Goal: Task Accomplishment & Management: Use online tool/utility

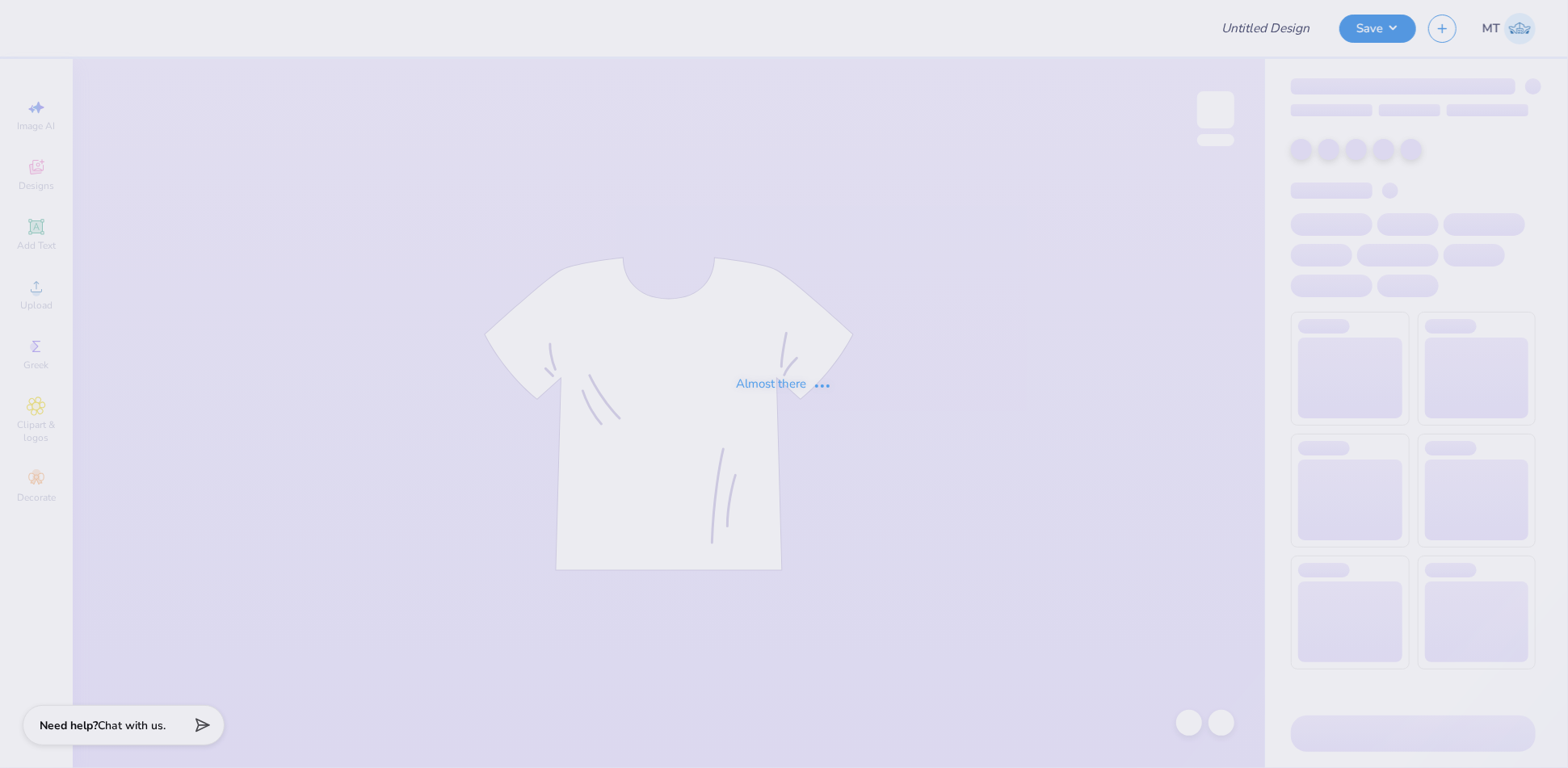
type input "FPS239776"
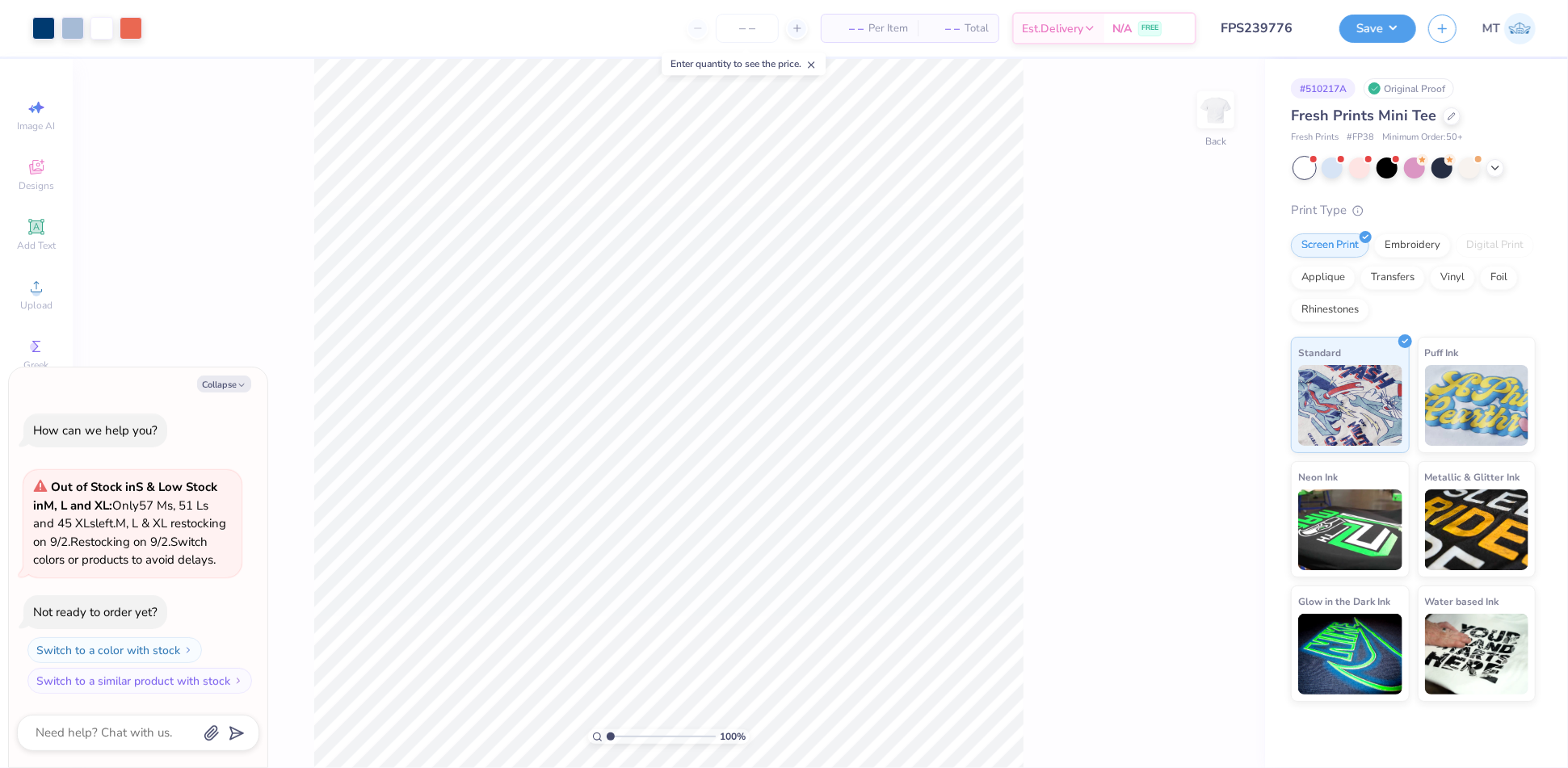
type textarea "x"
type input "4.06940363463449"
type textarea "x"
type input "10"
type textarea "x"
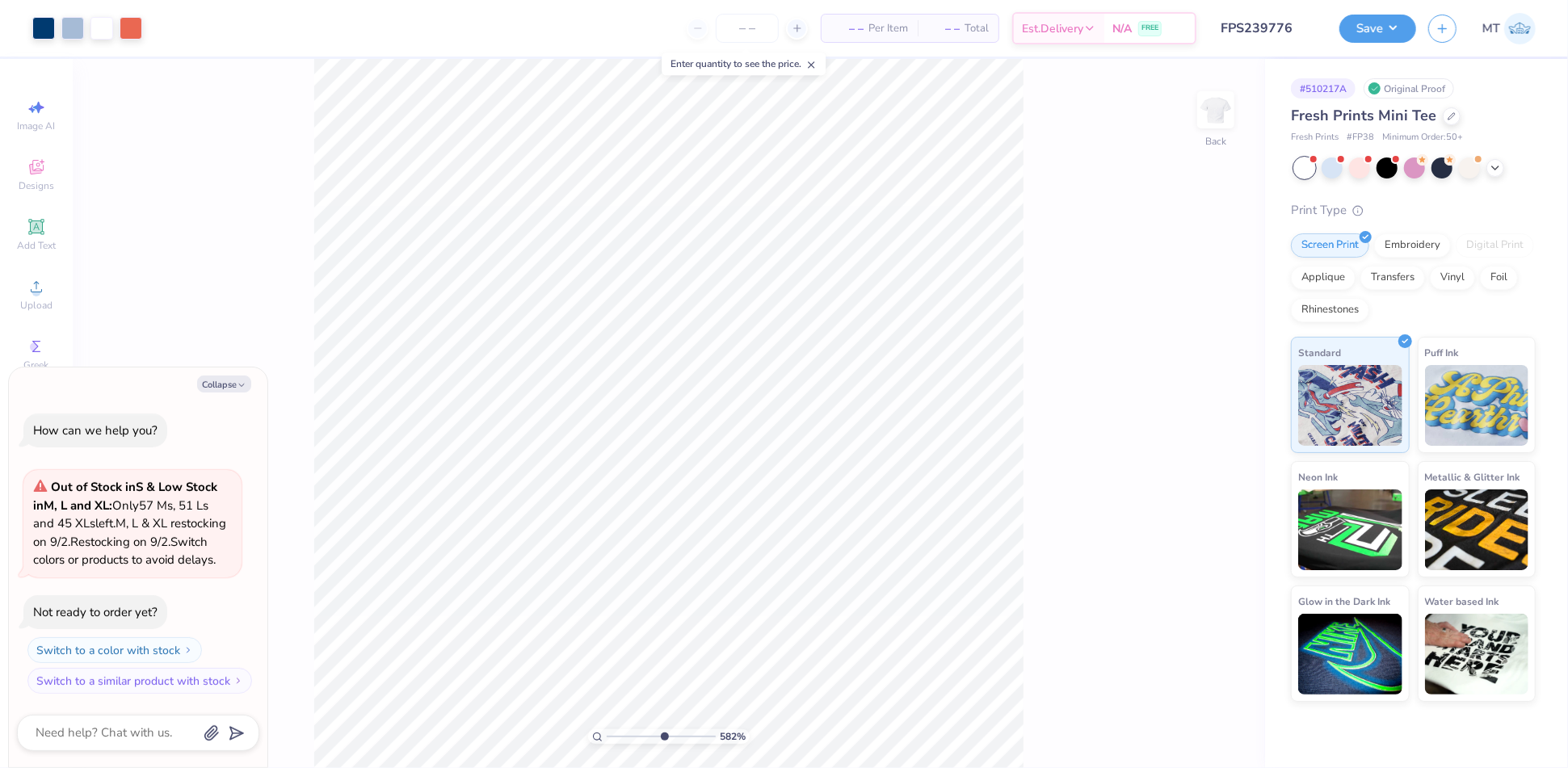
type input "5.82094866883057"
type textarea "x"
type input "1.04324965492736"
type textarea "x"
type input "3.33143150949211"
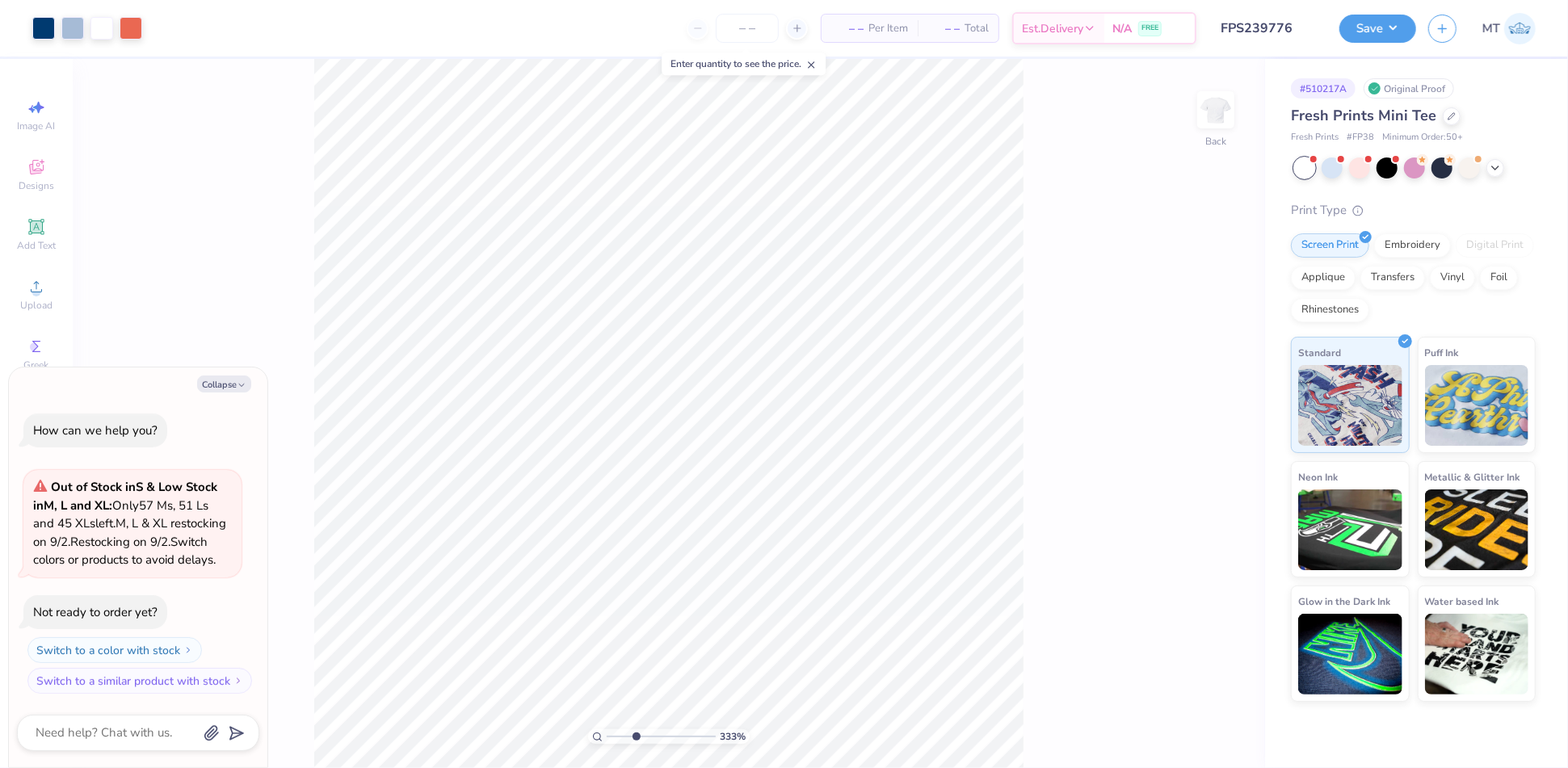
type textarea "x"
type input "1.80510000604494"
type textarea "x"
click at [123, 24] on div at bounding box center [131, 26] width 22 height 22
type input "2.23638451298362"
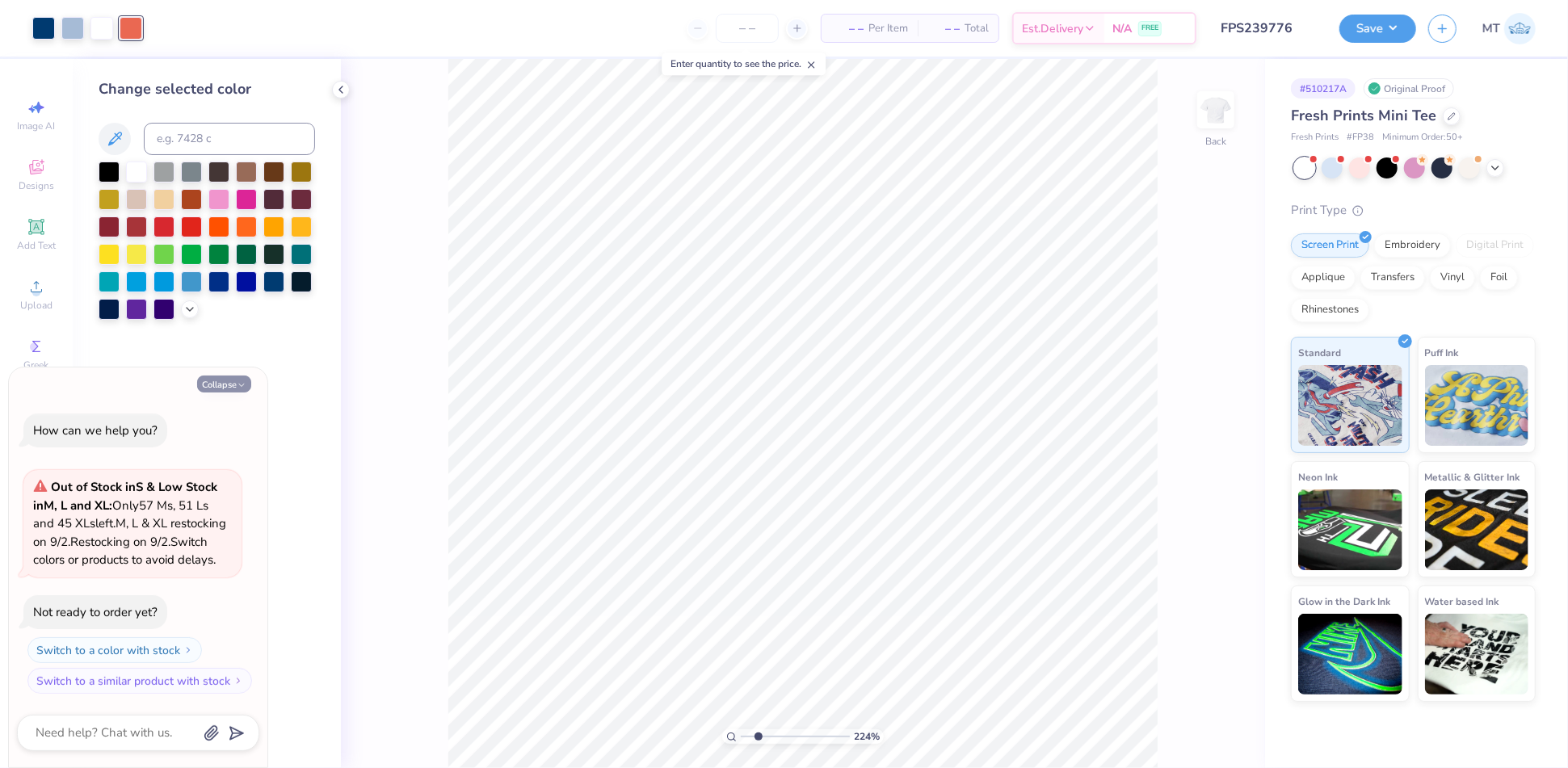
click at [233, 375] on button "Collapse" at bounding box center [224, 384] width 54 height 17
type textarea "x"
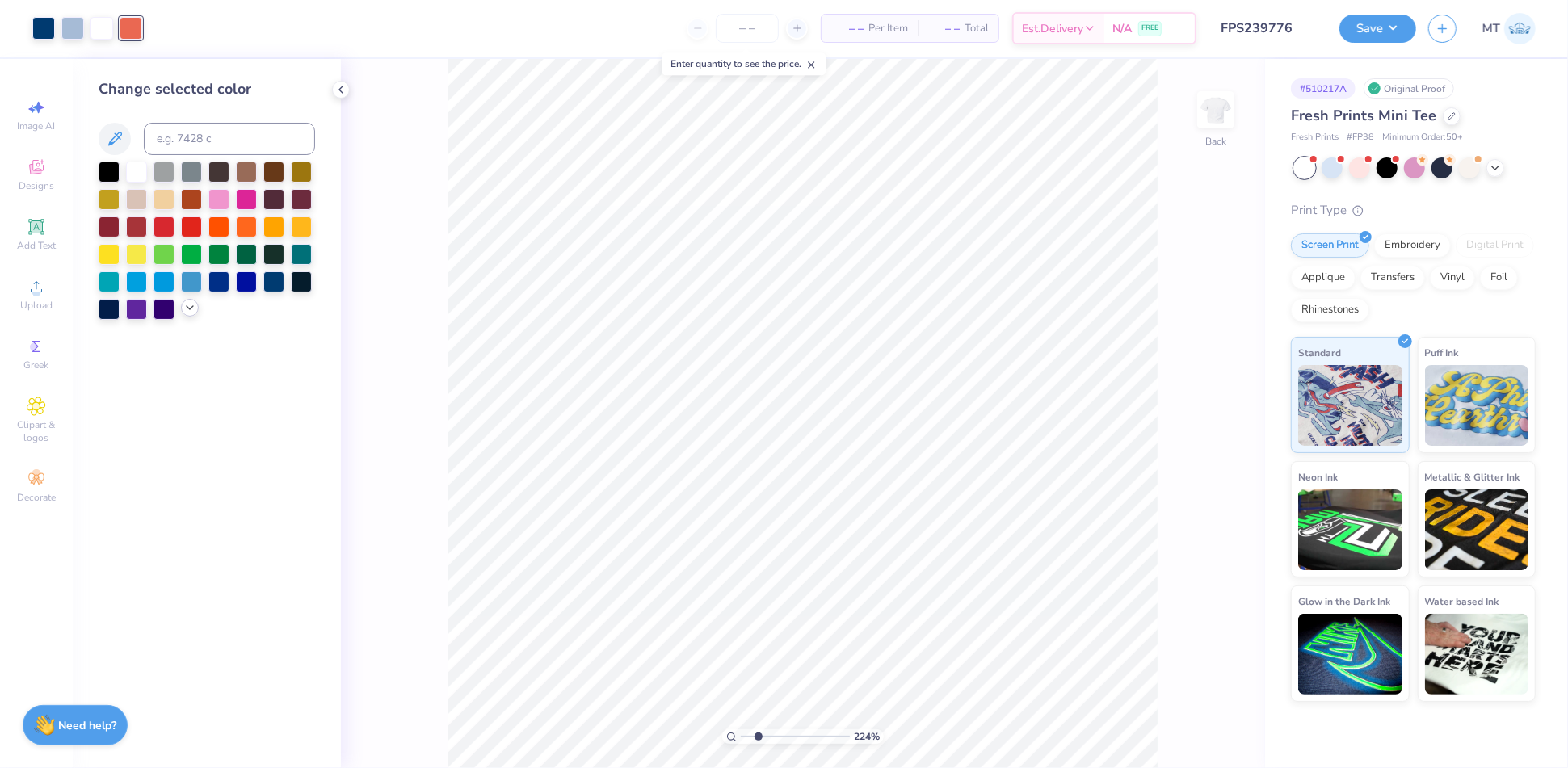
click at [190, 306] on icon at bounding box center [190, 307] width 13 height 13
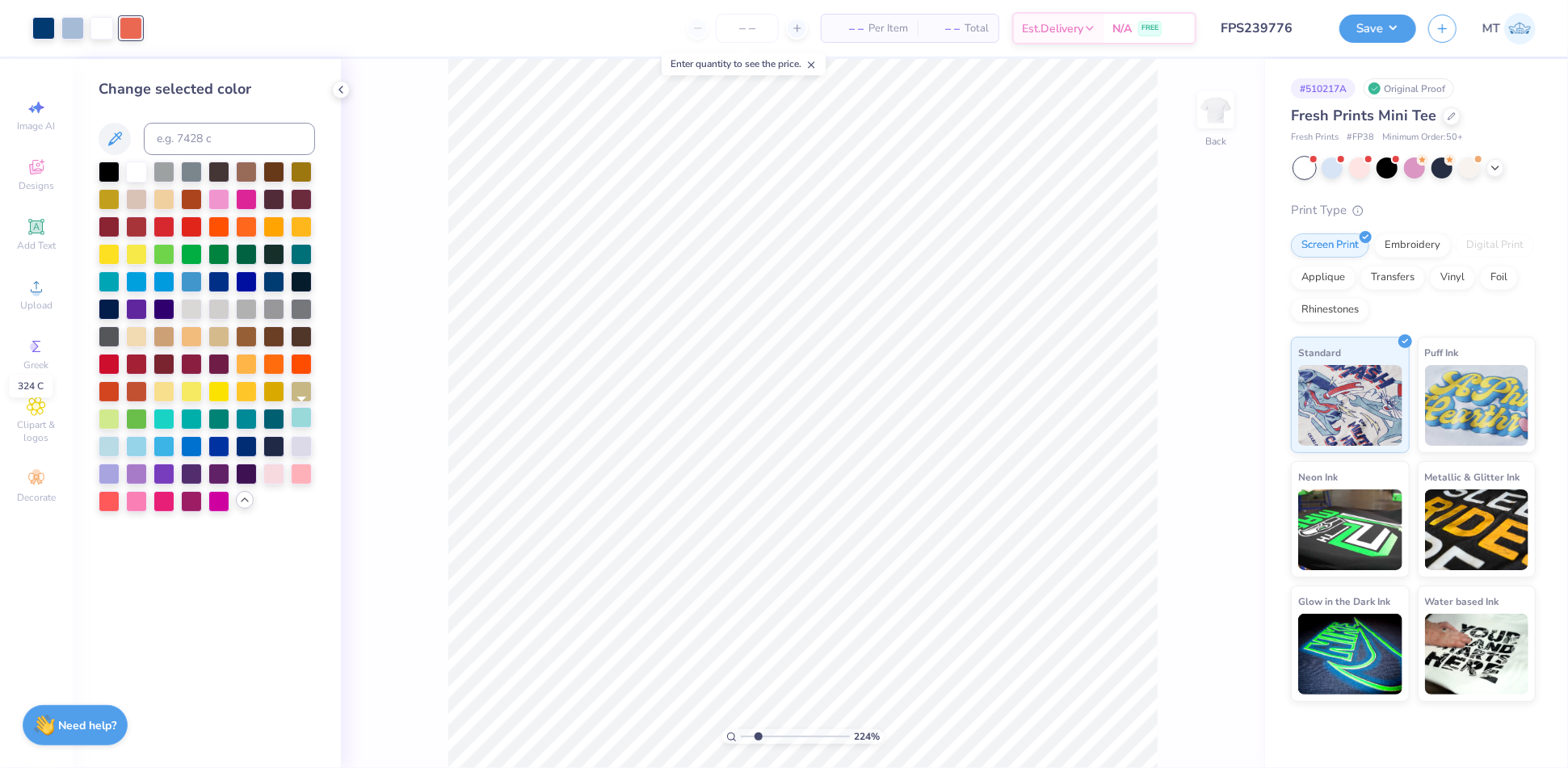
click at [311, 416] on div at bounding box center [302, 418] width 21 height 21
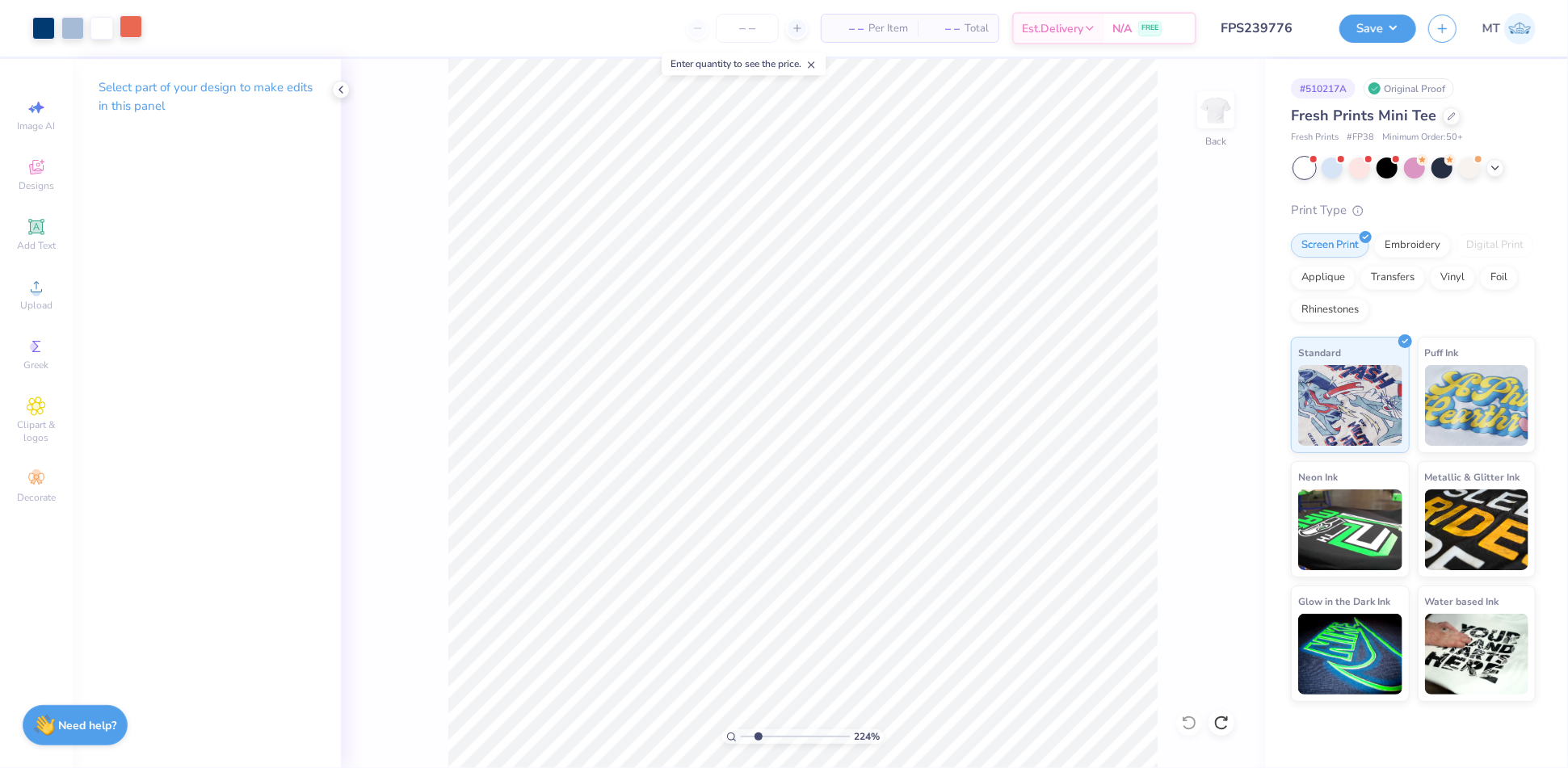
click at [136, 26] on div at bounding box center [131, 26] width 22 height 22
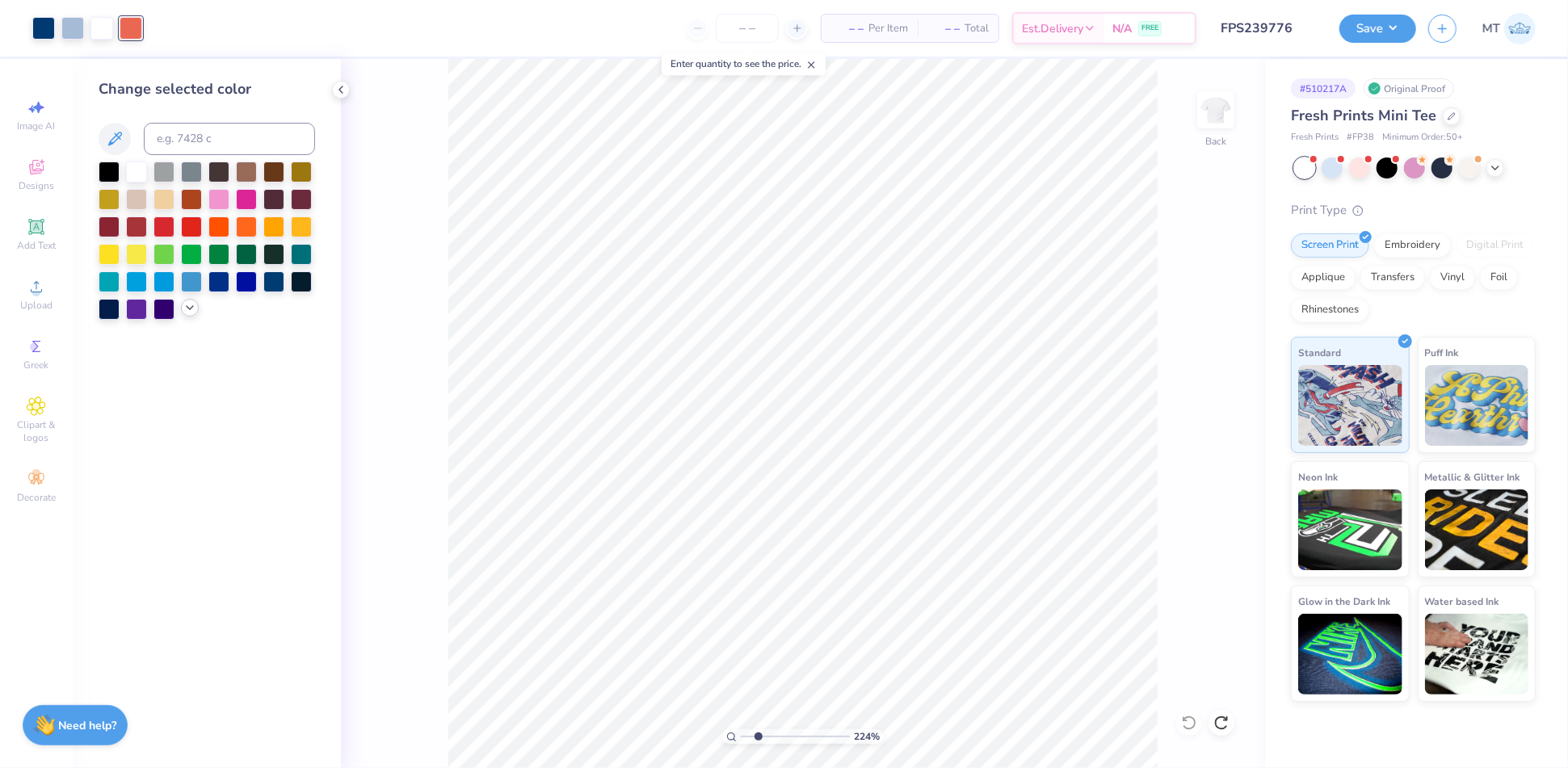
click at [181, 310] on div at bounding box center [190, 308] width 17 height 17
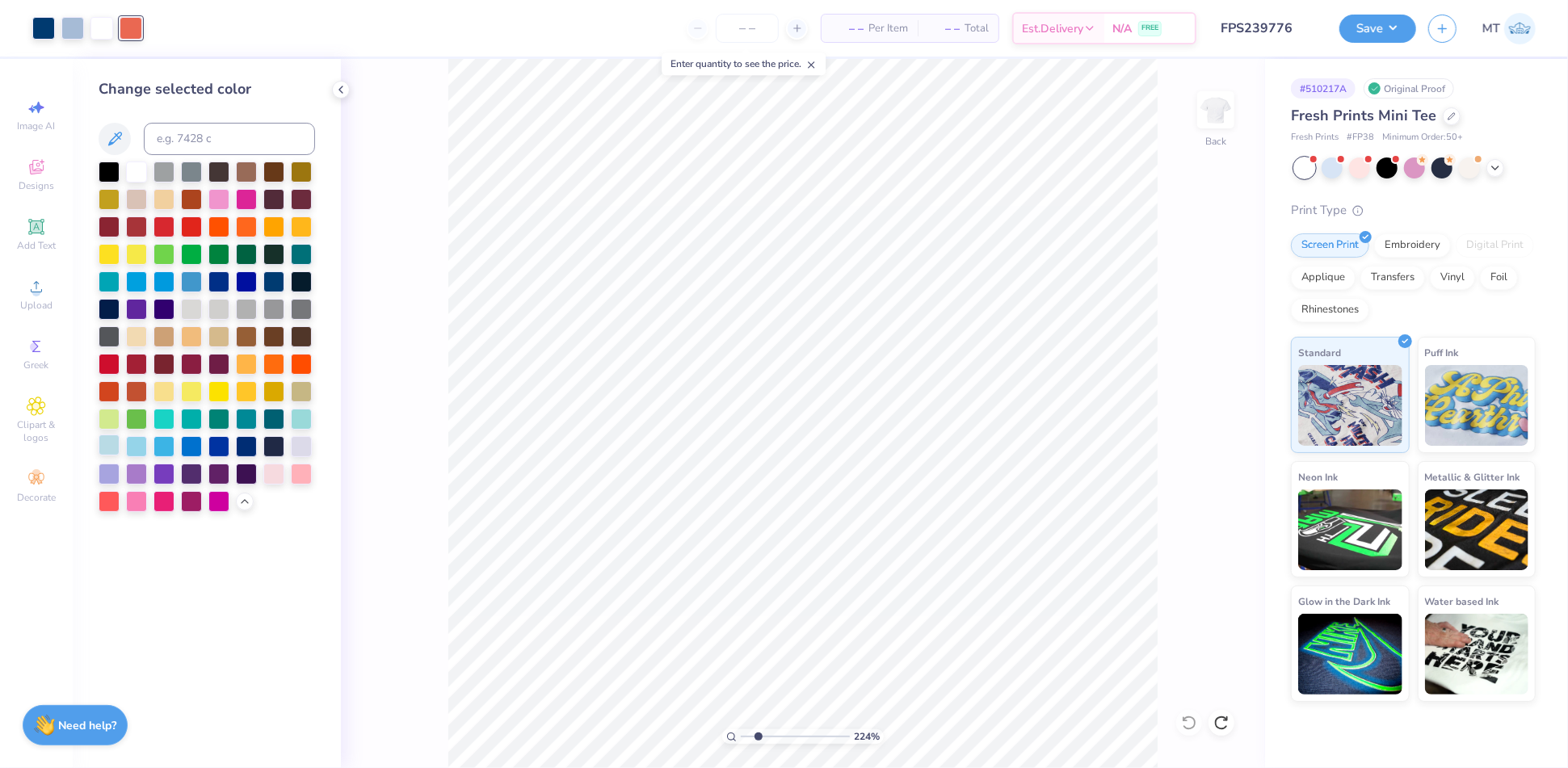
click at [109, 448] on div at bounding box center [109, 445] width 21 height 21
click at [136, 27] on div at bounding box center [131, 28] width 22 height 22
click at [159, 493] on div at bounding box center [164, 500] width 21 height 21
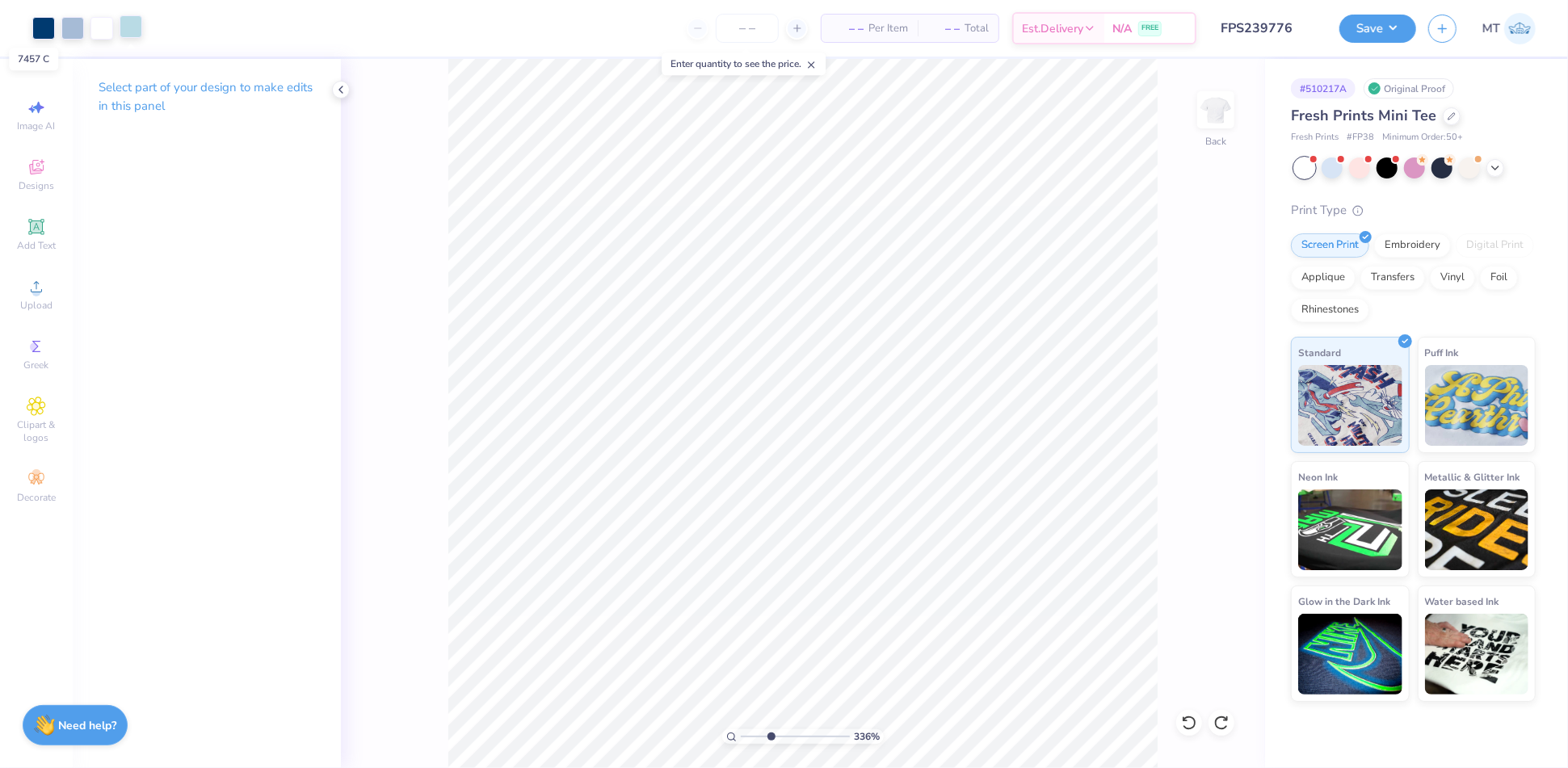
click at [135, 38] on div at bounding box center [131, 26] width 22 height 22
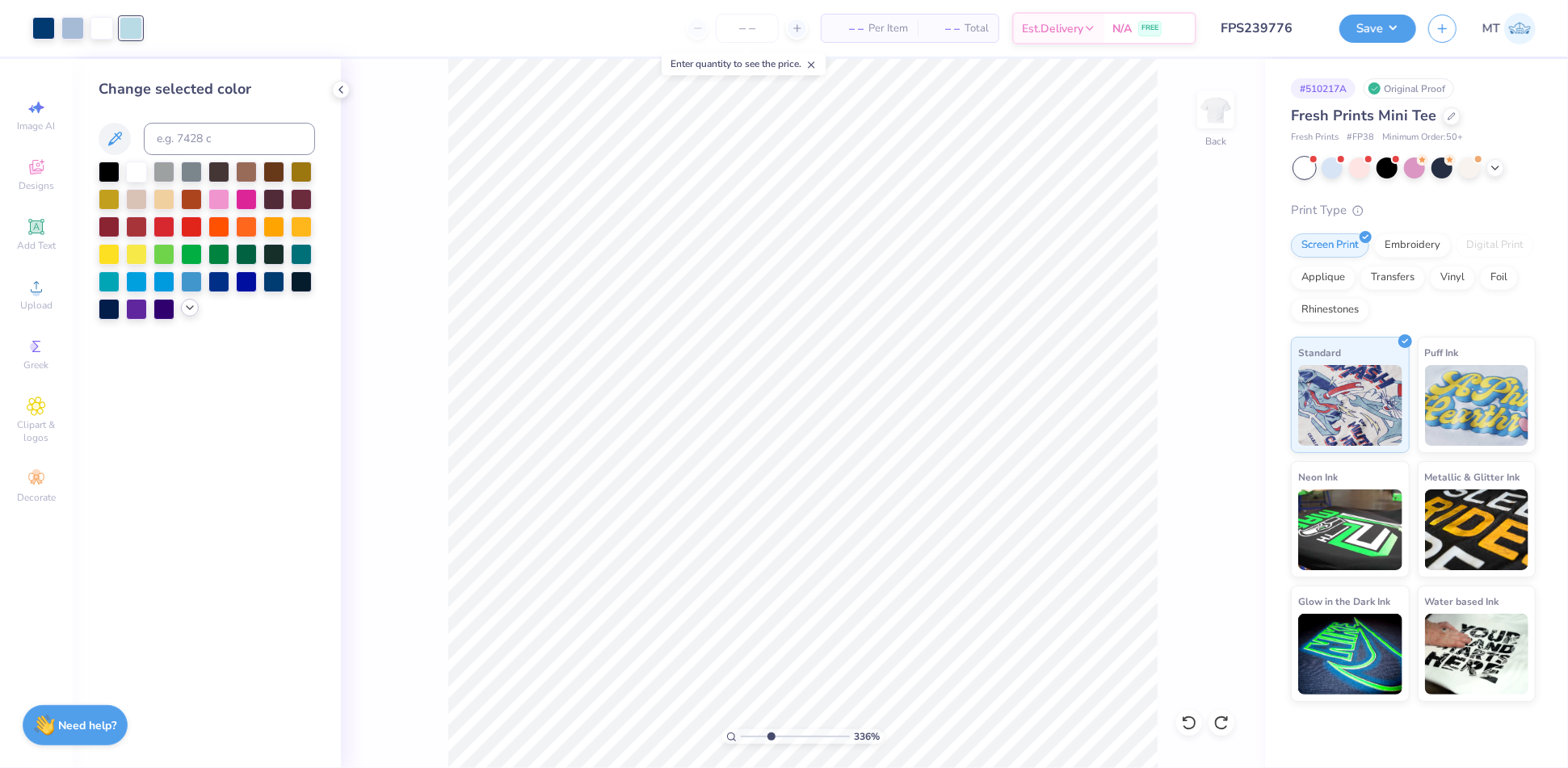
click at [186, 310] on icon at bounding box center [190, 307] width 13 height 13
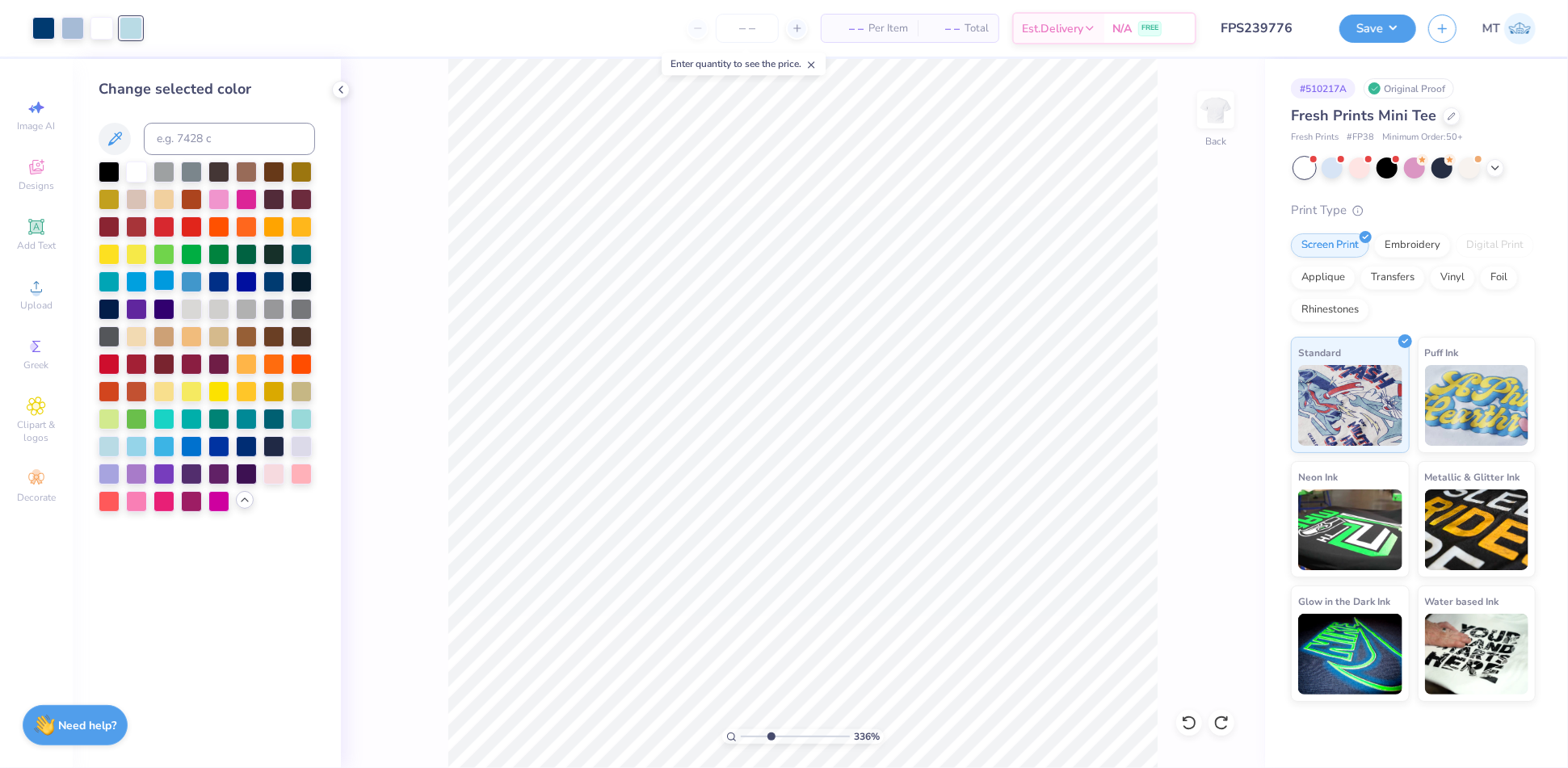
click at [164, 277] on div at bounding box center [164, 281] width 21 height 21
click at [1191, 718] on icon at bounding box center [1189, 723] width 14 height 15
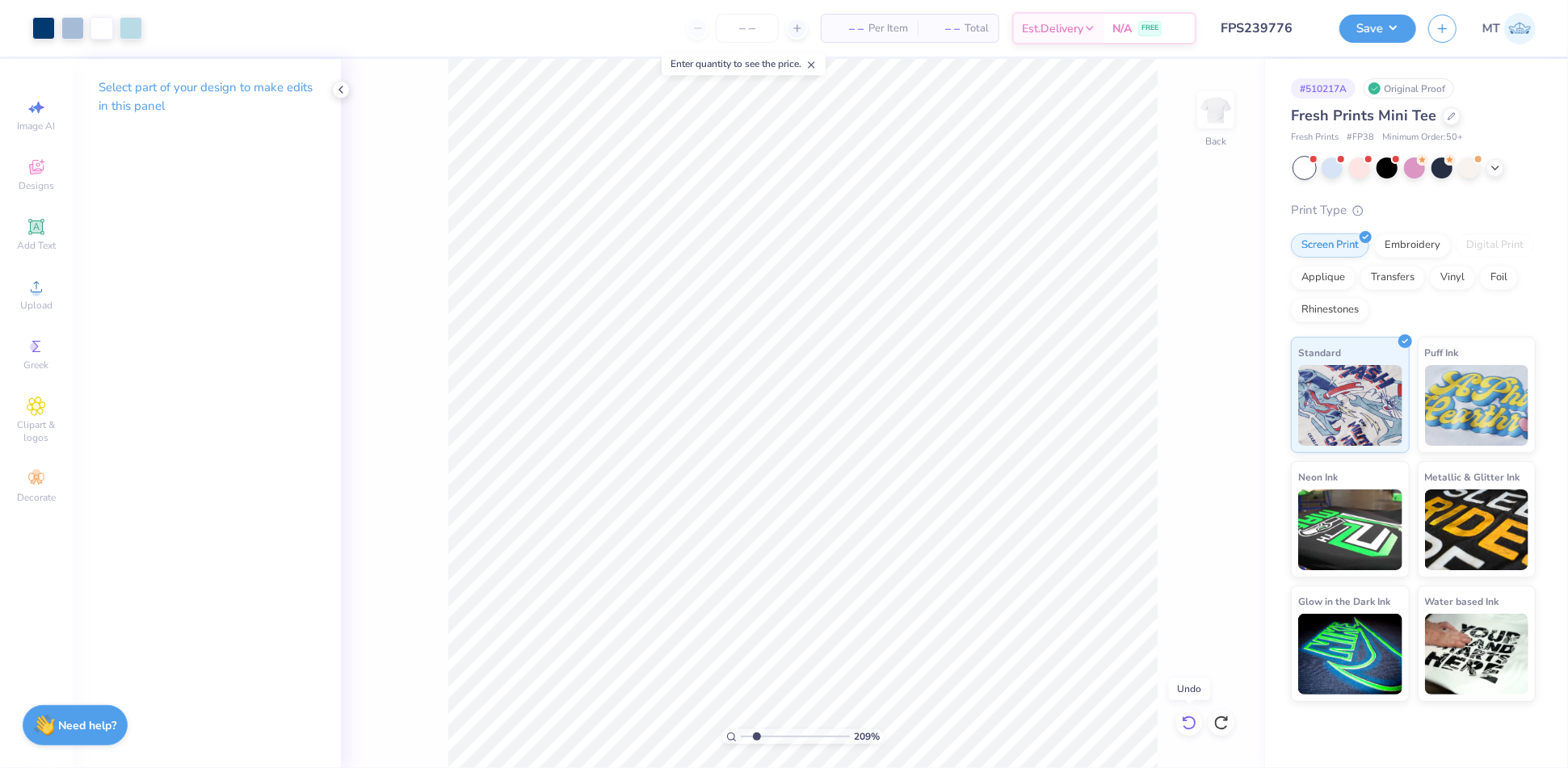
click at [1189, 720] on icon at bounding box center [1189, 723] width 16 height 16
type input "1.66414232930884"
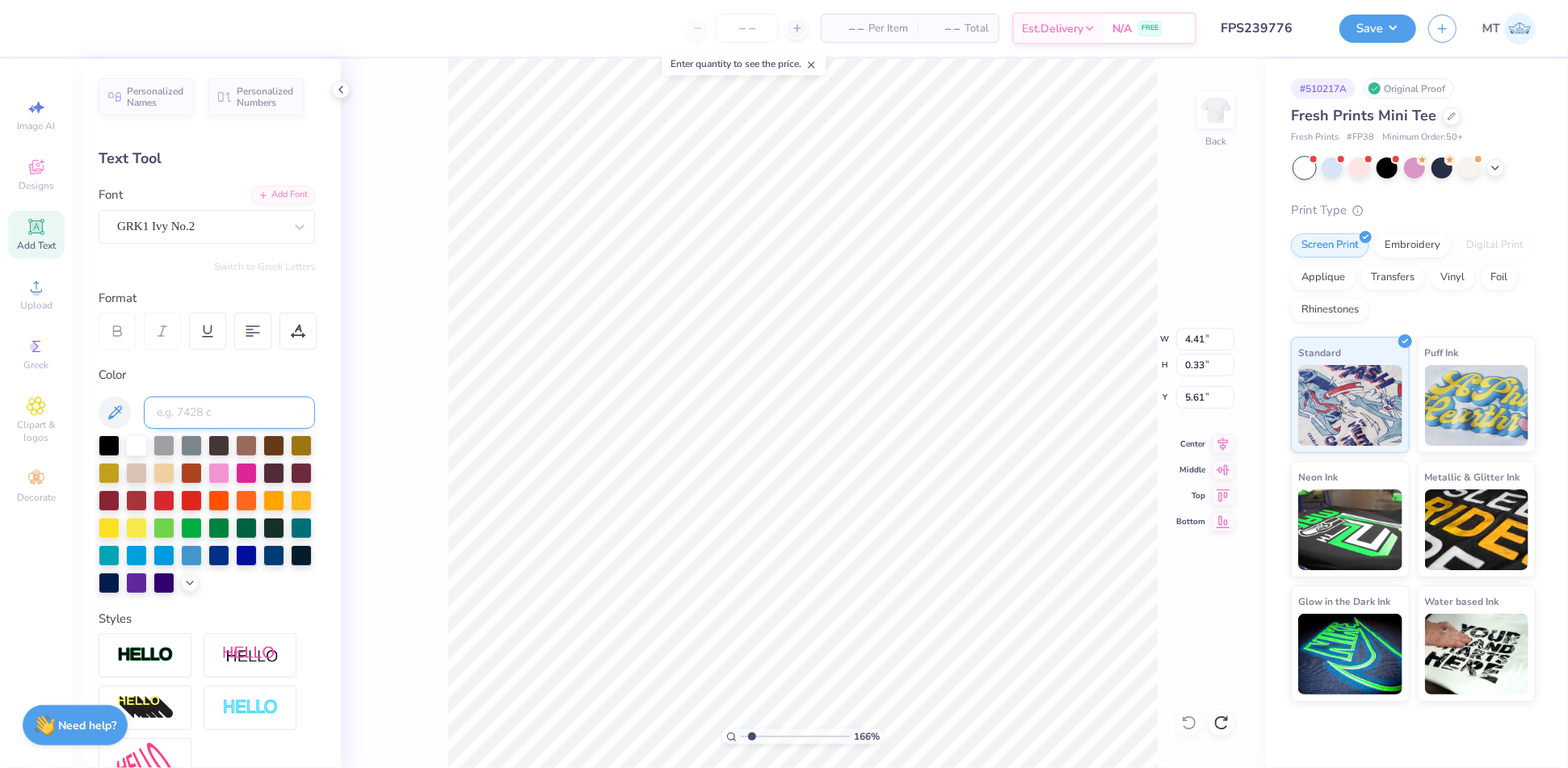
click at [204, 403] on input at bounding box center [229, 412] width 171 height 32
type input "651"
type input "3.51514964065667"
click at [300, 324] on icon at bounding box center [298, 331] width 15 height 15
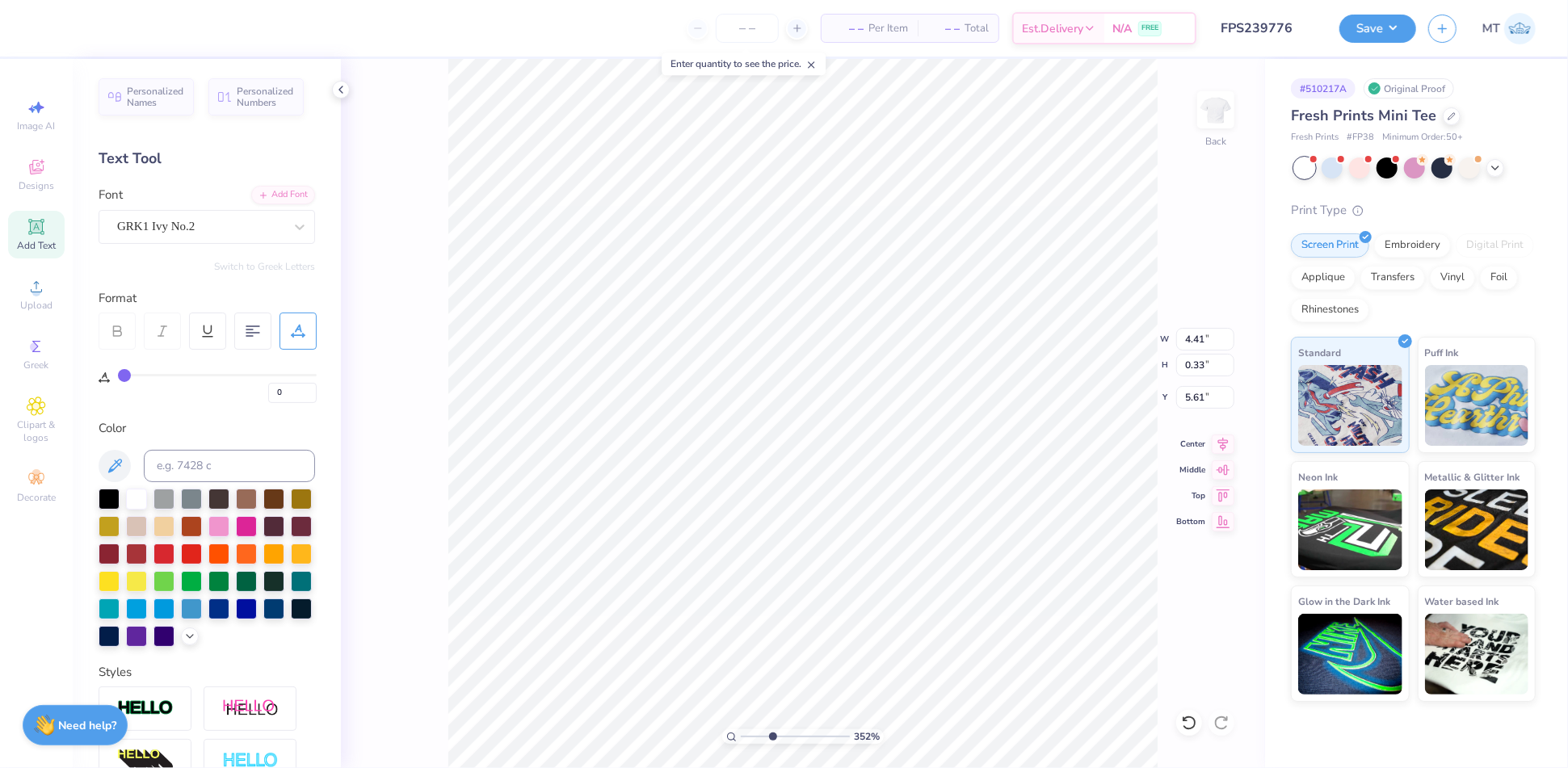
type input "1"
type input "2"
type input "3"
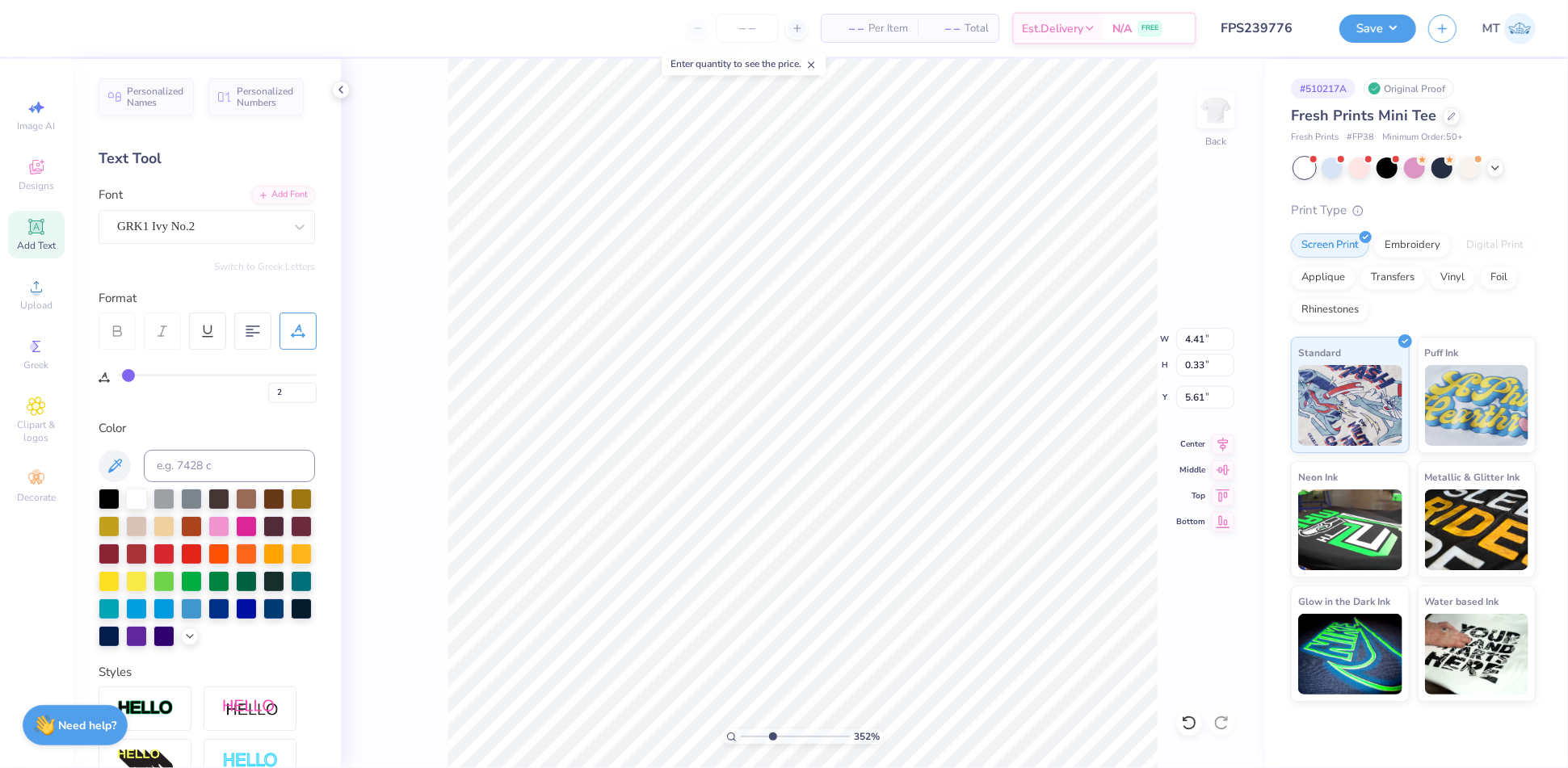
type input "3"
type input "5"
type input "7"
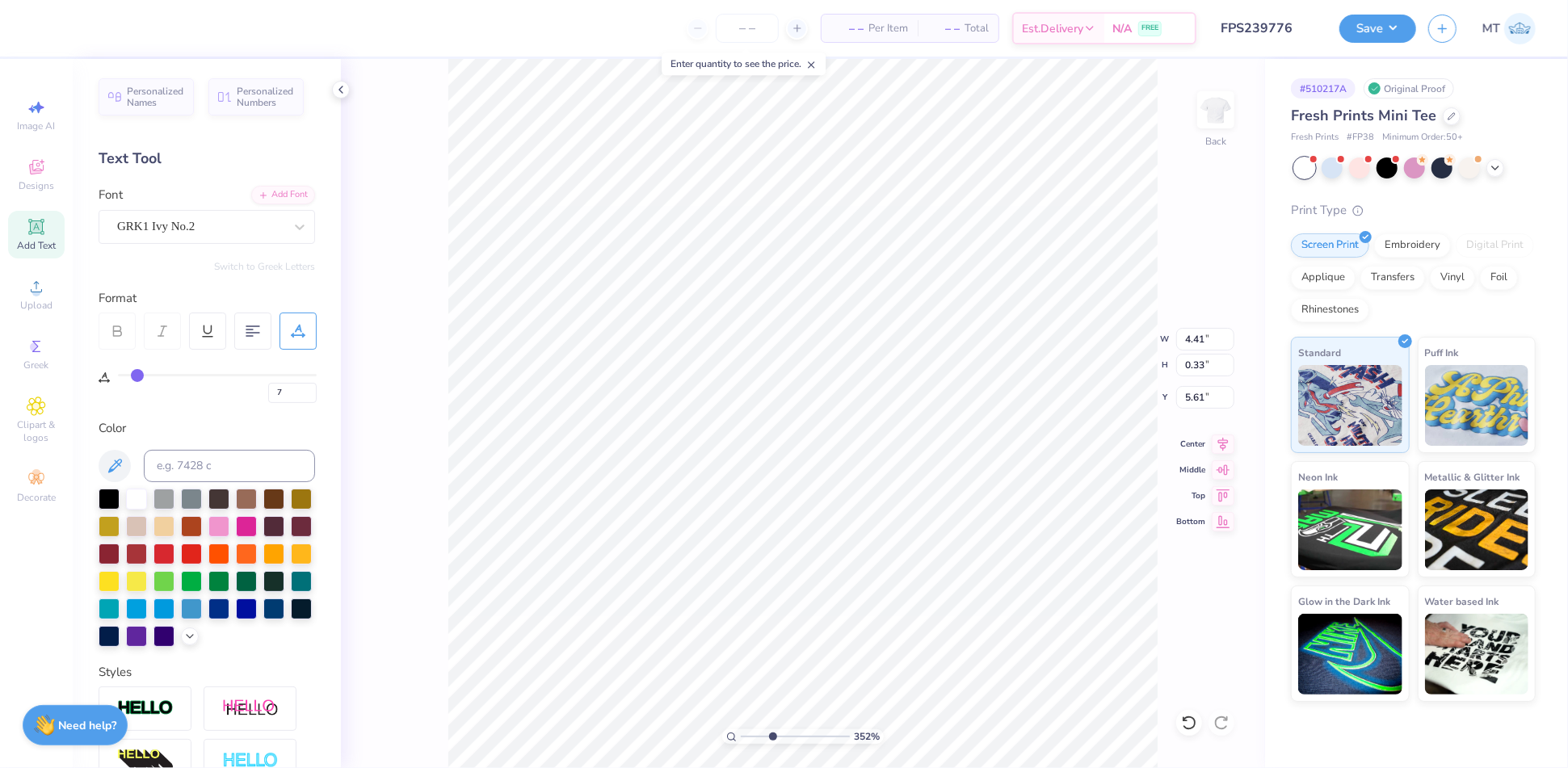
type input "9"
type input "11"
type input "12"
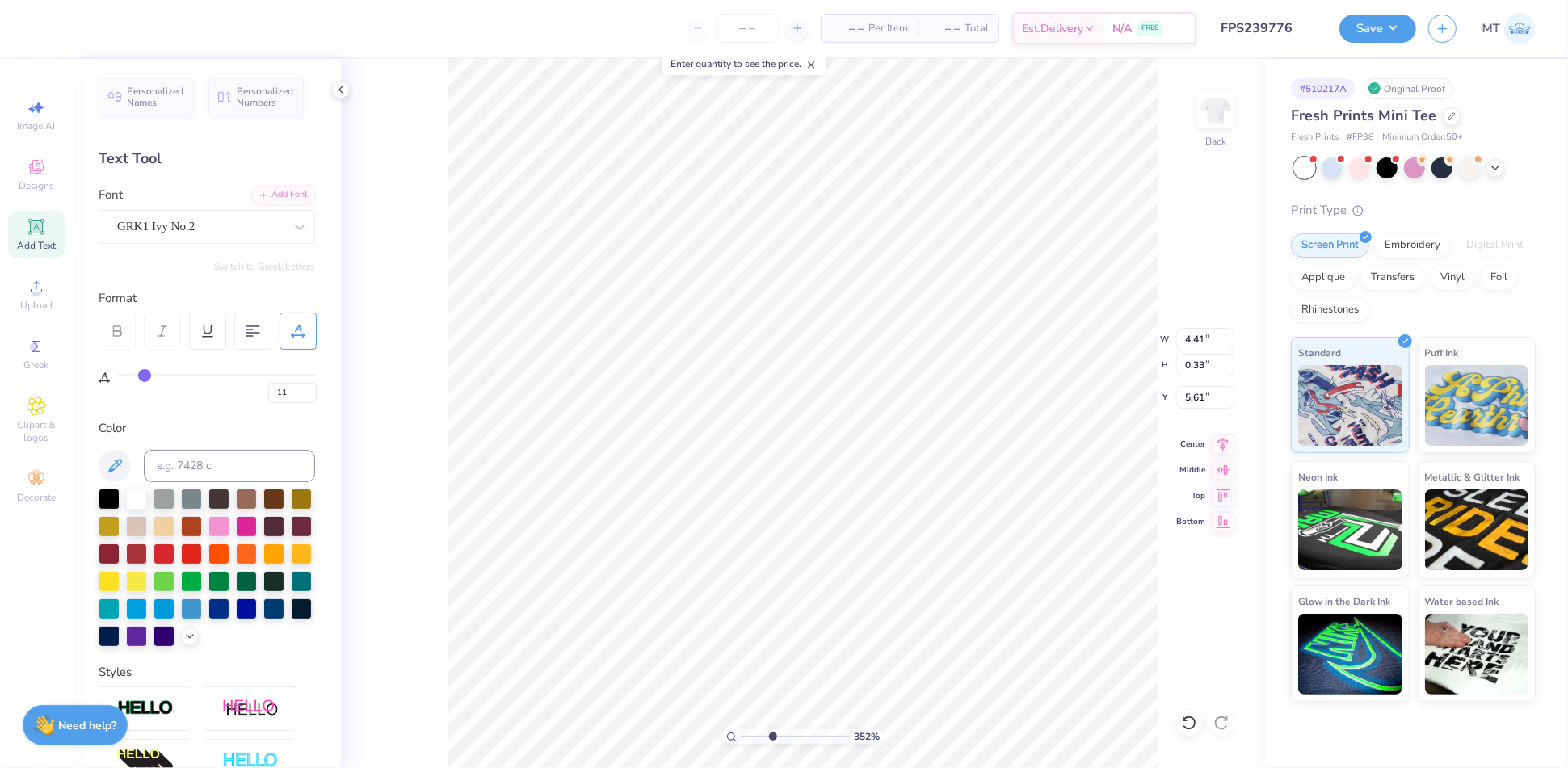
type input "12"
type input "13"
type input "14"
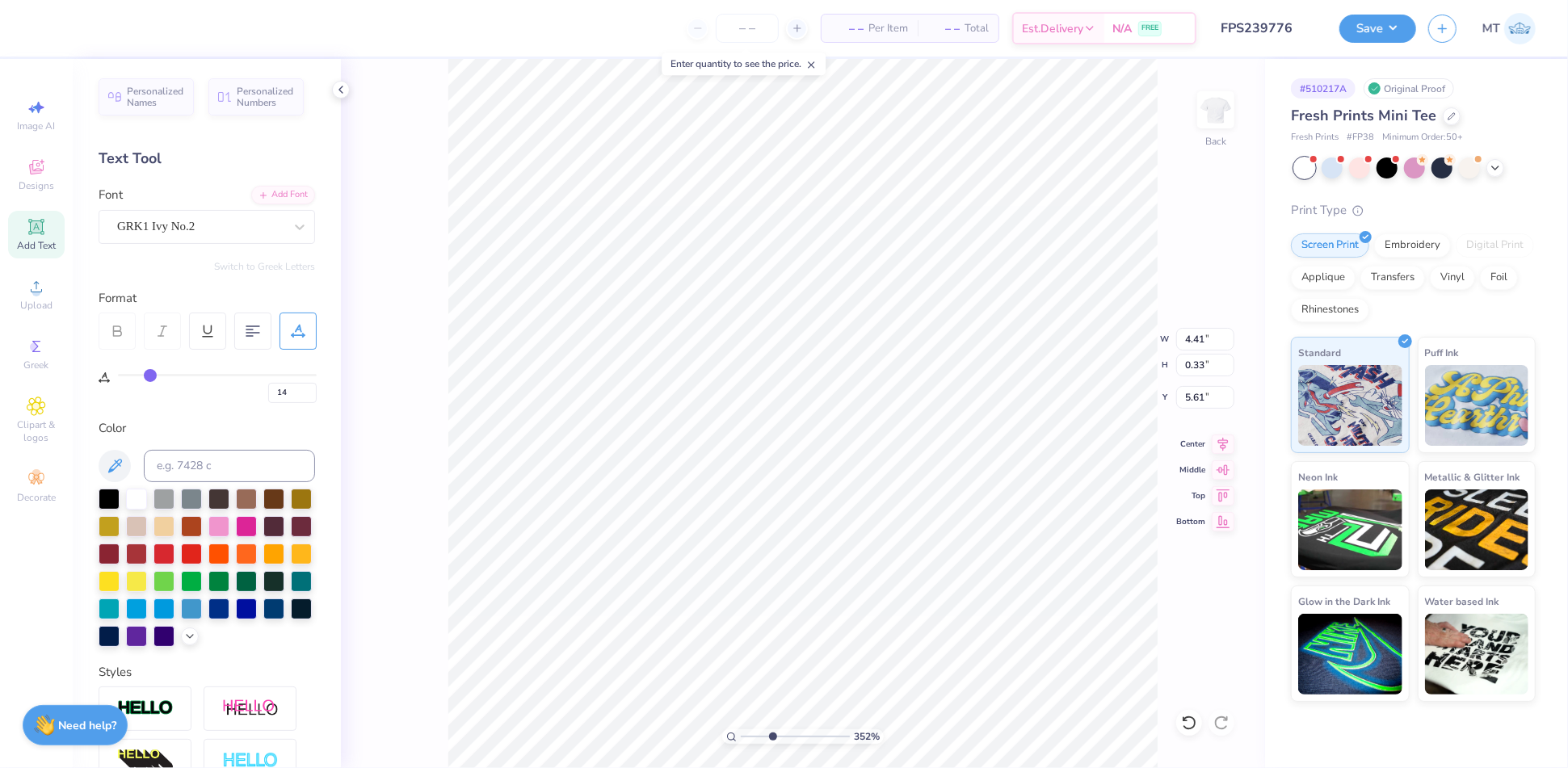
type input "15"
type input "16"
drag, startPoint x: 125, startPoint y: 370, endPoint x: 154, endPoint y: 374, distance: 29.3
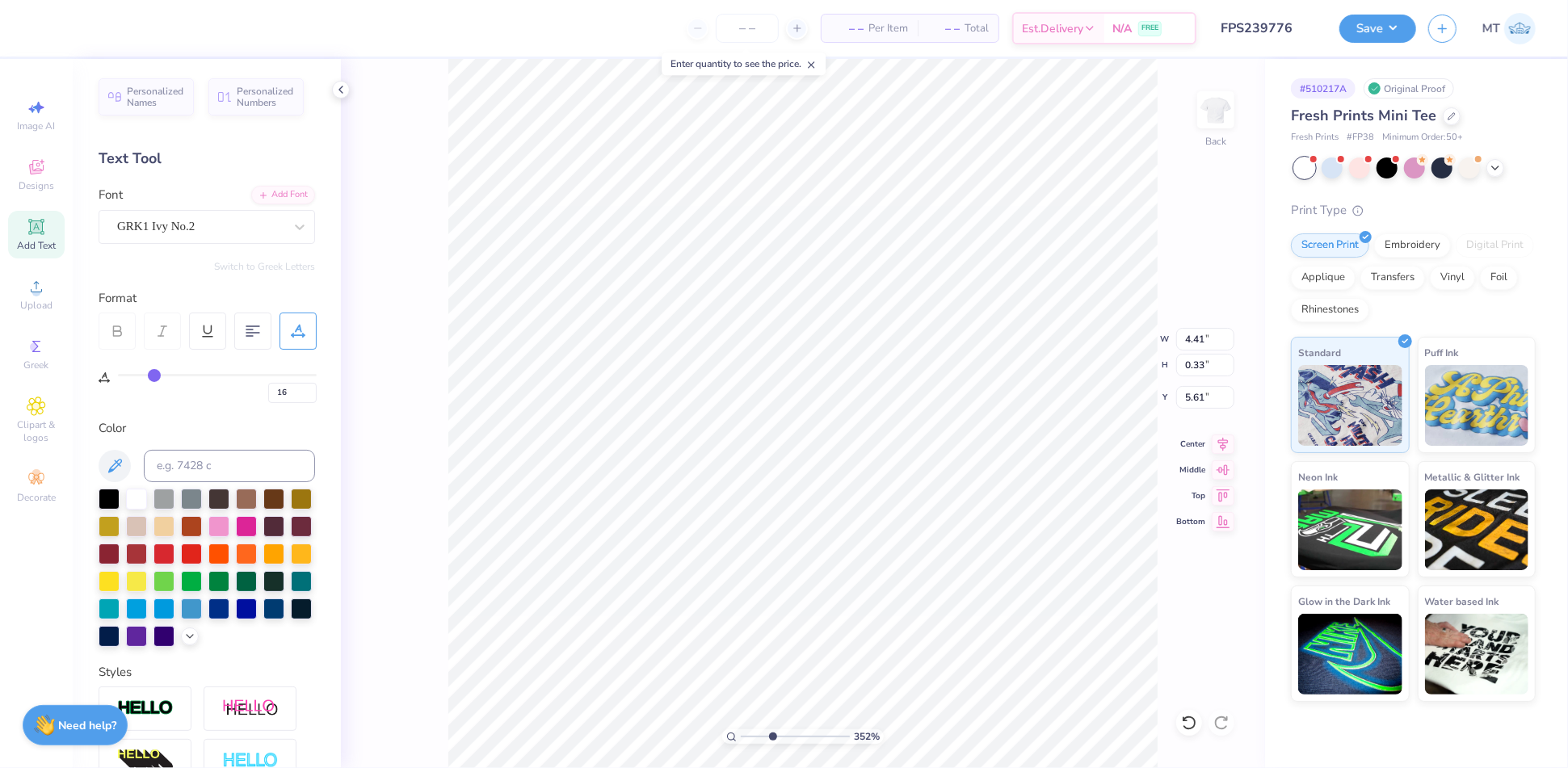
type input "16"
click at [154, 374] on input "range" at bounding box center [217, 375] width 198 height 3
type input "3.51514964065667"
type input "5.46"
type input "1.68455705990583"
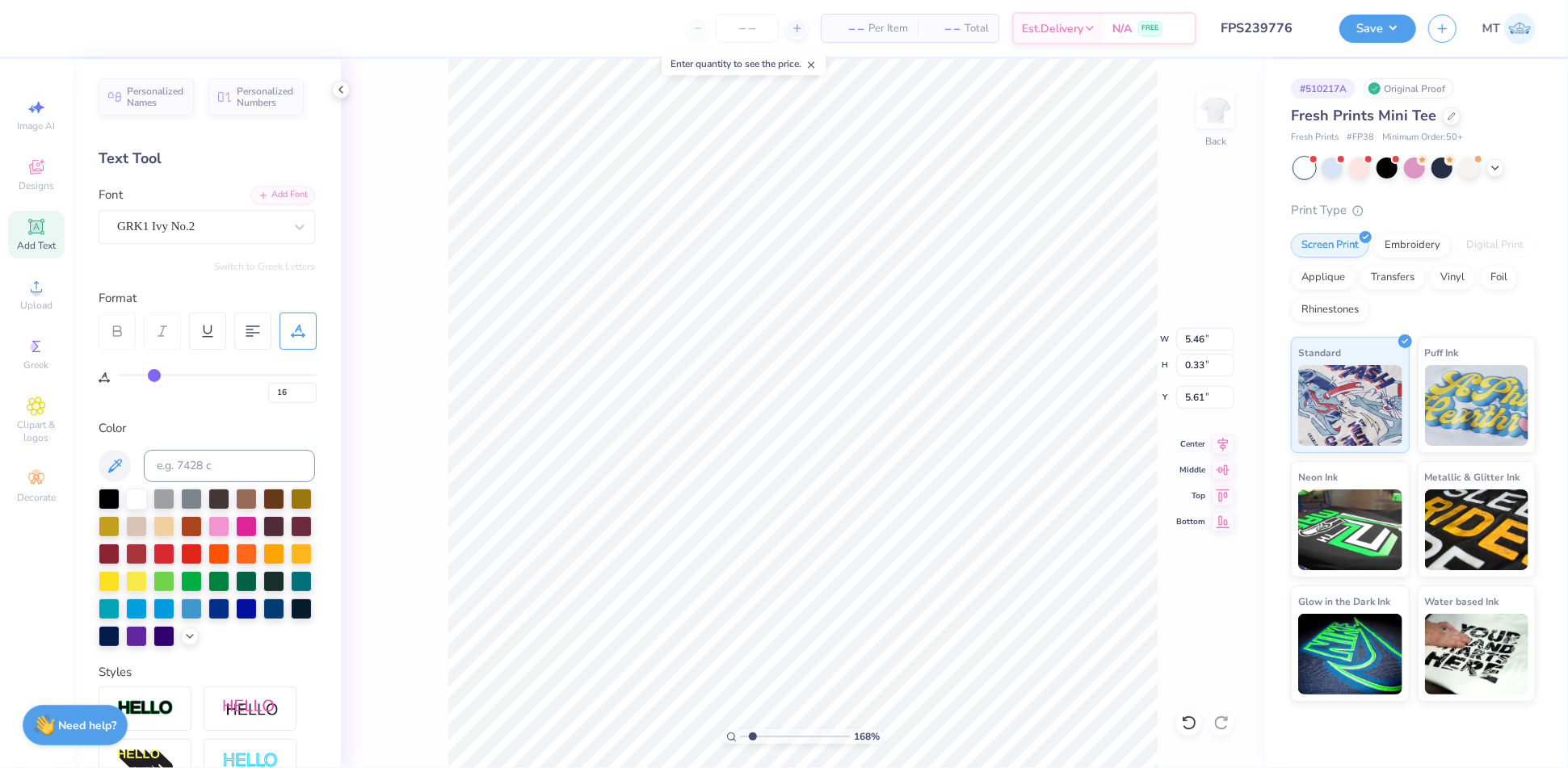
type input "13"
type input "12"
type input "11"
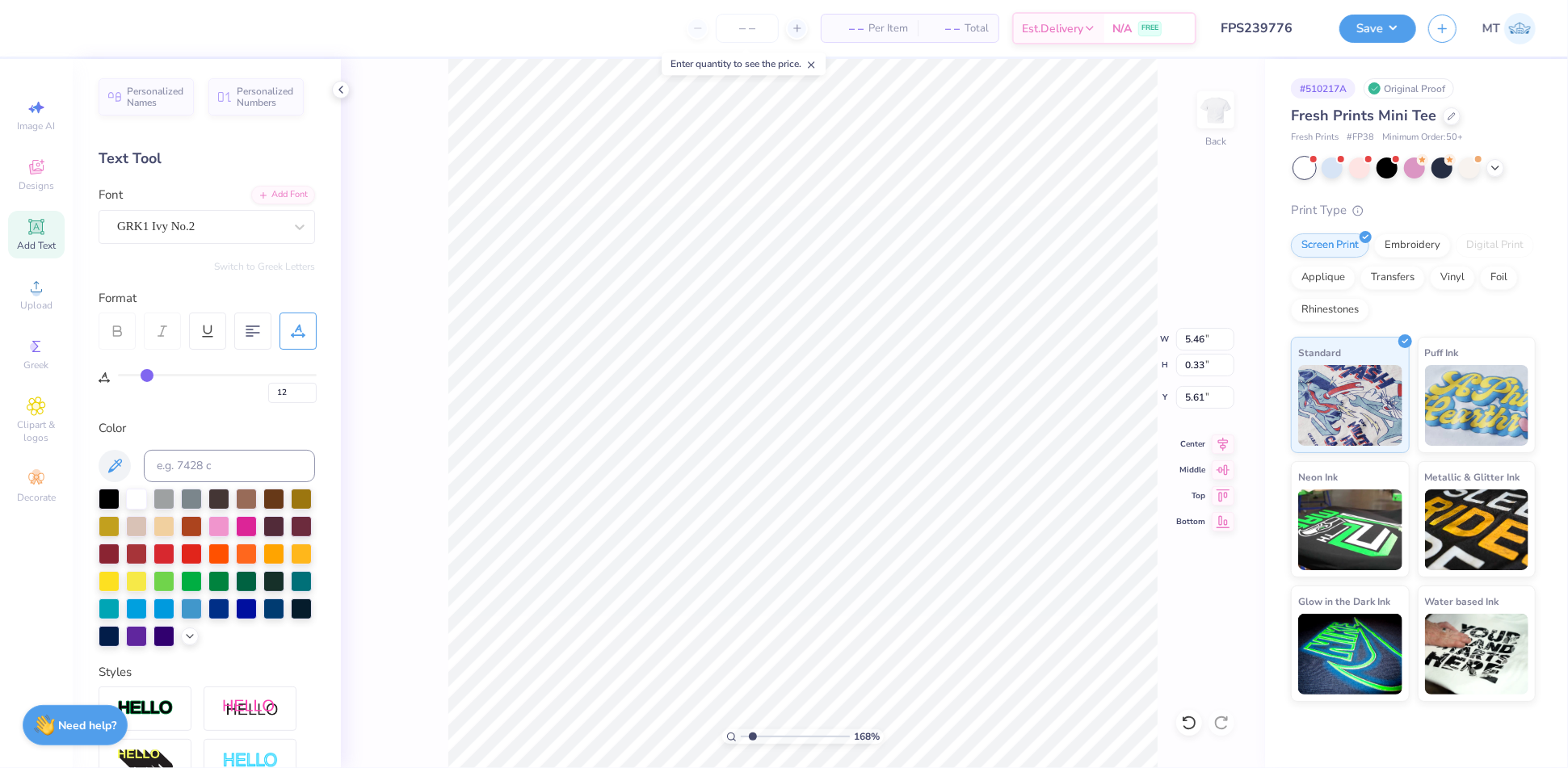
type input "11"
type input "10"
type input "9"
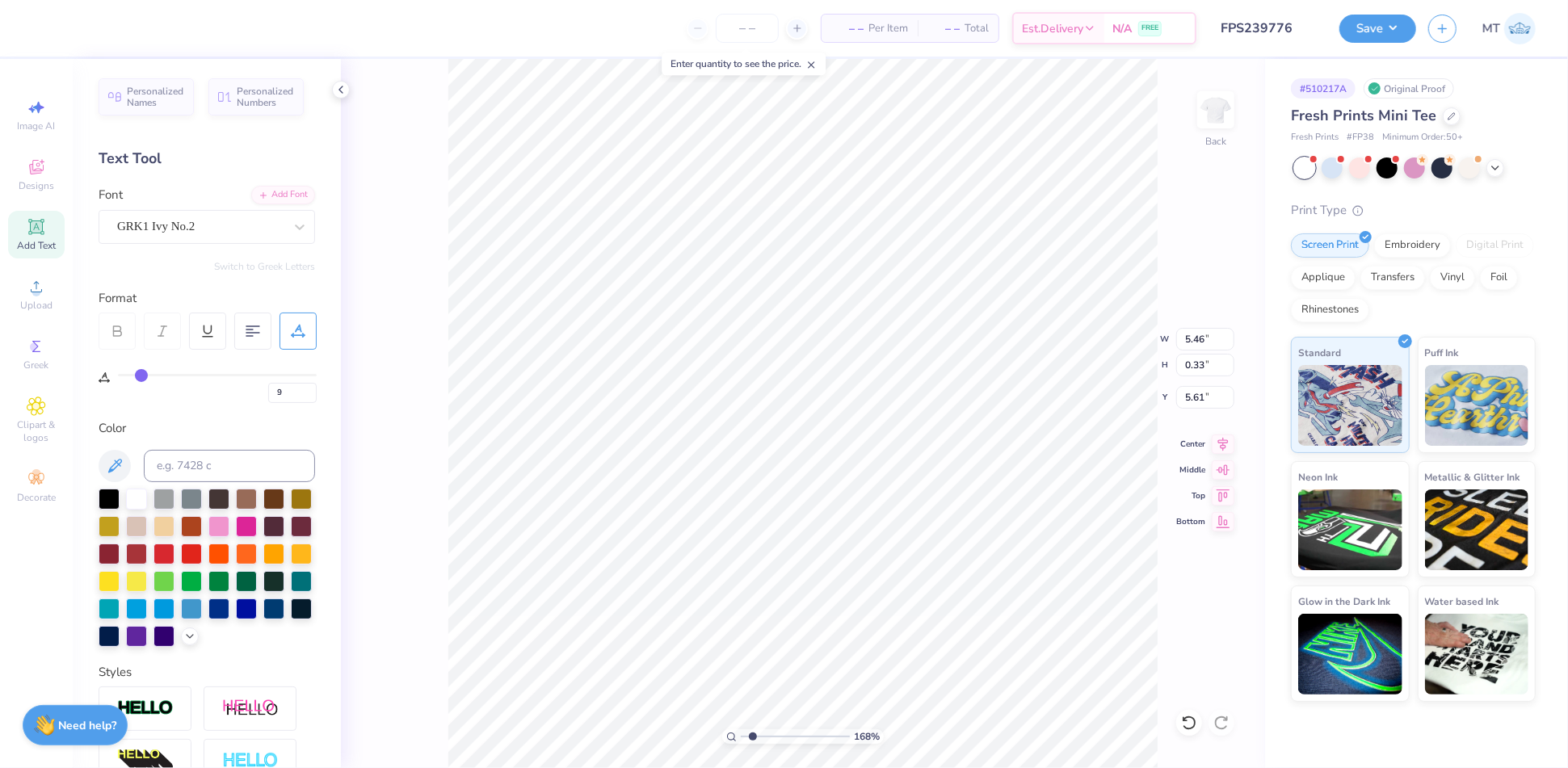
drag, startPoint x: 149, startPoint y: 374, endPoint x: 139, endPoint y: 374, distance: 10.0
type input "9"
click at [139, 374] on input "range" at bounding box center [217, 375] width 198 height 3
type input "1.68455705990583"
type input "5.00"
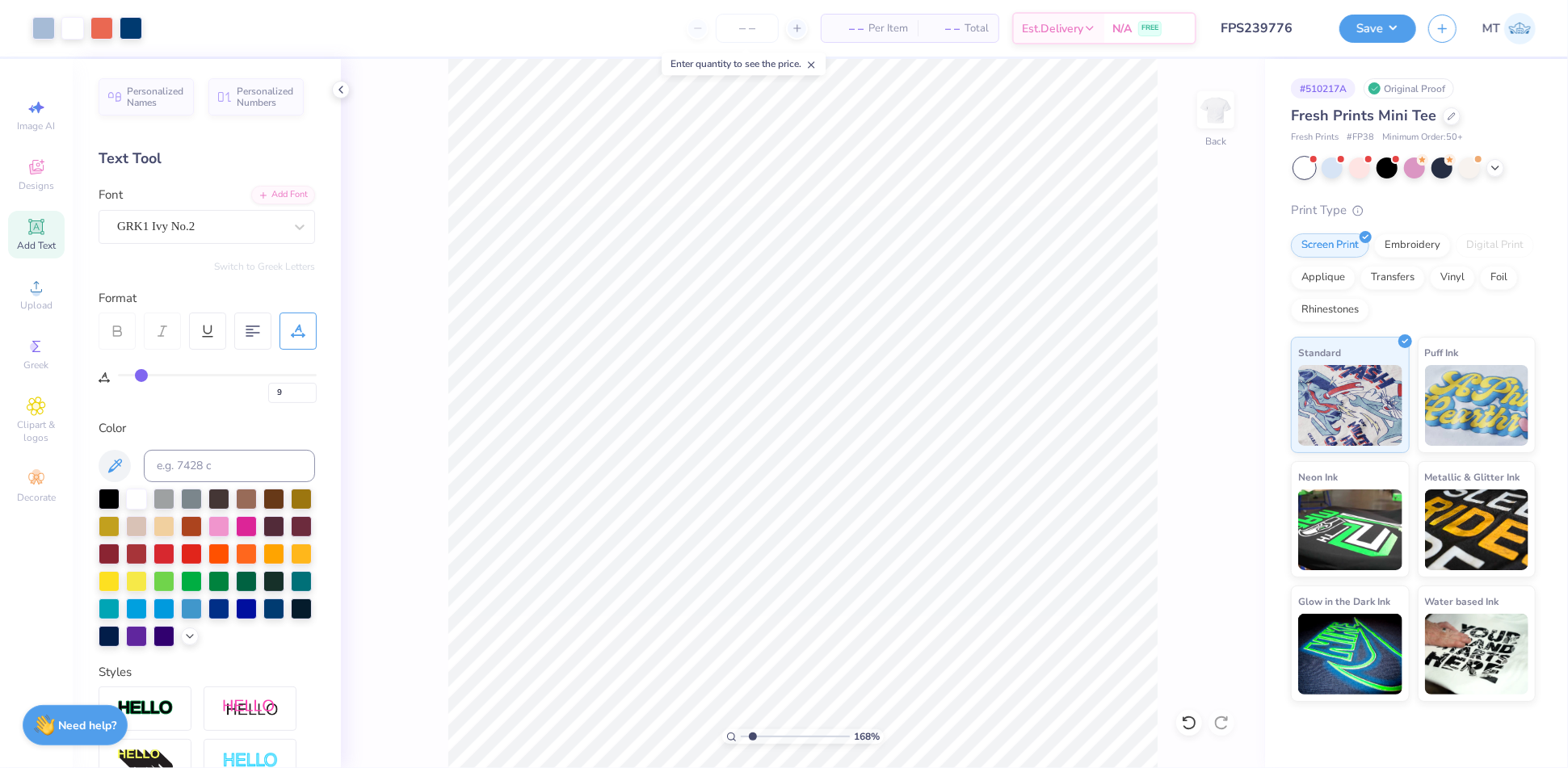
type input "1"
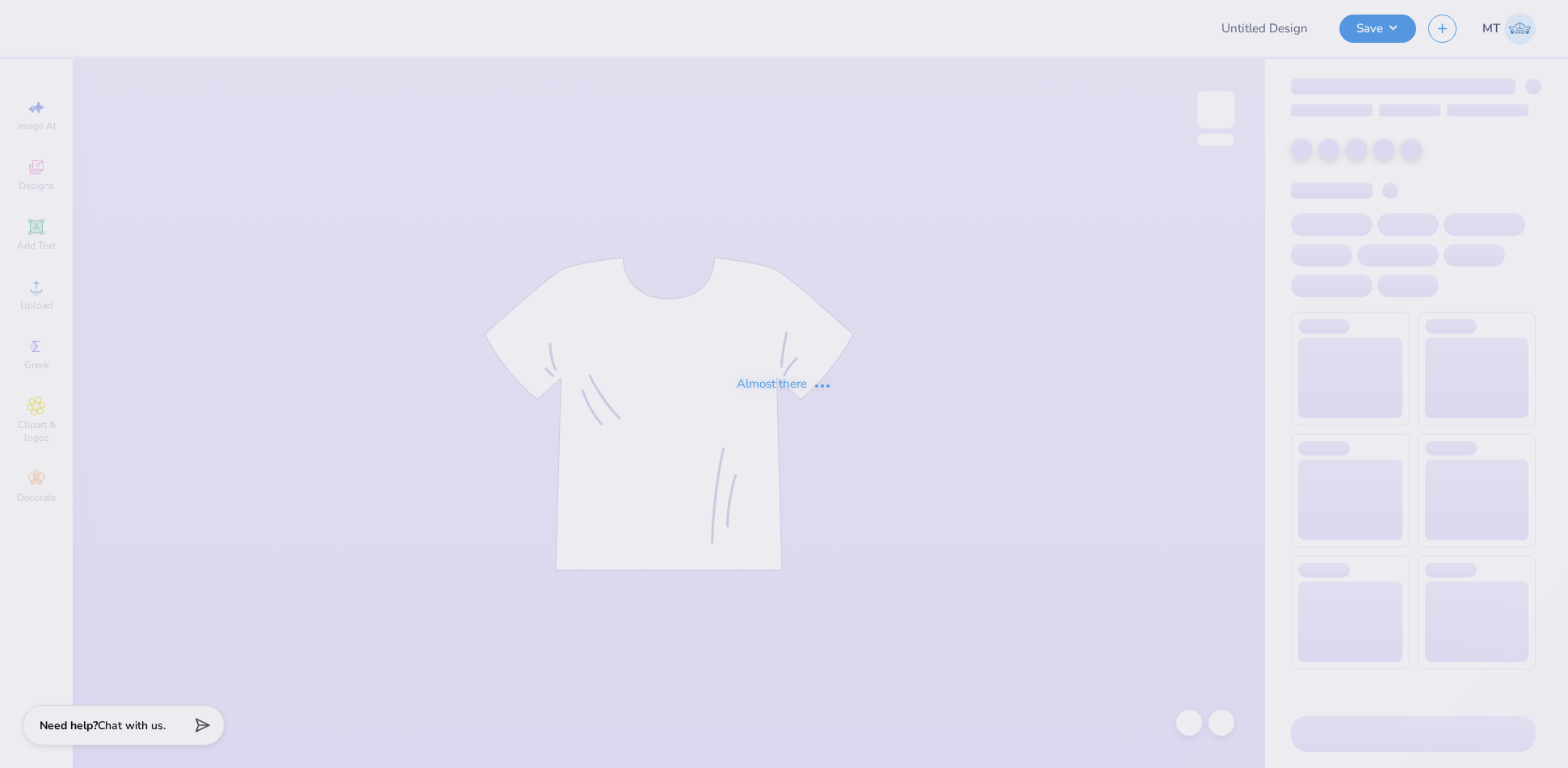
type input "FPS239777"
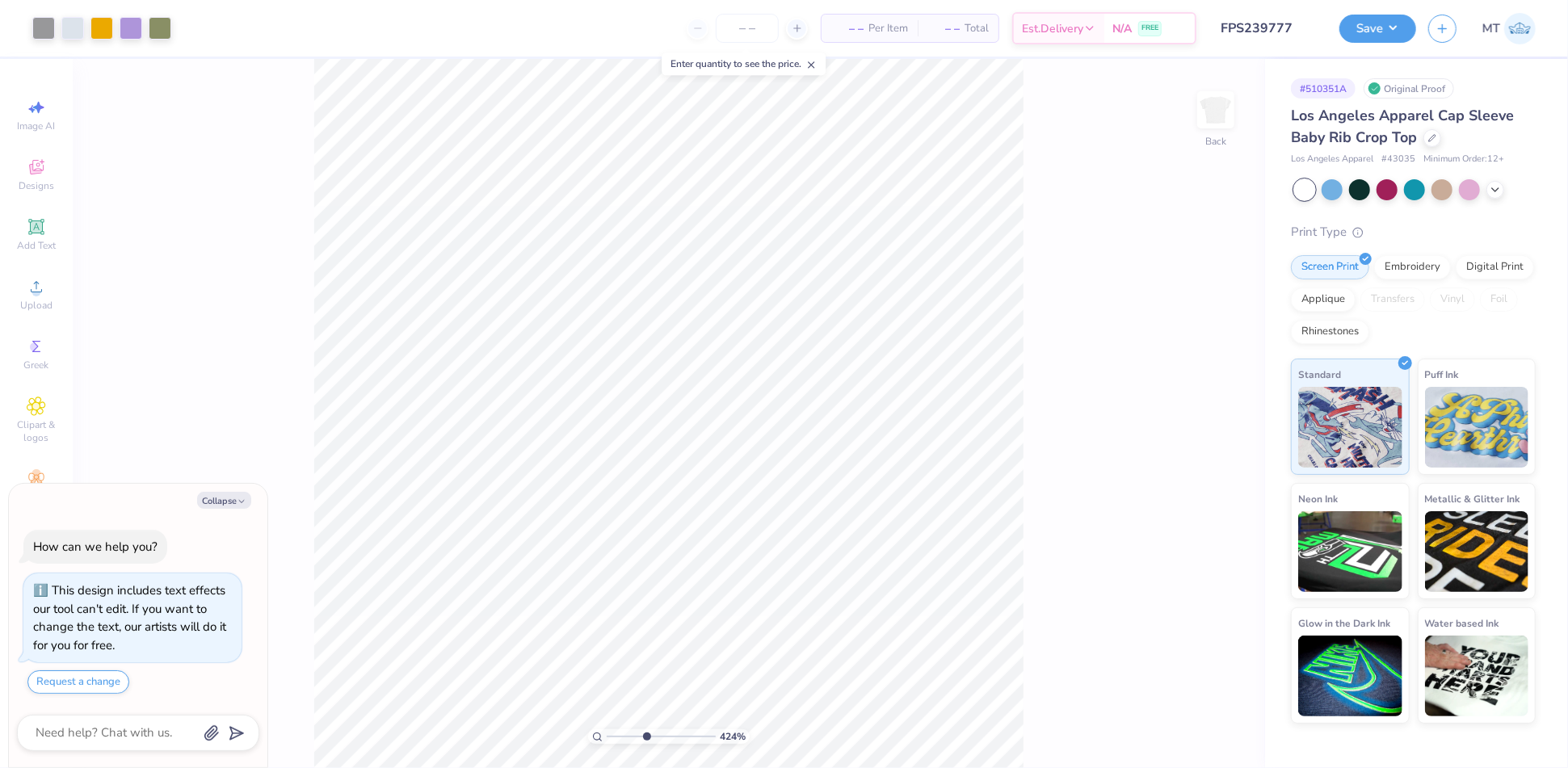
click at [645, 736] on input "range" at bounding box center [661, 736] width 109 height 15
type input "3.87290453735131"
click at [44, 31] on div at bounding box center [43, 26] width 22 height 22
type textarea "x"
type input "3.87290453735131"
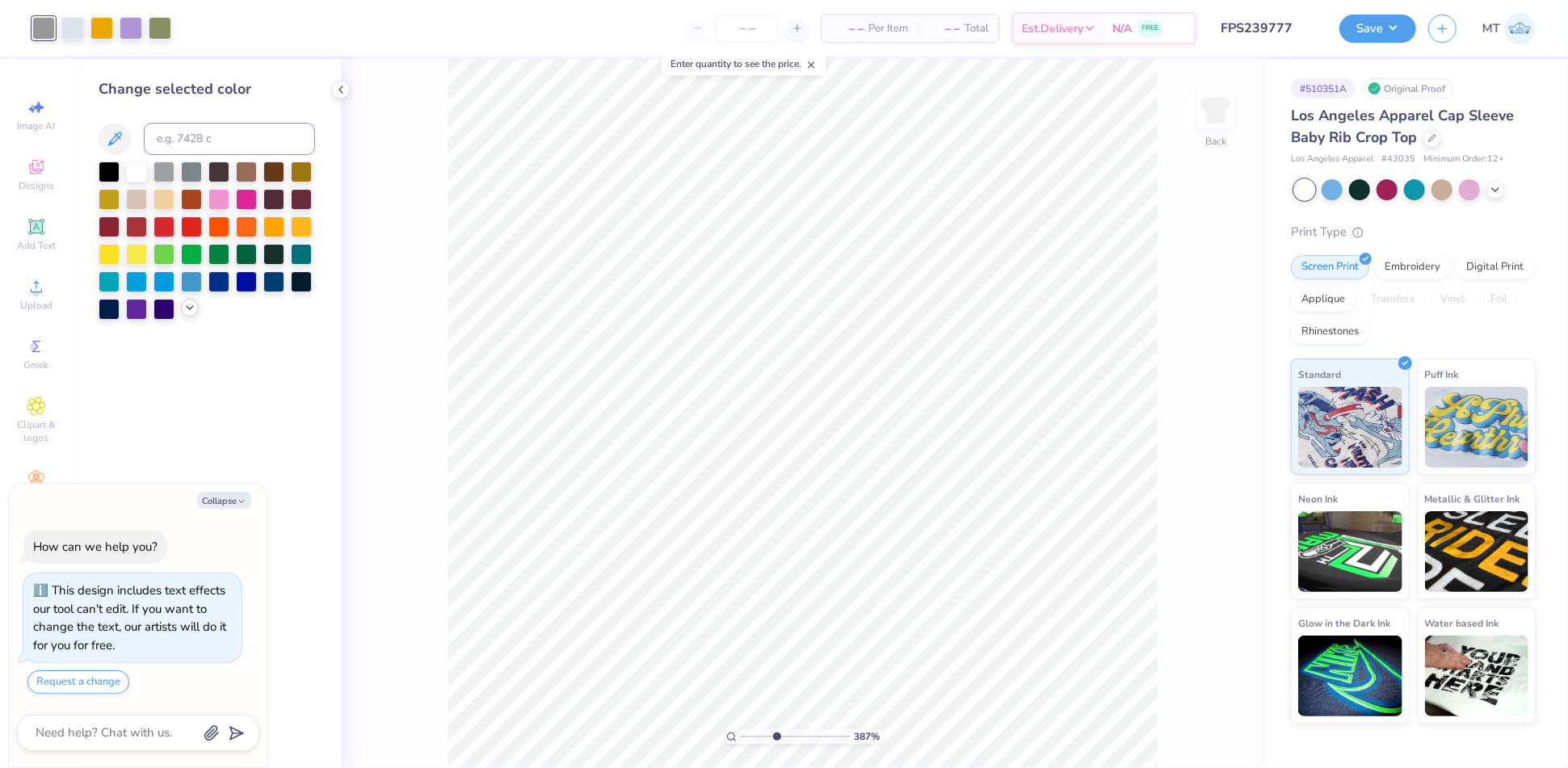
click at [192, 312] on icon at bounding box center [190, 307] width 13 height 13
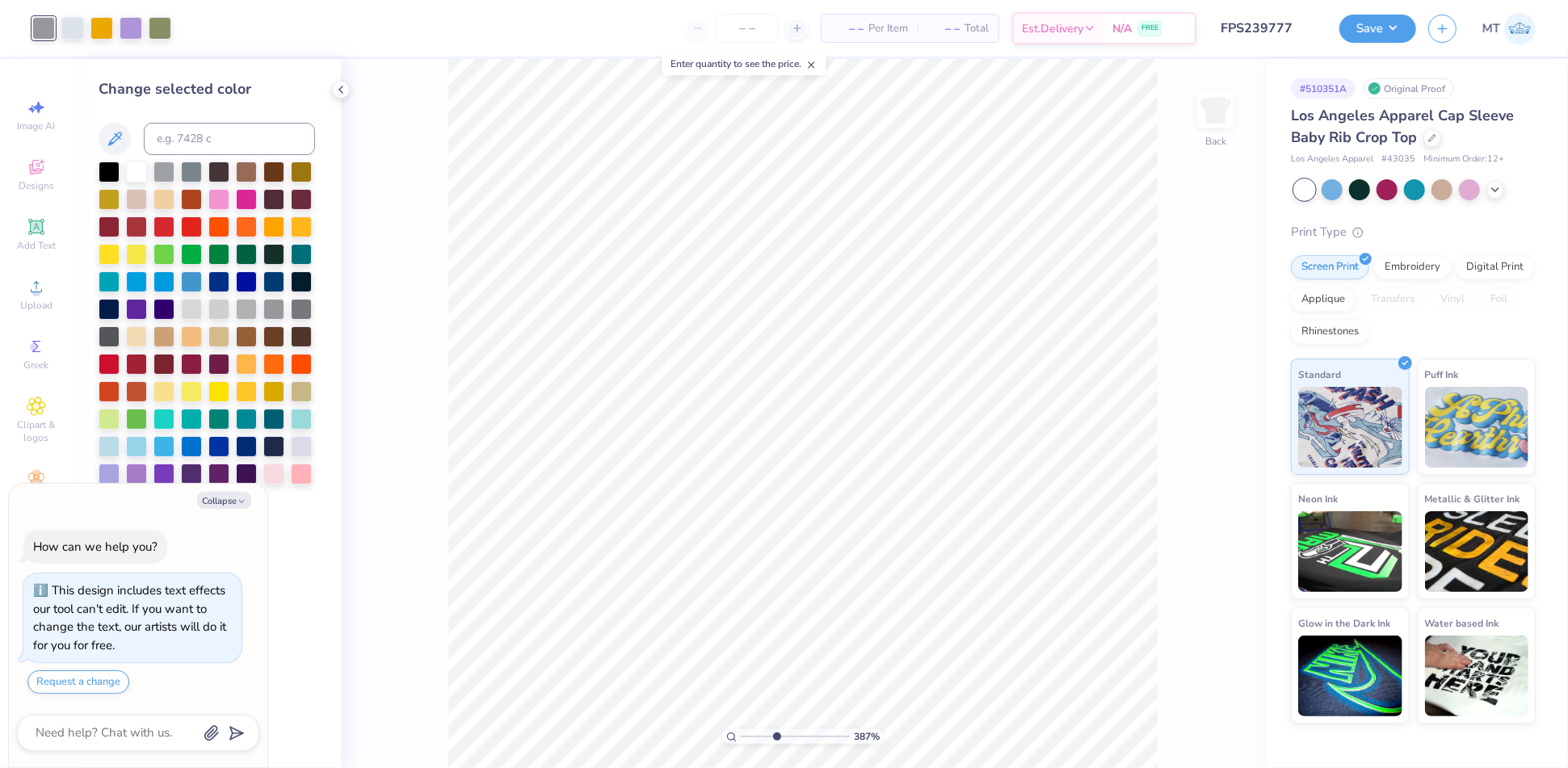
type textarea "x"
type input "5.71461316073125"
type textarea "x"
type input "7.01443094075399"
click at [235, 508] on button "Collapse" at bounding box center [224, 501] width 54 height 17
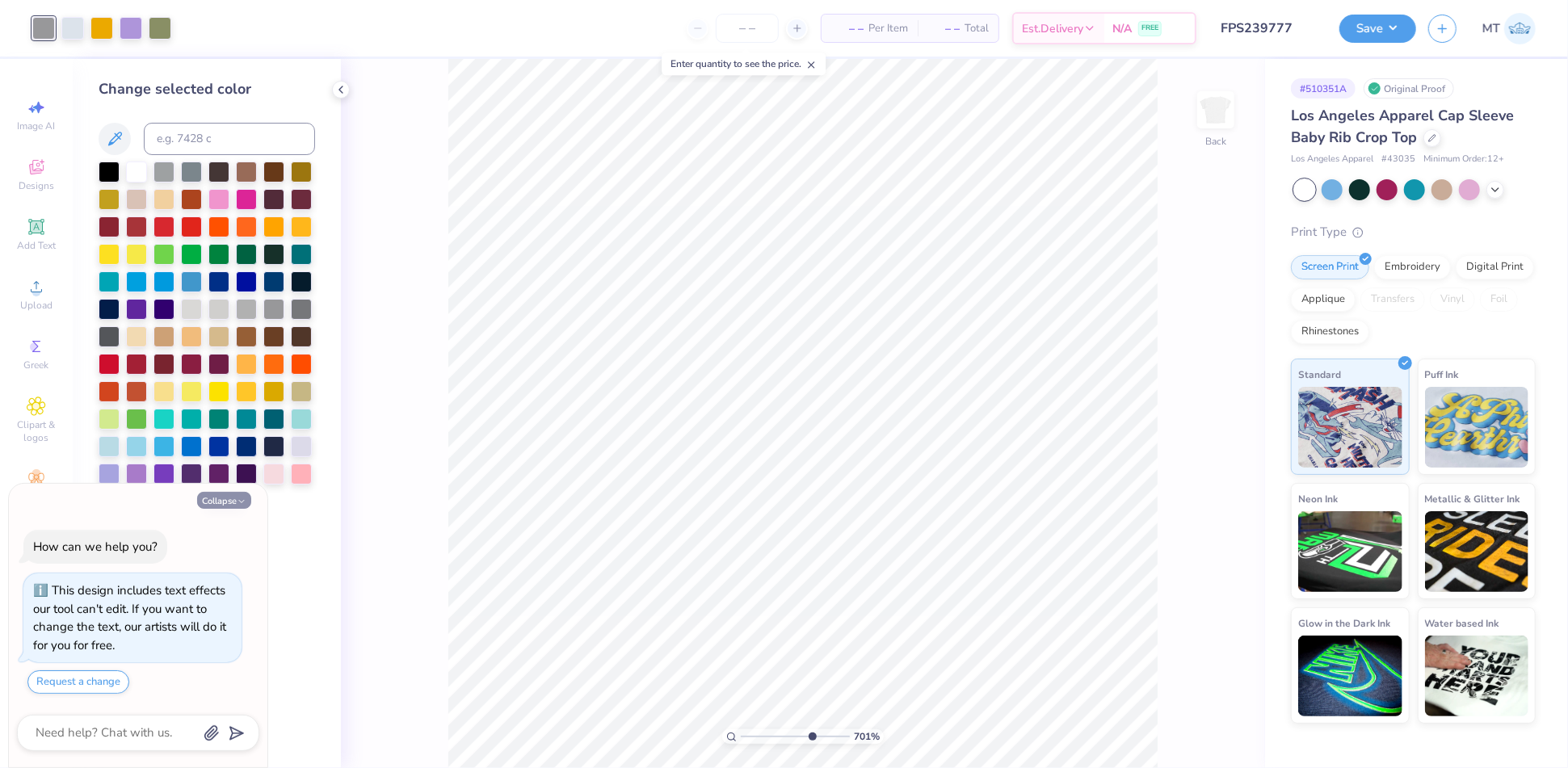
type textarea "x"
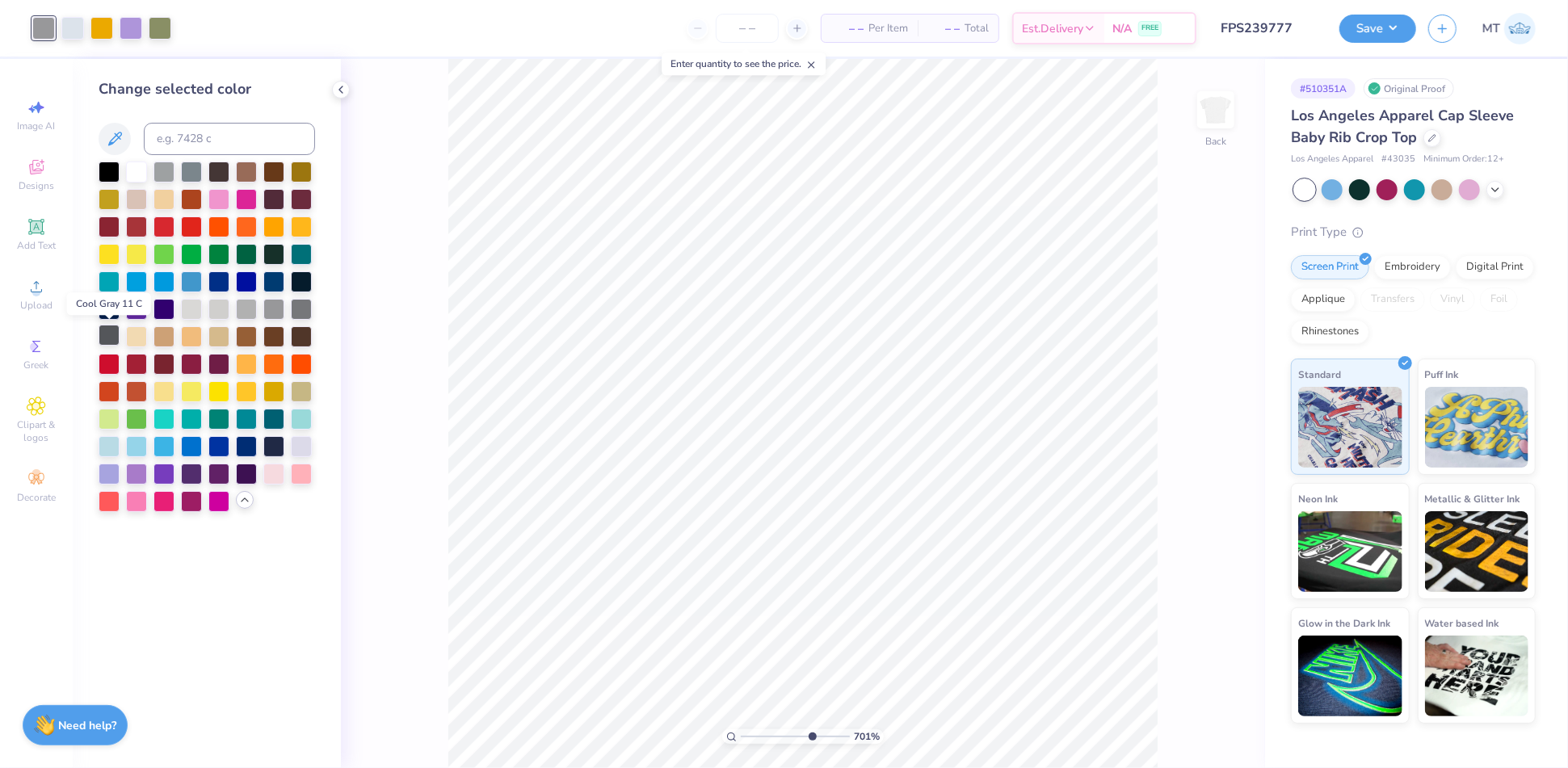
click at [109, 330] on div at bounding box center [109, 336] width 21 height 21
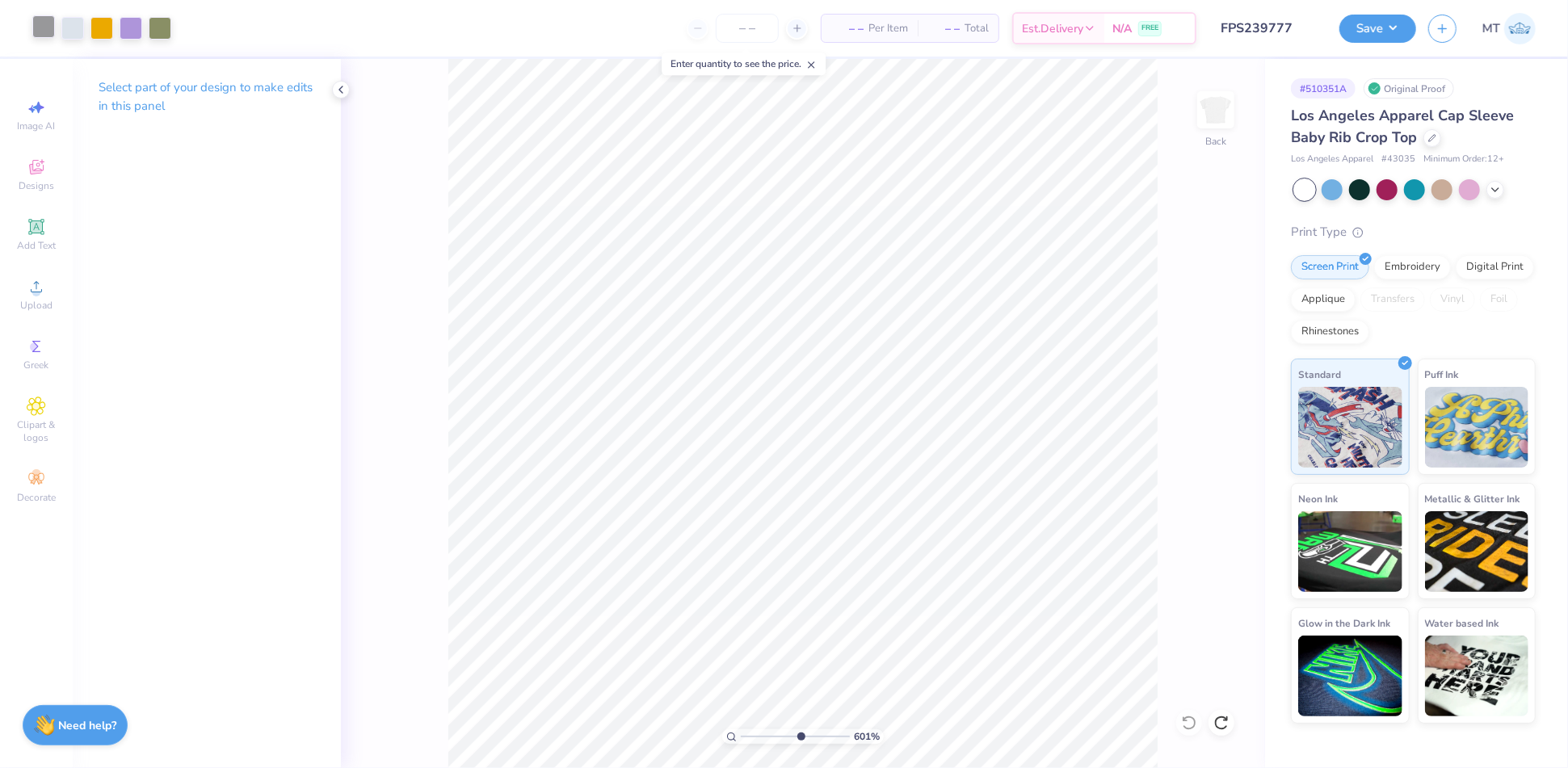
click at [52, 29] on div at bounding box center [43, 26] width 22 height 22
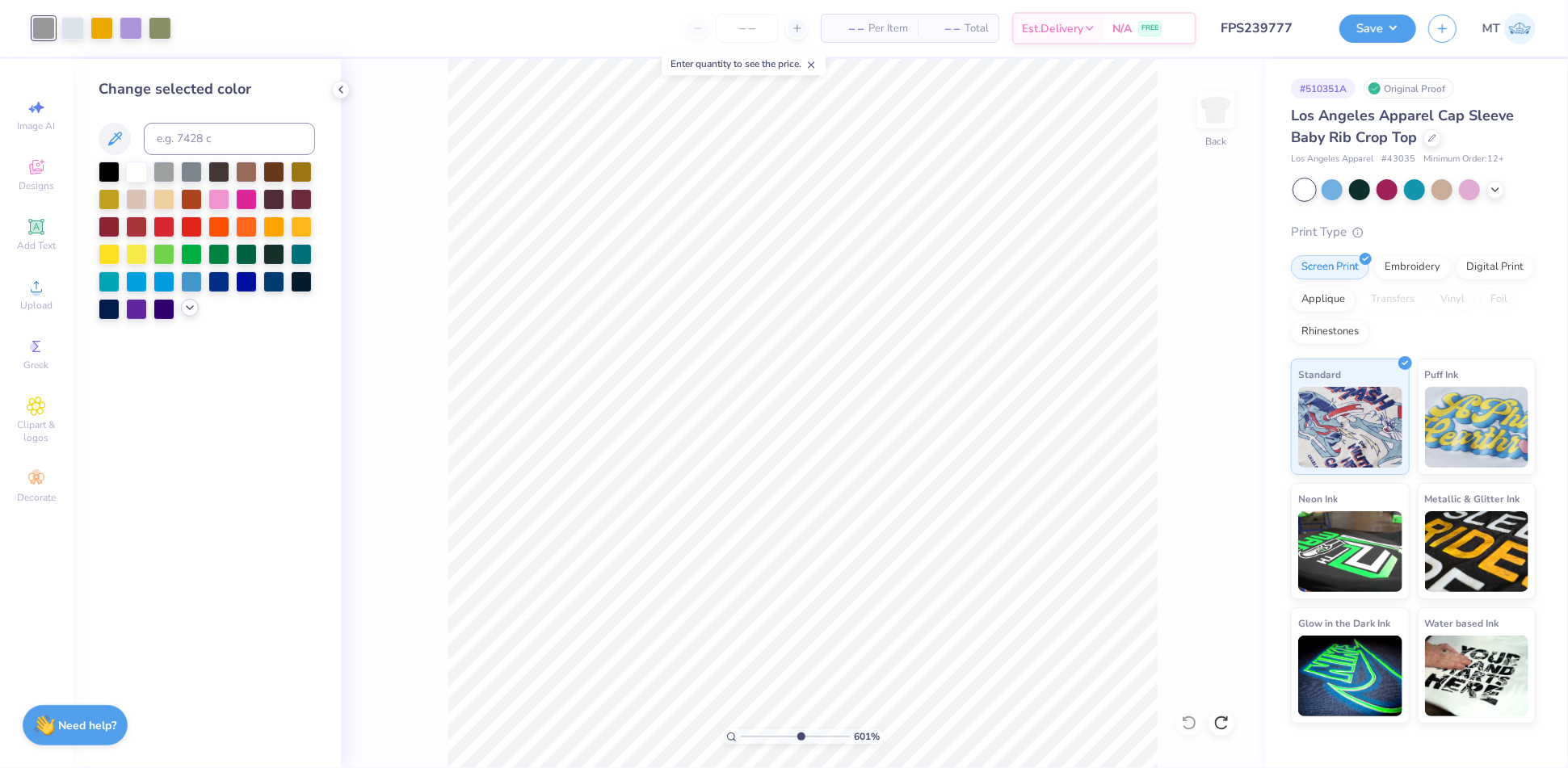
click at [188, 305] on icon at bounding box center [190, 307] width 13 height 13
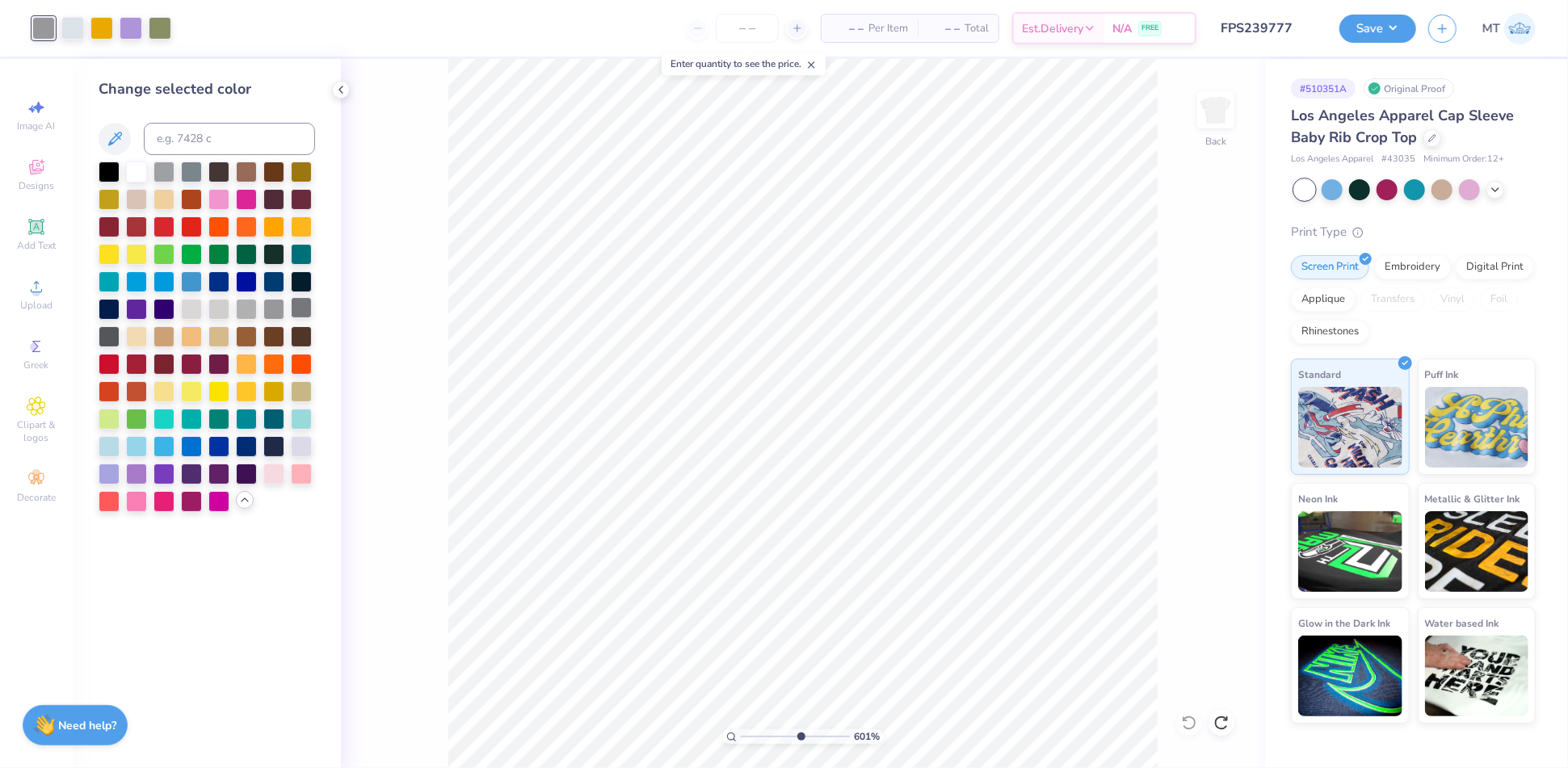
click at [301, 306] on div at bounding box center [302, 308] width 21 height 21
click at [62, 27] on div at bounding box center [72, 26] width 22 height 22
click at [139, 173] on div at bounding box center [136, 170] width 21 height 21
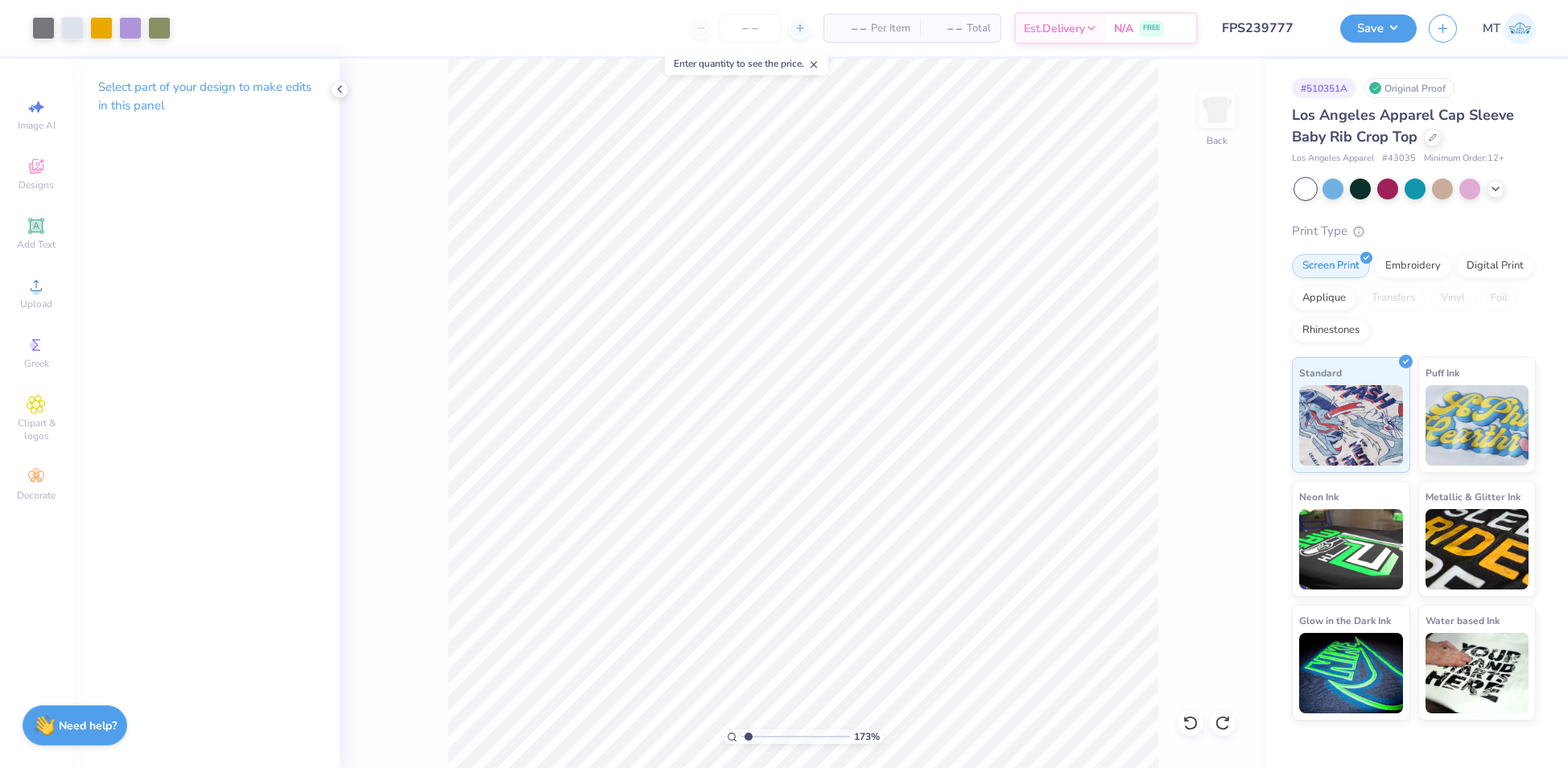
type input "1"
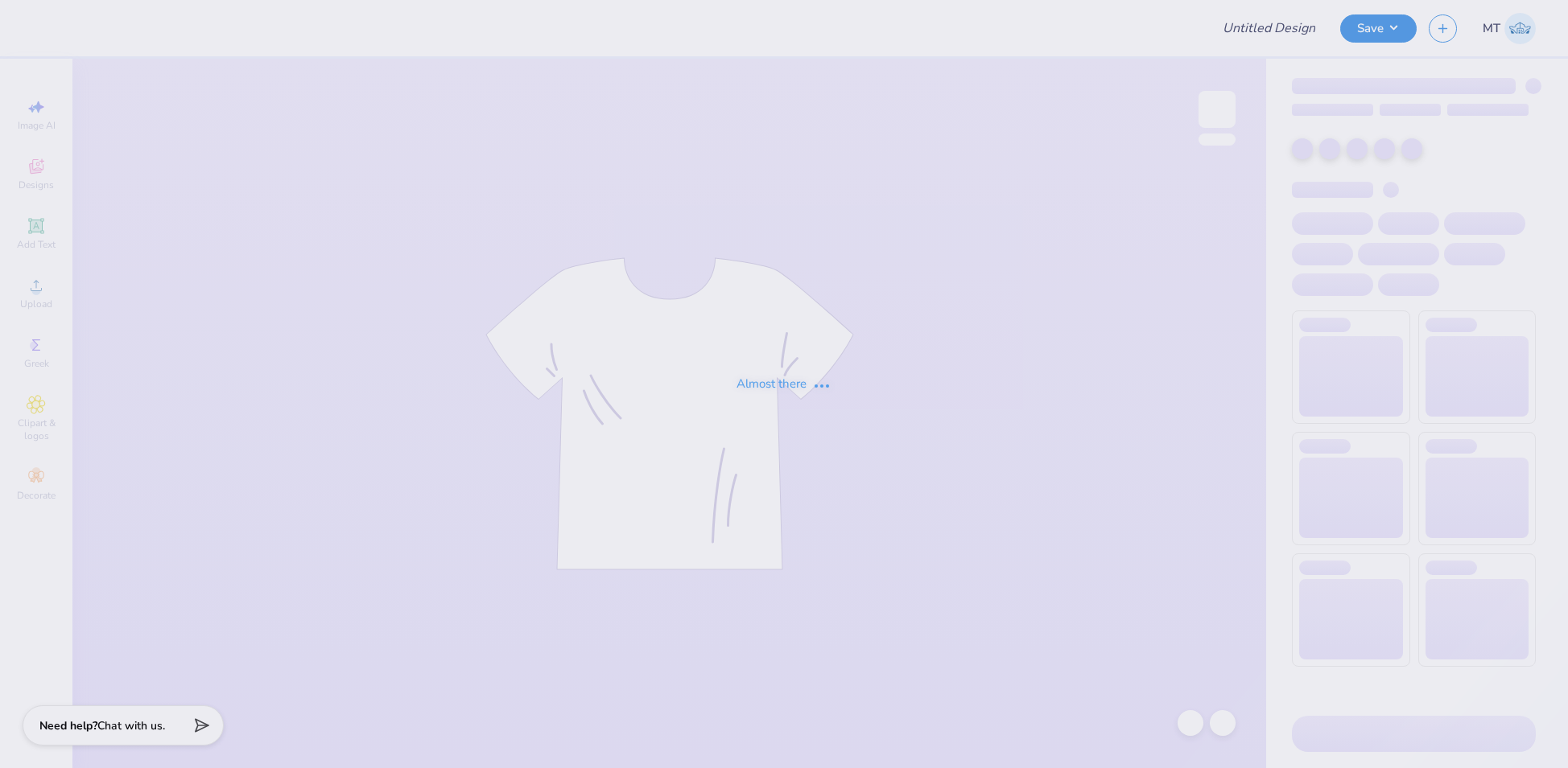
type input "FPS239778"
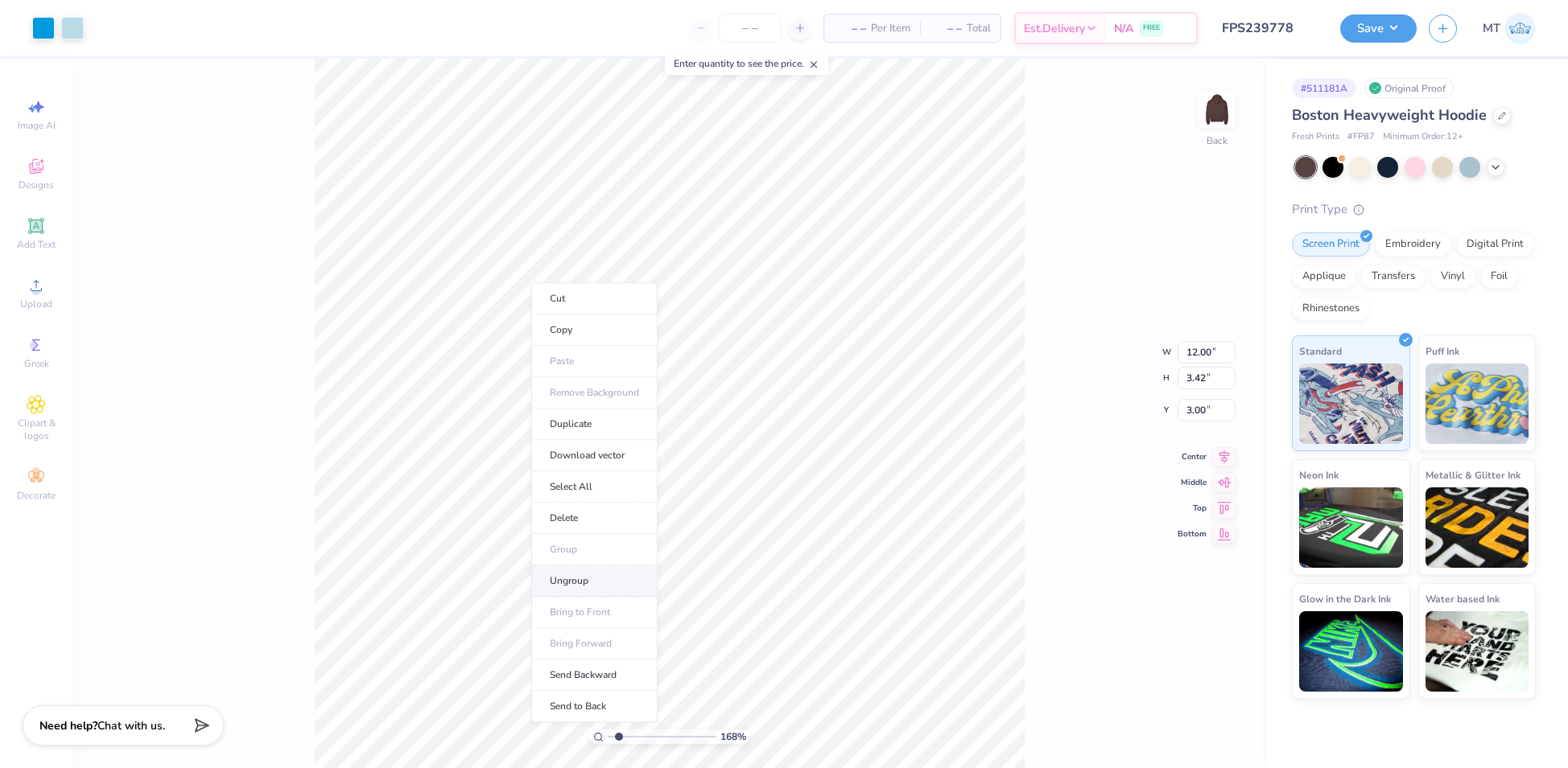
click at [617, 583] on li "Ungroup" at bounding box center [594, 581] width 126 height 32
type input "1.854130203156"
type input "2.66"
type input "3.1542936311821"
type input "2.51"
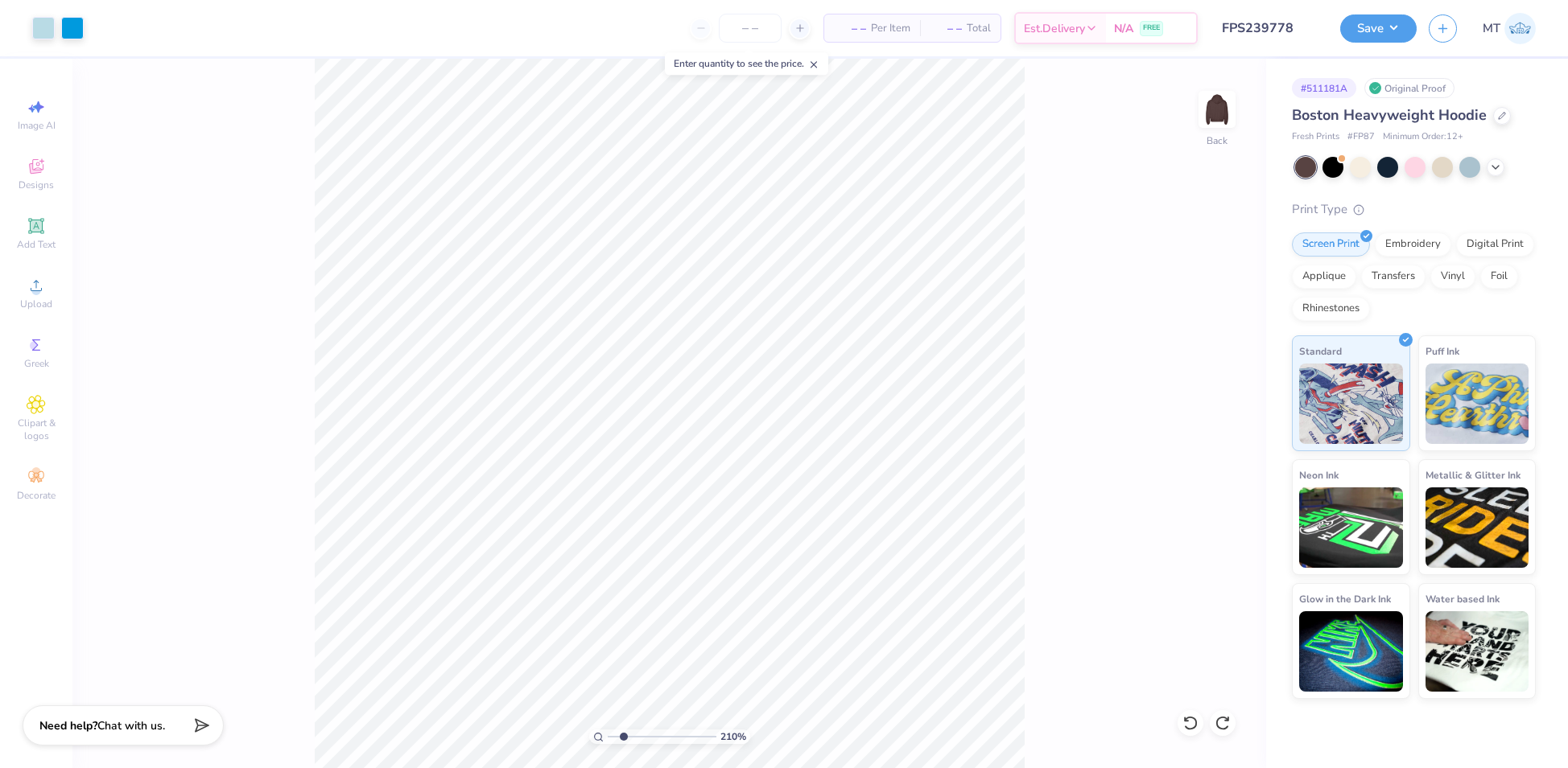
type input "2.09529691187746"
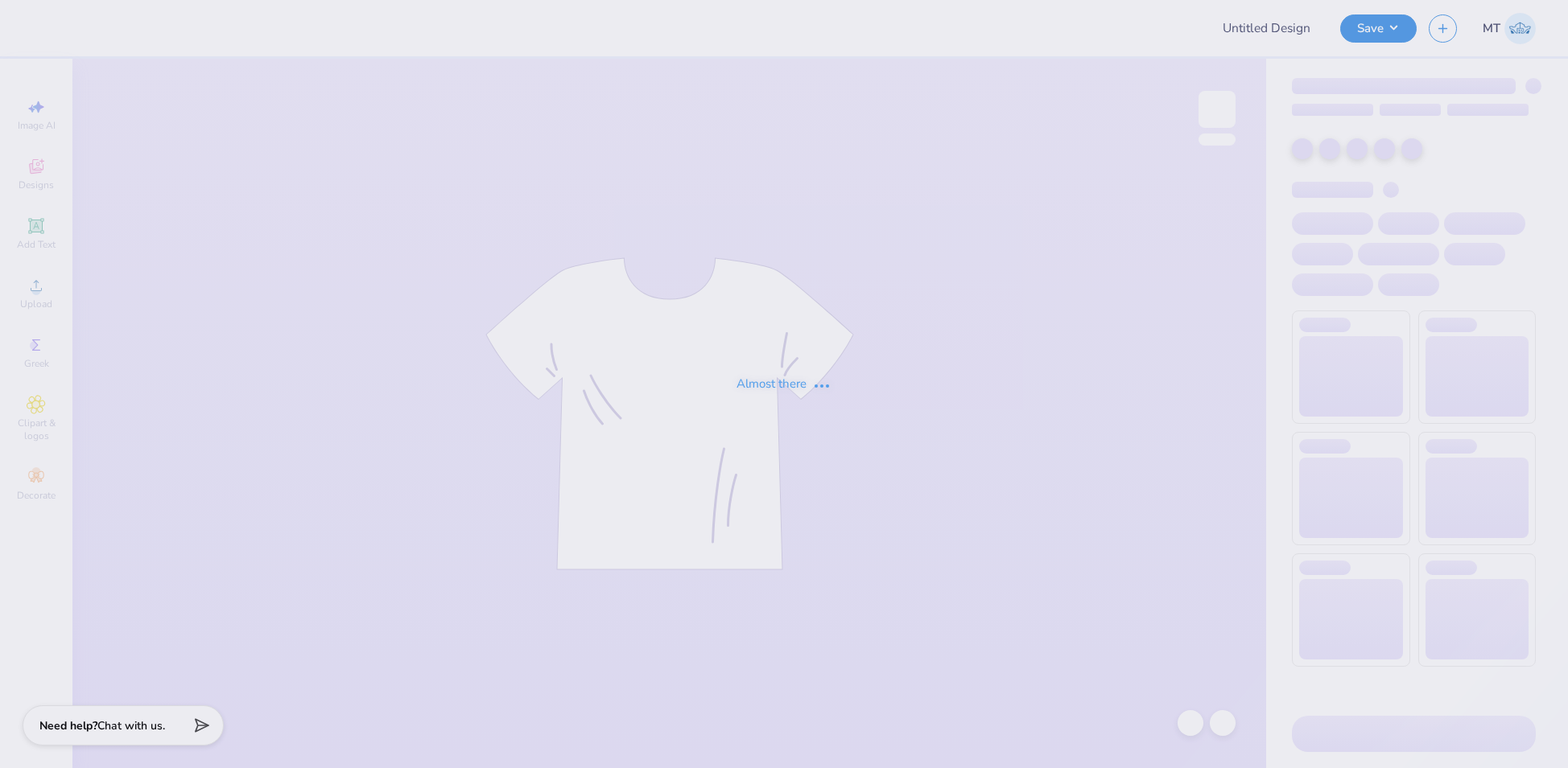
type input "FPS239779"
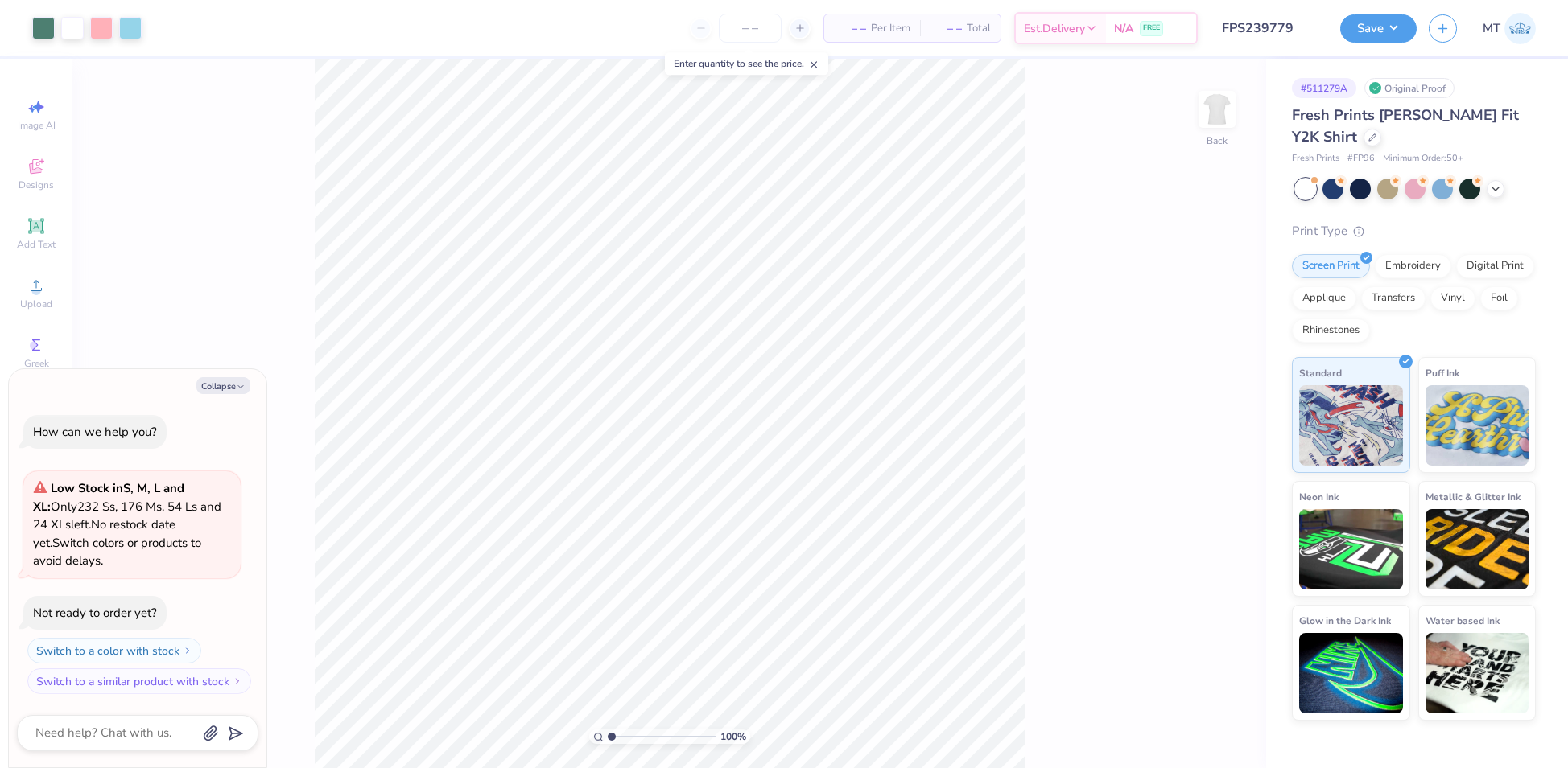
type textarea "x"
type input "2.55305329176547"
type textarea "x"
type input "1.84915504509097"
type textarea "x"
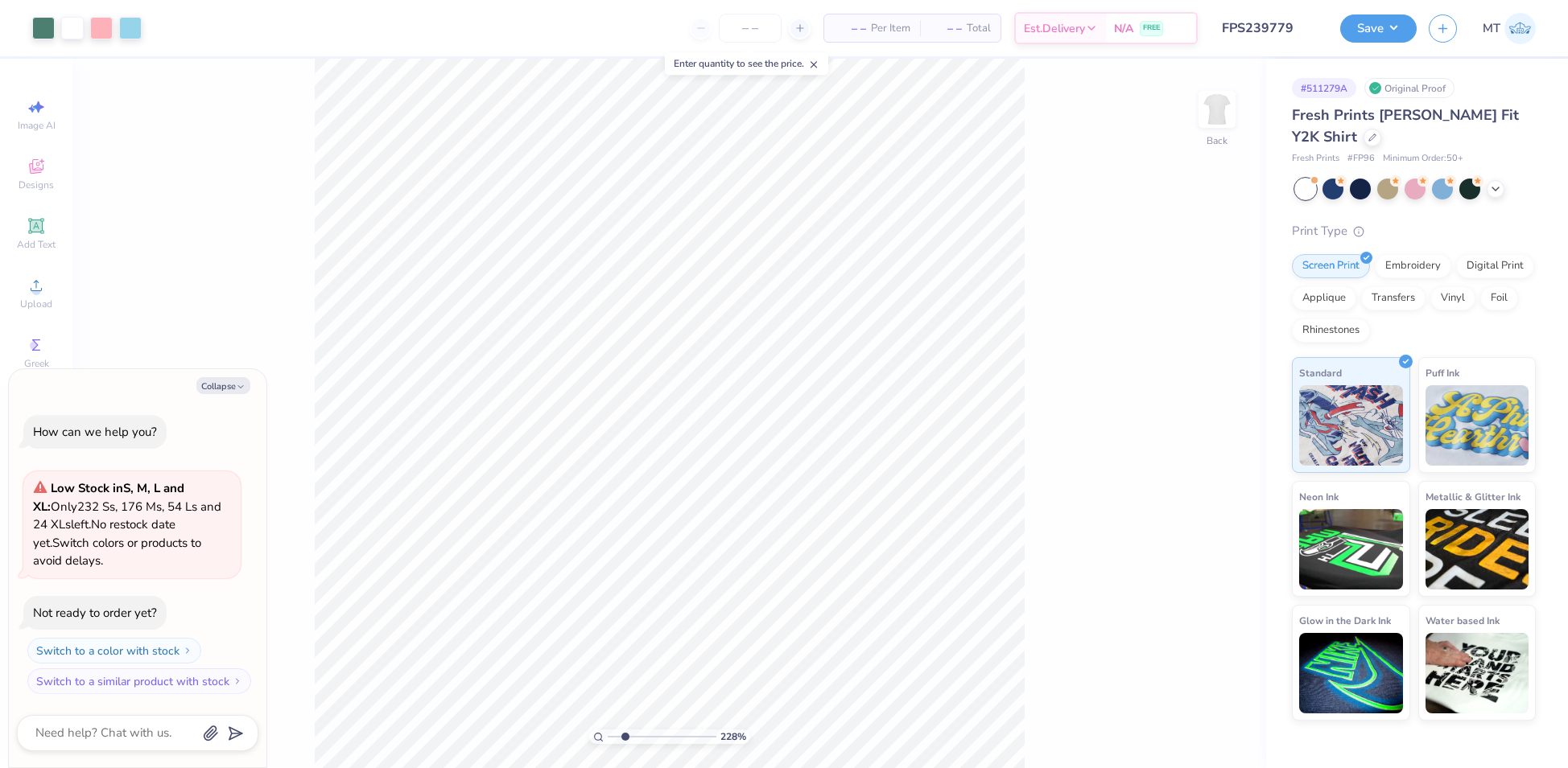
type input "2.2815332932542"
type textarea "x"
type input "2.2815332932542"
type textarea "x"
type input "2.2815332932542"
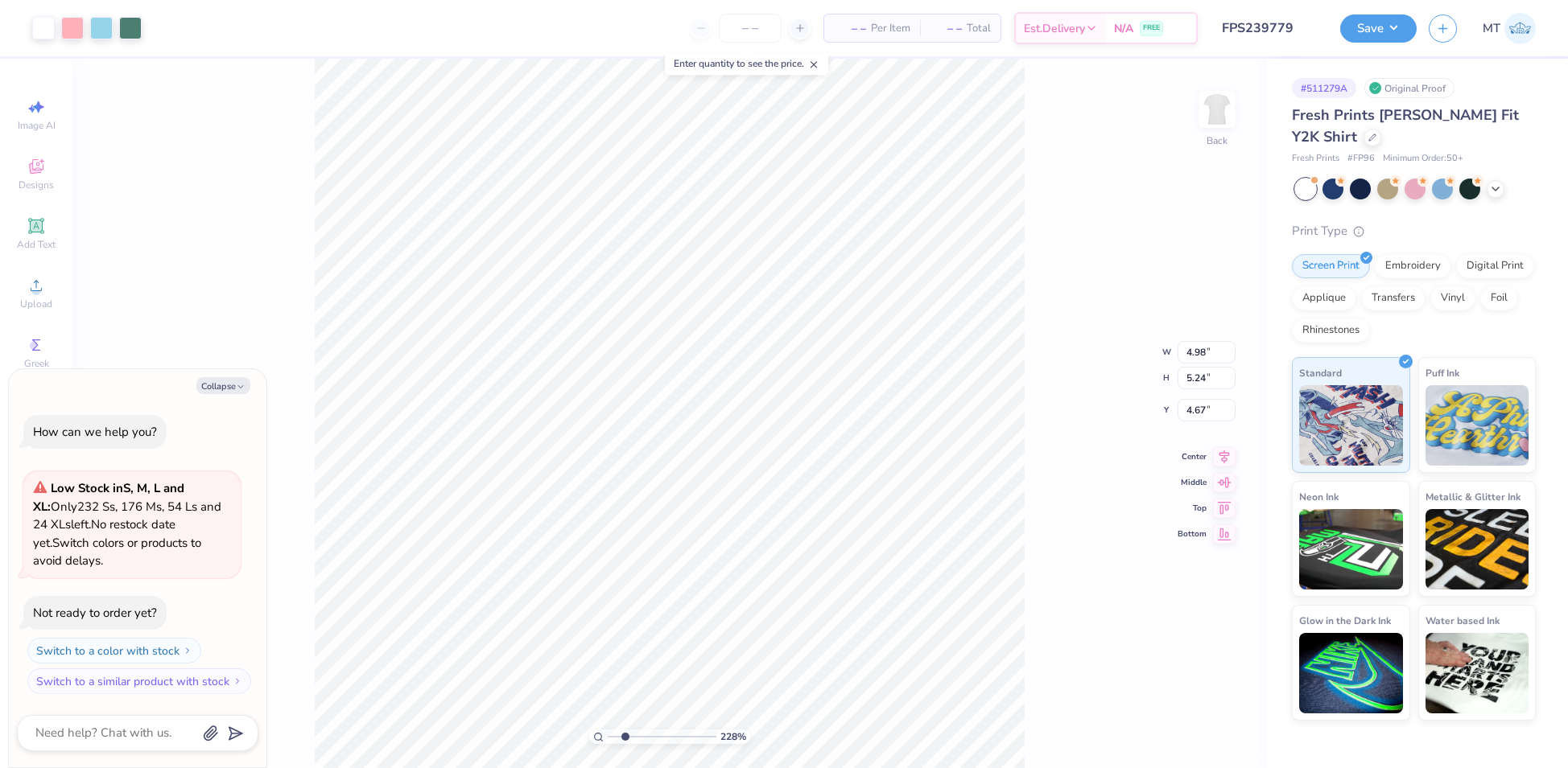
type textarea "x"
type input "3.52"
type input "3.71"
type input "6.20"
type input "2.2815332932542"
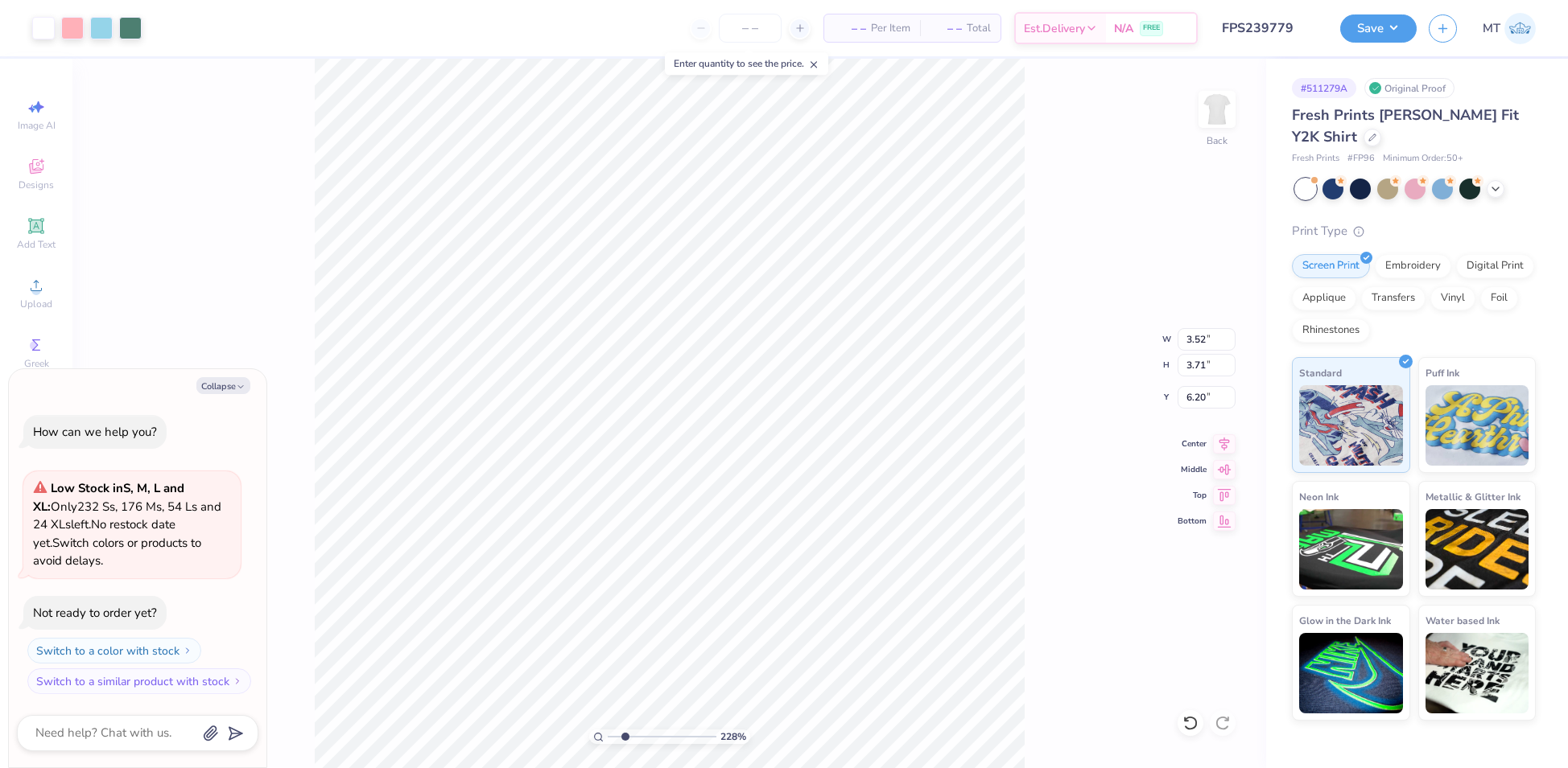
type textarea "x"
type input "2.2815332932542"
type textarea "x"
type input "4.99"
type input "2.2815332932542"
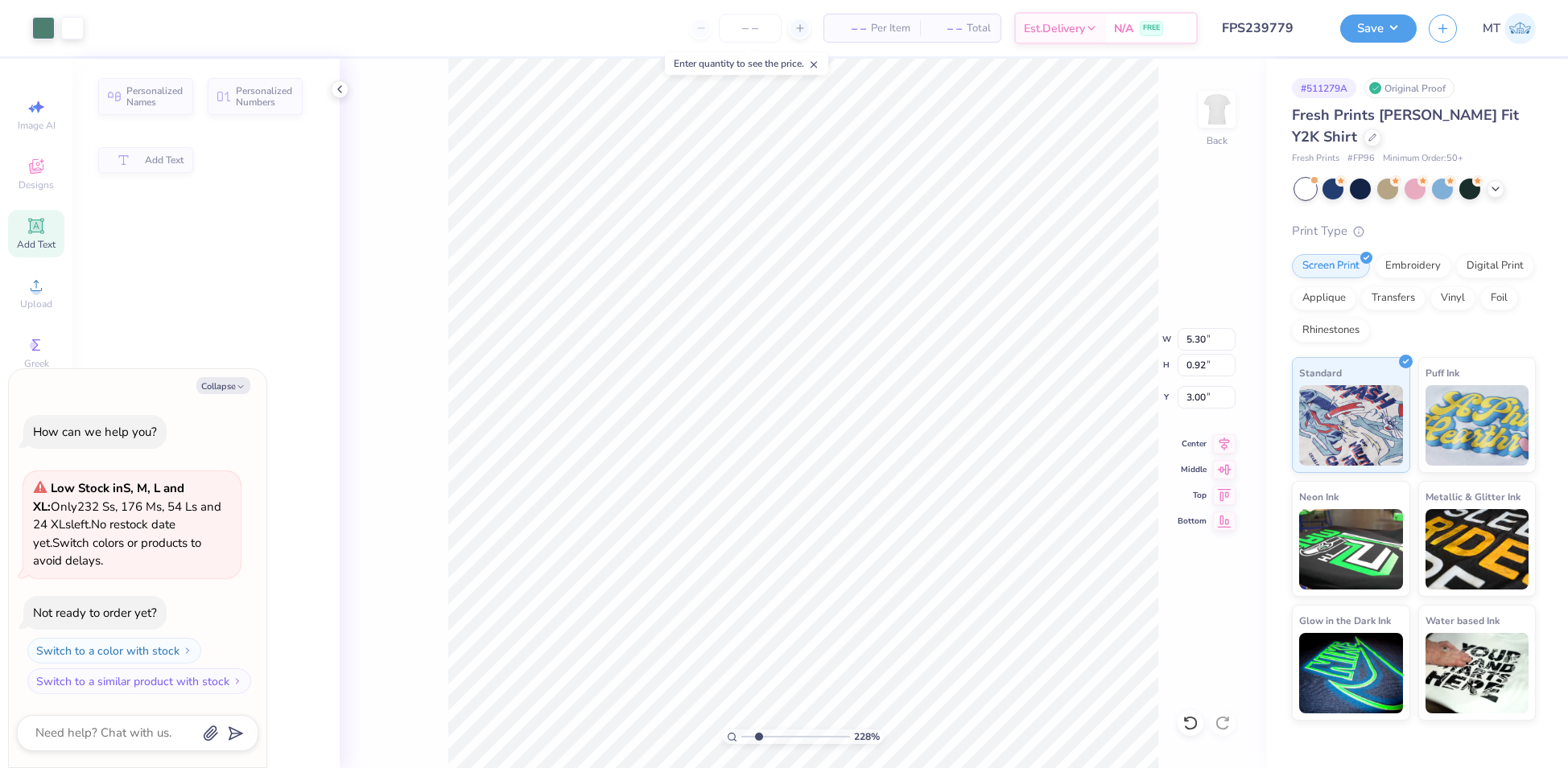
type textarea "x"
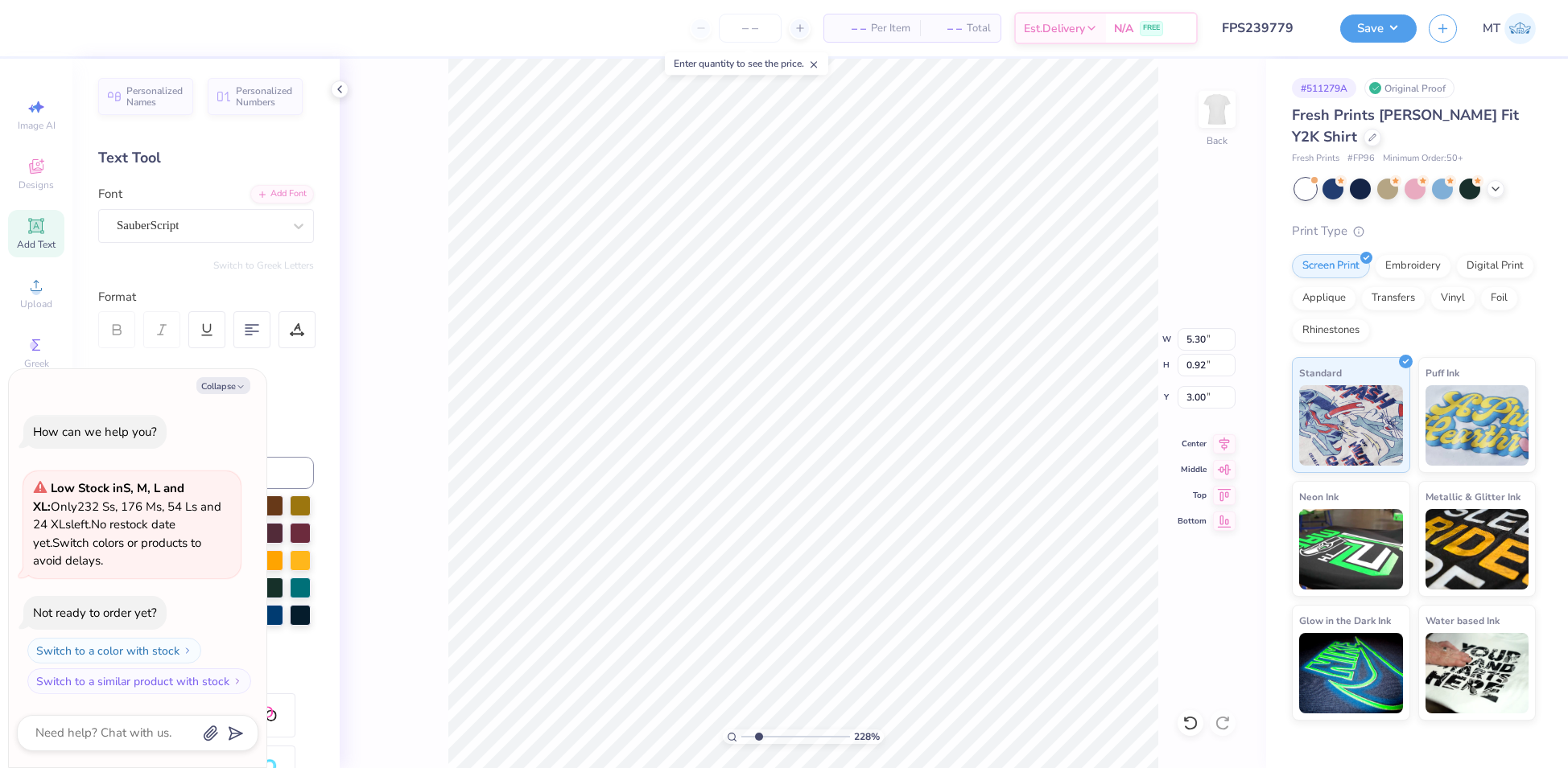
type input "2.2815332932542"
type textarea "x"
type input "2.60"
type input "2.2815332932542"
type textarea "x"
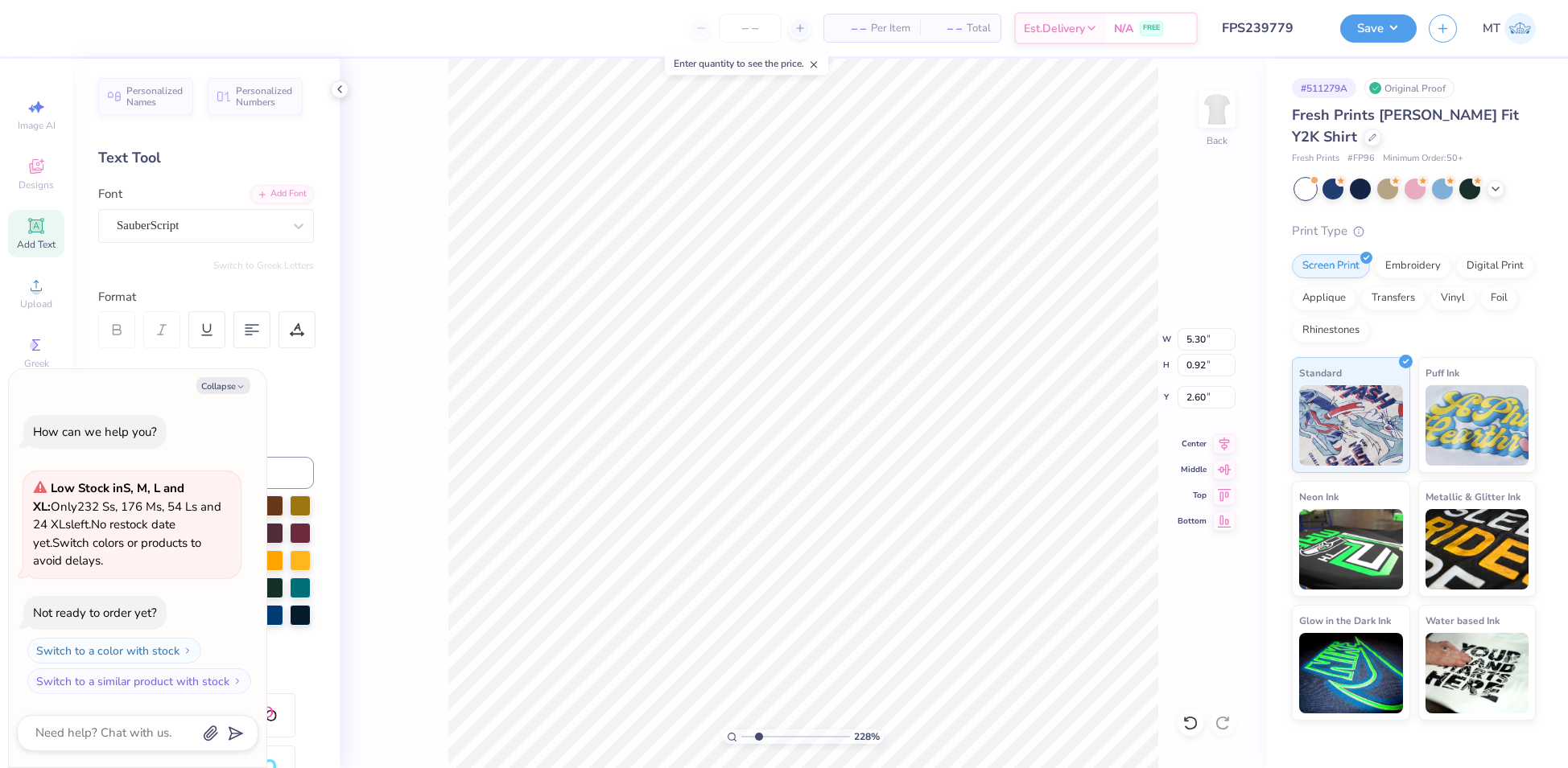
type input "2.2815332932542"
type textarea "x"
type input "3.00"
type input "2.2815332932542"
type textarea "x"
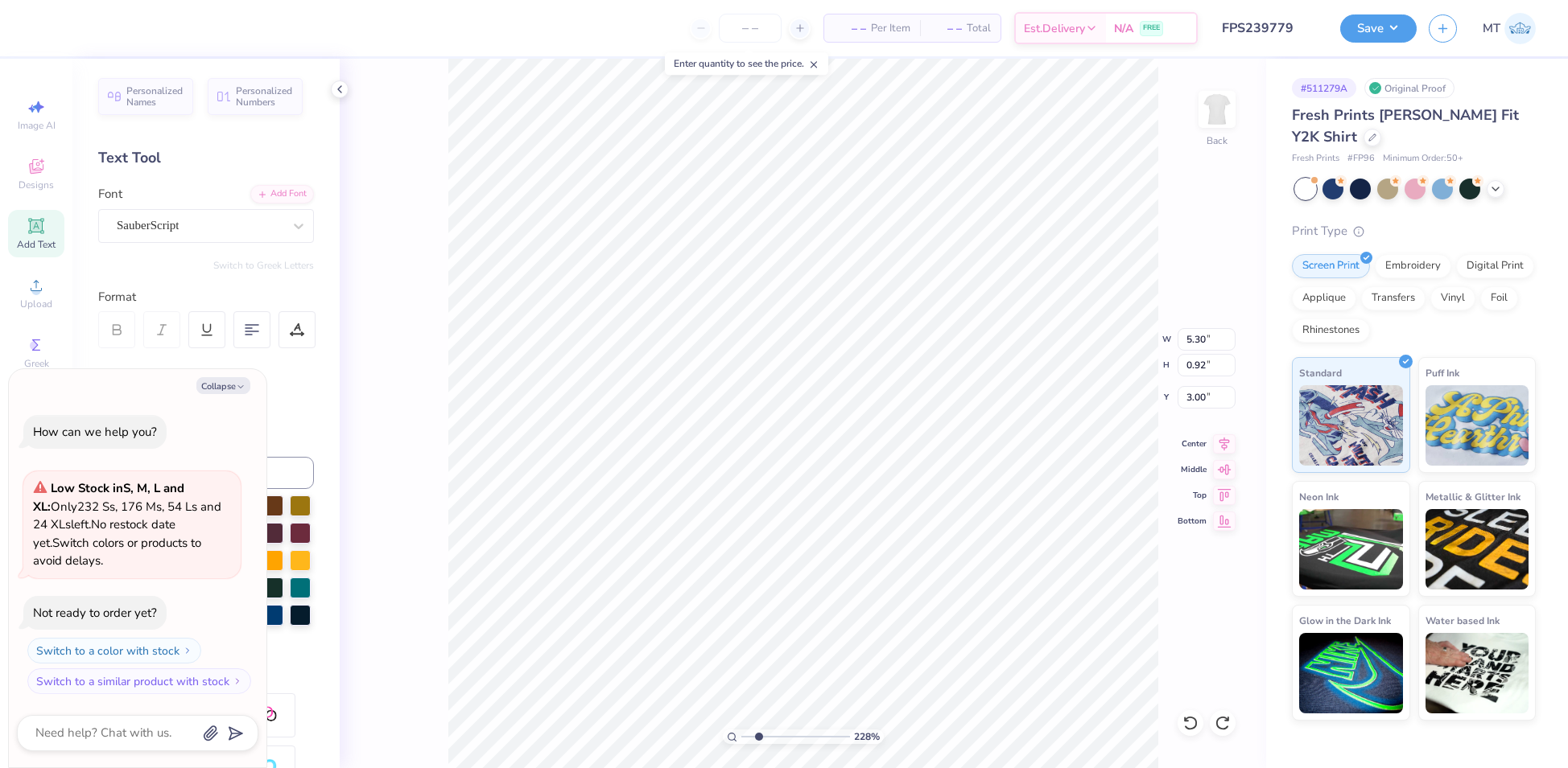
type input "2.2815332932542"
type textarea "x"
type input "2.68"
type input "2.2815332932542"
type textarea "x"
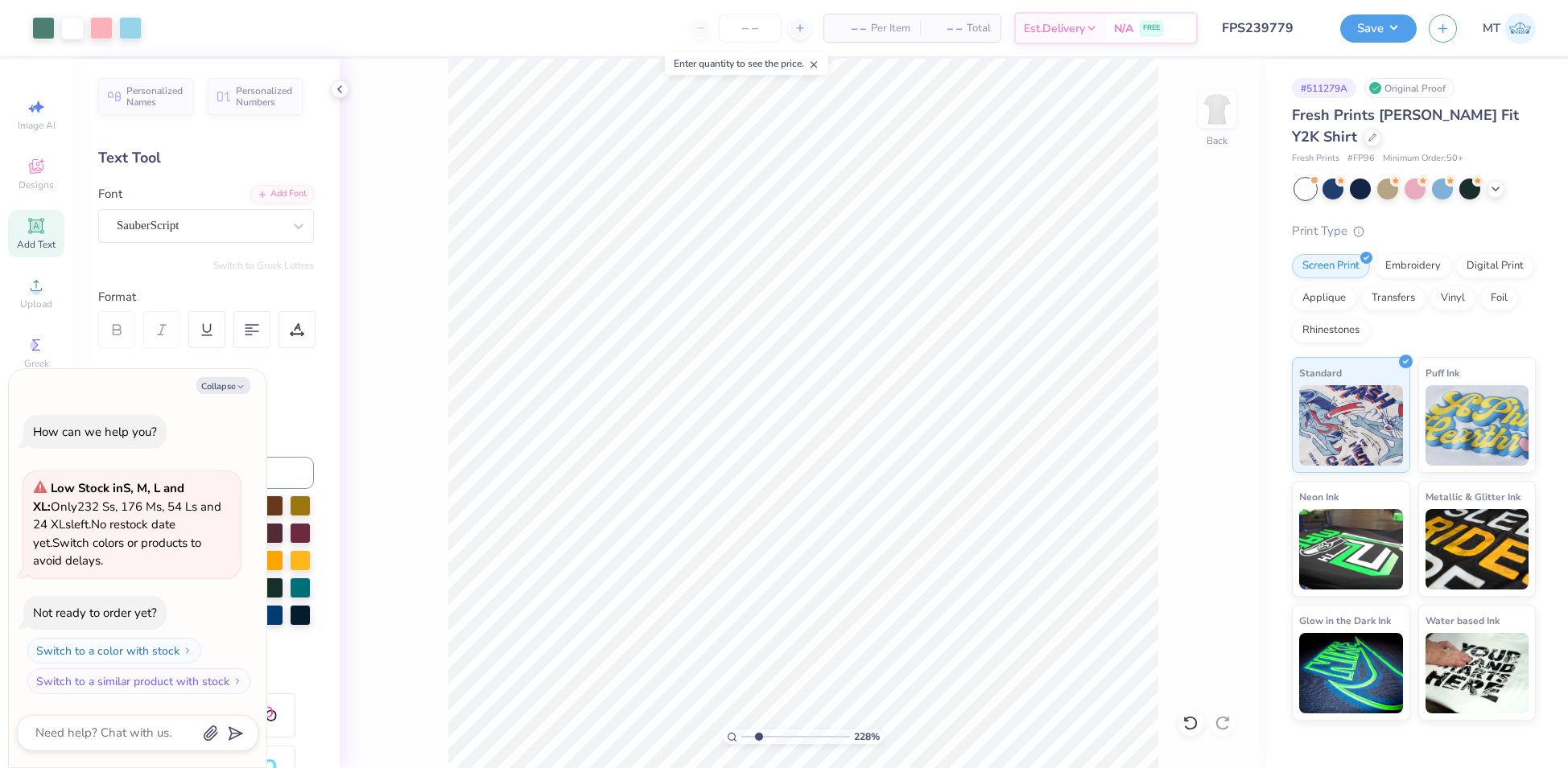
type input "2.2815332932542"
type textarea "x"
type input "2.26229534606341"
type textarea "x"
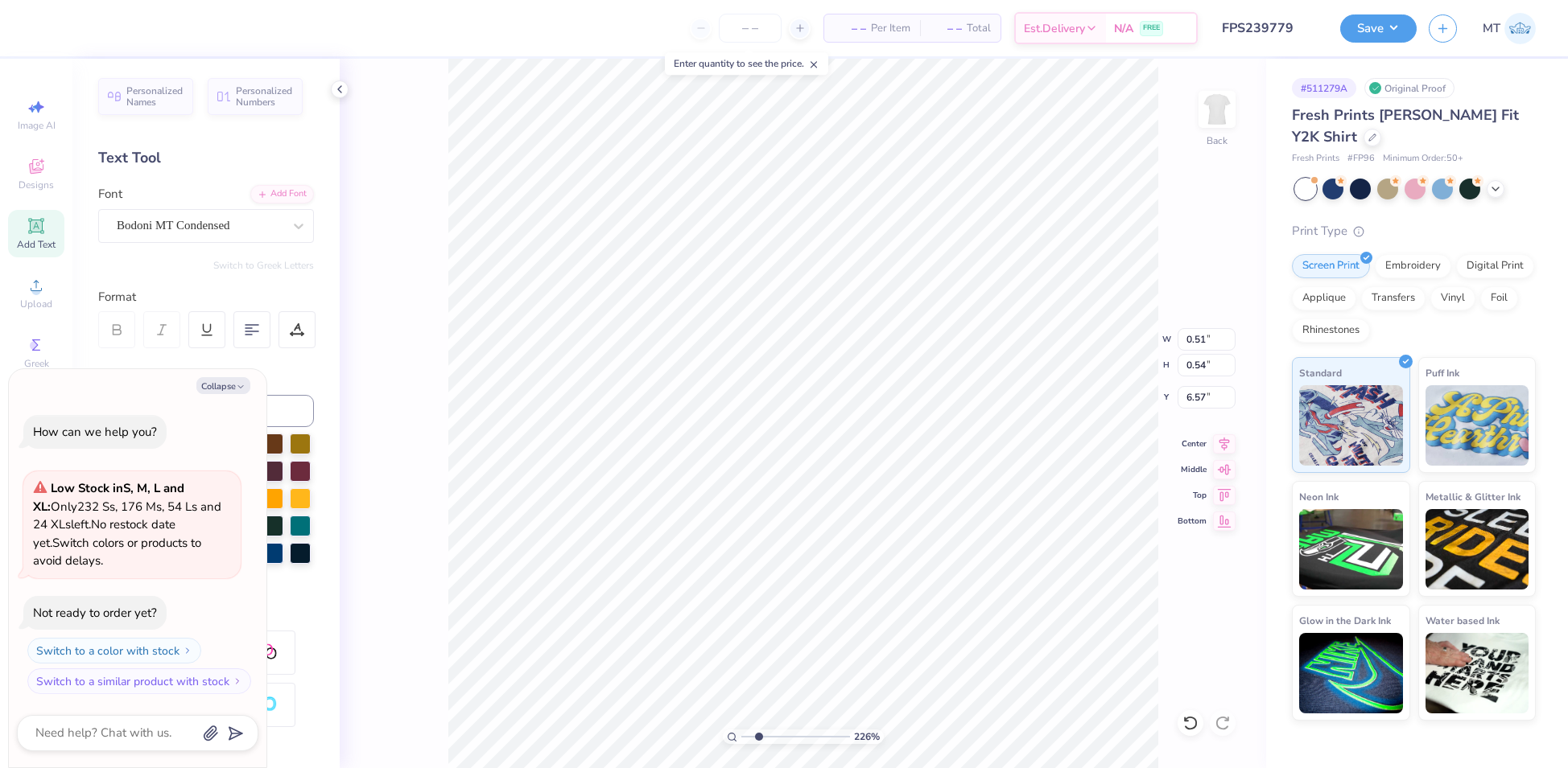
type input "2.26229534606341"
type textarea "x"
type input "2.26229534606341"
type textarea "x"
type input "1.31"
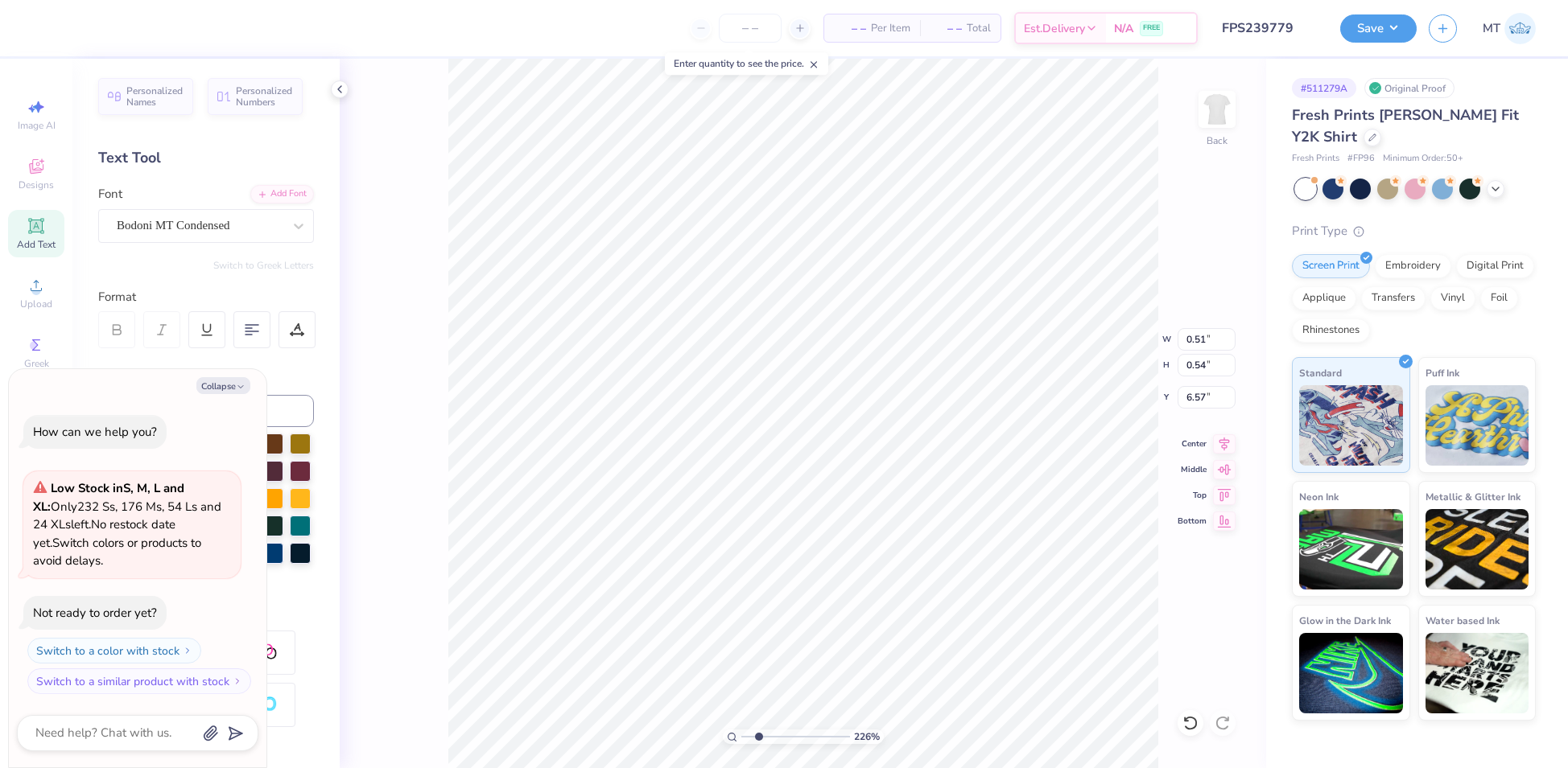
type input "1.39"
type input "2.26229534606341"
type textarea "x"
type input "2.26229534606341"
type textarea "x"
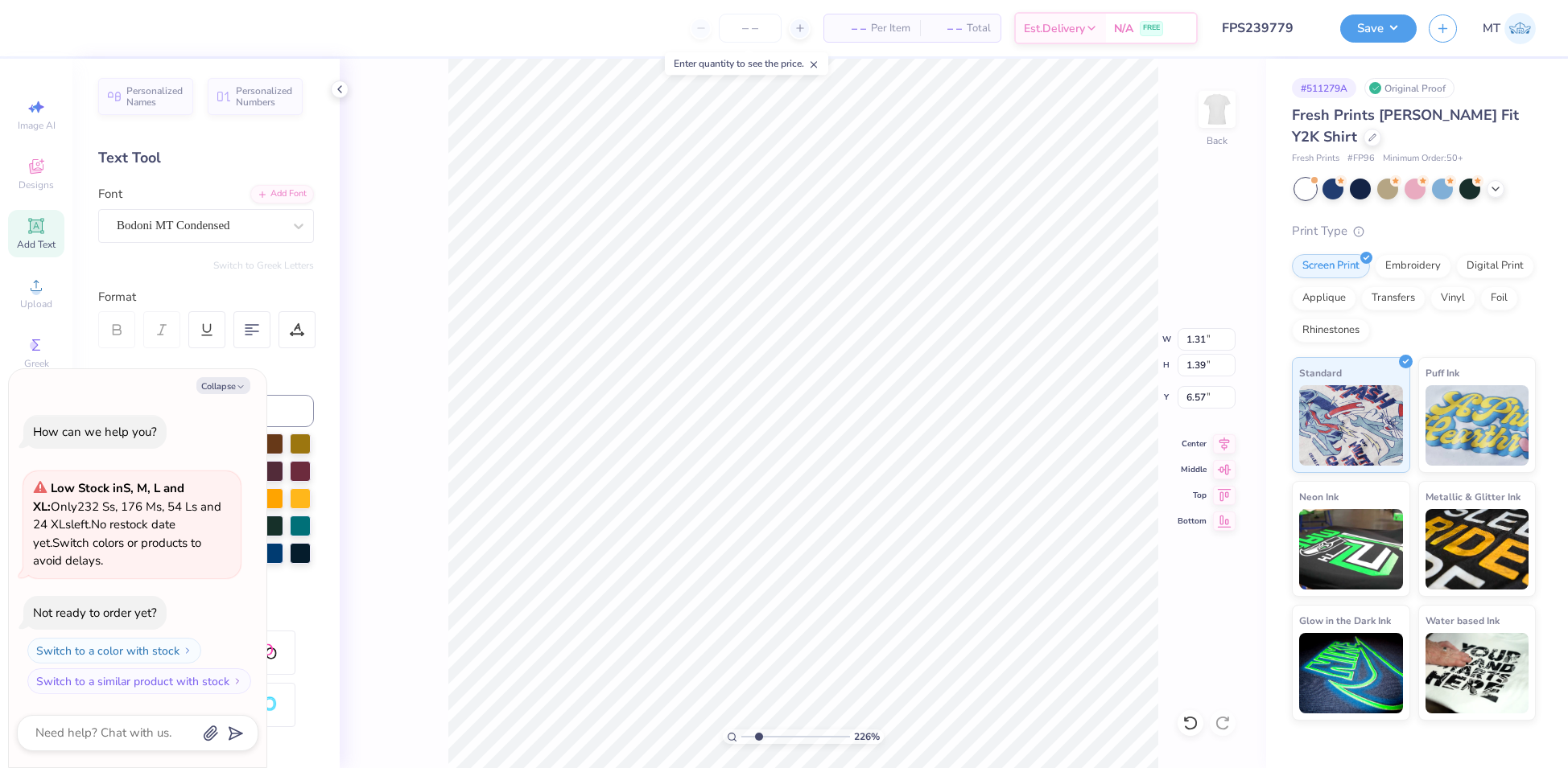
type input "1.00"
type input "1.06"
type input "2.26229534606341"
type textarea "x"
type input "2.26229534606341"
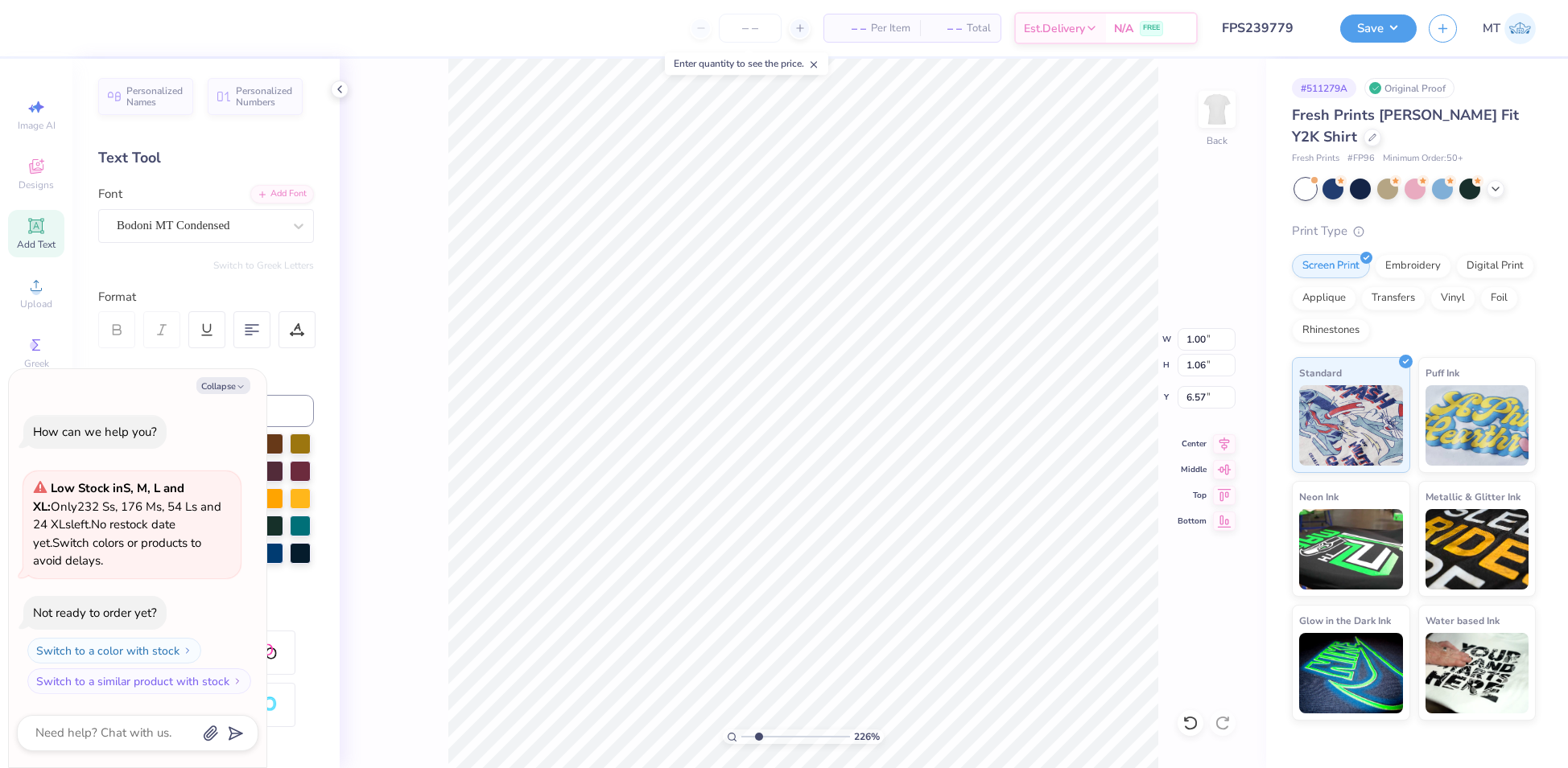
type textarea "x"
type input "6.05"
type input "2.26229534606341"
type textarea "x"
type input "0.51"
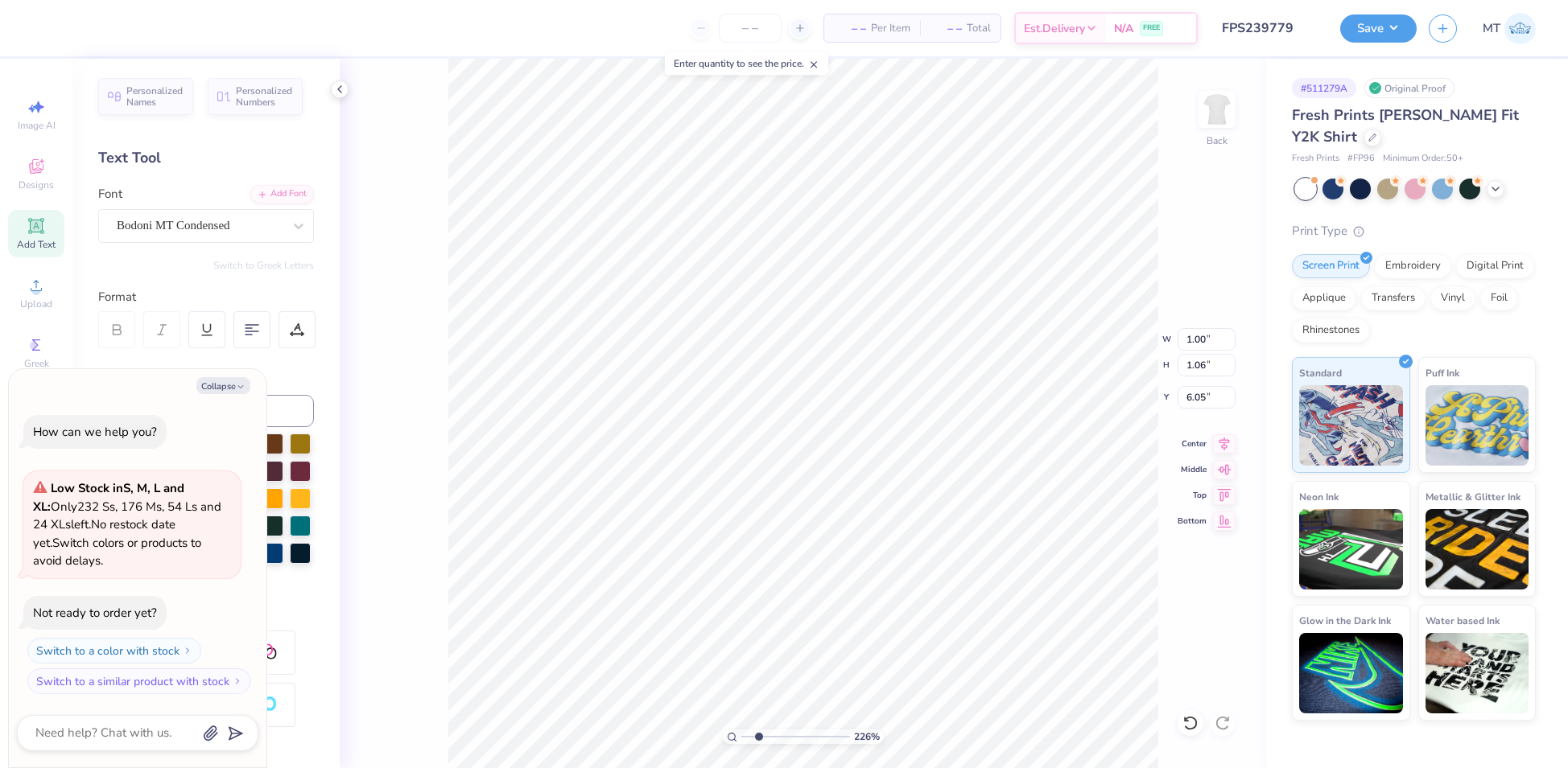
type input "0.54"
type input "6.57"
type input "2.26229534606341"
type textarea "x"
type input "2.26229534606341"
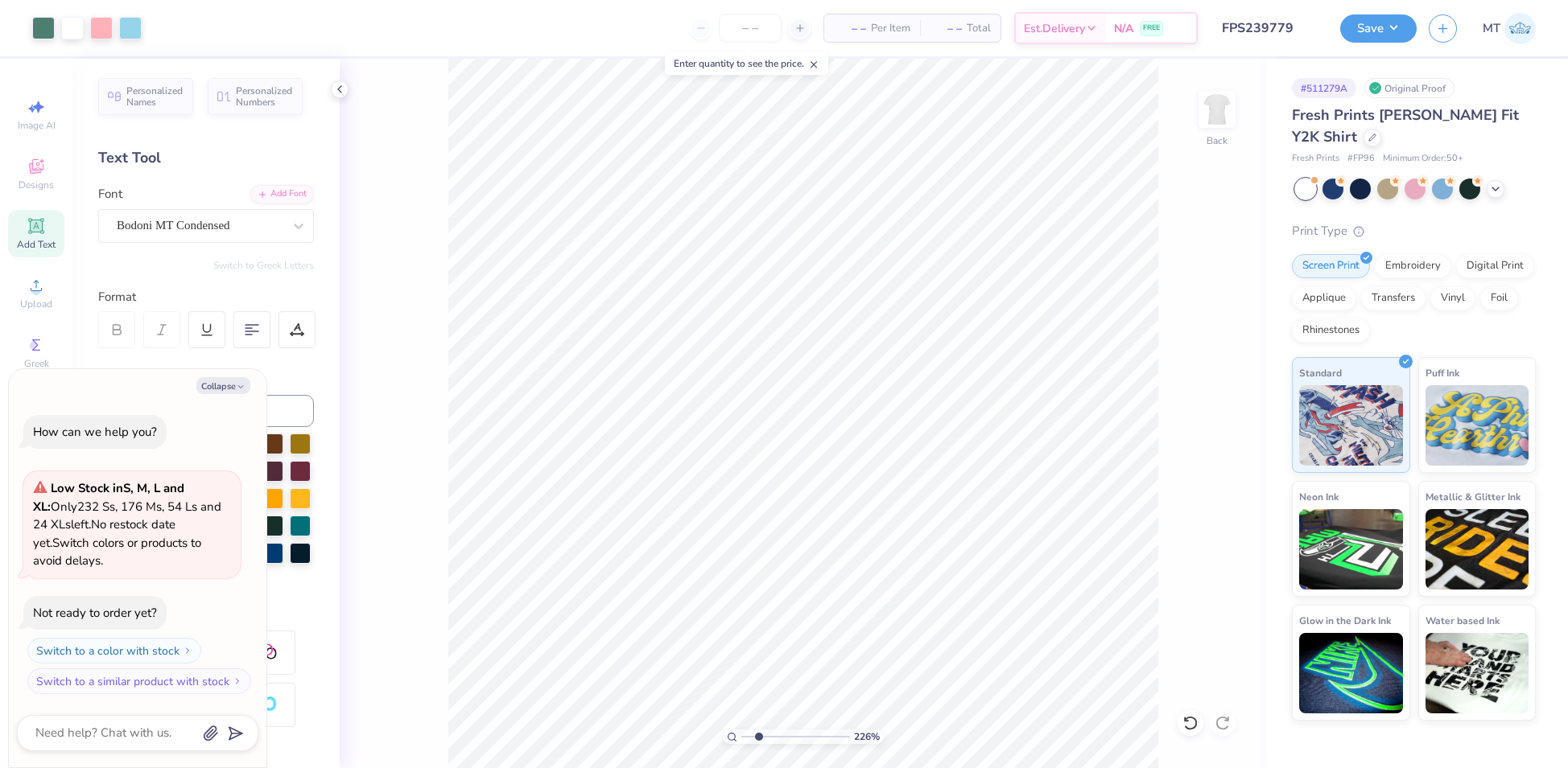
type textarea "x"
type input "2.26229534606341"
type textarea "x"
type input "2.26229534606341"
type textarea "x"
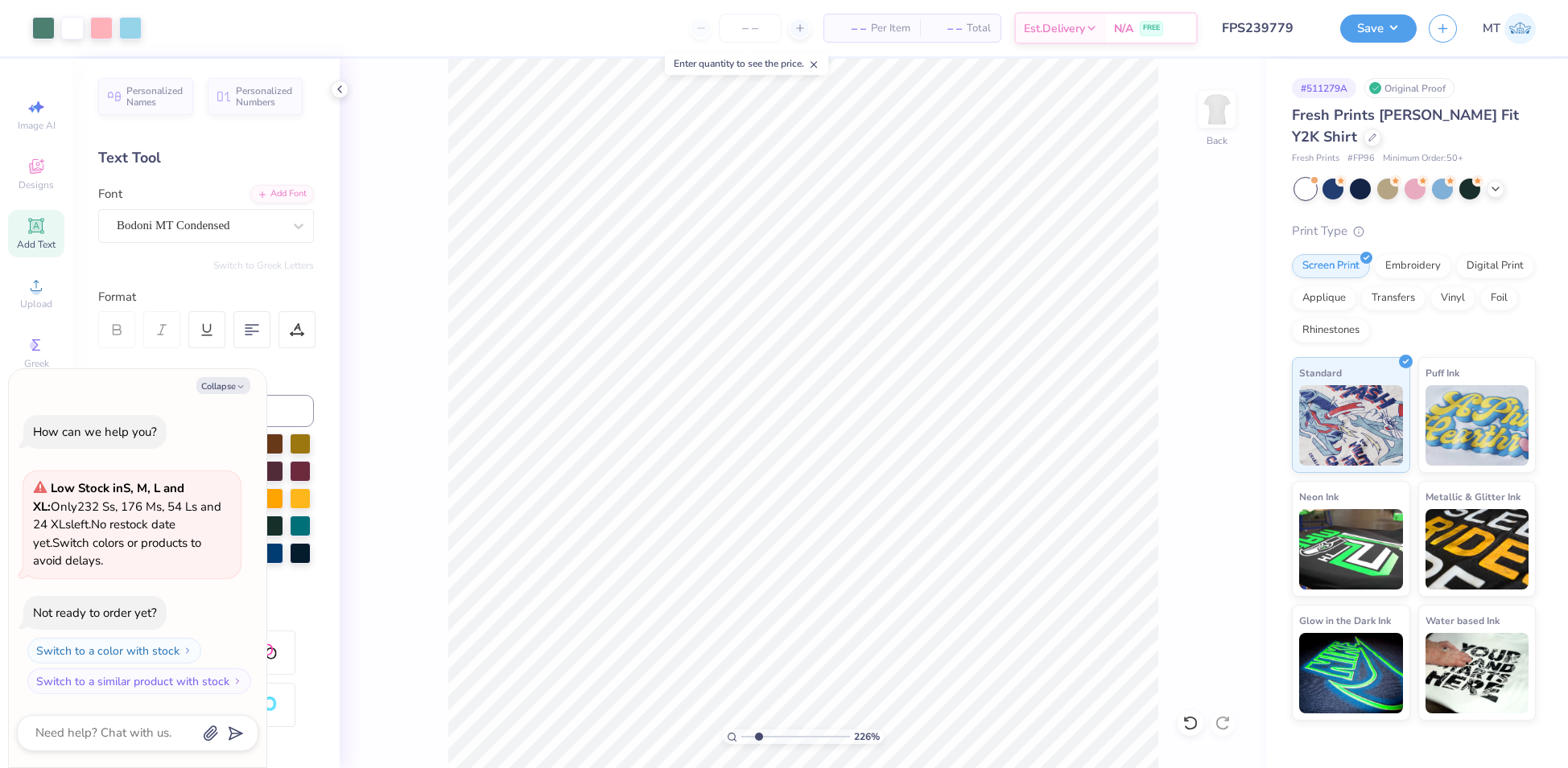
type input "2.26229534606341"
type textarea "x"
type input "2.26229534606341"
type textarea "x"
type input "2.26229534606341"
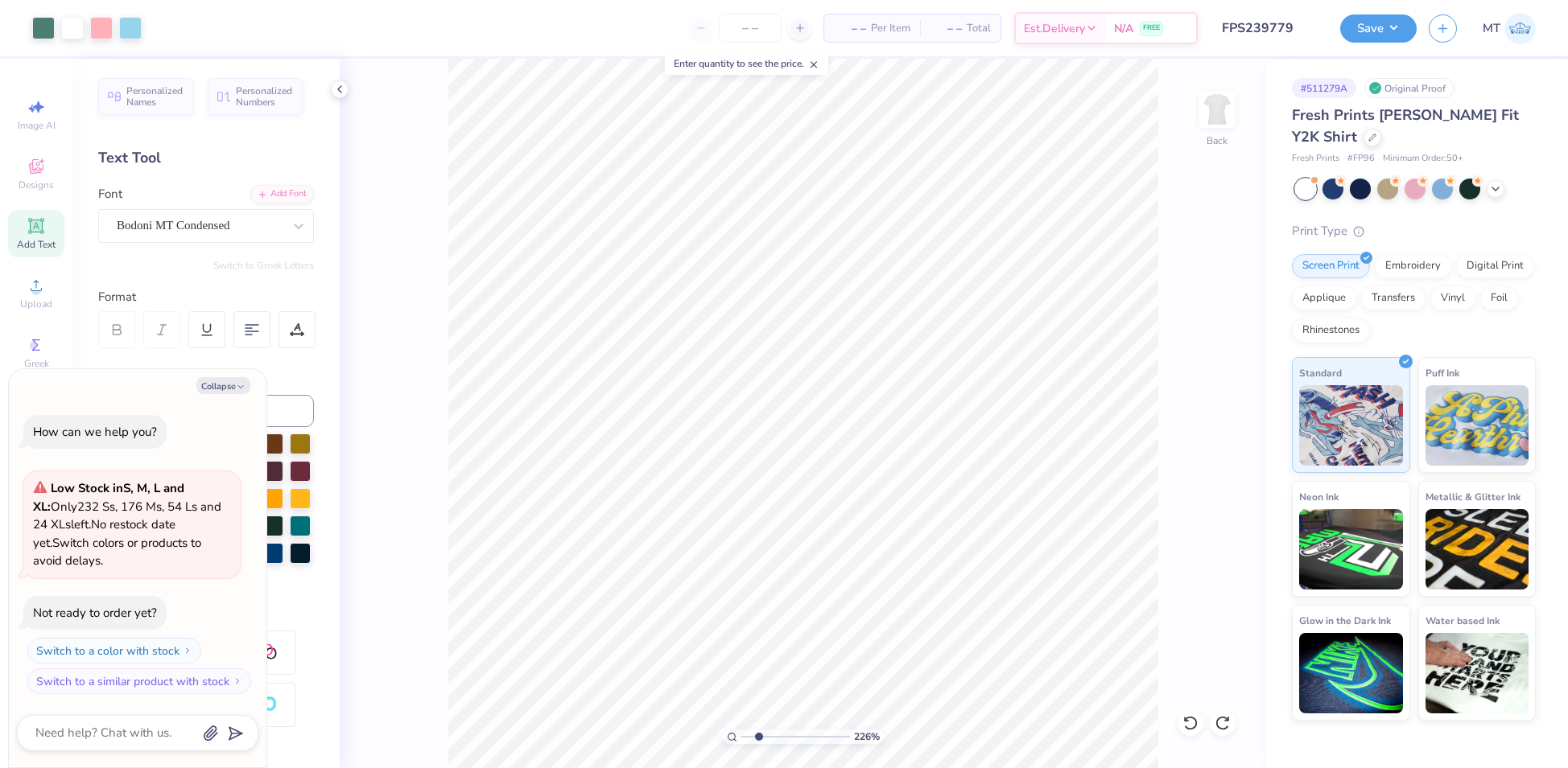
type textarea "x"
type input "2.26229534606341"
type textarea "x"
type input "2.26229534606341"
type textarea "x"
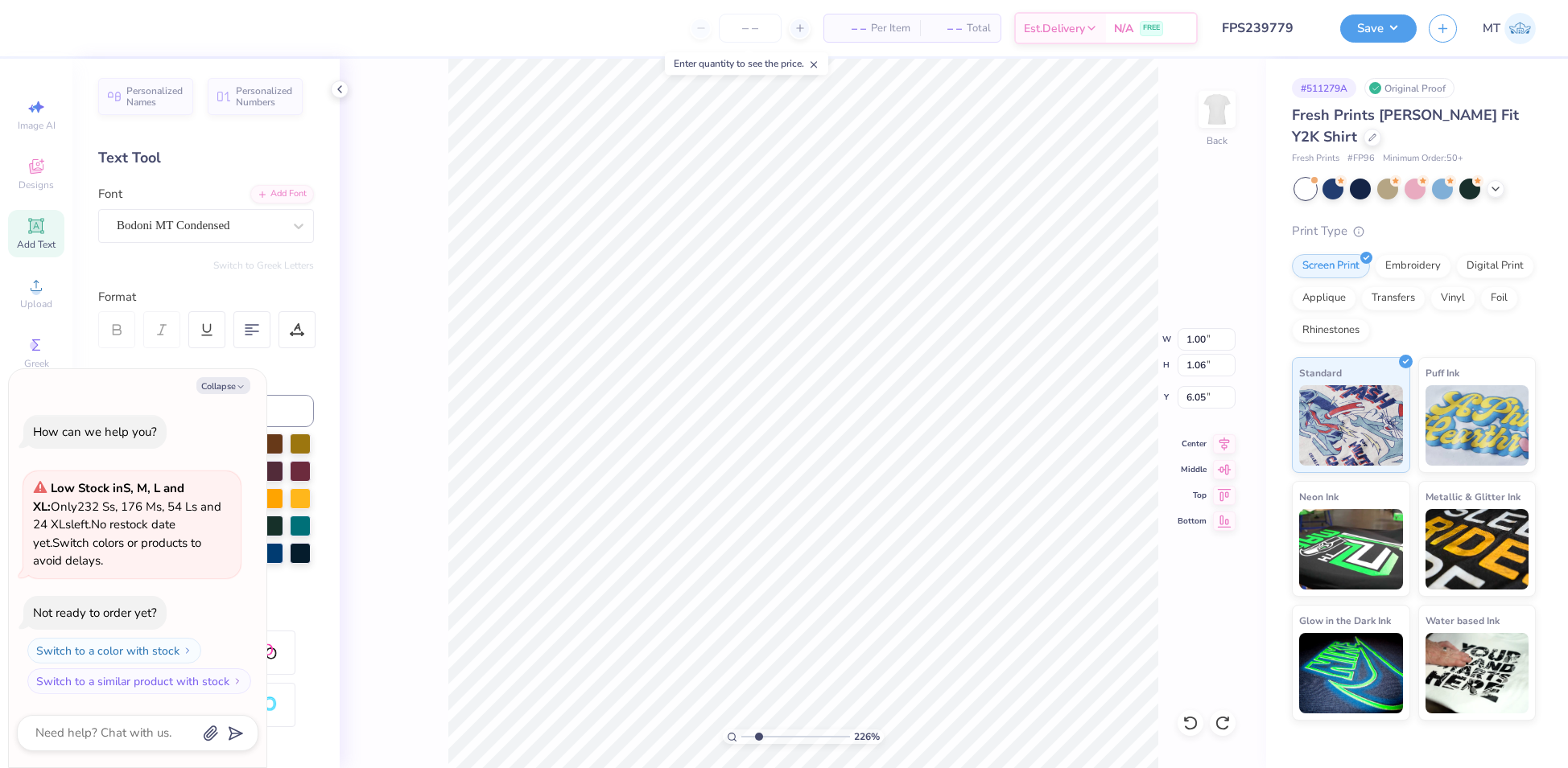
type input "2.26229534606341"
type textarea "x"
type input "2.26229534606341"
type textarea "x"
type input "2.26229534606341"
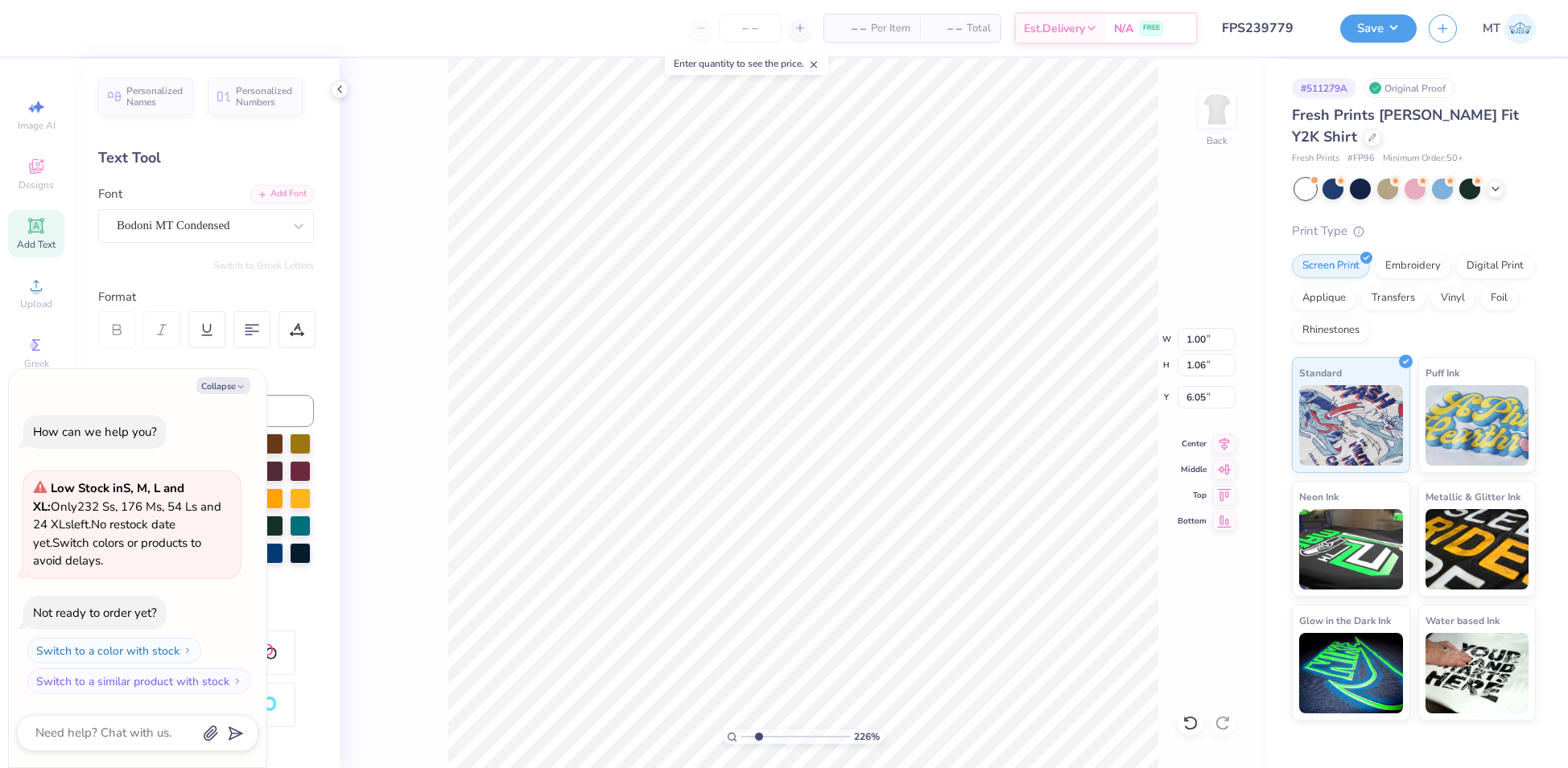
type textarea "x"
type input "2.26229534606341"
type textarea "x"
type input "2.26229534606341"
type textarea "x"
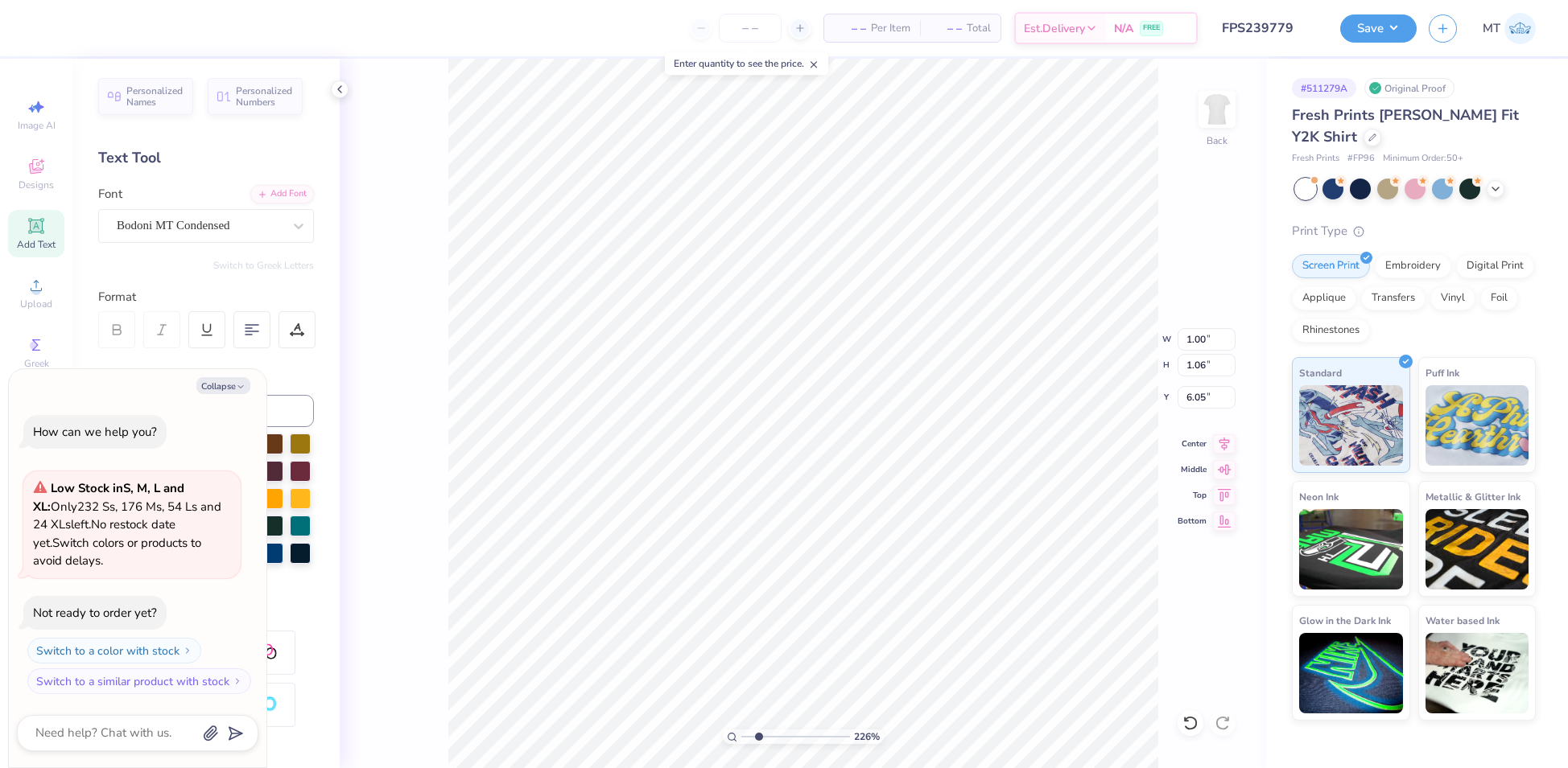
type input "2.26229534606341"
type textarea "x"
type input "2.26229534606341"
type textarea "x"
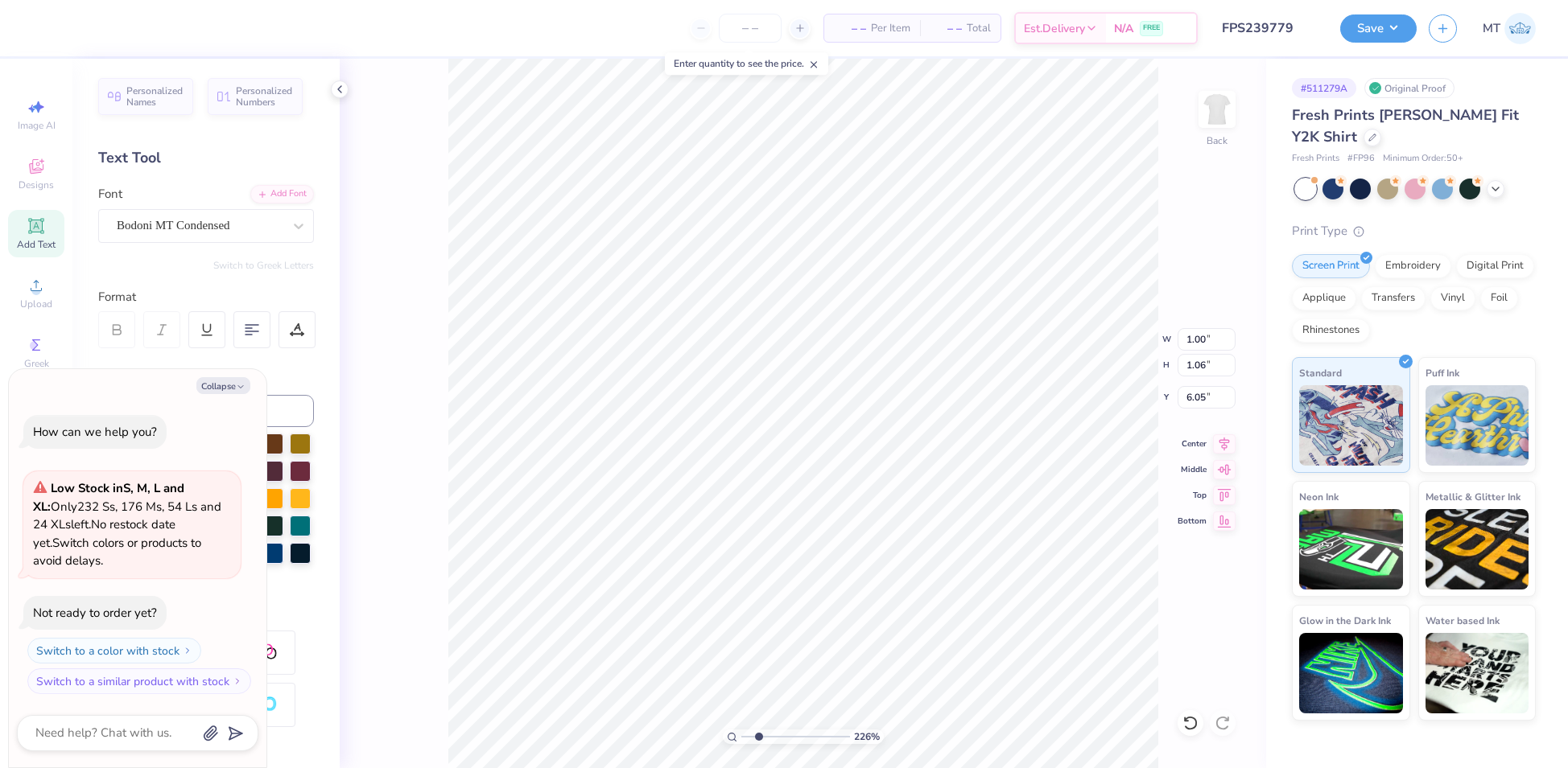
type textarea "2"
type input "2.26229534606341"
type textarea "x"
type textarea "25"
type input "2.26229534606341"
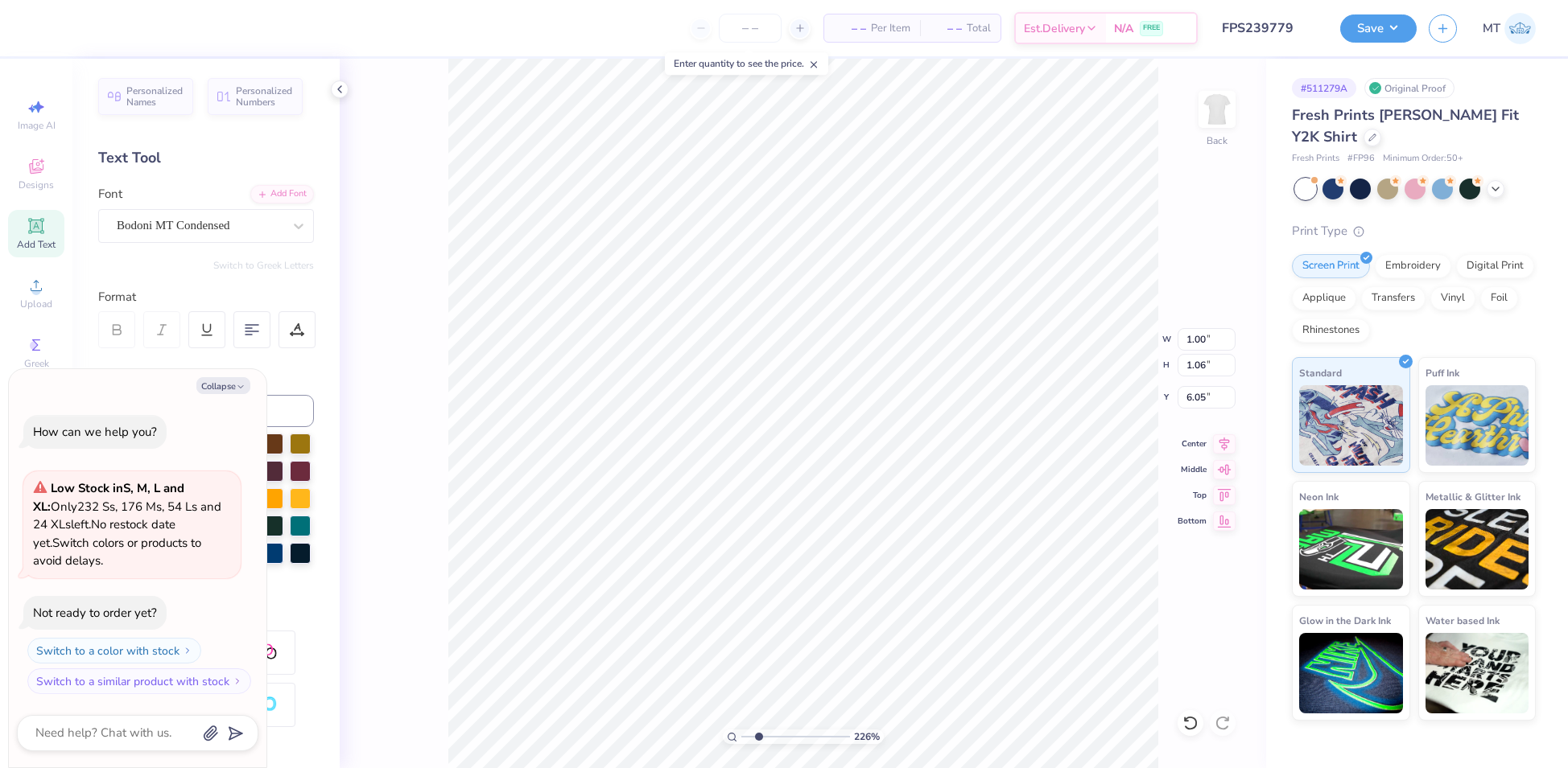
type textarea "x"
type input "2.26229534606341"
type textarea "x"
type input "1.55762700615336"
type textarea "x"
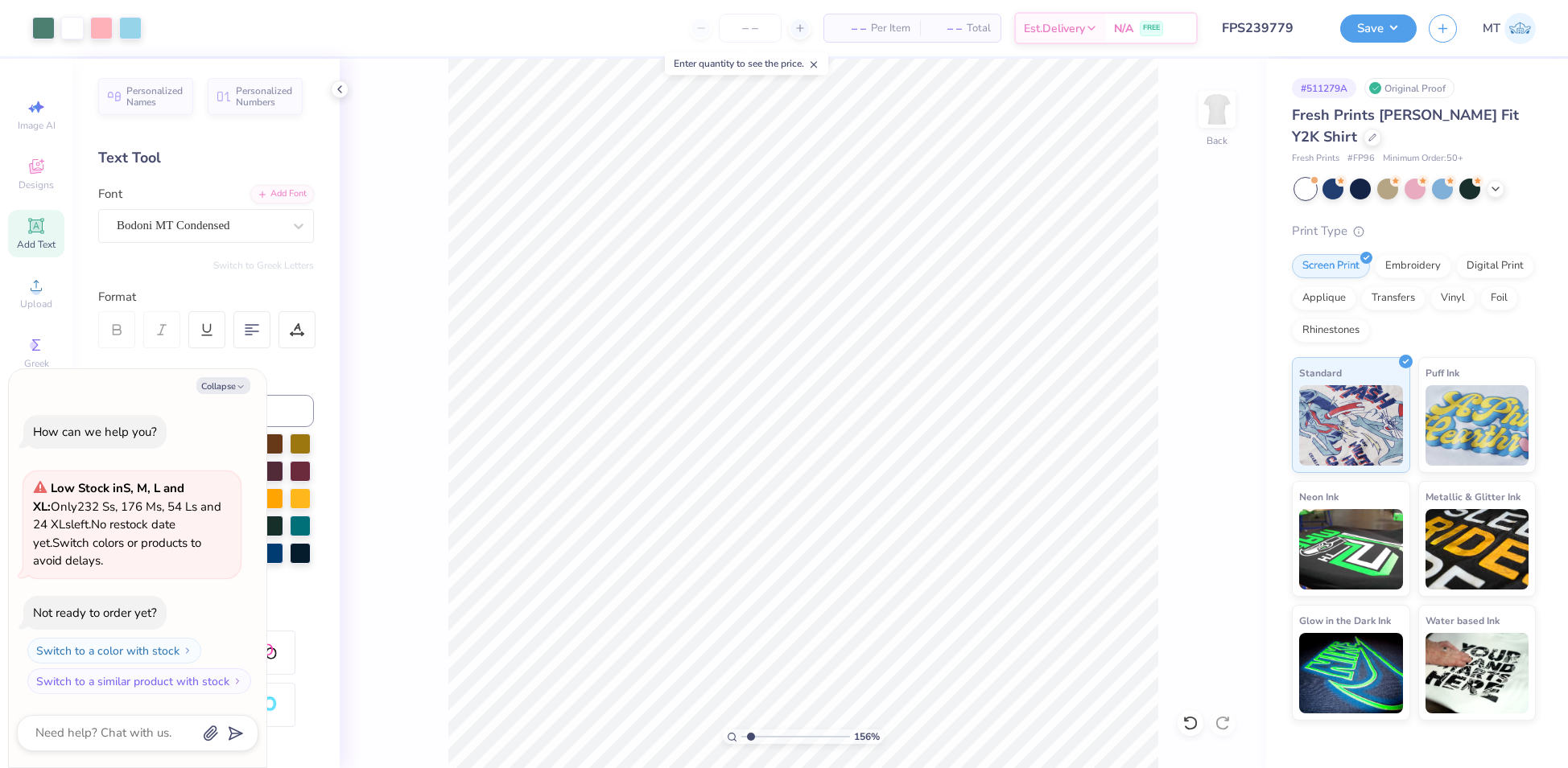
type input "1"
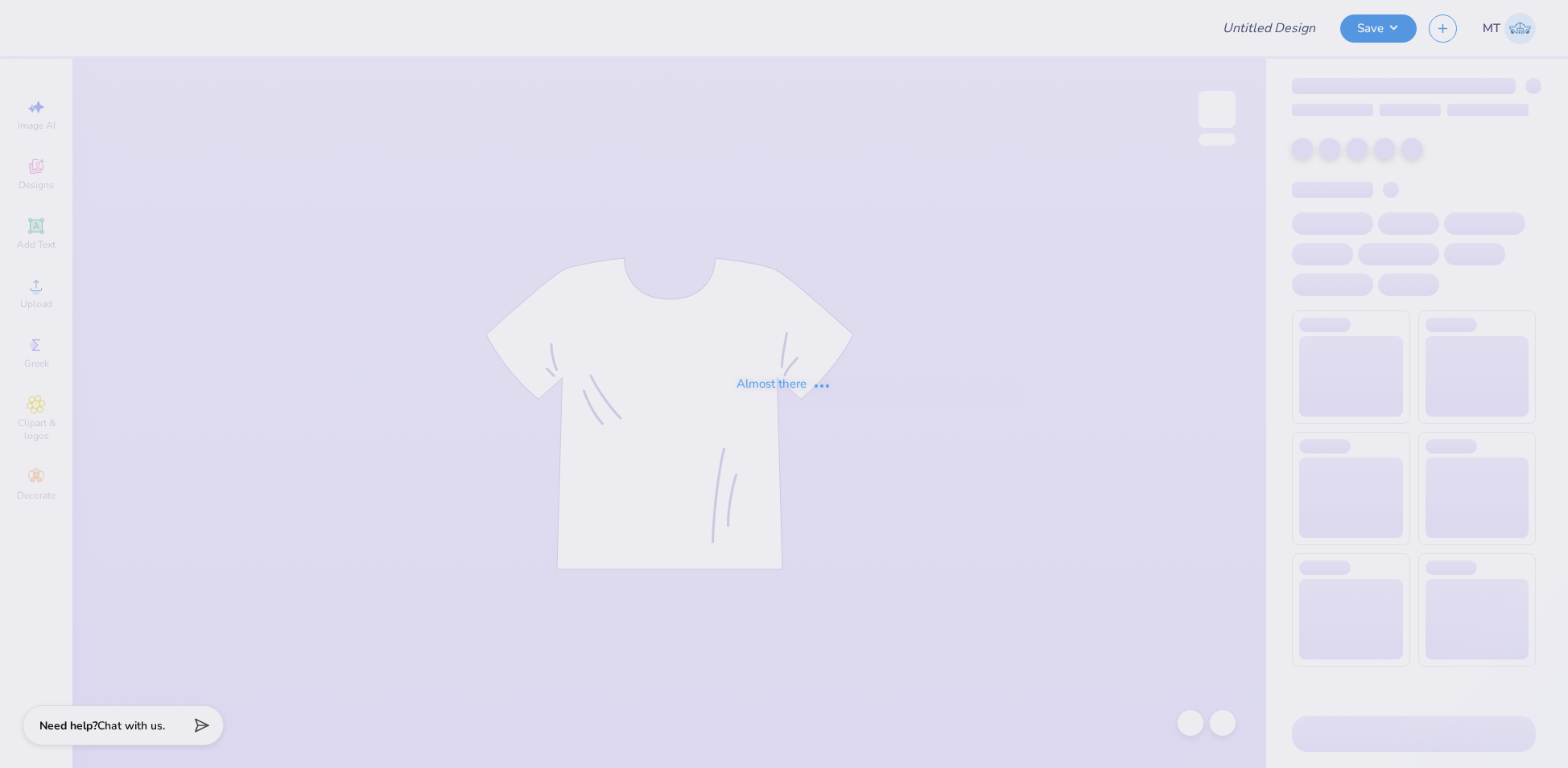
type input "FPS239779"
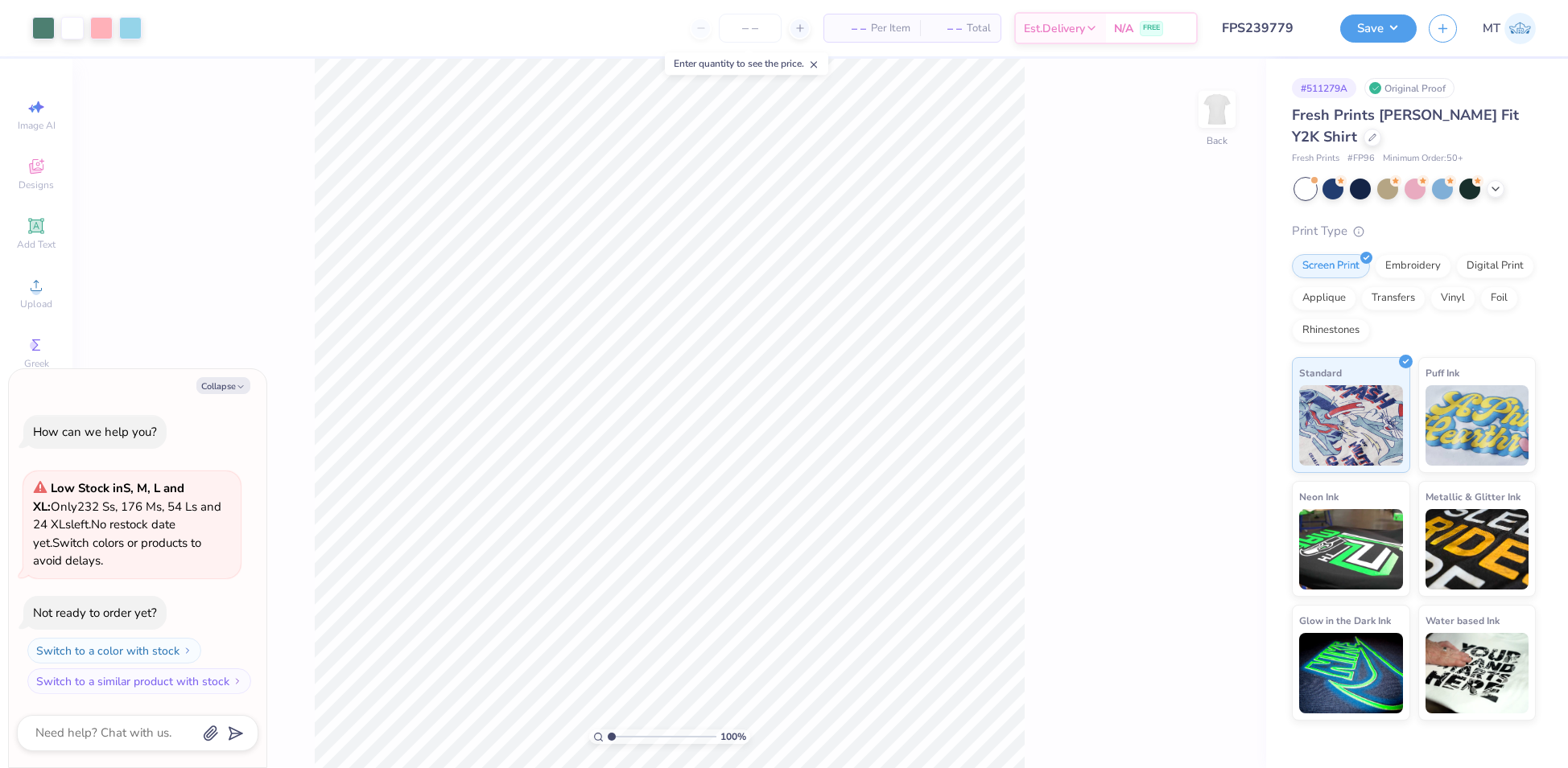
type textarea "x"
type input "2.70856646924038"
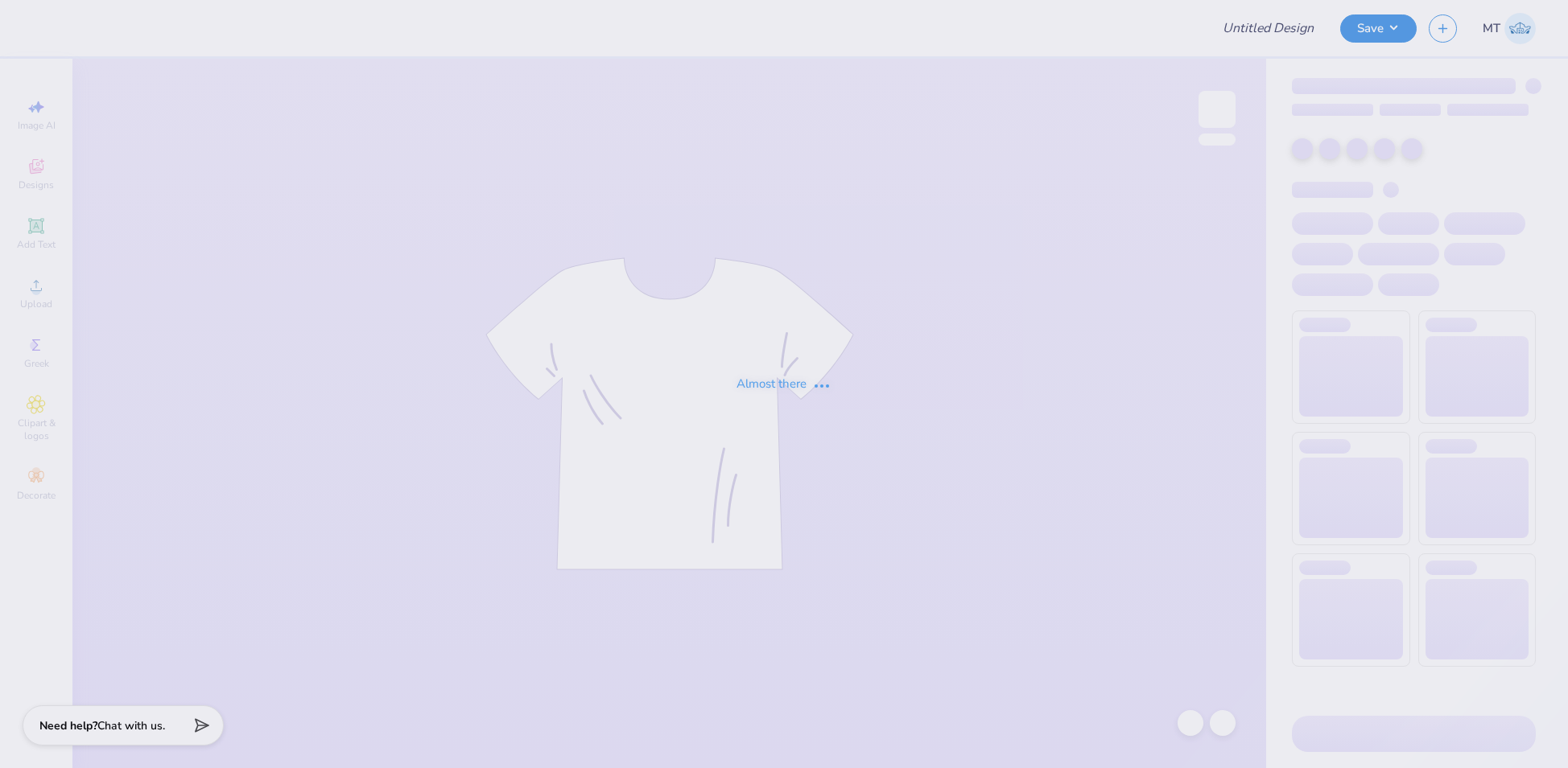
type input "FPS239780"
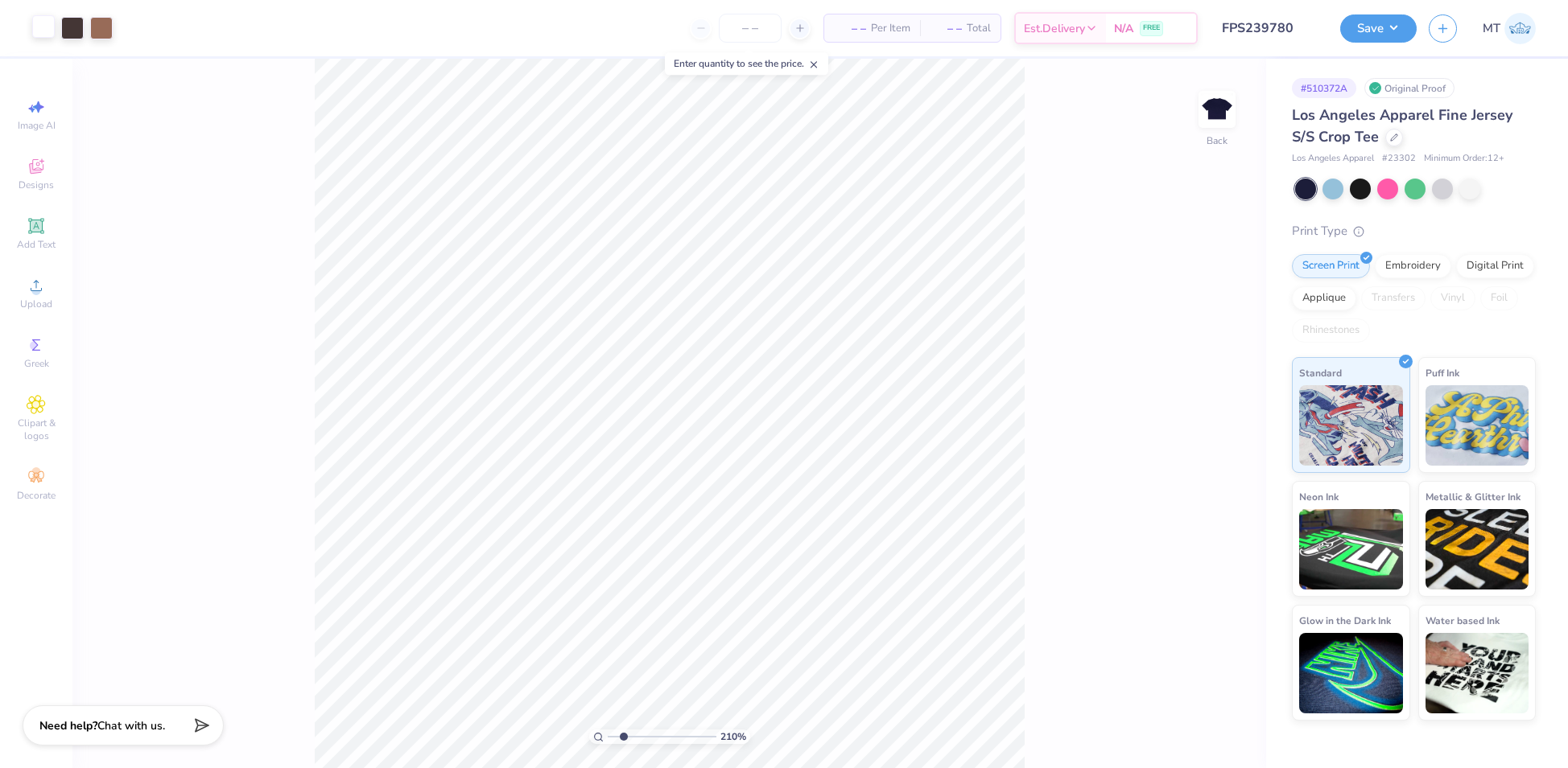
click at [37, 31] on div at bounding box center [42, 26] width 22 height 22
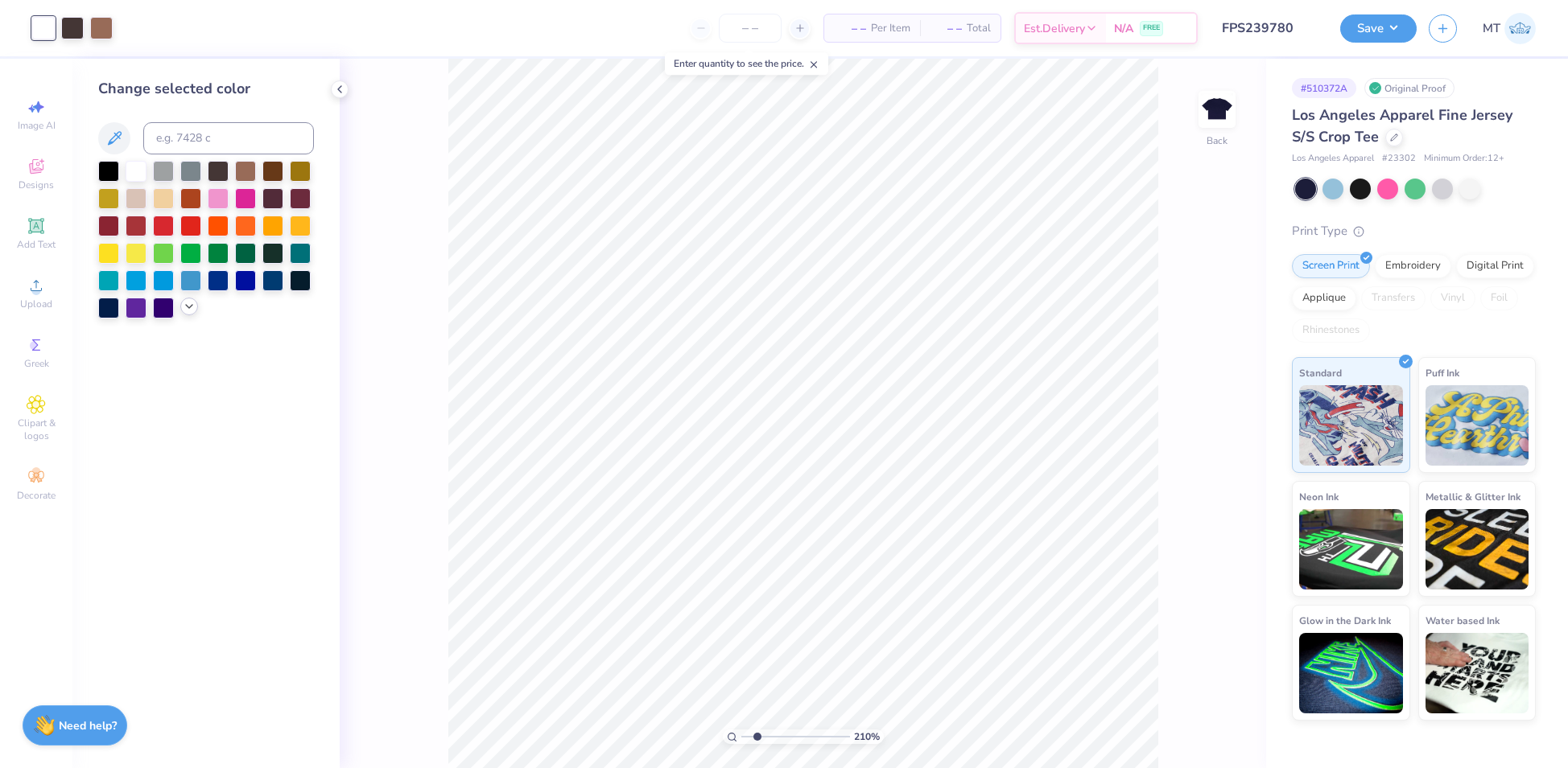
click at [184, 309] on icon at bounding box center [189, 305] width 13 height 13
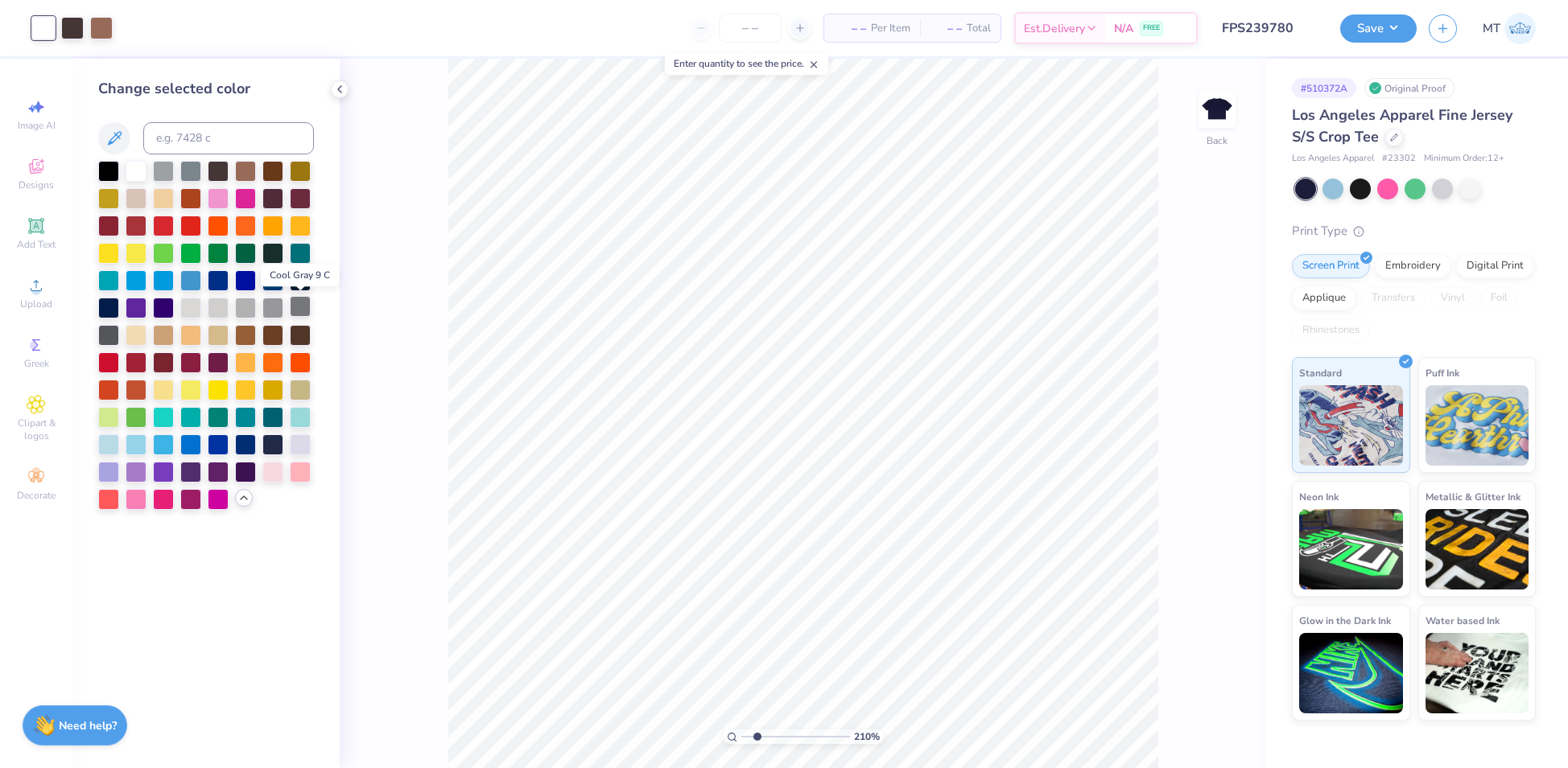
click at [300, 308] on div at bounding box center [301, 306] width 21 height 21
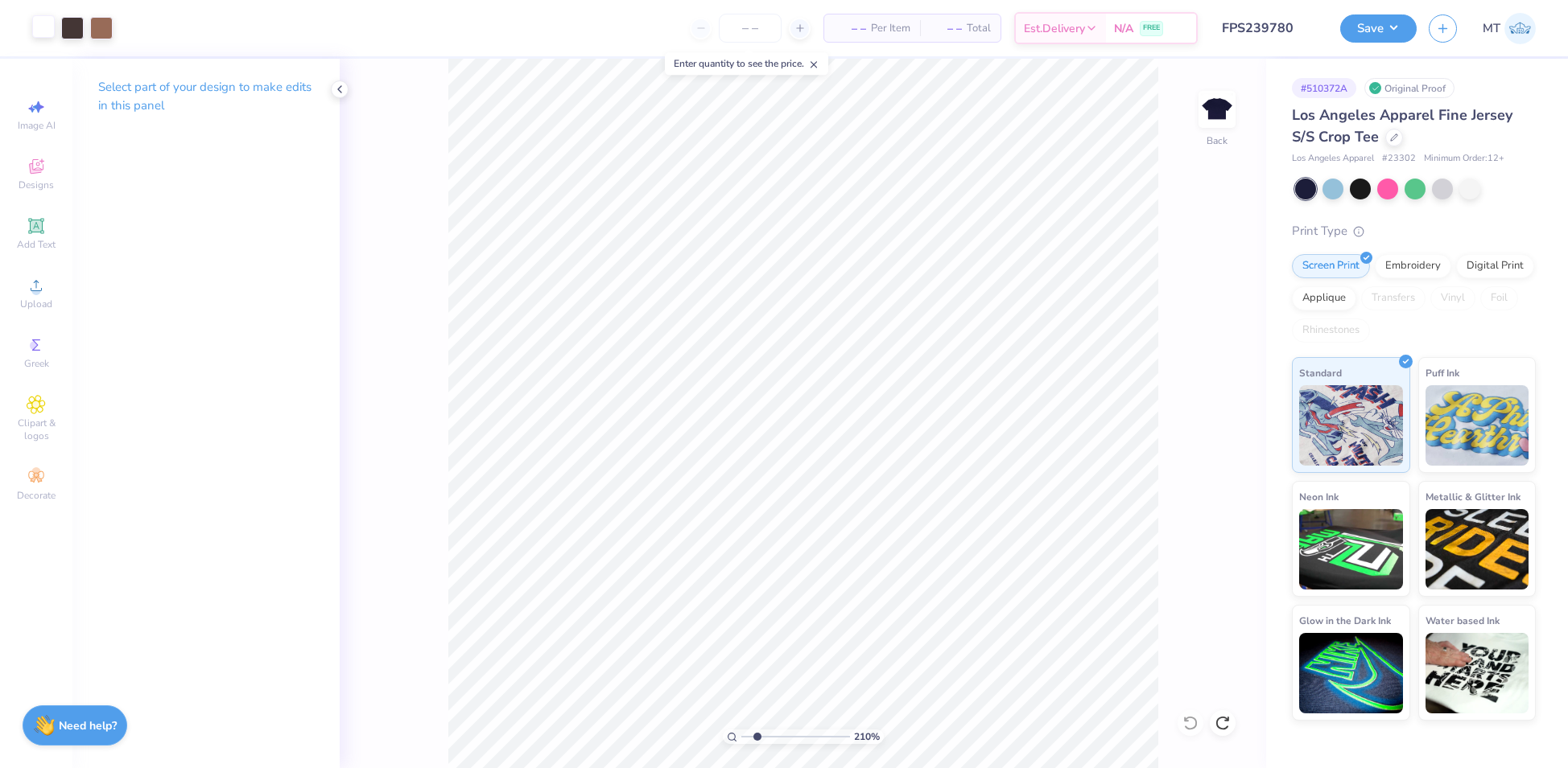
click at [52, 32] on div at bounding box center [42, 26] width 22 height 22
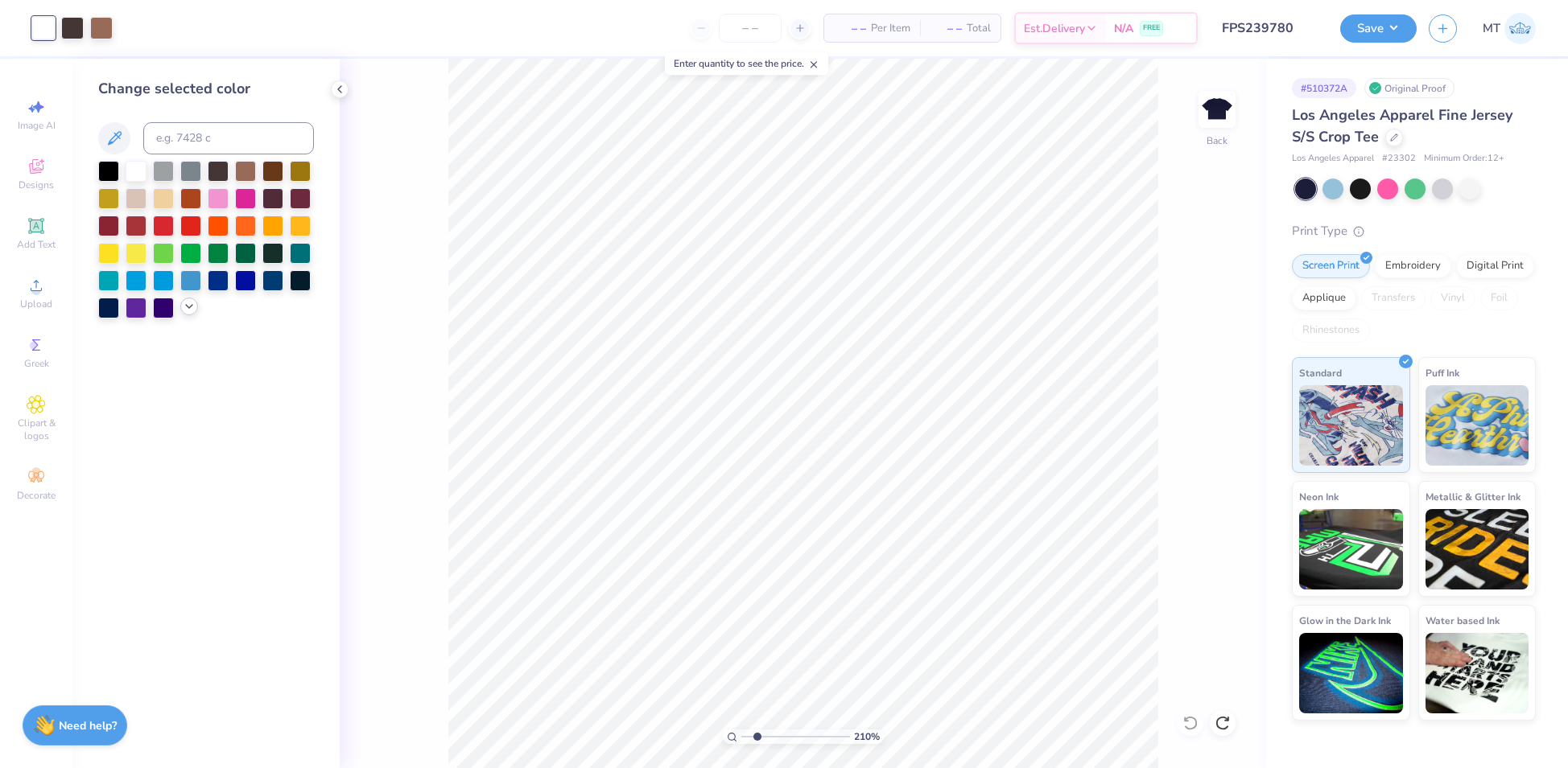
click at [181, 305] on div at bounding box center [189, 306] width 17 height 17
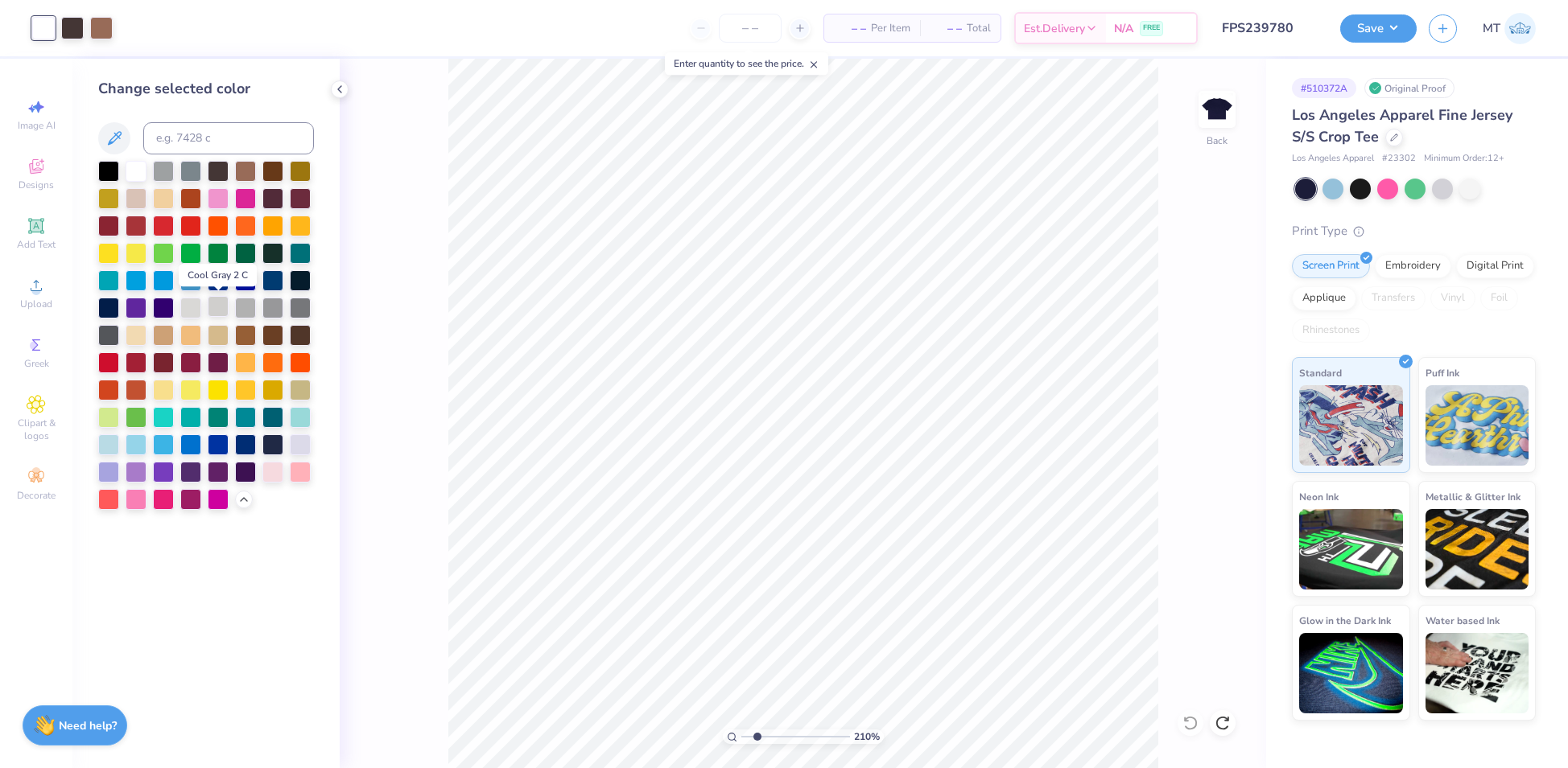
click at [218, 306] on div at bounding box center [218, 306] width 21 height 21
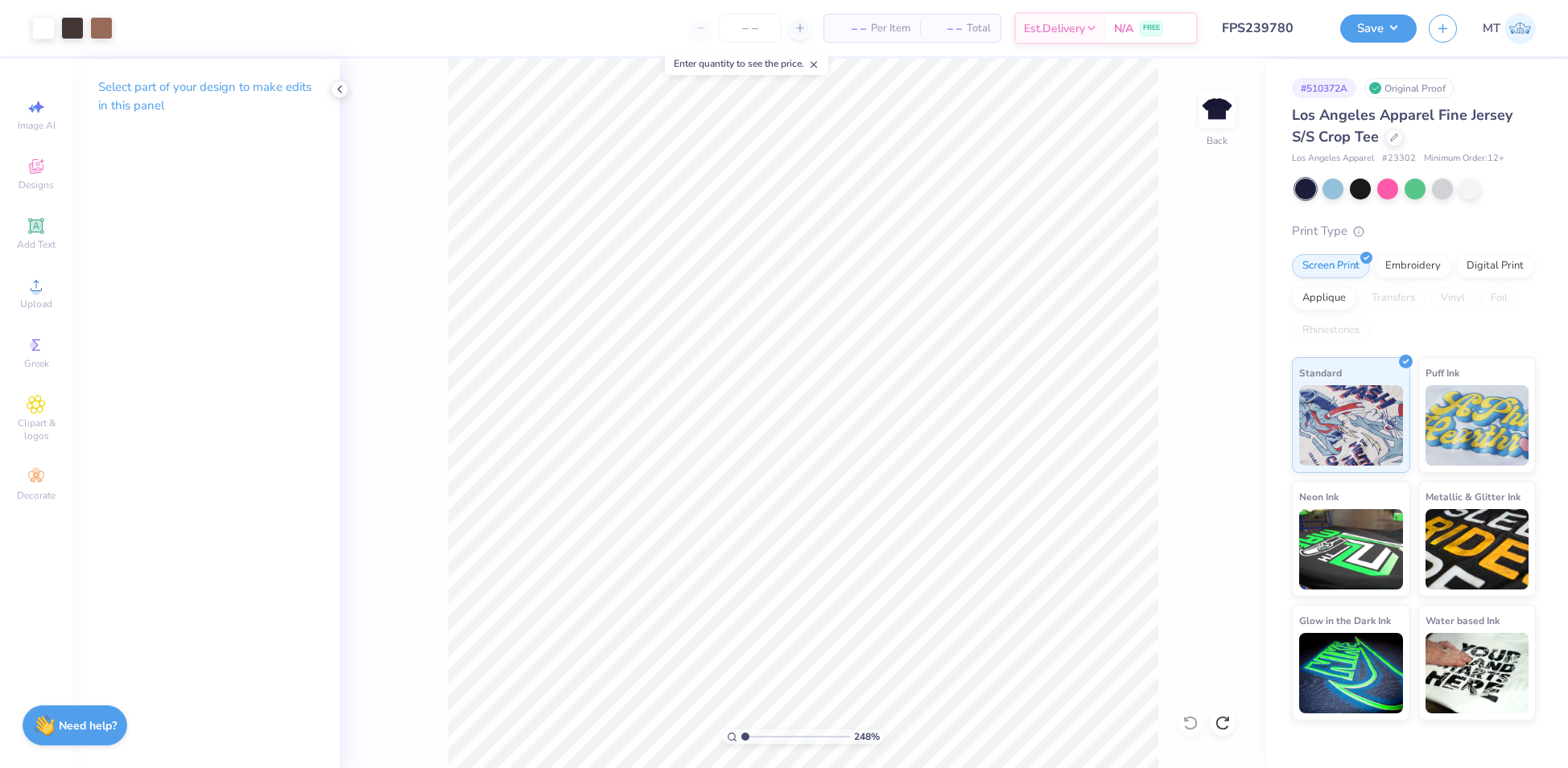
type input "1"
click at [1198, 342] on input "6.50" at bounding box center [1207, 339] width 58 height 22
type input "6.00"
type input "1.80"
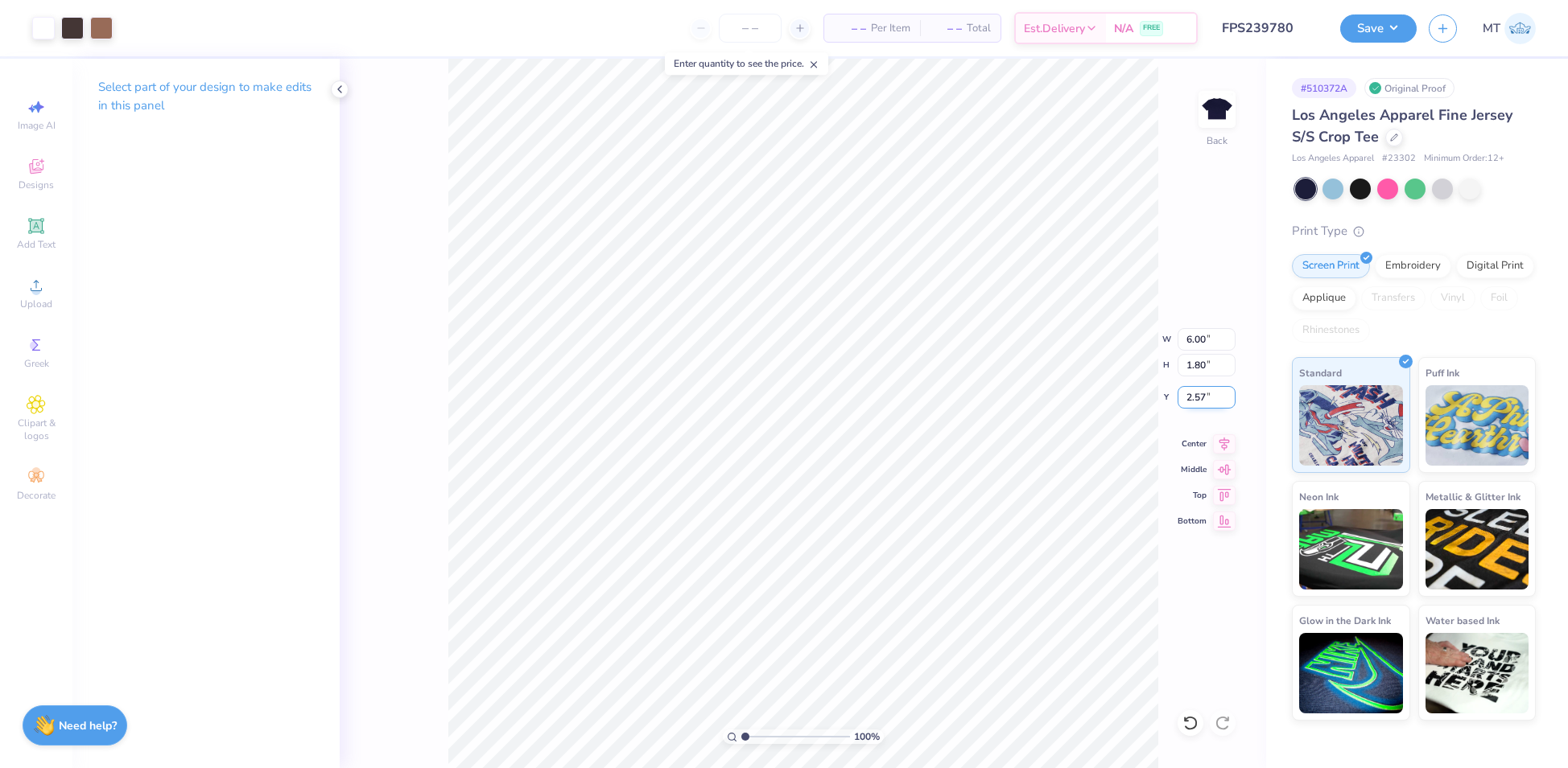
click at [1192, 397] on input "2.57" at bounding box center [1207, 397] width 58 height 22
type input "2.00"
click at [1373, 41] on div "Save" at bounding box center [1377, 28] width 76 height 28
click at [1388, 32] on button "Save" at bounding box center [1377, 26] width 76 height 28
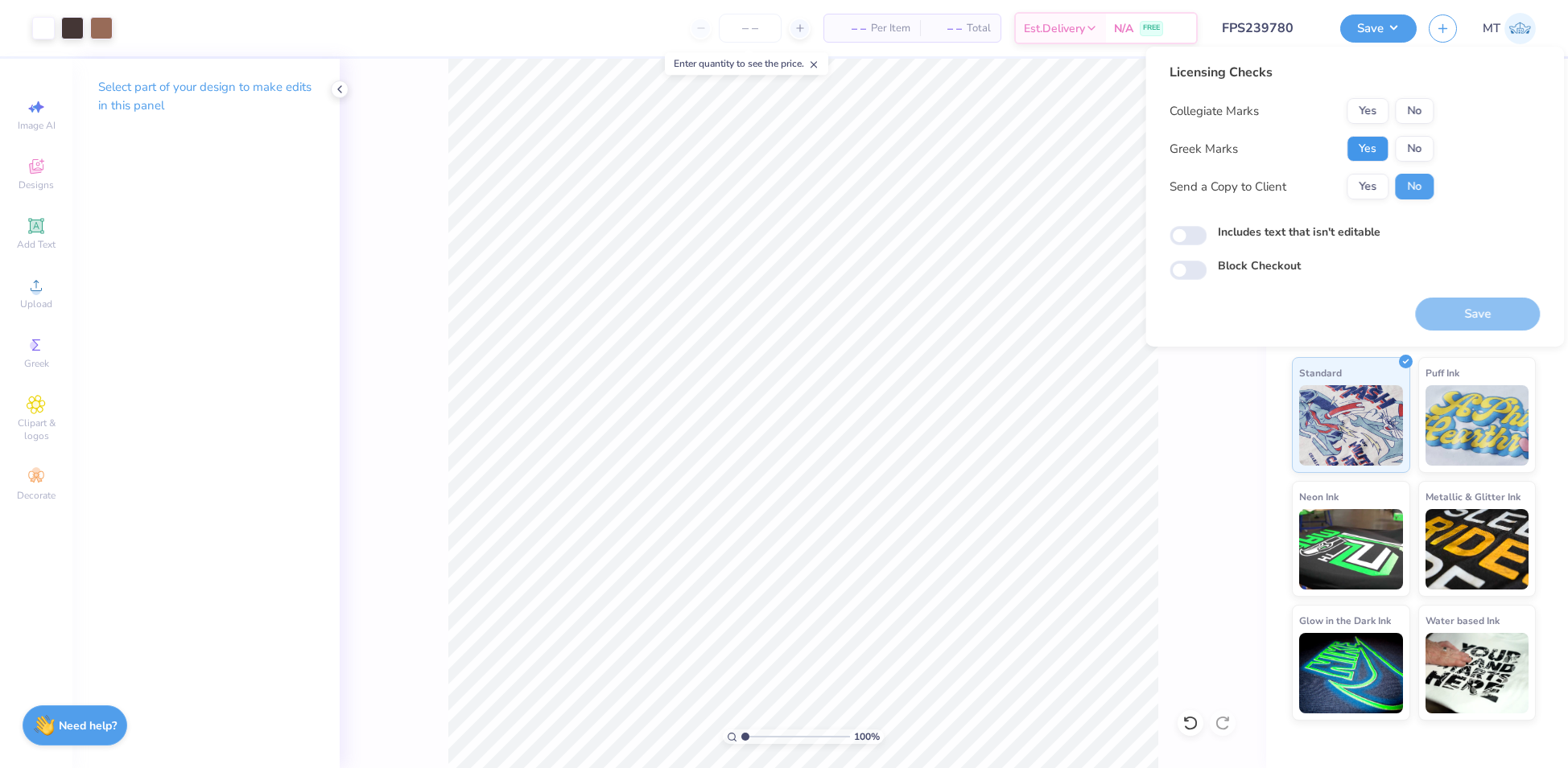
click at [1382, 146] on button "Yes" at bounding box center [1367, 148] width 41 height 26
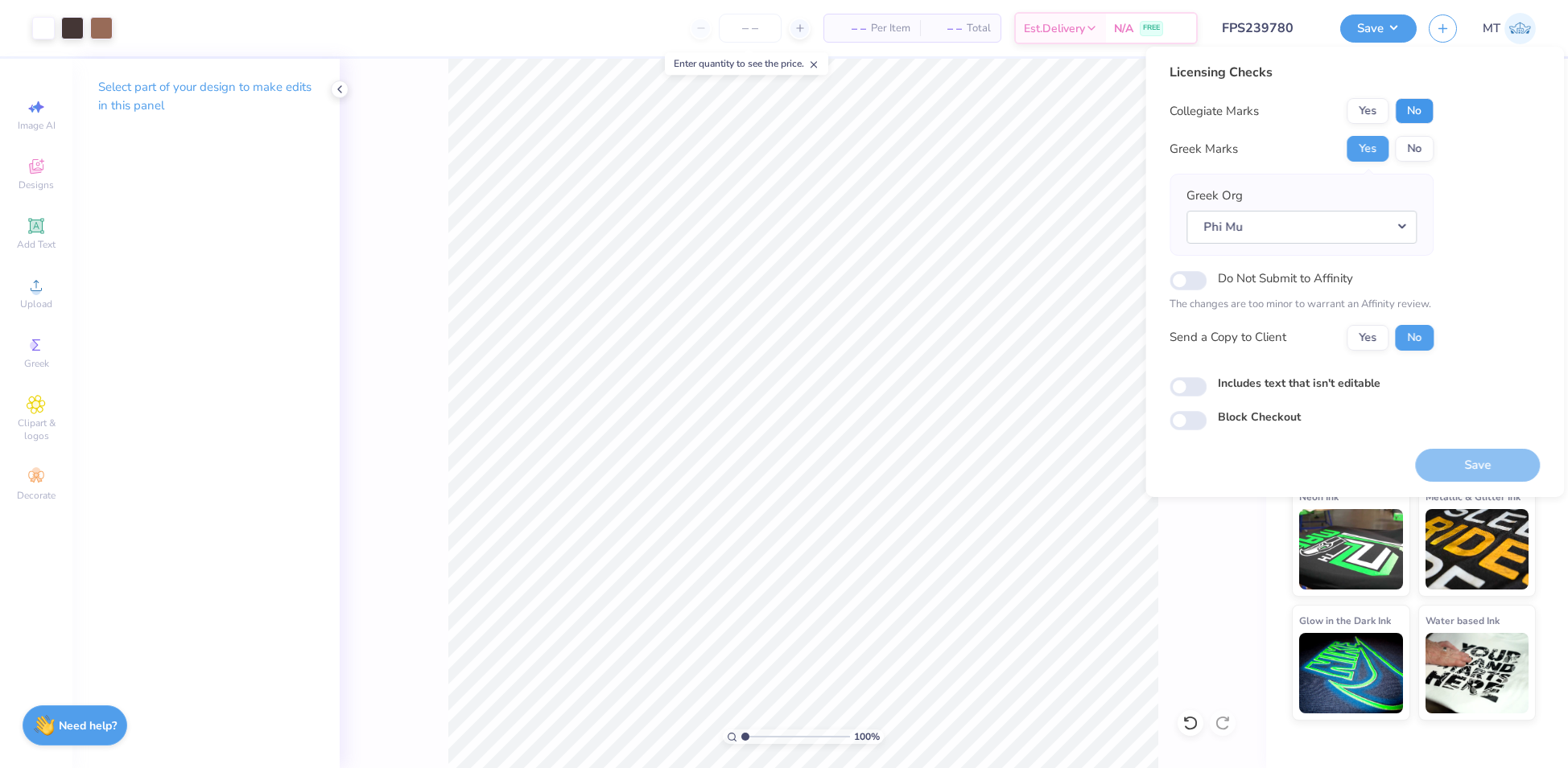
click at [1421, 100] on button "No" at bounding box center [1414, 111] width 39 height 26
click at [1483, 465] on button "Save" at bounding box center [1476, 465] width 124 height 33
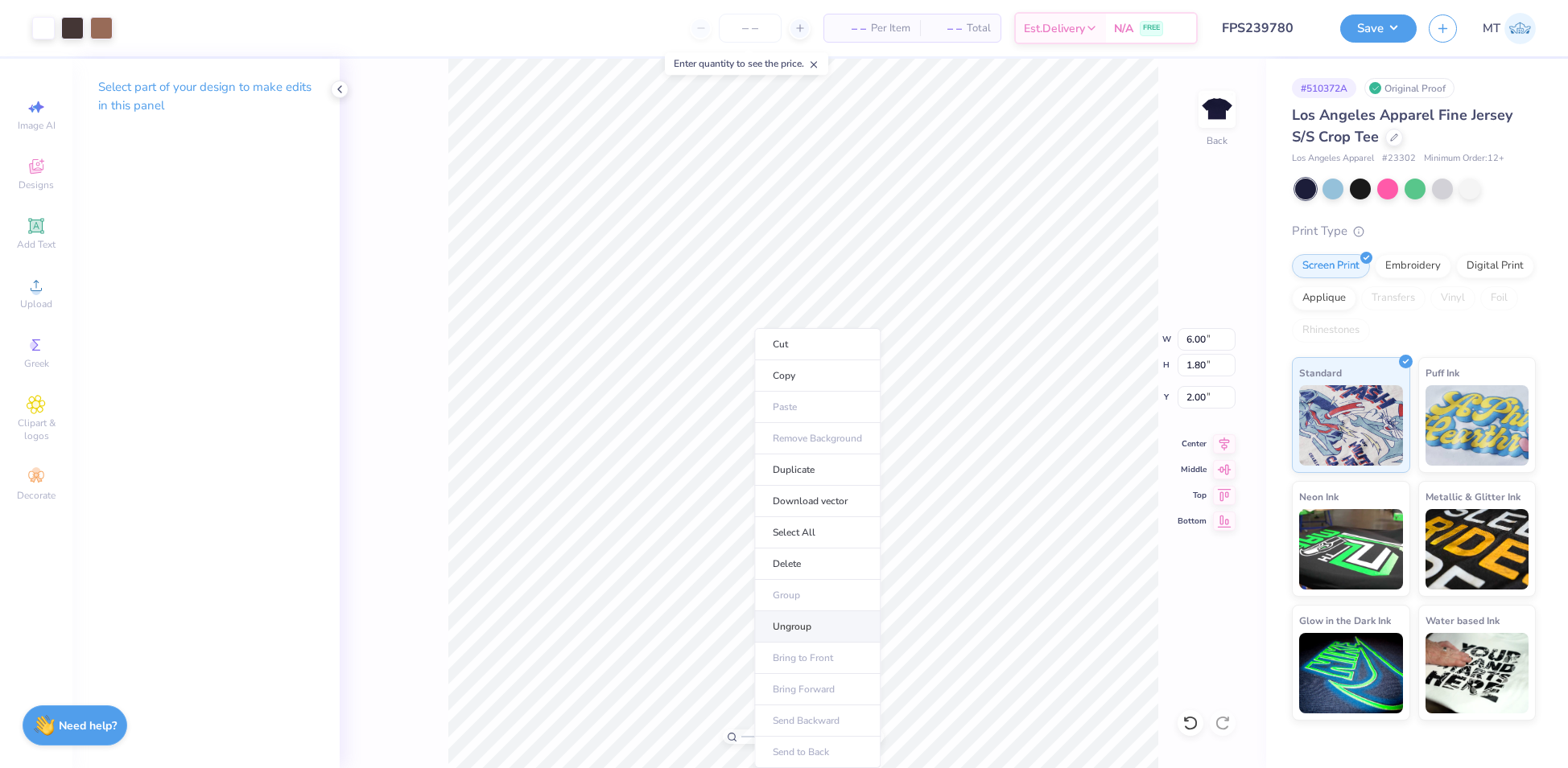
click at [815, 618] on li "Ungroup" at bounding box center [816, 627] width 126 height 32
type input "2.98505019043445"
type input "3.29"
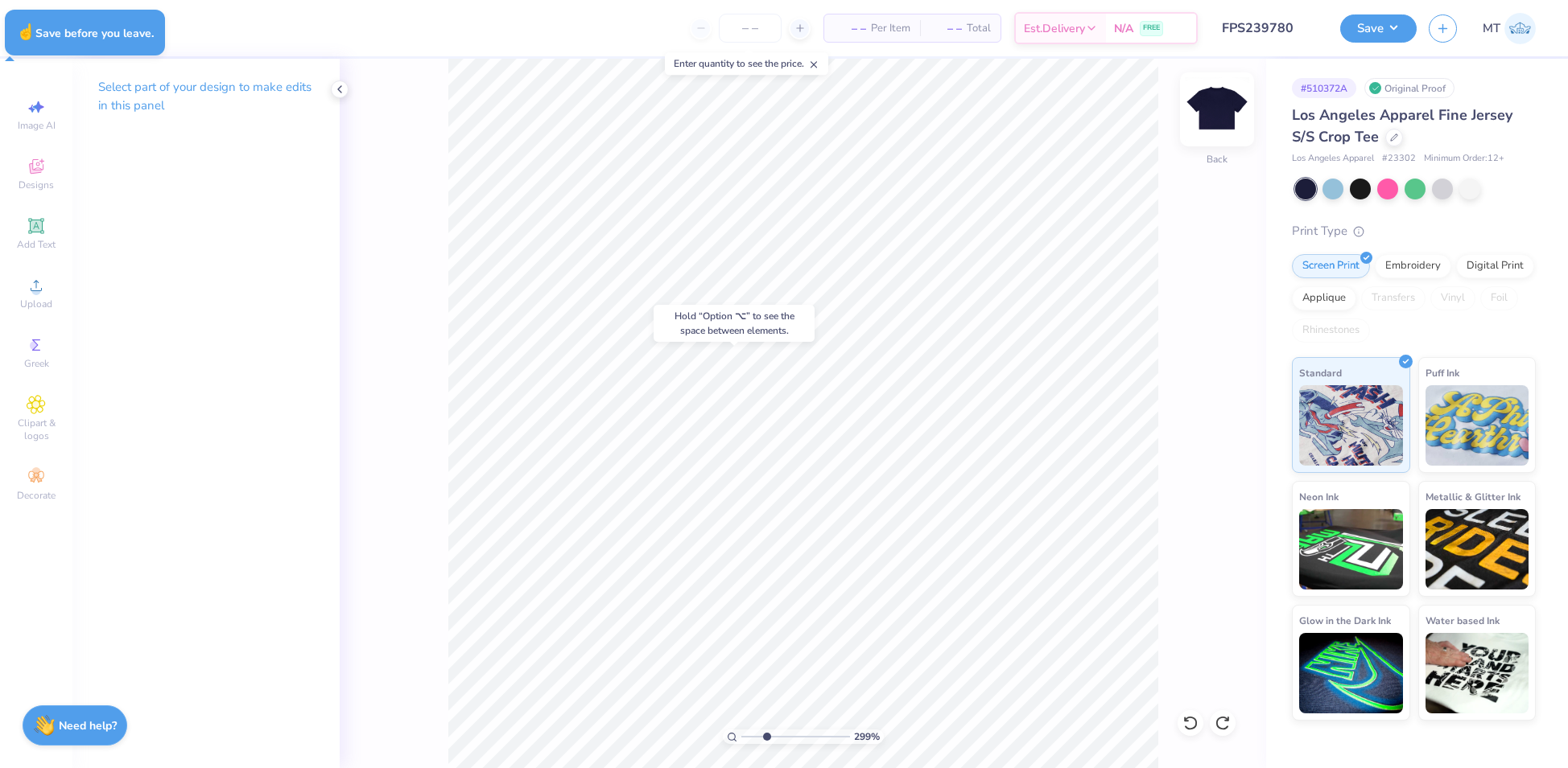
type input "2.98505019043445"
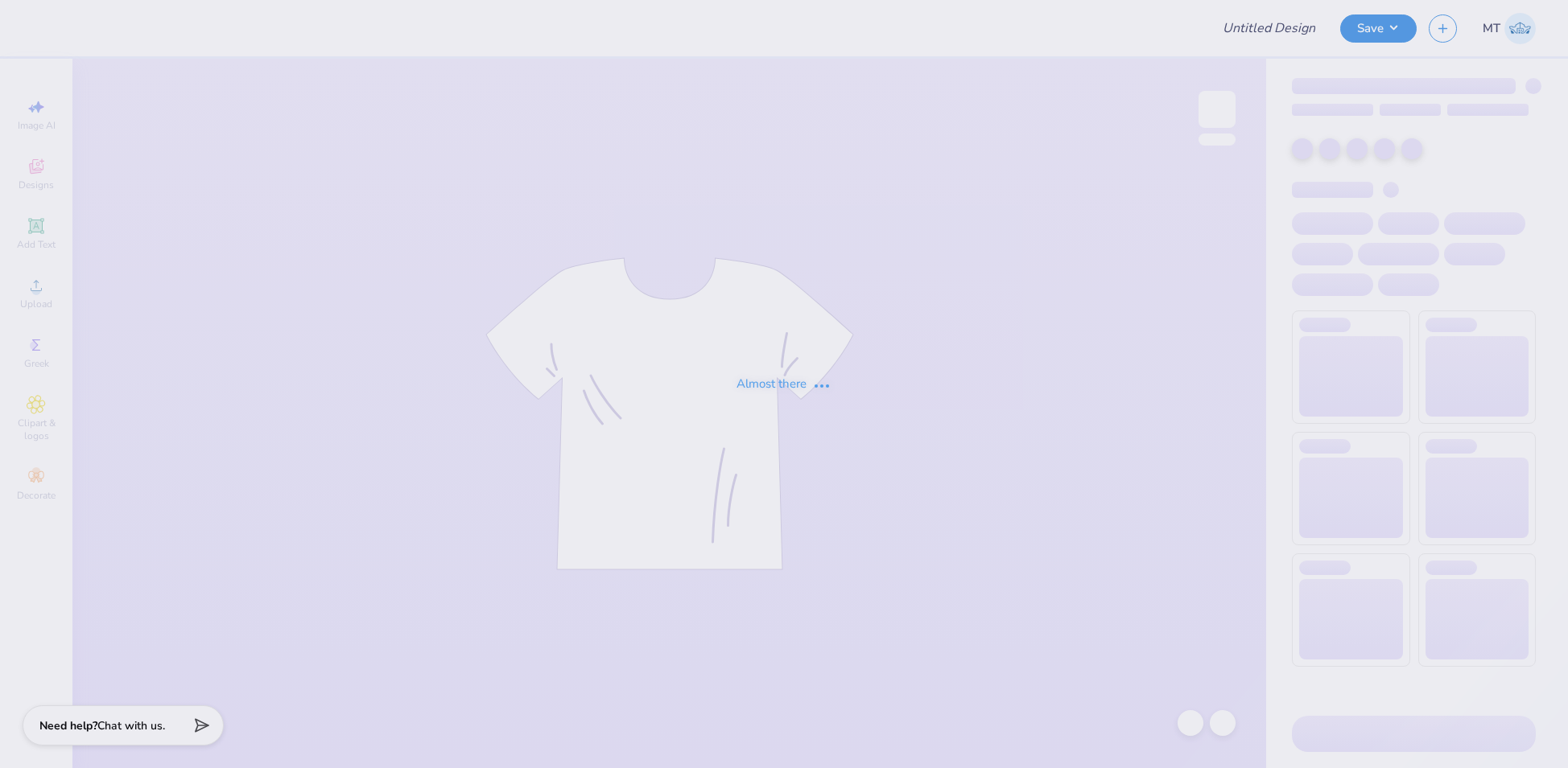
type input "FPS239781"
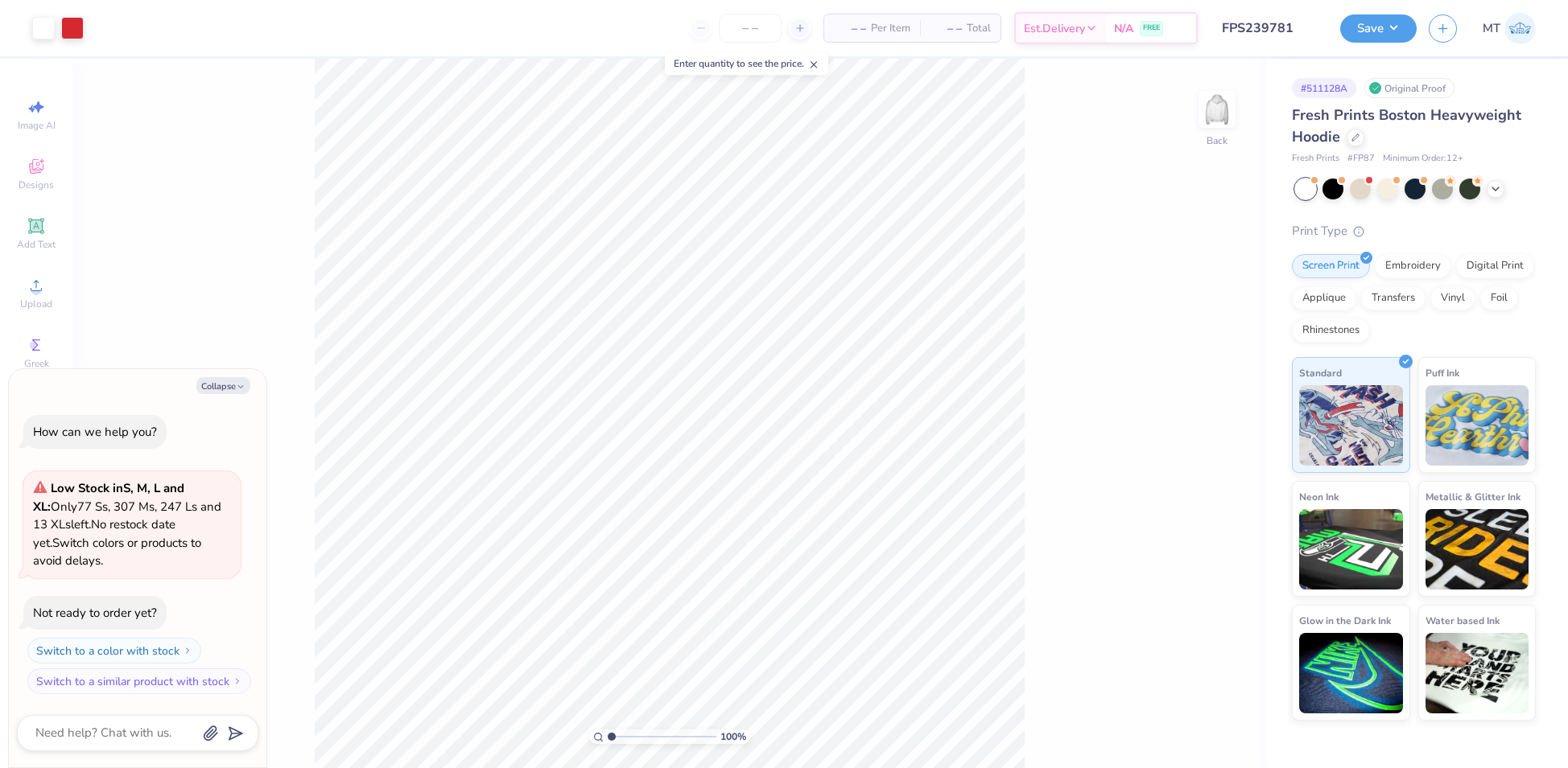
type textarea "x"
type input "2.78175159344315"
type textarea "x"
type input "3.06507940626063"
type textarea "x"
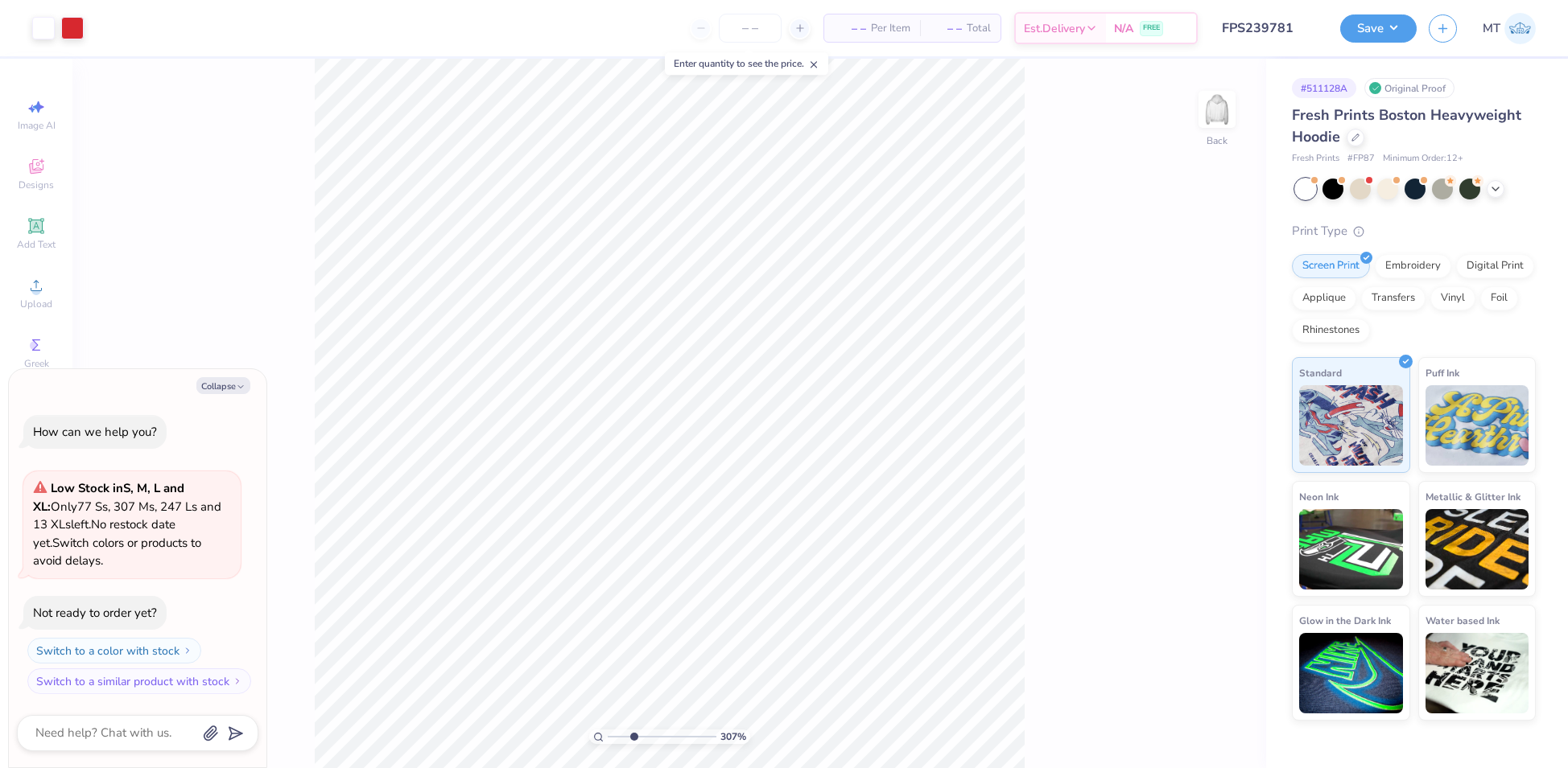
type input "3.06507940626063"
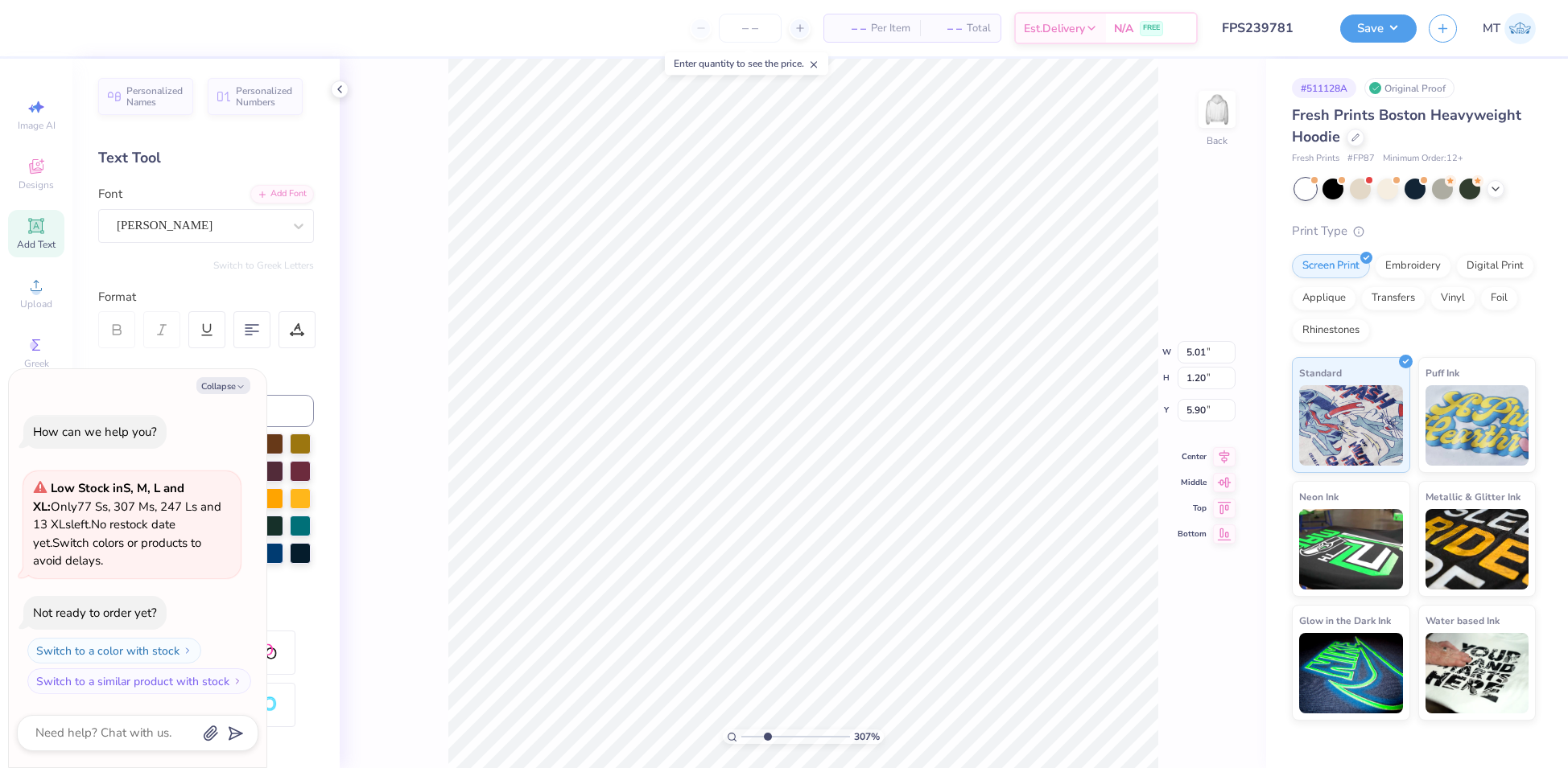
type textarea "x"
type input "3.06507940626063"
type textarea "x"
type input "3.06507940626063"
type input "6.05"
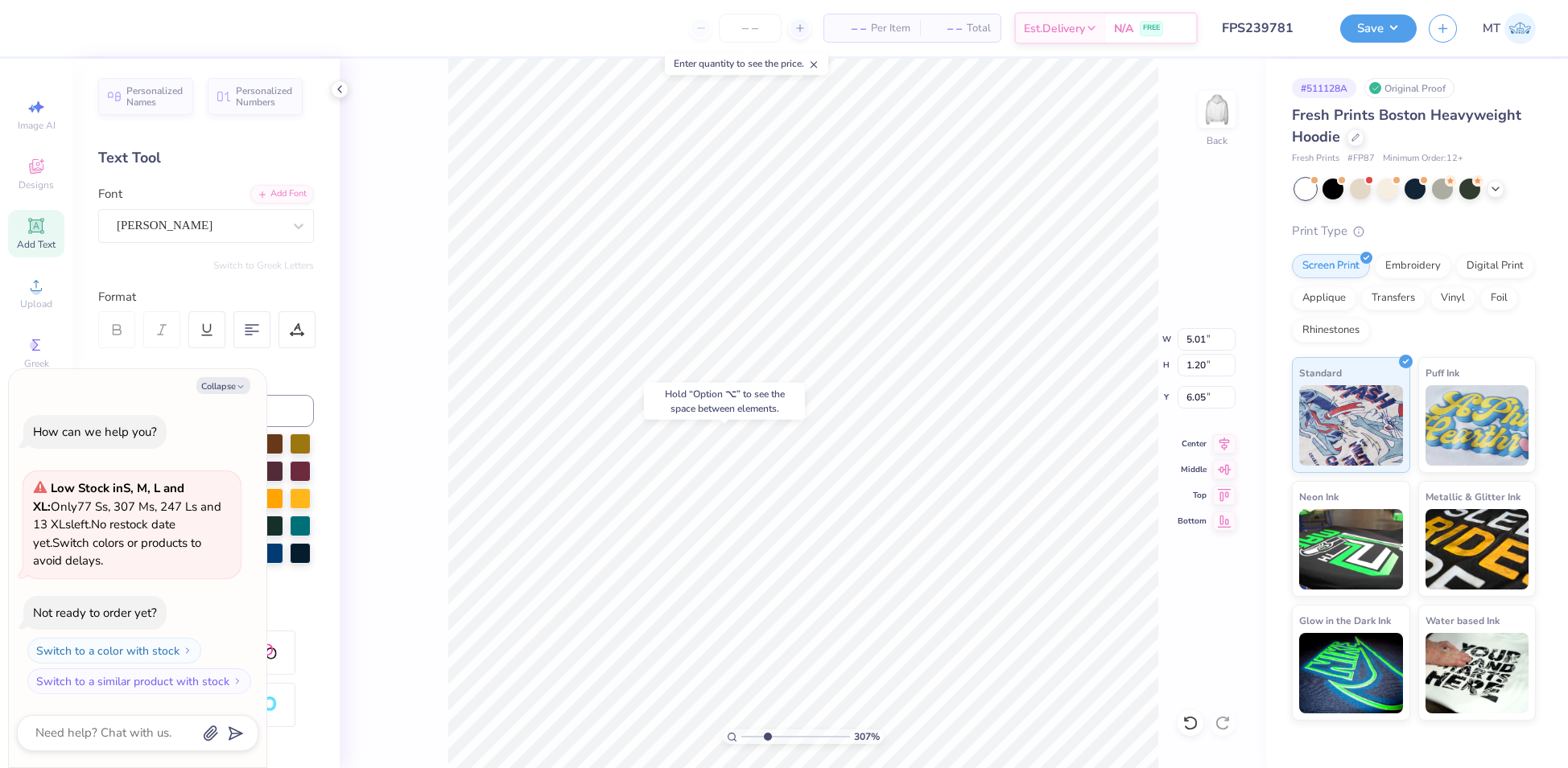
type textarea "x"
type input "3.06507940626063"
type textarea "x"
type input "2.96390271796866"
click at [235, 384] on button "Collapse" at bounding box center [224, 386] width 54 height 17
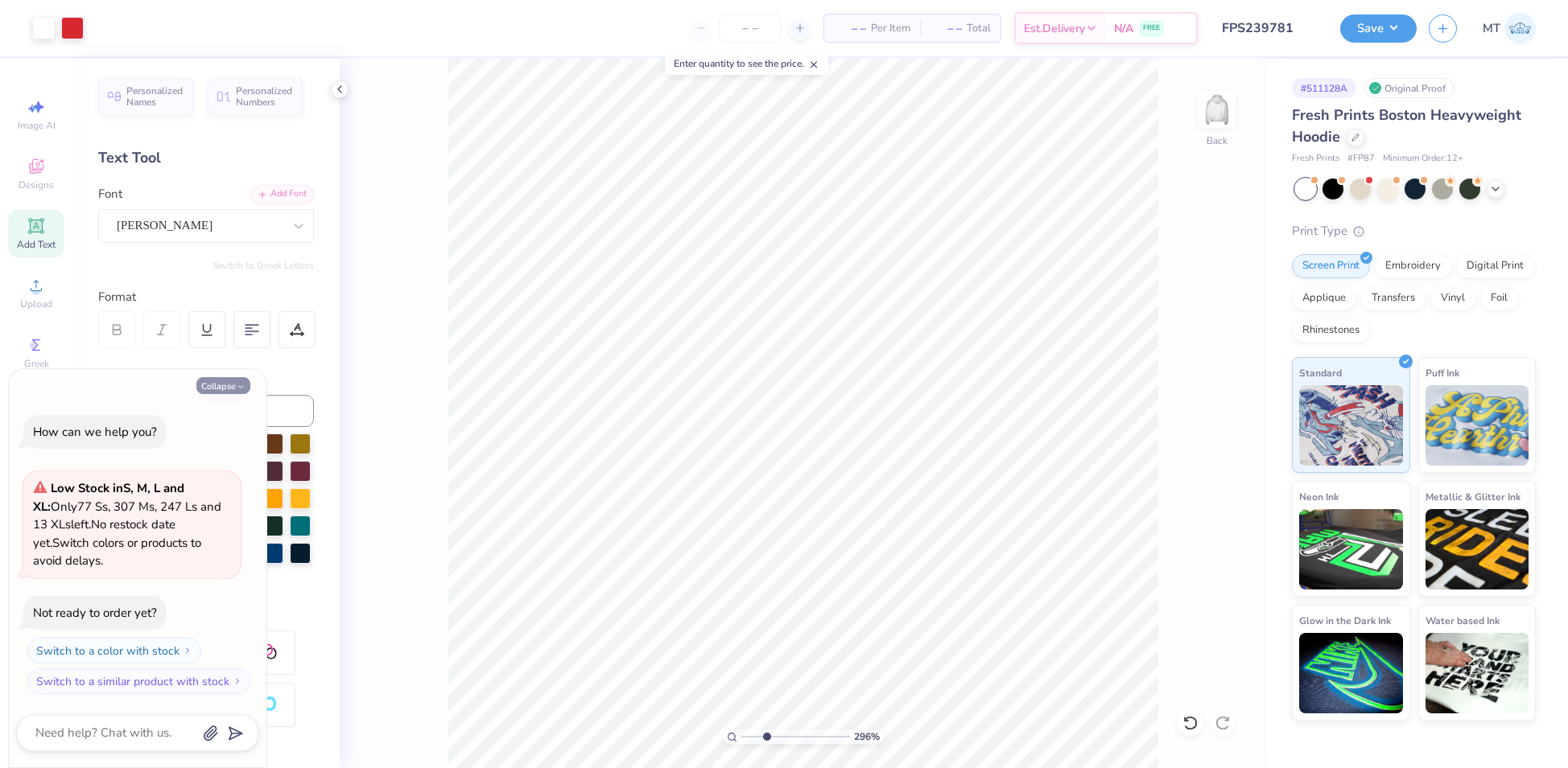
type textarea "x"
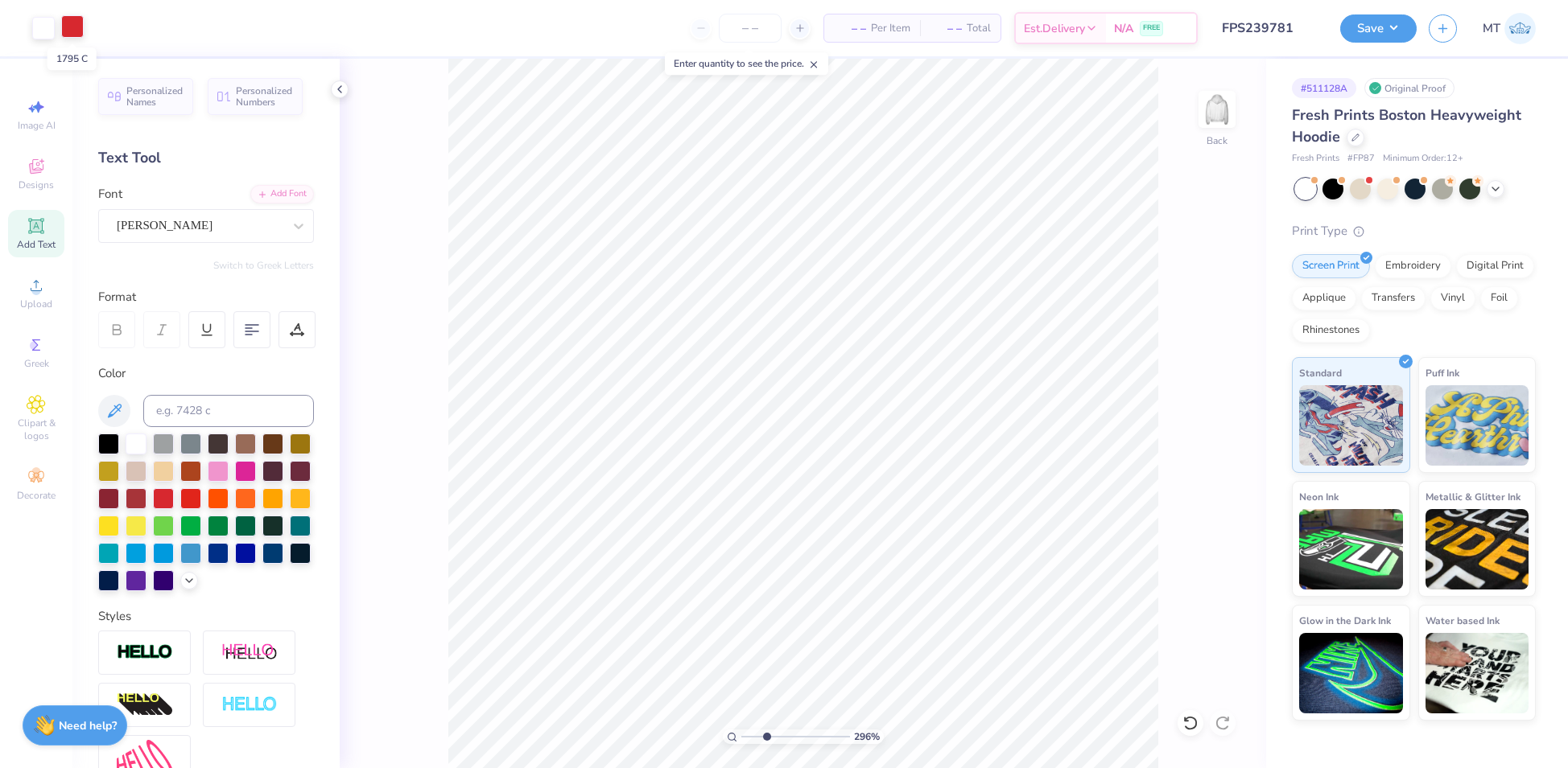
click at [71, 37] on div at bounding box center [71, 26] width 22 height 22
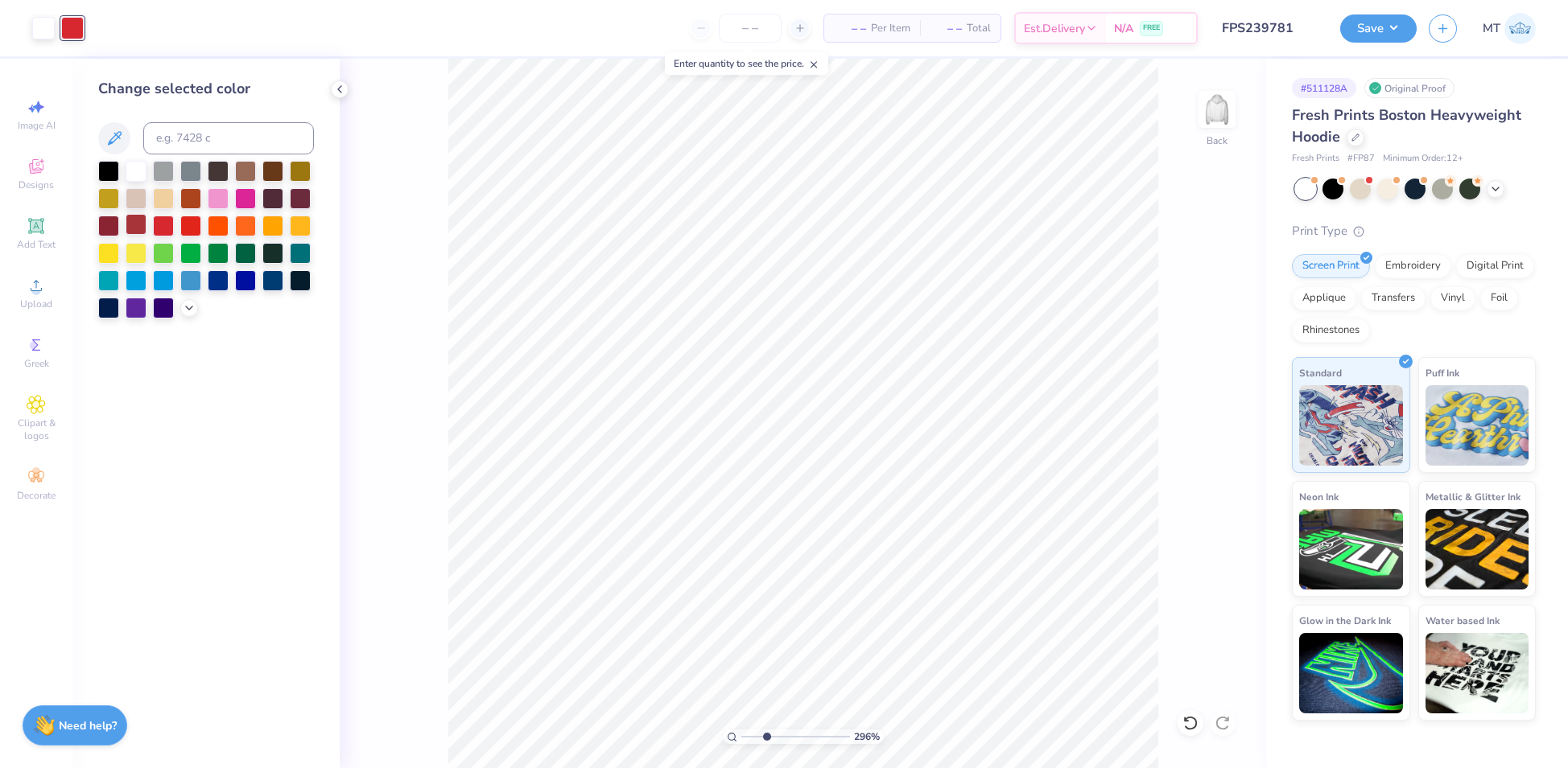
click at [141, 225] on div at bounding box center [136, 225] width 21 height 21
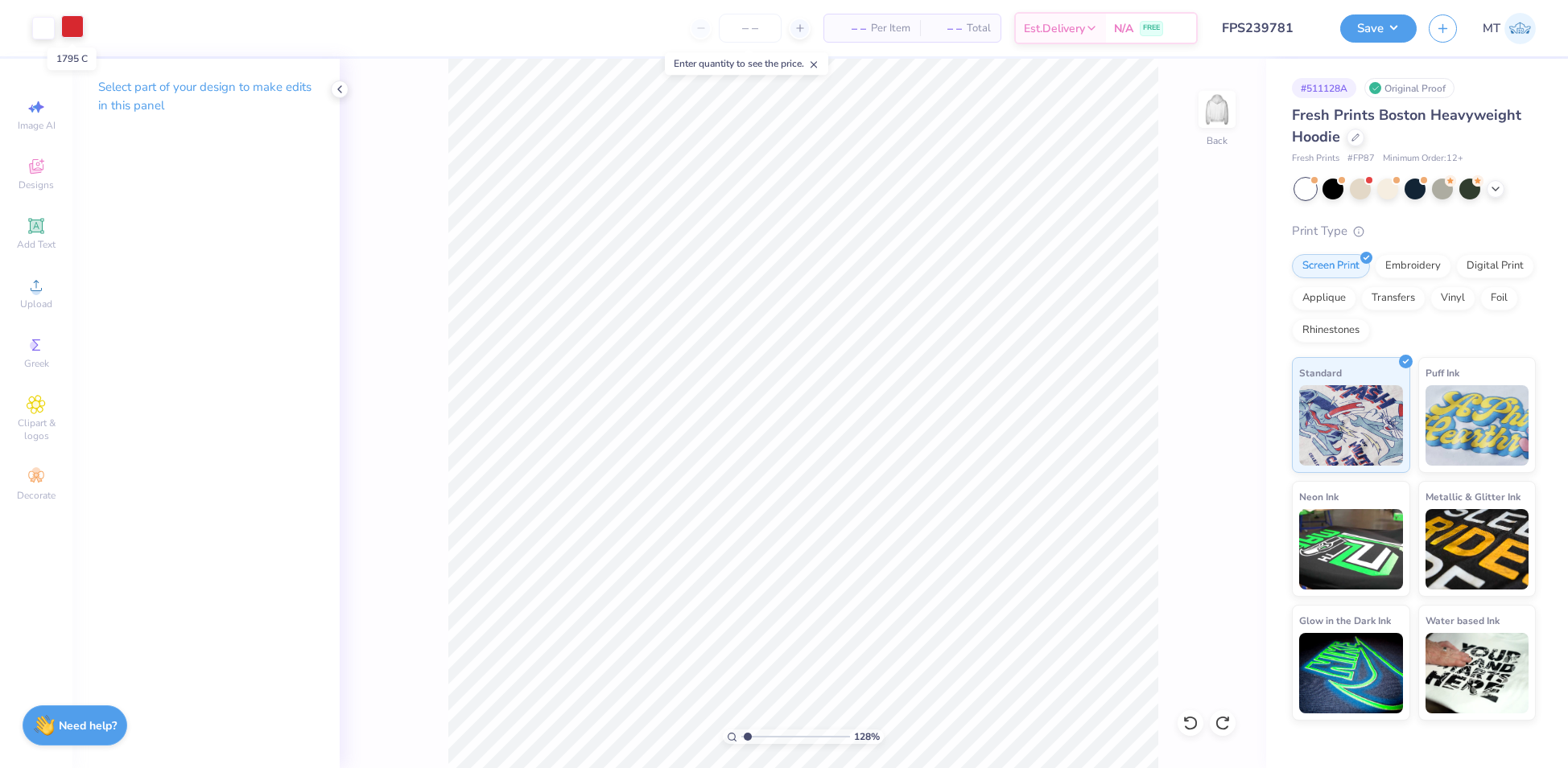
click at [67, 27] on div at bounding box center [71, 26] width 22 height 22
type input "1.28000107591427"
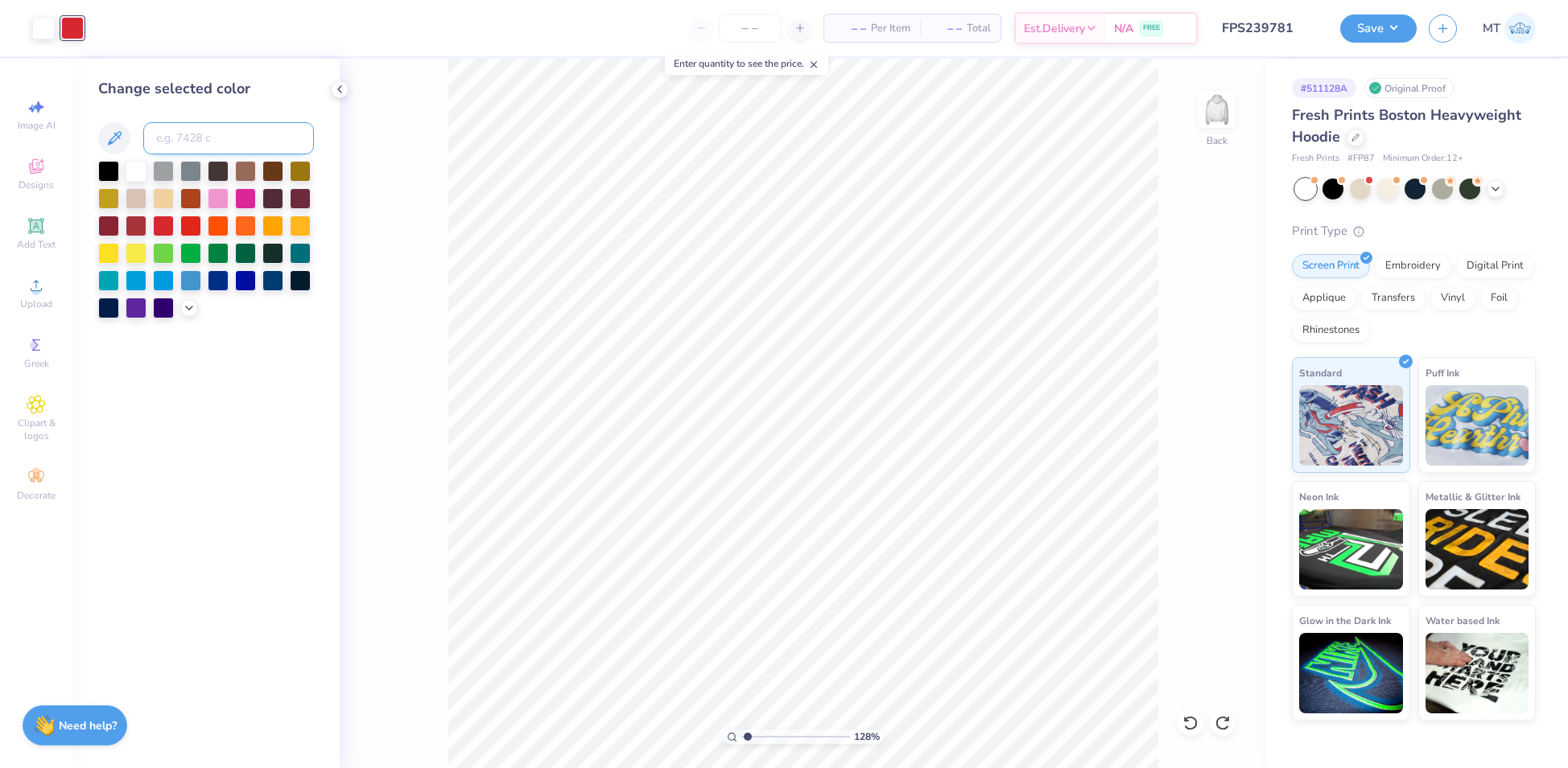
click at [202, 146] on input at bounding box center [228, 138] width 171 height 32
type input "7419"
type input "1.23381572603259"
click at [169, 133] on input at bounding box center [228, 138] width 171 height 32
type input "7620"
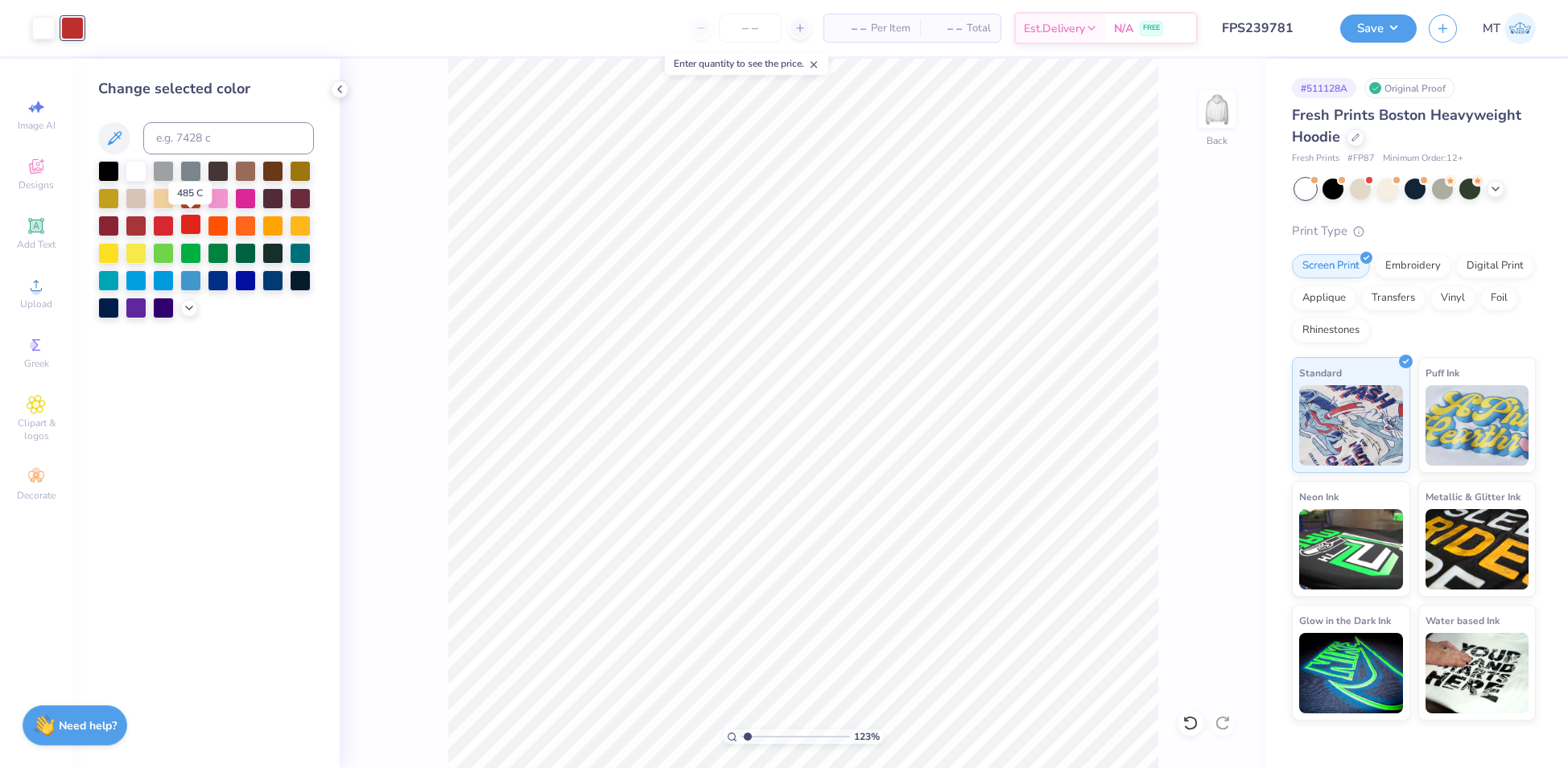
click at [180, 222] on div at bounding box center [191, 225] width 21 height 21
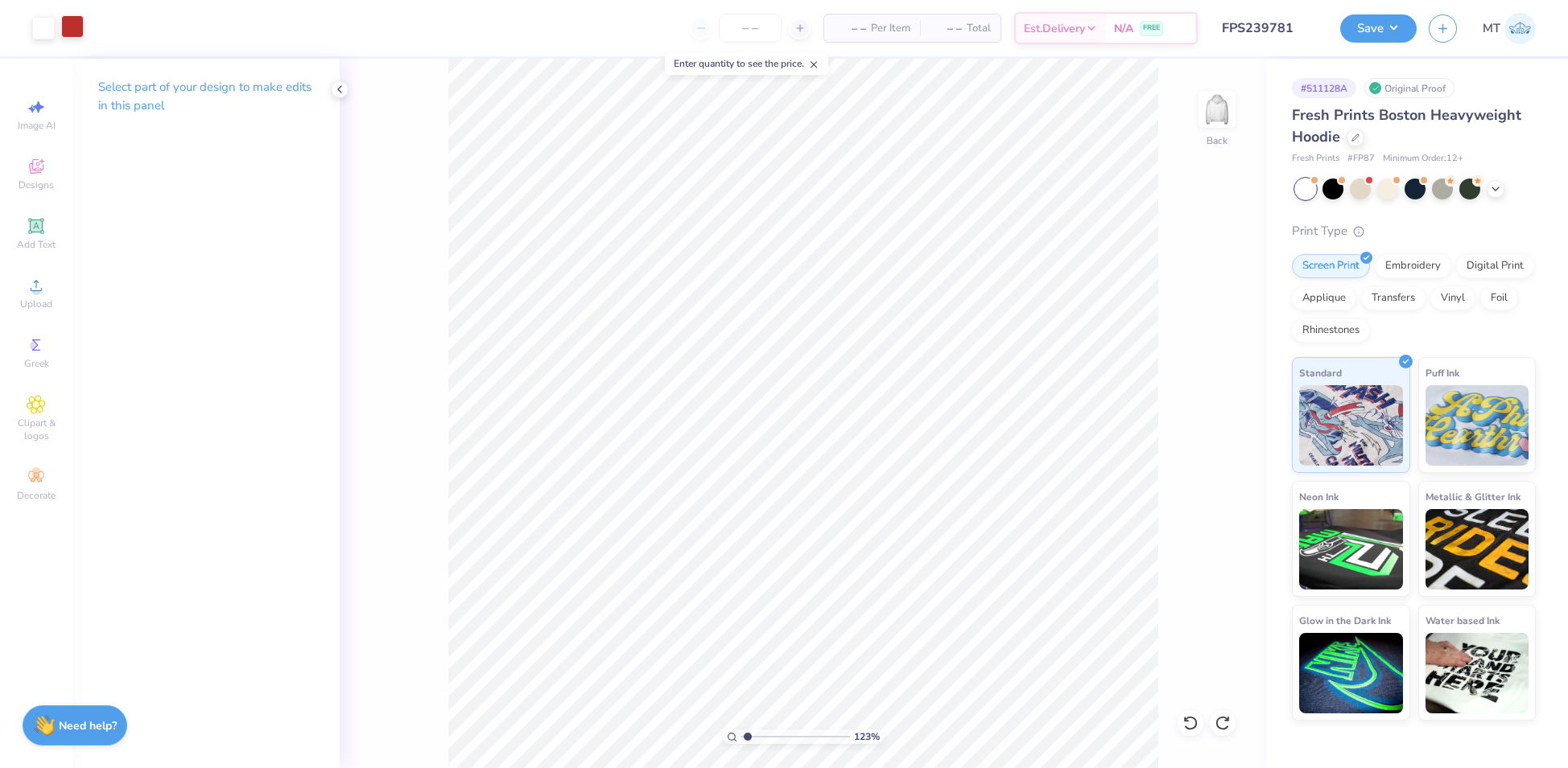
click at [71, 31] on div at bounding box center [71, 26] width 22 height 22
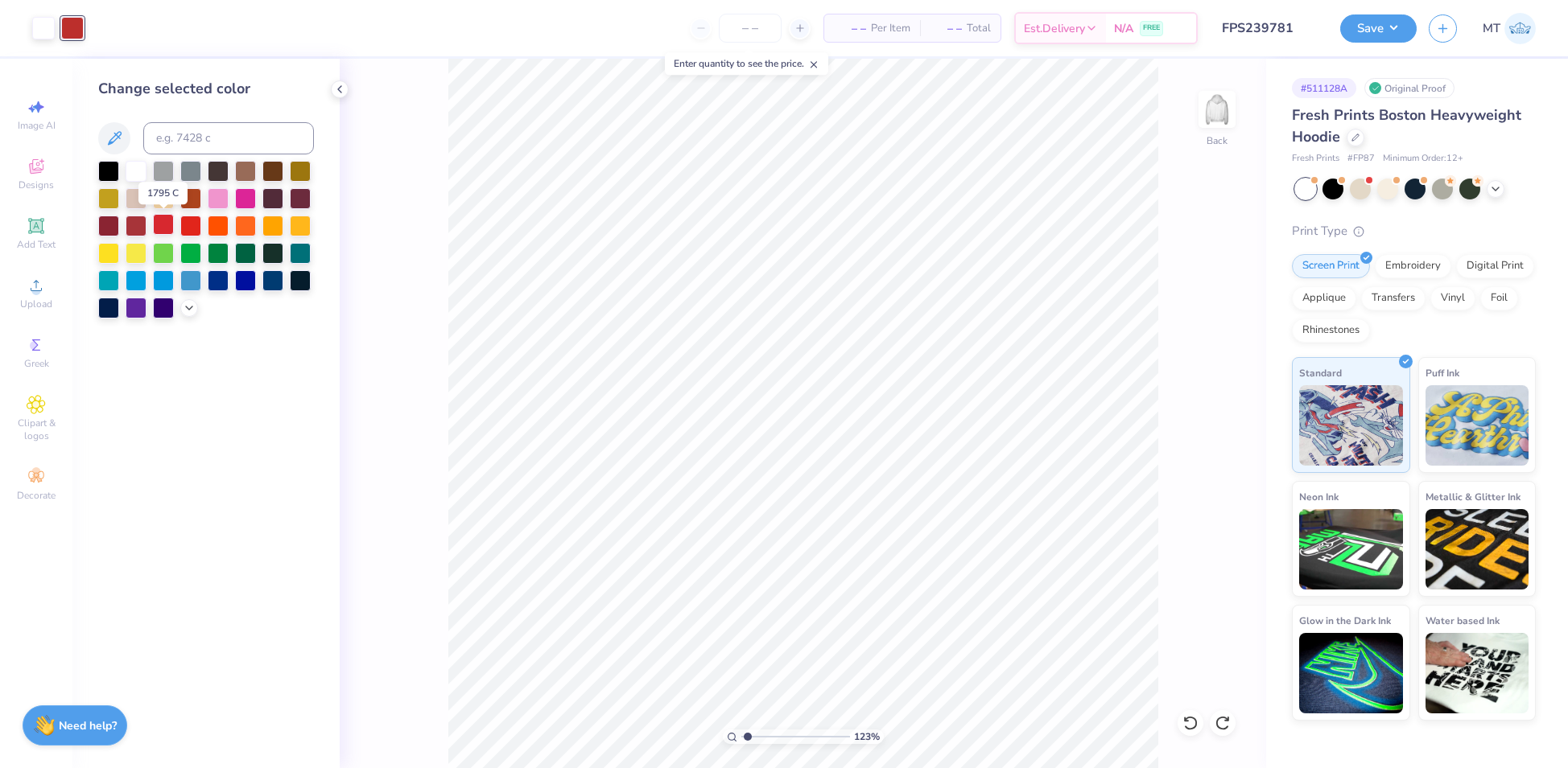
click at [164, 222] on div at bounding box center [164, 225] width 21 height 21
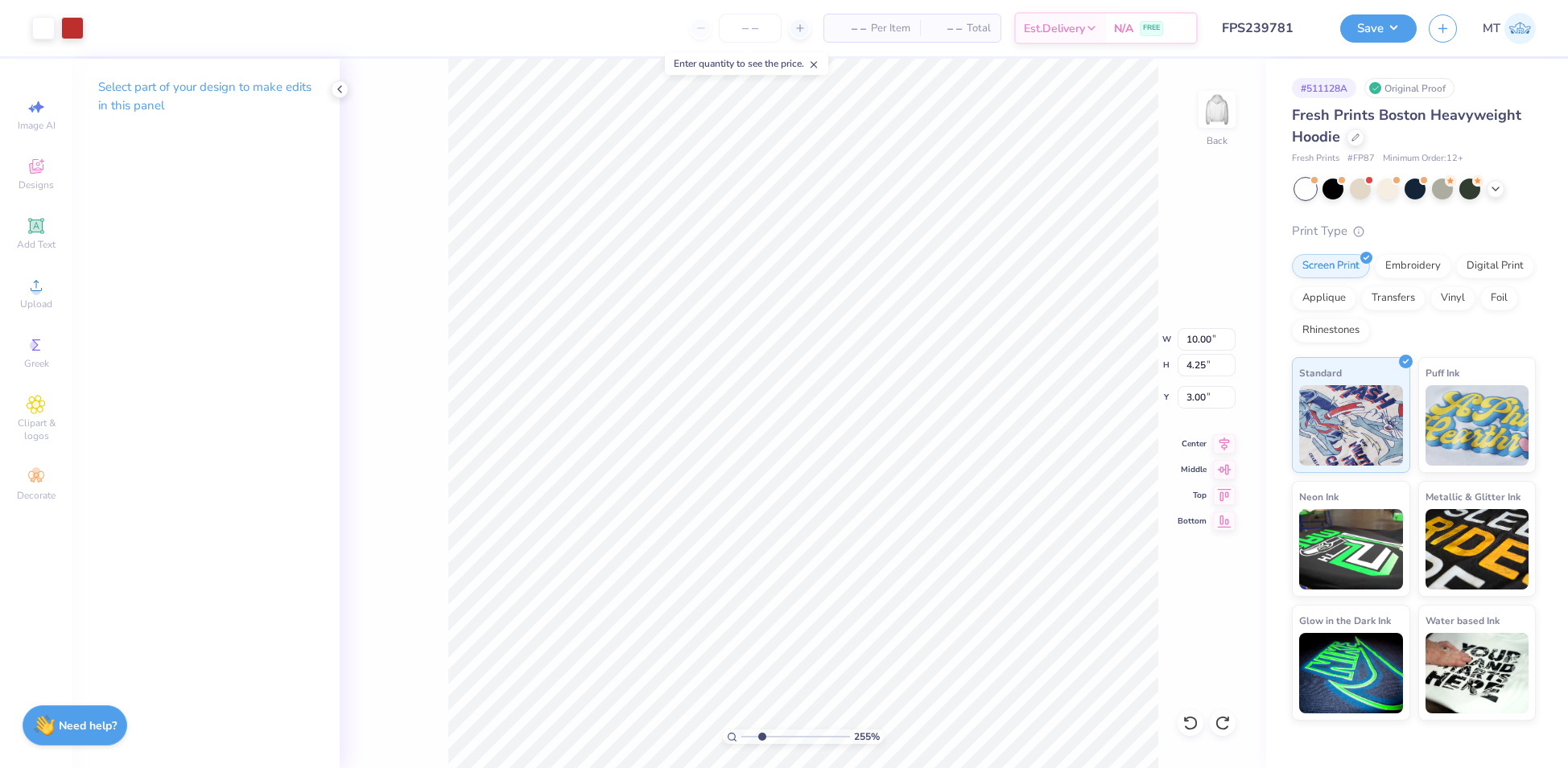
type input "2.54777879987444"
type input "9.40"
type input "3.99"
type input "3.25"
click at [1192, 333] on input "9.40" at bounding box center [1207, 339] width 58 height 22
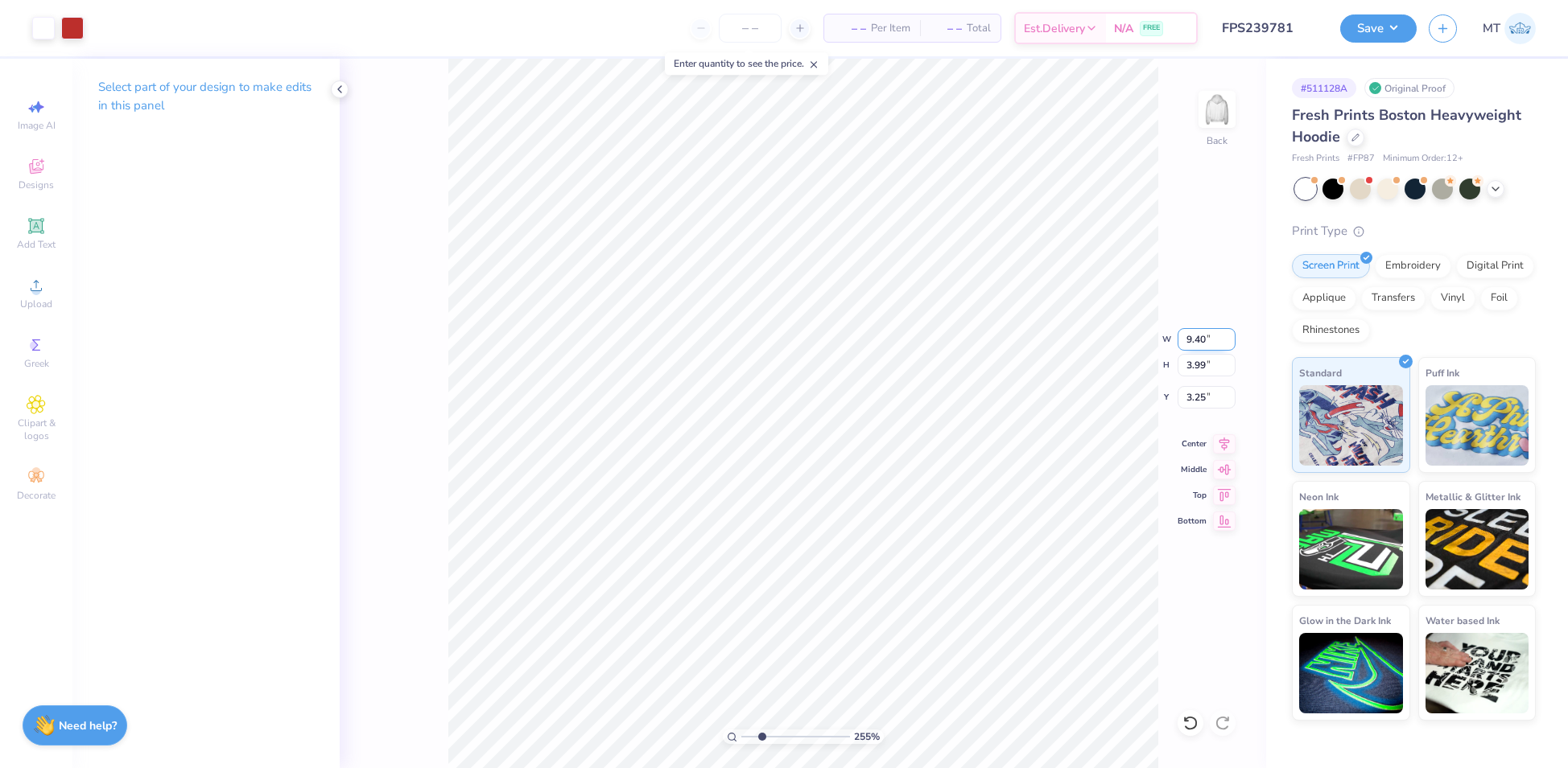
click at [1192, 333] on input "9.40" at bounding box center [1207, 339] width 58 height 22
type input "9.4"
type input "2.54777879987444"
type input "9.5"
type input "2.54777879987444"
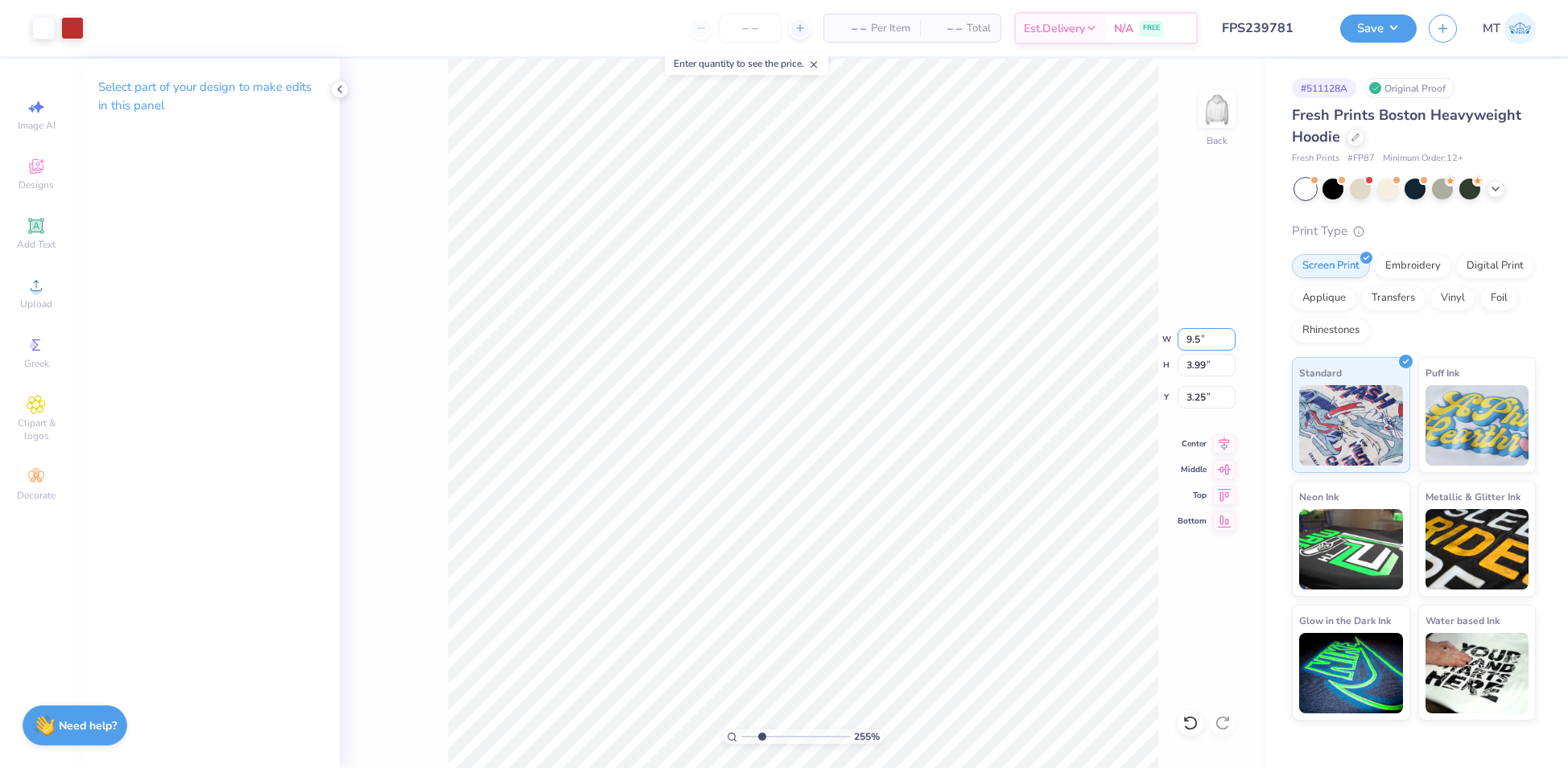
type input "9.50"
type input "4.03"
type input "3.23"
type input "1.05042124181822"
click at [1197, 401] on input "3.23" at bounding box center [1207, 397] width 58 height 22
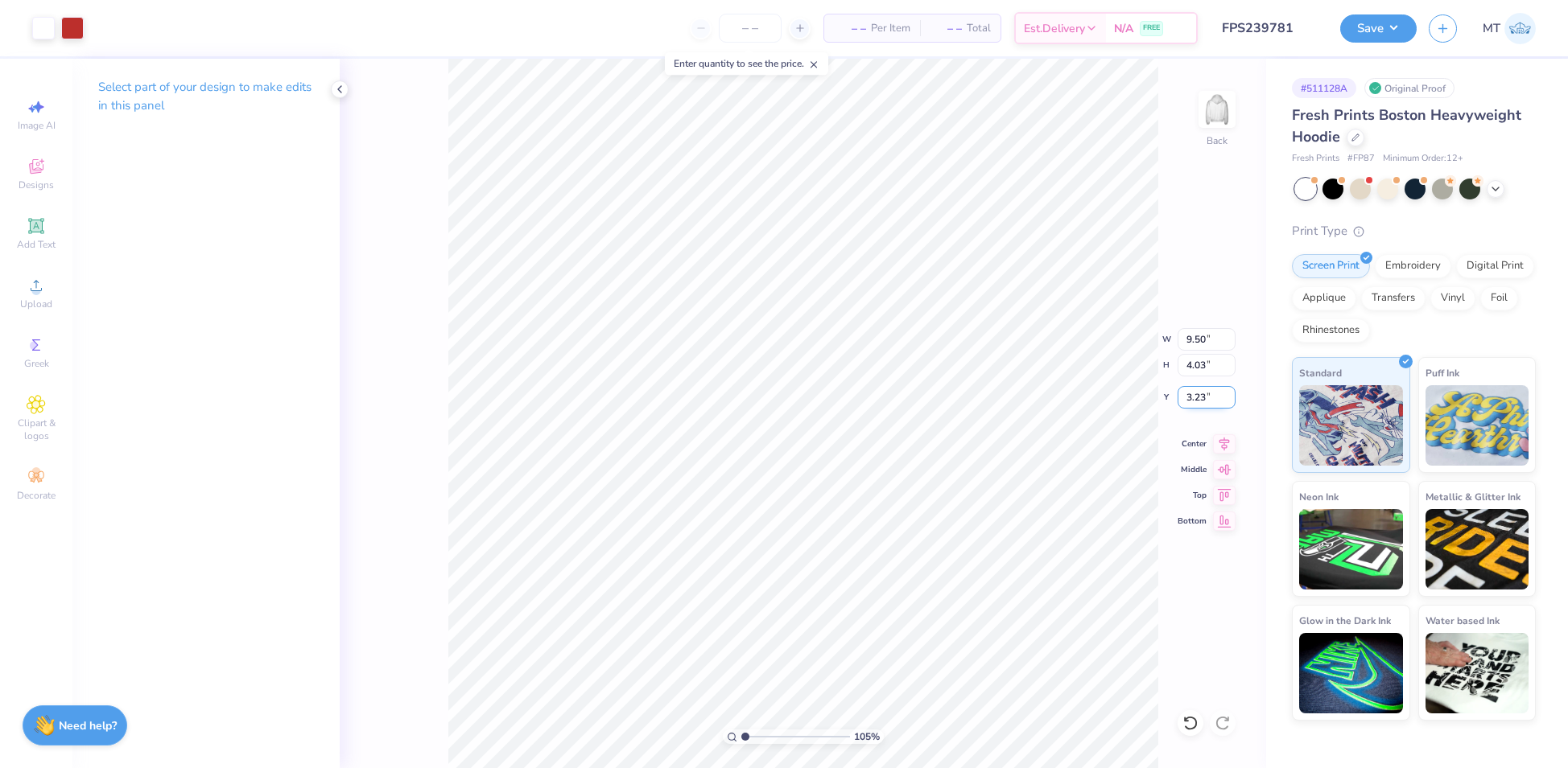
click at [1197, 401] on input "3.23" at bounding box center [1207, 397] width 58 height 22
type input "3"
type input "1.05042124181822"
type input "3.00"
click at [1379, 31] on button "Save" at bounding box center [1377, 26] width 76 height 28
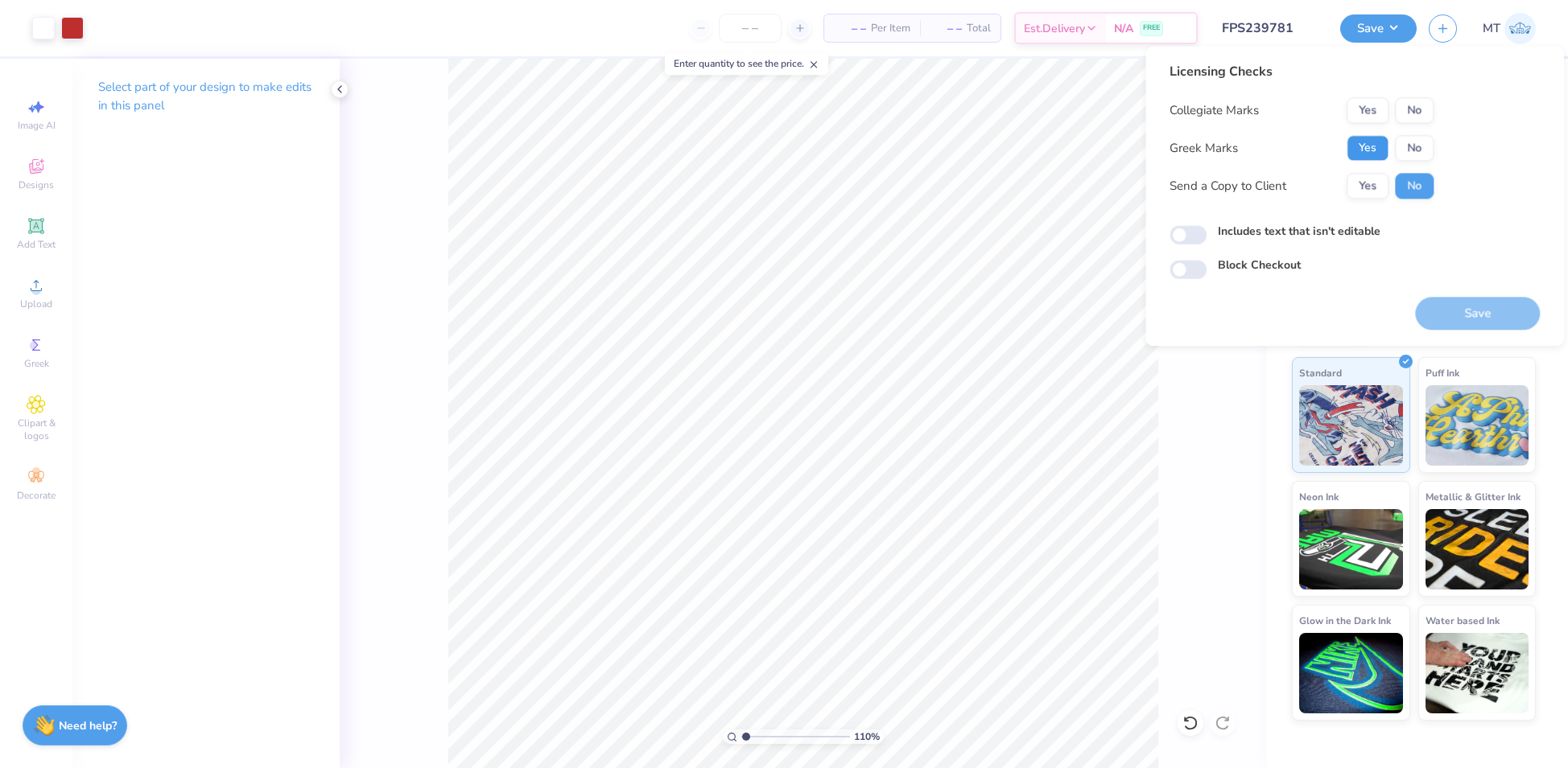
click at [1374, 149] on button "Yes" at bounding box center [1367, 147] width 41 height 26
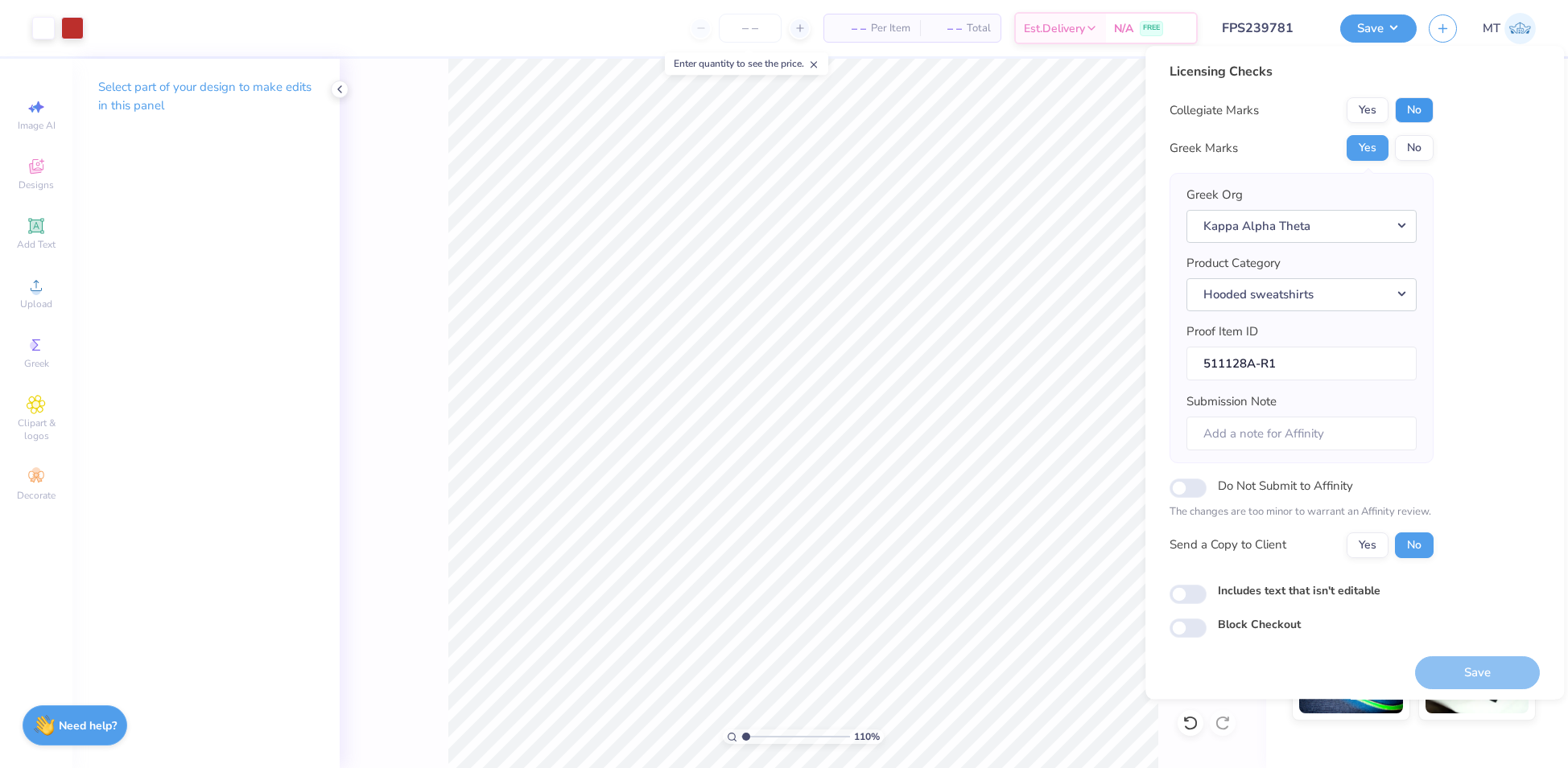
click at [1418, 110] on button "No" at bounding box center [1414, 110] width 39 height 26
click at [1490, 670] on button "Save" at bounding box center [1476, 673] width 124 height 33
type input "1.1026609236064"
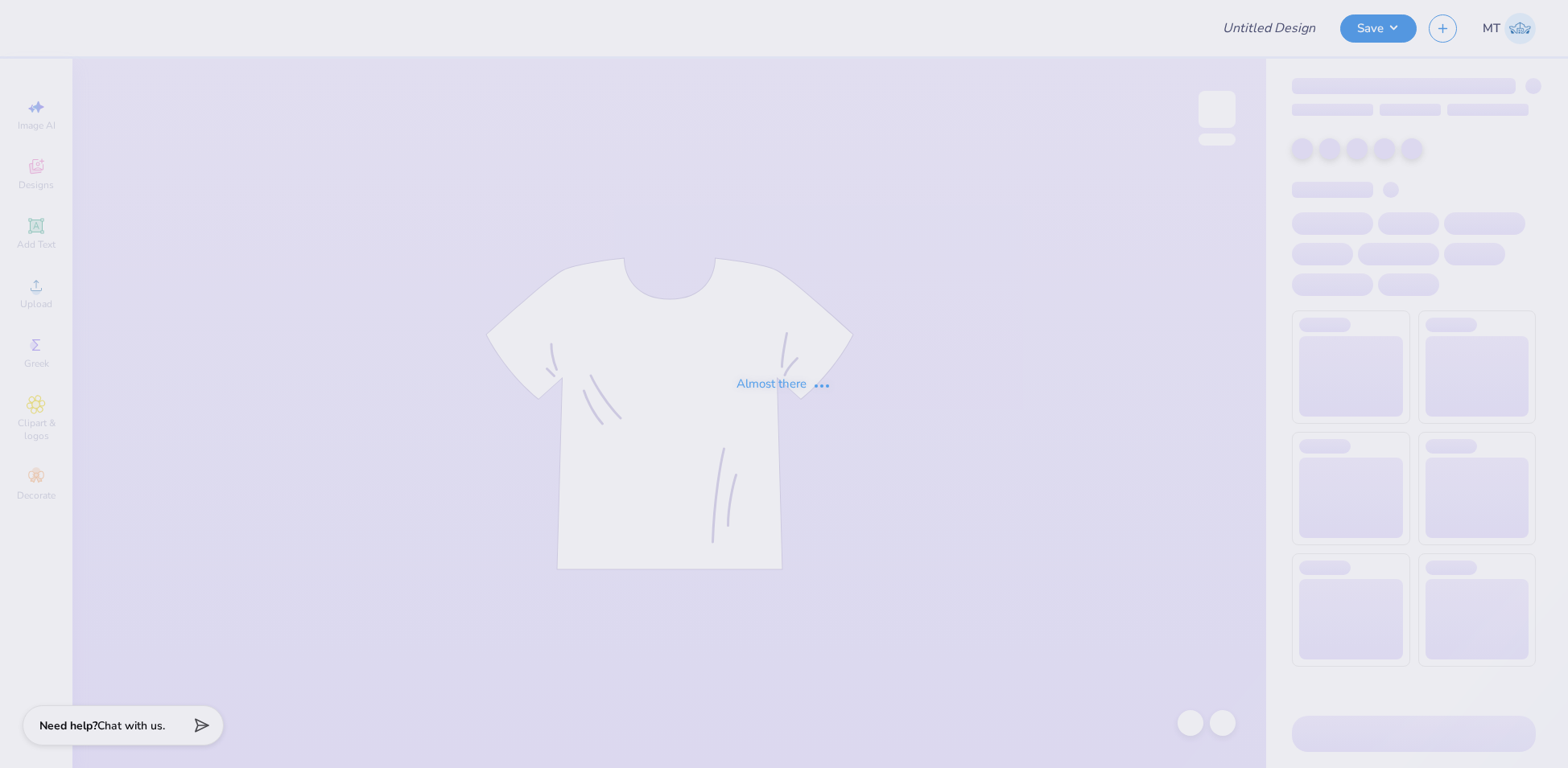
type input "FPS239782"
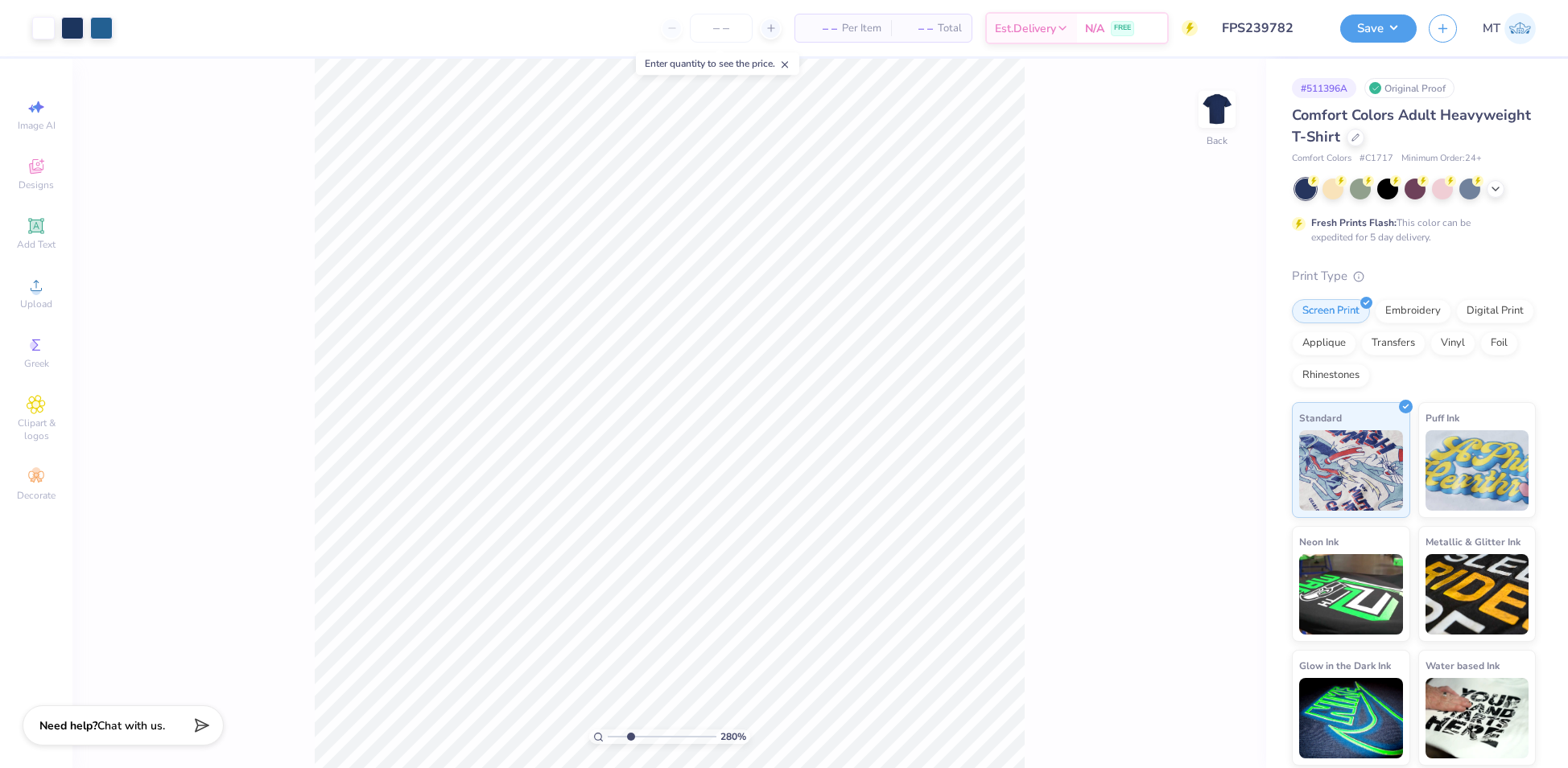
type input "3.77733950346081"
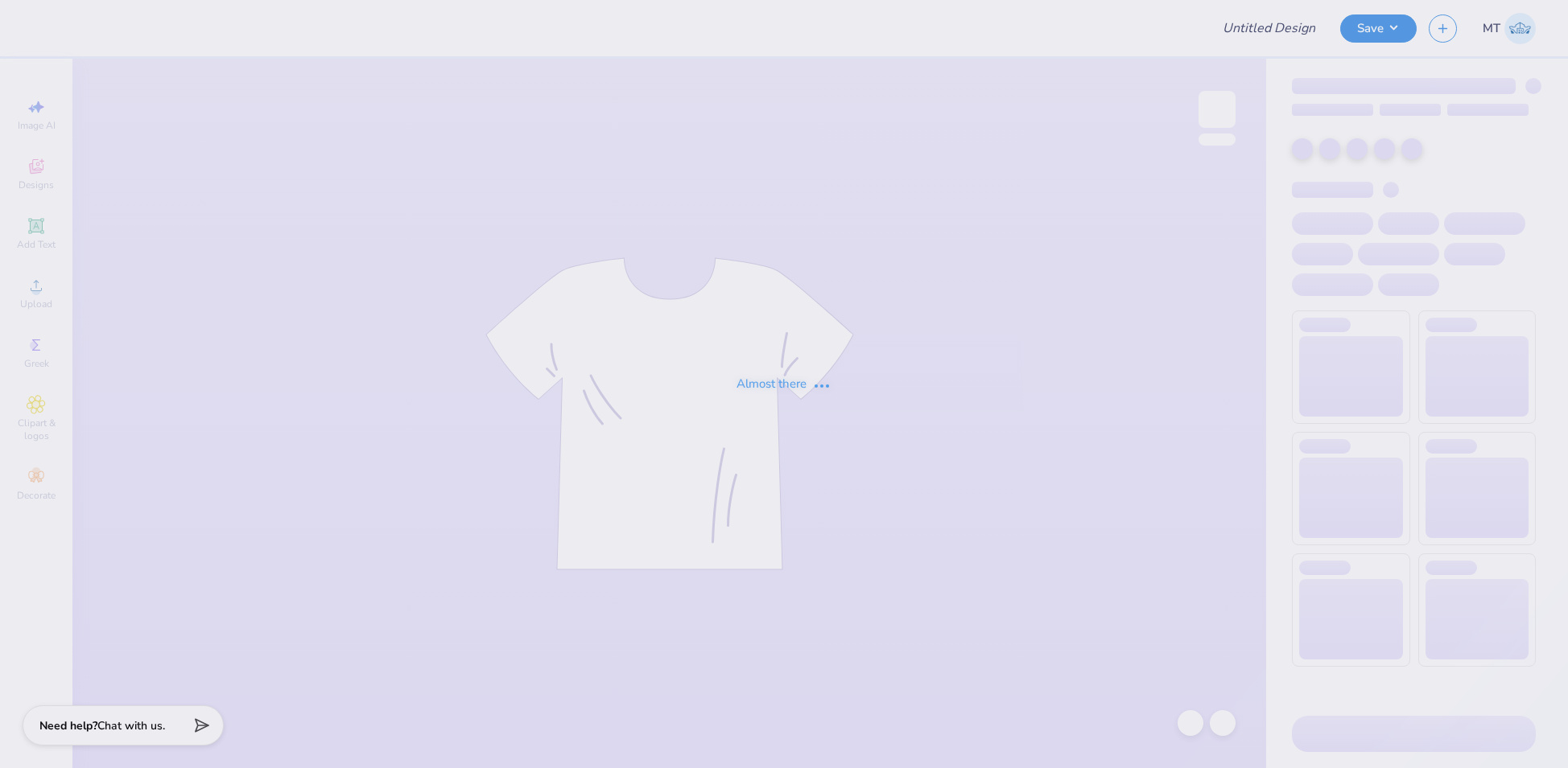
type input "FPS239783"
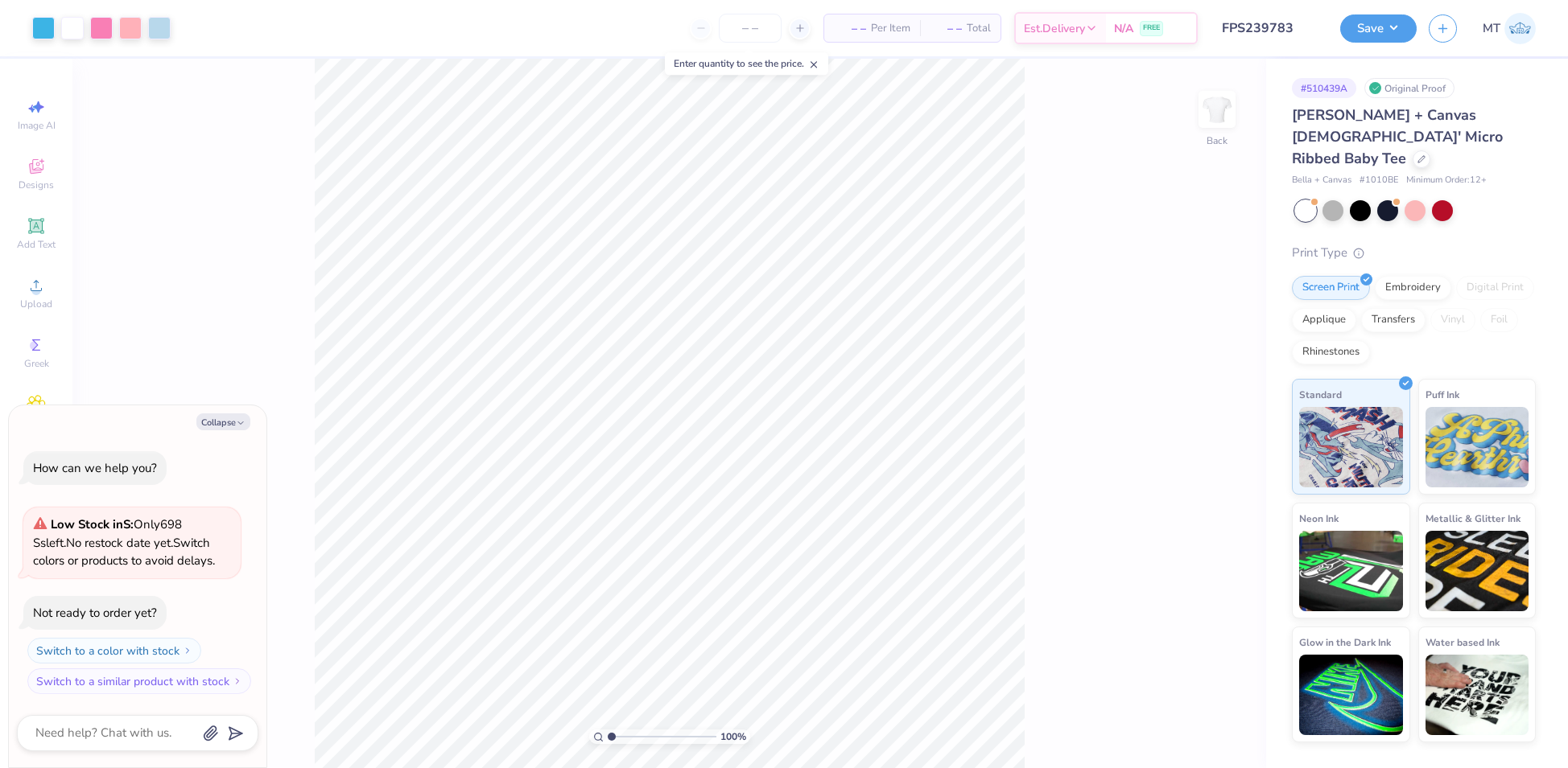
type textarea "x"
type input "4.12683779042918"
type textarea "x"
type input "4.12683779042918"
type textarea "x"
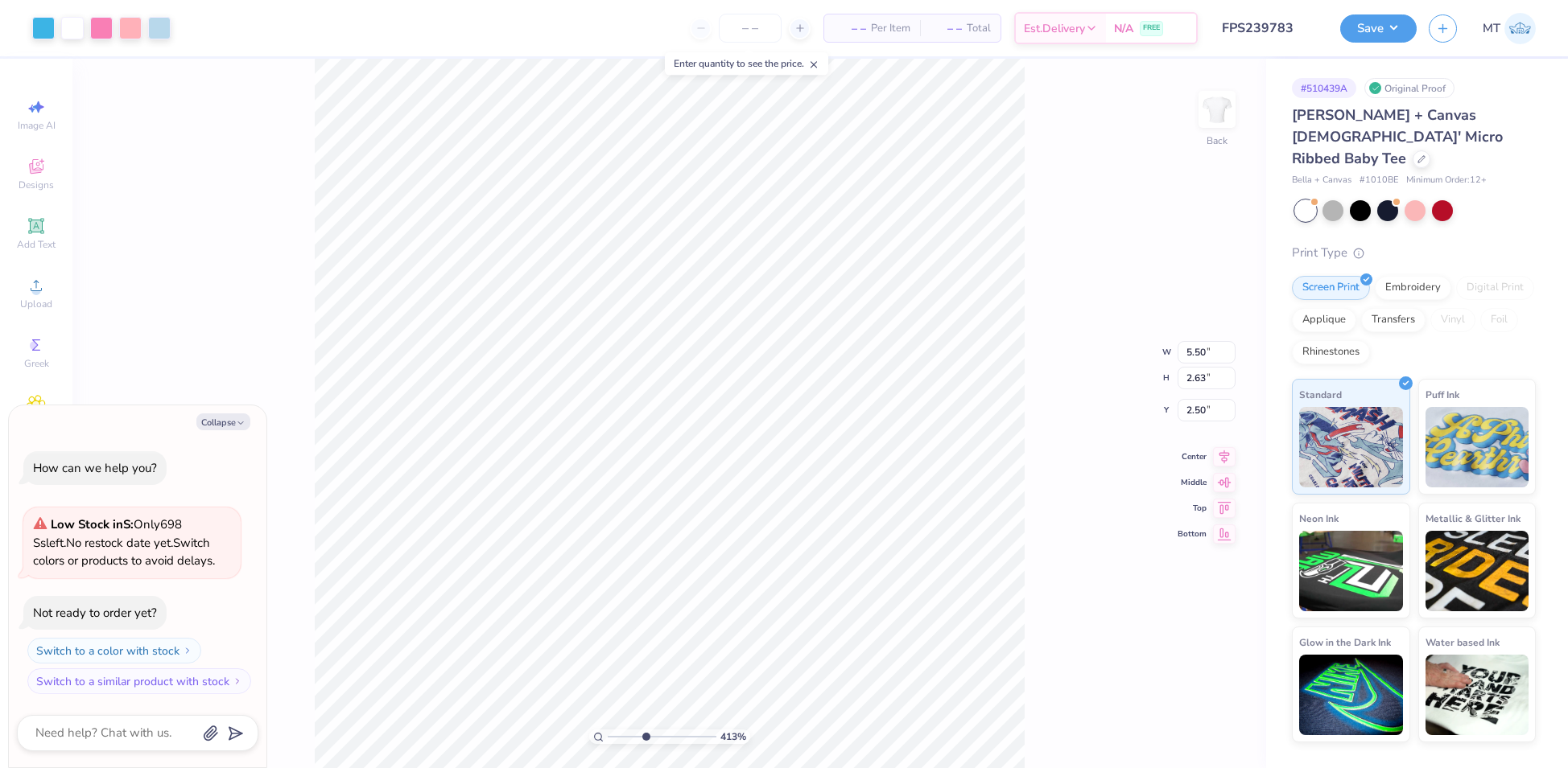
type input "4.12683779042918"
type textarea "x"
type input "2.32"
type input "4.12683779042918"
type textarea "x"
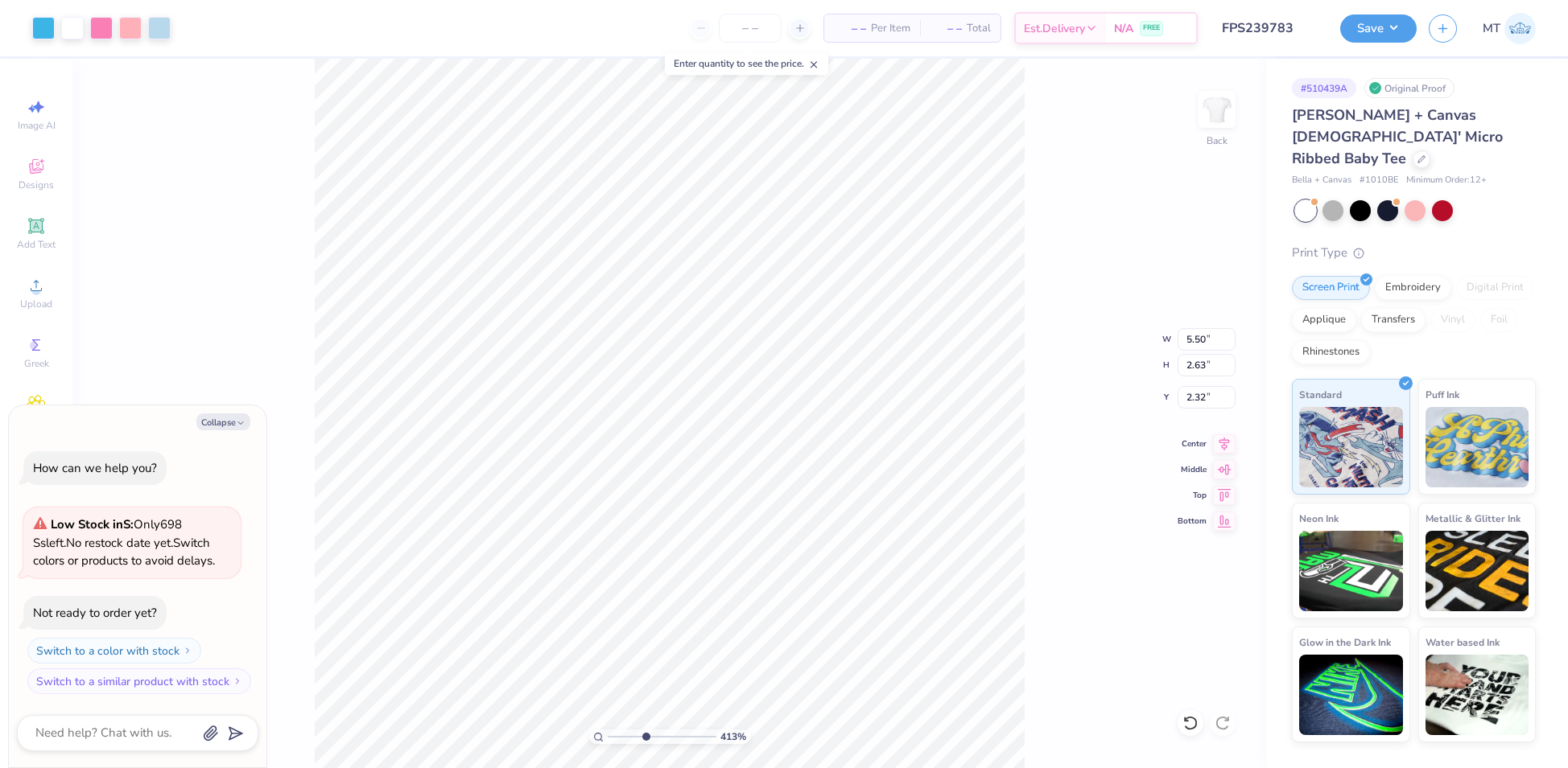
type input "4.12683779042918"
type textarea "x"
type input "4.12683779042918"
type textarea "x"
click at [853, 620] on li "Ungroup" at bounding box center [844, 627] width 126 height 32
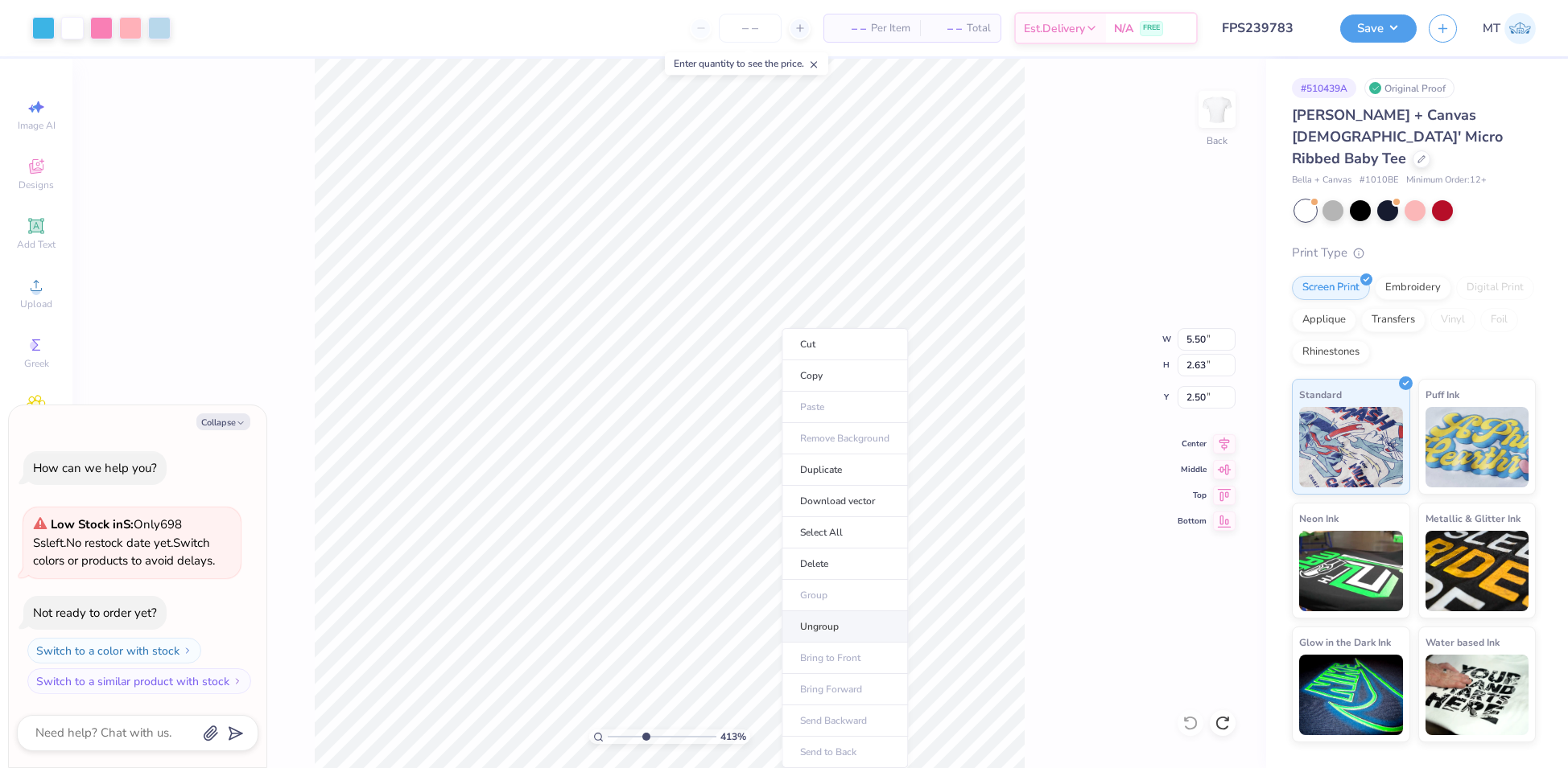
type input "4.12683779042918"
type textarea "x"
type input "4.12683779042918"
type textarea "x"
type input "4.12683779042918"
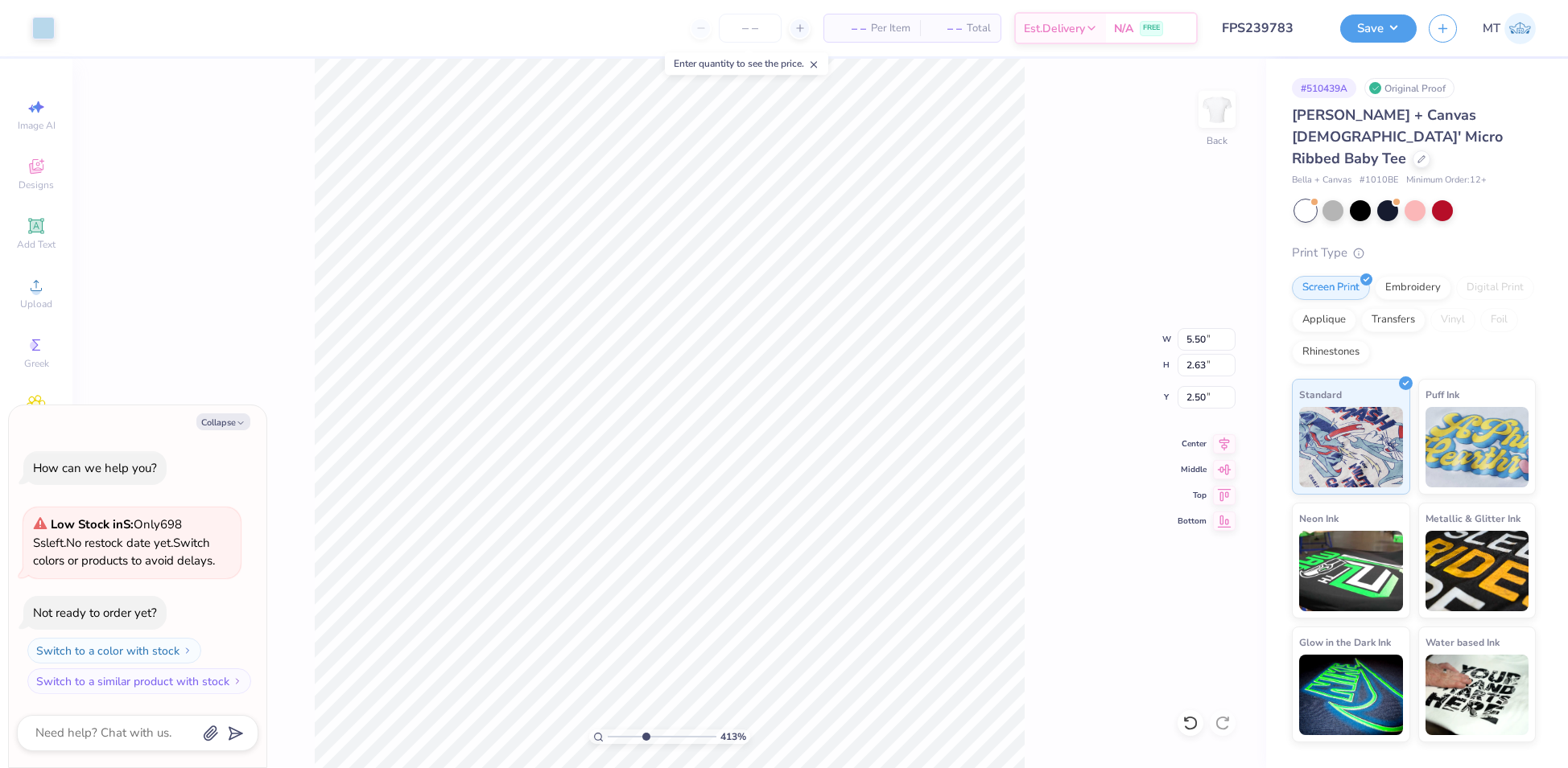
type textarea "x"
type input "4.12683779042918"
type textarea "x"
type input "2.25"
type input "4.12683779042918"
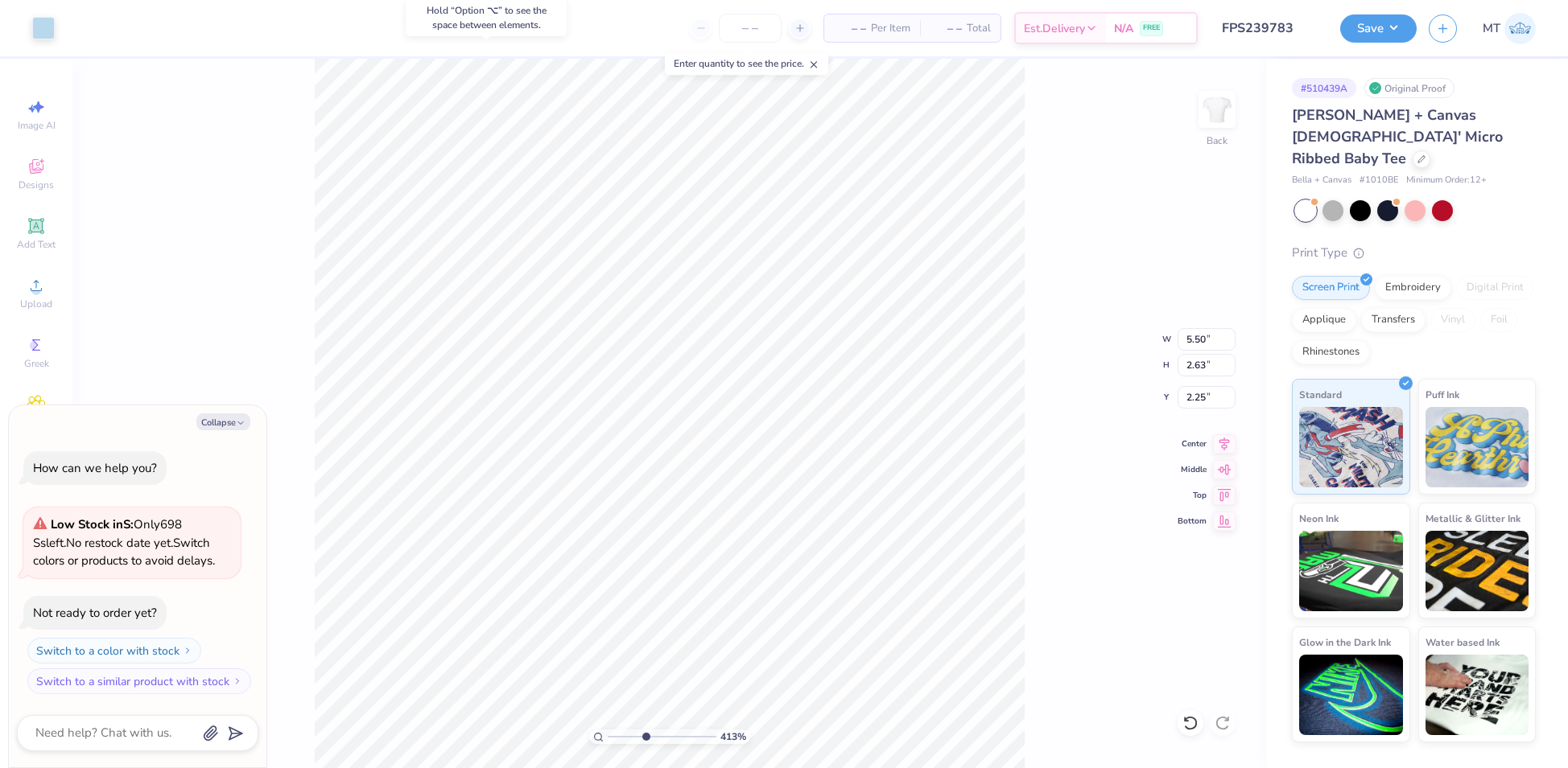
type textarea "x"
type input "4.12683779042918"
type textarea "x"
type input "4.12683779042918"
type textarea "x"
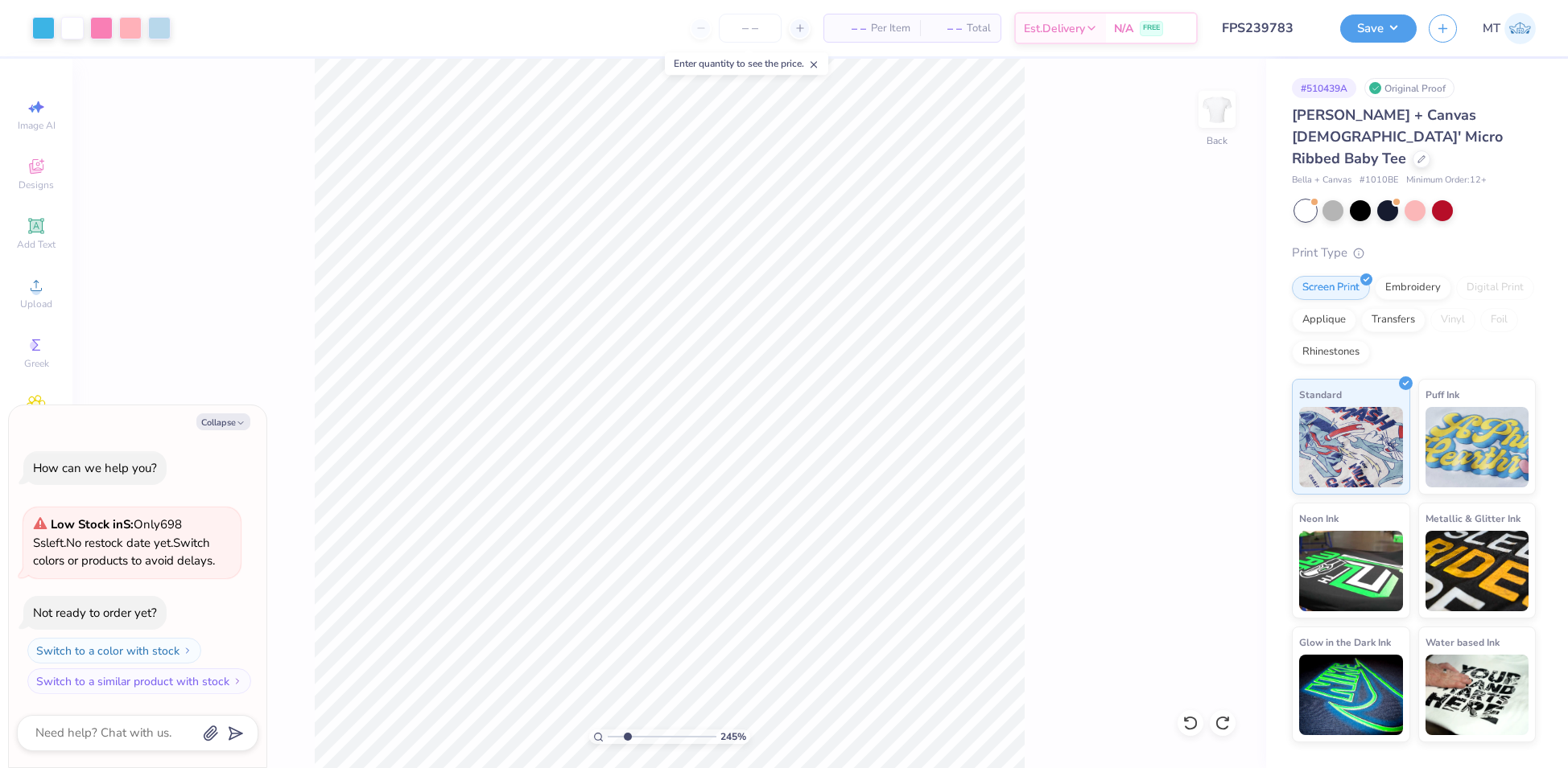
type input "1.83056165870578"
click at [245, 428] on button "Collapse" at bounding box center [224, 422] width 54 height 17
type textarea "x"
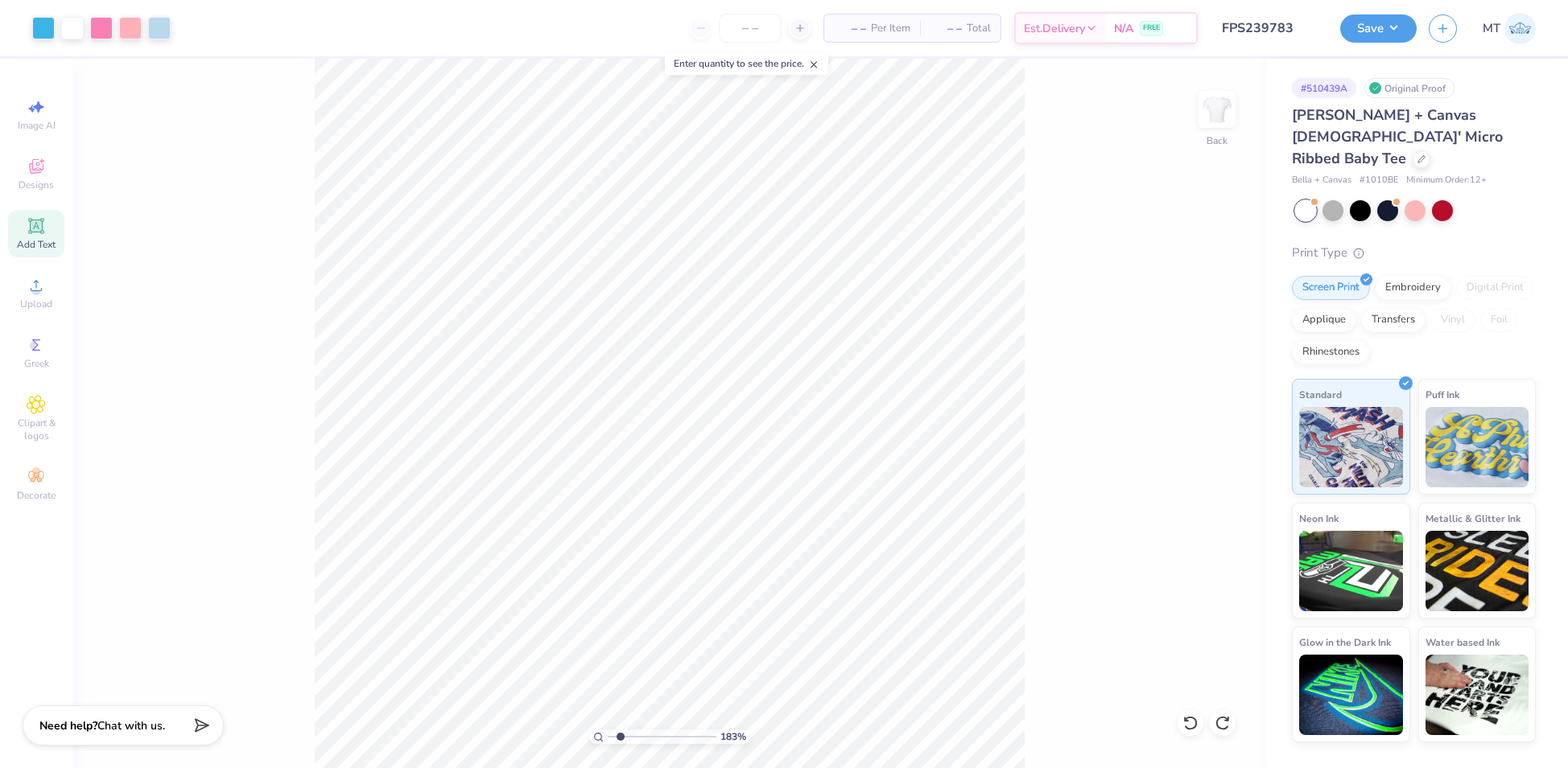
click at [49, 239] on span "Add Text" at bounding box center [37, 244] width 39 height 13
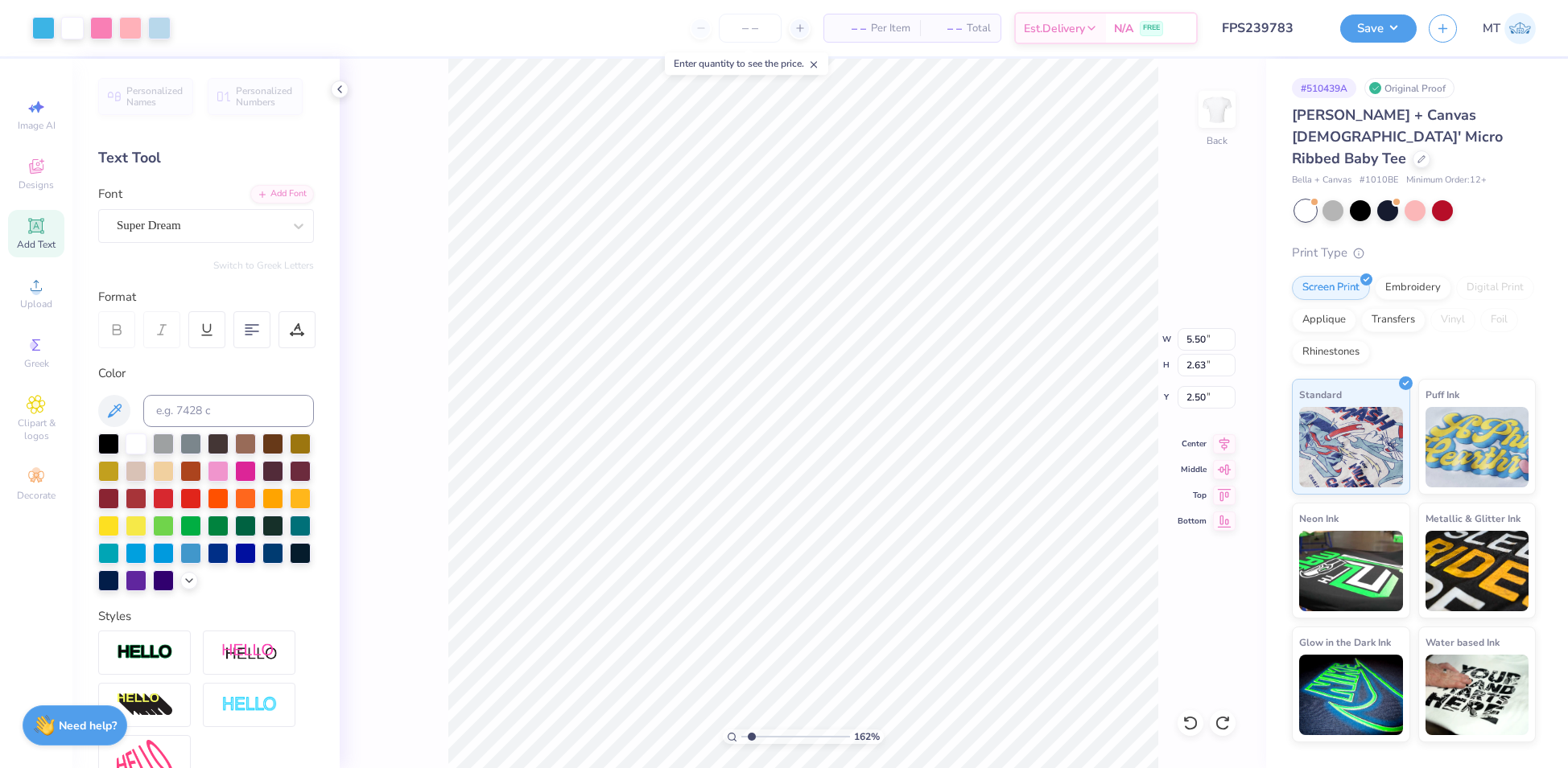
type input "1.61691274756367"
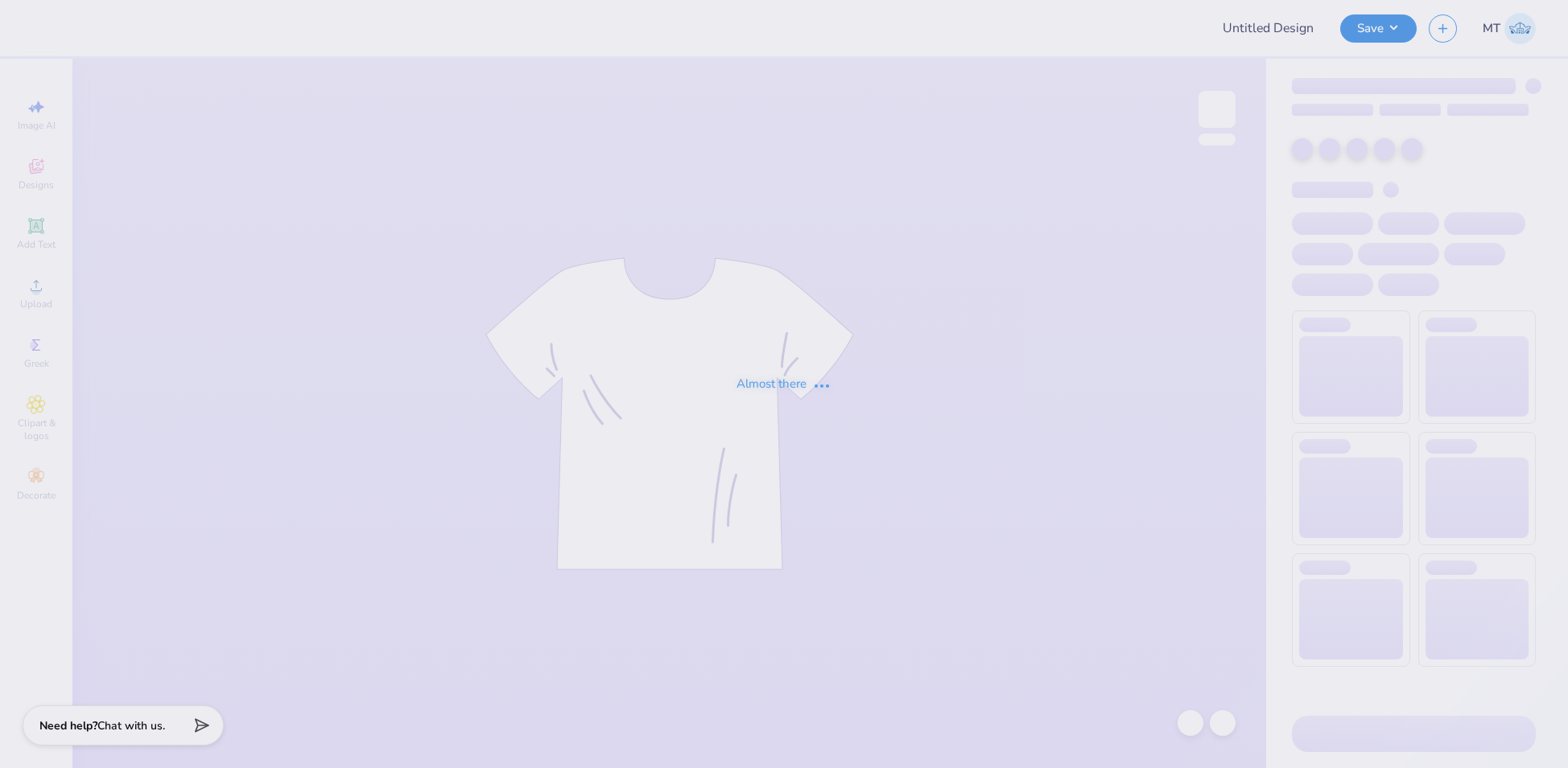
type input "FPS239784"
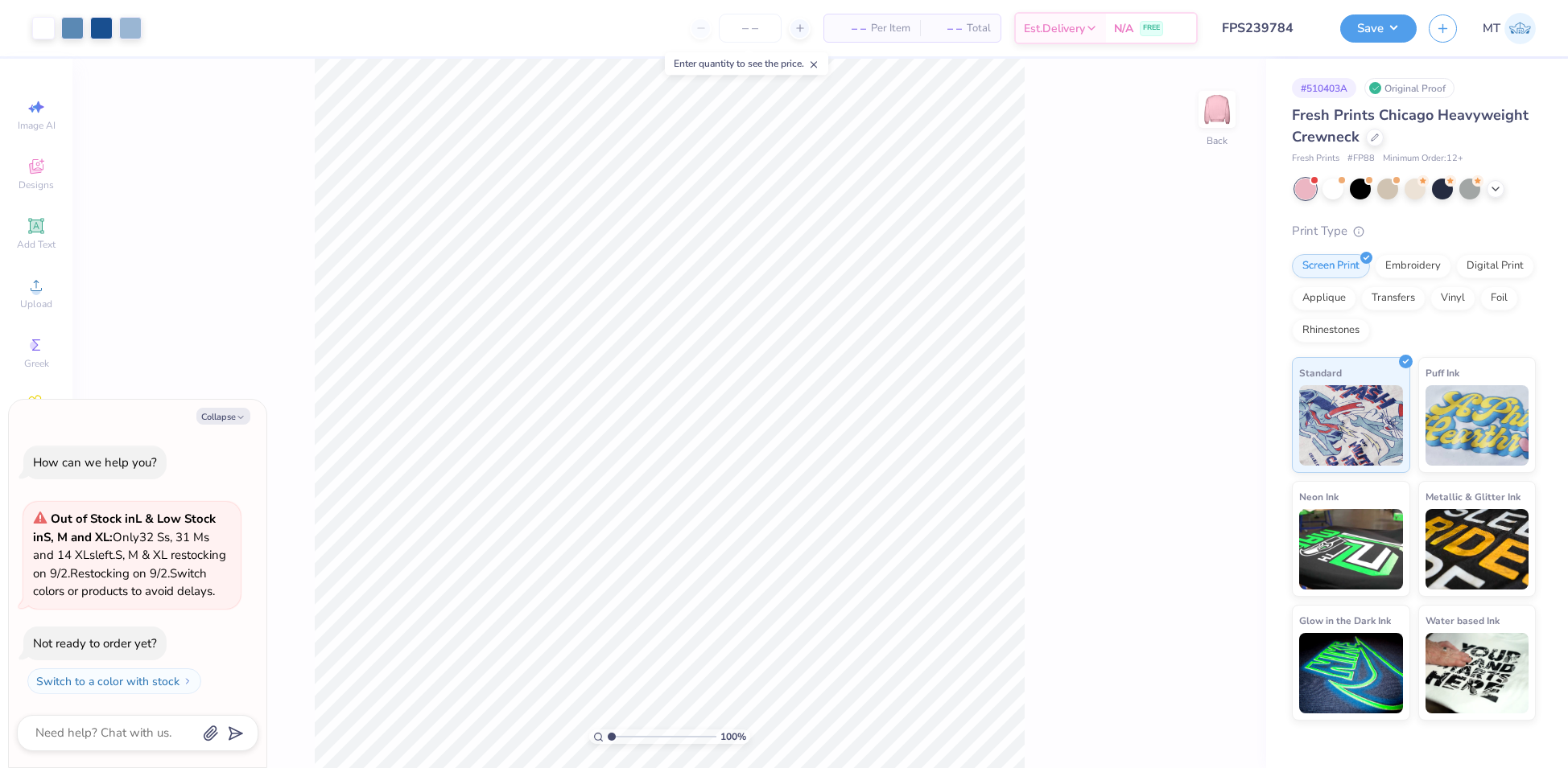
type textarea "x"
type input "1.75913292574154"
type textarea "x"
type input "1"
click at [225, 408] on button "Collapse" at bounding box center [224, 416] width 54 height 17
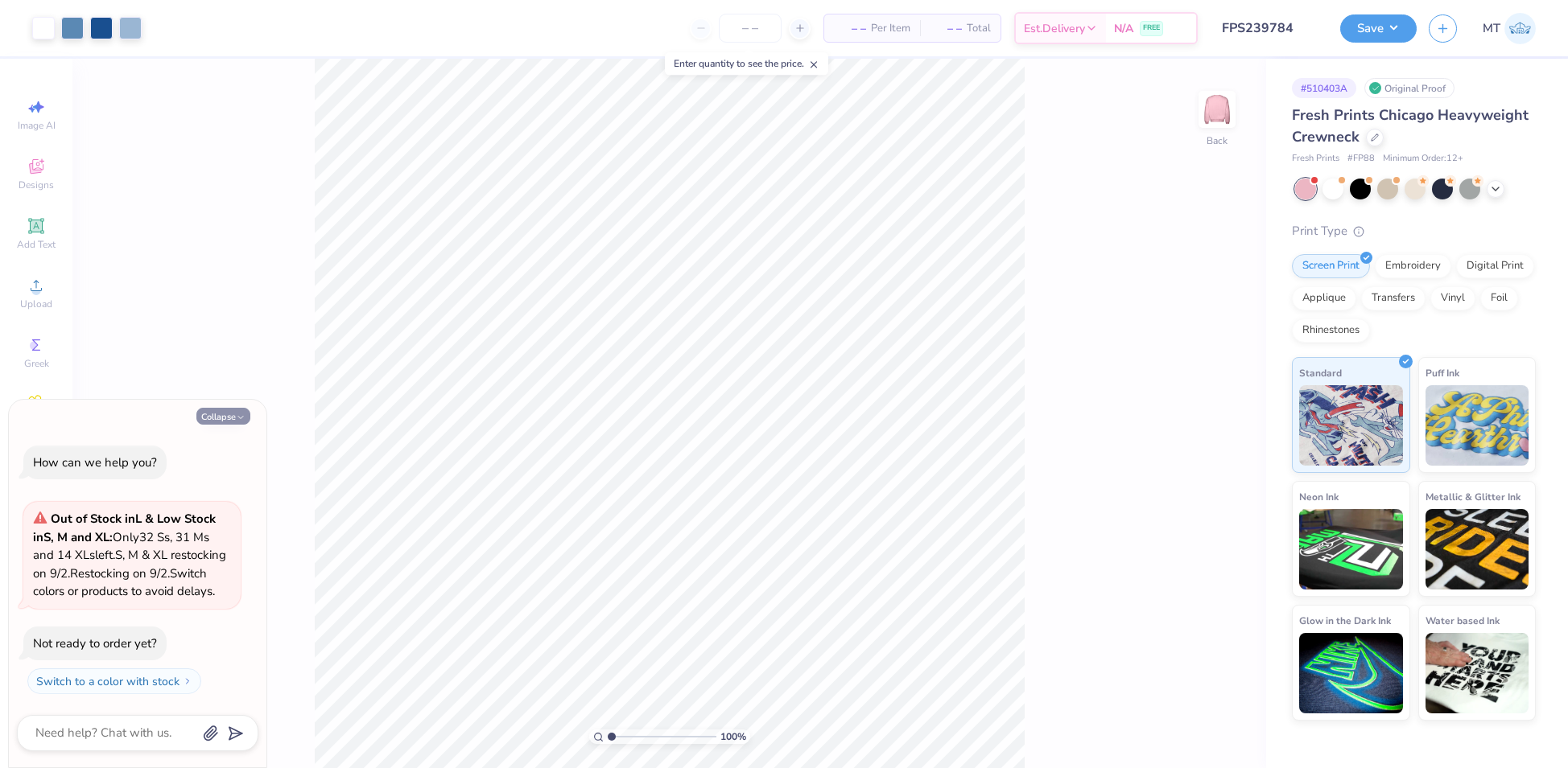
type textarea "x"
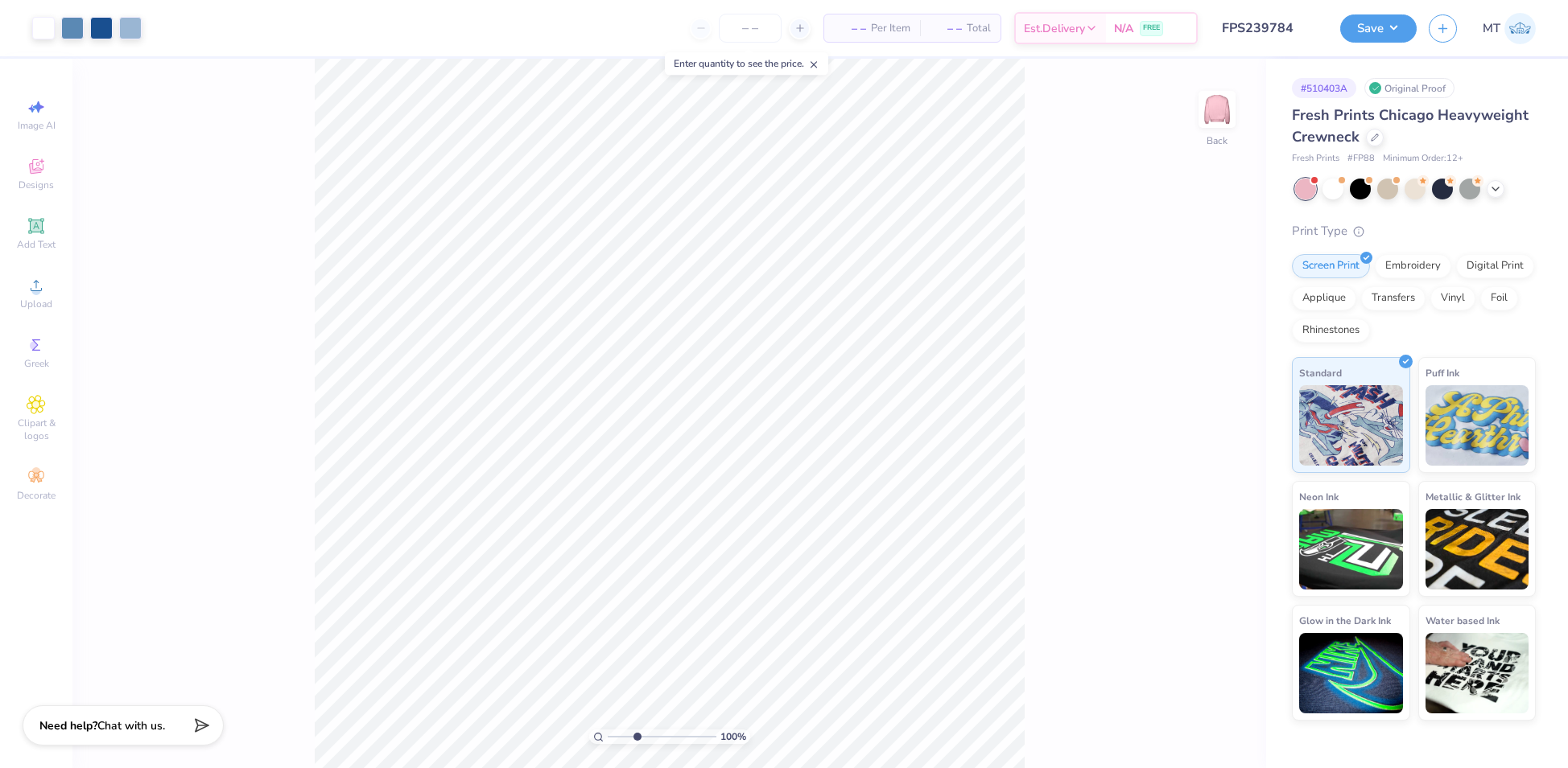
click at [636, 735] on input "range" at bounding box center [661, 736] width 109 height 14
type input "1"
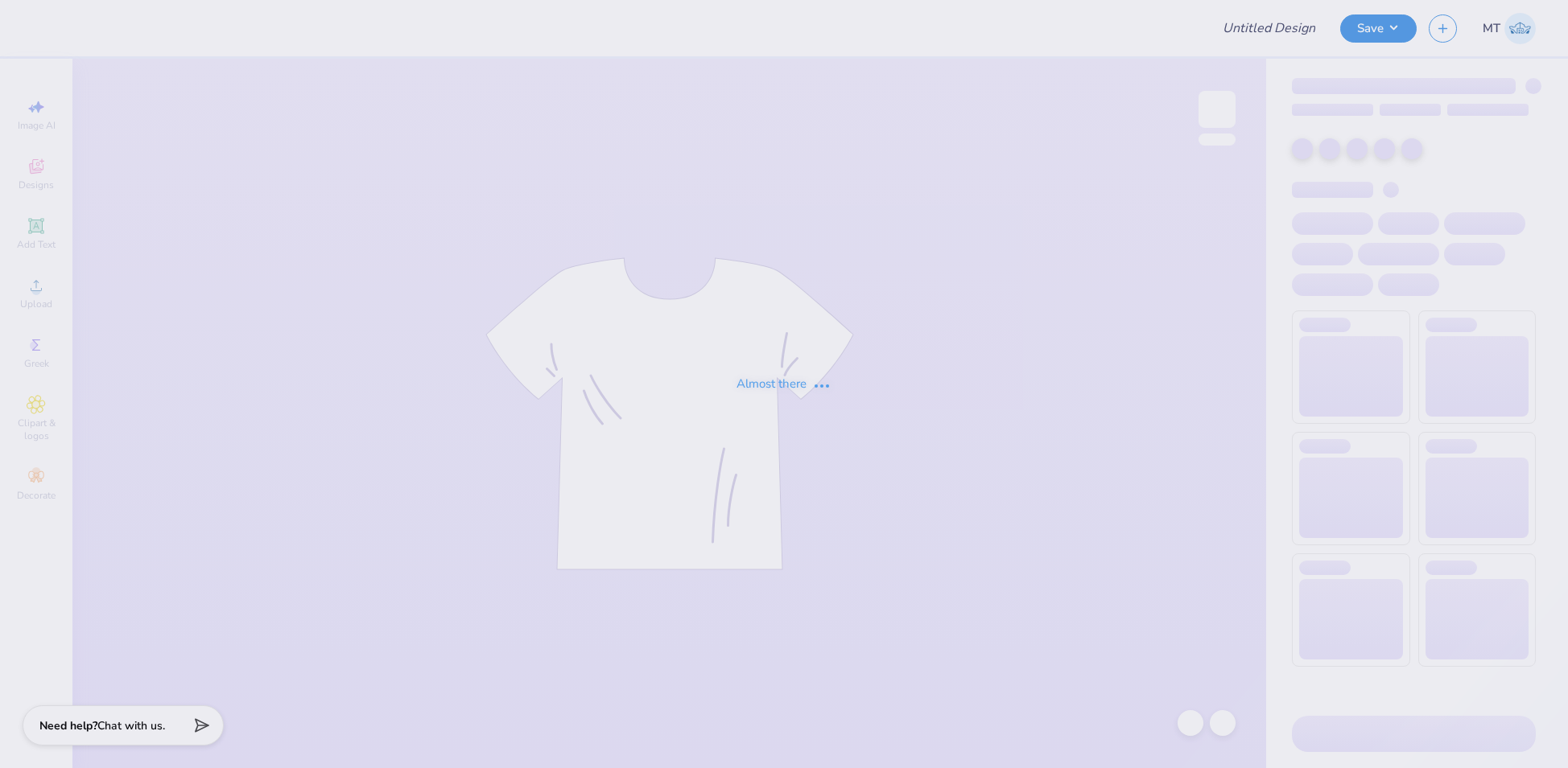
type input "FPS239784"
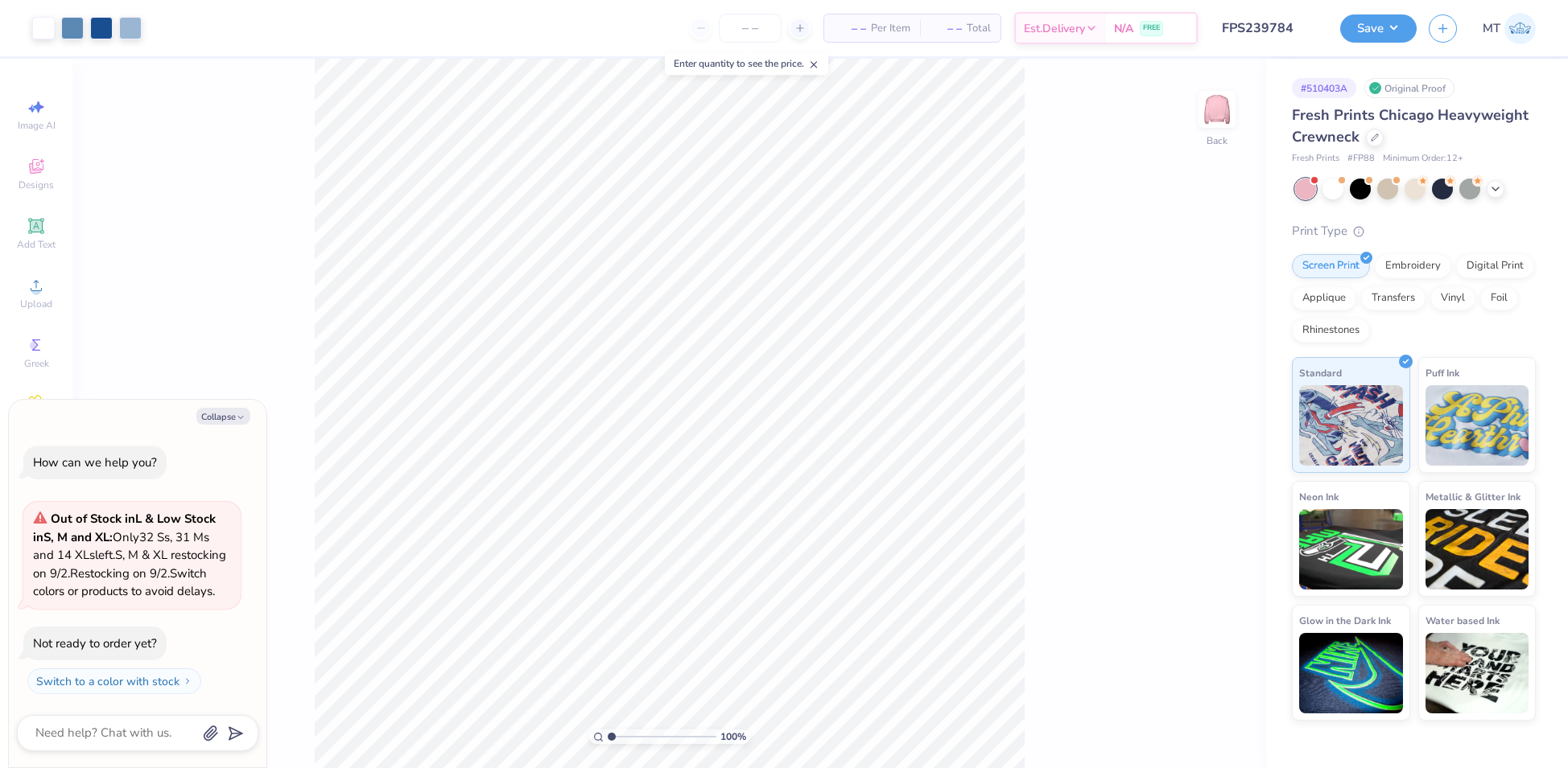
type textarea "x"
type input "6.07420598917214"
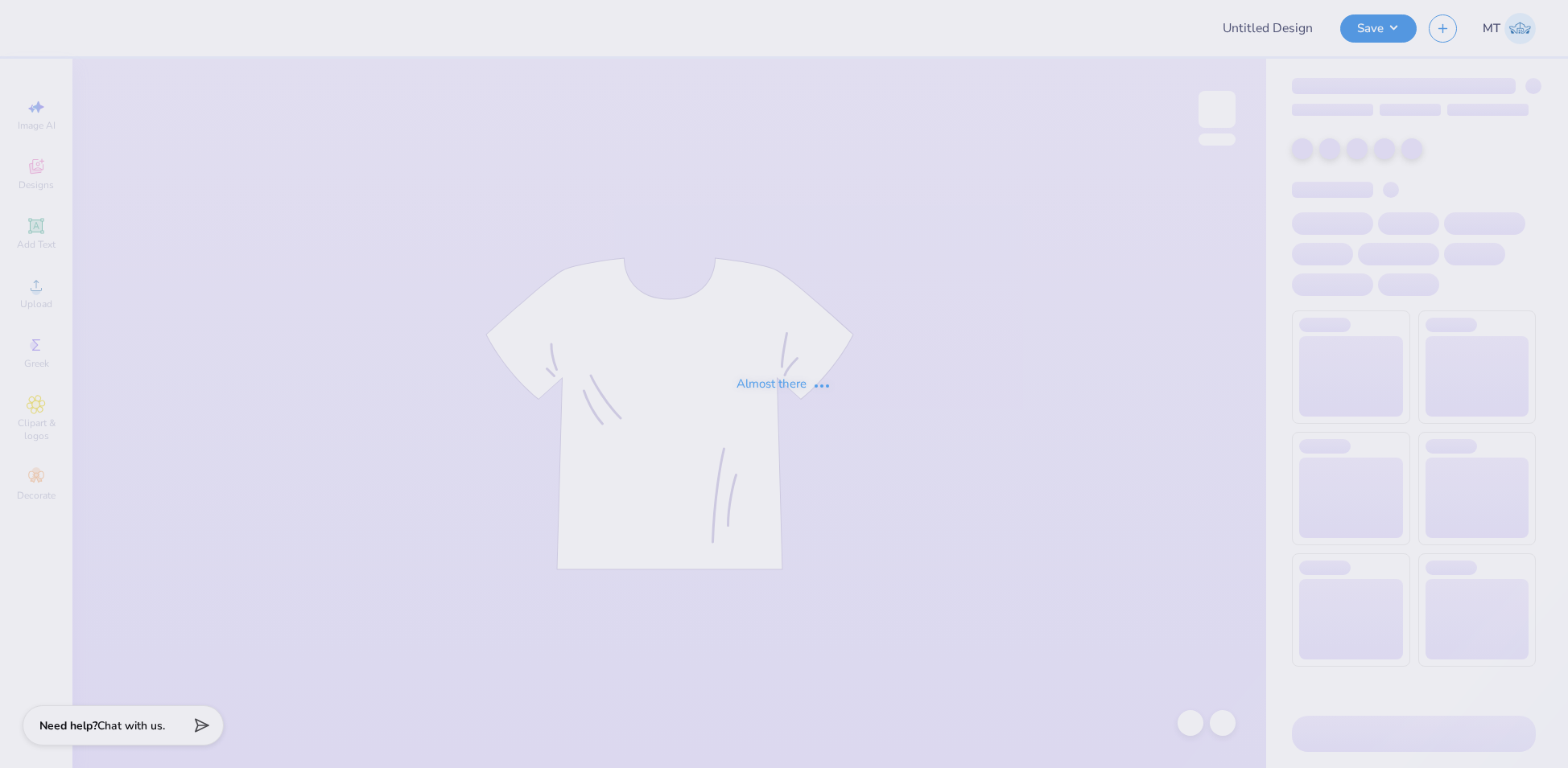
type input "FPS239785"
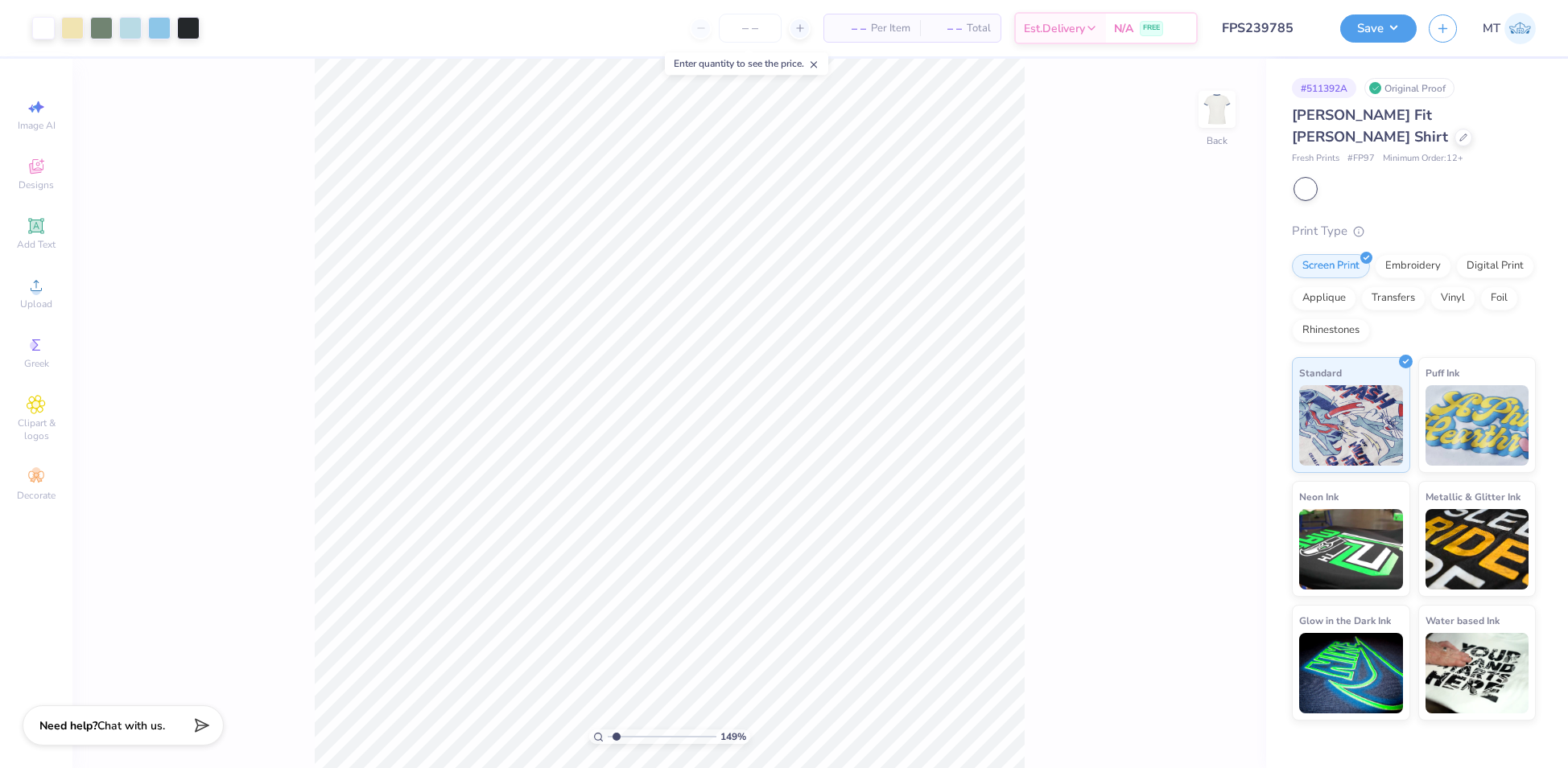
type input "1.04229618827944"
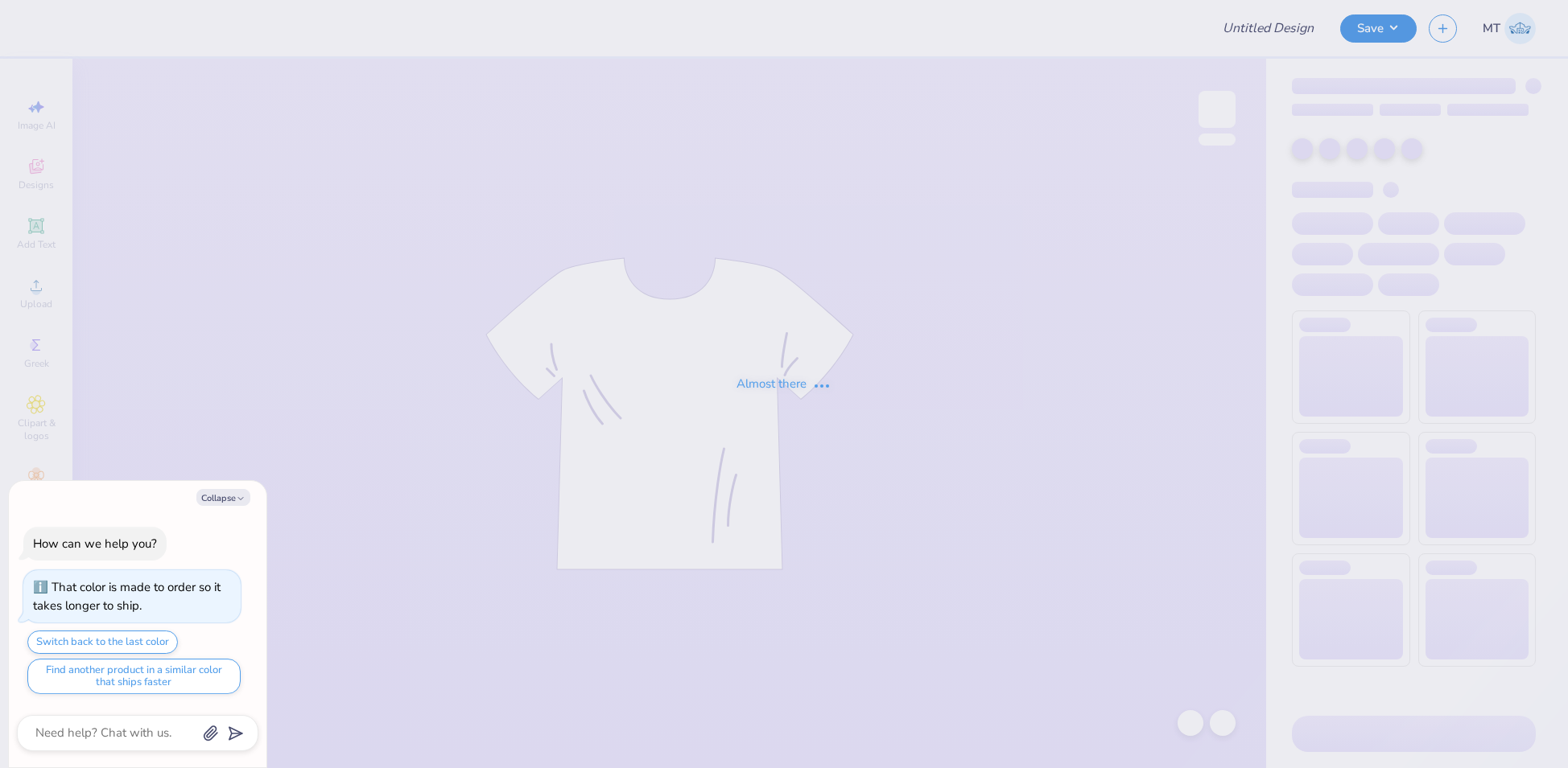
type textarea "x"
type input "FPS239786"
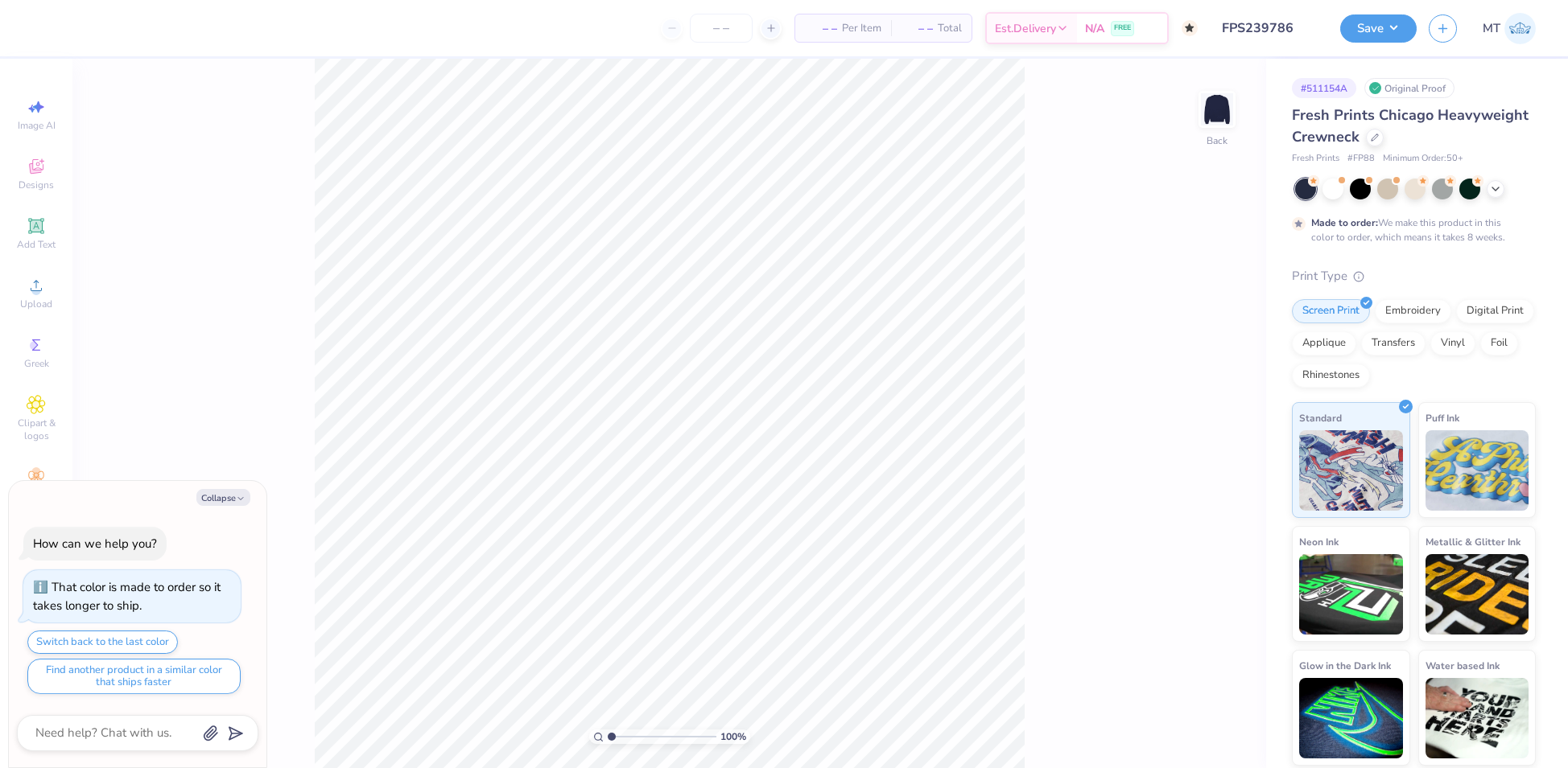
type textarea "x"
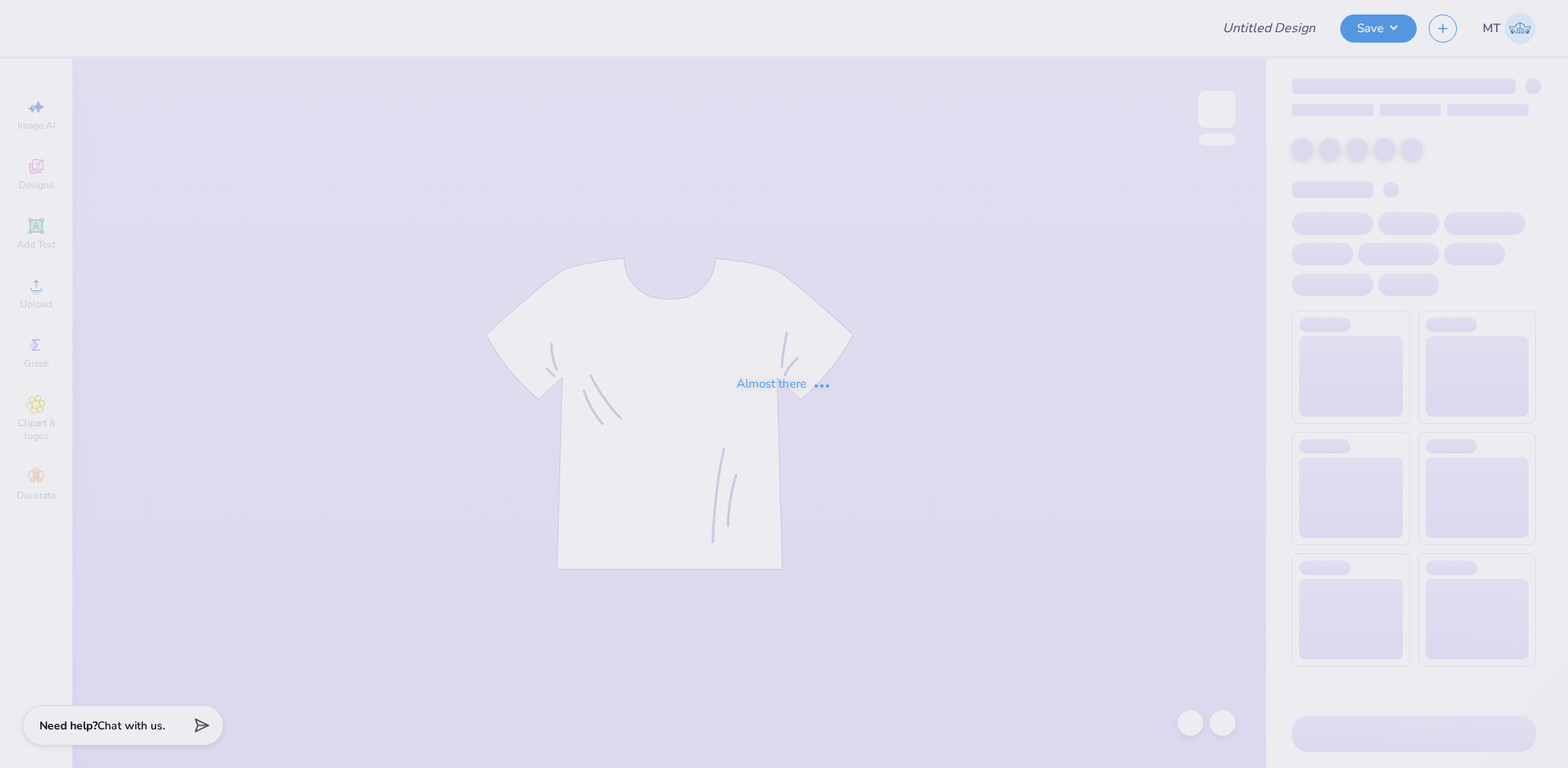
type input "FPS239789"
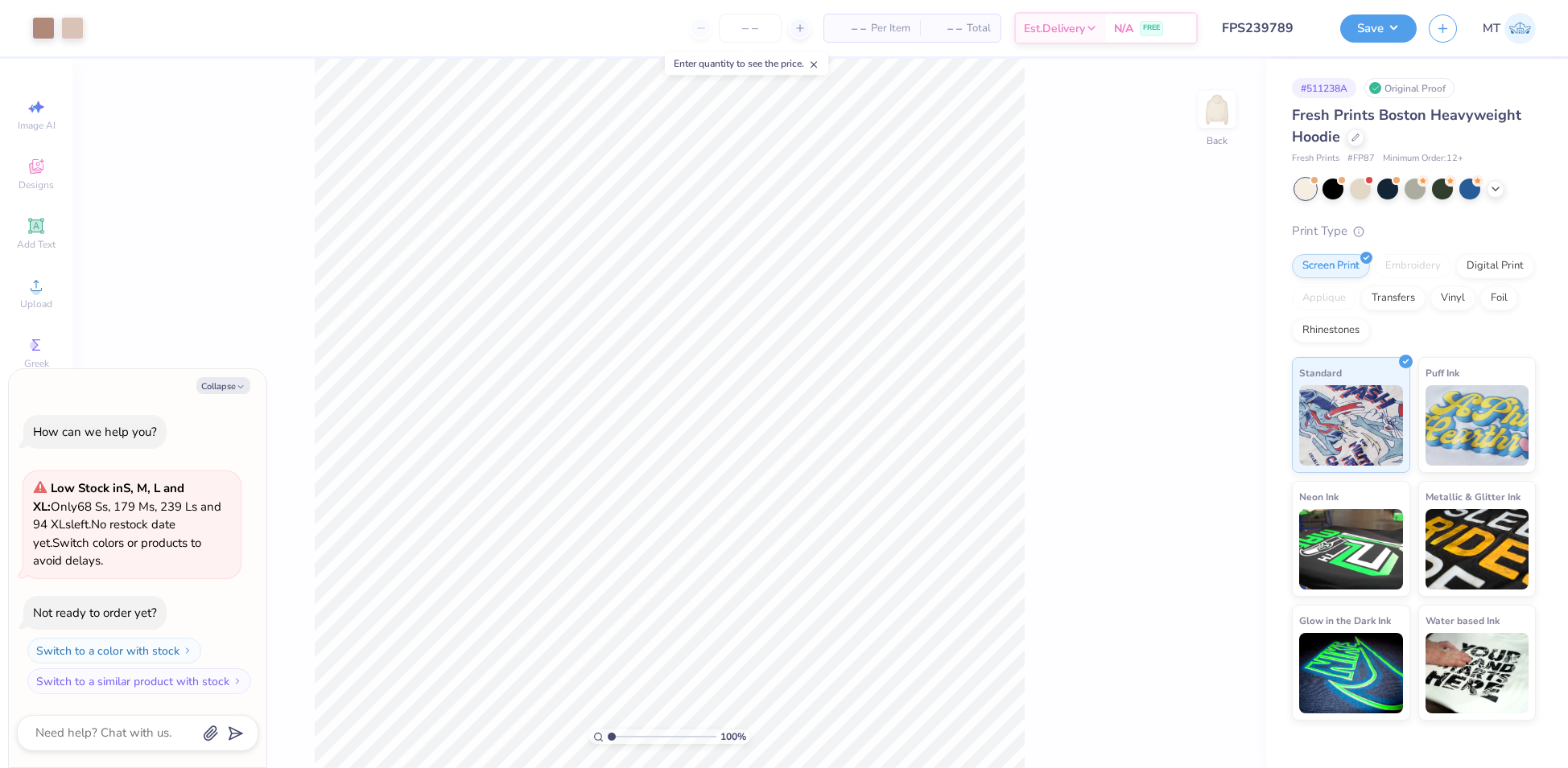
type textarea "x"
type input "1"
click at [1202, 336] on div "100 % Back W 12.00 12.00 " H 5.91 5.91 " Y 3.00 3.00 " Center Middle Top Bottom" at bounding box center [669, 413] width 1193 height 709
click at [1198, 354] on div "100 % Back W 12.00 H 5.91 Y 3.00 Center Middle Top Bottom" at bounding box center [669, 413] width 1193 height 709
type textarea "x"
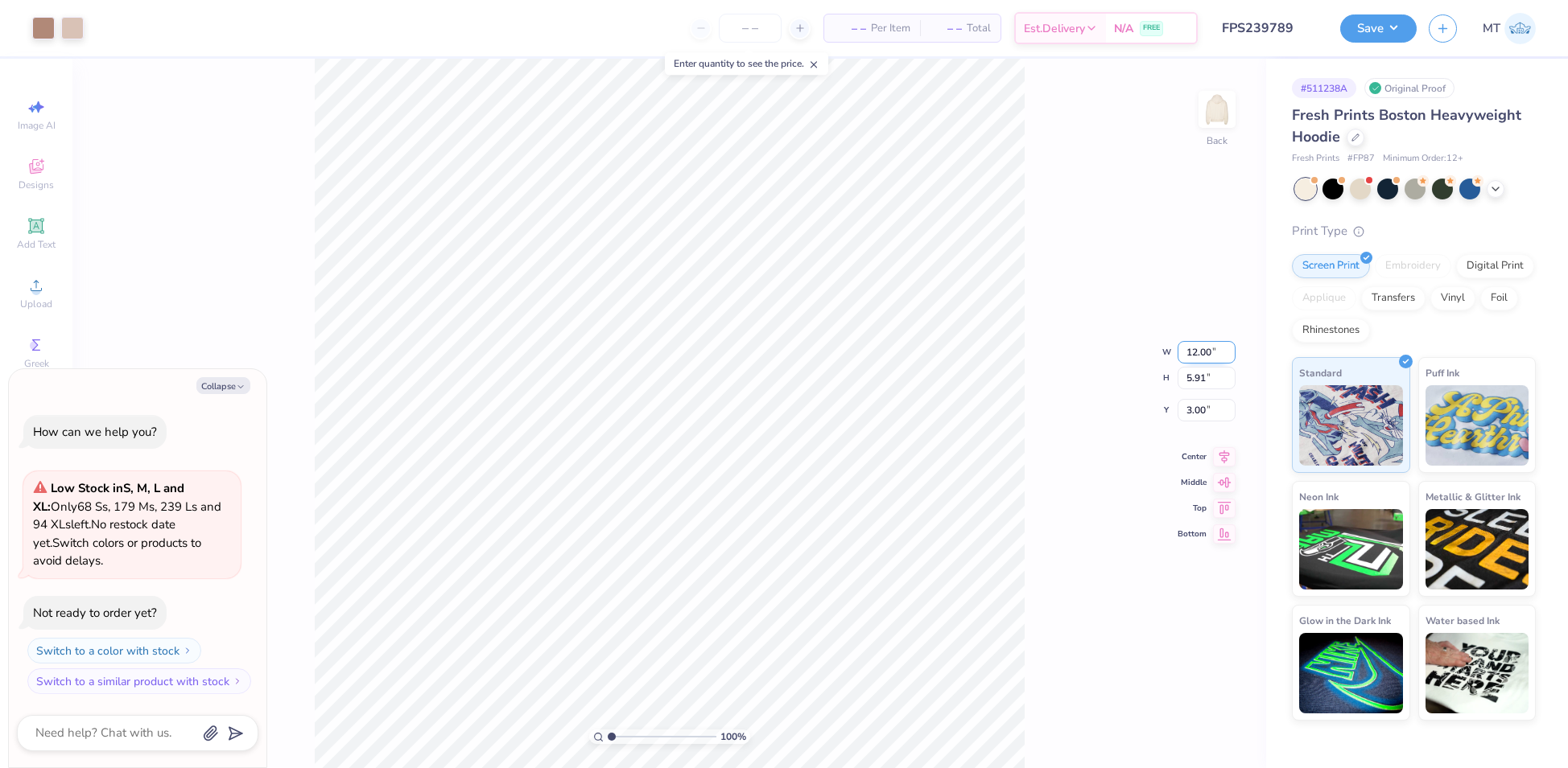
click at [1195, 349] on input "12.00" at bounding box center [1207, 352] width 58 height 22
type input "10"
type textarea "x"
type input "10.00"
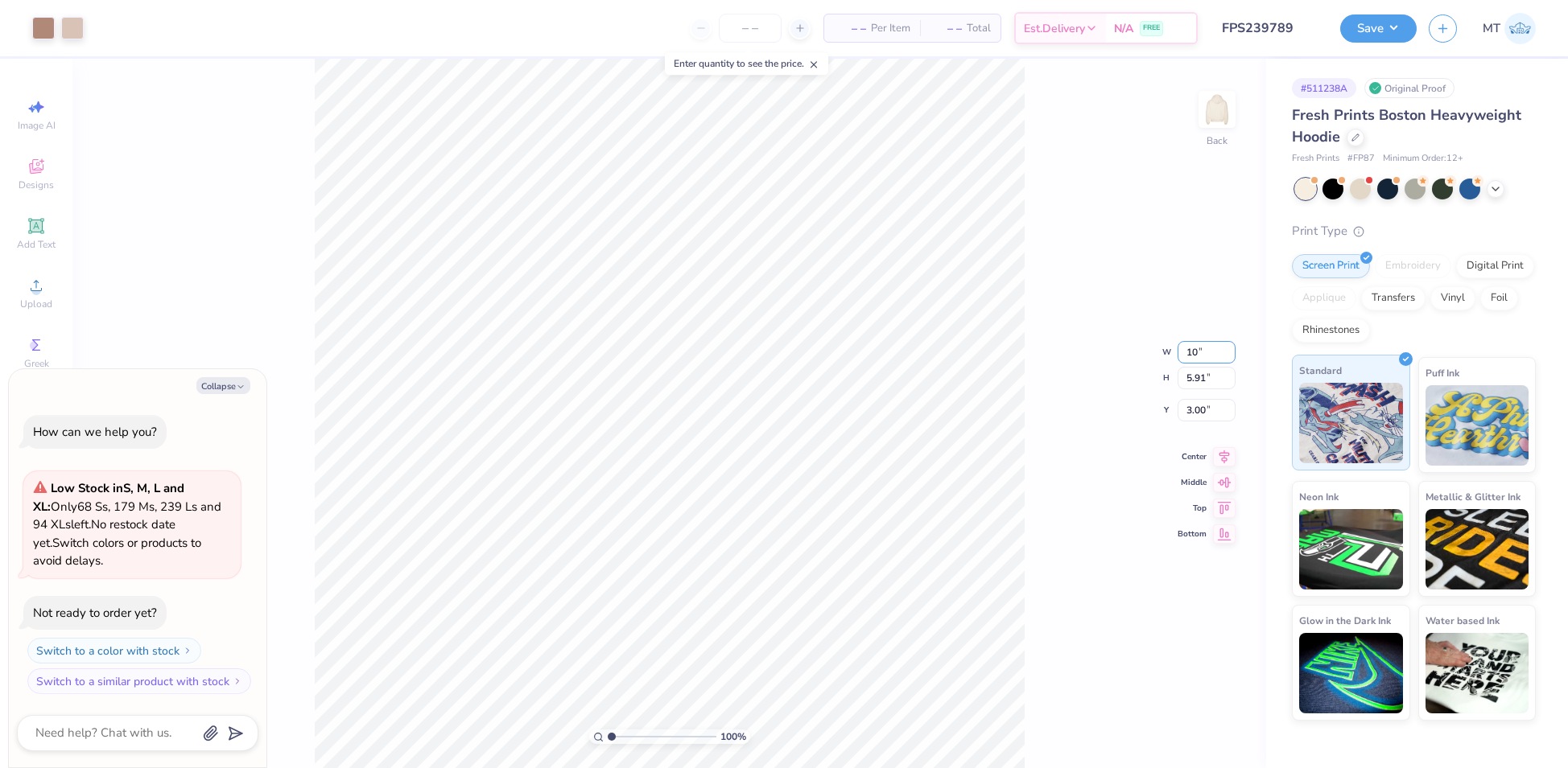
type input "4.93"
click at [1191, 399] on input "3.49" at bounding box center [1207, 397] width 58 height 22
type input "3"
type textarea "x"
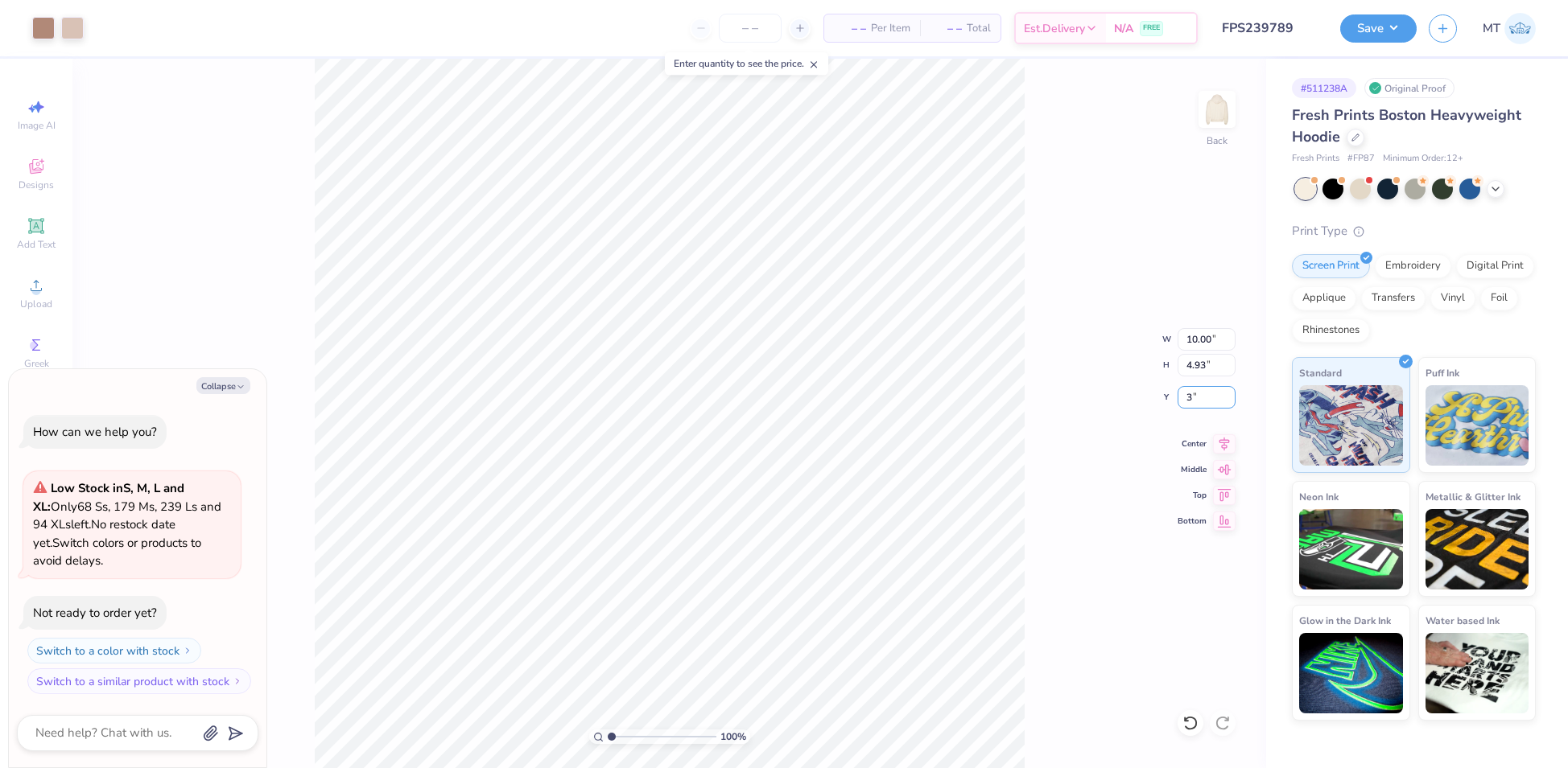
type input "3.00"
click at [1159, 441] on div "100 % Back W 10.00 10.00 " H 4.93 4.93 " Y 3.00 3.00 " Center Middle Top Bottom" at bounding box center [669, 413] width 1193 height 709
type textarea "x"
type input "1"
click at [1383, 27] on button "Save" at bounding box center [1377, 26] width 76 height 28
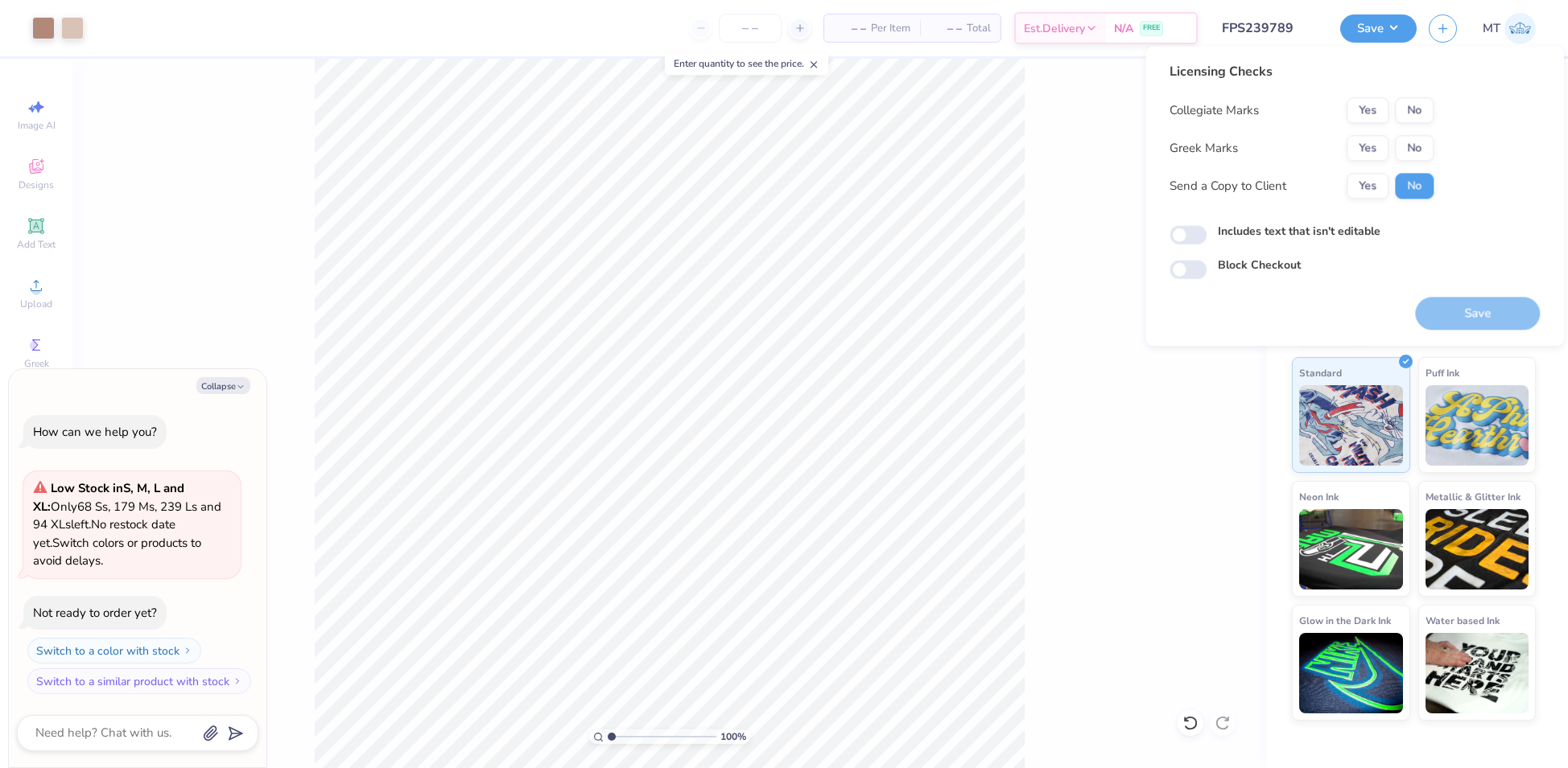
click at [1378, 162] on div "Collegiate Marks Yes No Greek Marks Yes No Send a Copy to Client Yes No" at bounding box center [1301, 147] width 264 height 101
click at [1373, 153] on button "Yes" at bounding box center [1367, 147] width 41 height 26
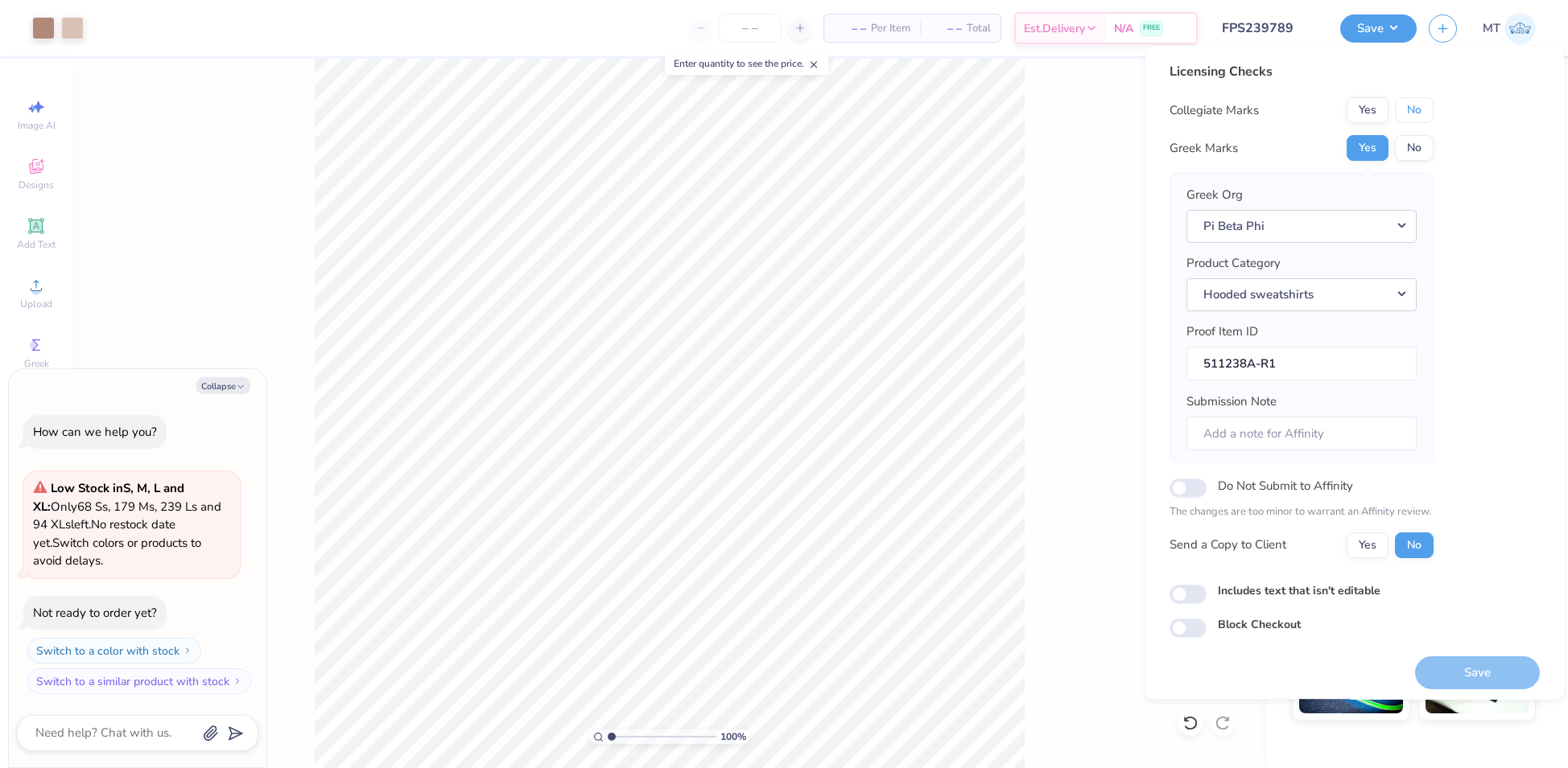
click at [1400, 119] on button "No" at bounding box center [1414, 110] width 39 height 26
click at [1473, 667] on button "Save" at bounding box center [1476, 673] width 124 height 33
type textarea "x"
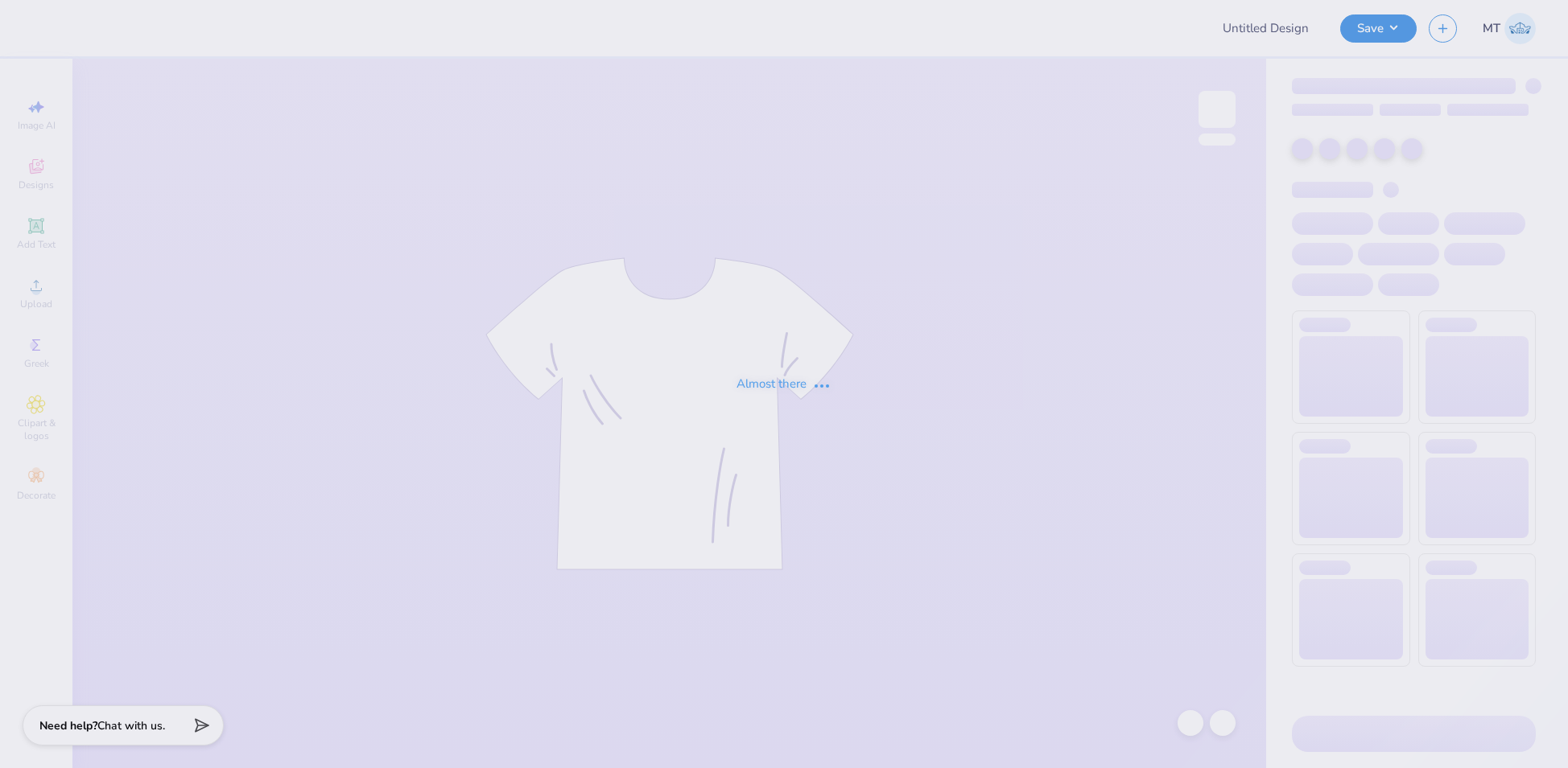
type input "FPS239790"
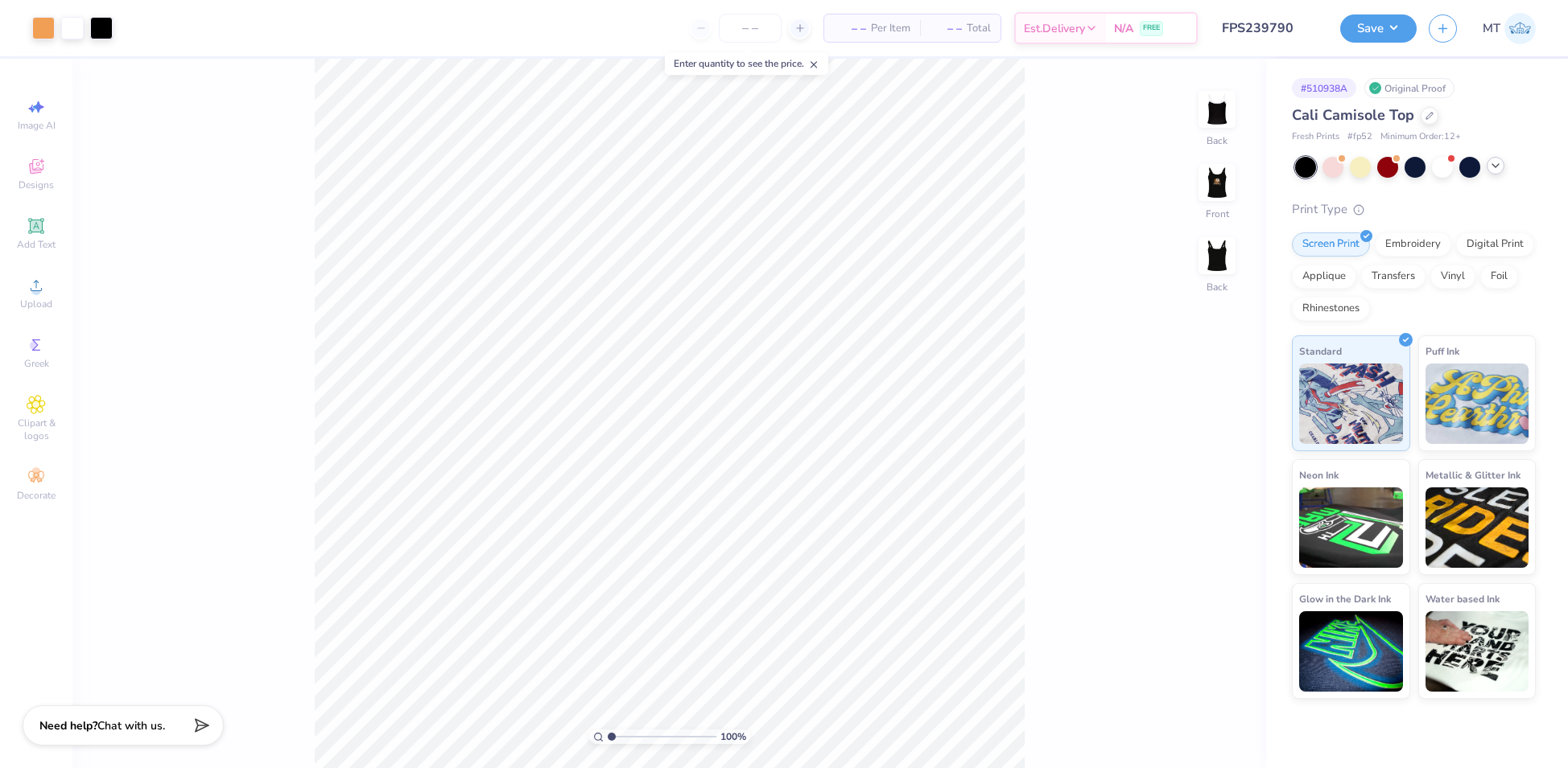
click at [1493, 171] on icon at bounding box center [1495, 165] width 13 height 13
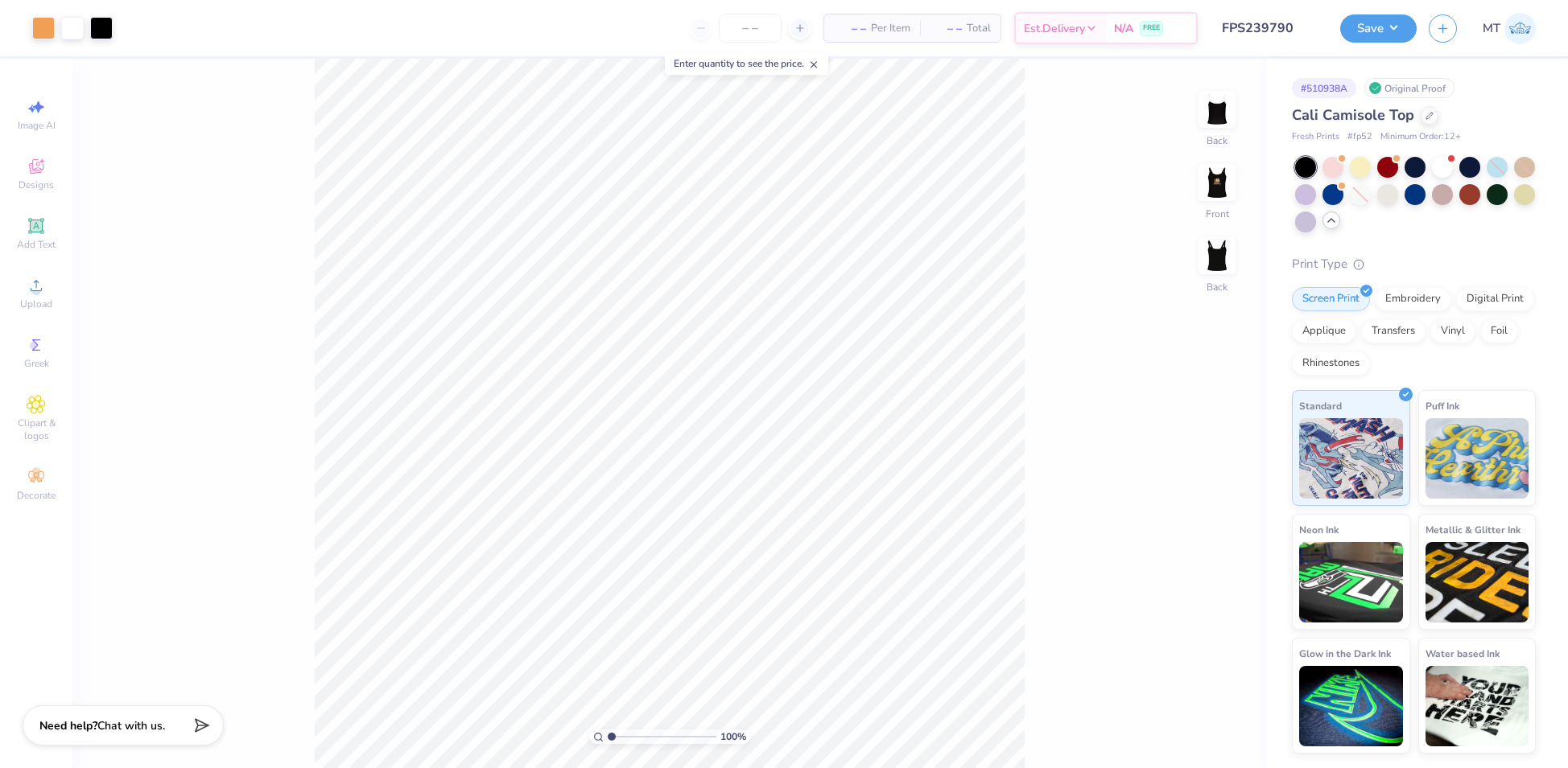
click at [1129, 181] on div "100 % Back Front Back" at bounding box center [669, 413] width 1193 height 709
type input "1.20023677070894"
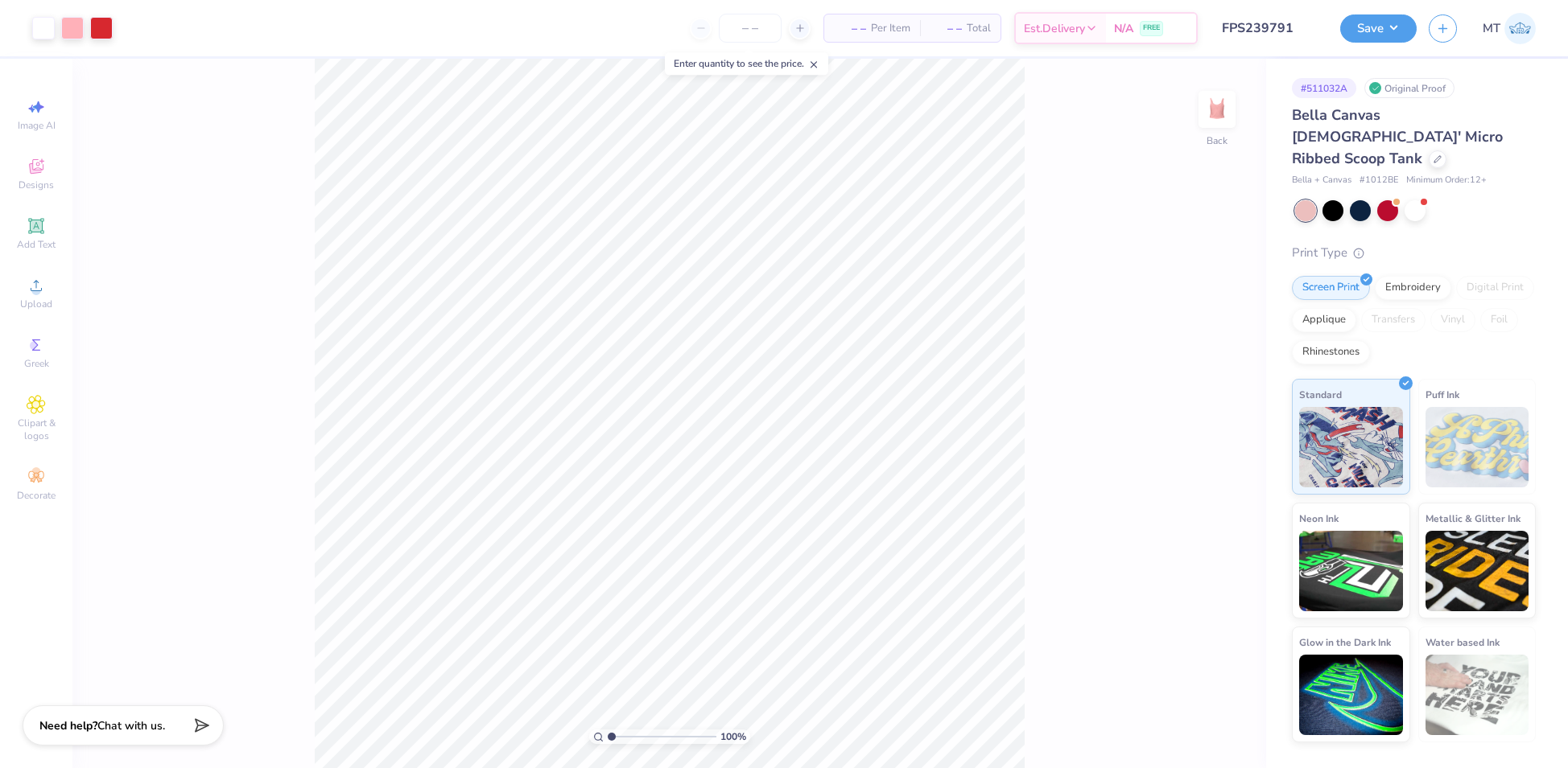
type input "1.0604315946537"
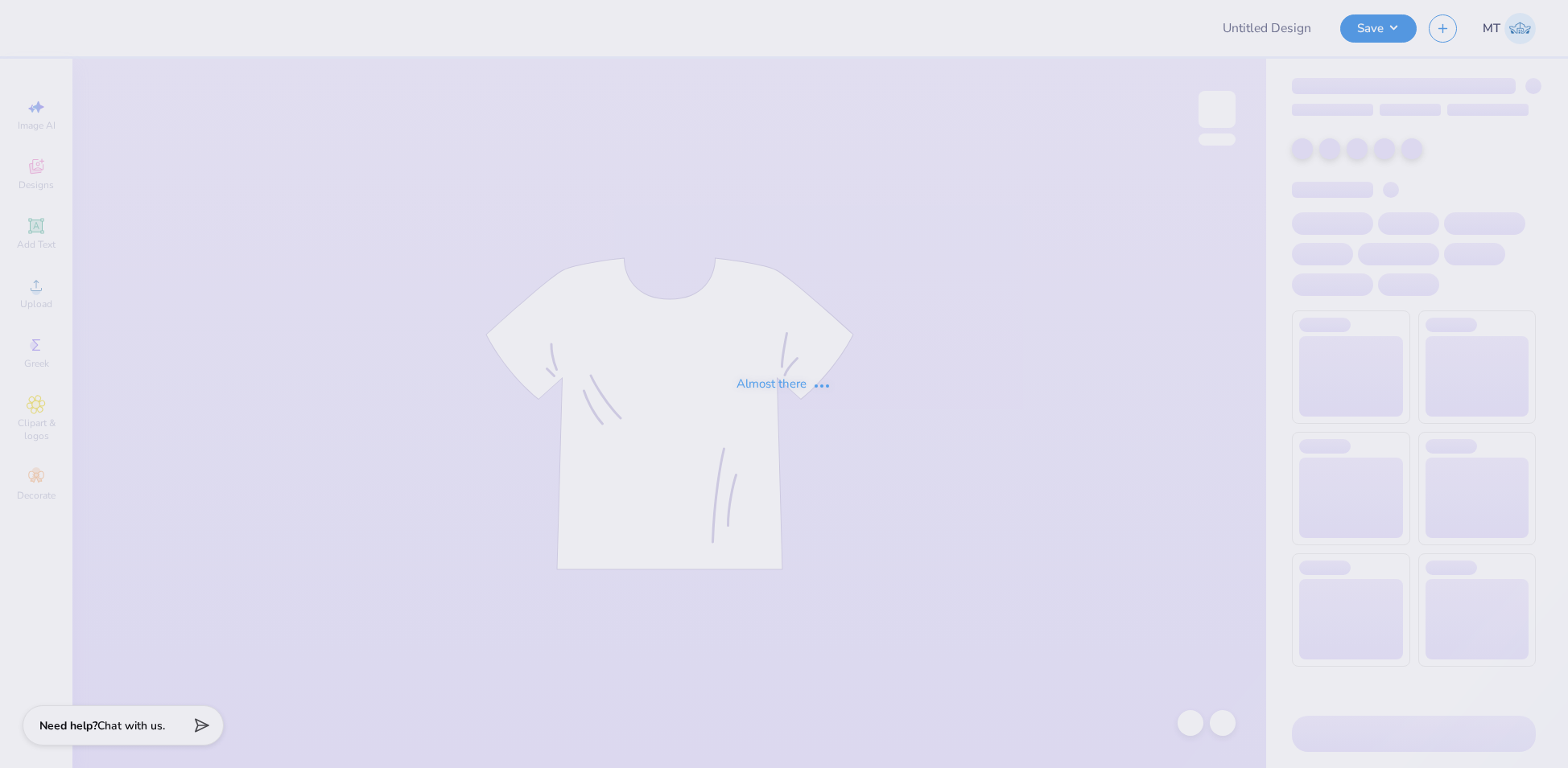
type input "FPS239792"
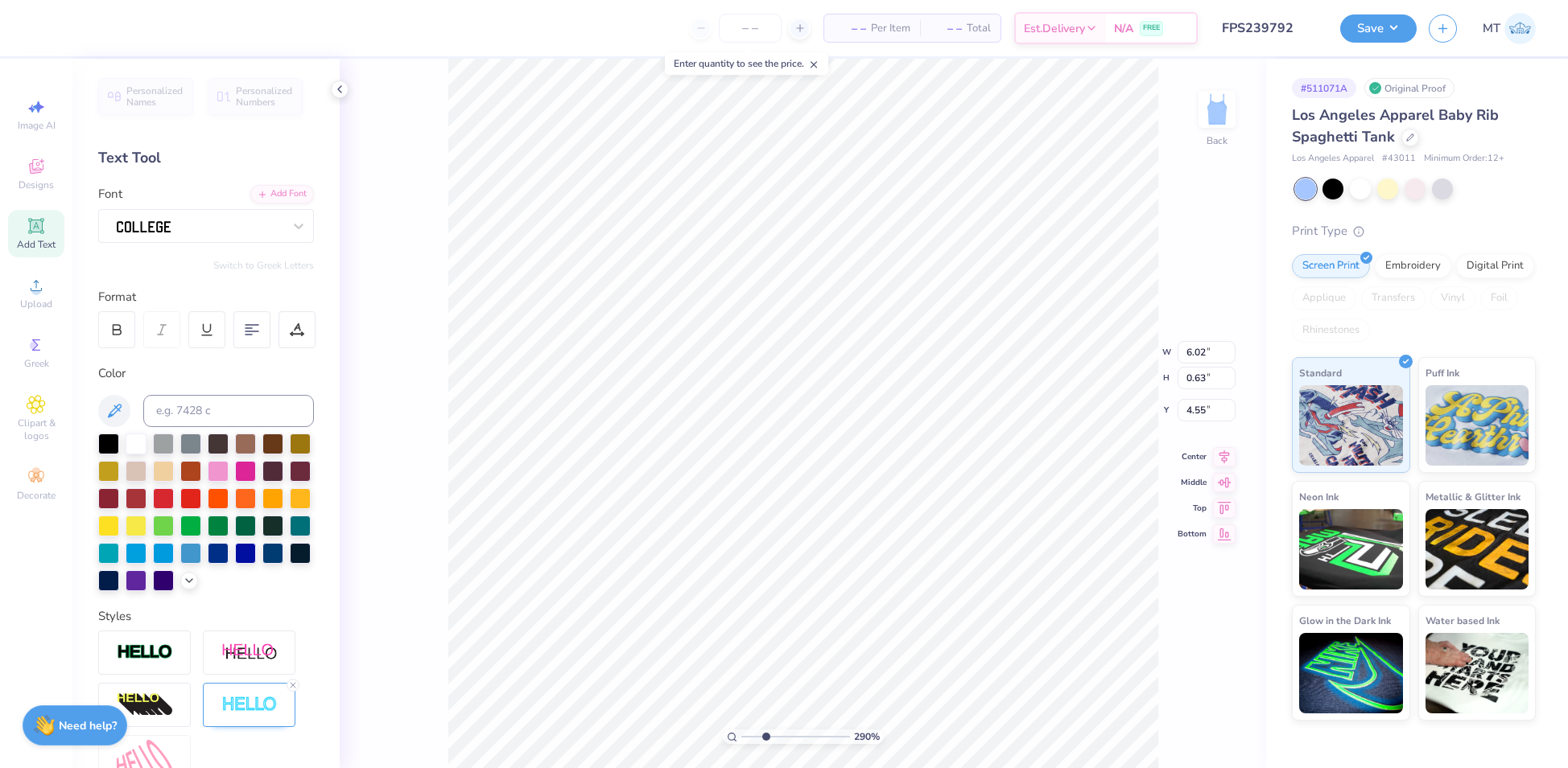
type input "2.89828559487291"
type input "6.00"
type input "2.30"
type input "2.00"
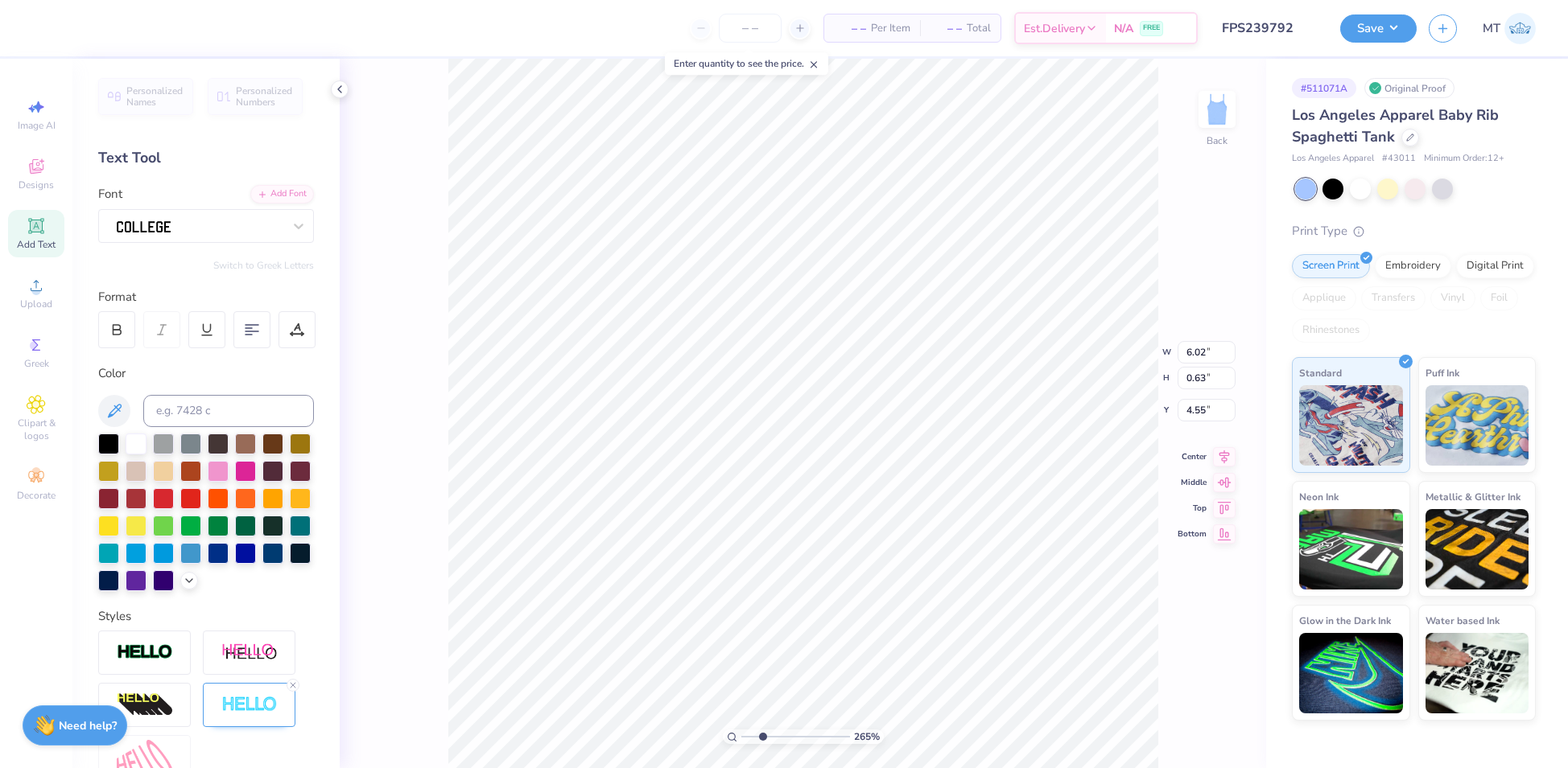
type input "2.65066244746516"
type textarea "M WEEKEND"
type input "2.65066244746516"
type textarea "MO WEEKEND"
type input "2.65066244746516"
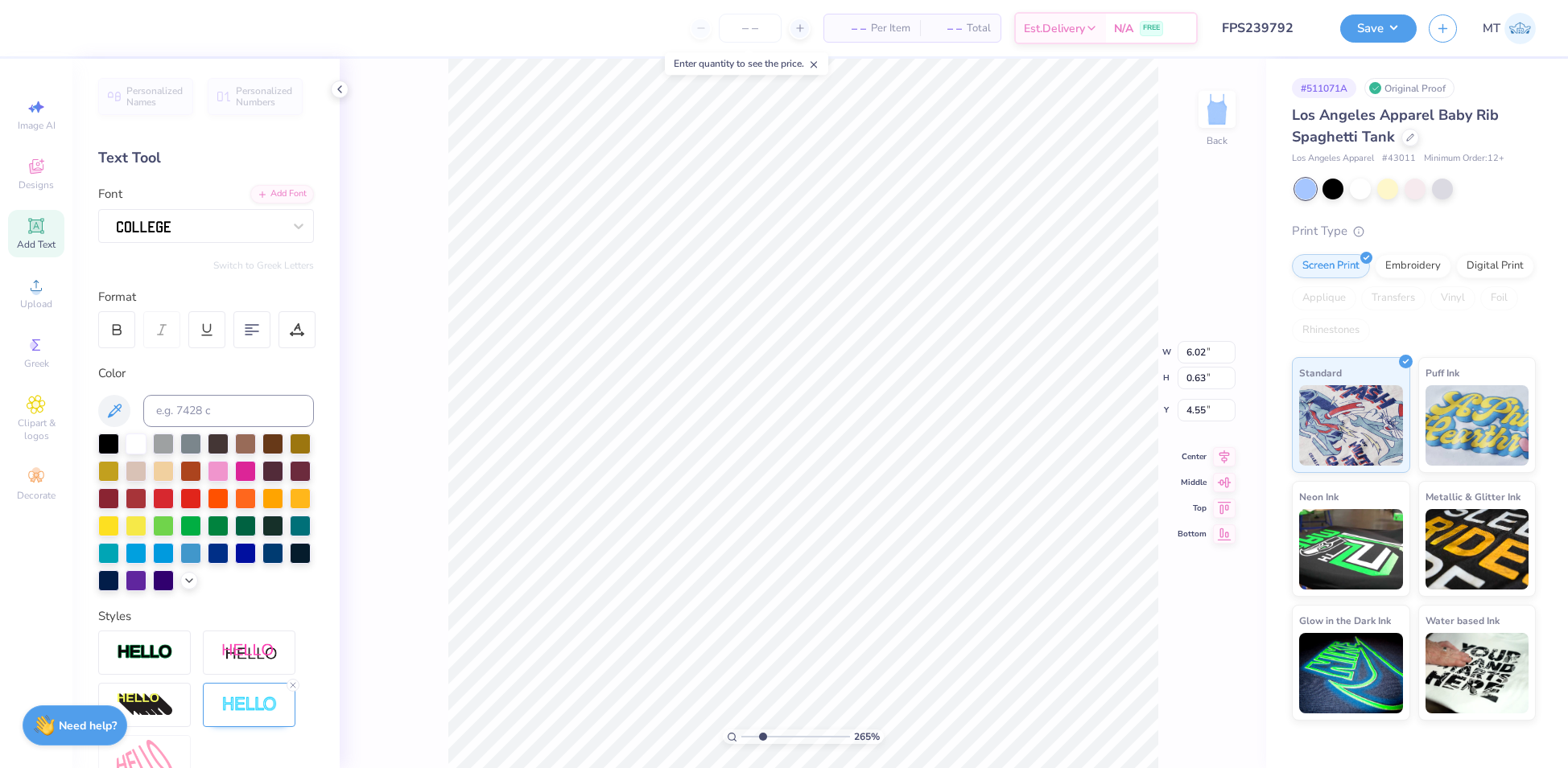
type textarea "MOM WEEKEND"
type input "2.65066244746516"
type textarea "MOM' WEEKEND"
type input "2.65066244746516"
type textarea "MOM's WEEKEND"
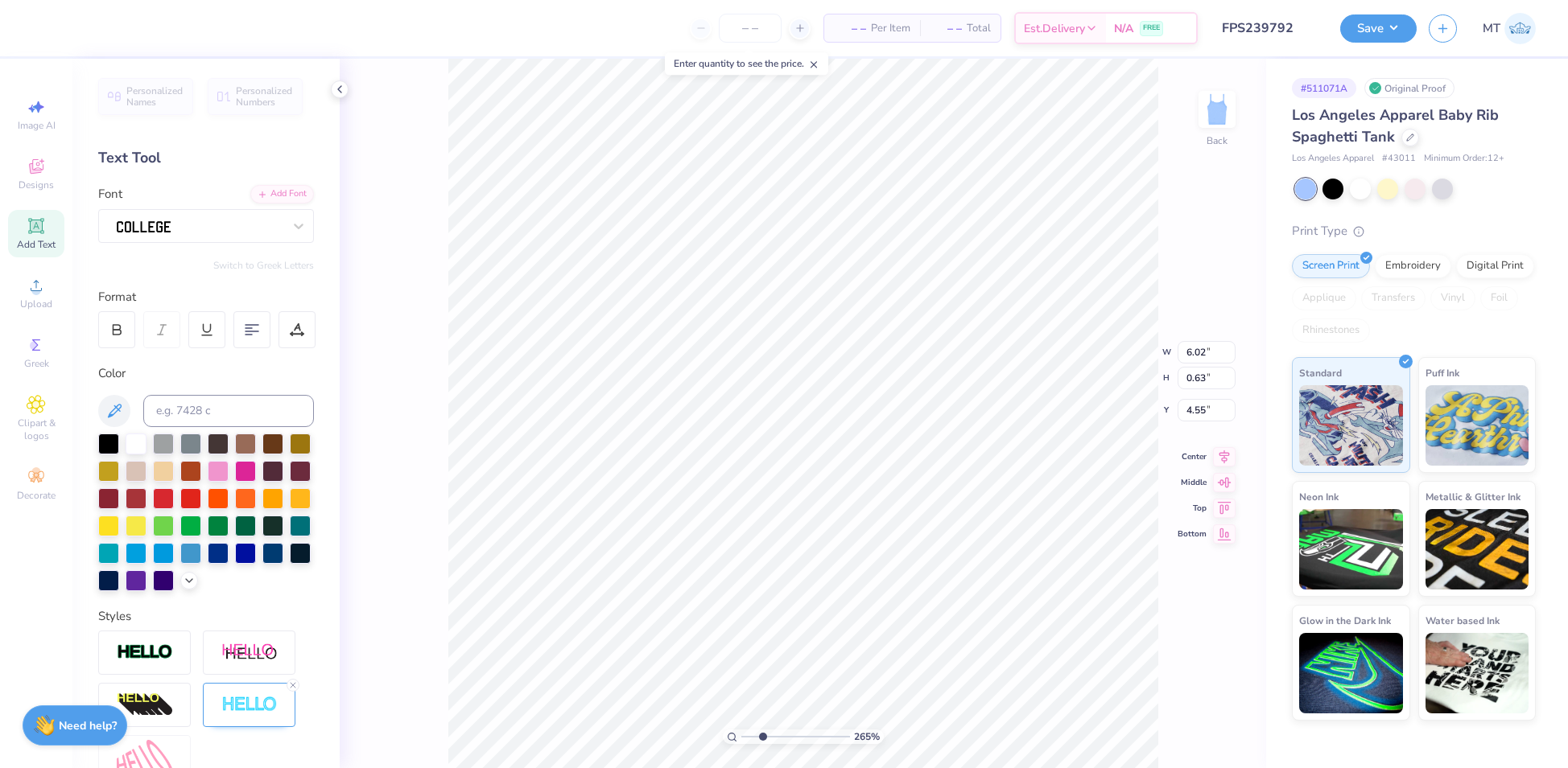
scroll to position [17, 3]
type input "2.65066244746516"
type textarea "MOM' WEEKEND"
type input "2.65066244746516"
type textarea "MOM'S WEEKEND"
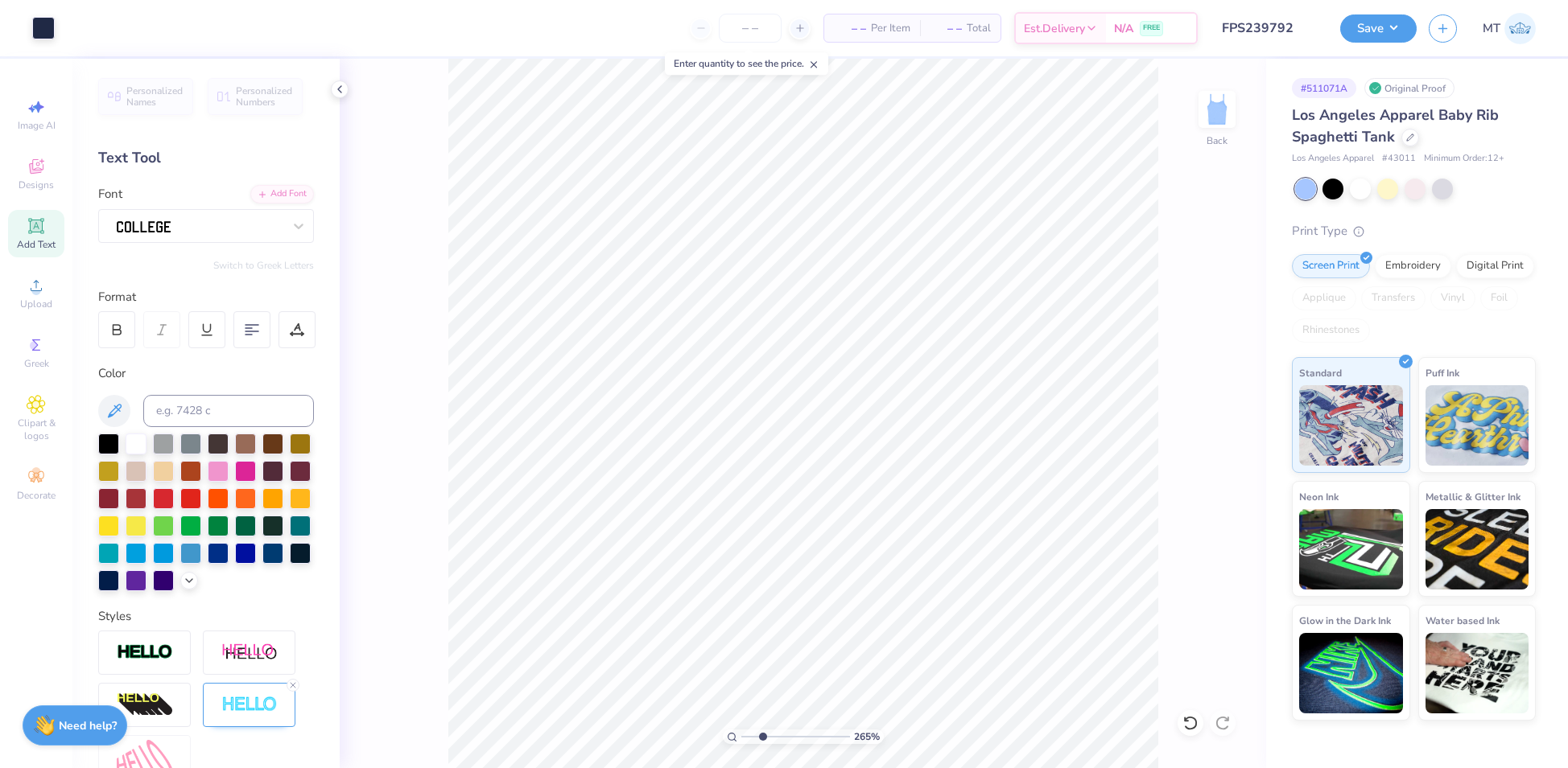
type input "2.65066244746516"
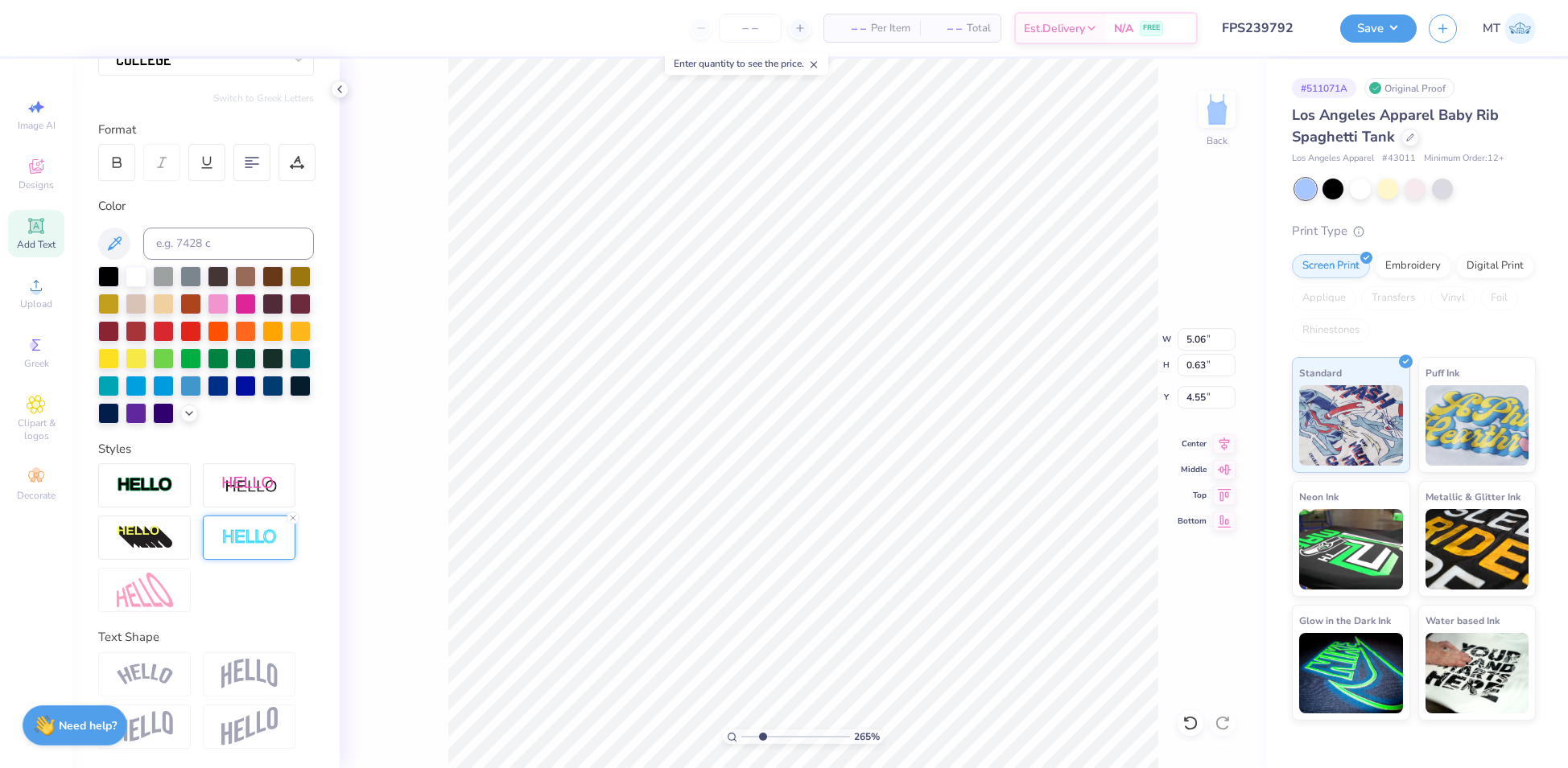
click at [248, 560] on div at bounding box center [249, 538] width 93 height 44
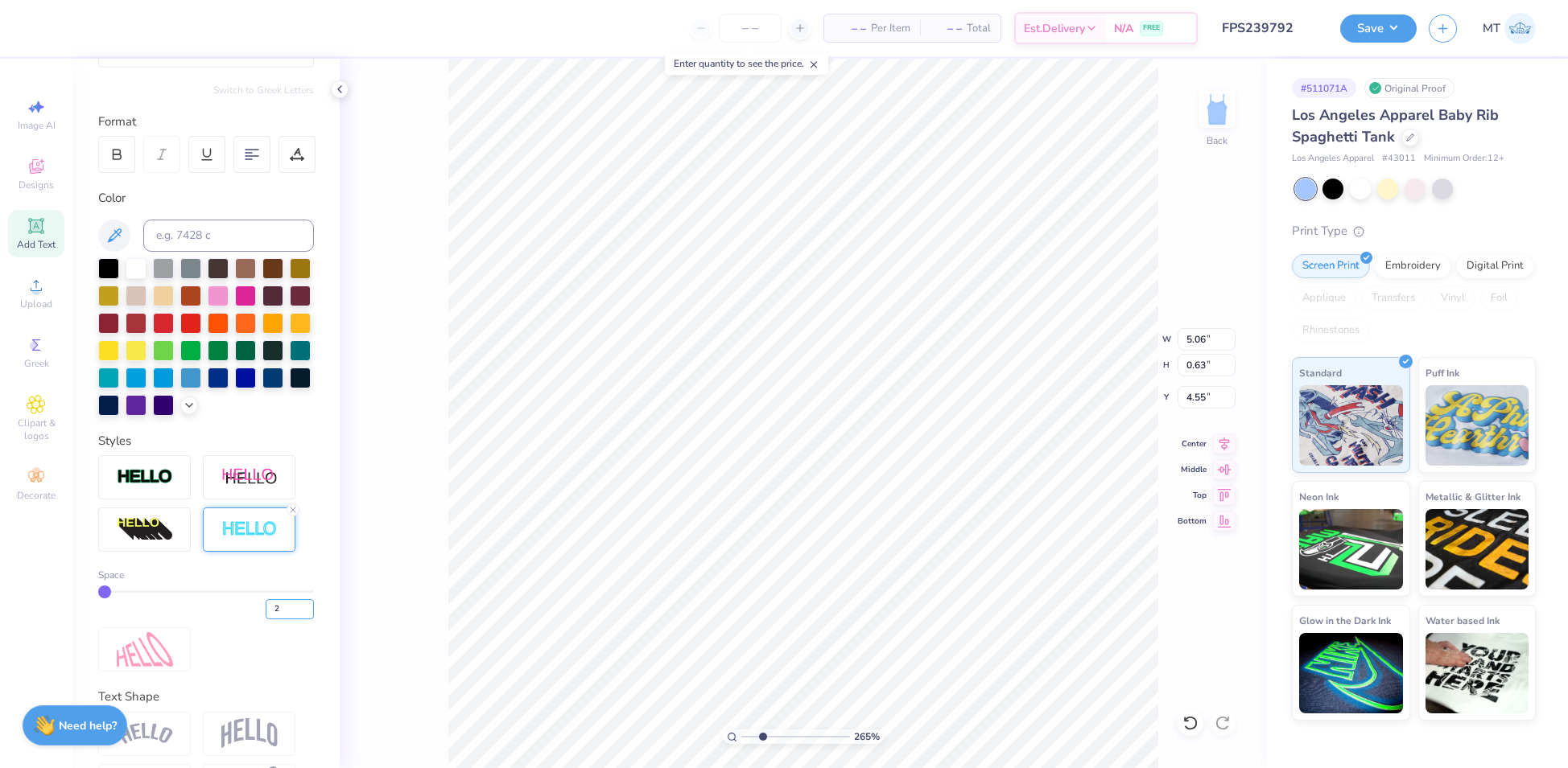
type input "2"
click at [292, 620] on input "2" at bounding box center [290, 609] width 48 height 20
type input "2.65066244746516"
type input "2"
type input "2.74374316049426"
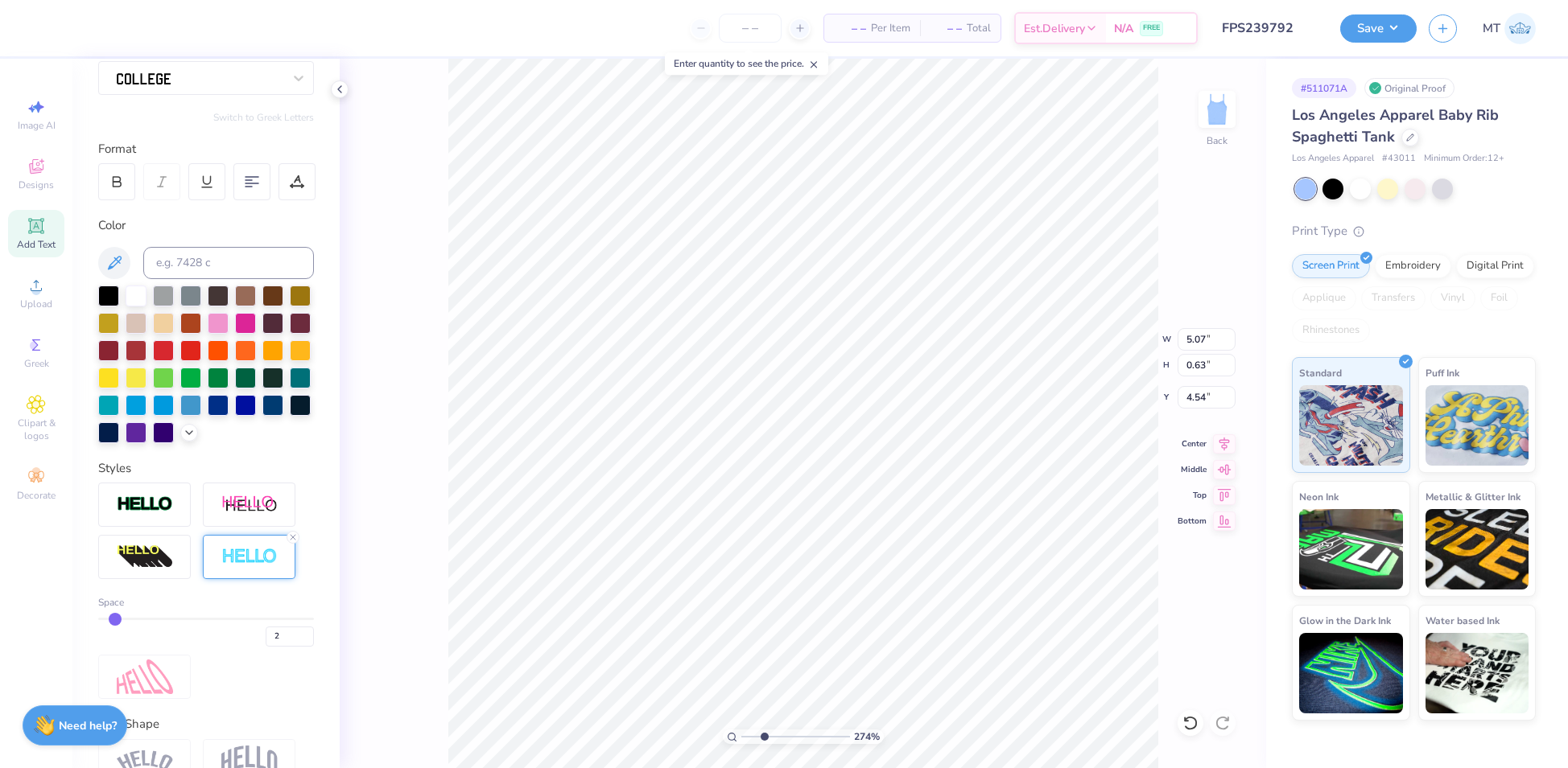
scroll to position [148, 0]
click at [295, 183] on icon at bounding box center [297, 181] width 14 height 14
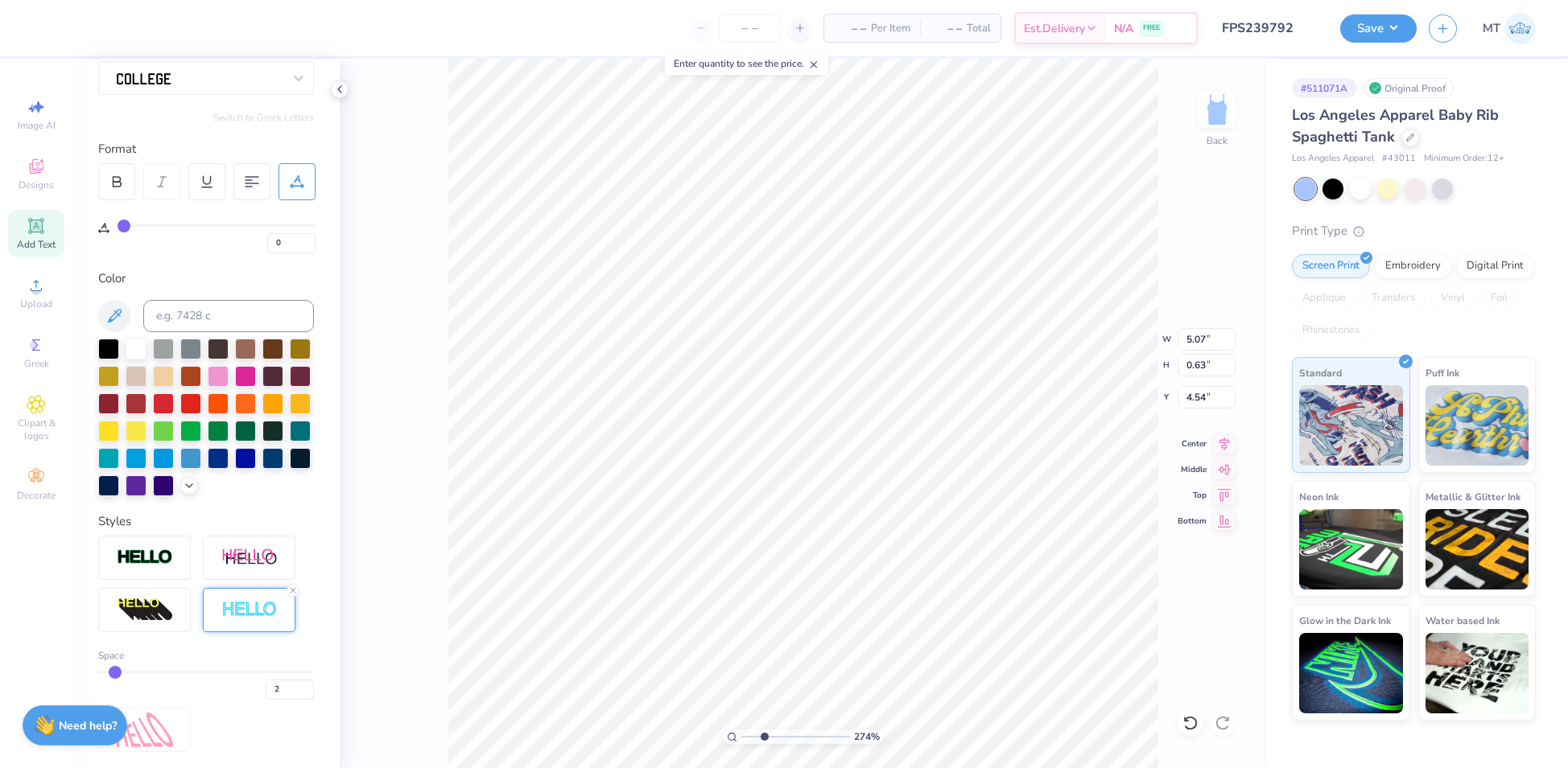
type input "1"
type input "2"
type input "3"
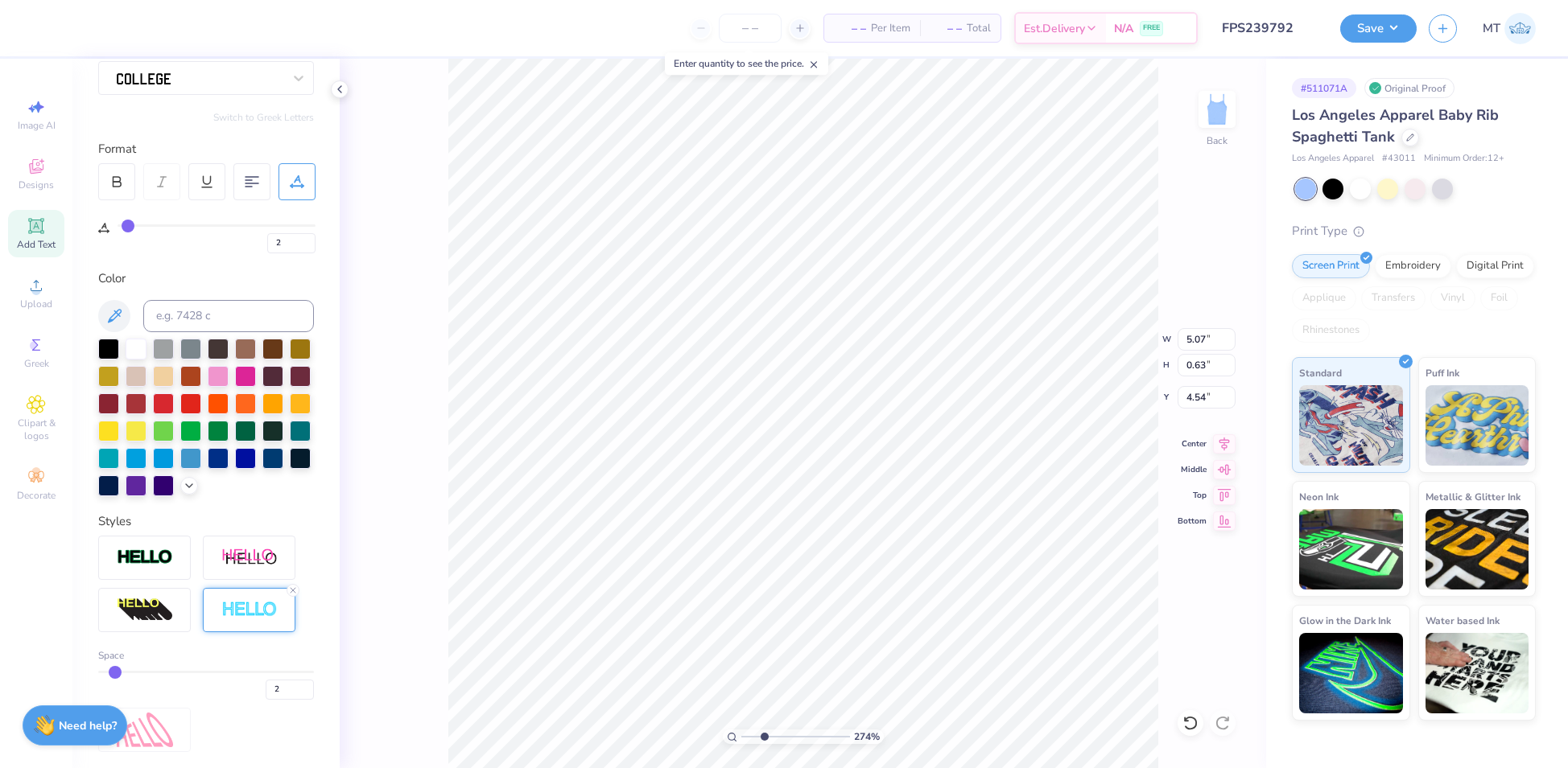
type input "3"
type input "4"
type input "5"
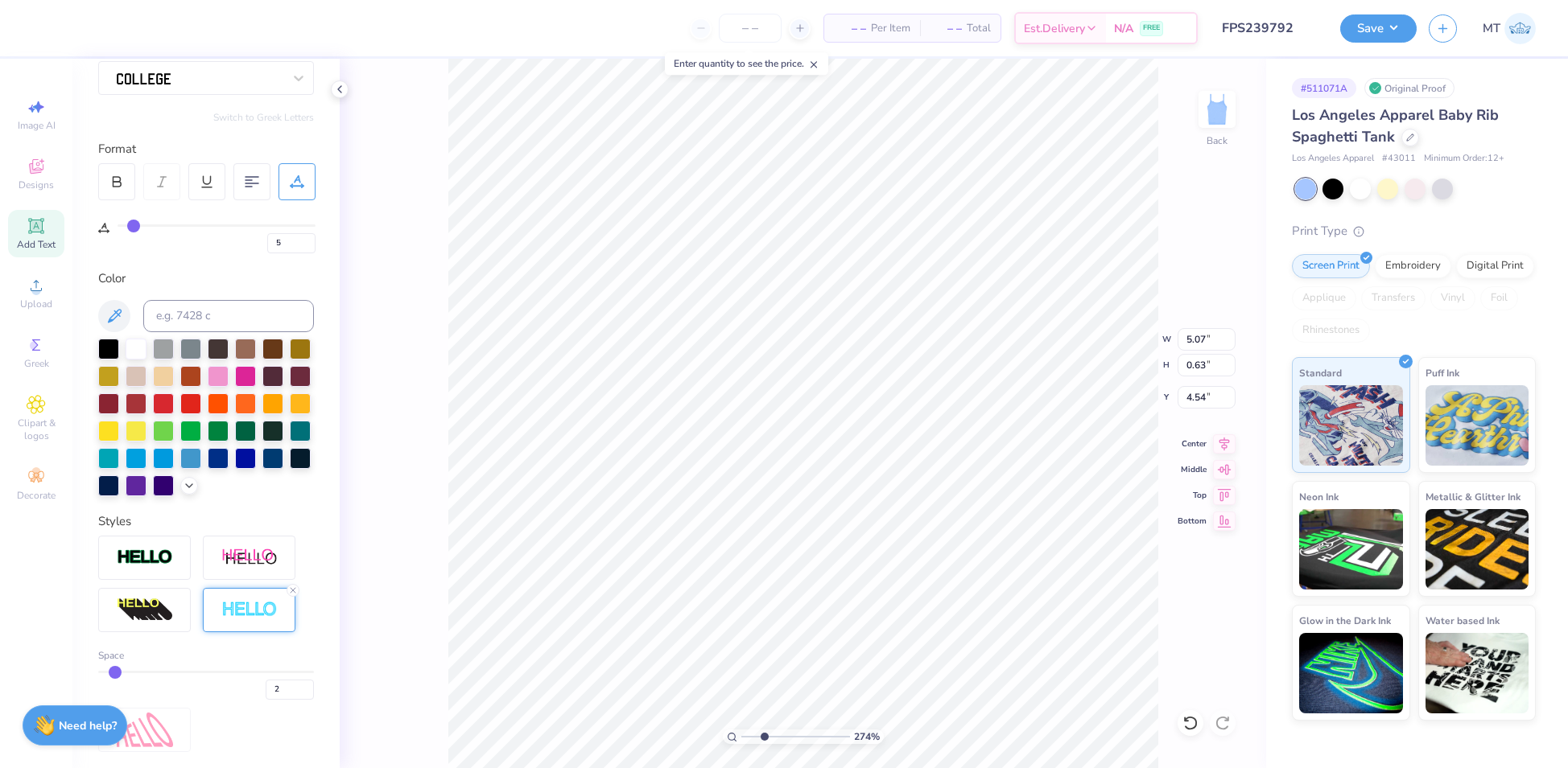
type input "6"
type input "7"
type input "8"
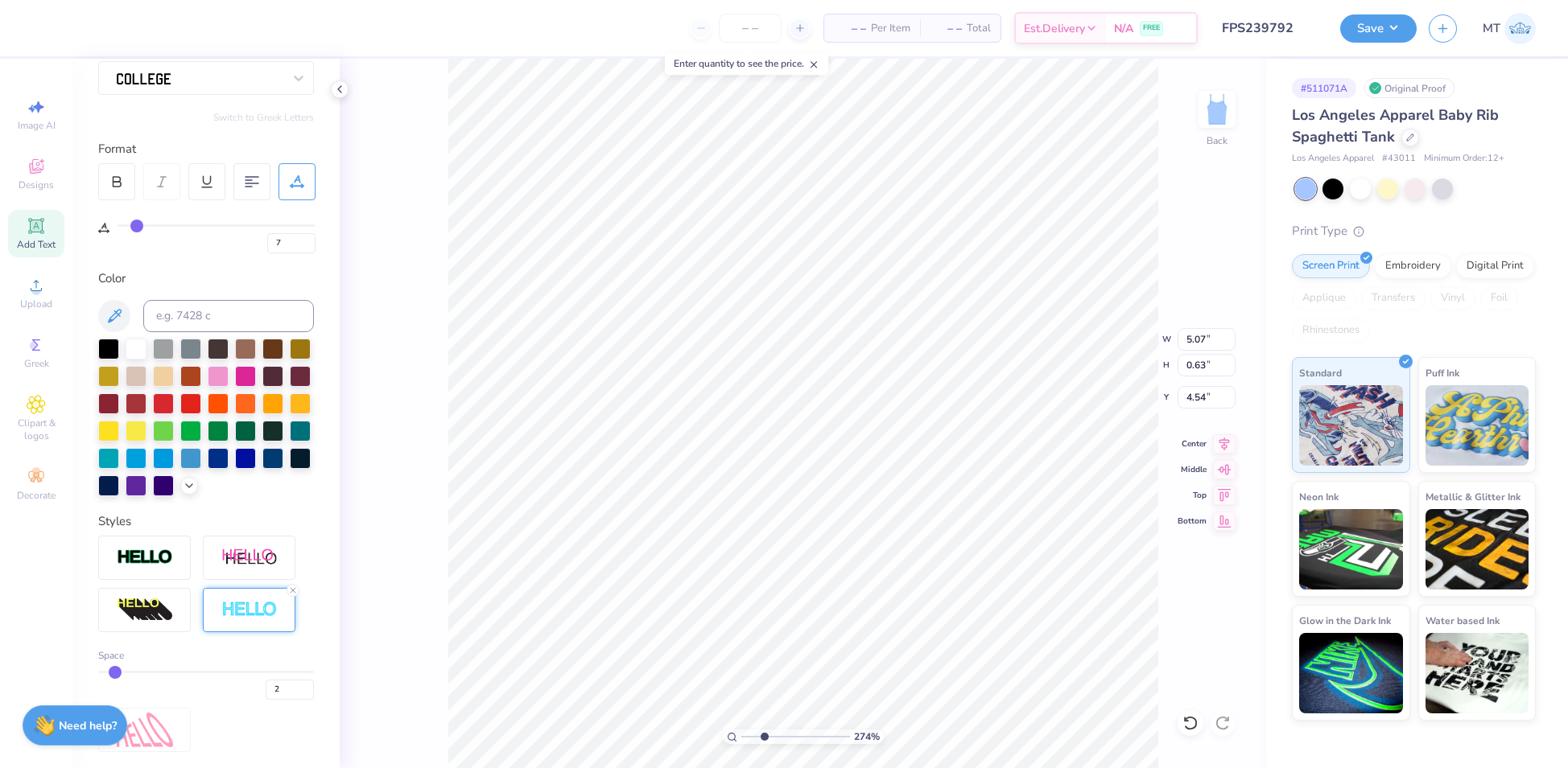
type input "8"
type input "9"
type input "10"
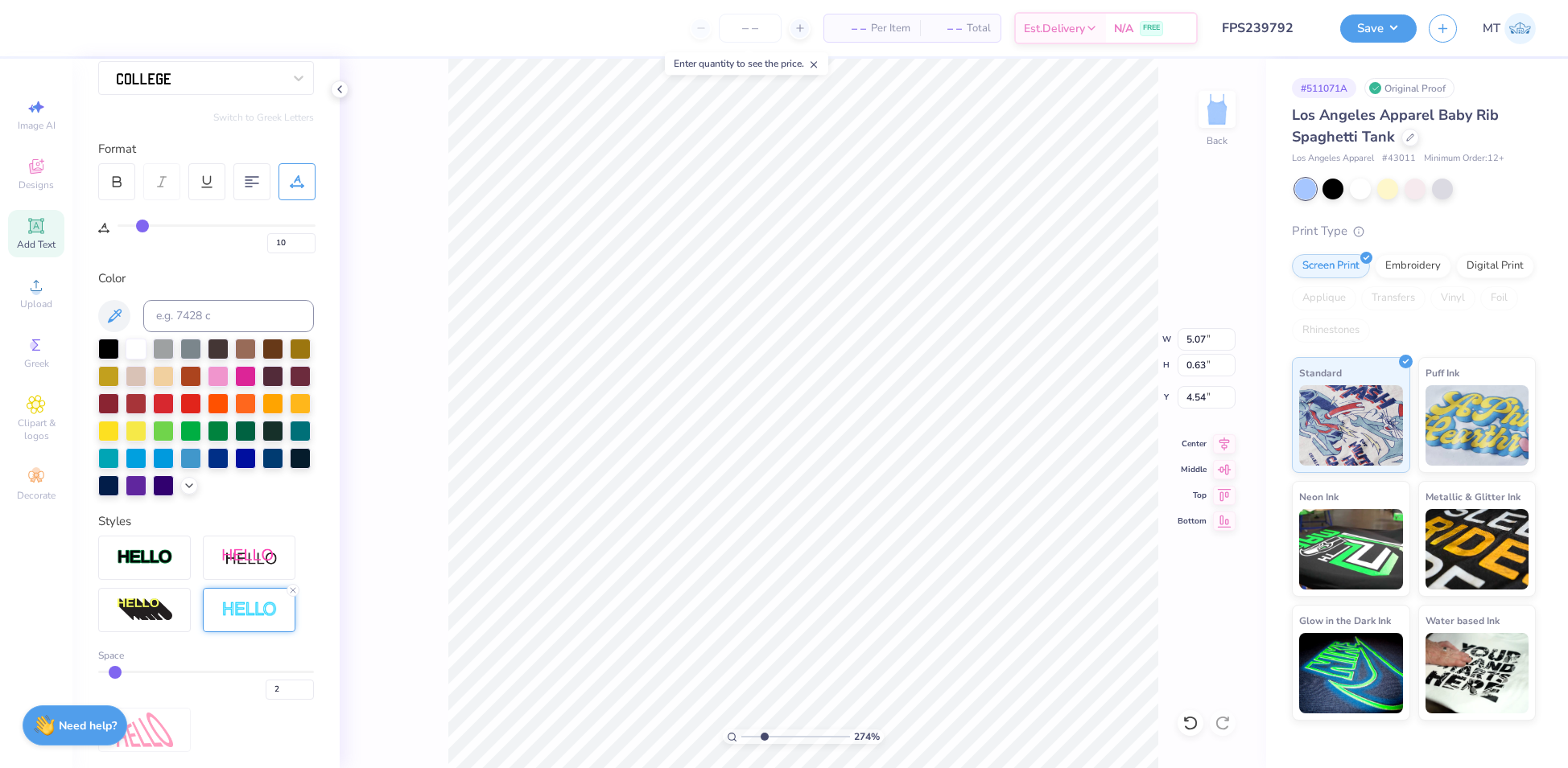
type input "2.74374316049426"
type input "5.98"
drag, startPoint x: 124, startPoint y: 228, endPoint x: 141, endPoint y: 228, distance: 17.0
type input "10"
click at [141, 226] on input "range" at bounding box center [216, 225] width 198 height 3
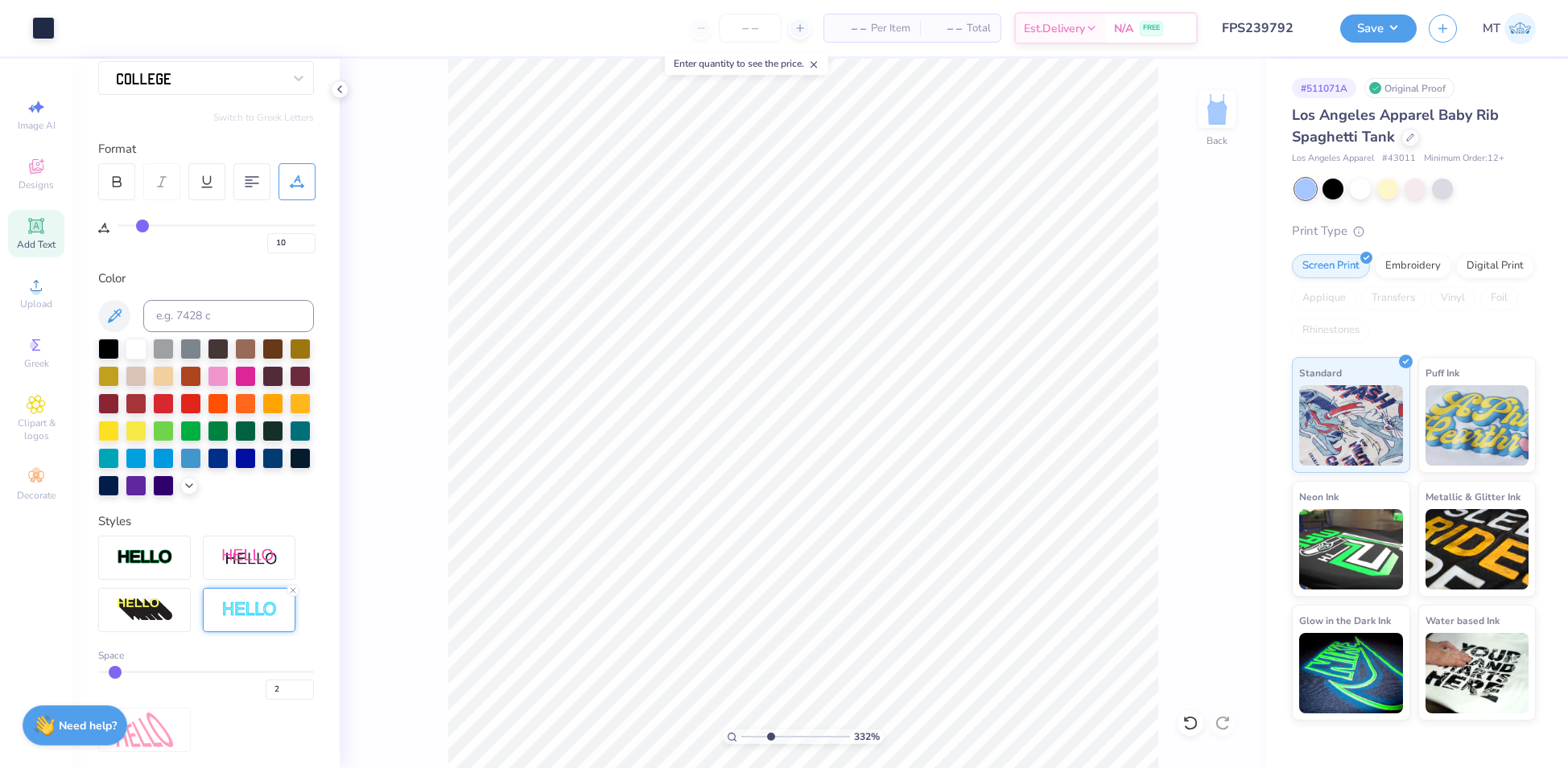
type input "3.32299012716877"
type input "9"
click at [307, 247] on input "9" at bounding box center [291, 243] width 48 height 20
type input "3.32299012716877"
type input "9"
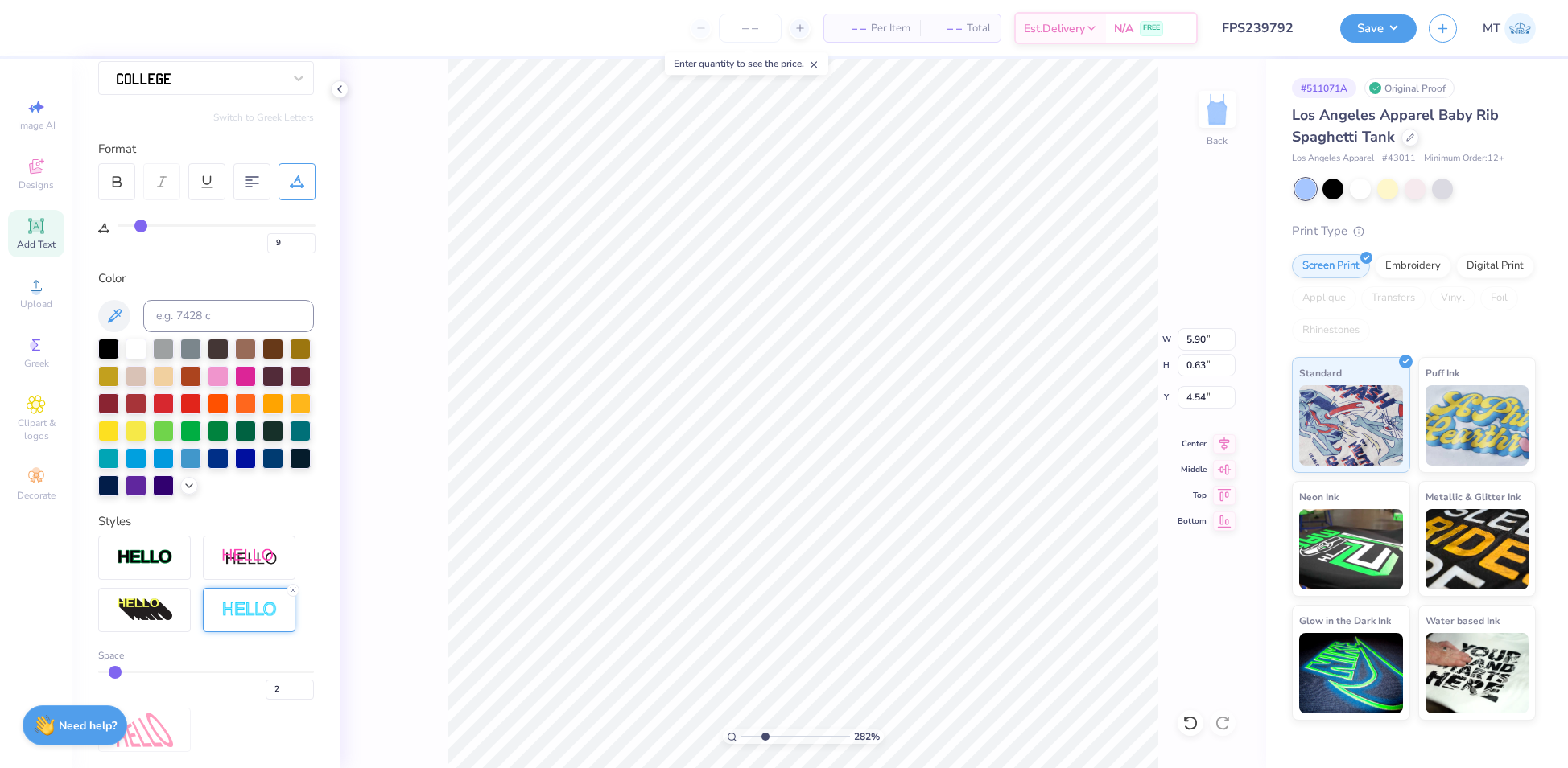
type input "2.81669053539001"
type input "5.12"
type input "0.55"
type input "2.81669053539001"
type input "4.55"
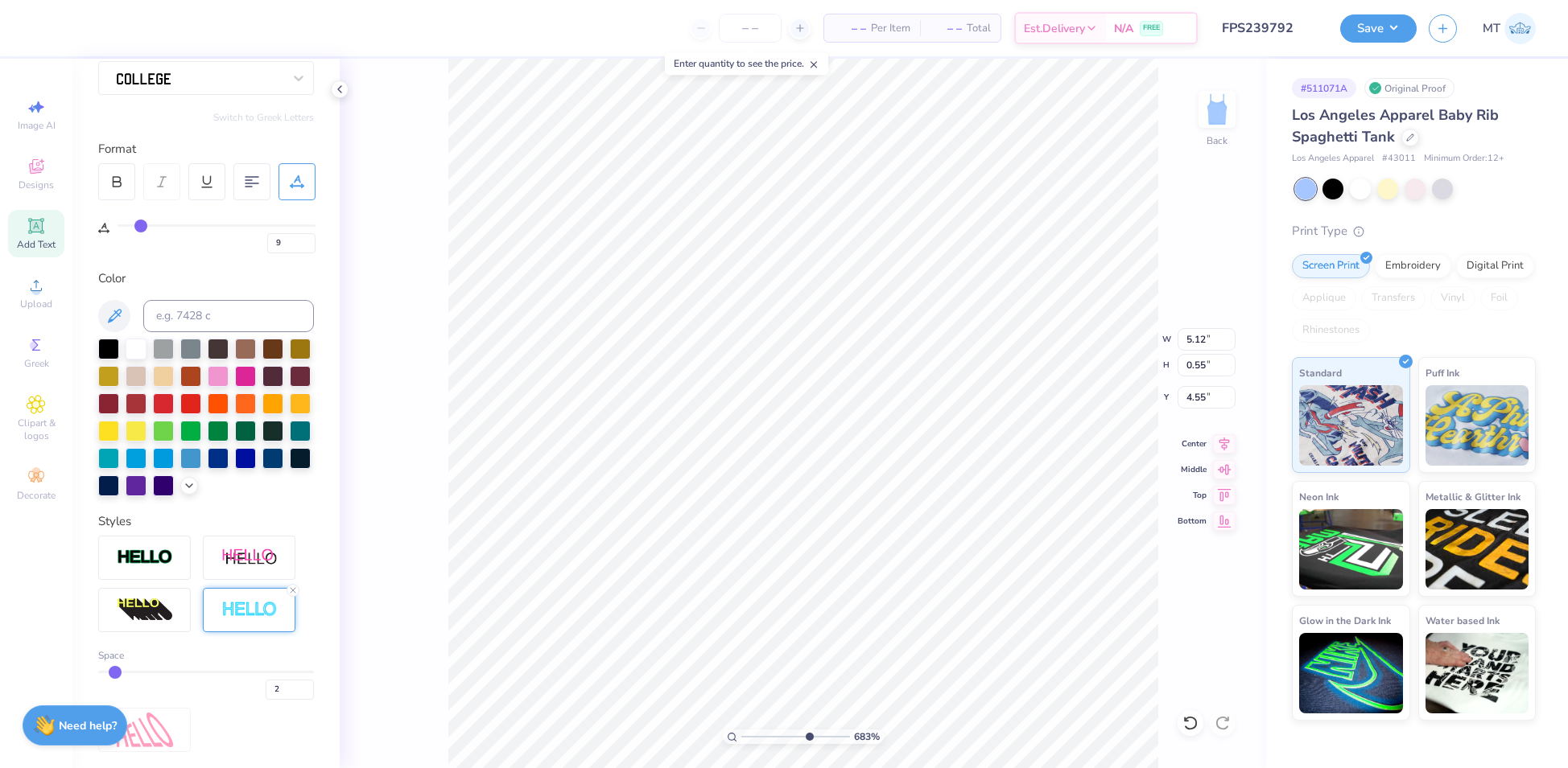
type input "6.83077247243261"
type input "4.58"
type input "10"
type input "4.56"
type input "1"
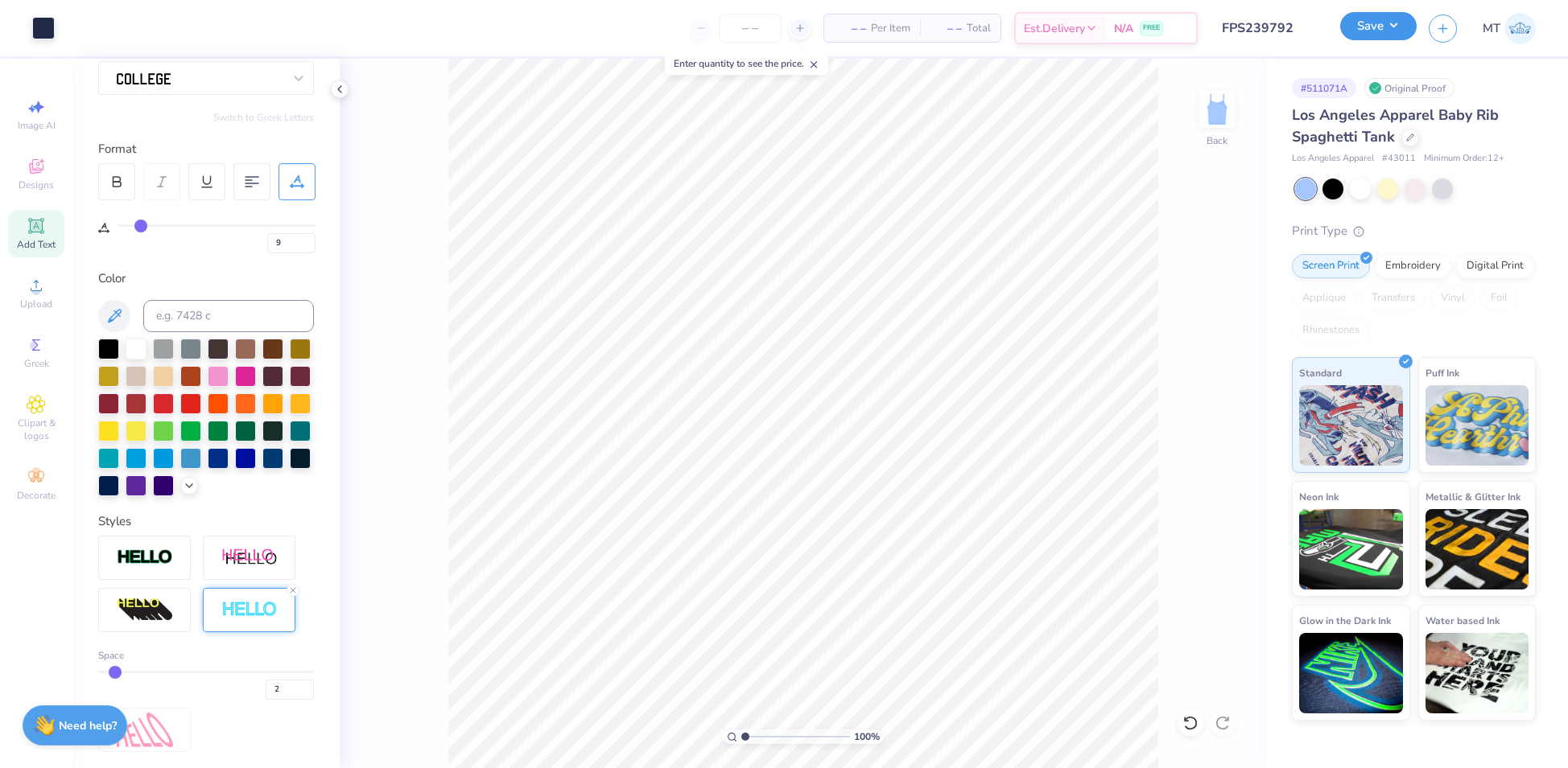
click at [1402, 35] on button "Save" at bounding box center [1377, 26] width 76 height 28
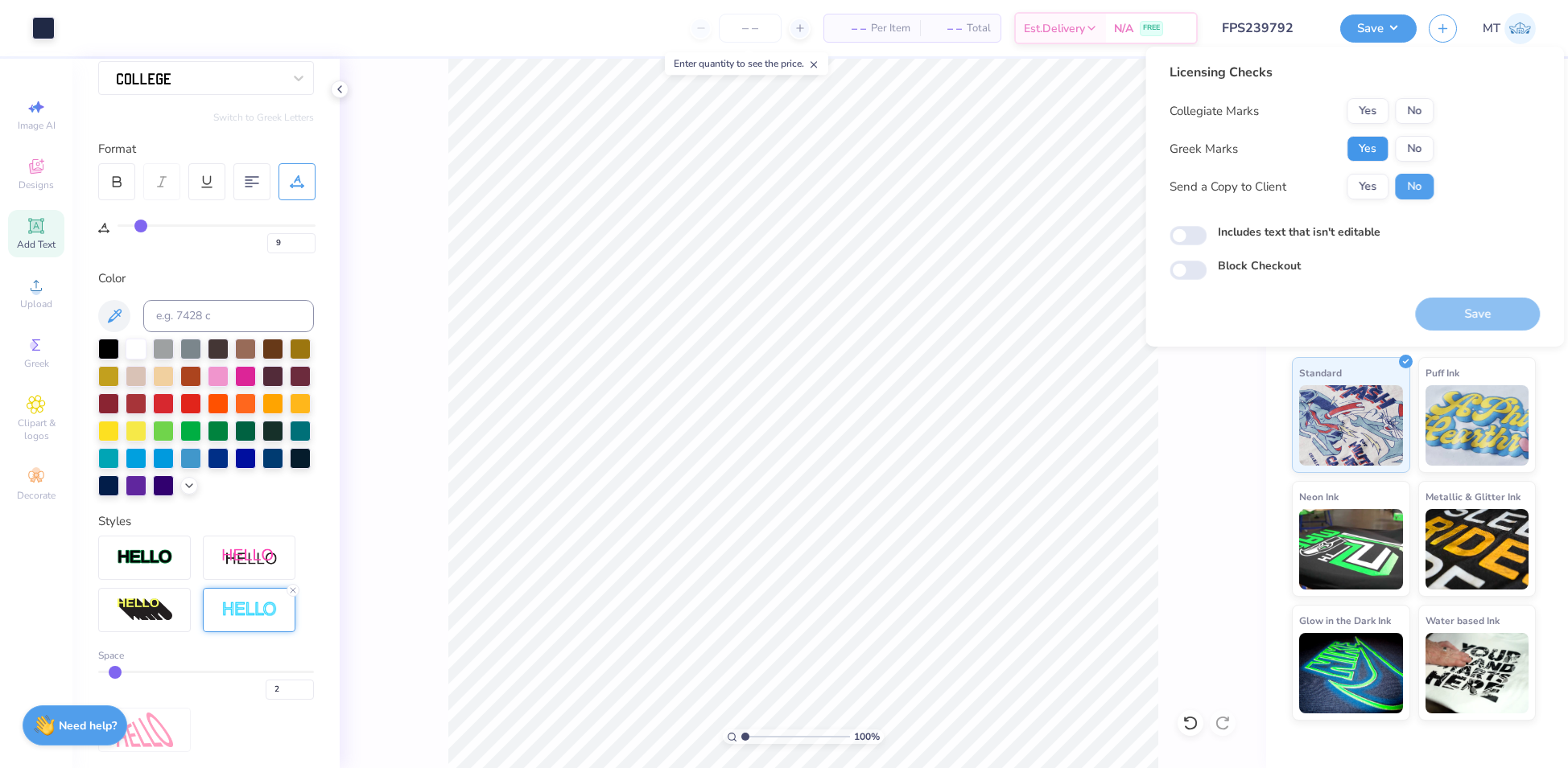
click at [1360, 138] on button "Yes" at bounding box center [1367, 148] width 41 height 26
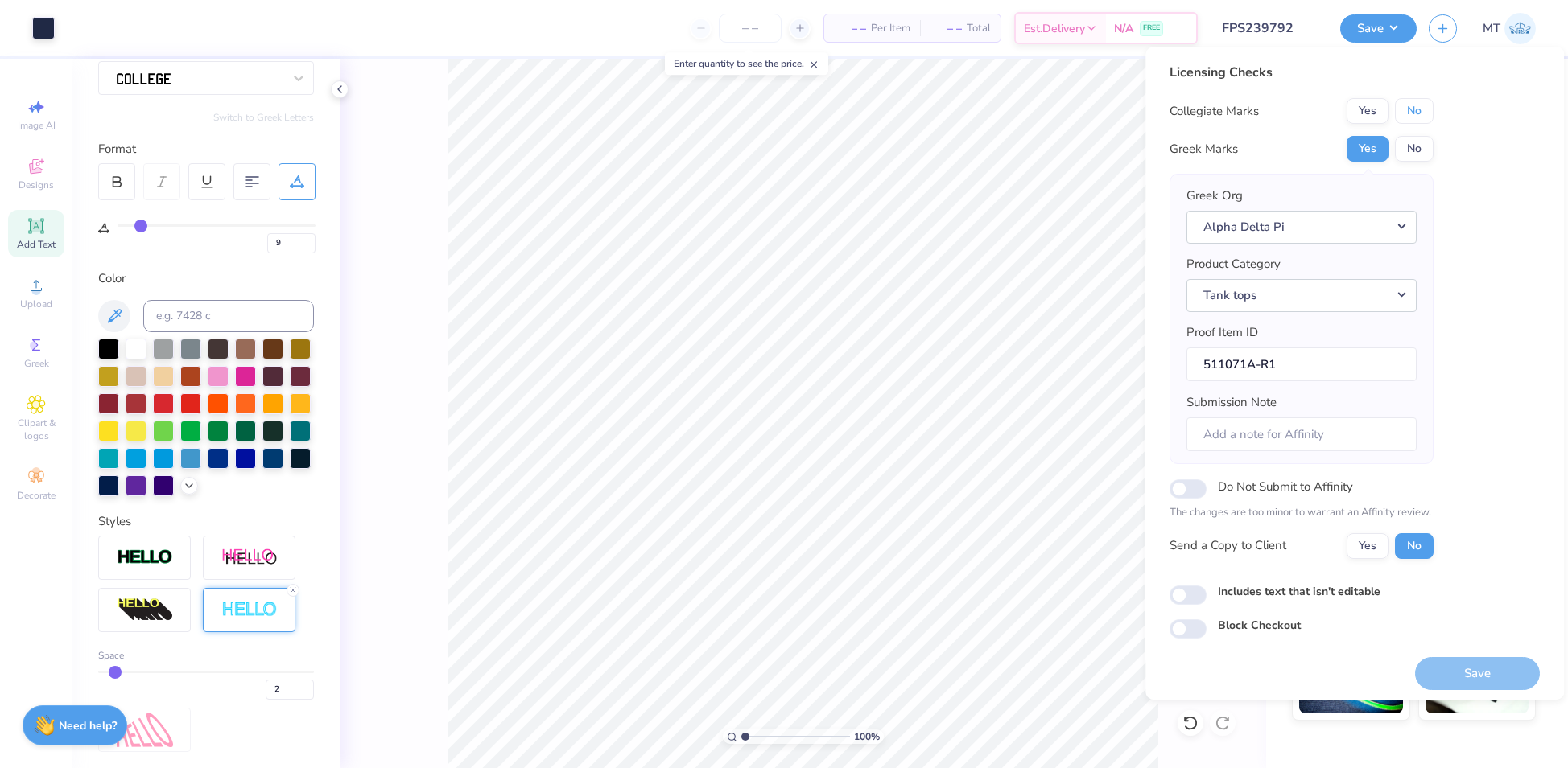
click at [1407, 111] on button "No" at bounding box center [1414, 111] width 39 height 26
click at [1455, 666] on button "Save" at bounding box center [1476, 674] width 124 height 33
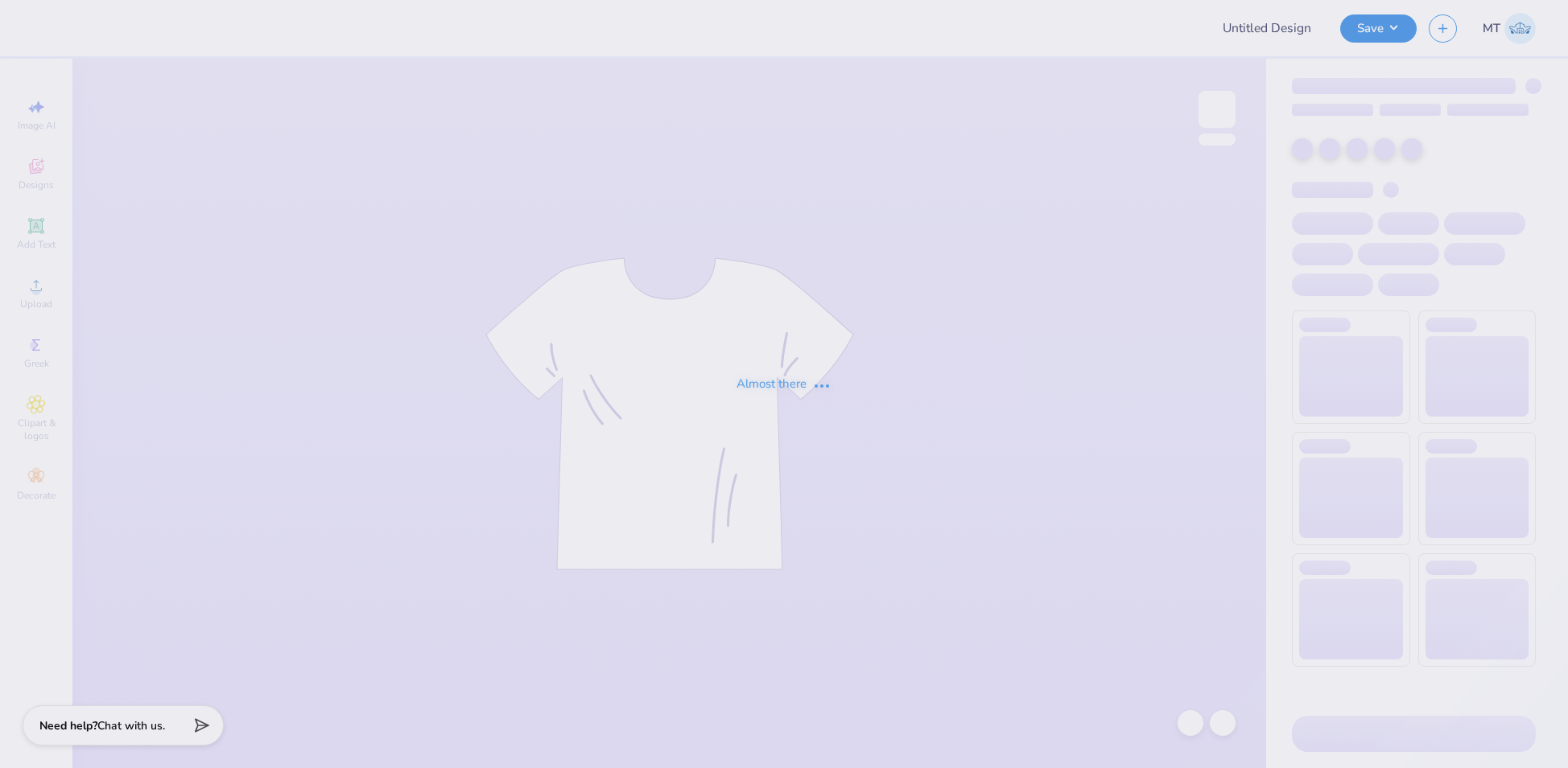
type input "FPS239793"
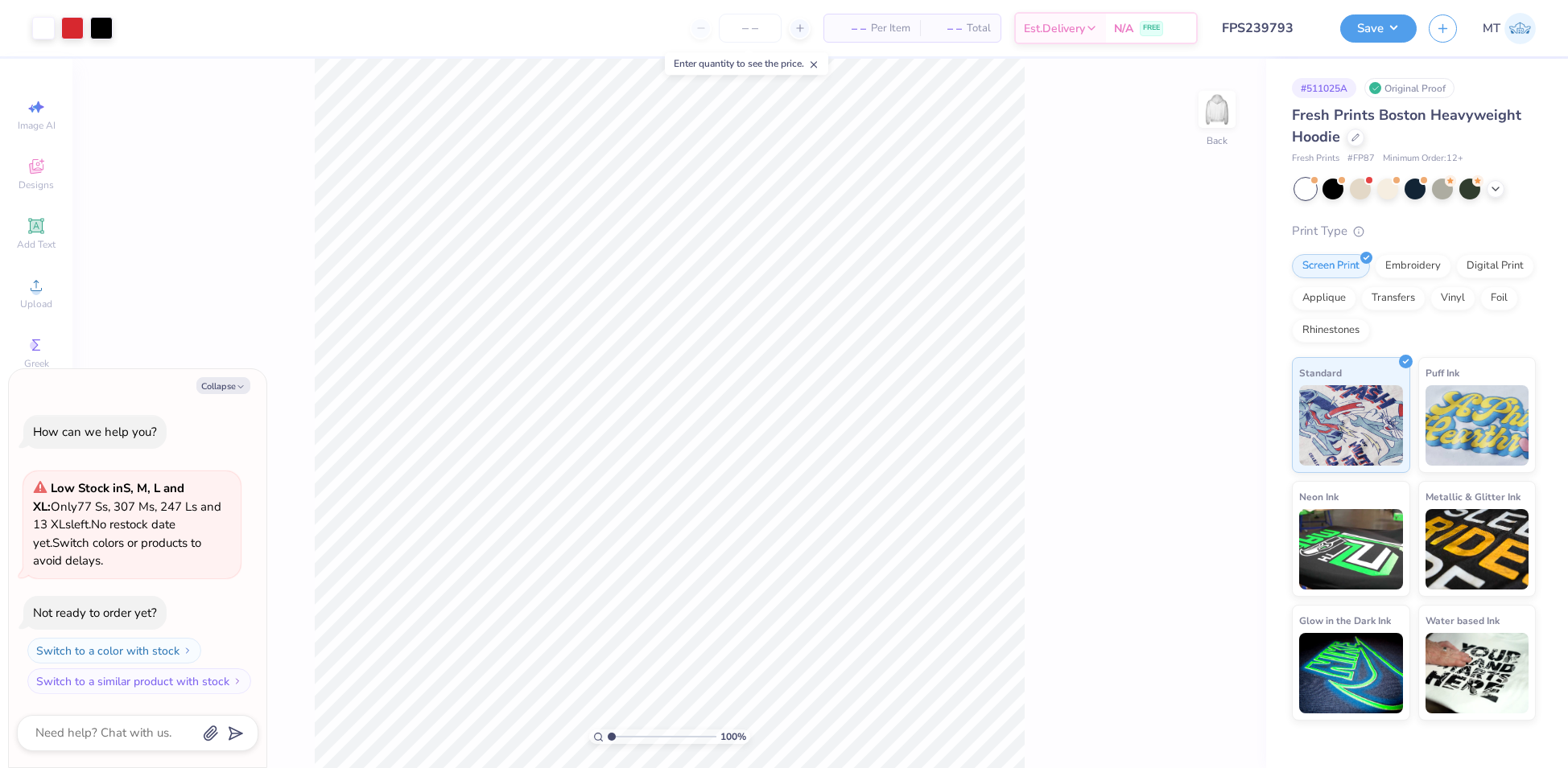
type textarea "x"
type input "1"
type textarea "x"
type input "4.00399934317274"
type textarea "x"
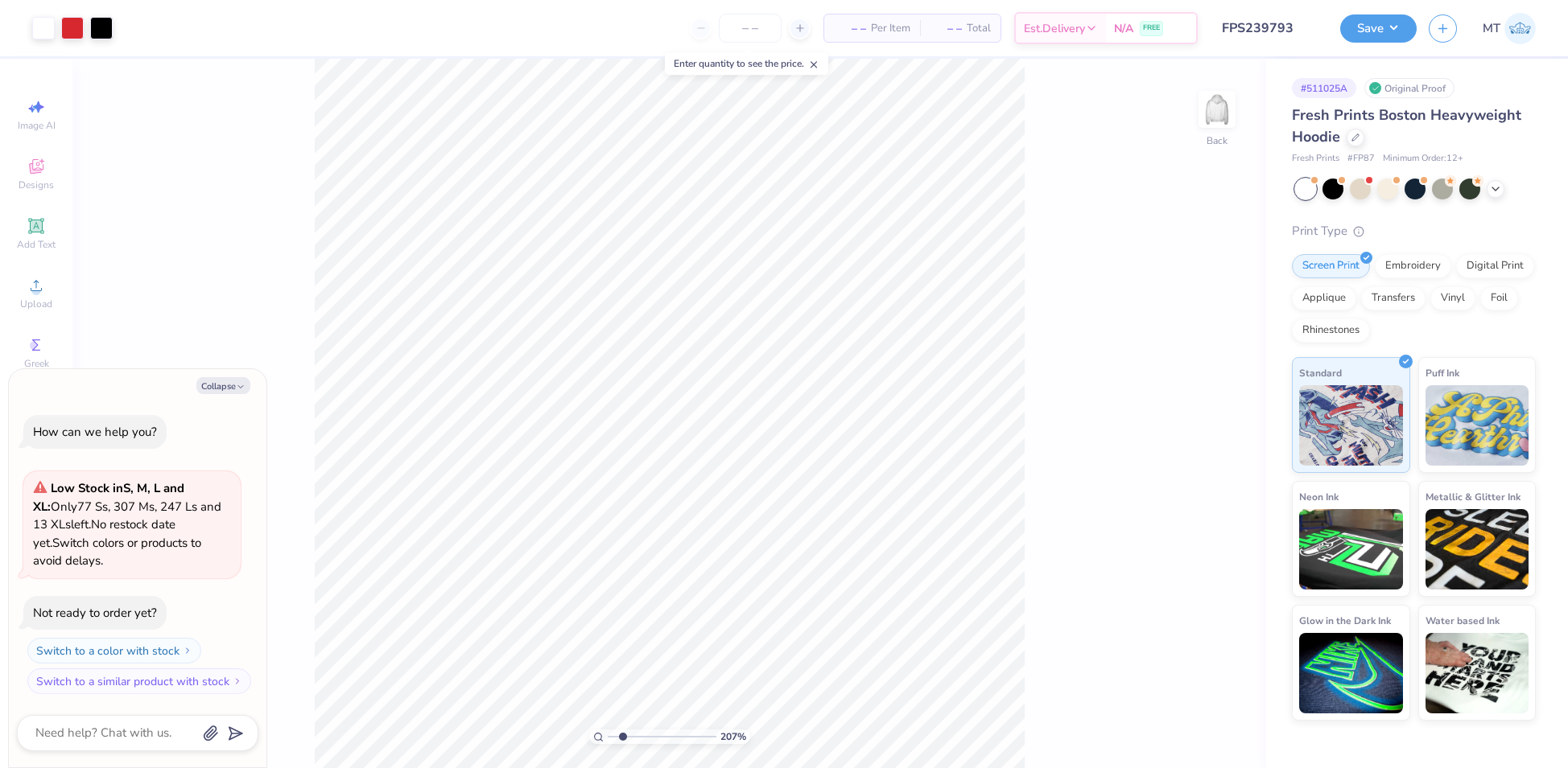
type input "2.06624721286955"
type textarea "x"
type input "3.76122735435195"
type textarea "x"
type input "2.11271390701786"
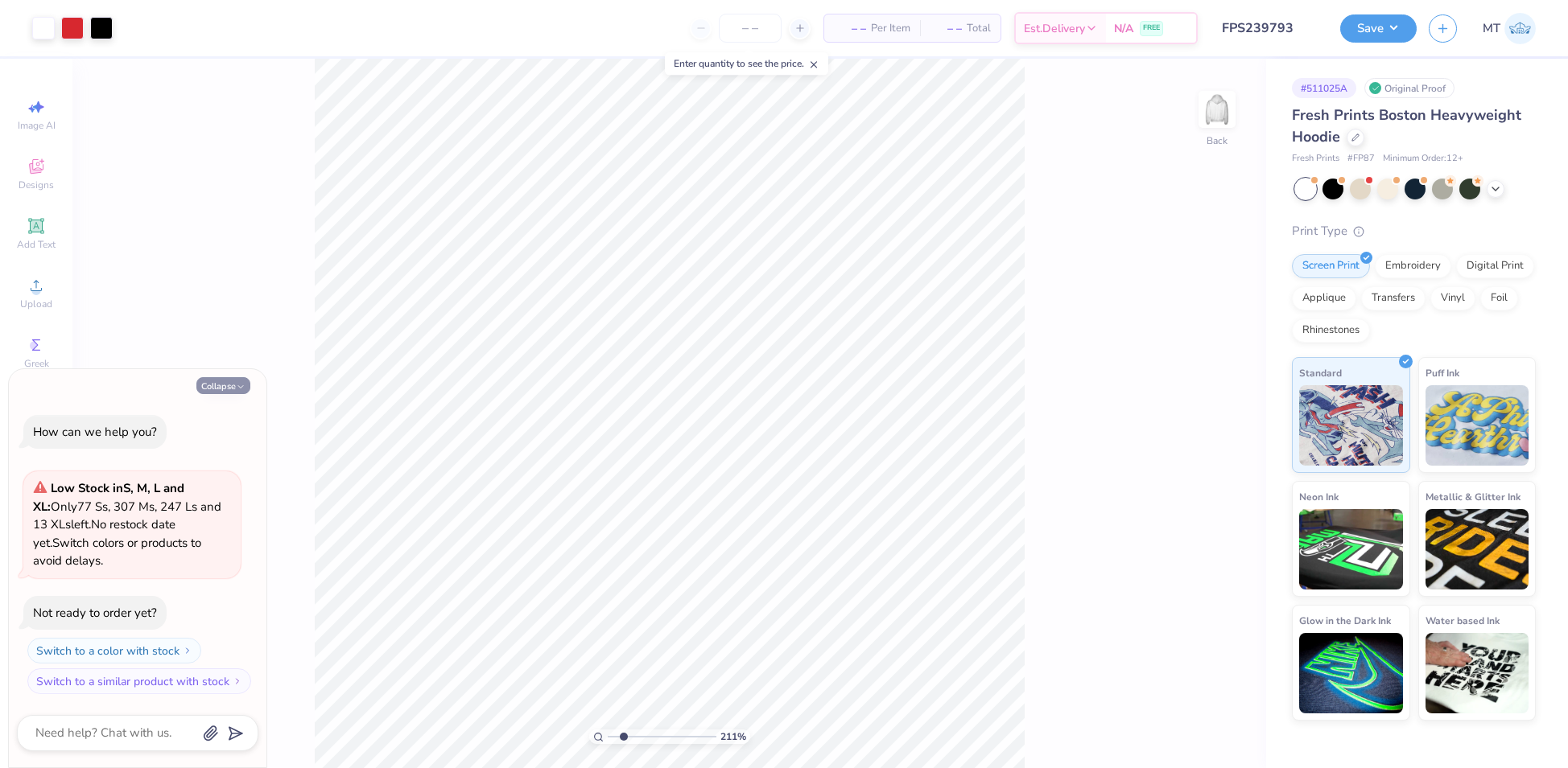
click at [226, 392] on button "Collapse" at bounding box center [224, 386] width 54 height 17
type textarea "x"
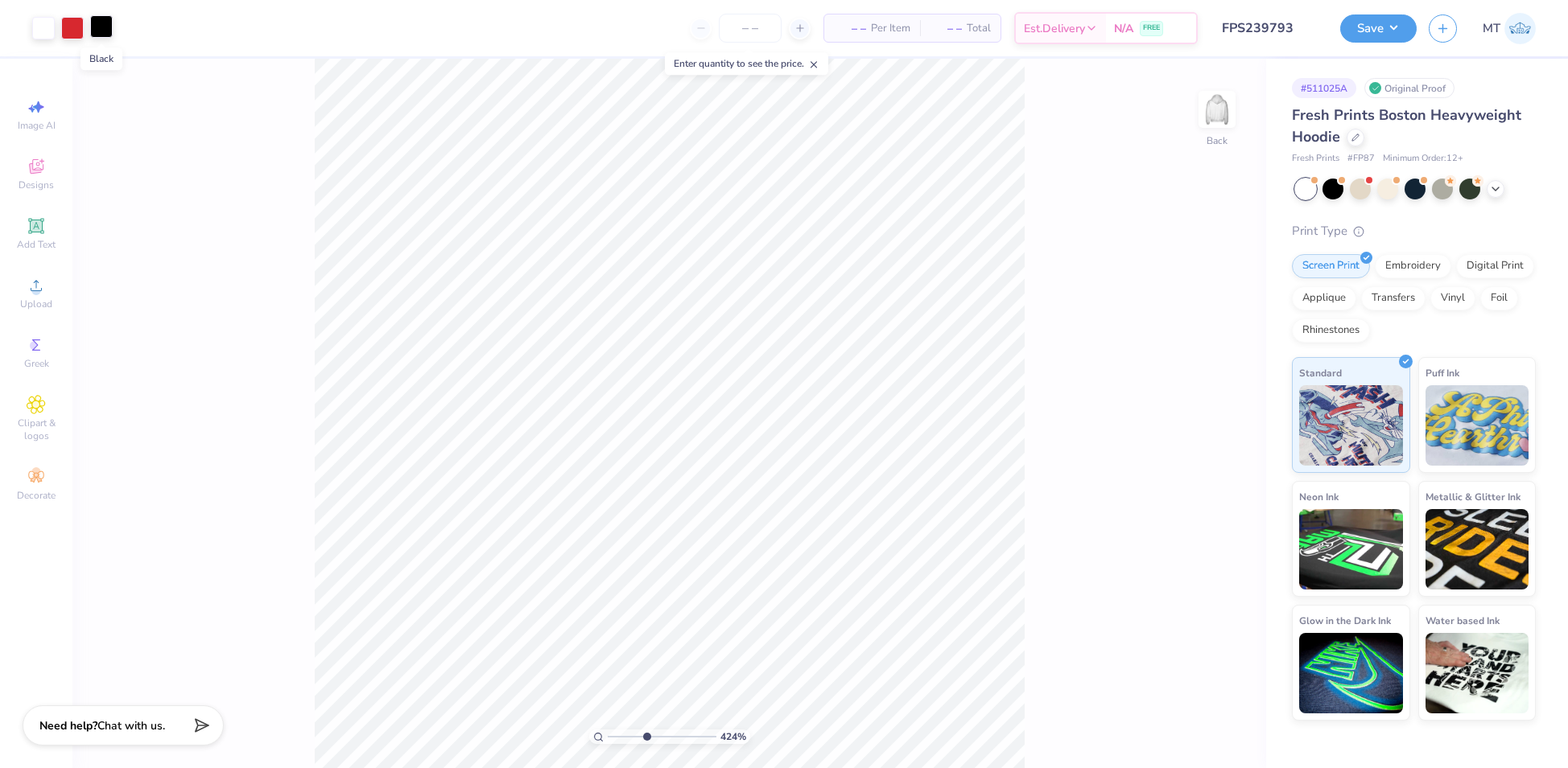
click at [102, 32] on div at bounding box center [101, 26] width 22 height 22
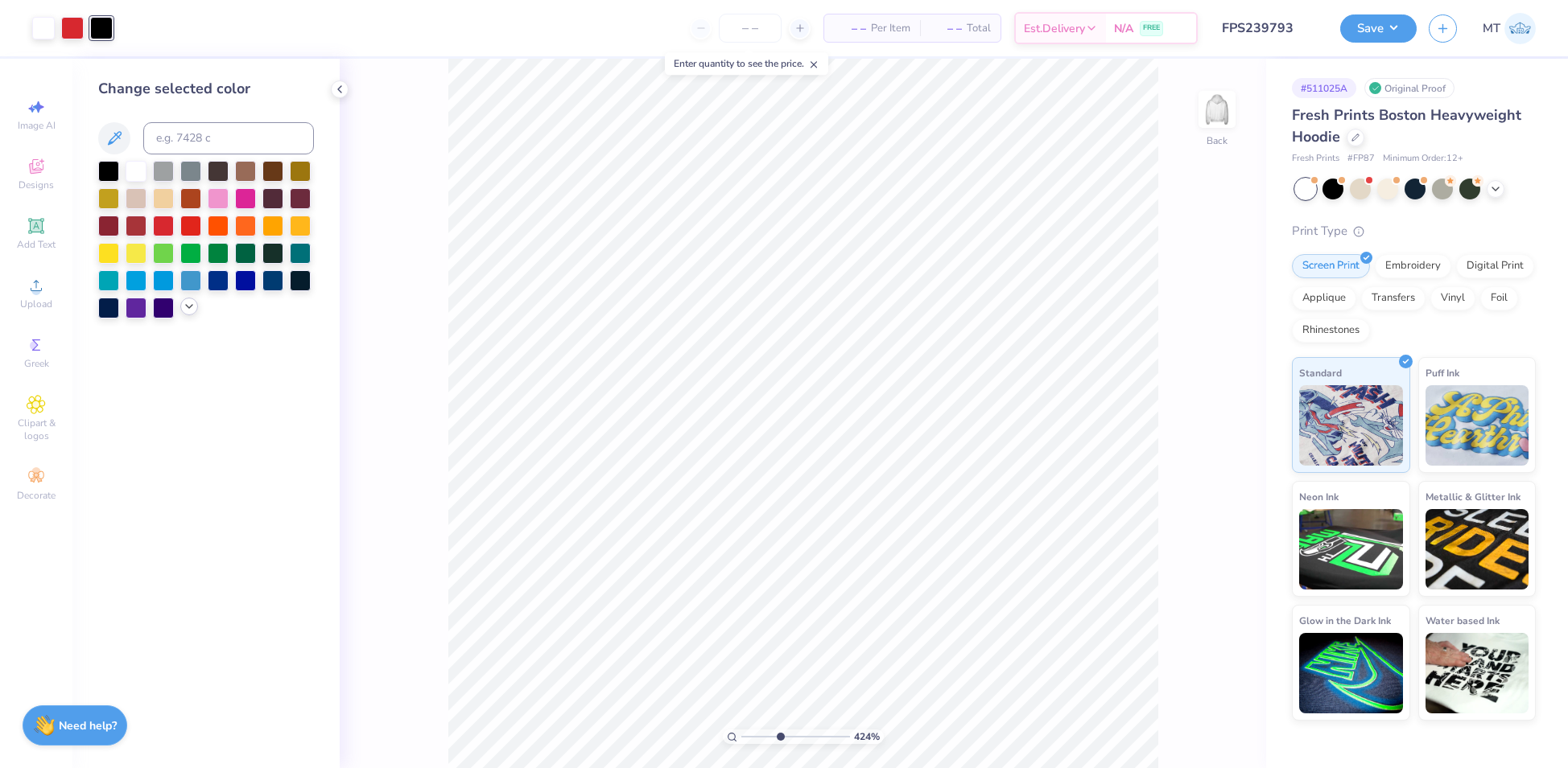
click at [186, 314] on div at bounding box center [189, 306] width 17 height 17
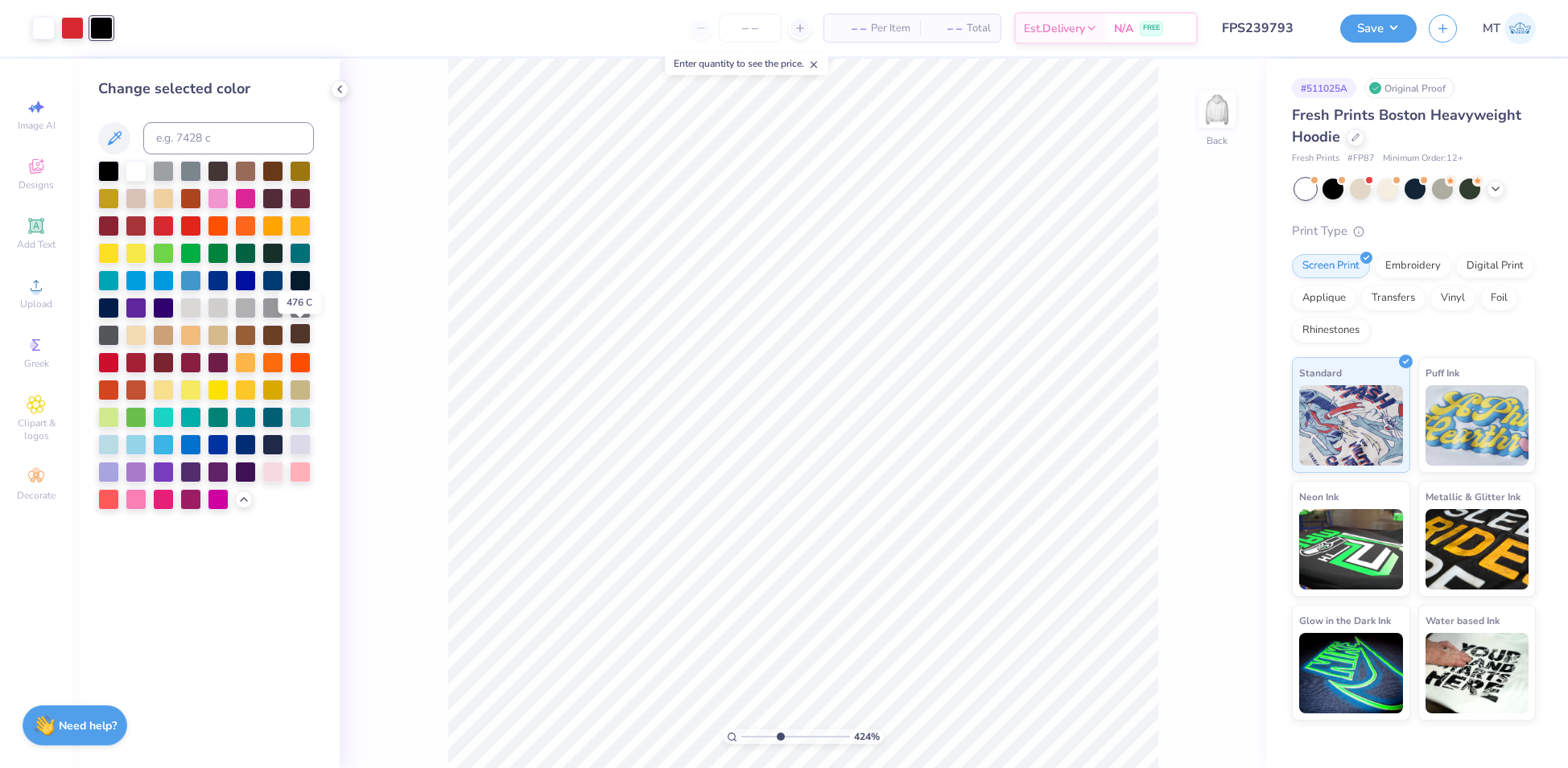
click at [298, 334] on div at bounding box center [301, 334] width 21 height 21
click at [70, 30] on div at bounding box center [71, 26] width 22 height 22
click at [195, 225] on div at bounding box center [191, 225] width 21 height 21
click at [113, 362] on div at bounding box center [109, 361] width 21 height 21
click at [136, 367] on div at bounding box center [136, 361] width 21 height 21
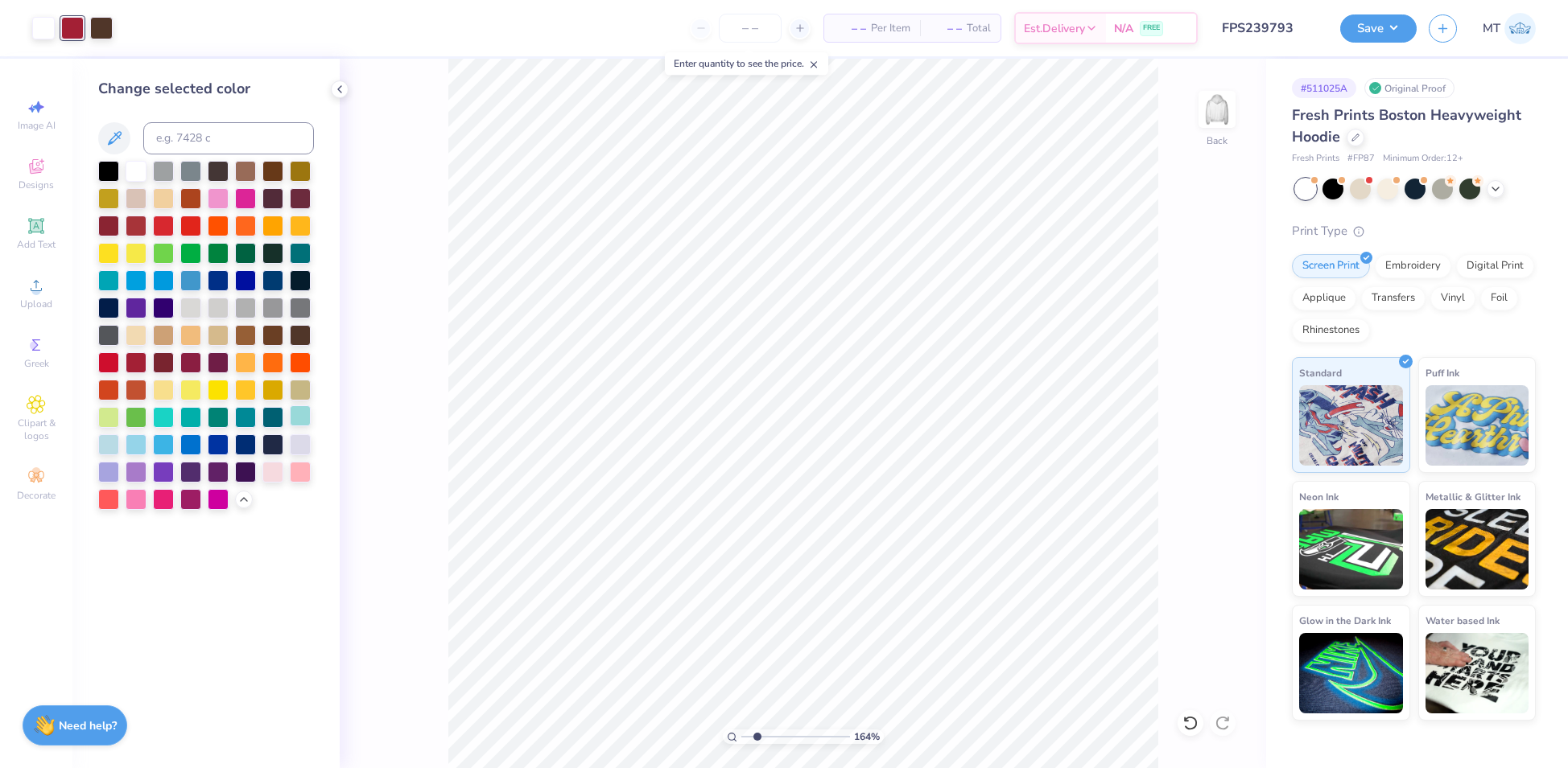
type input "2.84086032801747"
click at [196, 134] on input at bounding box center [228, 138] width 171 height 32
type input "200"
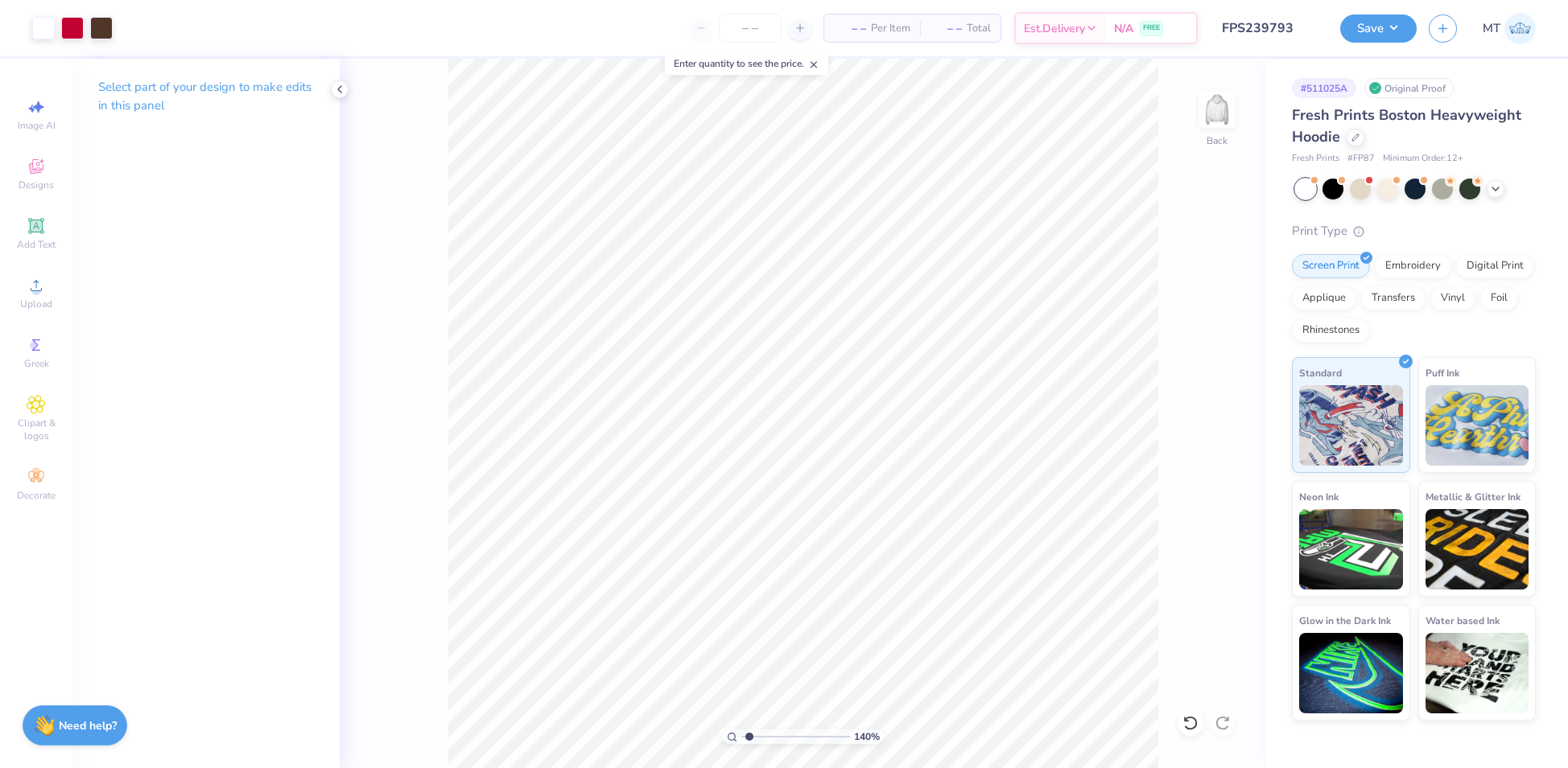
type input "1.40203582140008"
click at [1201, 338] on input "12.00" at bounding box center [1207, 339] width 58 height 22
type input "11.00"
type input "1.40203582140008"
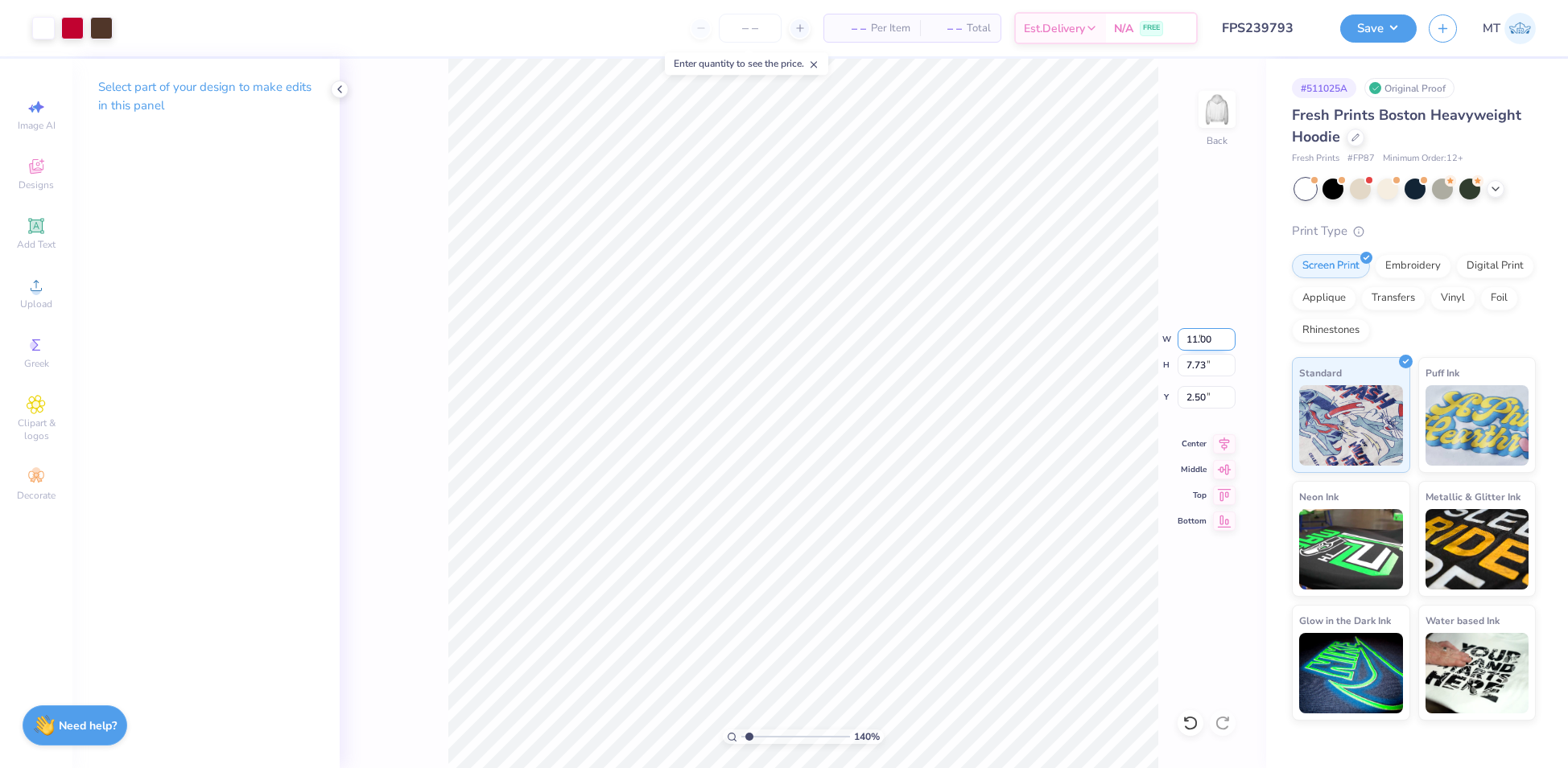
type input "7.08"
click at [1201, 389] on input "2.82" at bounding box center [1207, 397] width 58 height 22
type input "2.8"
type input "1.40203582140008"
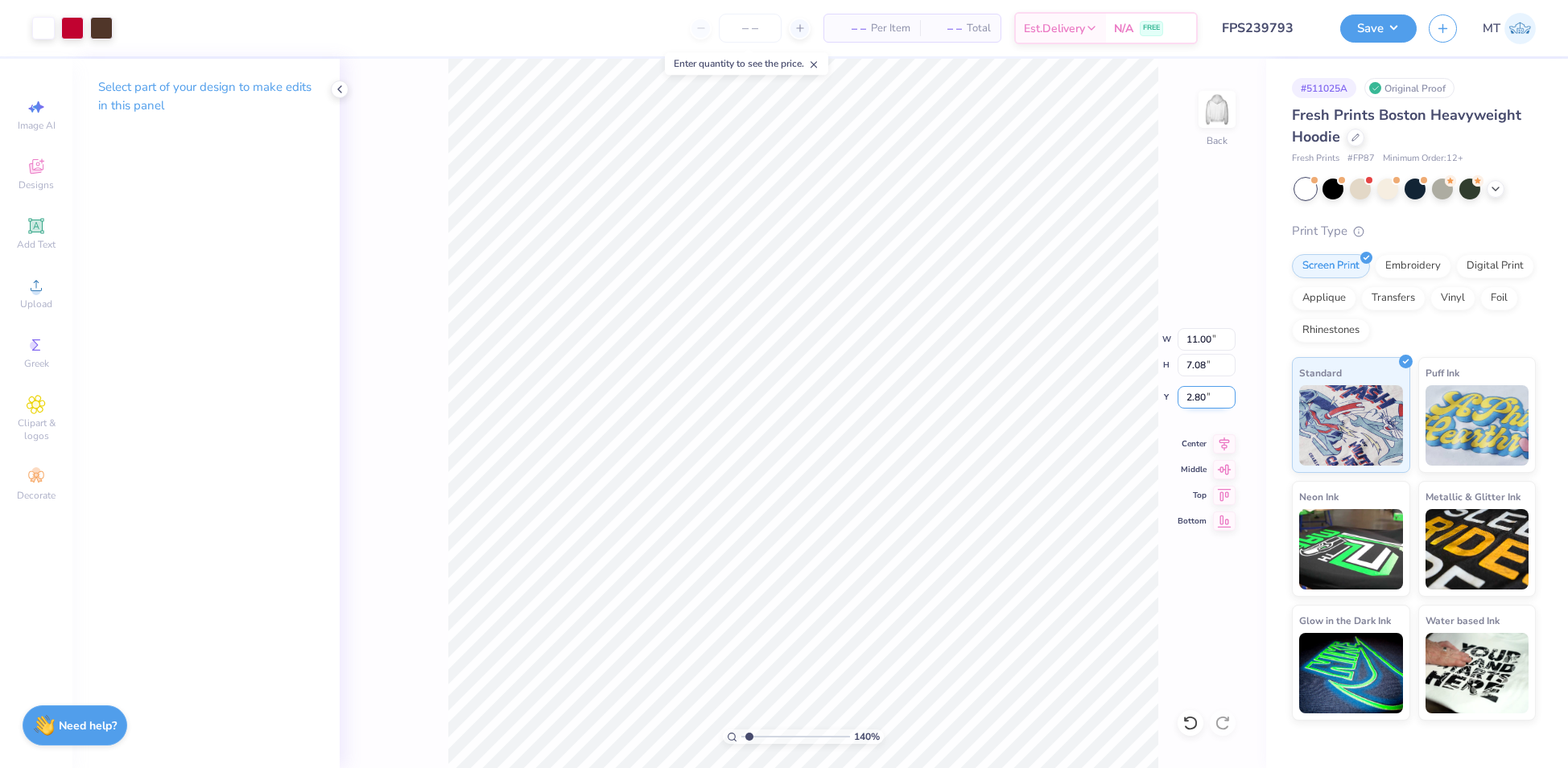
click at [1197, 397] on input "2.80" at bounding box center [1207, 397] width 58 height 22
type input "2.5"
type input "1.40203582140008"
type input "2.50"
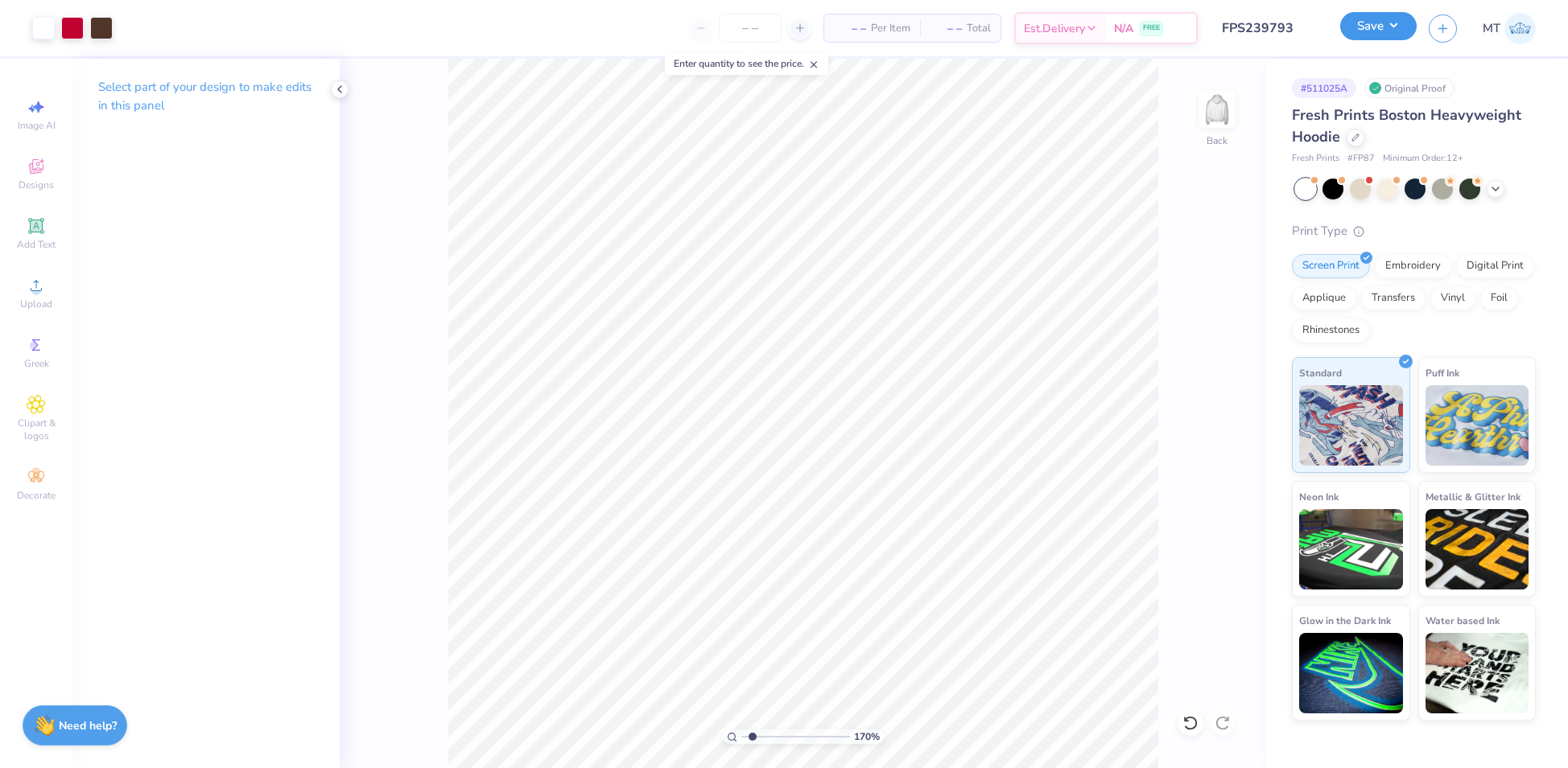
click at [1383, 25] on button "Save" at bounding box center [1377, 26] width 76 height 28
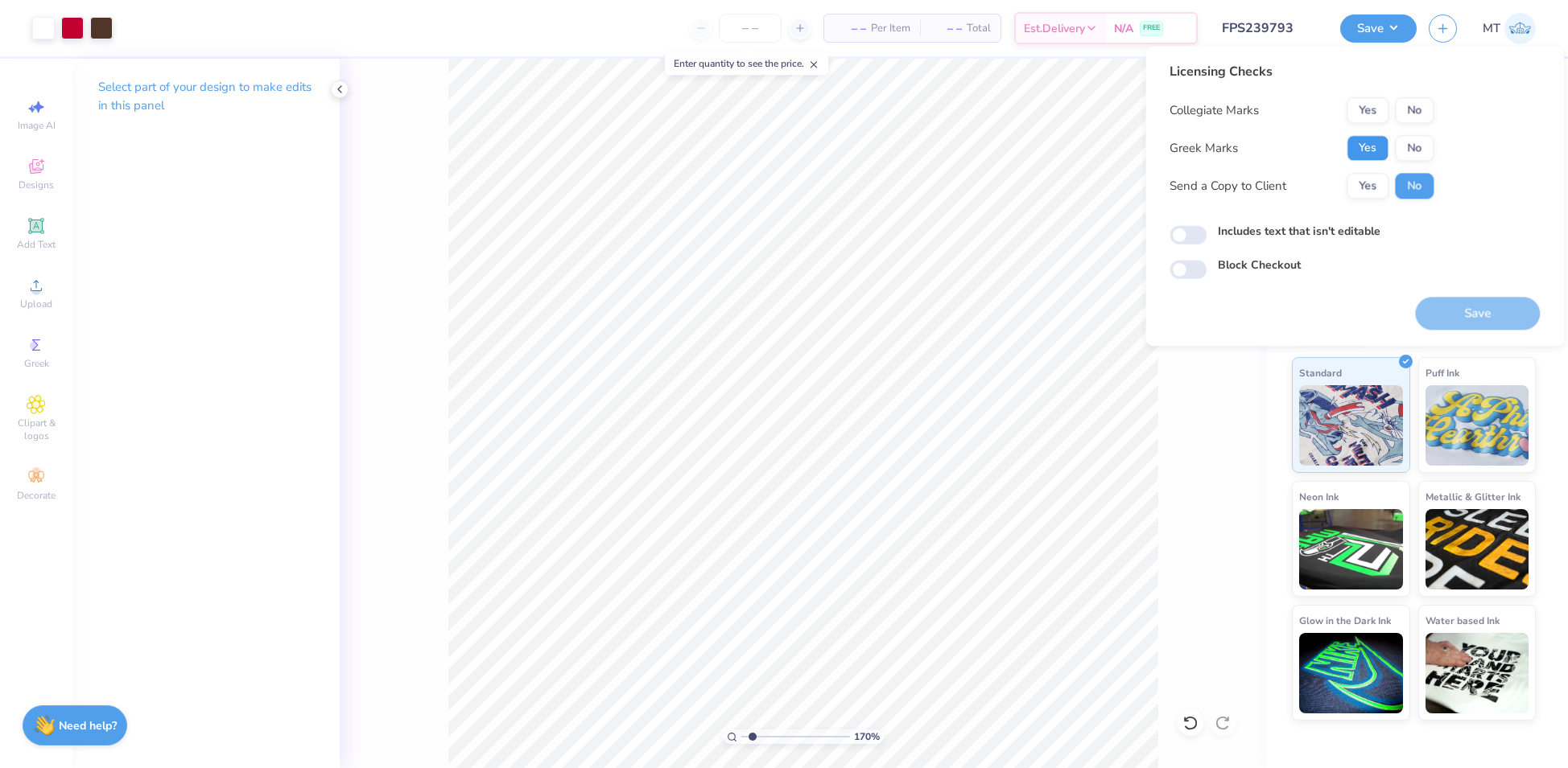
click at [1382, 143] on button "Yes" at bounding box center [1367, 147] width 41 height 26
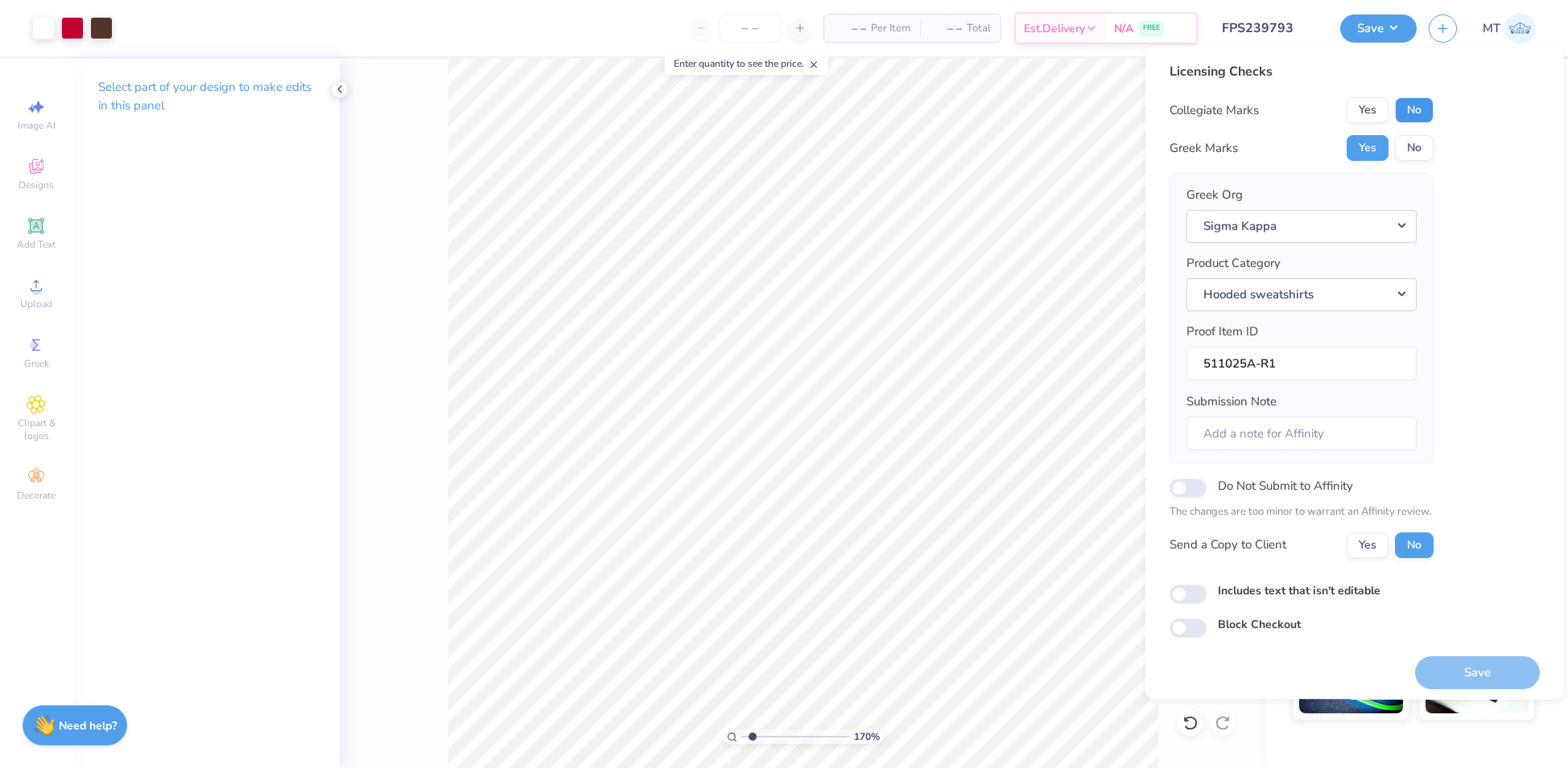
click at [1417, 112] on button "No" at bounding box center [1414, 110] width 39 height 26
click at [1465, 675] on button "Save" at bounding box center [1476, 673] width 124 height 33
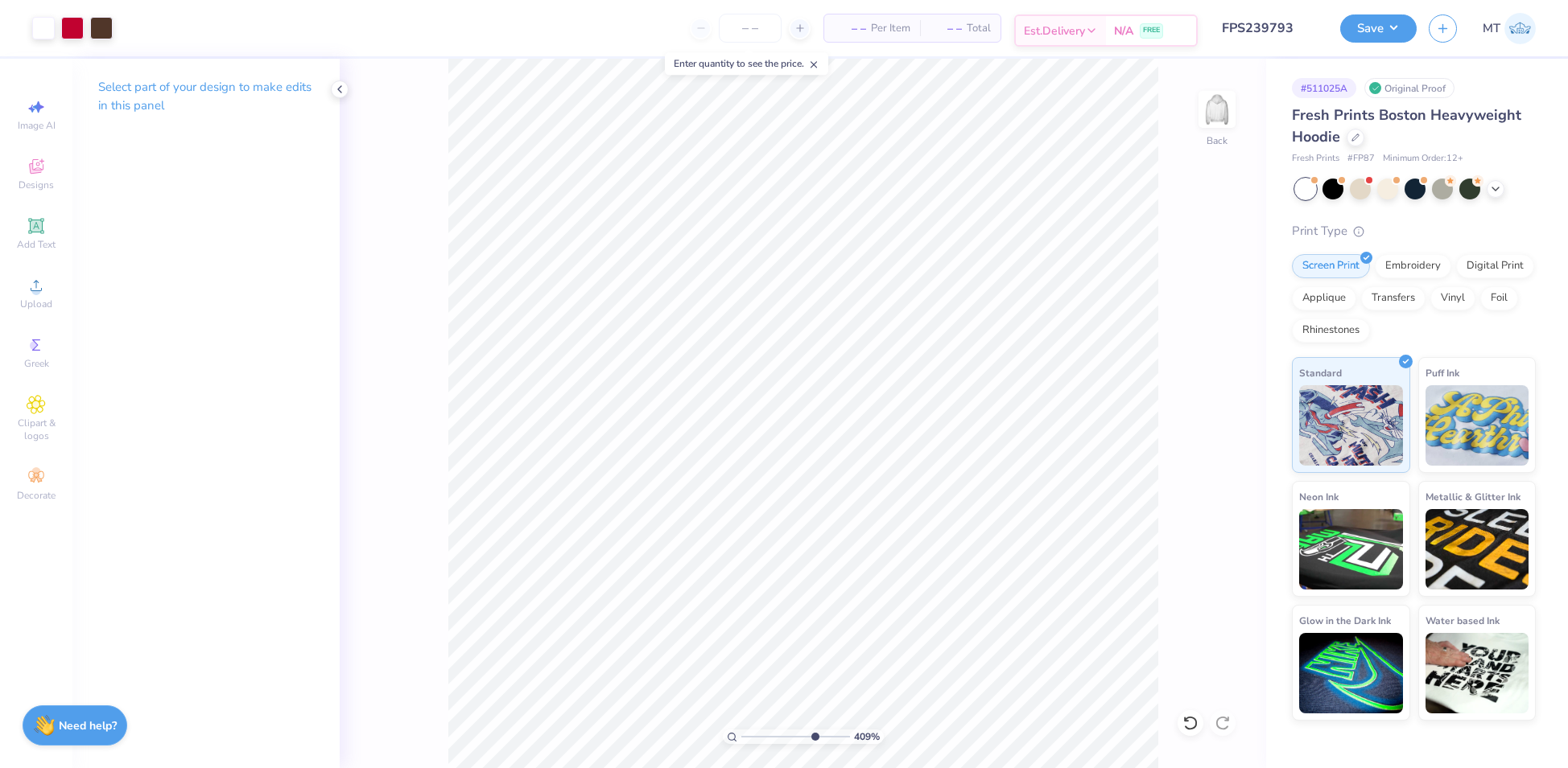
type input "10"
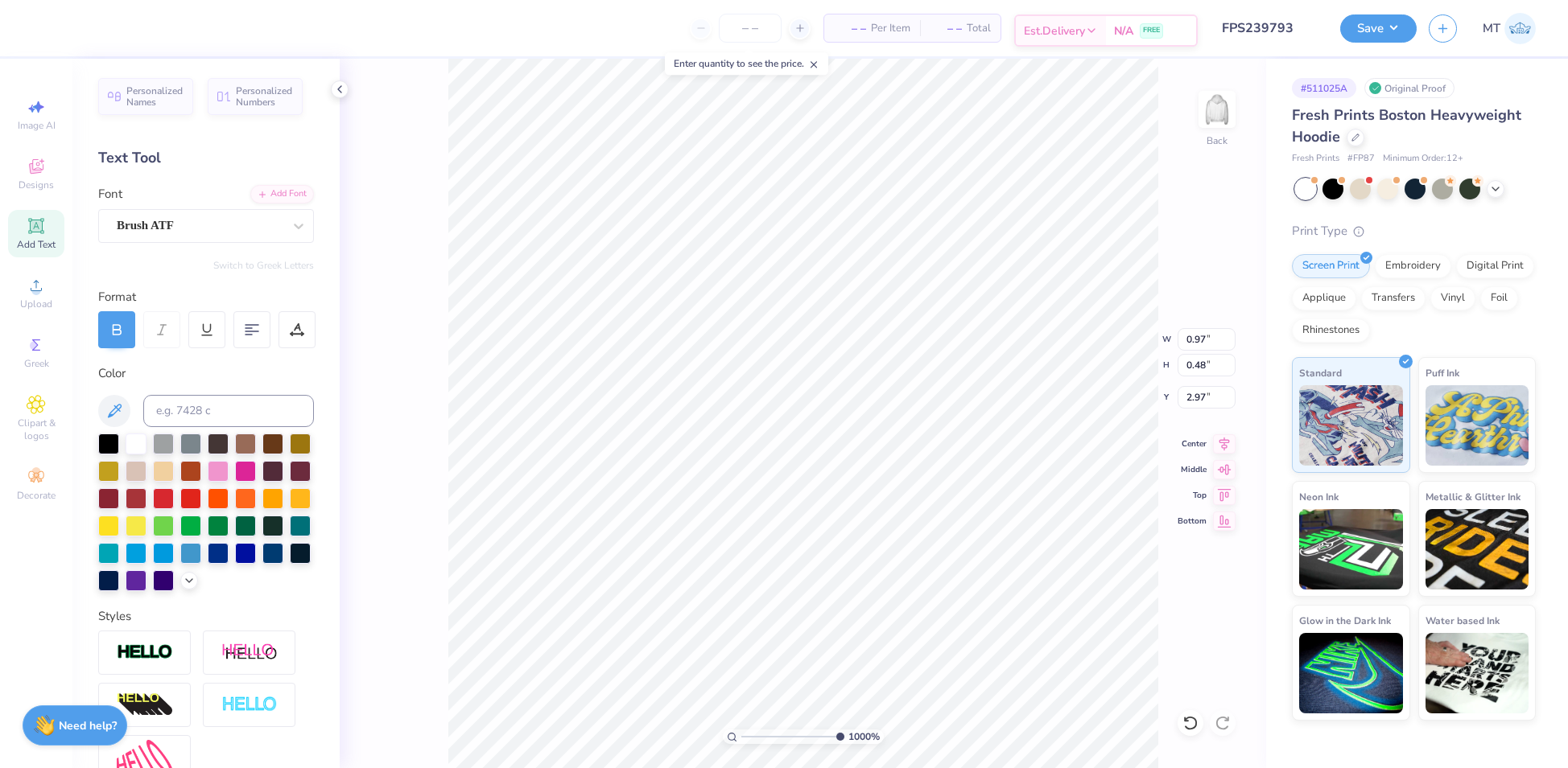
scroll to position [17, 2]
type textarea "2025"
type input "0.94"
type input "0.39"
type input "3.00"
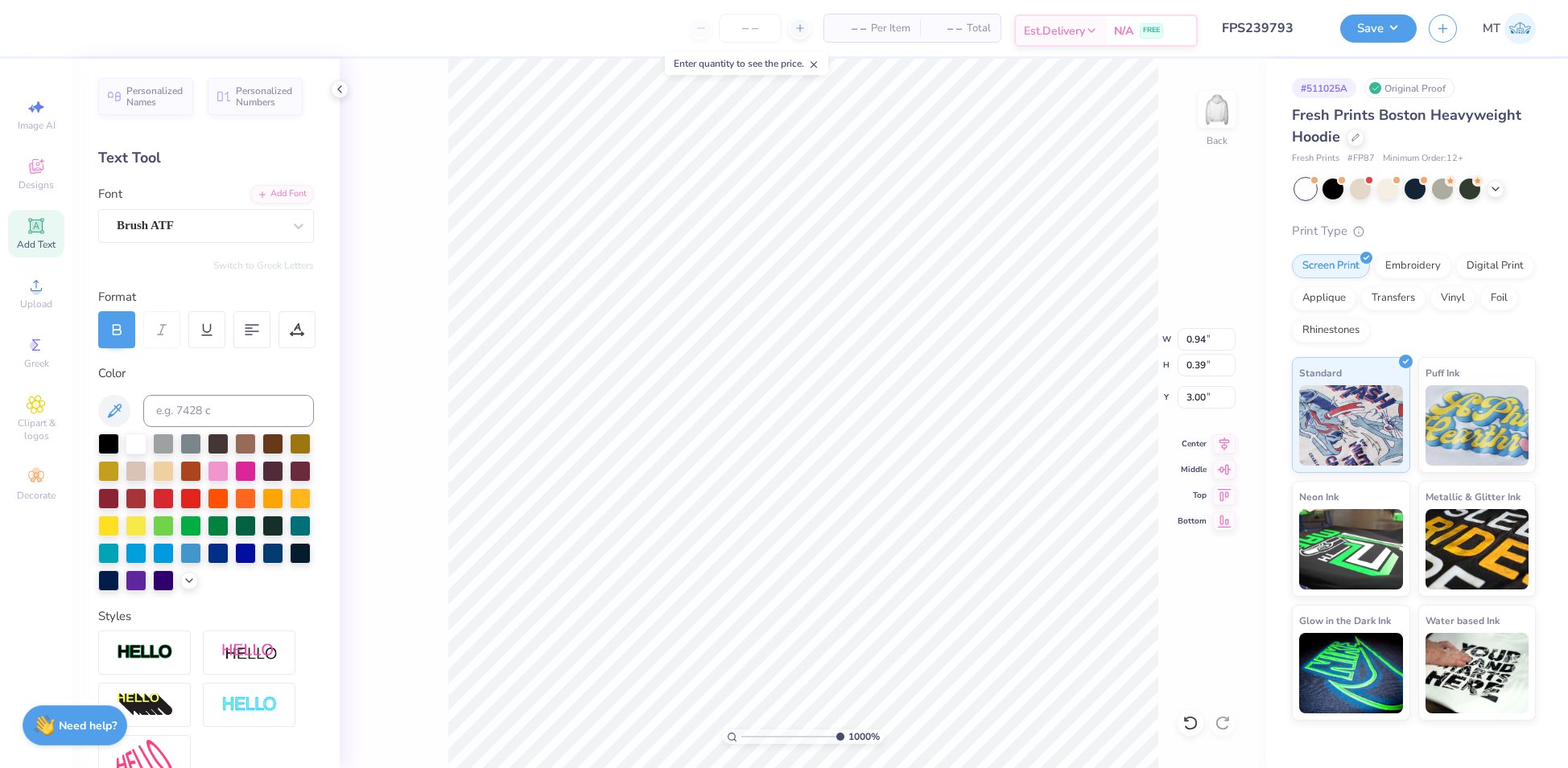
type input "1.03"
type input "0.43"
type input "3.00"
type input "0.45"
type input "2.99"
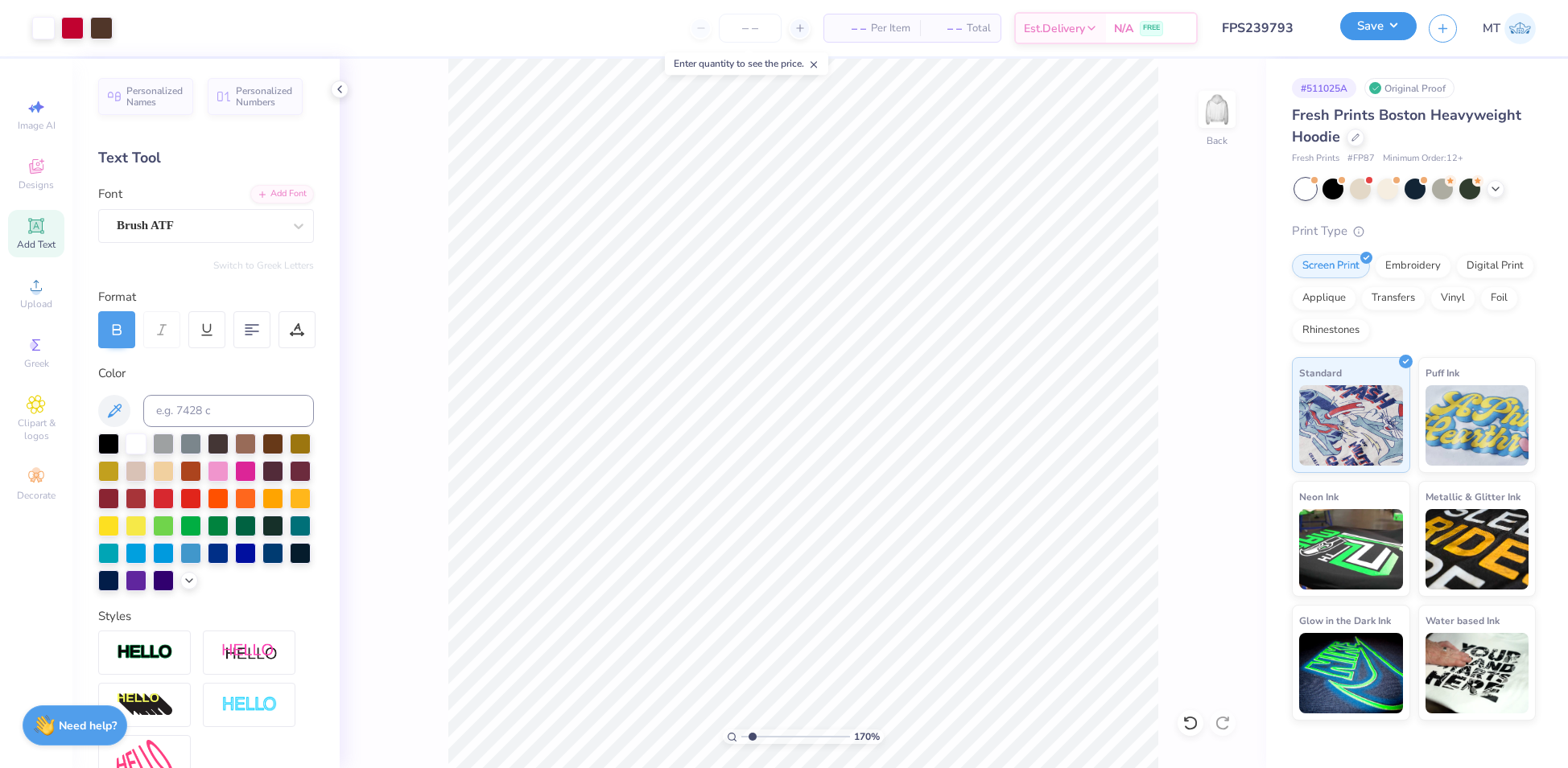
click at [1376, 27] on button "Save" at bounding box center [1377, 26] width 76 height 28
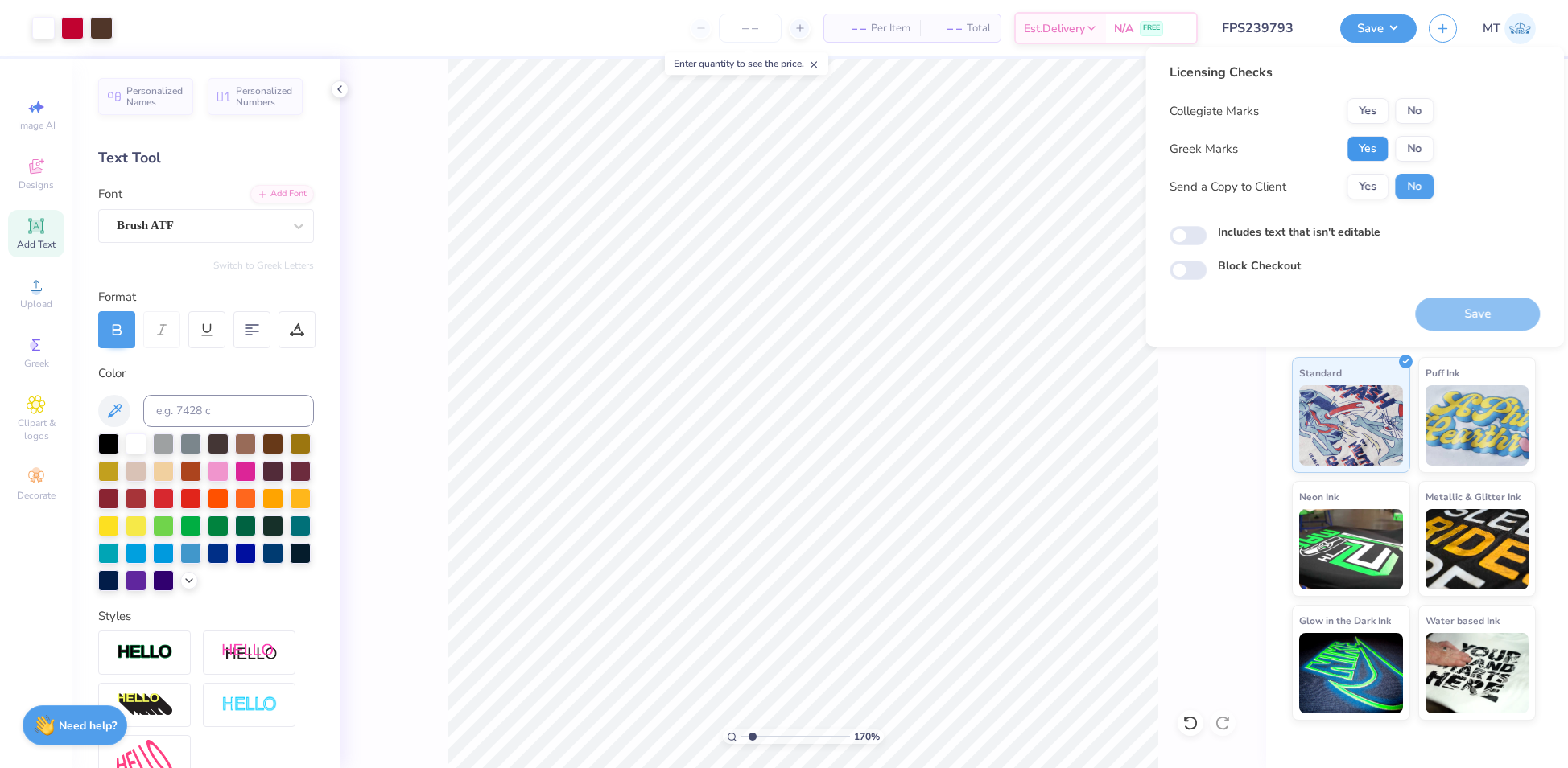
click at [1373, 143] on button "Yes" at bounding box center [1367, 148] width 41 height 26
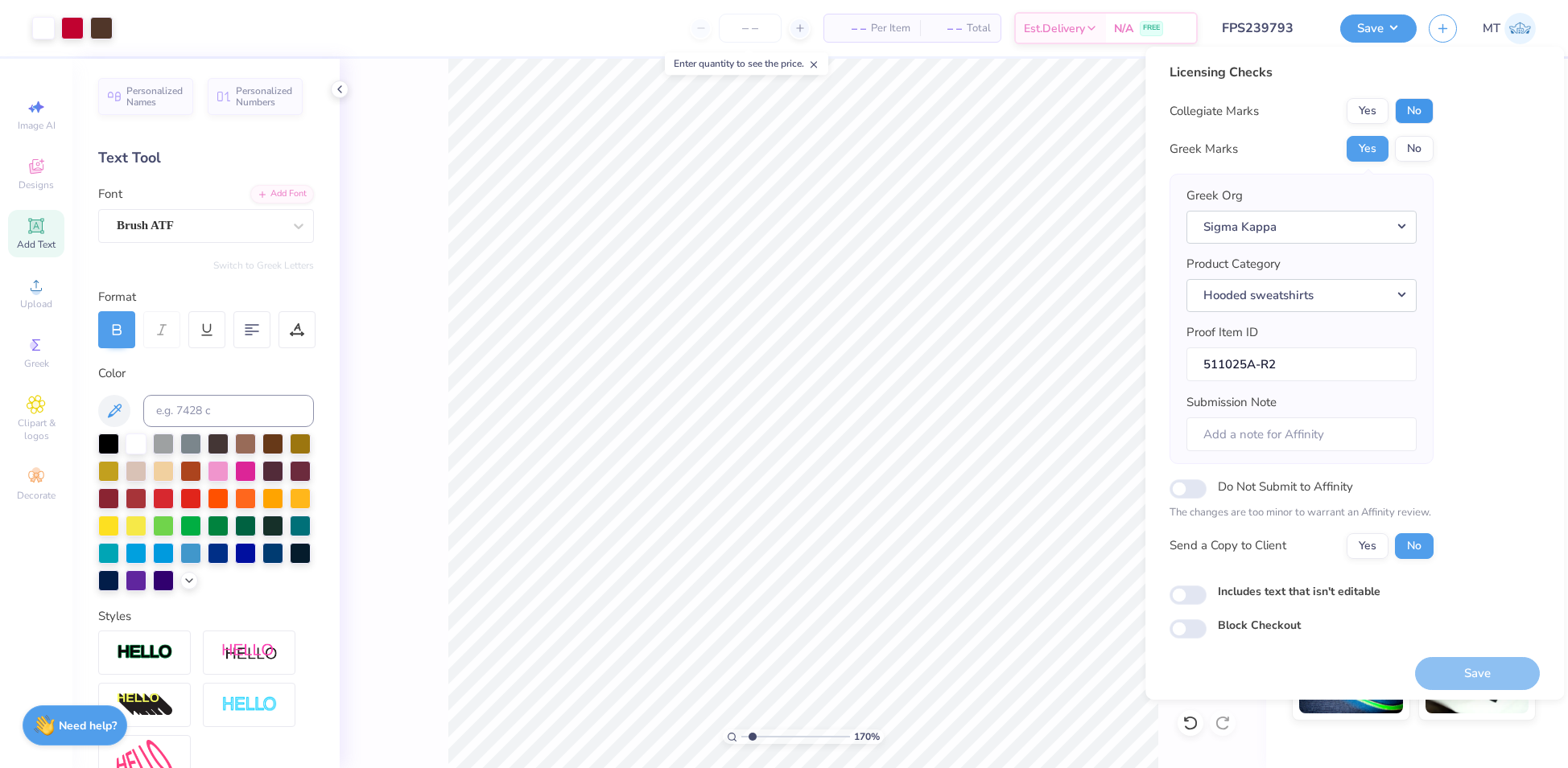
click at [1422, 109] on button "No" at bounding box center [1414, 111] width 39 height 26
click at [1500, 679] on button "Save" at bounding box center [1476, 674] width 124 height 33
type input "1.69974405766844"
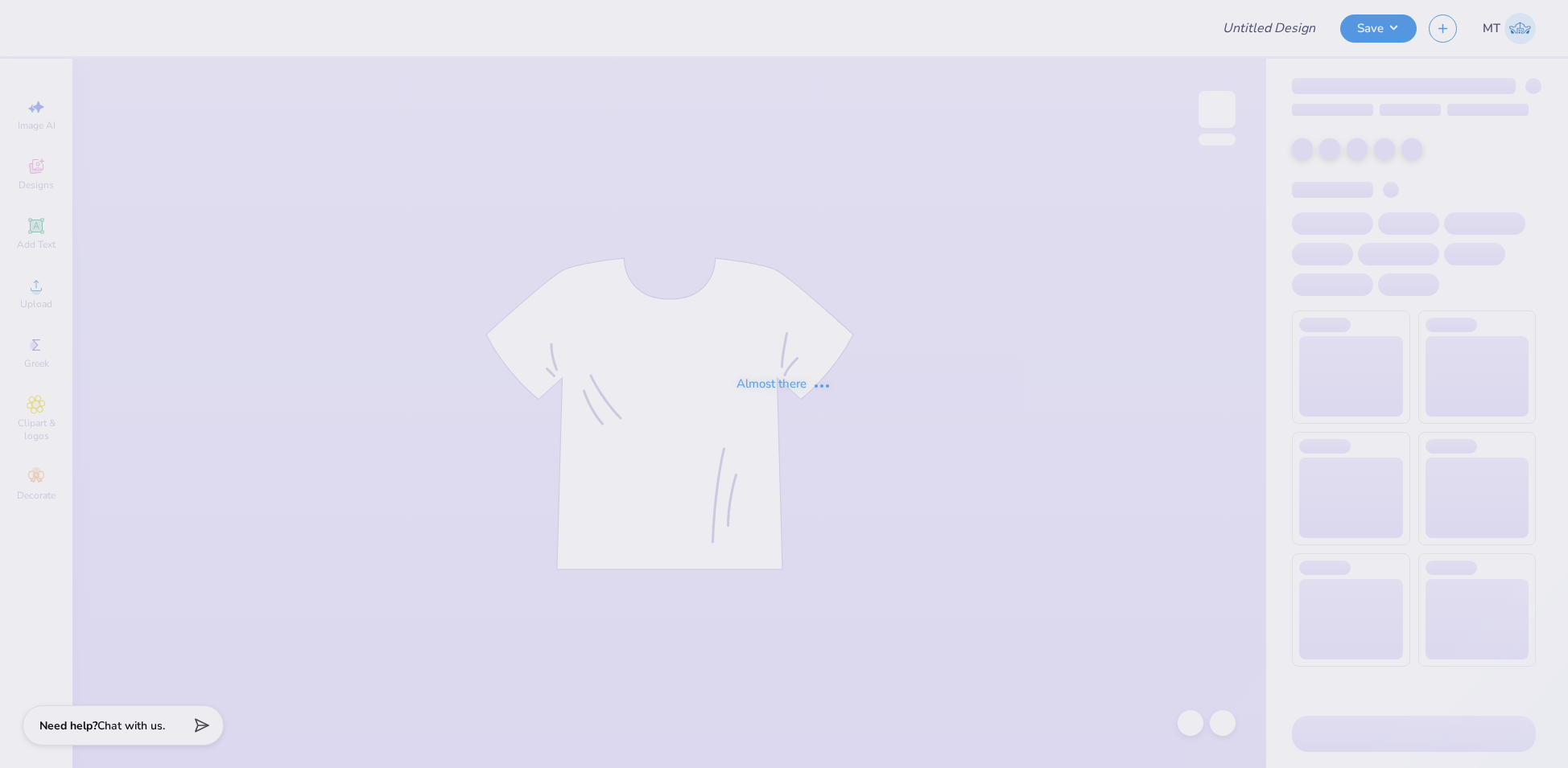
type input "FPS239795"
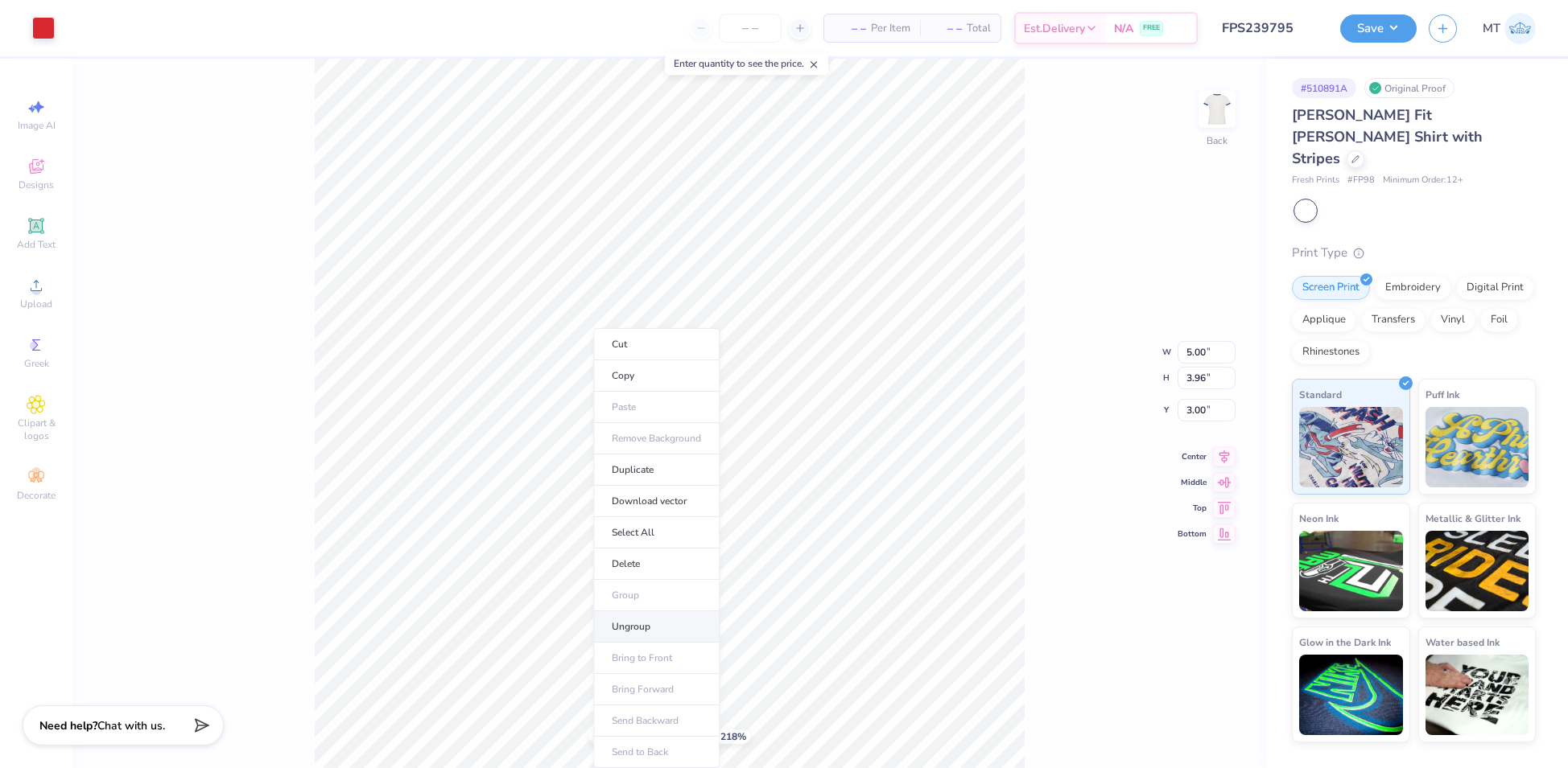
click at [660, 629] on li "Ungroup" at bounding box center [655, 627] width 126 height 32
type input "2.18171083999111"
type input "6.47"
type input "2.28280055932015"
click at [833, 594] on li "Group" at bounding box center [855, 596] width 126 height 32
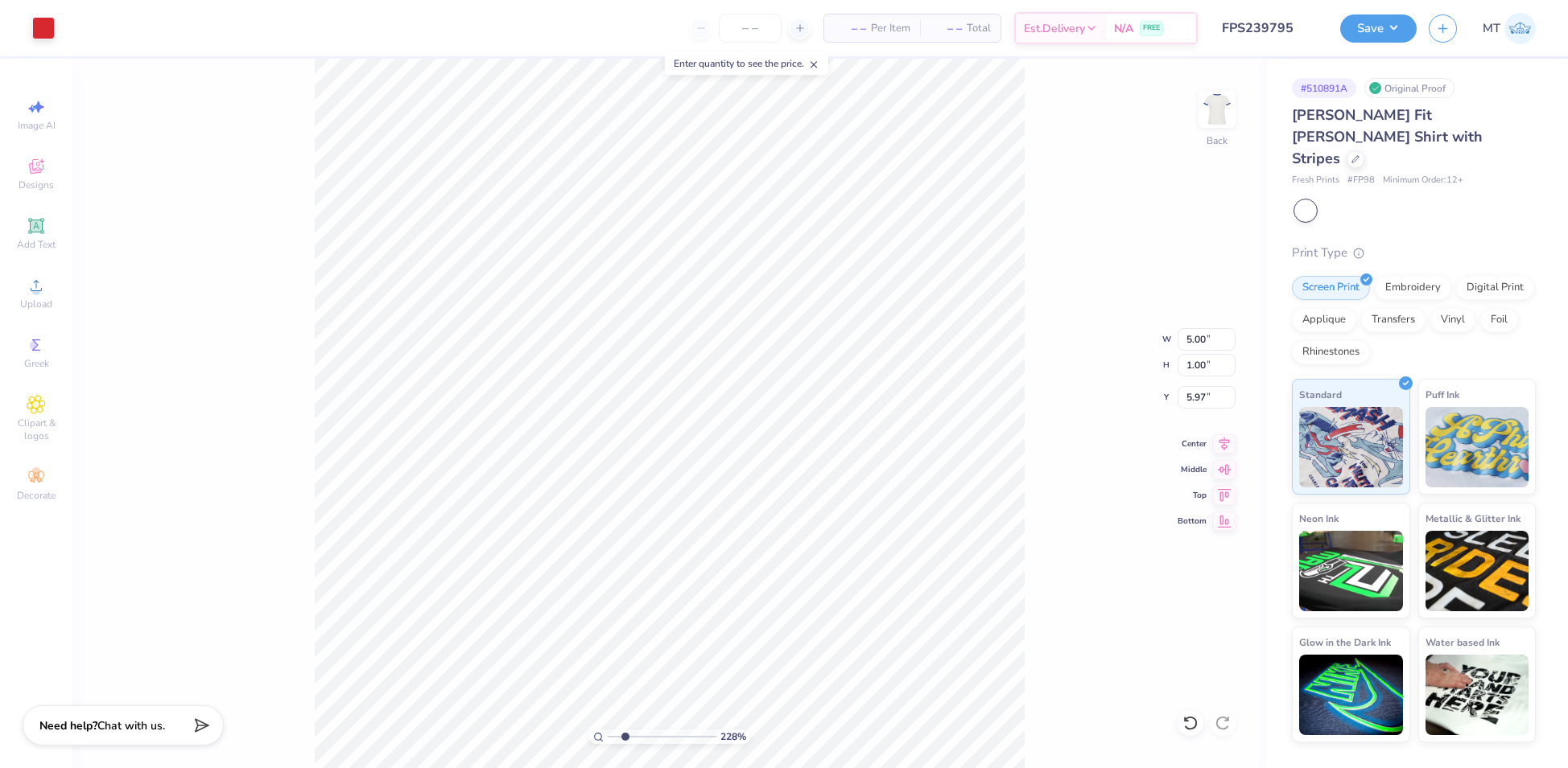
type input "2.80"
type input "3.00"
click at [1351, 153] on icon at bounding box center [1355, 157] width 8 height 8
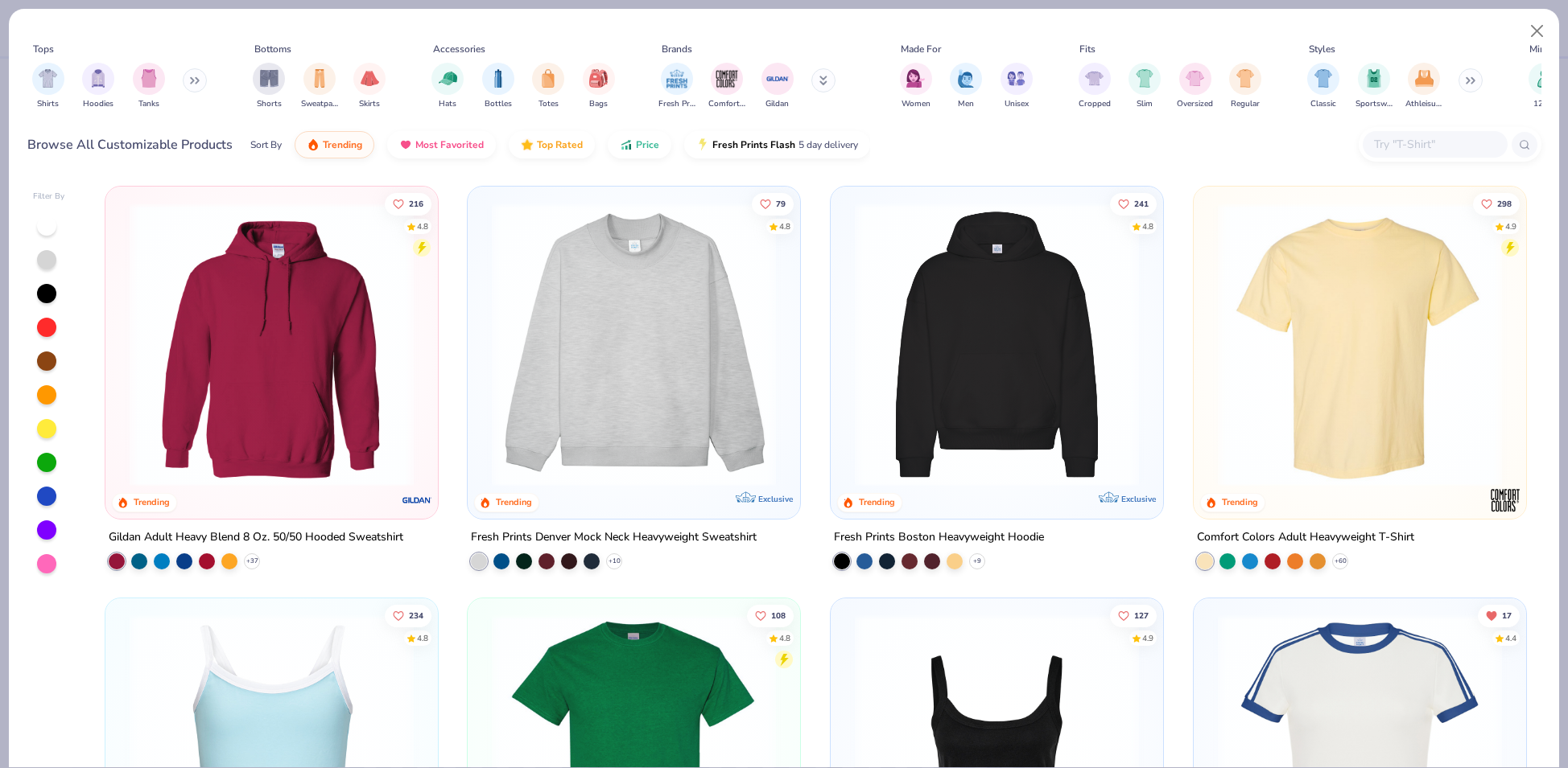
scroll to position [201, 0]
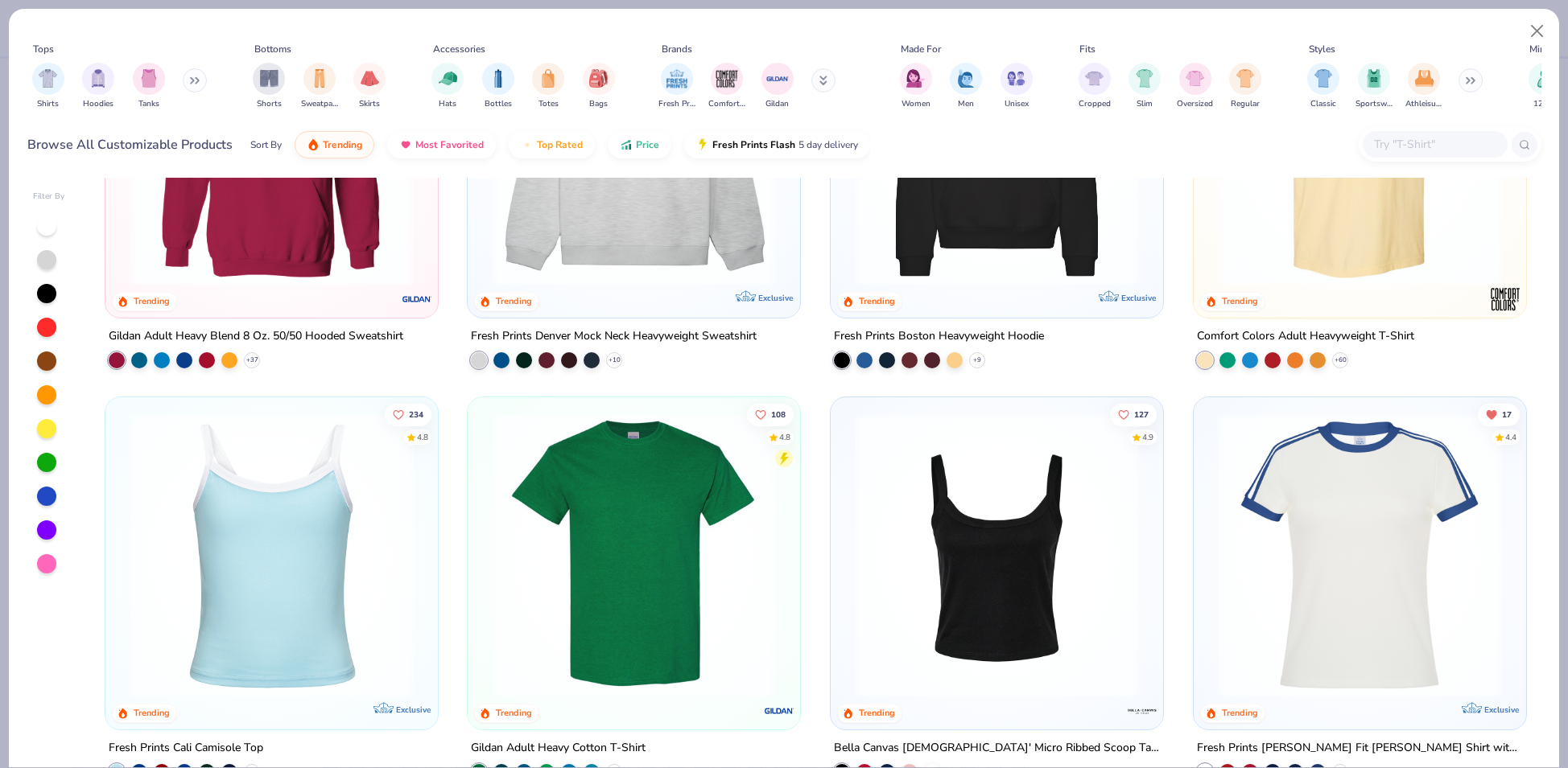
click at [1366, 542] on img at bounding box center [1359, 555] width 300 height 284
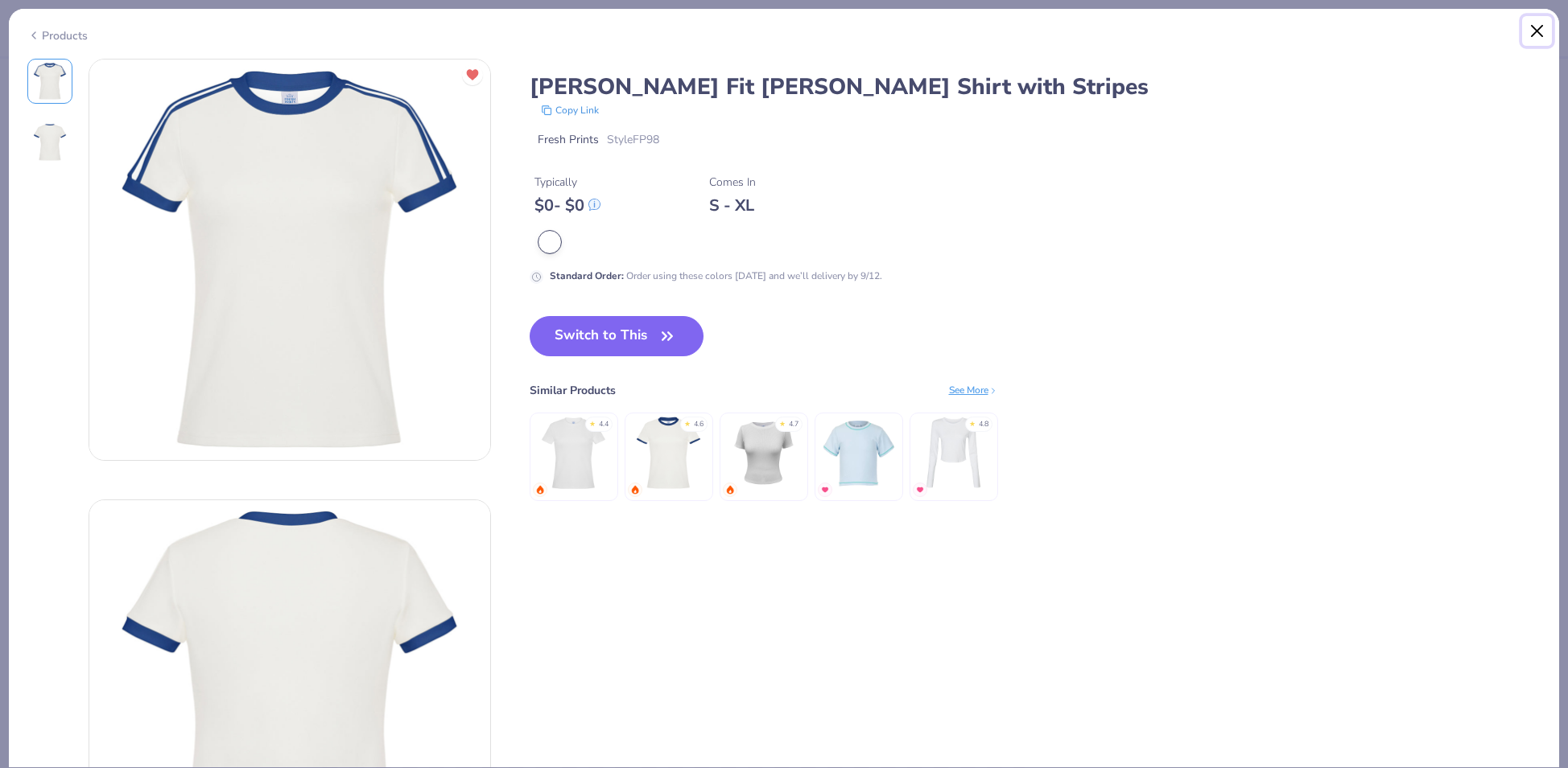
click at [1534, 29] on button "Close" at bounding box center [1537, 32] width 31 height 31
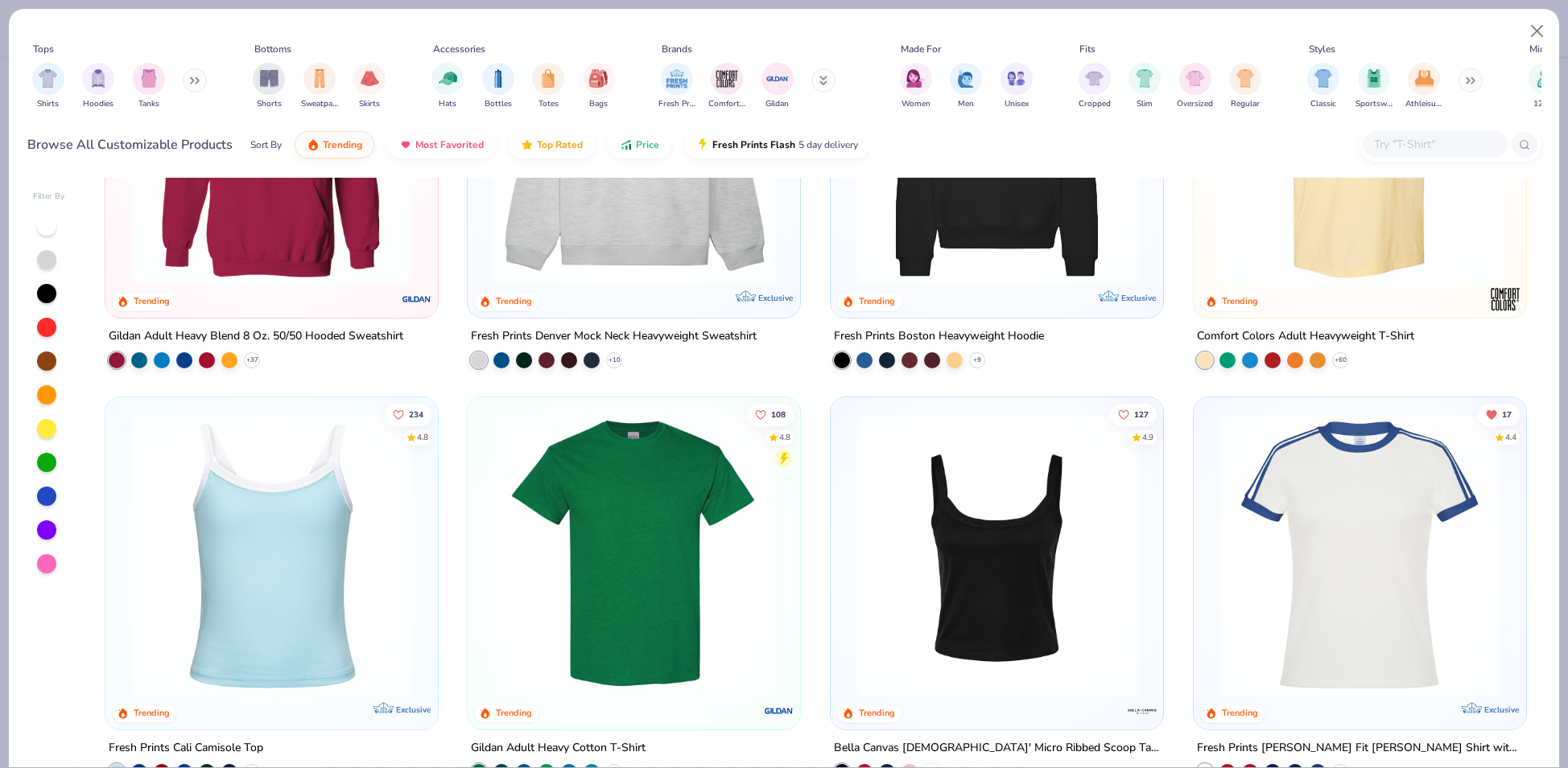
scroll to position [600, 0]
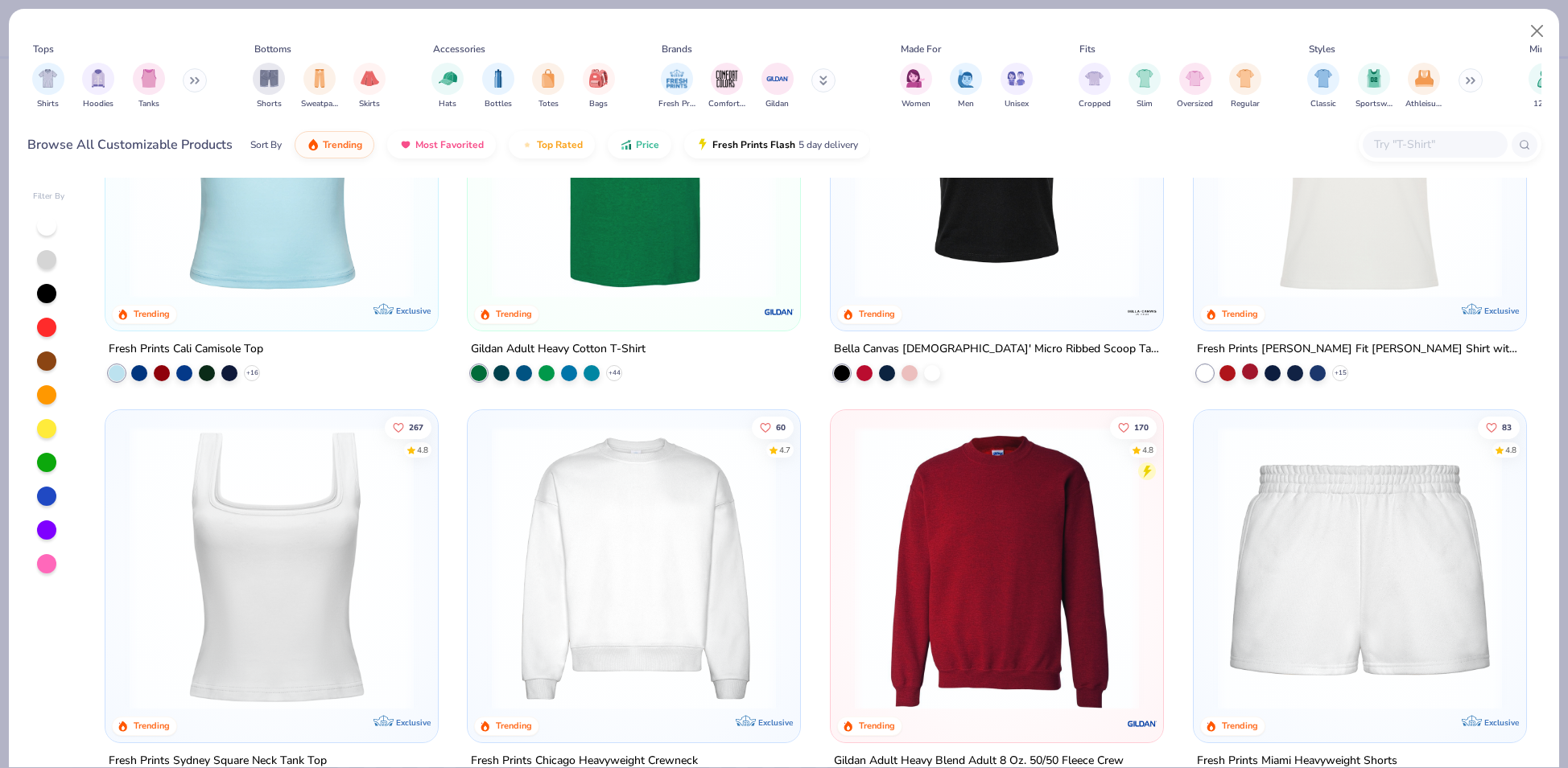
click at [1241, 371] on div at bounding box center [1249, 371] width 16 height 16
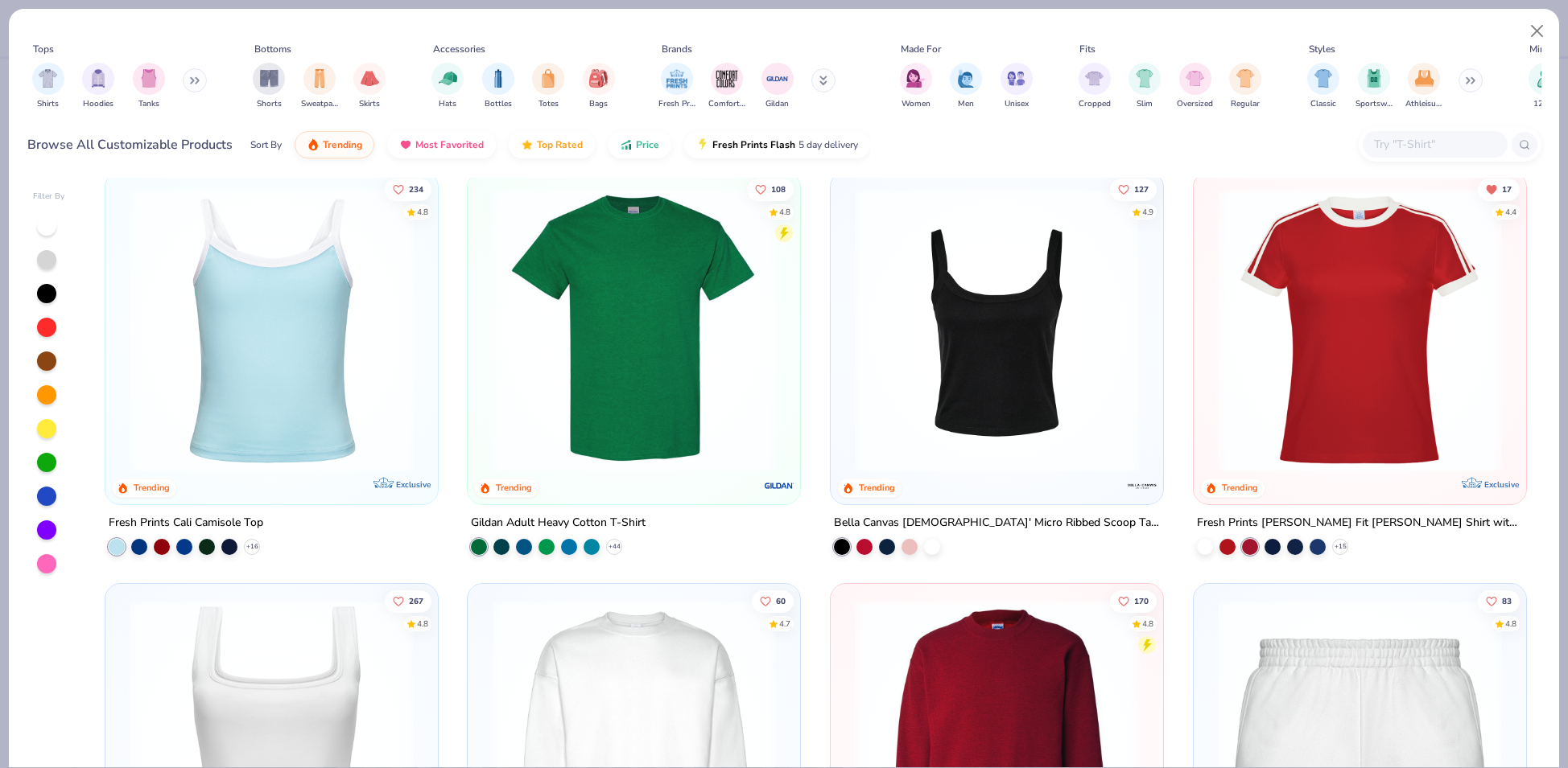
scroll to position [387, 0]
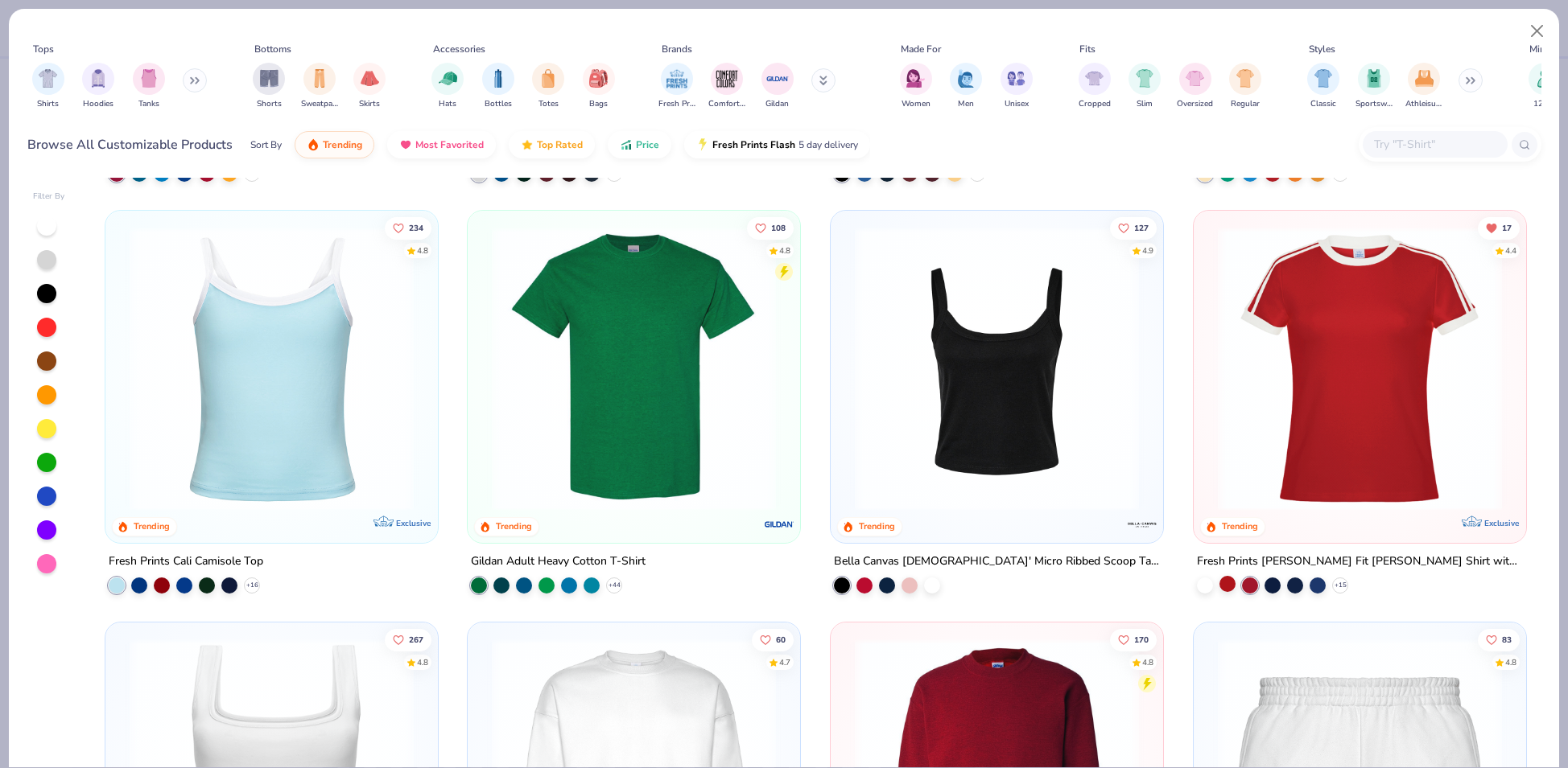
click at [1222, 575] on div at bounding box center [1227, 583] width 16 height 16
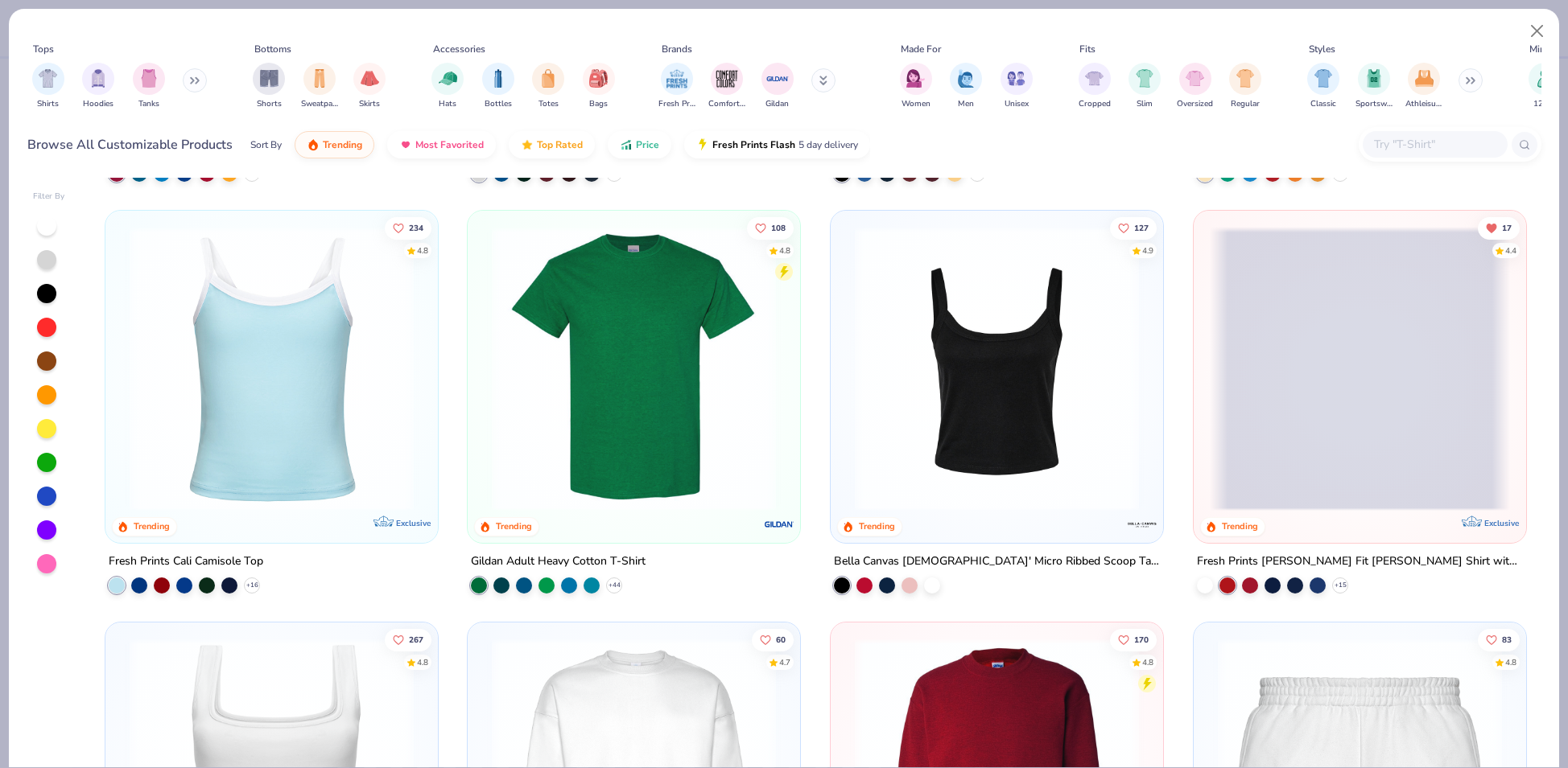
click at [1222, 579] on div at bounding box center [1227, 585] width 16 height 16
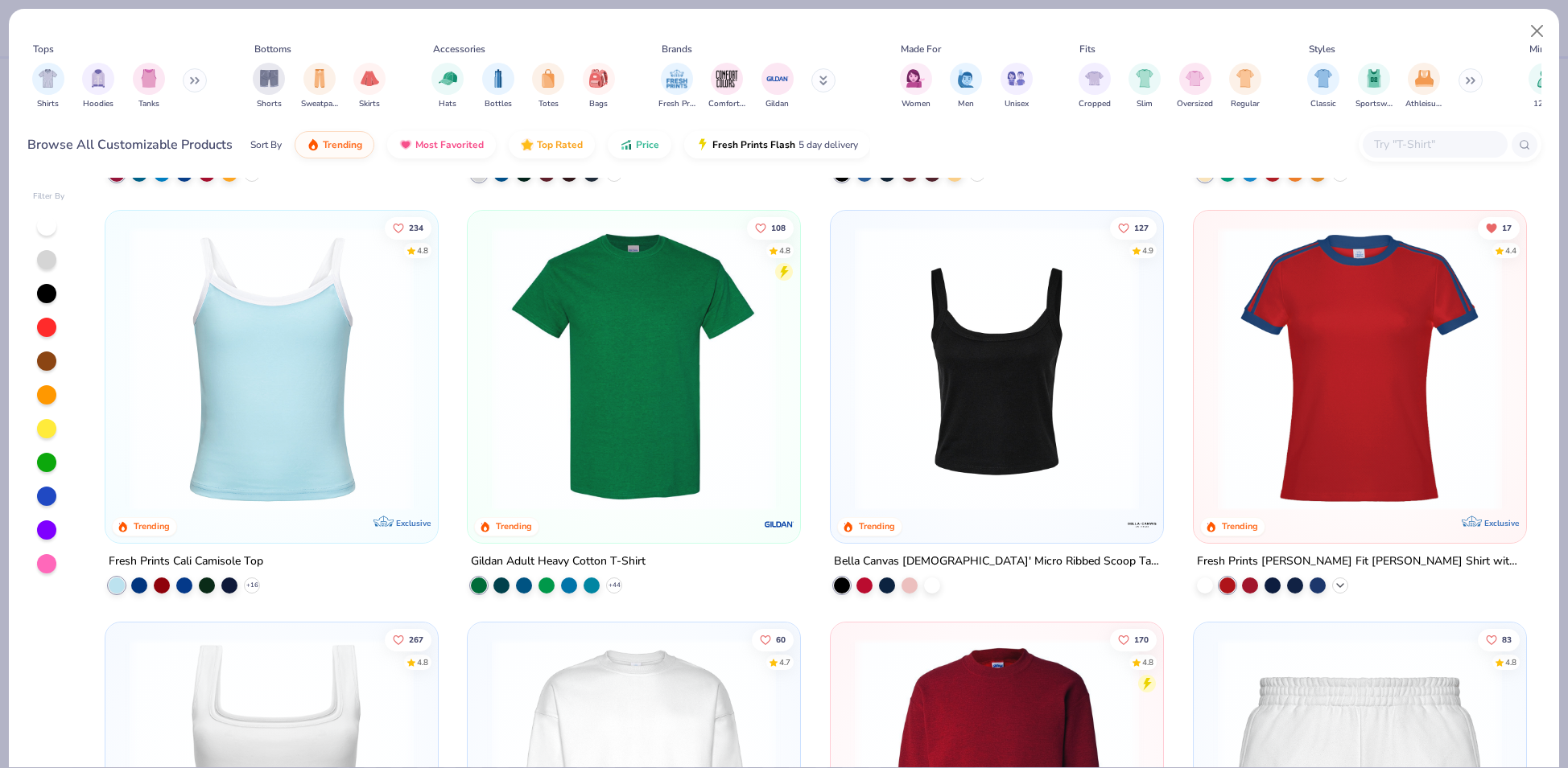
click at [1337, 588] on icon at bounding box center [1340, 584] width 13 height 13
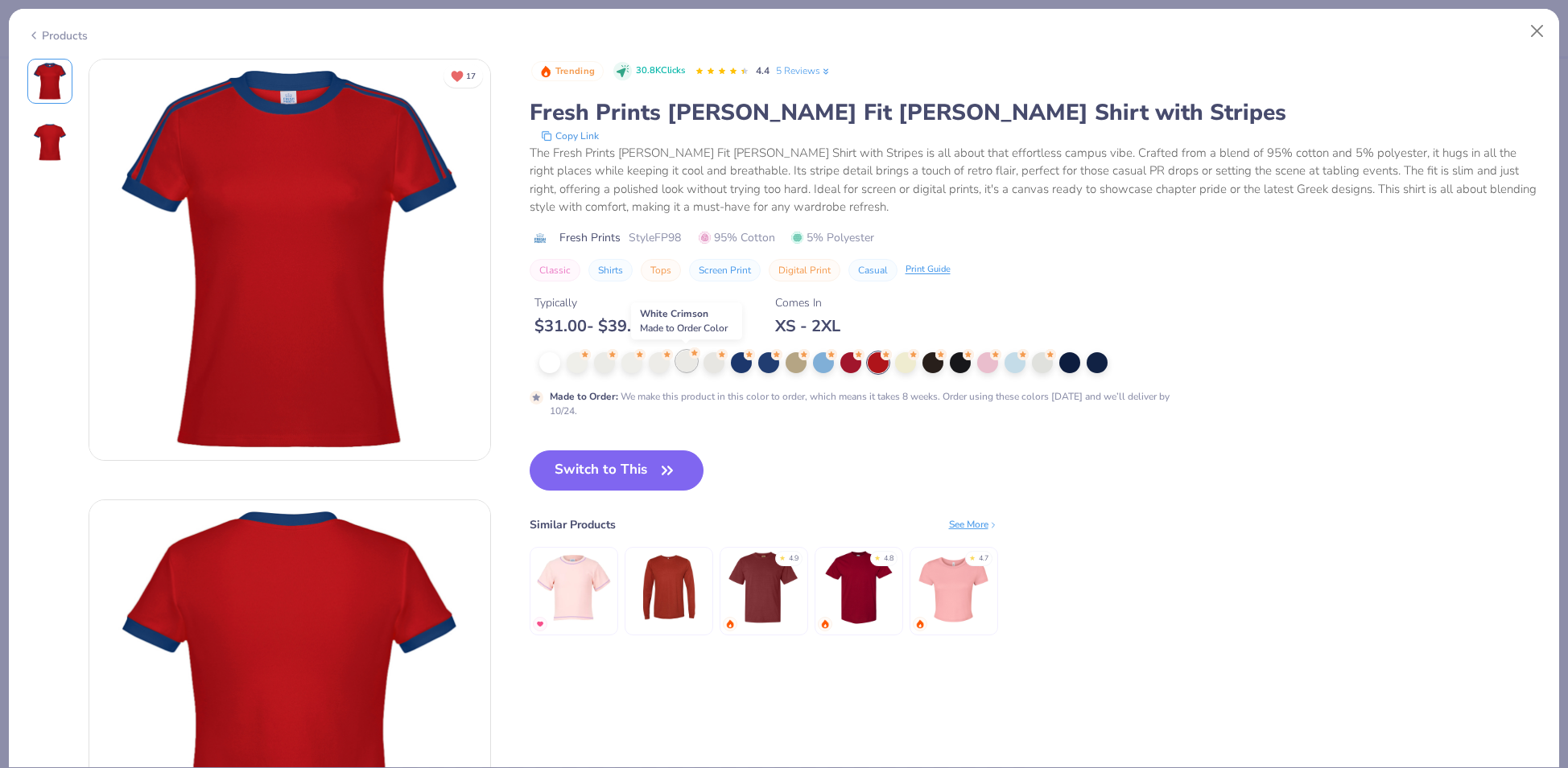
click at [685, 364] on div at bounding box center [686, 361] width 21 height 21
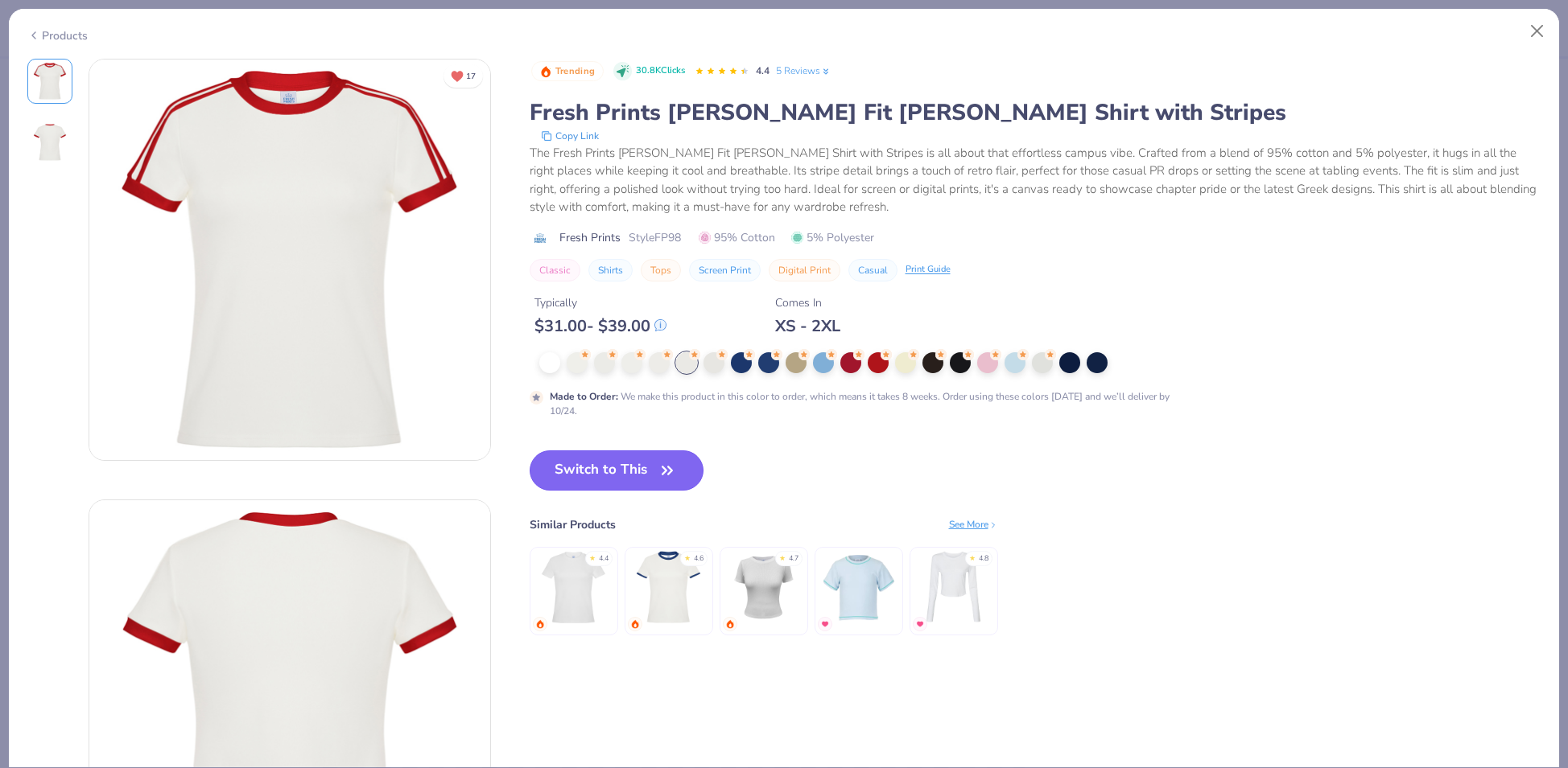
click at [656, 472] on span "button" at bounding box center [667, 470] width 22 height 22
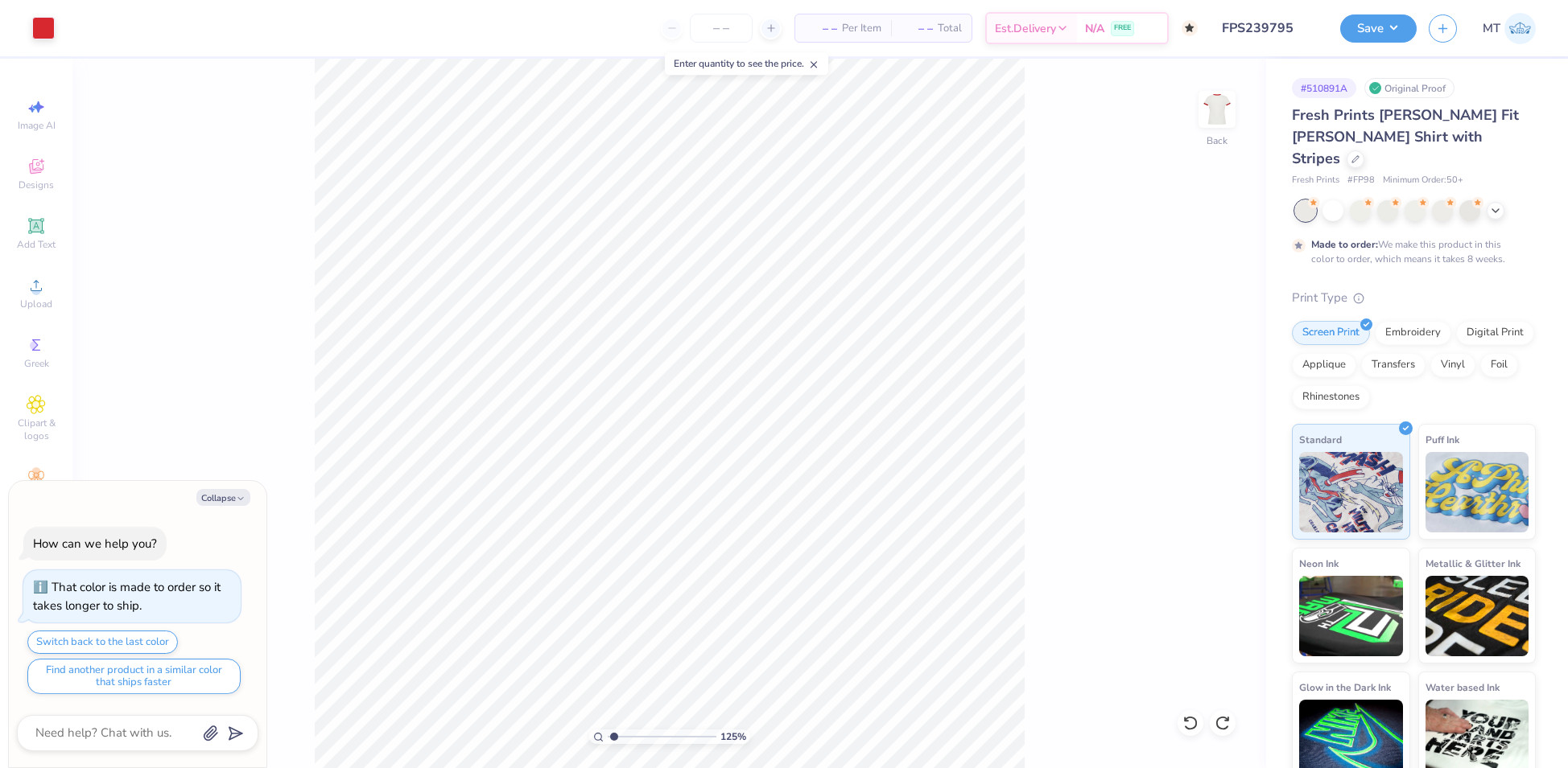
type input "1.25135265090475"
type textarea "x"
type input "1.25135265090475"
type textarea "x"
type input "1.25135265090475"
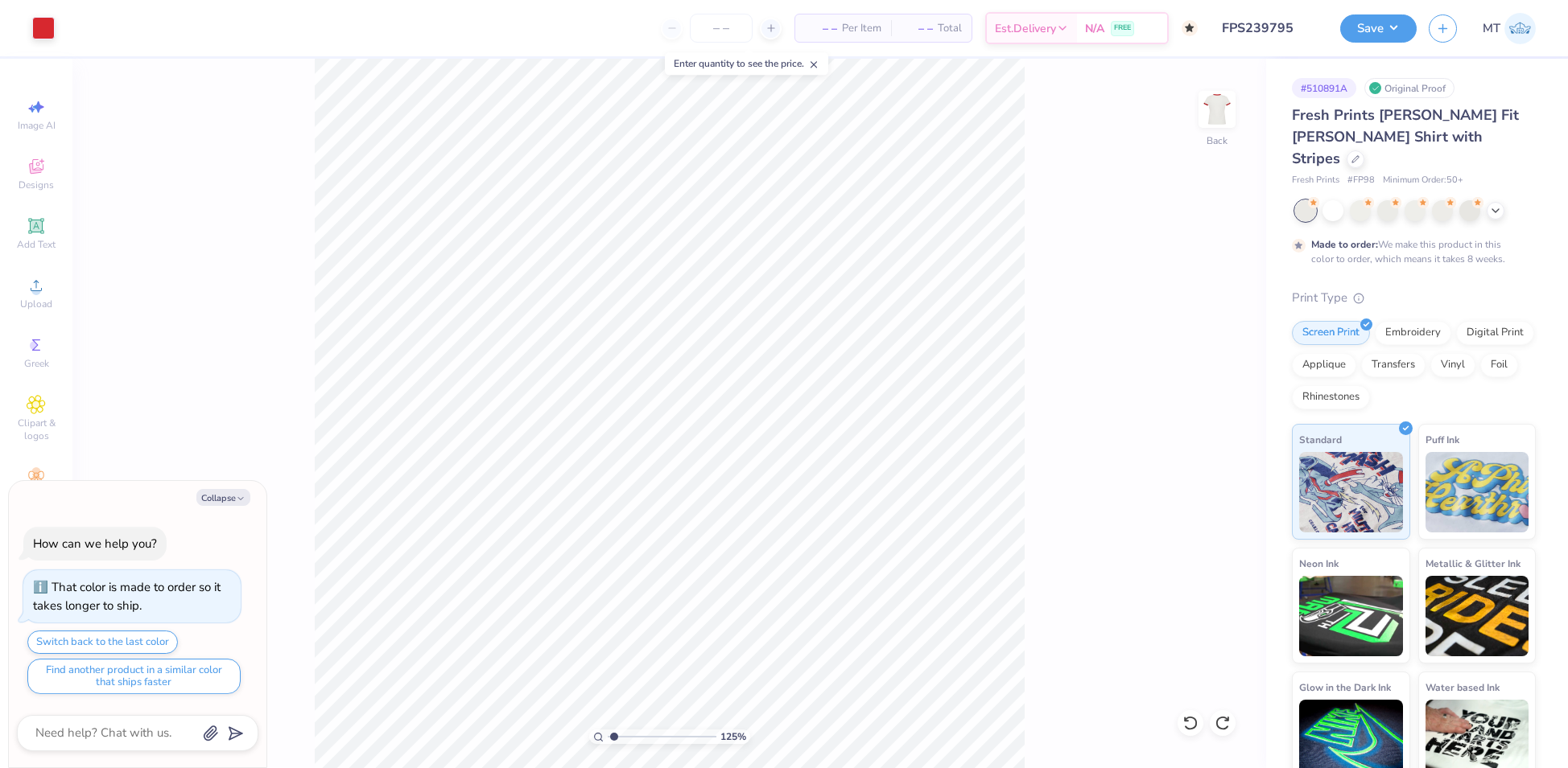
type textarea "x"
type input "2.69890011162889"
type textarea "x"
type input "1.15864423439496"
type textarea "x"
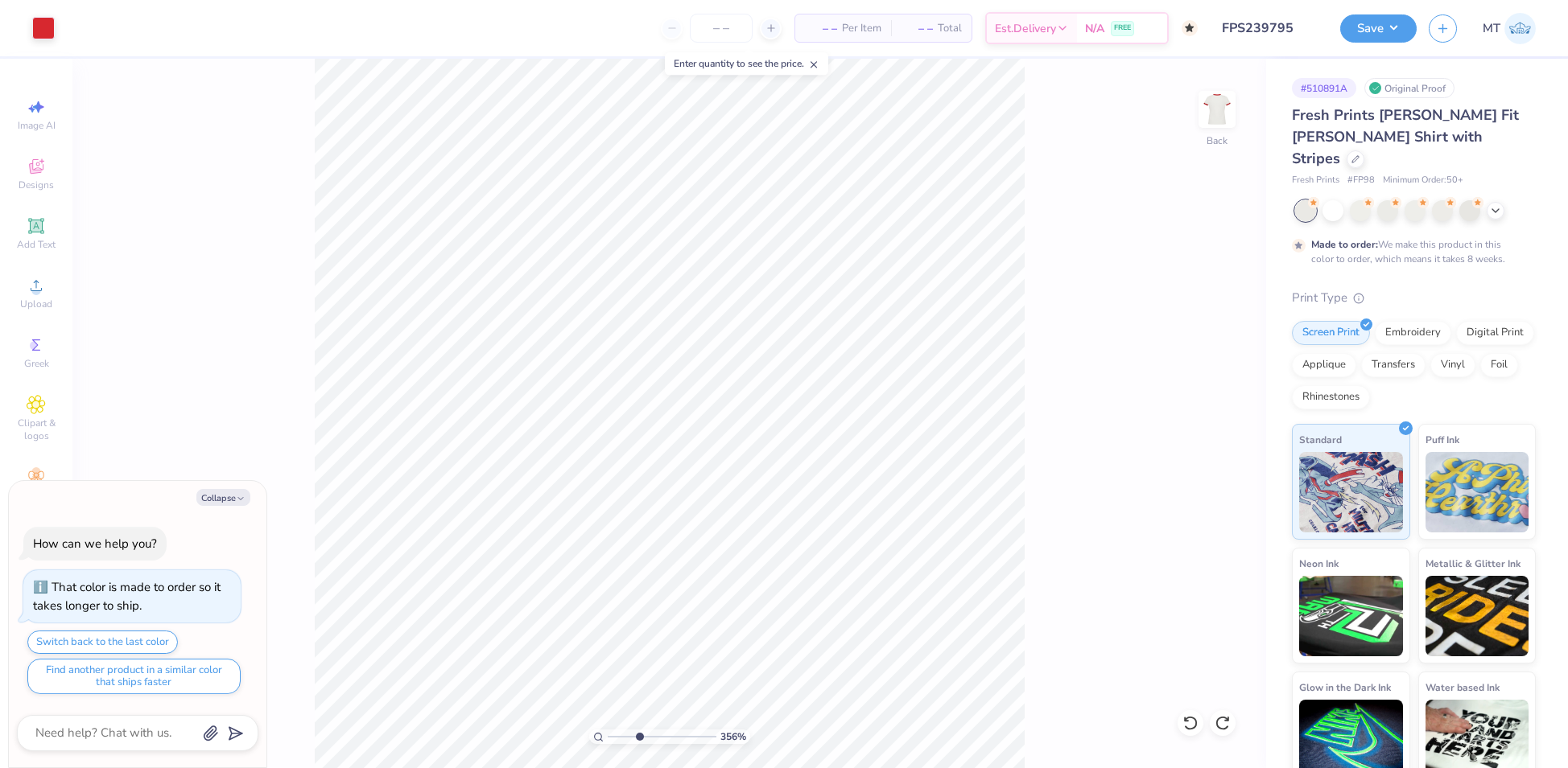
type input "3.56223990018797"
type textarea "x"
type input "3.56223990018797"
type textarea "x"
type input "3.56223990018797"
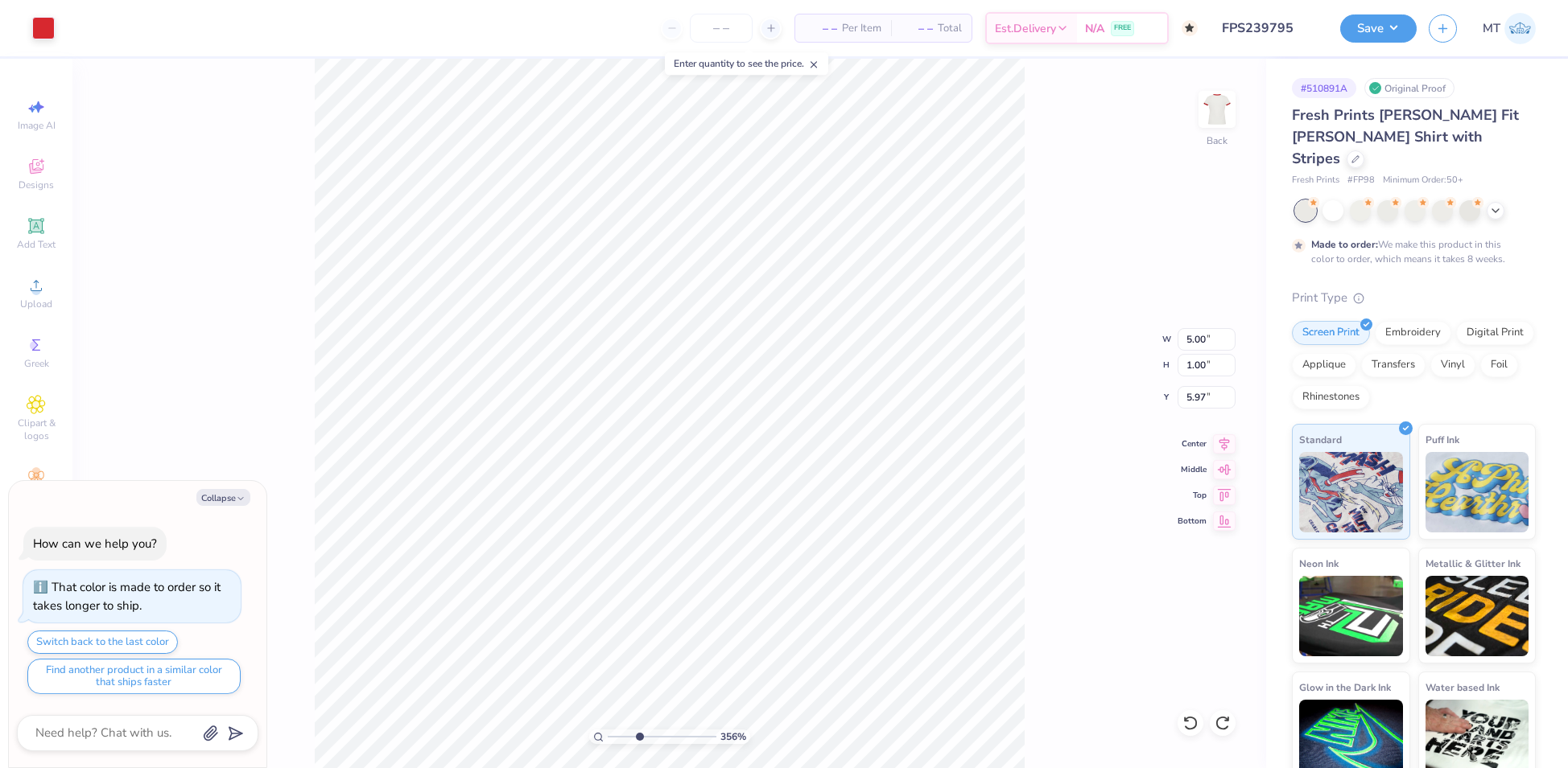
type textarea "x"
type input "6.04"
type input "3.56223990018797"
type textarea "x"
type input "3.56223990018797"
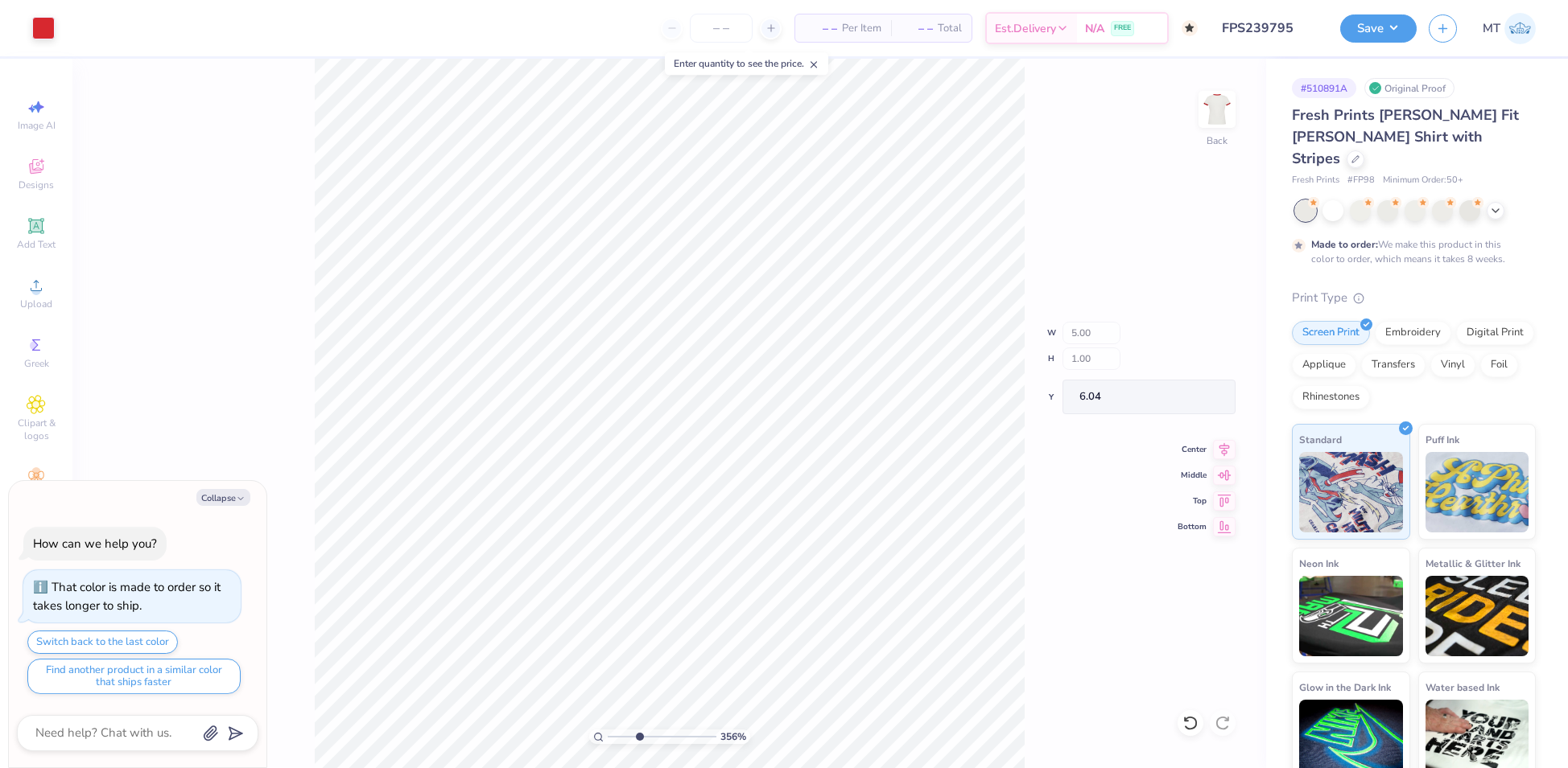
type textarea "x"
type input "1"
type textarea "x"
click at [1194, 395] on input "3.00" at bounding box center [1207, 397] width 58 height 22
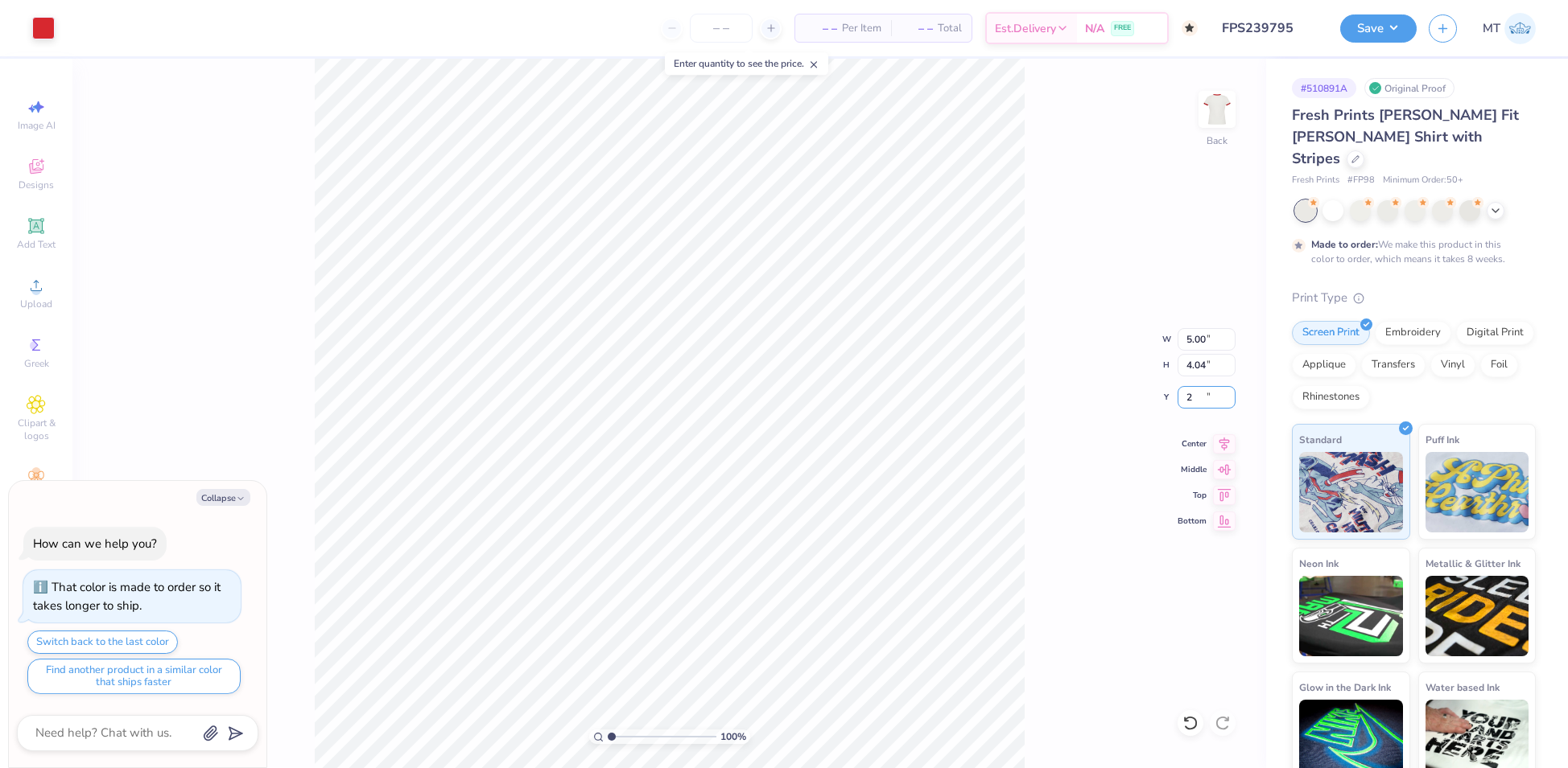
type input "2"
type textarea "x"
click at [1191, 397] on input "2.00" at bounding box center [1207, 397] width 58 height 22
type input "2.5"
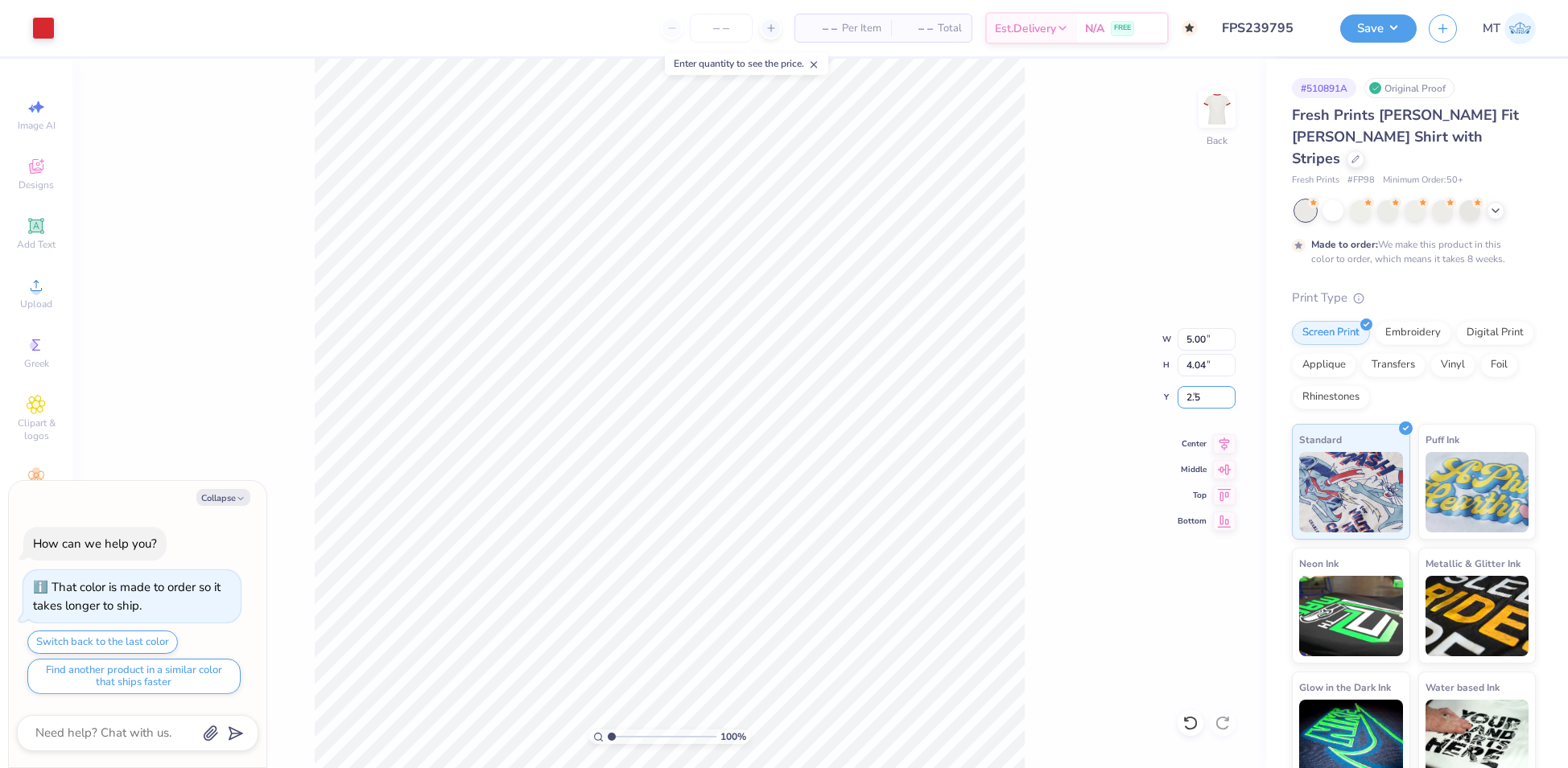
type textarea "x"
type input "2.50"
type textarea "x"
type input "1"
click at [230, 504] on button "Collapse" at bounding box center [224, 498] width 54 height 17
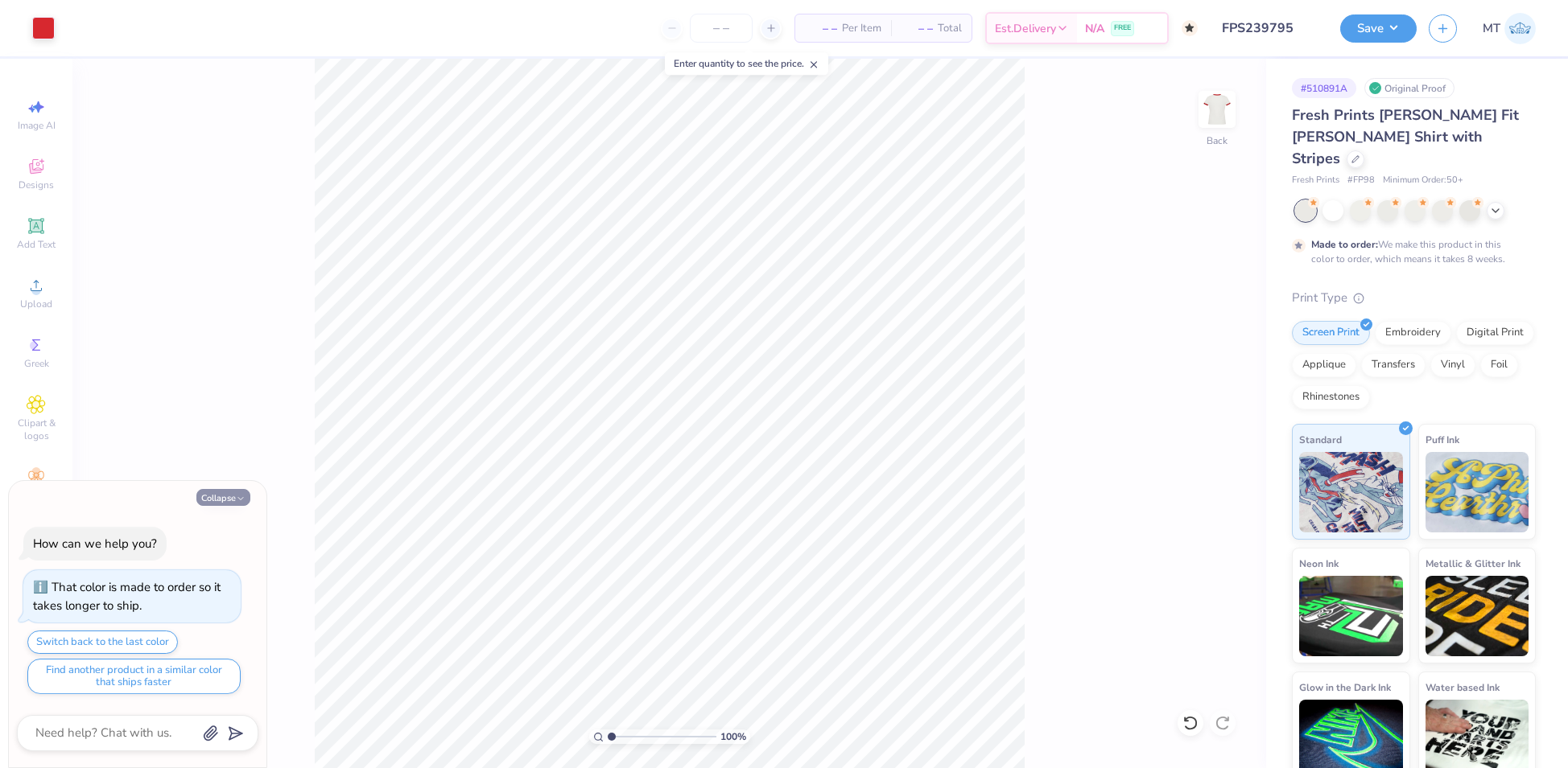
type textarea "x"
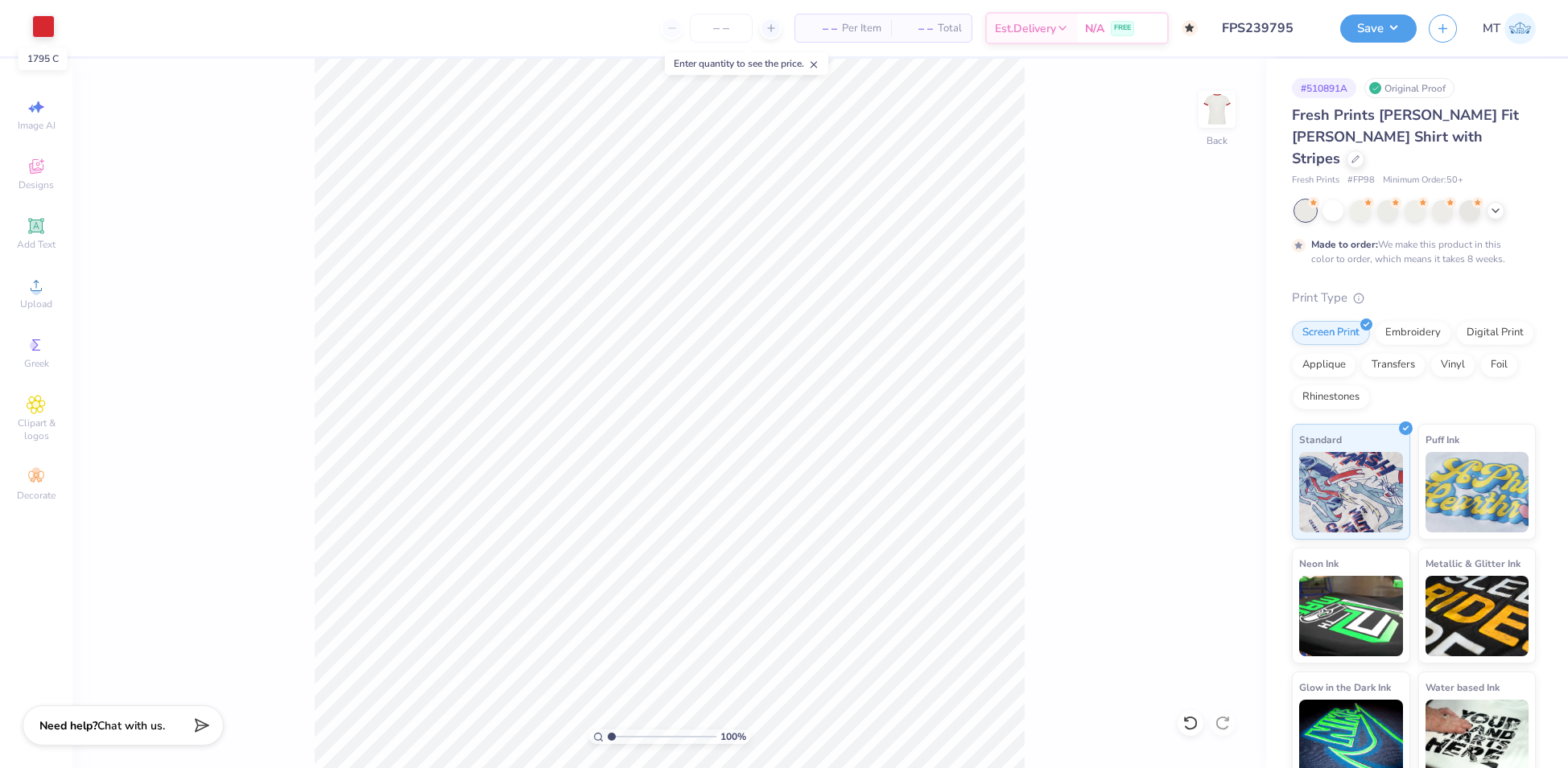
click at [44, 22] on div at bounding box center [42, 26] width 22 height 22
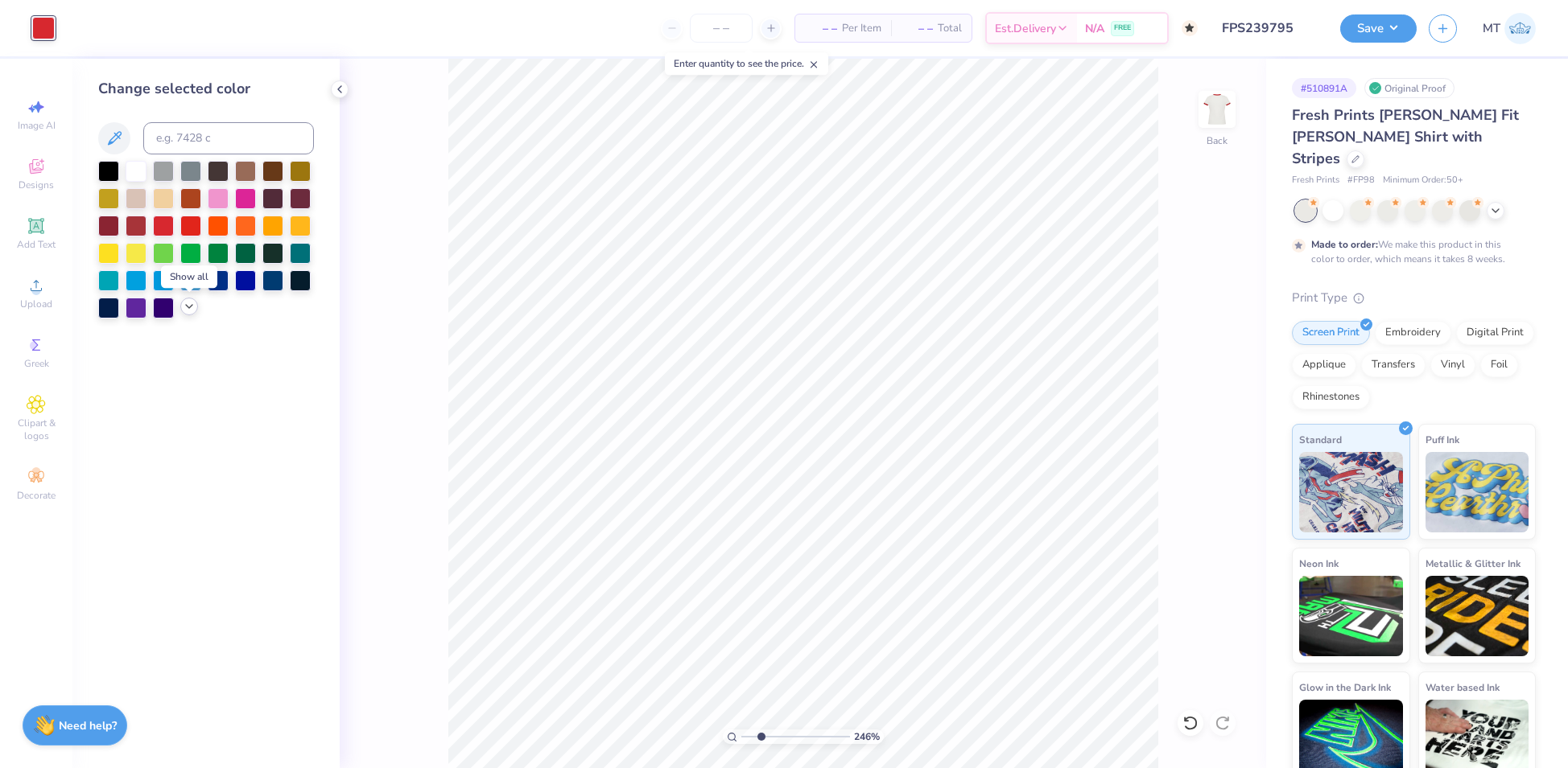
click at [194, 305] on icon at bounding box center [189, 305] width 13 height 13
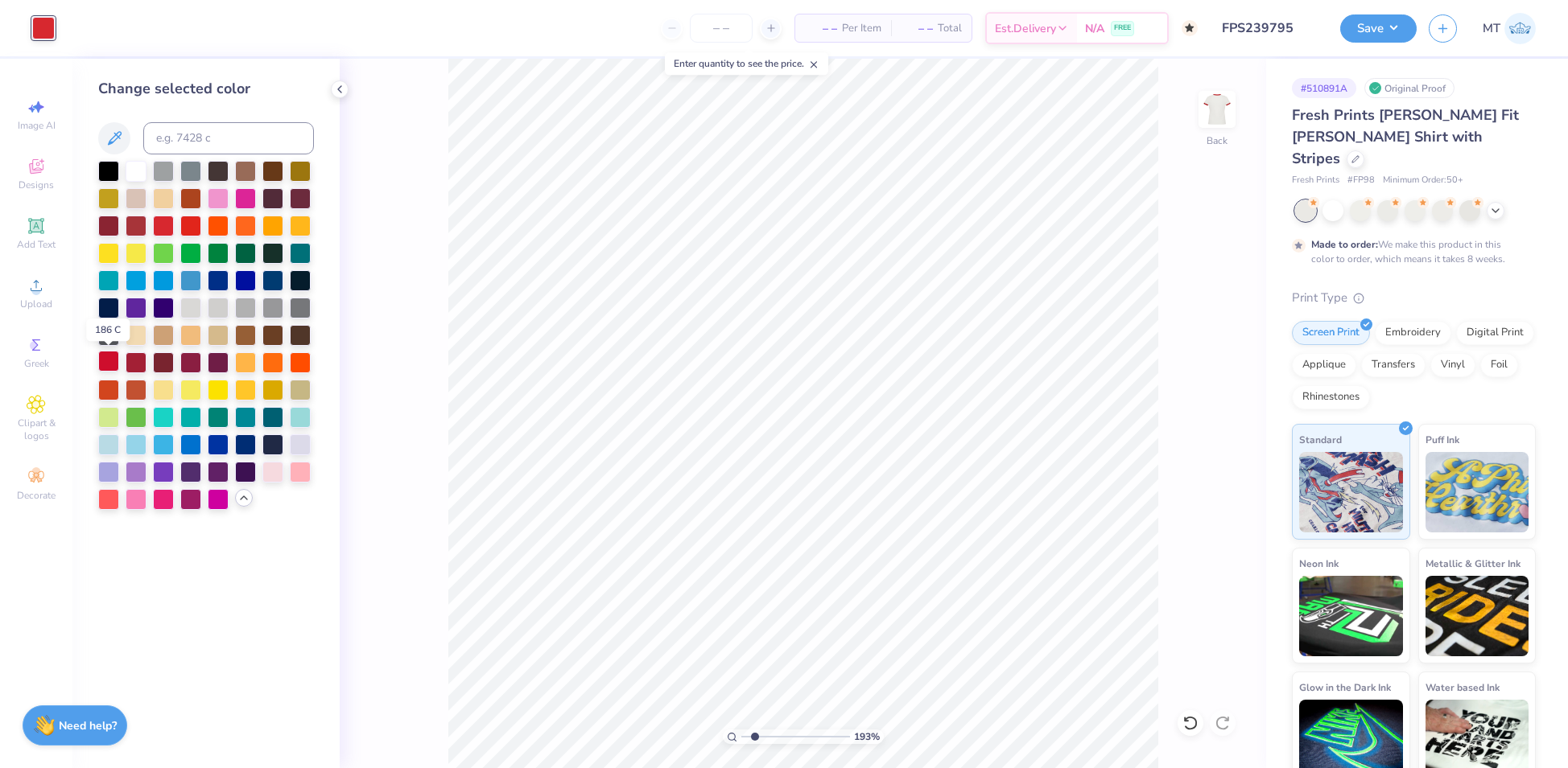
click at [100, 359] on div at bounding box center [109, 361] width 21 height 21
type input "1"
click at [1378, 22] on button "Save" at bounding box center [1377, 26] width 76 height 28
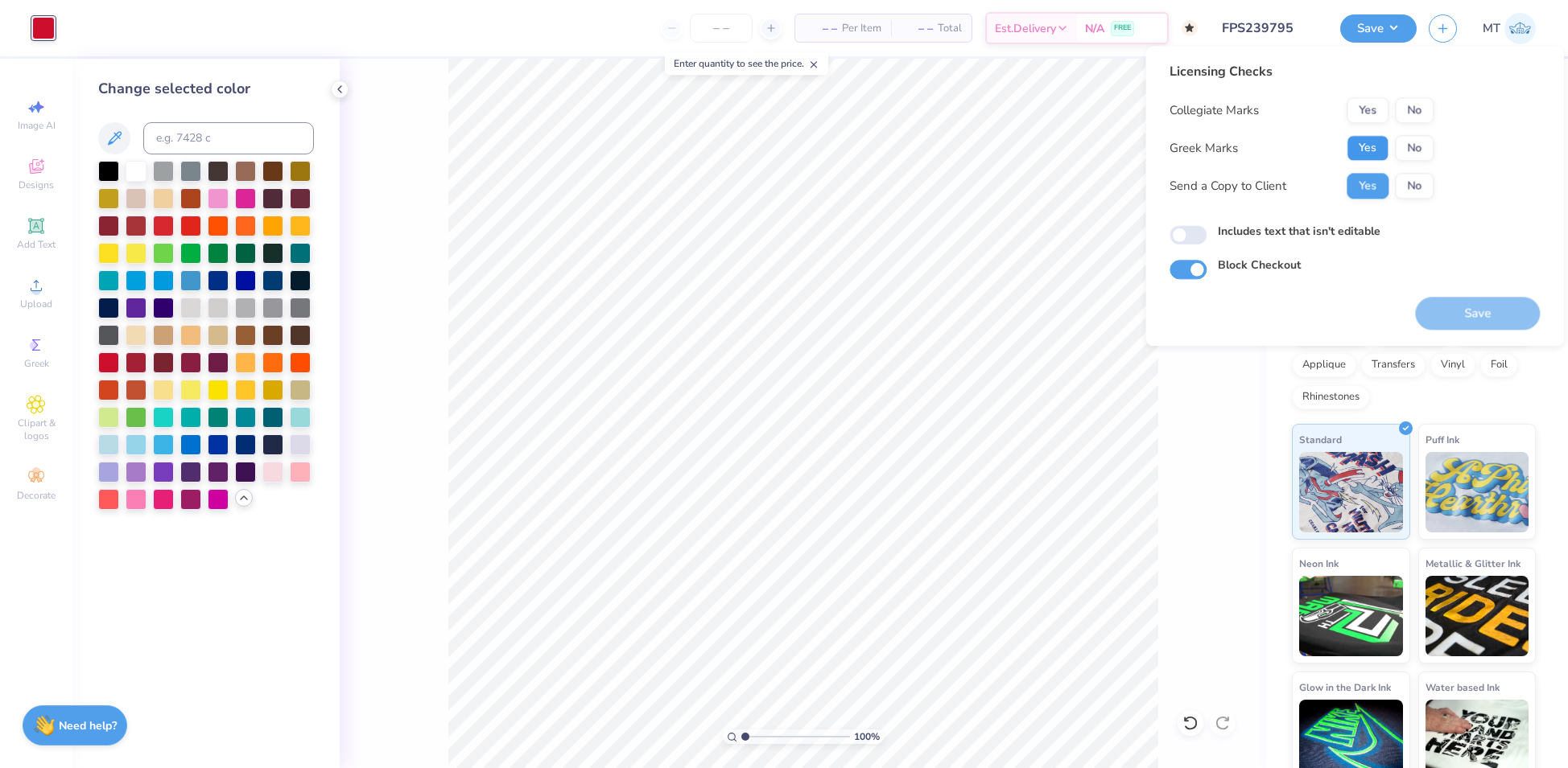
click at [1363, 140] on button "Yes" at bounding box center [1367, 147] width 41 height 26
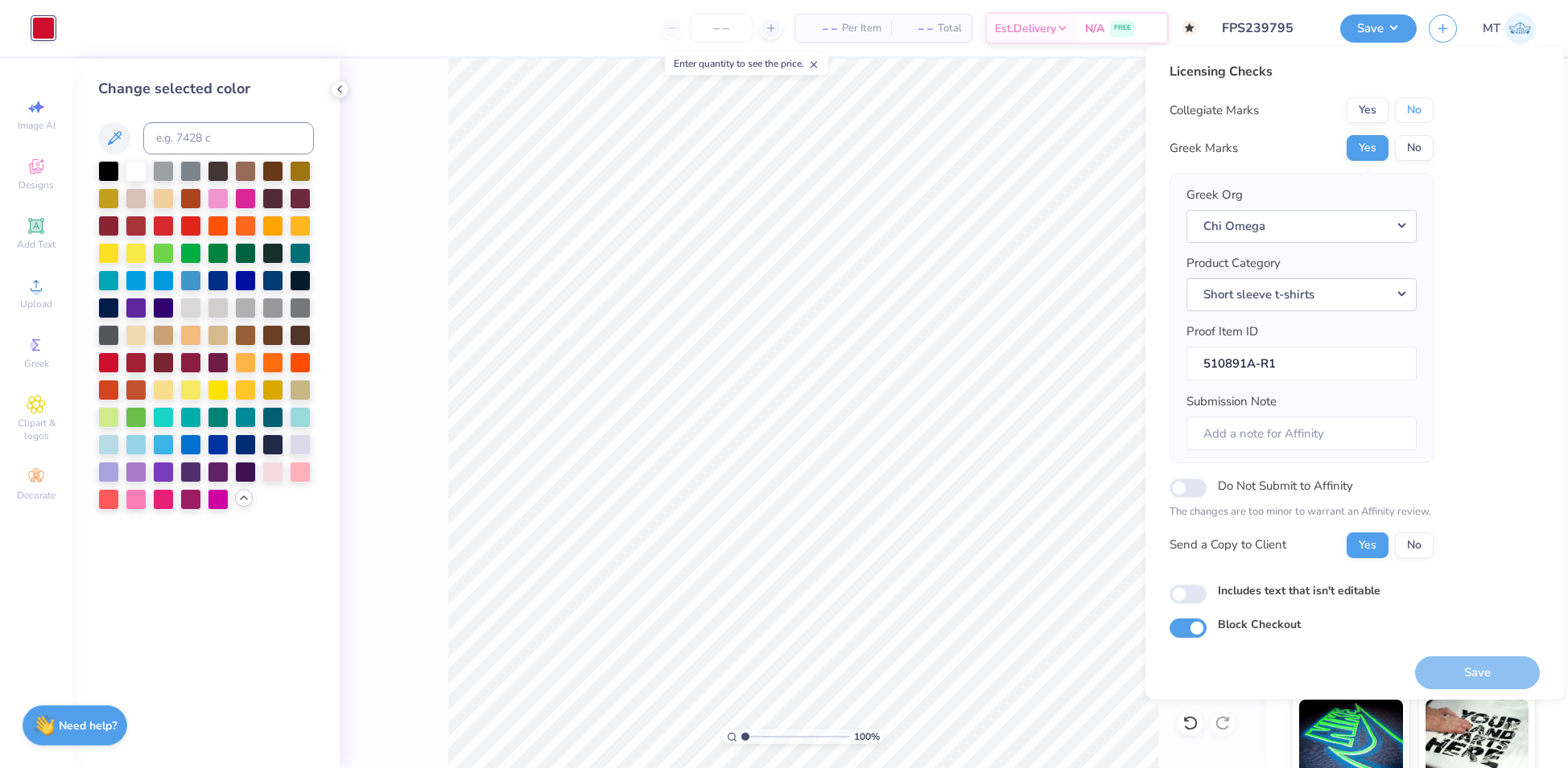
click at [1416, 111] on button "No" at bounding box center [1414, 110] width 39 height 26
click at [1502, 677] on button "Save" at bounding box center [1476, 673] width 124 height 33
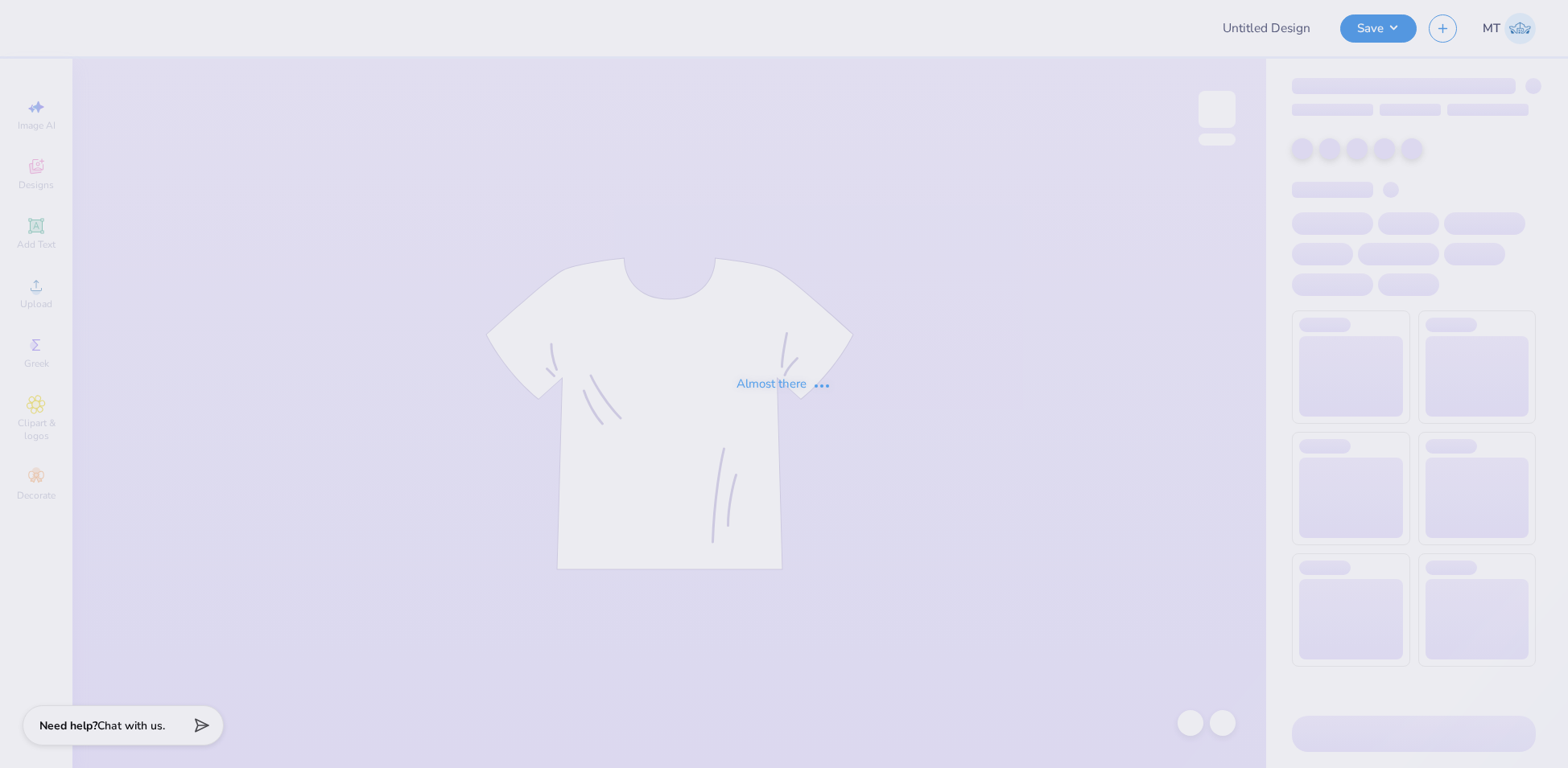
type input "FPS239796"
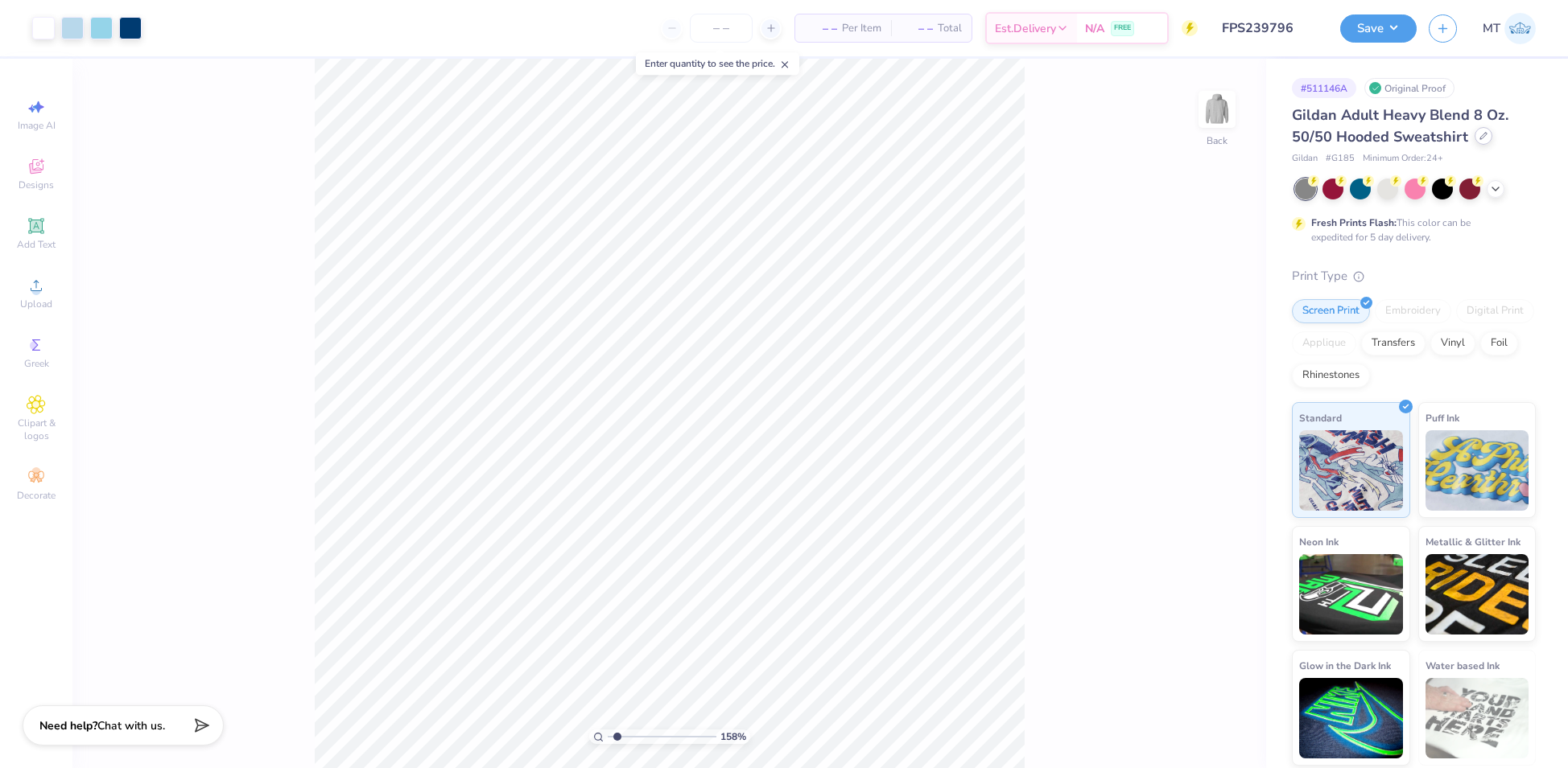
click at [1485, 139] on div at bounding box center [1483, 136] width 17 height 17
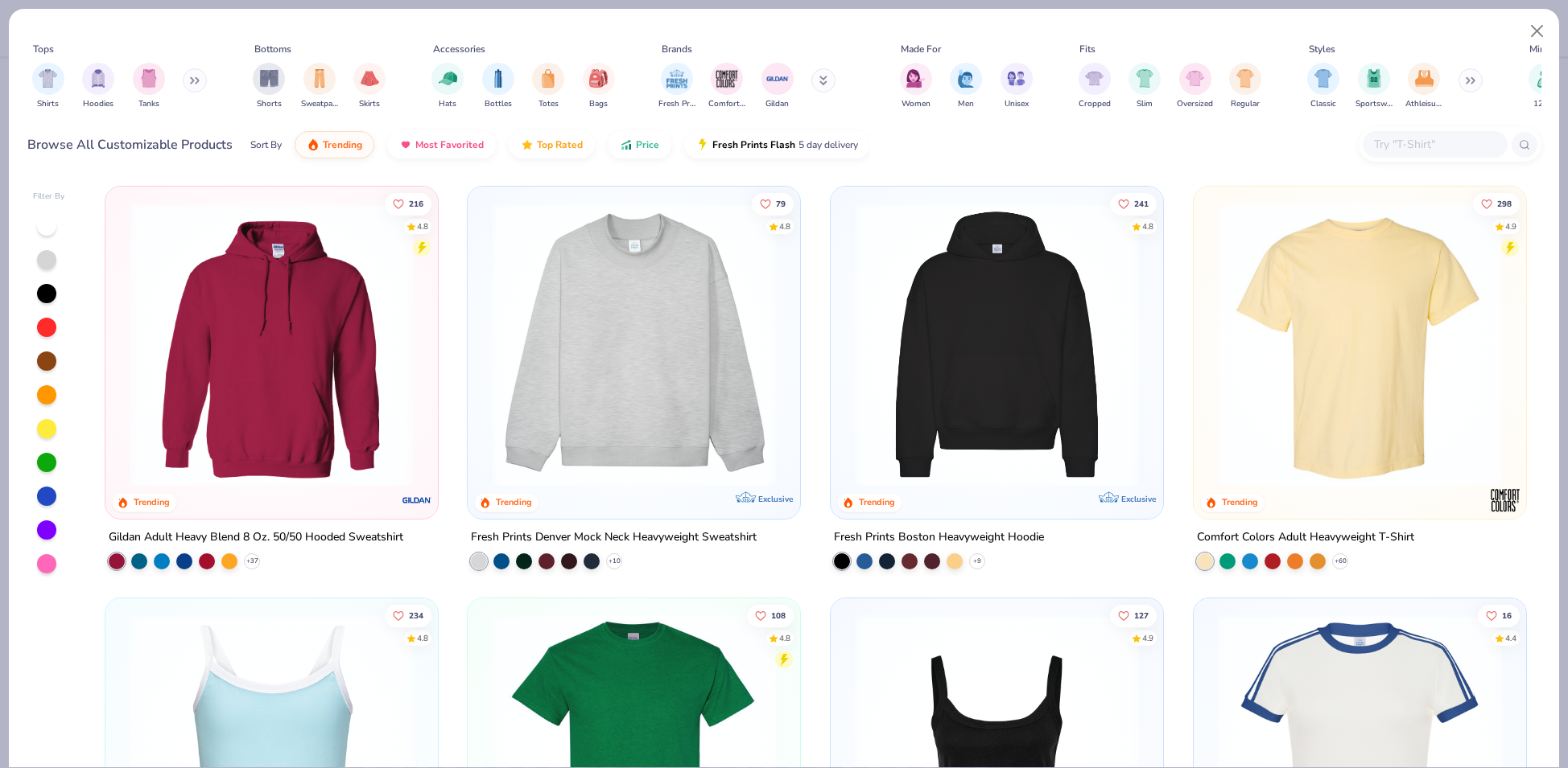
click at [998, 349] on img at bounding box center [996, 344] width 300 height 284
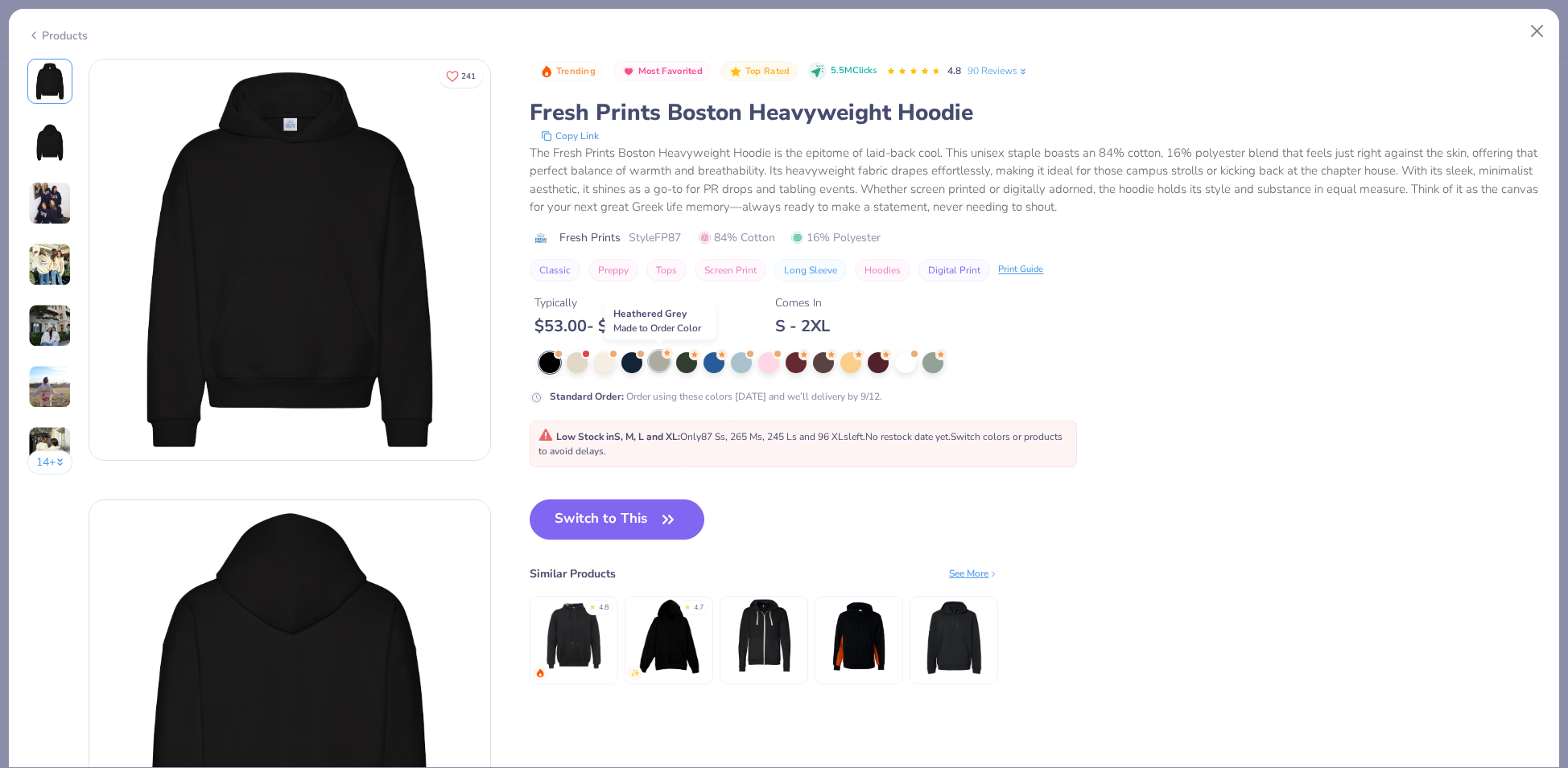
click at [668, 362] on div at bounding box center [659, 361] width 21 height 21
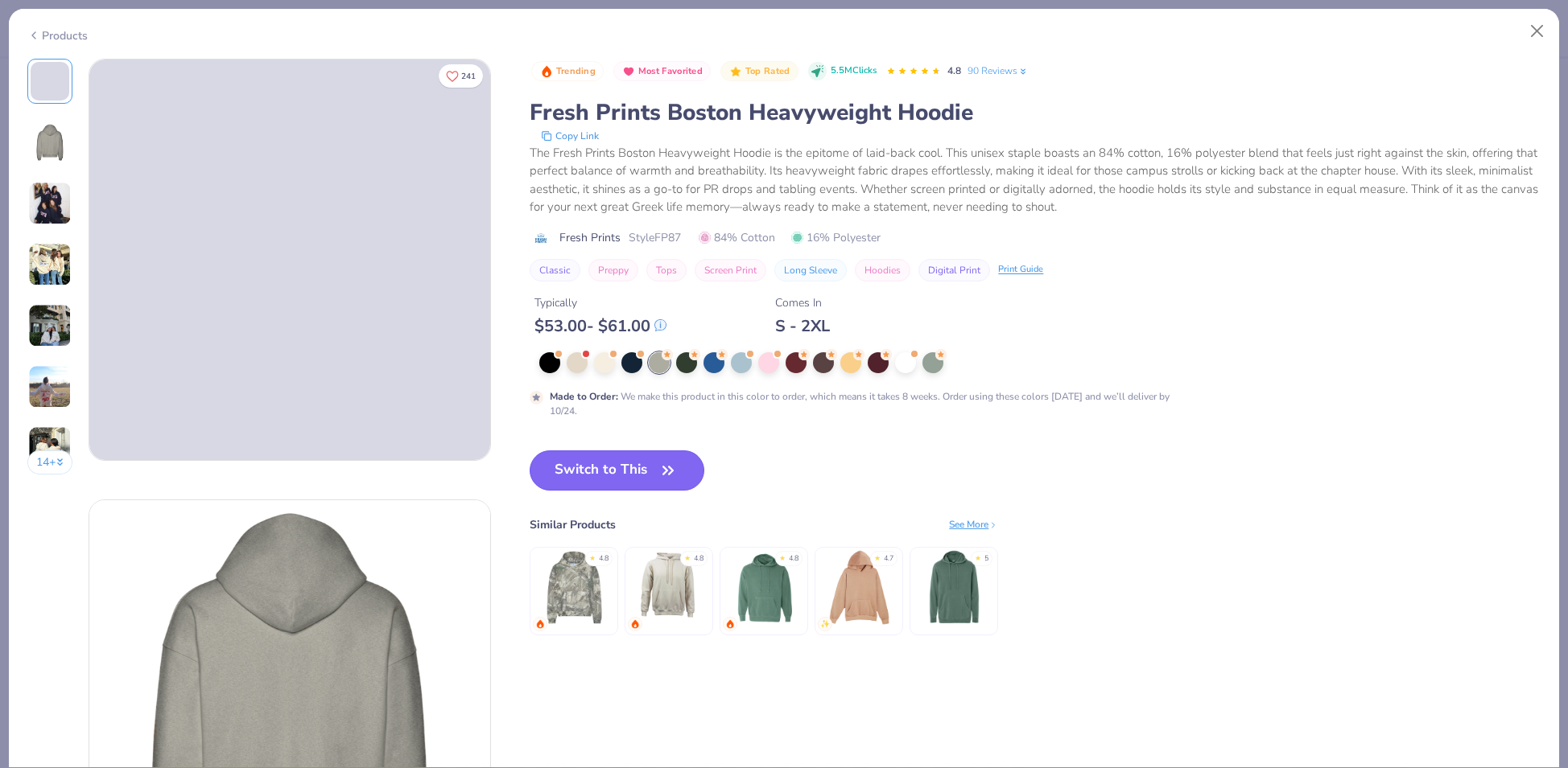
click at [647, 469] on button "Switch to This" at bounding box center [616, 471] width 174 height 40
type input "1.57511447244322"
type textarea "x"
type input "1.57511447244322"
type textarea "x"
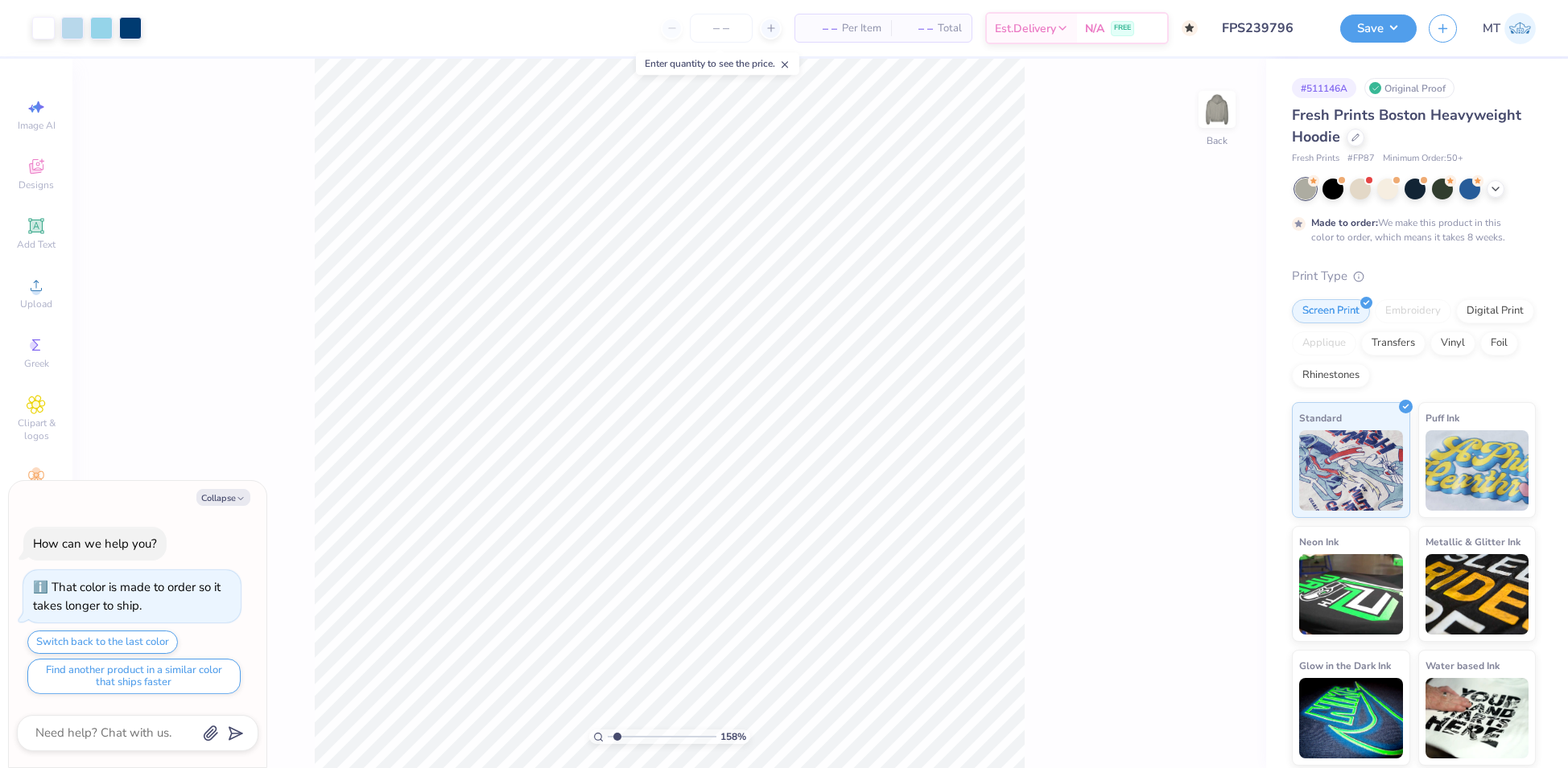
type input "1.57511447244322"
type textarea "x"
click at [1502, 186] on div at bounding box center [1495, 187] width 17 height 17
type input "1.23896488900089"
type textarea "x"
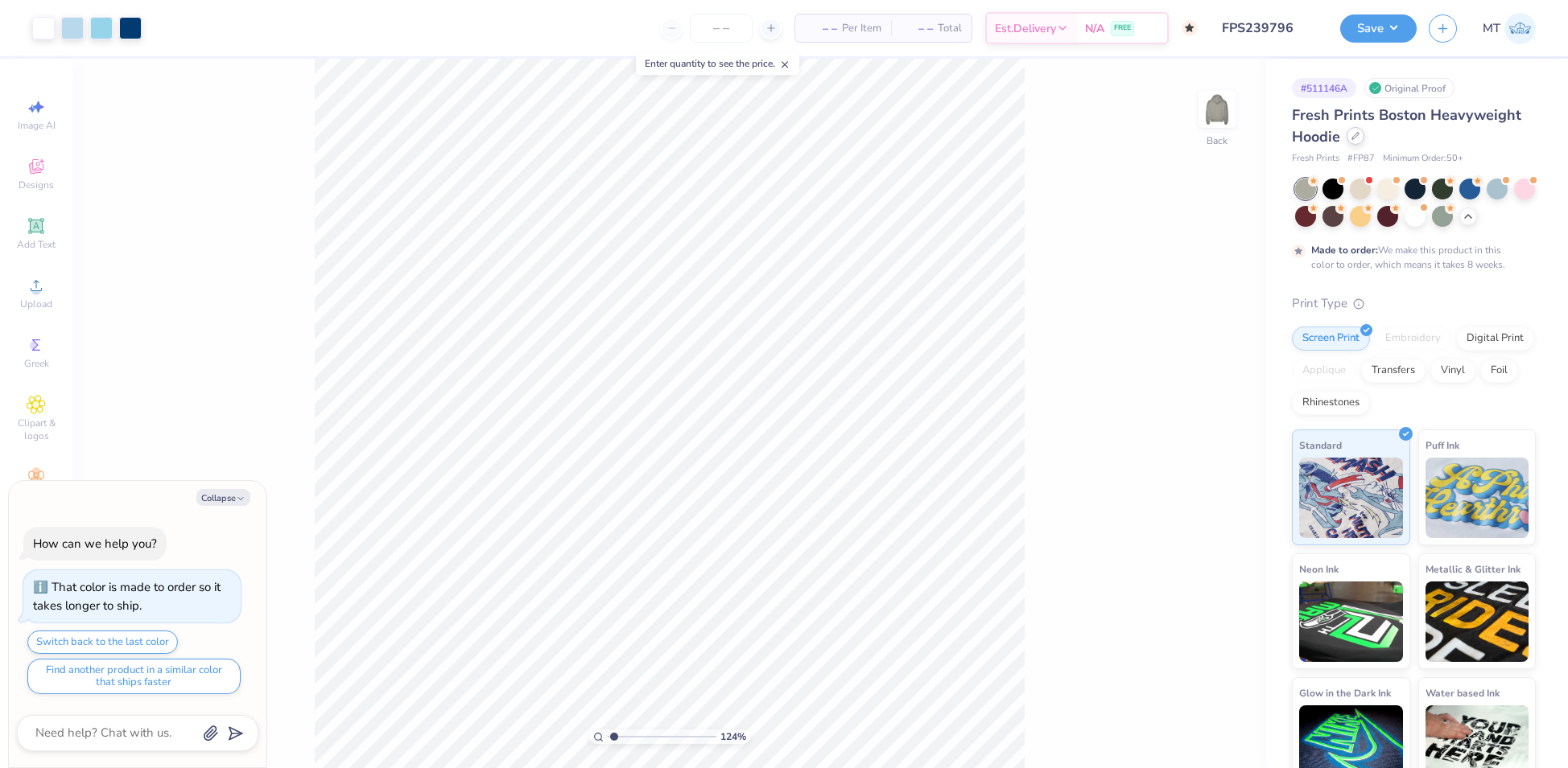
click at [1352, 138] on icon at bounding box center [1355, 136] width 8 height 8
type input "1.23896488900089"
type textarea "x"
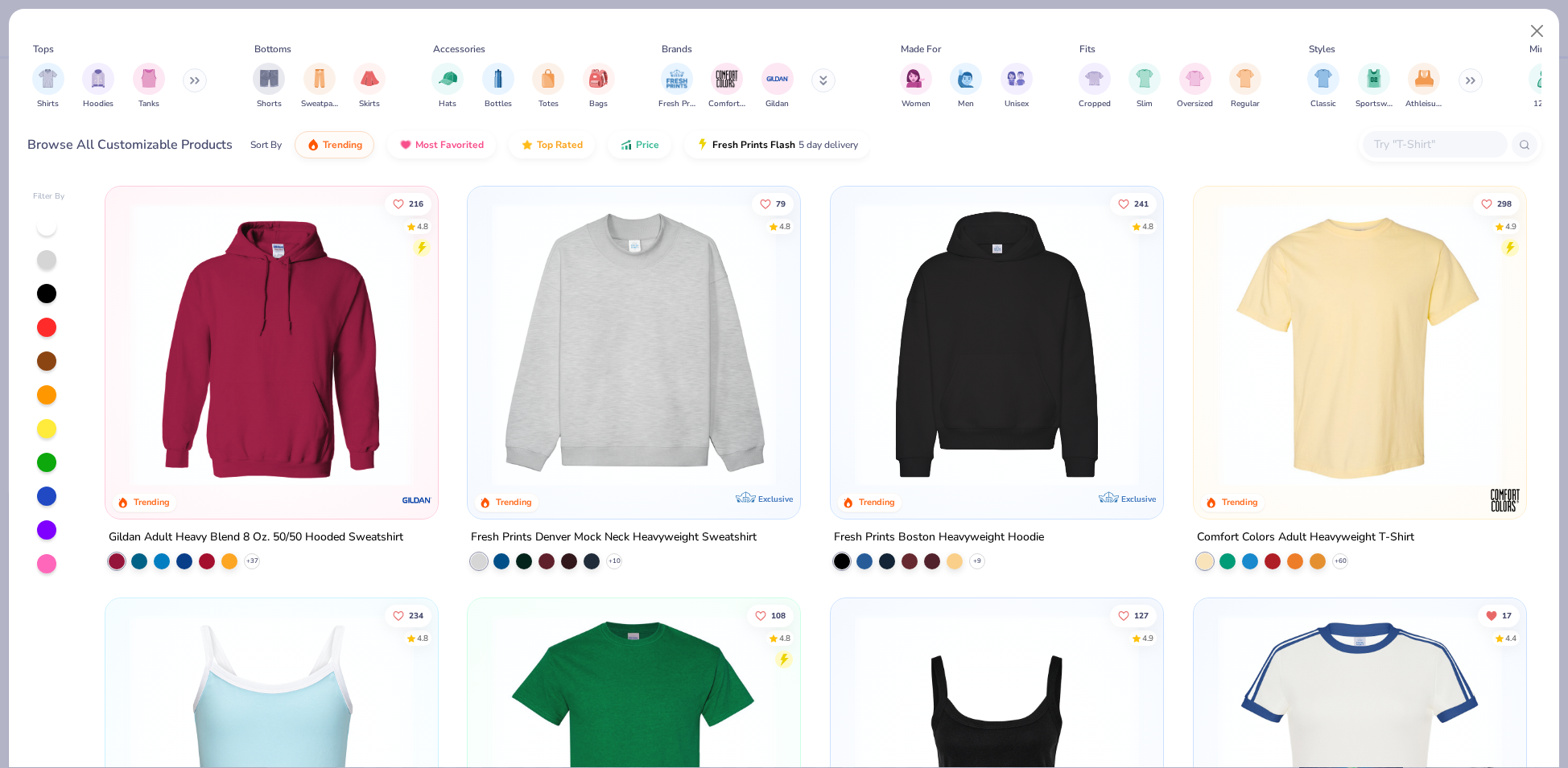
click at [612, 340] on img at bounding box center [633, 344] width 300 height 284
type input "1.23896488900089"
type textarea "x"
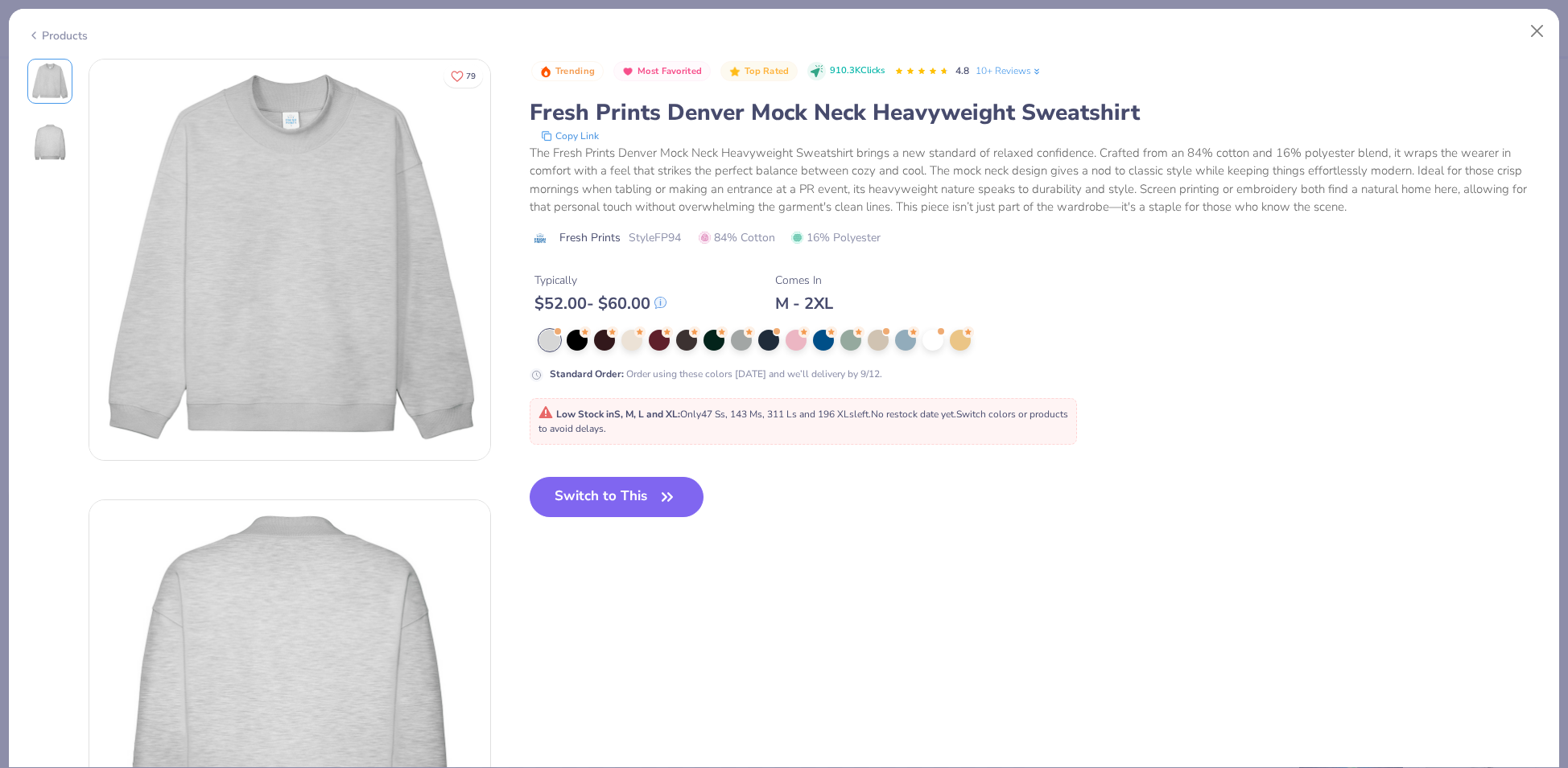
click at [647, 433] on span "Low Stock in S, M, L and XL : Only 47 Ss, 143 Ms, 311 Ls and 196 XLs left. No r…" at bounding box center [803, 421] width 529 height 27
click at [645, 495] on button "Switch to This" at bounding box center [616, 497] width 174 height 40
type input "1.23896488900089"
type textarea "x"
type input "1.23896488900089"
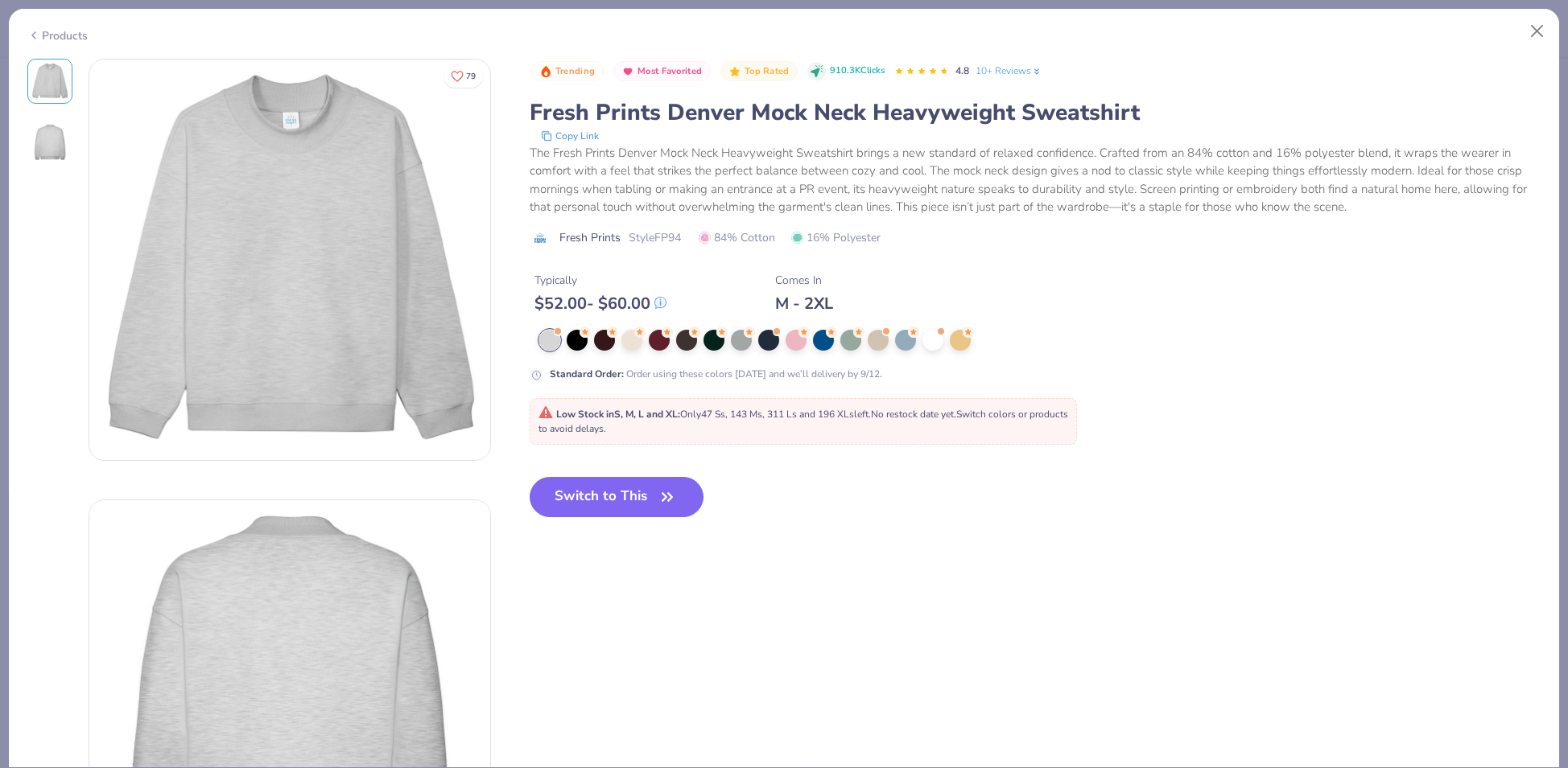
type textarea "x"
type input "1.23896488900089"
type textarea "x"
type input "1.23896488900089"
type textarea "x"
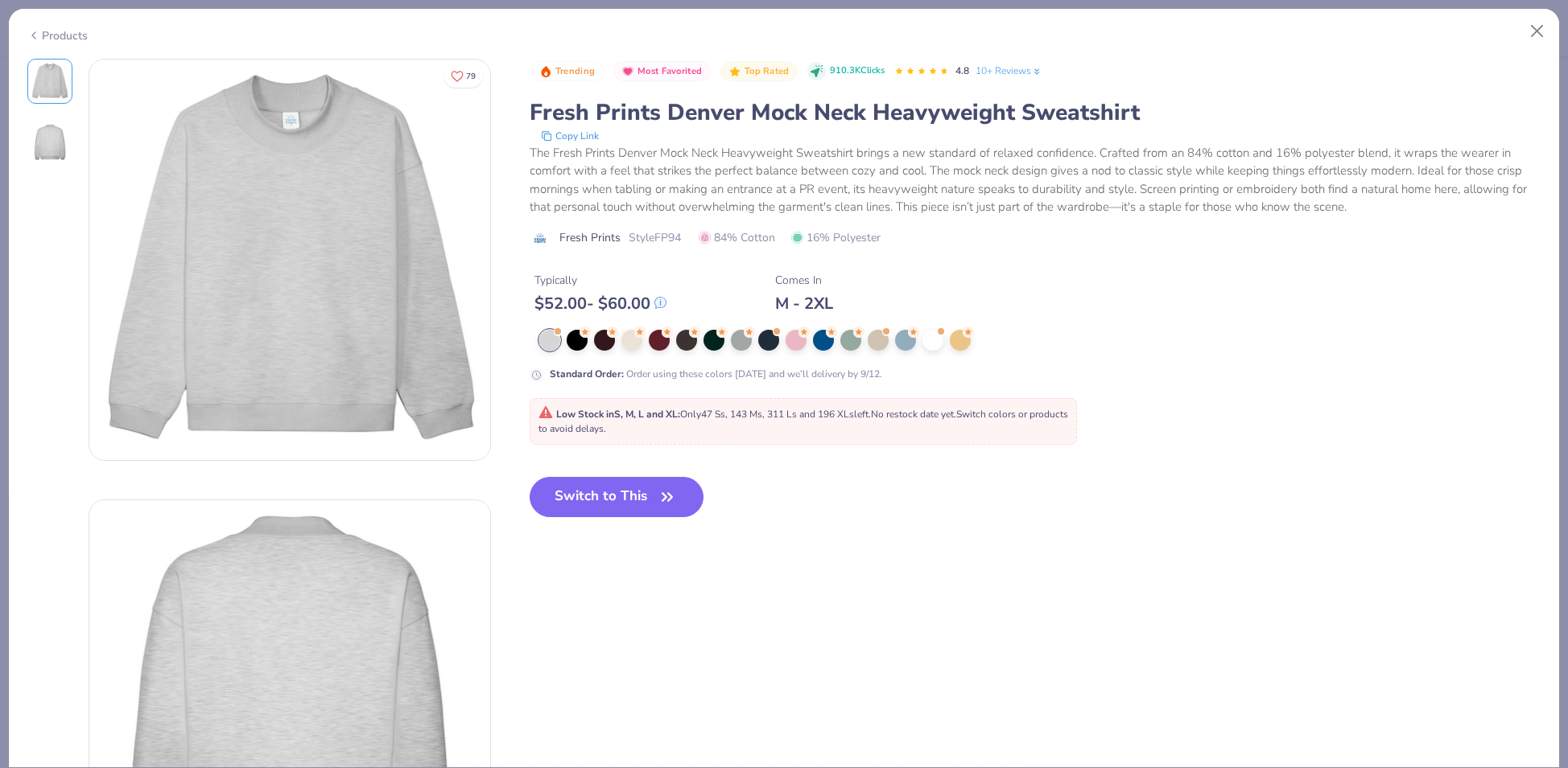
type input "1.23896488900089"
type textarea "x"
type input "1.23896488900089"
type textarea "x"
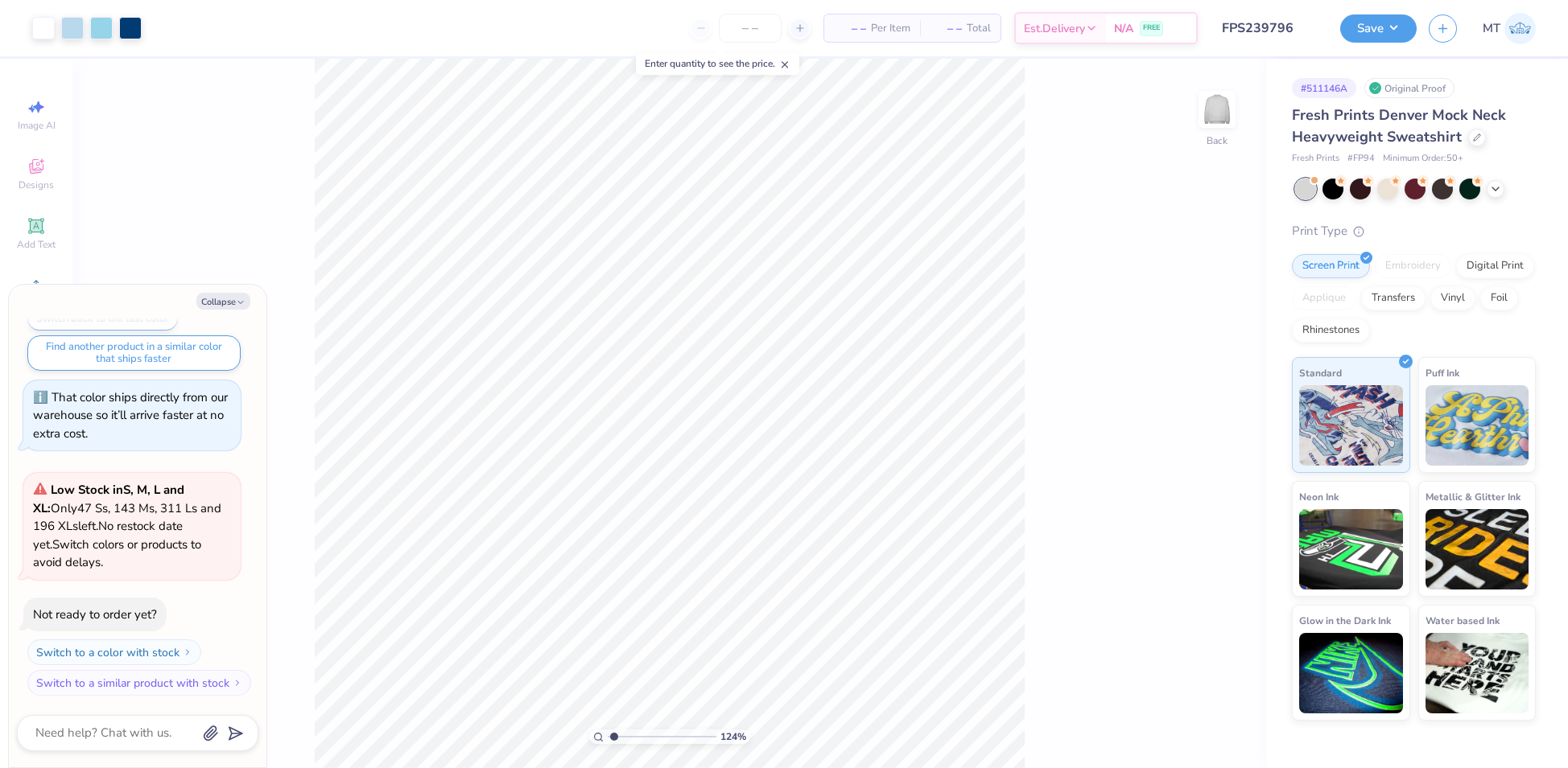
type input "1.23896488900089"
type textarea "x"
type input "1.21637402266601"
type textarea "x"
click at [1195, 350] on input "12.50" at bounding box center [1207, 352] width 58 height 22
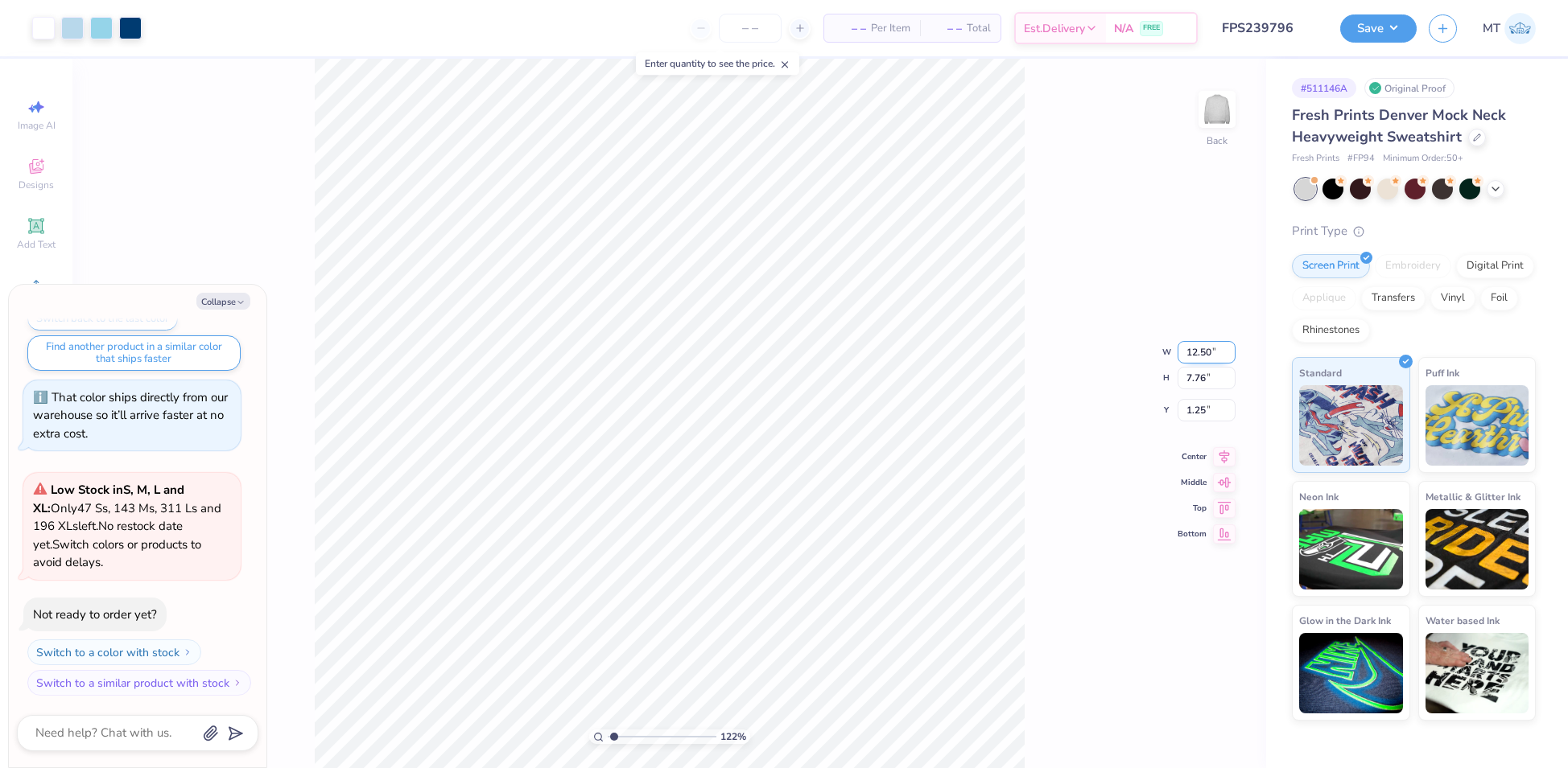
click at [1195, 350] on input "12.50" at bounding box center [1207, 352] width 58 height 22
type input "11"
type input "1.21637402266601"
type textarea "x"
type input "11.00"
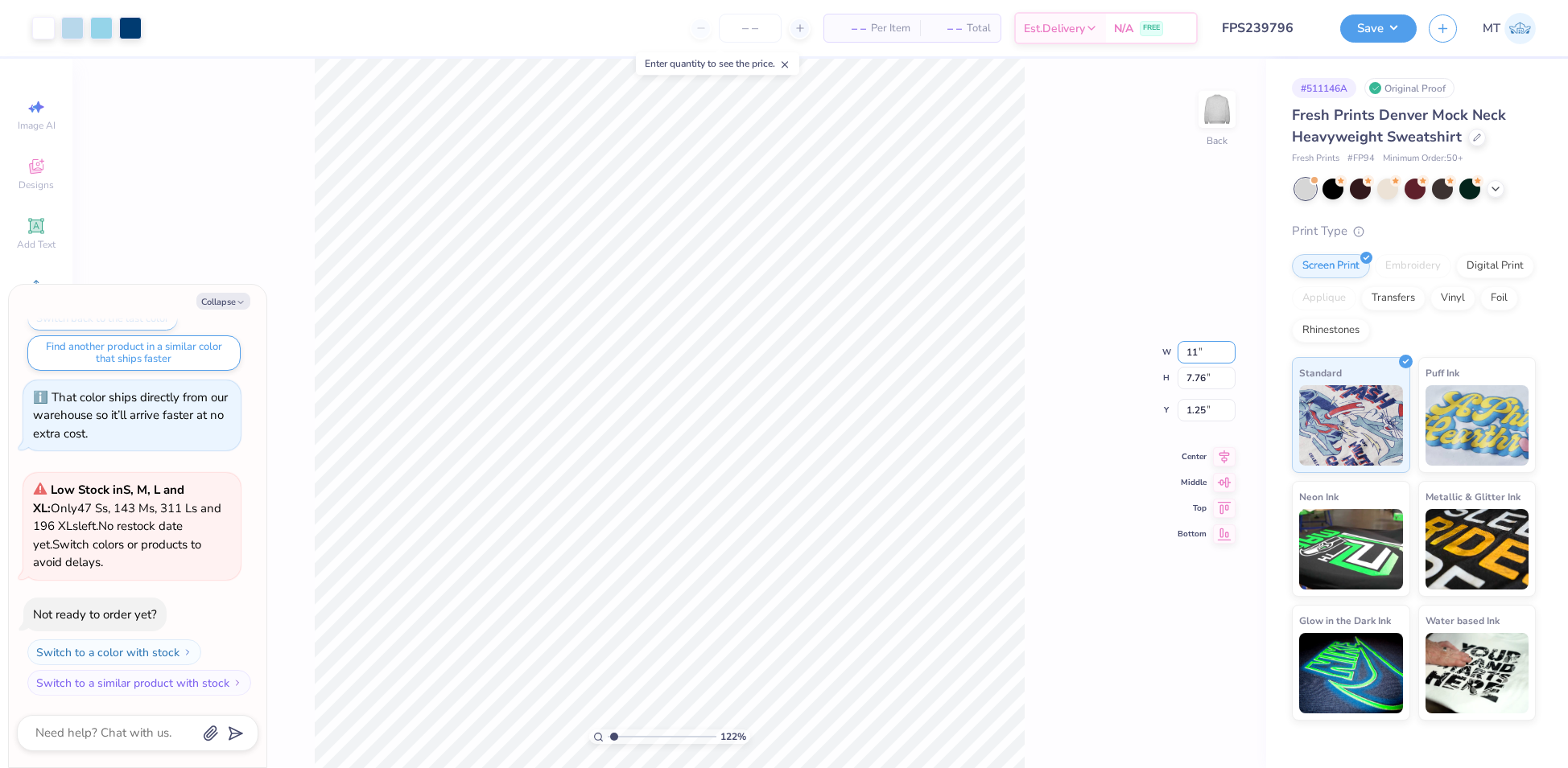
type input "6.83"
click at [1197, 397] on input "1.71" at bounding box center [1207, 397] width 58 height 22
type input "1"
type input "2"
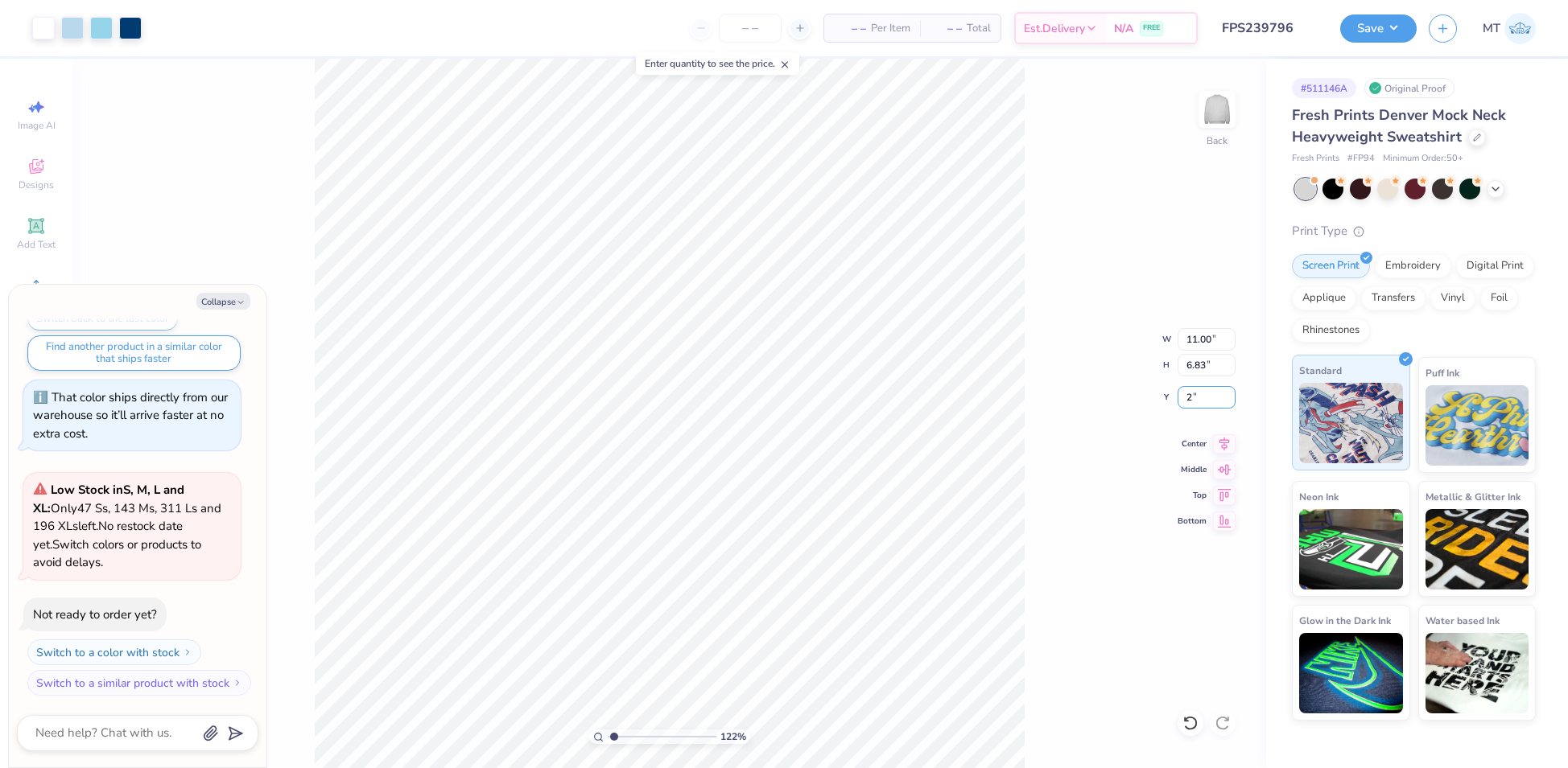
type input "1.21637402266601"
type textarea "x"
type input "2.00"
type input "1.21637402266601"
type textarea "x"
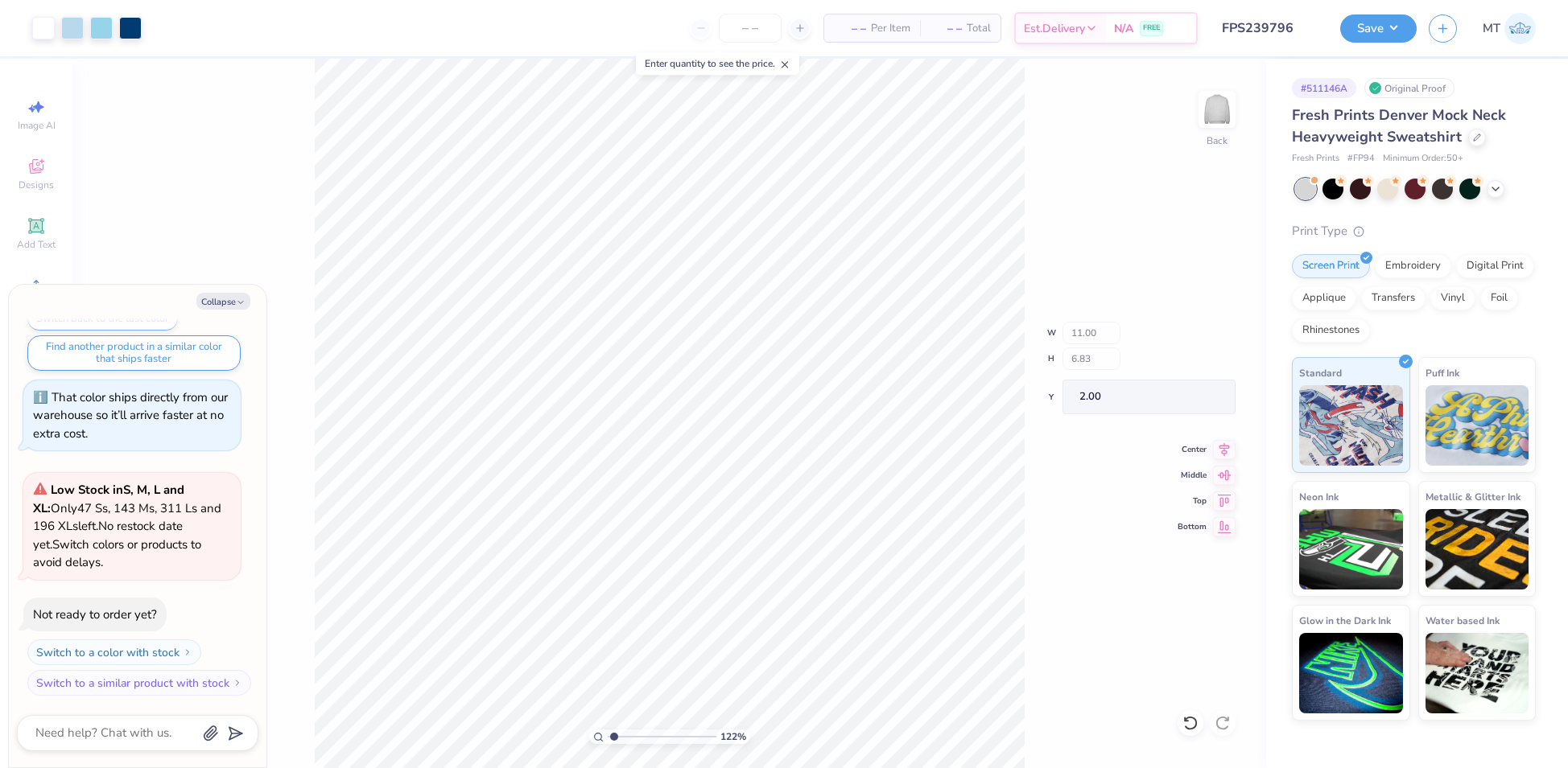
type input "1.21637402266601"
type textarea "x"
type input "5.90369657346125"
click at [223, 305] on button "Collapse" at bounding box center [224, 302] width 54 height 17
type textarea "x"
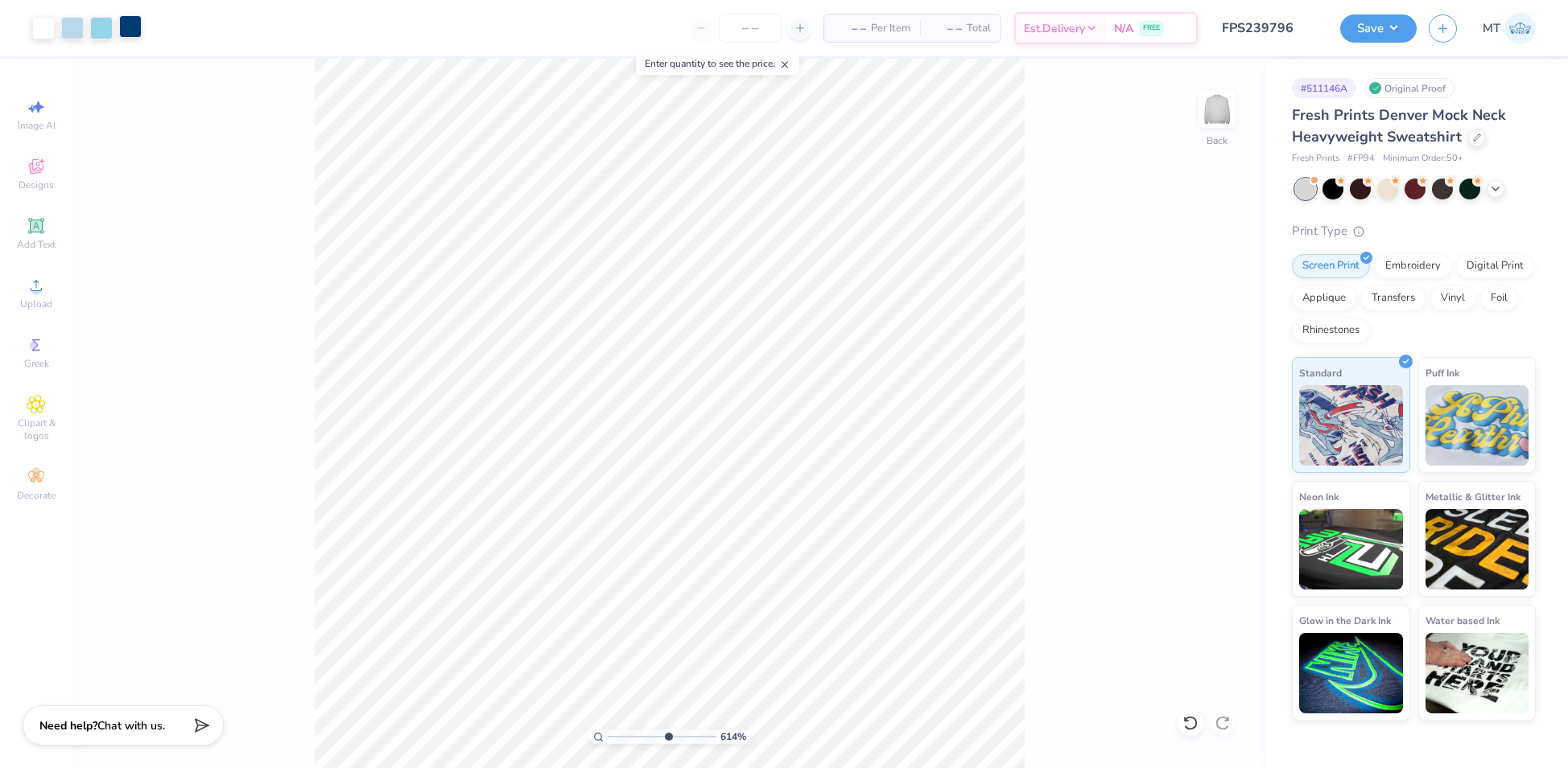
click at [139, 30] on div at bounding box center [130, 26] width 22 height 22
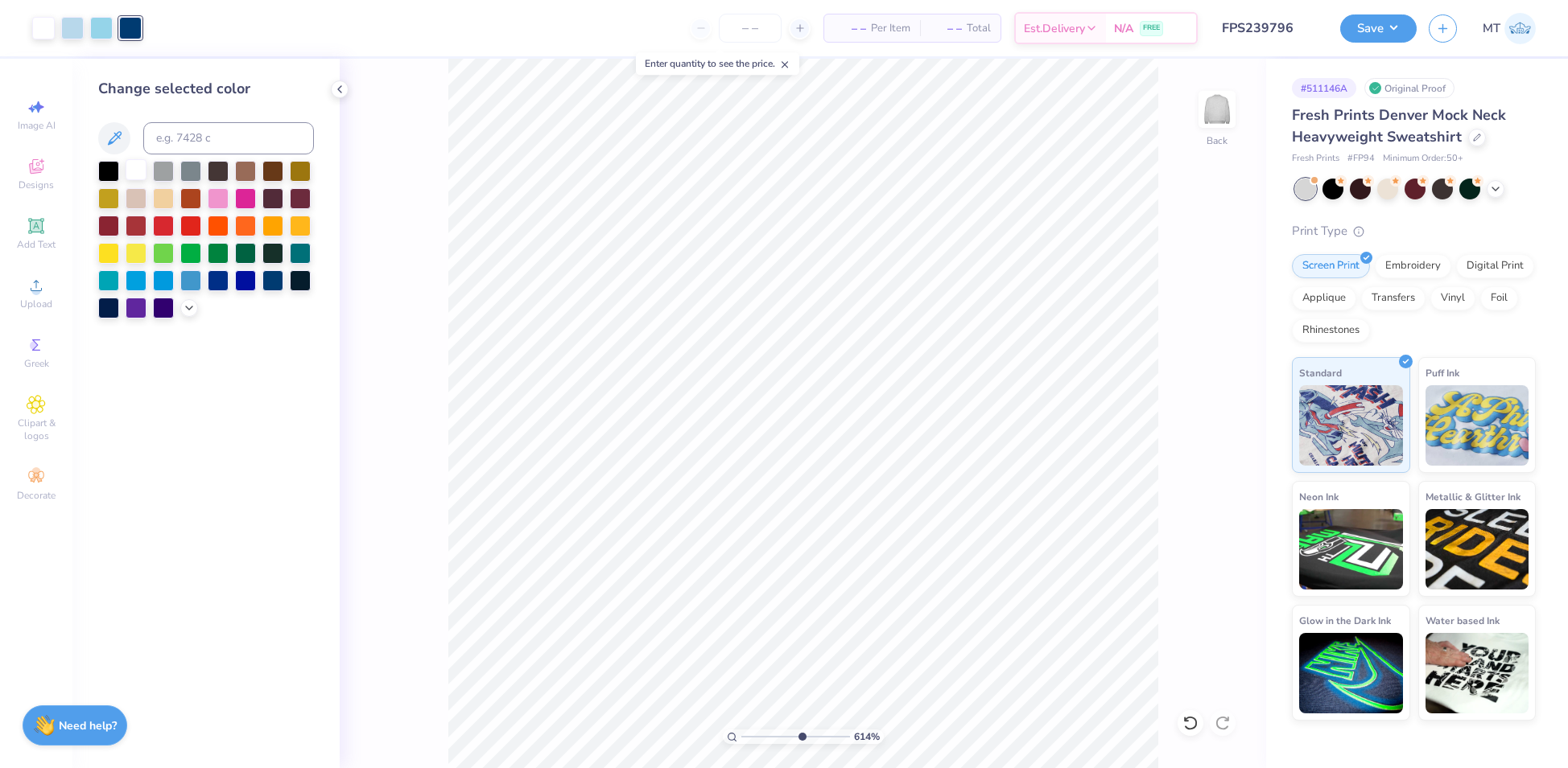
click at [137, 171] on div at bounding box center [136, 170] width 21 height 21
type input "1"
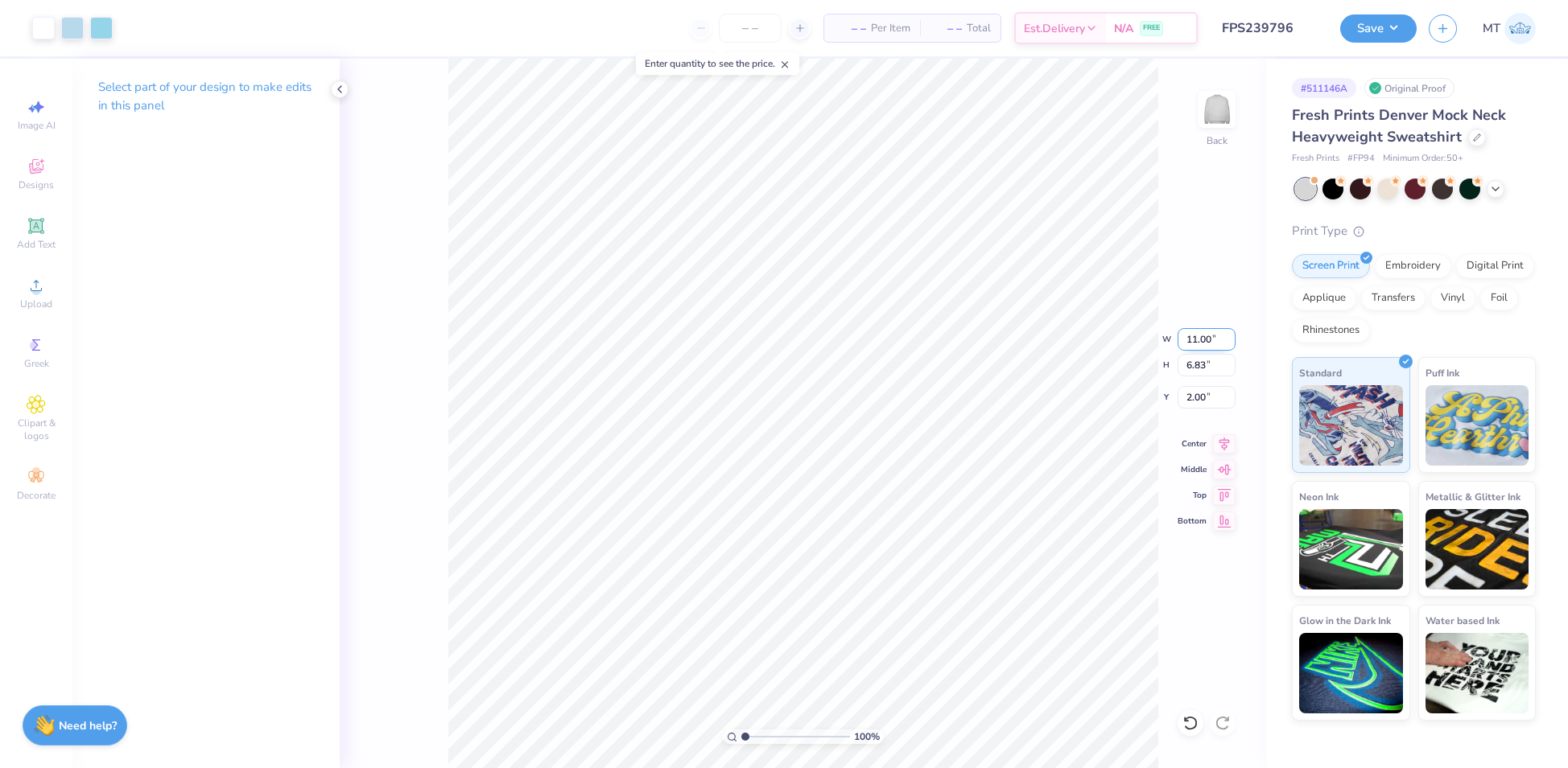
click at [1201, 344] on input "11.00" at bounding box center [1207, 339] width 58 height 22
type input "10.00"
type input "6.21"
click at [1198, 395] on input "2.31" at bounding box center [1207, 397] width 58 height 22
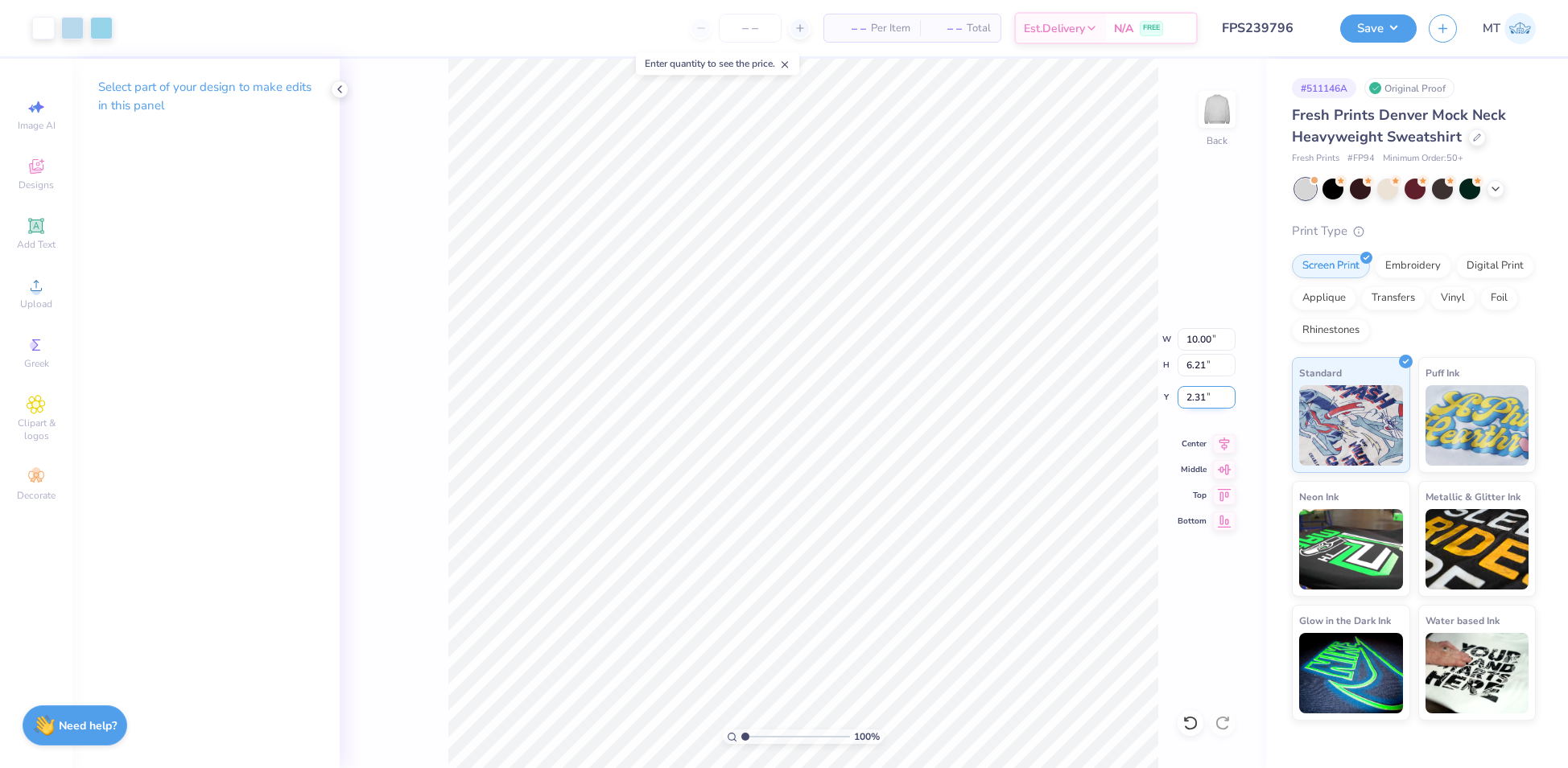
click at [1198, 395] on input "2.31" at bounding box center [1207, 397] width 58 height 22
type input "2.50"
click at [1373, 23] on button "Save" at bounding box center [1377, 26] width 76 height 28
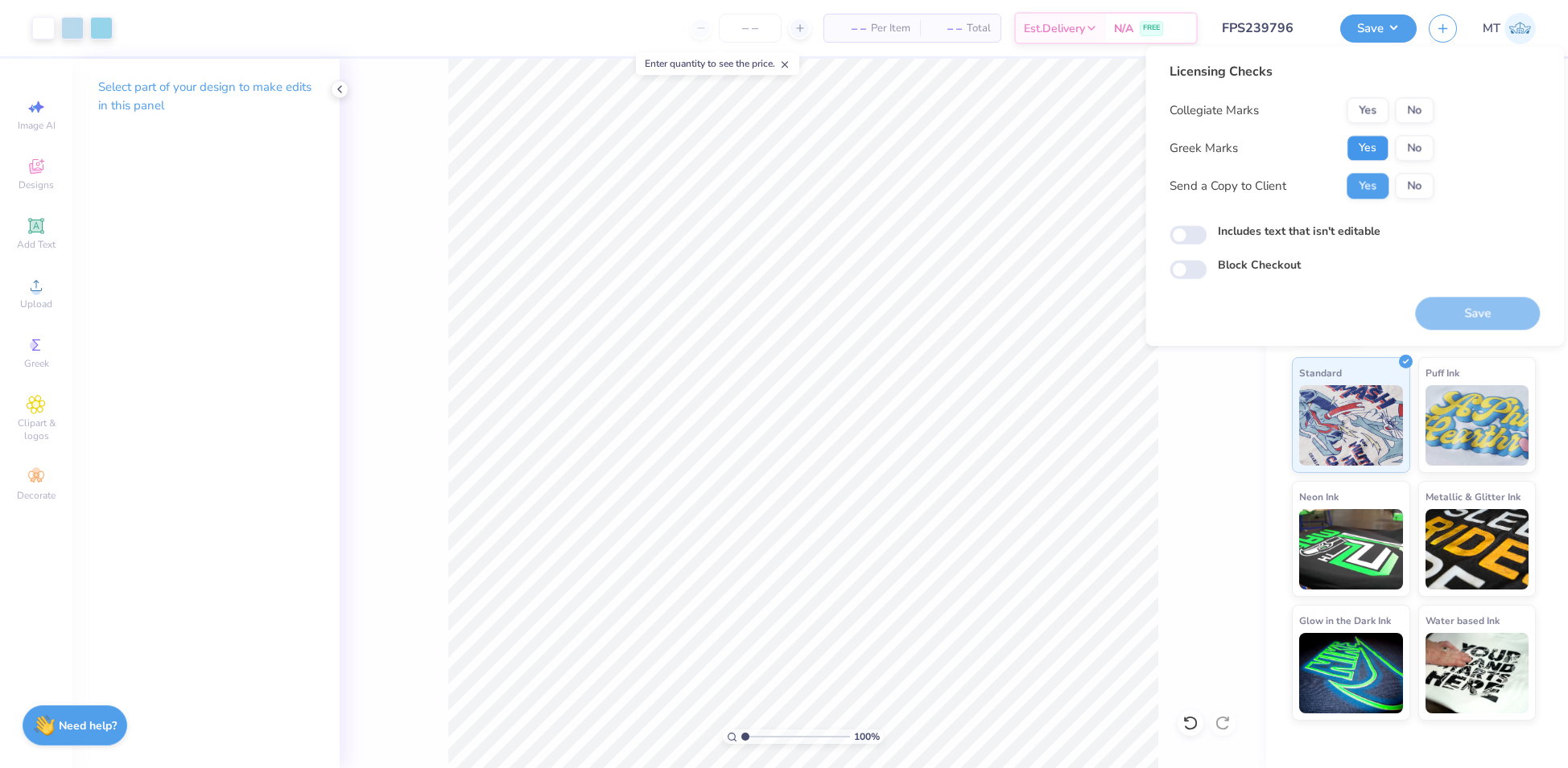
click at [1368, 153] on button "Yes" at bounding box center [1367, 147] width 41 height 26
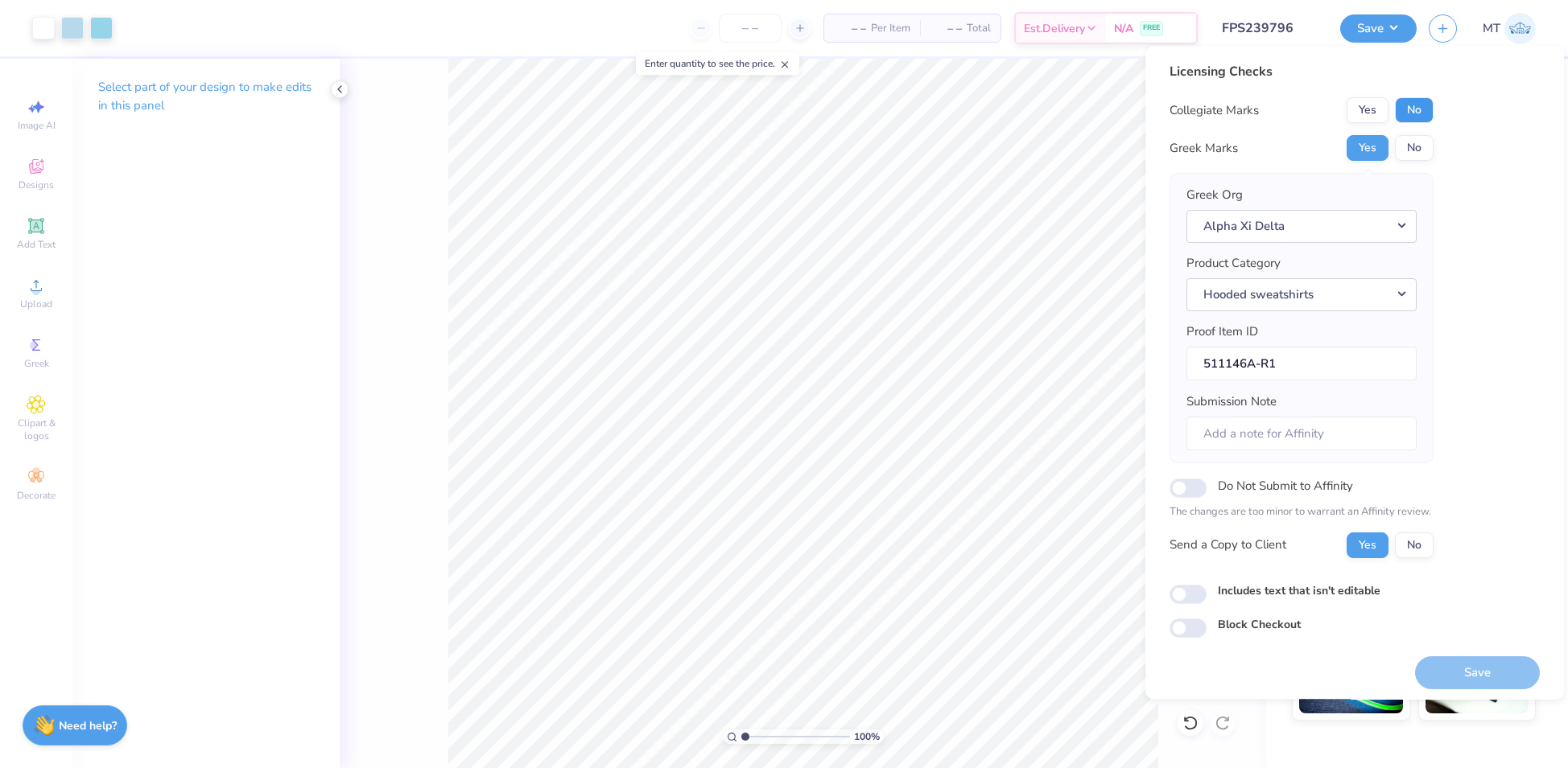
click at [1422, 108] on button "No" at bounding box center [1414, 110] width 39 height 26
click at [1512, 674] on button "Save" at bounding box center [1476, 673] width 124 height 33
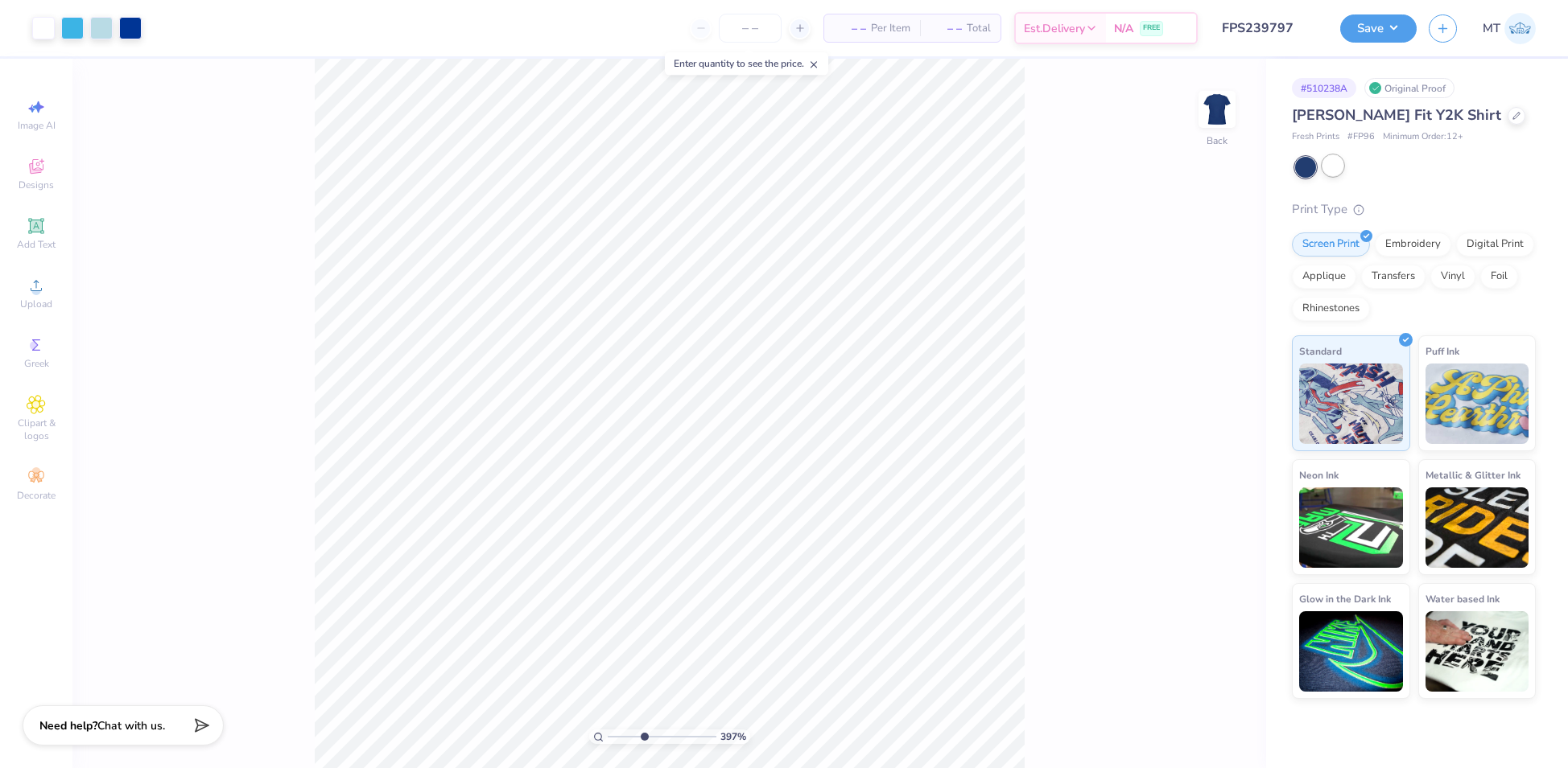
click at [1336, 164] on div at bounding box center [1333, 166] width 21 height 21
click at [134, 29] on div at bounding box center [130, 26] width 22 height 22
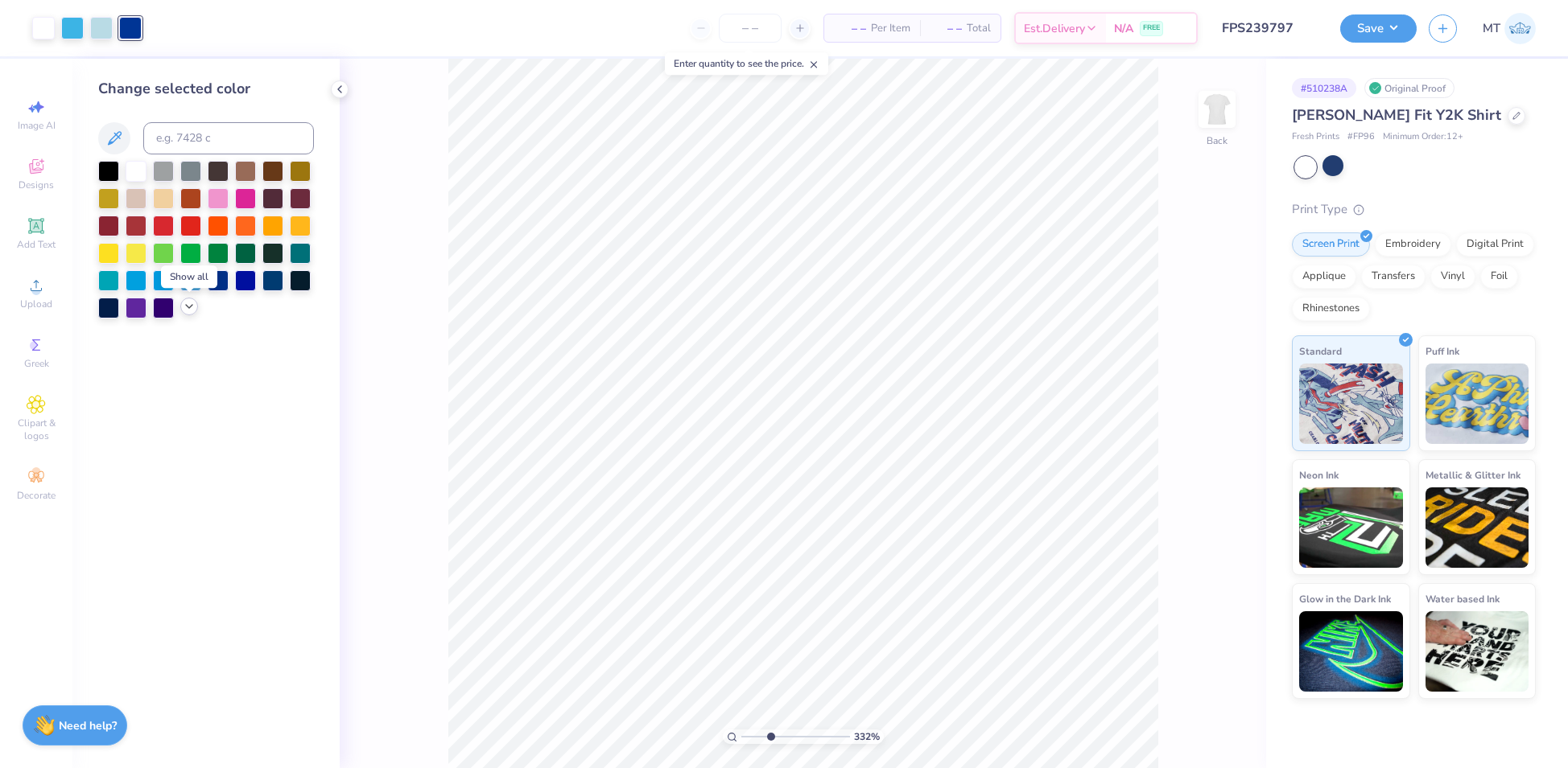
click at [183, 305] on icon at bounding box center [189, 305] width 13 height 13
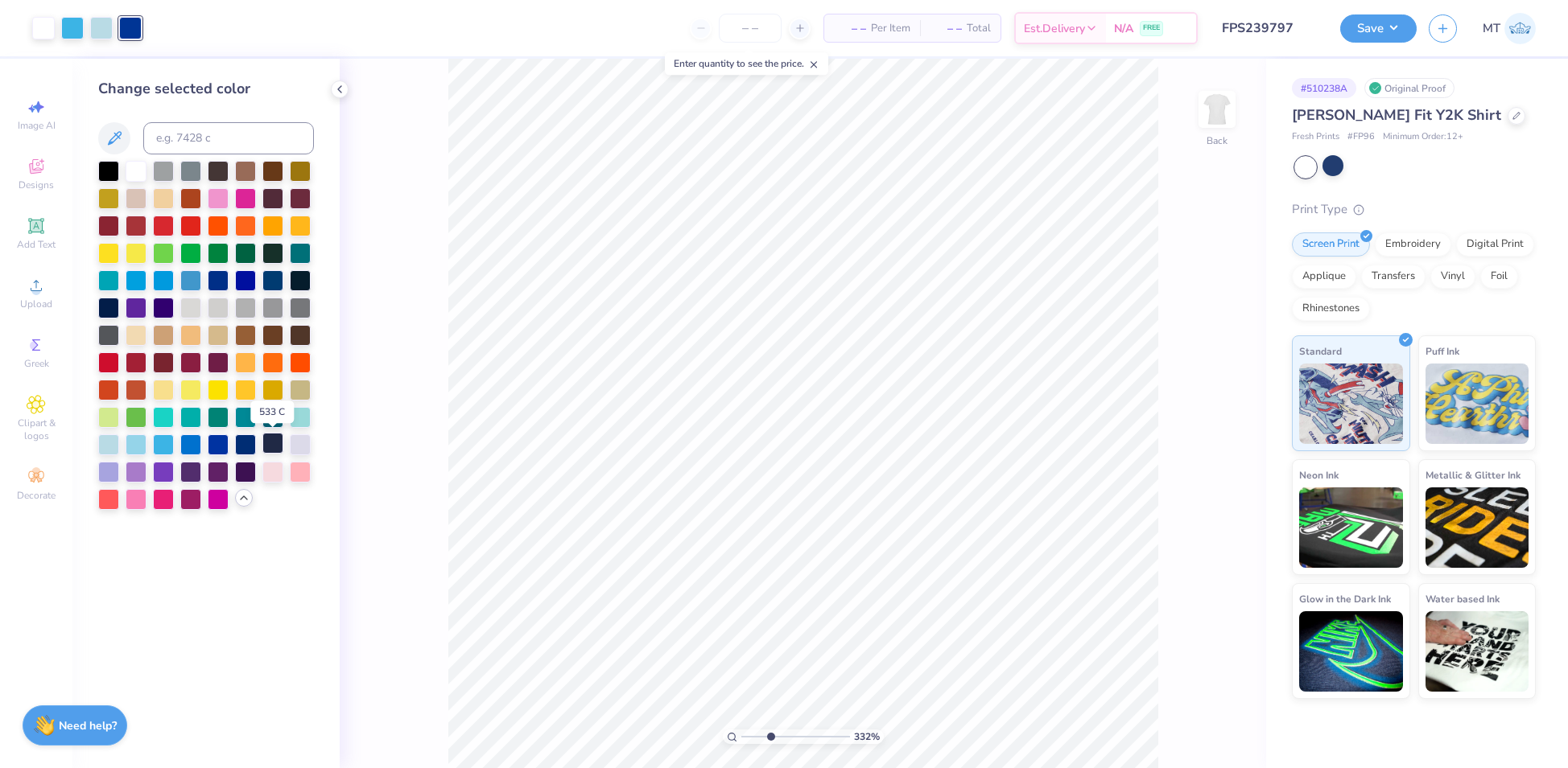
click at [266, 444] on div at bounding box center [273, 443] width 21 height 21
click at [242, 447] on div at bounding box center [246, 443] width 21 height 21
click at [68, 23] on div at bounding box center [71, 26] width 22 height 22
click at [297, 415] on div at bounding box center [301, 416] width 21 height 21
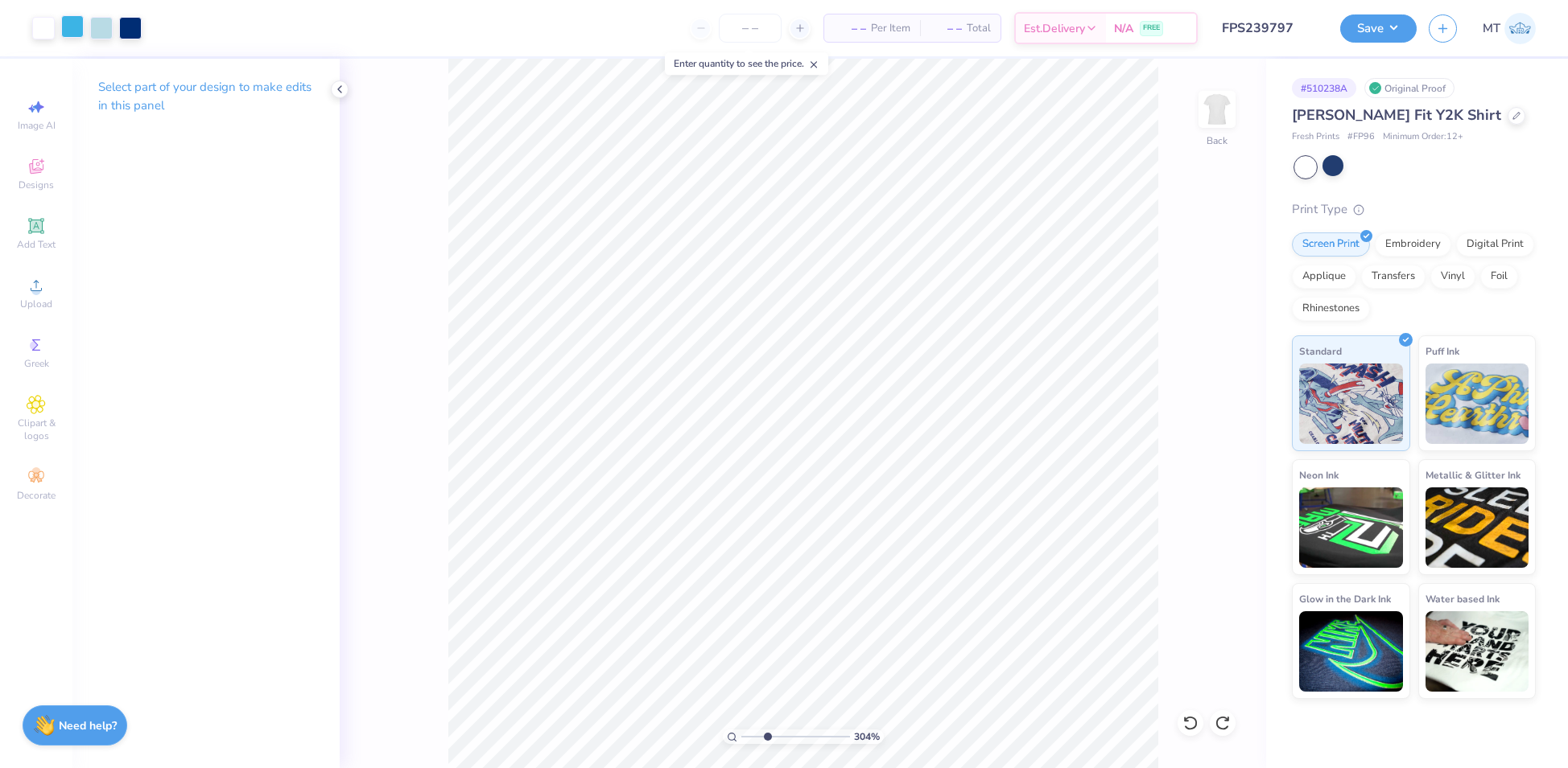
click at [68, 27] on div at bounding box center [71, 26] width 22 height 22
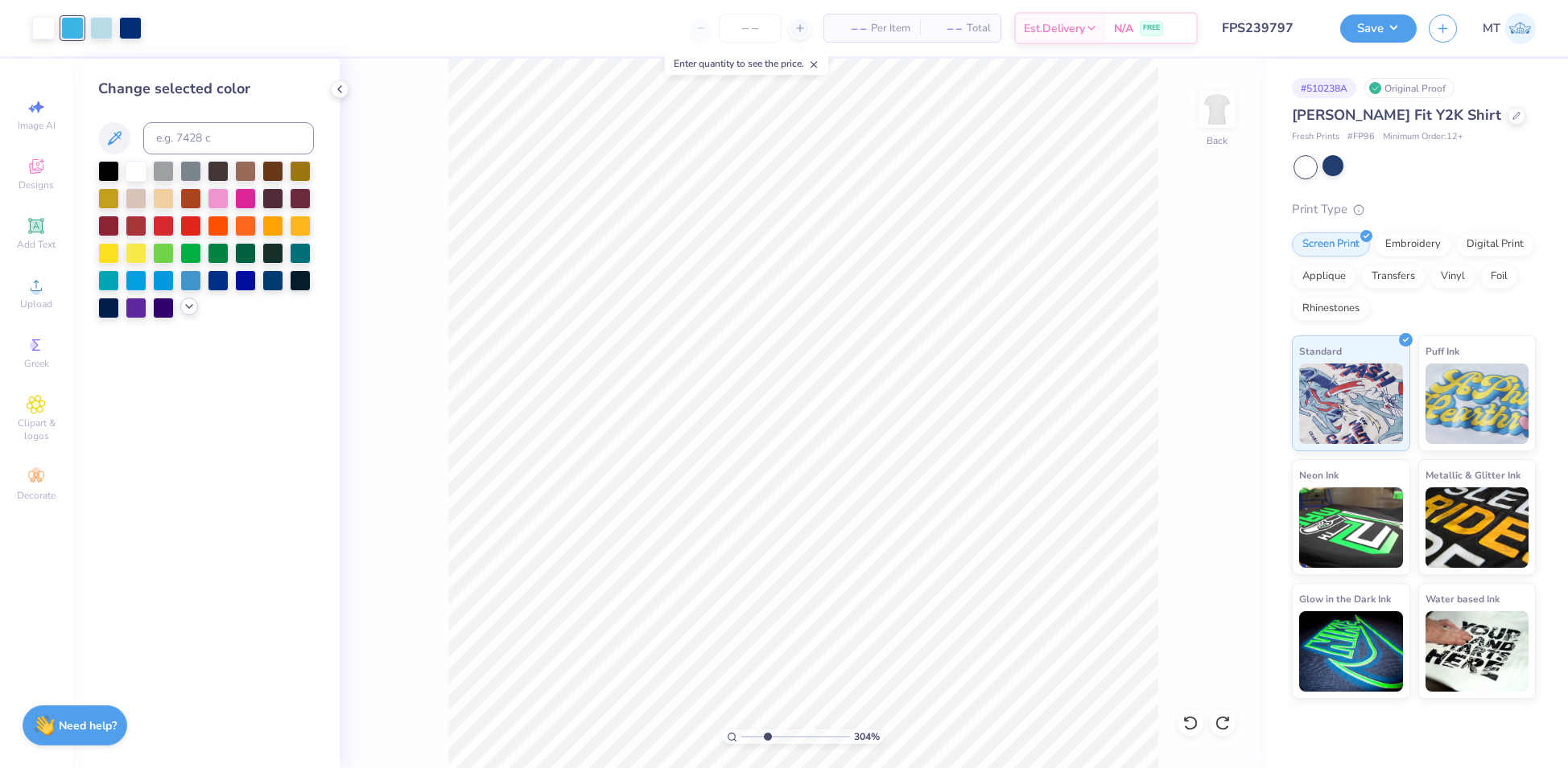
click at [190, 305] on polyline at bounding box center [189, 305] width 7 height 3
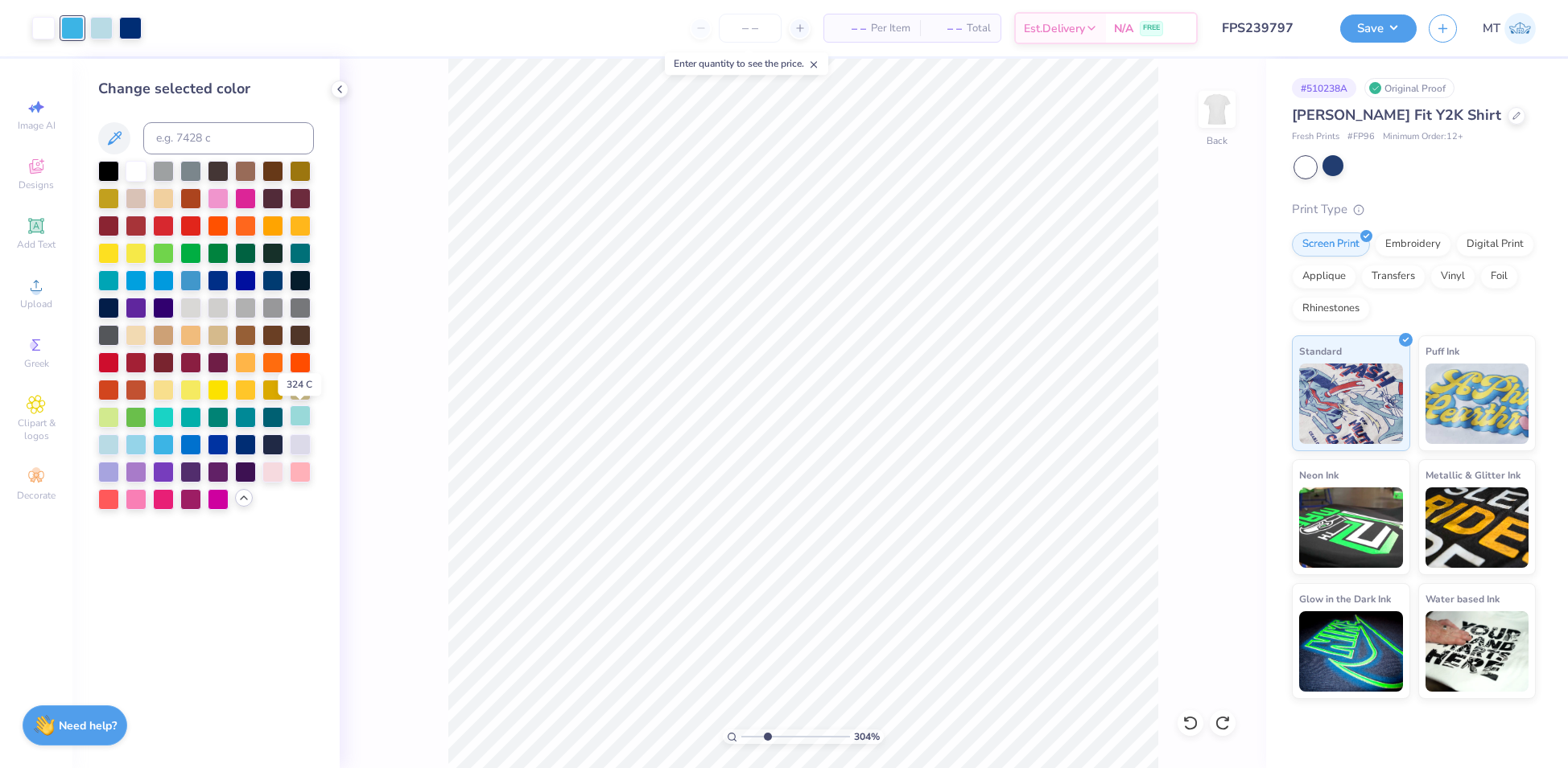
click at [301, 416] on div at bounding box center [301, 416] width 21 height 21
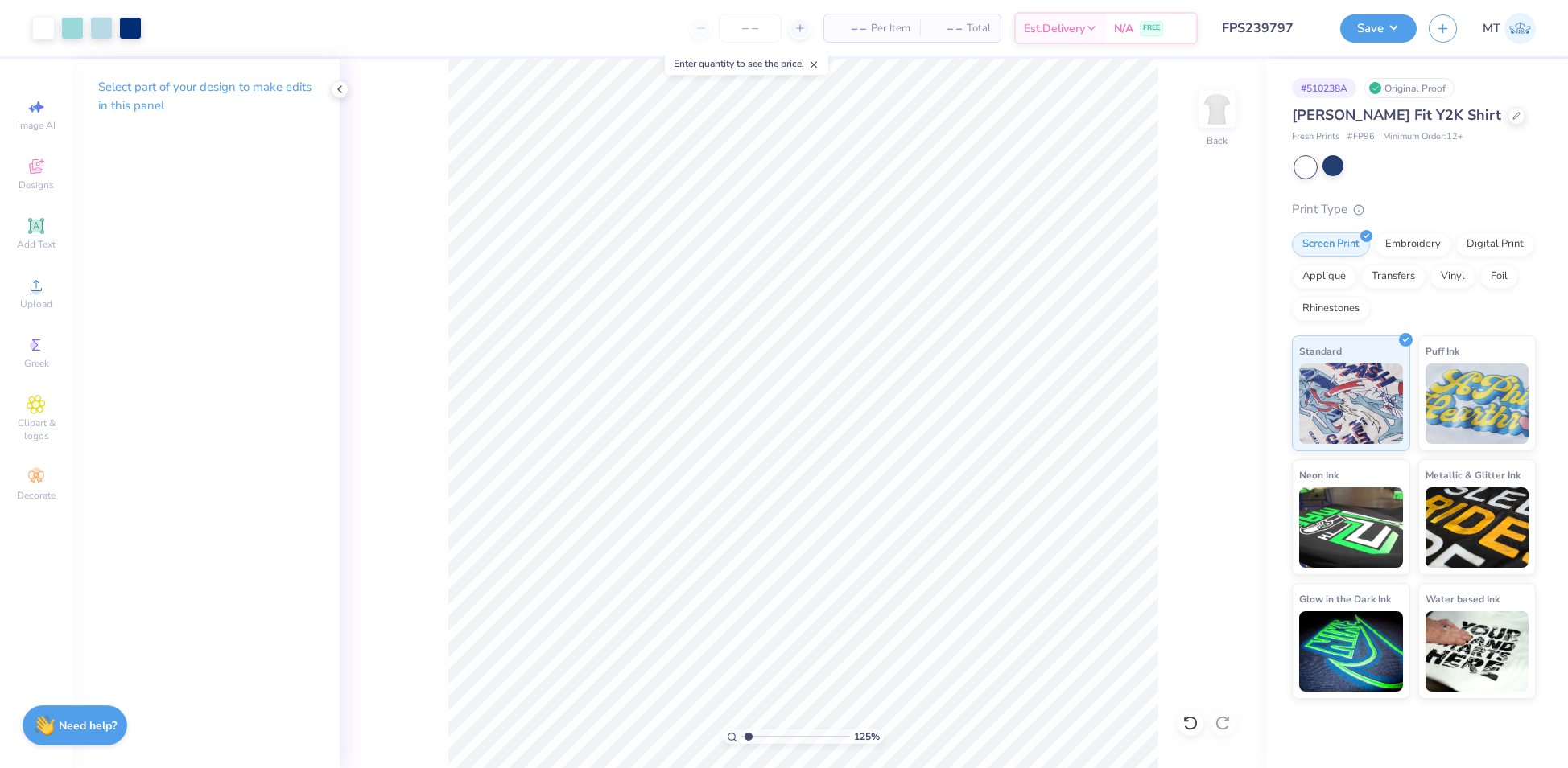
type input "1.52892074118761"
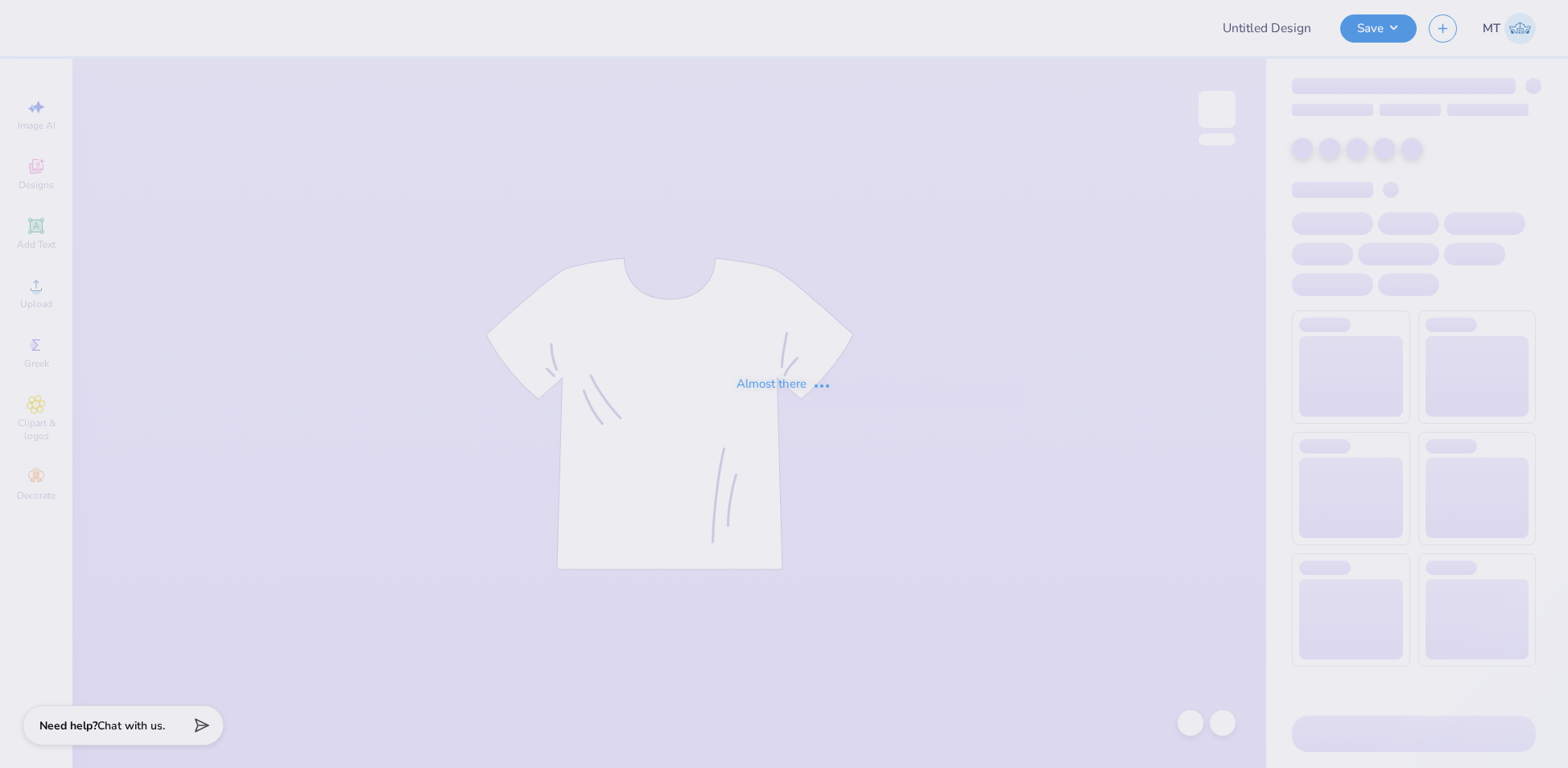
type input "FPS239798"
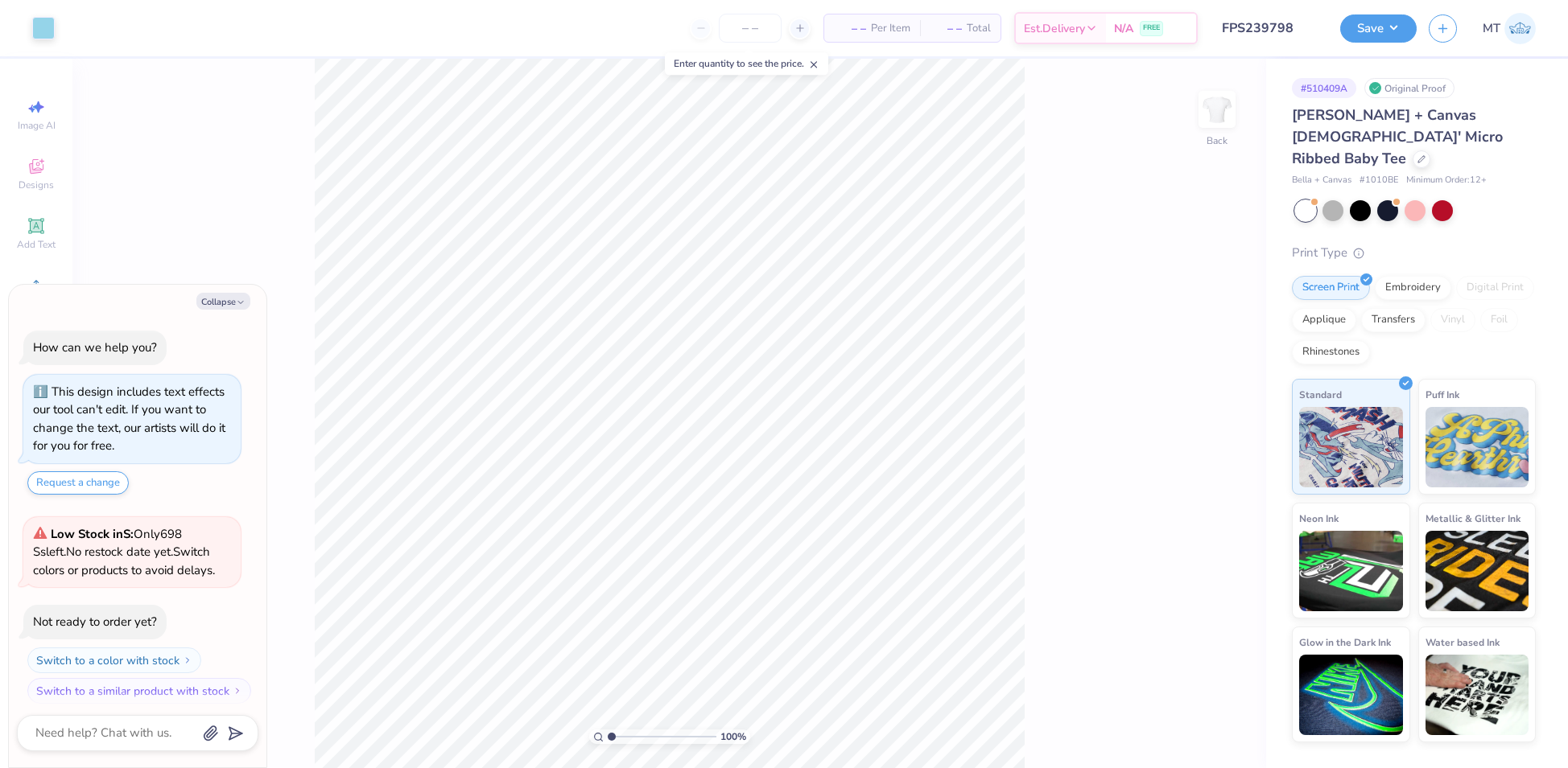
scroll to position [8, 0]
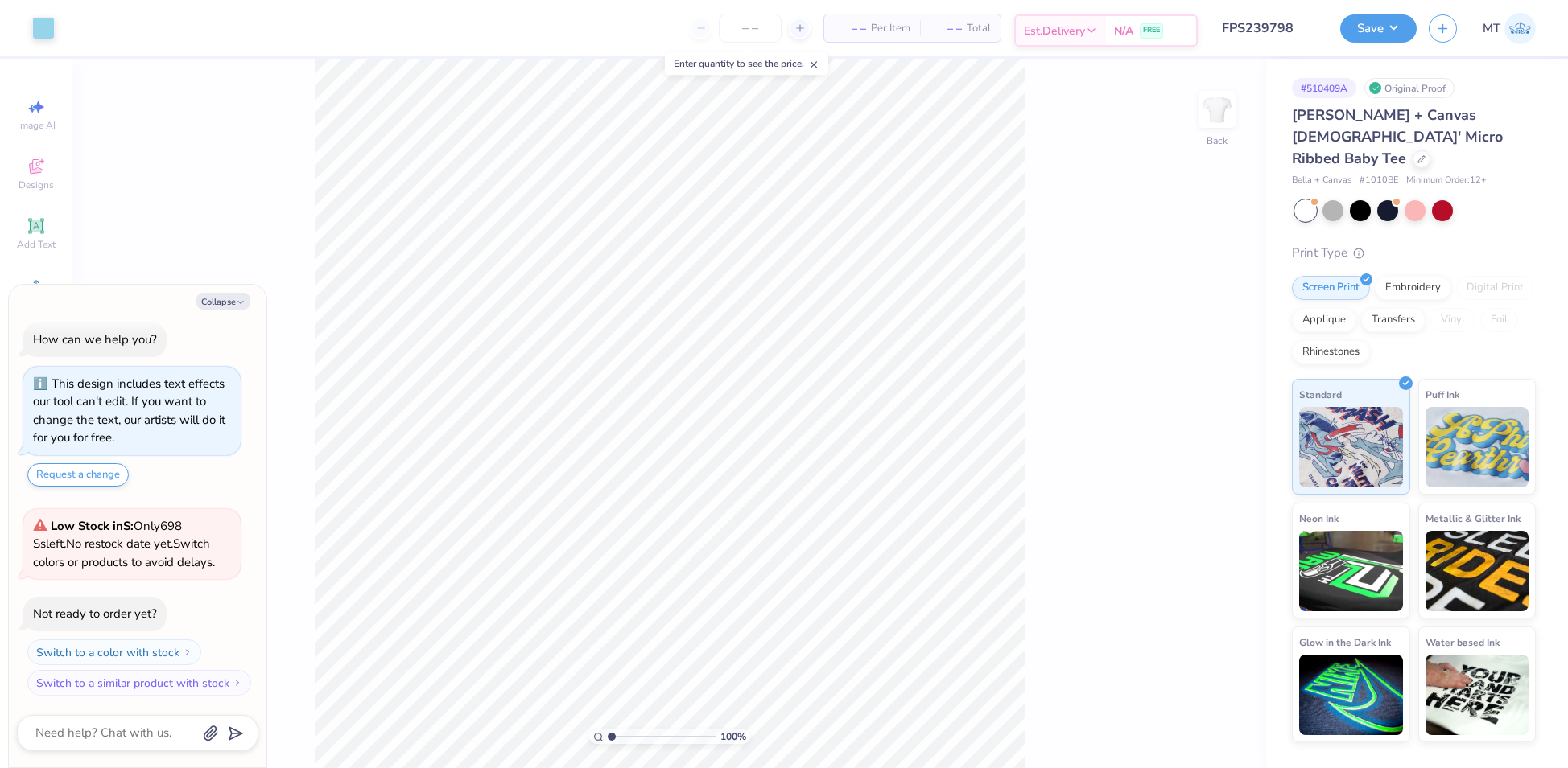
type textarea "x"
type input "4.20650583727137"
type textarea "x"
type input "2.96215363741794"
click at [230, 298] on button "Collapse" at bounding box center [224, 302] width 54 height 17
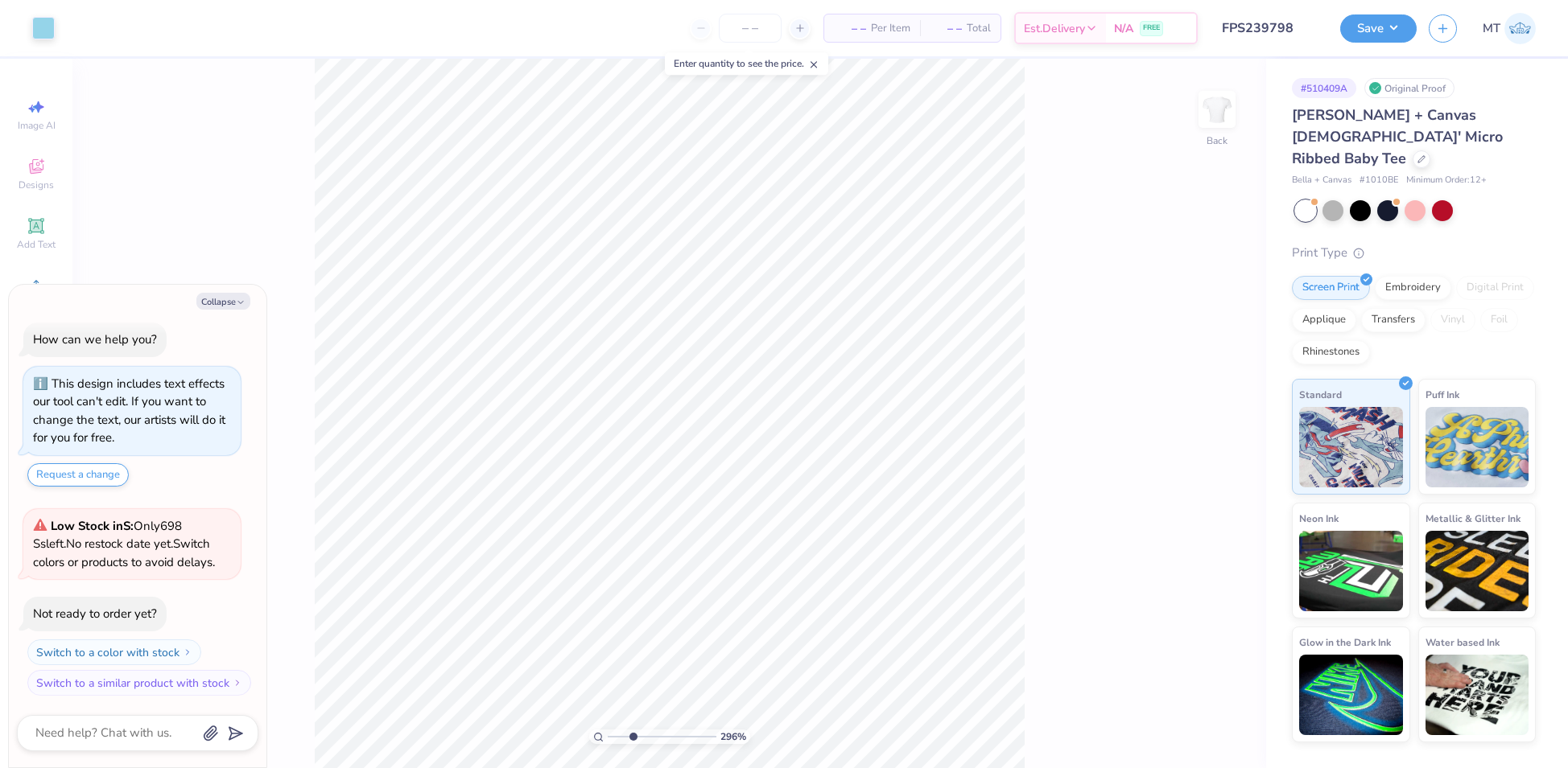
type textarea "x"
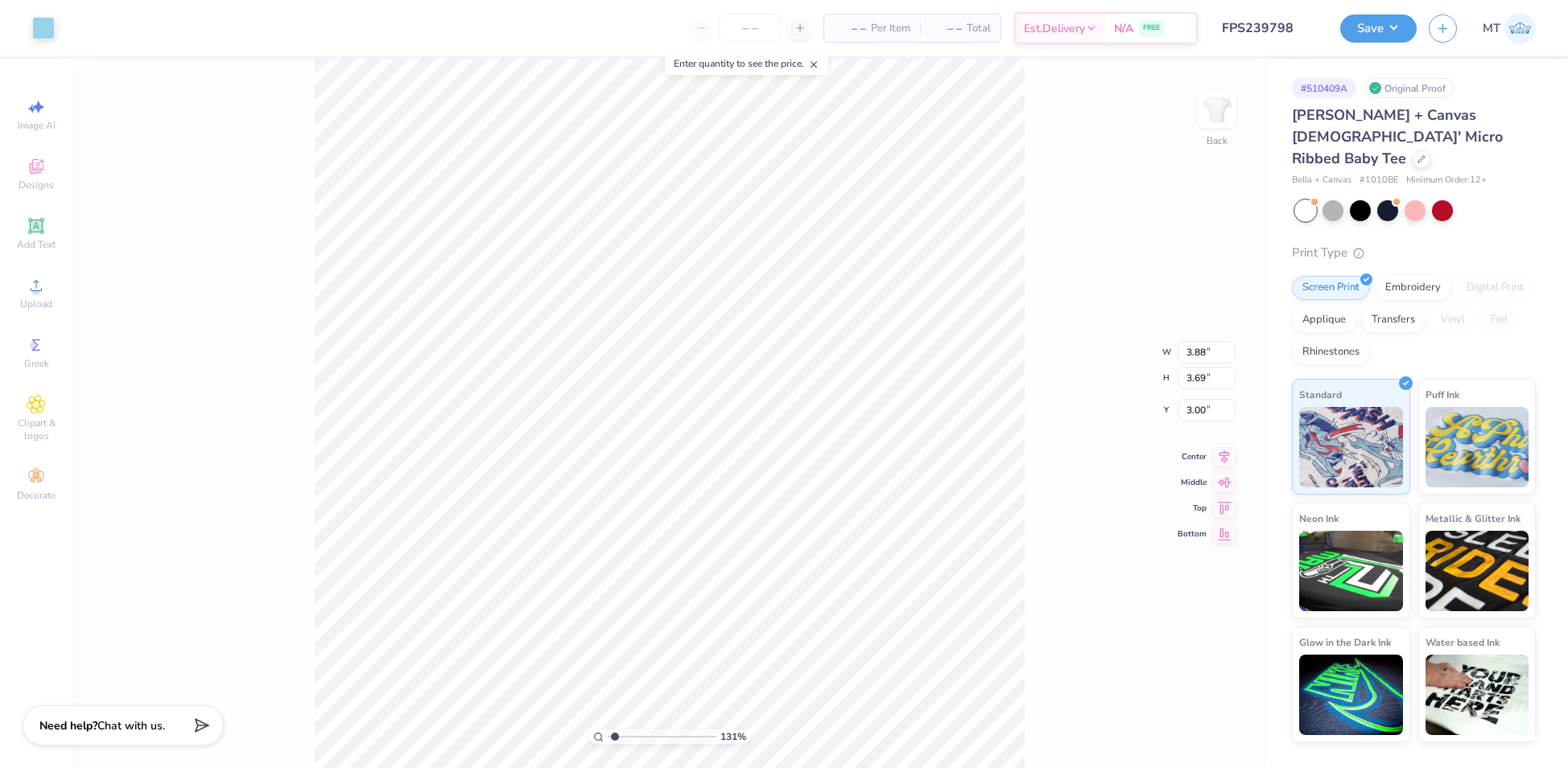
type input "1.31224884258069"
type input "2.65"
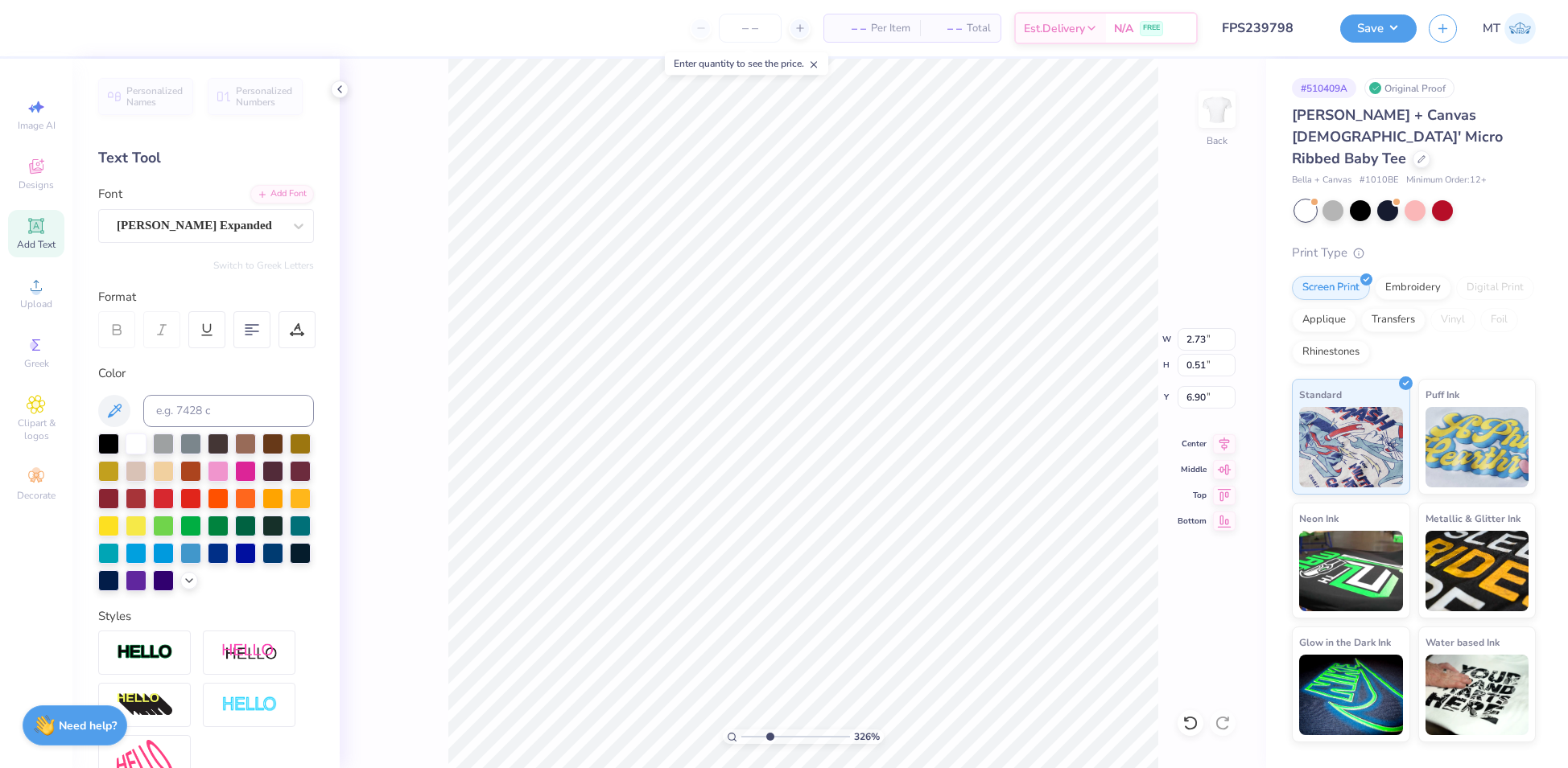
type input "3.26168273445255"
type input "6.66"
type input "3.26168273445255"
type input "7.33"
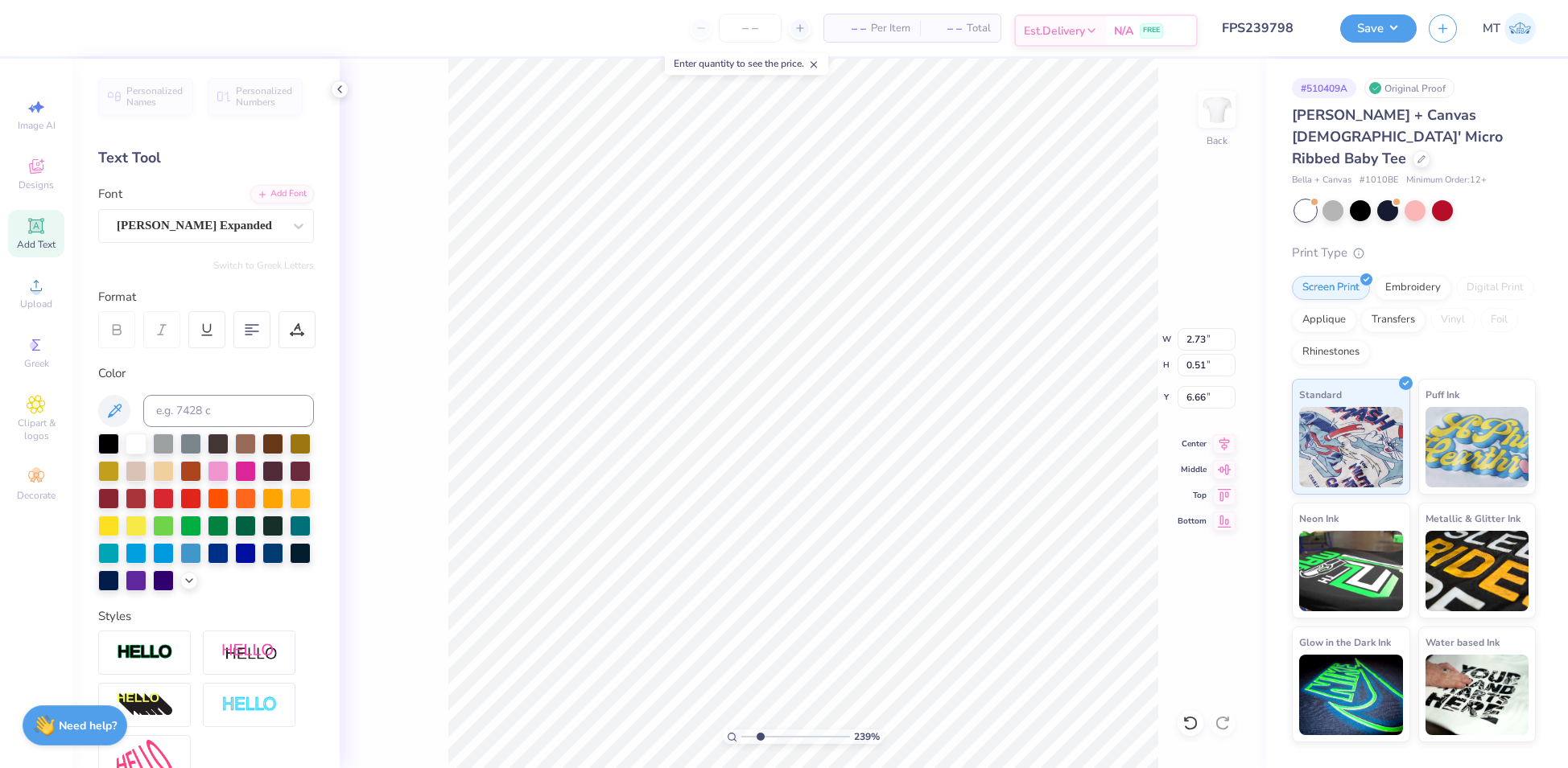
type input "2.3897706286964"
type textarea "R"
type input "2.3897706286964"
type textarea "RE"
type input "2.3897706286964"
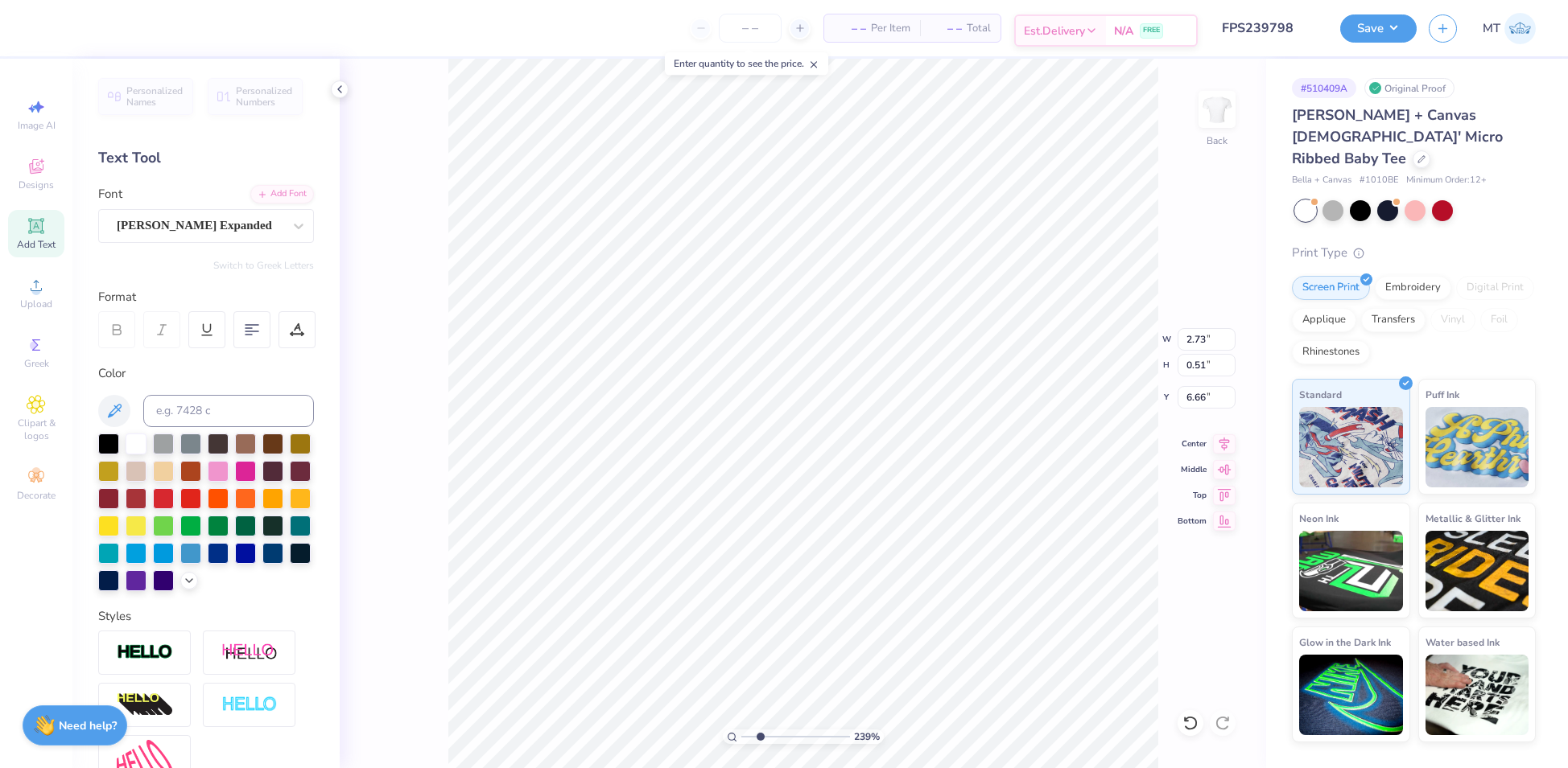
type textarea "REC"
type input "2.3897706286964"
type textarea "RECRU"
type input "2.3897706286964"
type textarea "RECRUI"
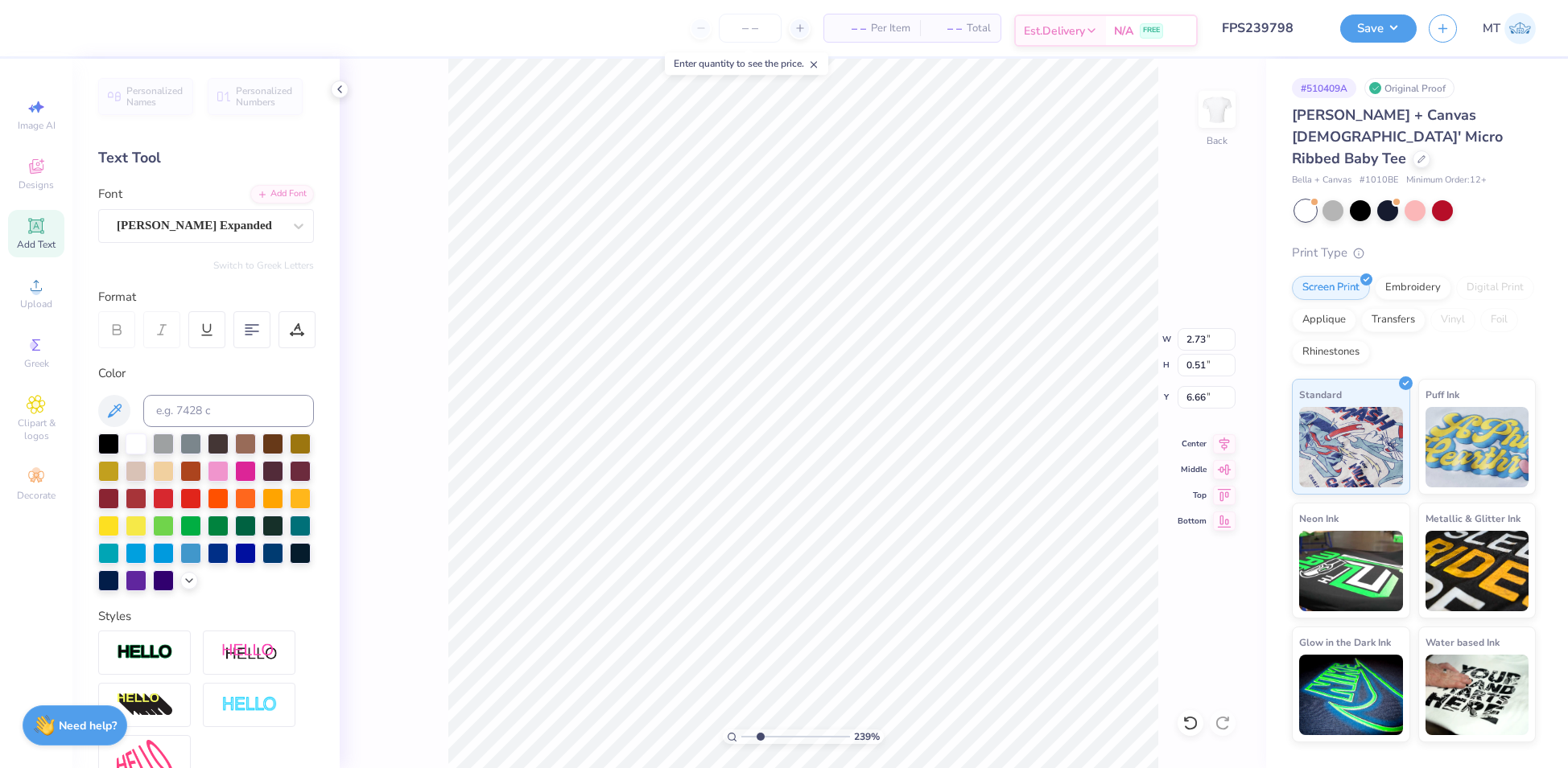
type input "2.3897706286964"
type textarea "RECRUIT"
type input "2.3897706286964"
type textarea "RECRUITM"
type input "2.3897706286964"
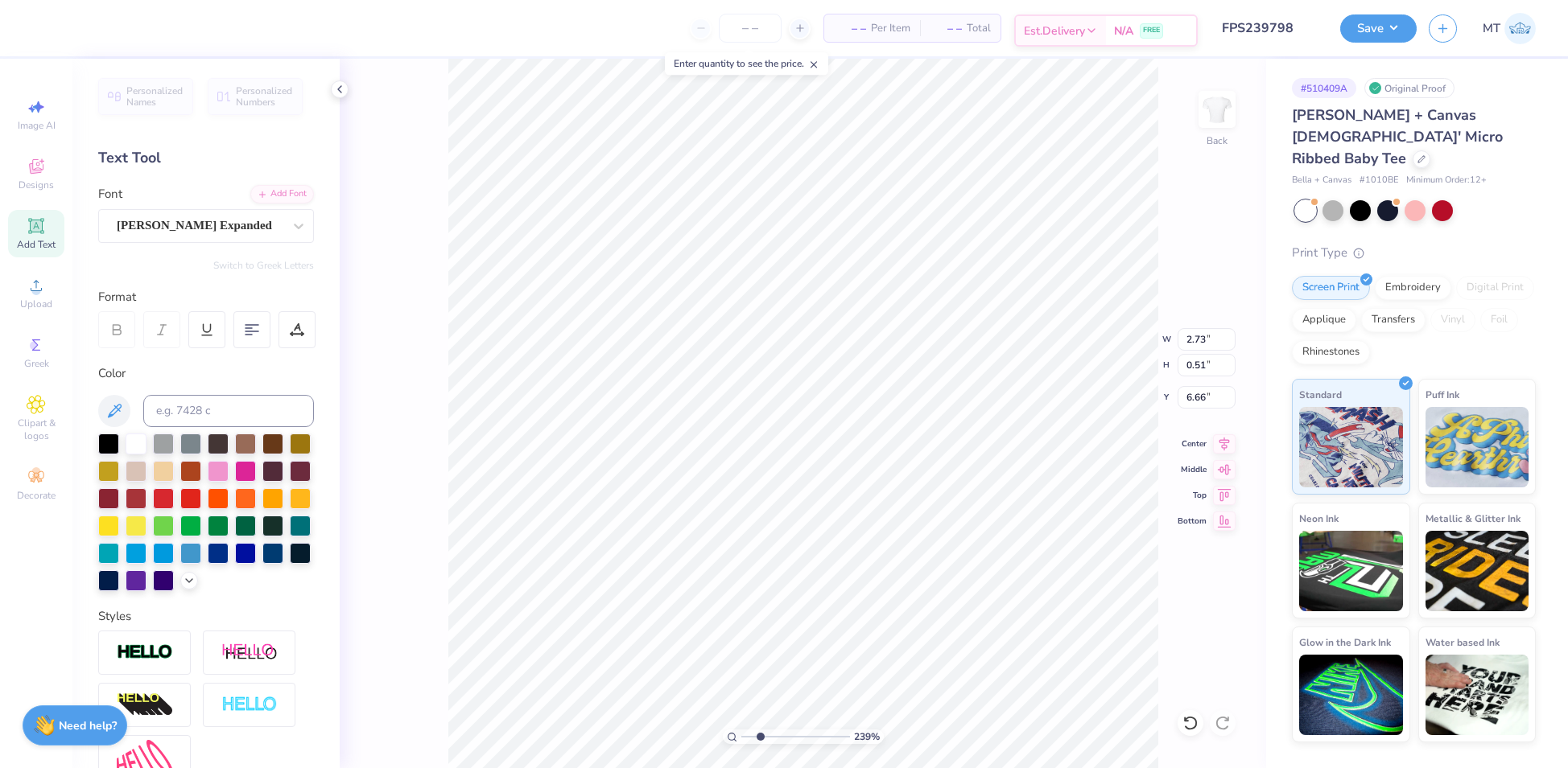
type textarea "RECRUITME"
type input "2.3897706286964"
type textarea "RECRUITMEN"
type input "2.3897706286964"
type textarea "RECRUITMENT"
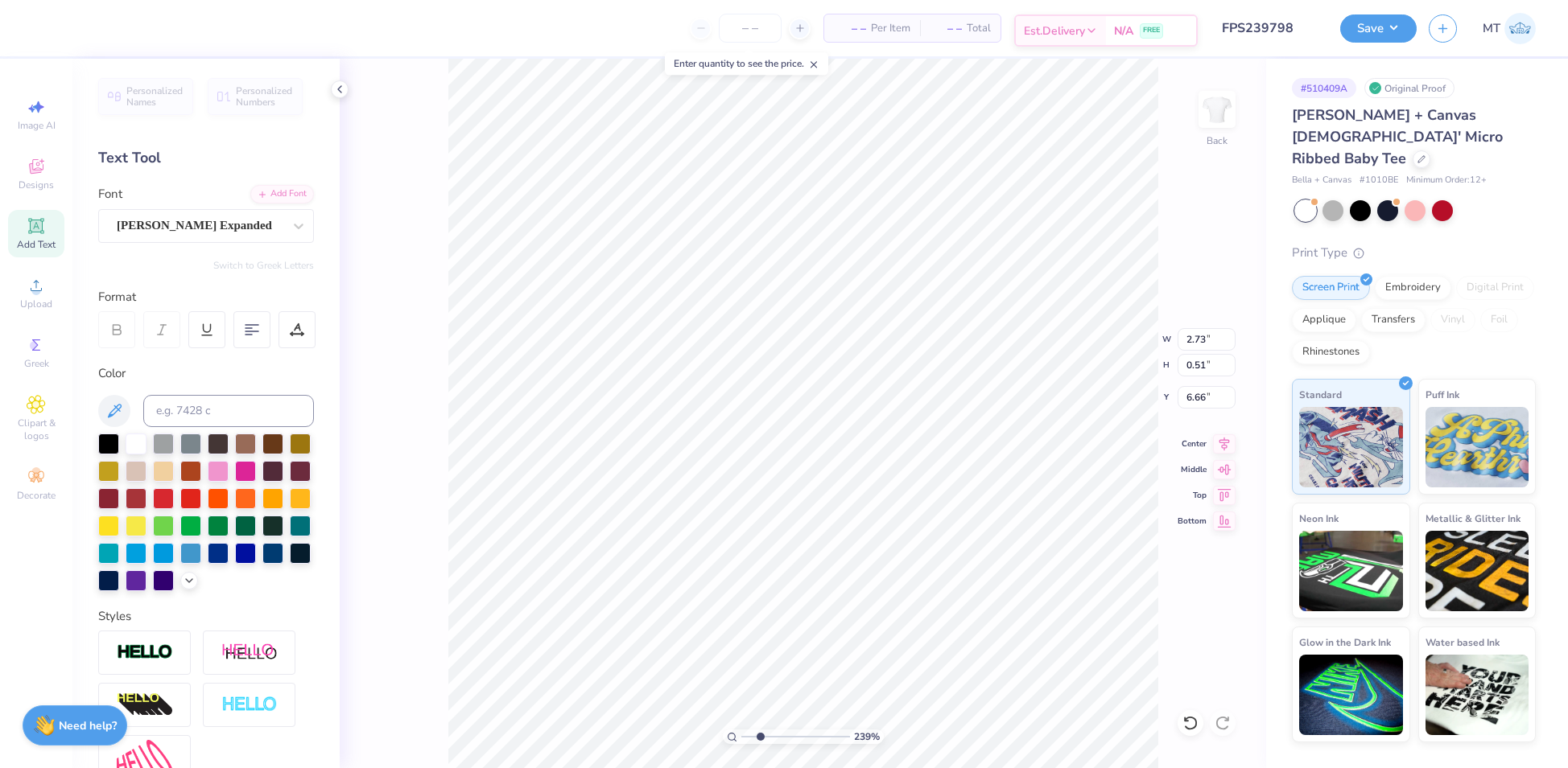
scroll to position [17, 6]
type input "2.3897706286964"
type input "0.73"
type input "2.3897706286964"
type input "7.37"
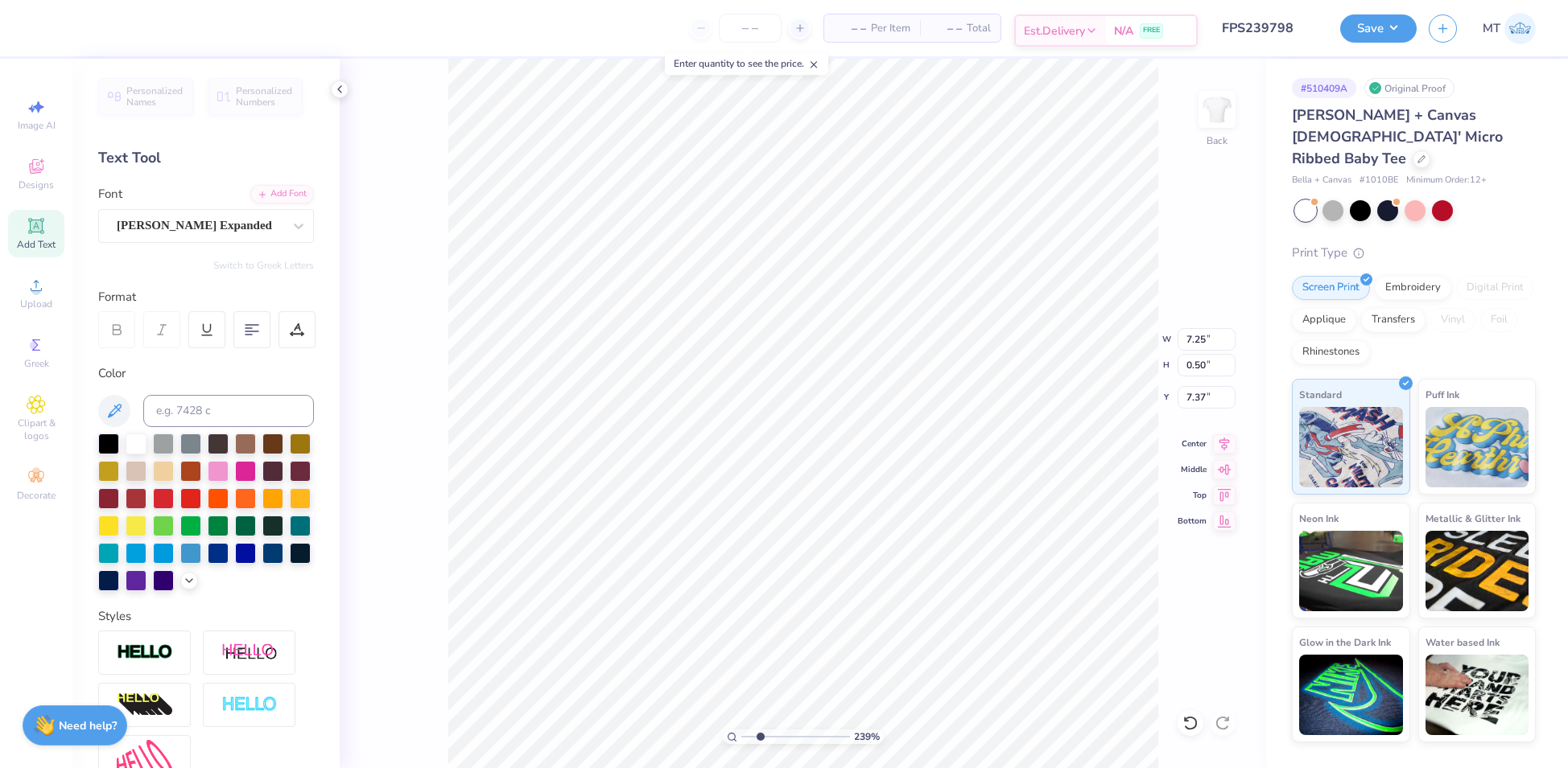
scroll to position [17, 2]
type input "2.3897706286964"
type textarea "A"
type input "2.3897706286964"
type textarea "Al"
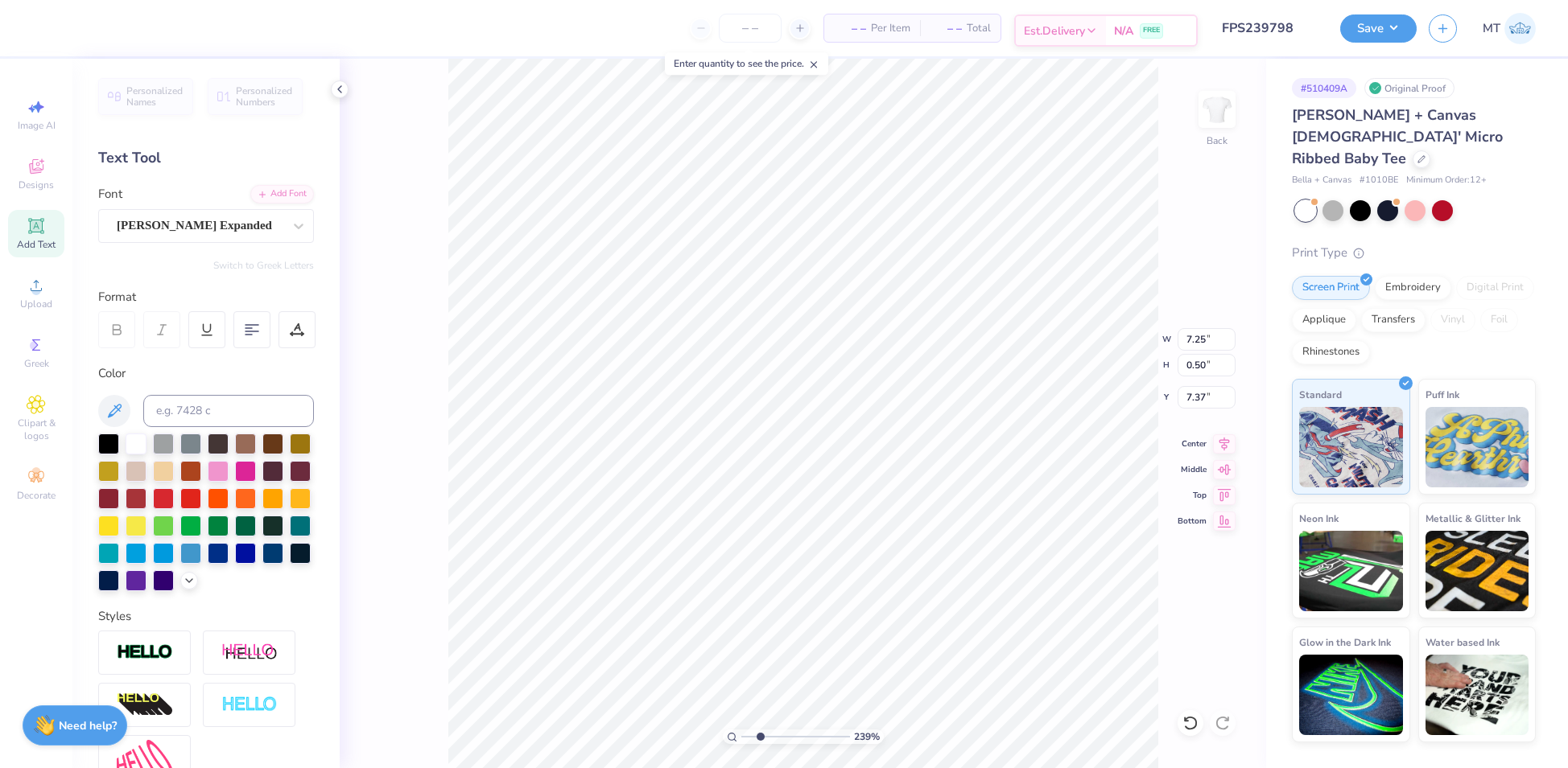
type input "2.3897706286964"
type textarea "Alp"
type input "2.3897706286964"
type textarea "Alph"
type input "2.3897706286964"
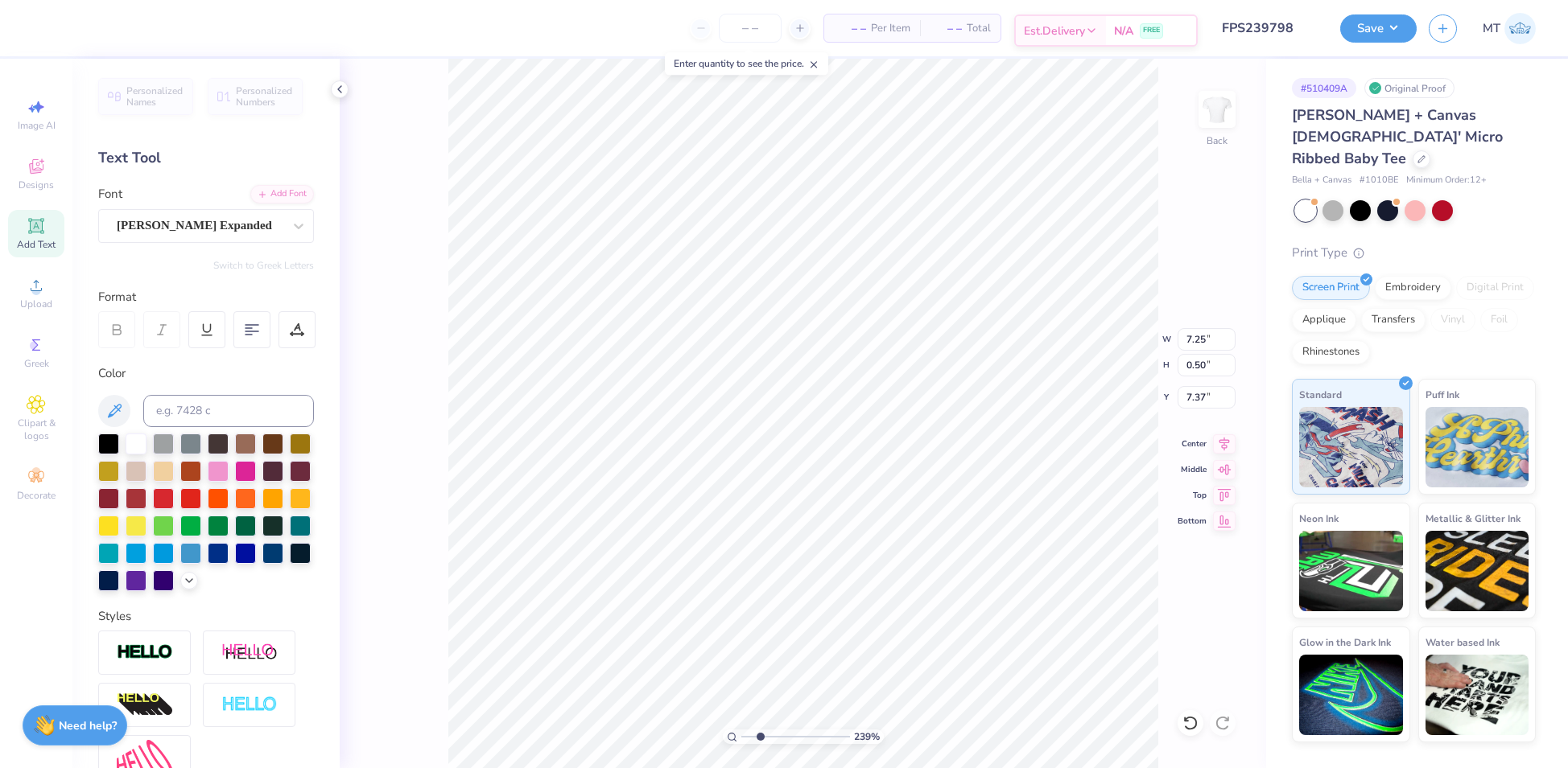
type textarea "Alpha"
type input "2.3897706286964"
type textarea "Alpha"
type input "2.3897706286964"
type textarea "Alpha G"
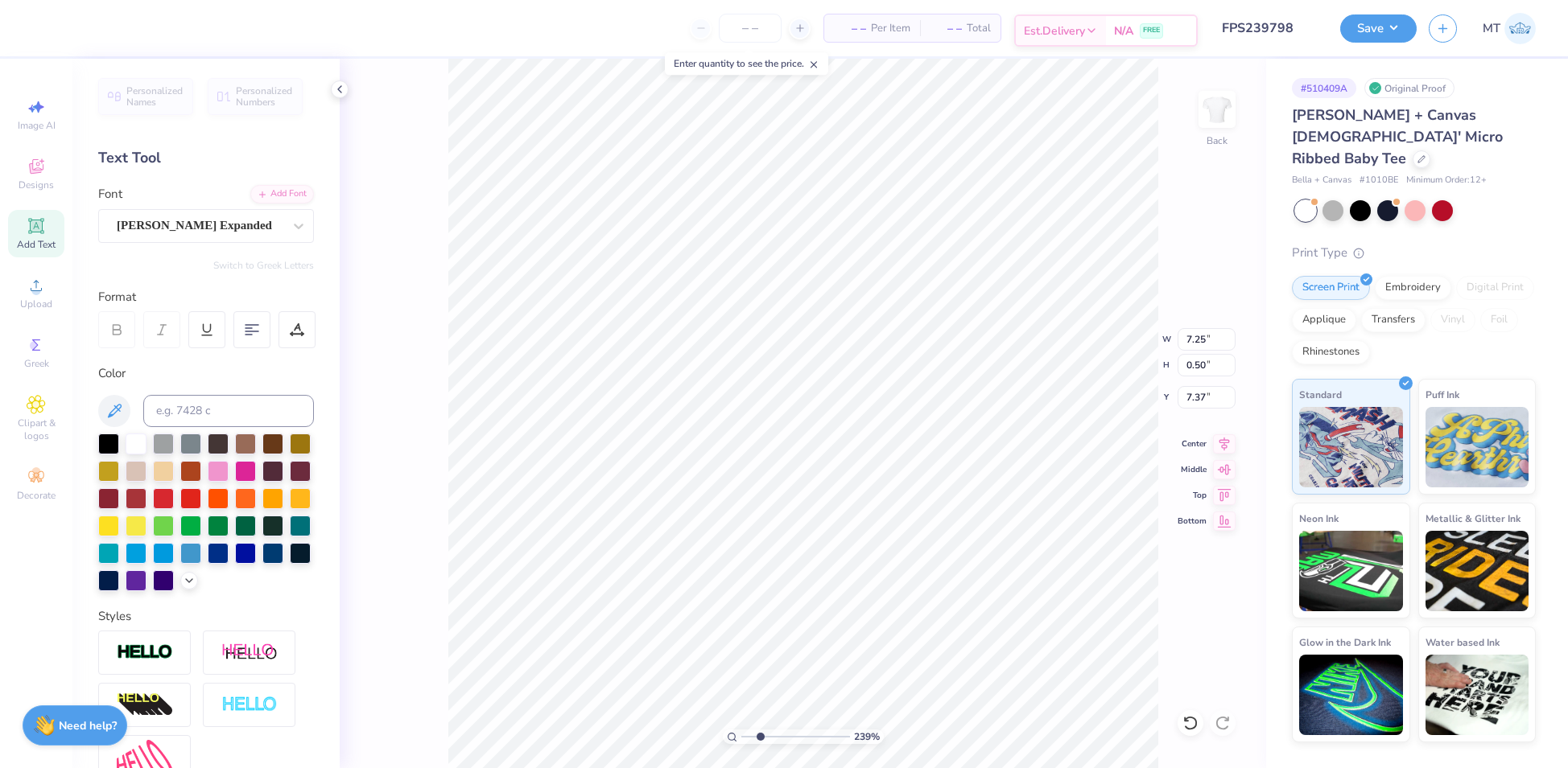
type input "2.3897706286964"
type textarea "Alpha Ga"
type input "2.3897706286964"
type textarea "Alpha Gam"
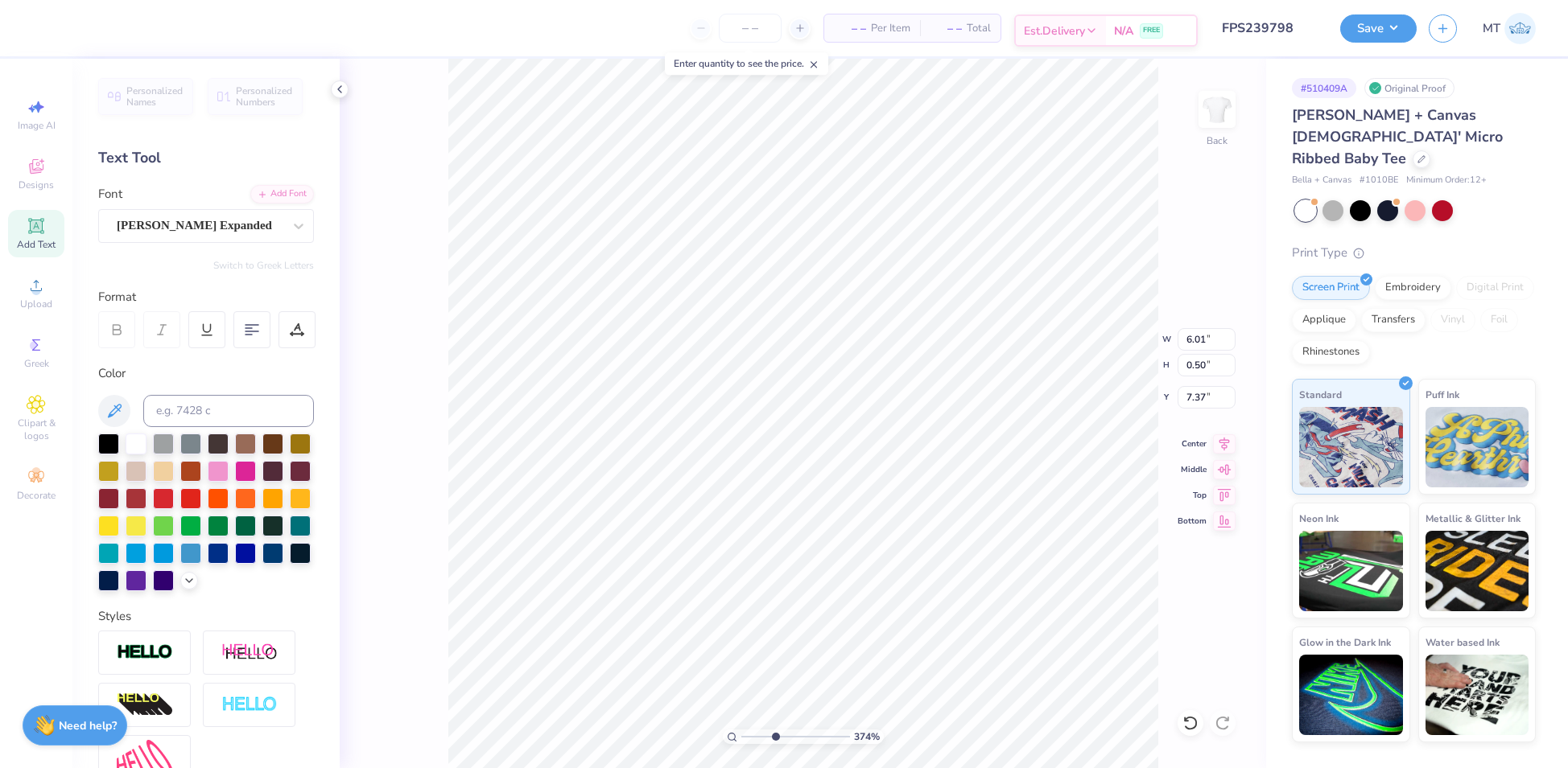
type input "3.74262943624749"
type input "7.29"
type input "2.01461229846962"
type input "2.91"
type input "0.43"
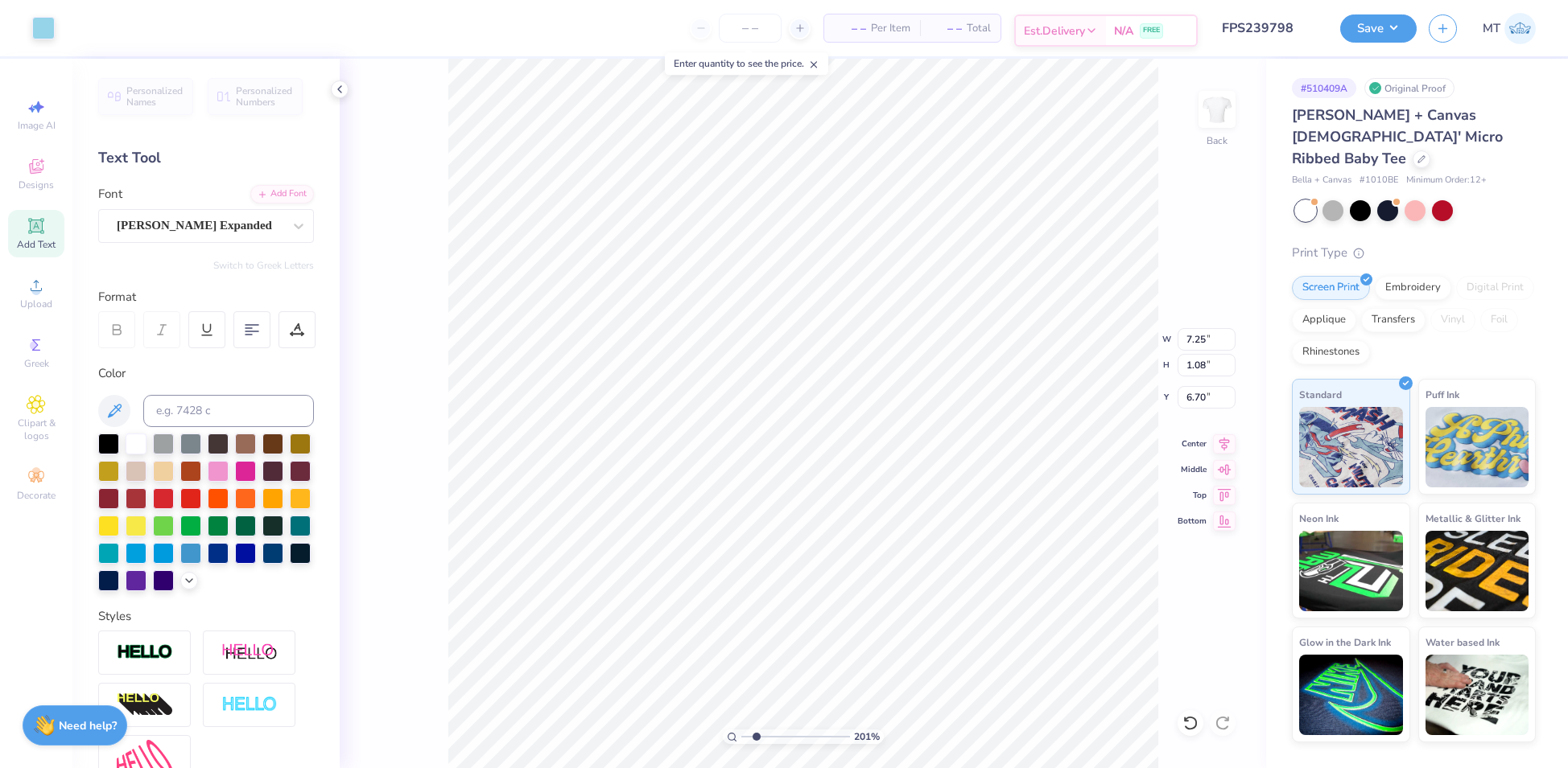
type input "7.35"
type input "2.01461229846962"
type input "6.70"
type input "2.75531942918611"
type input "5.03"
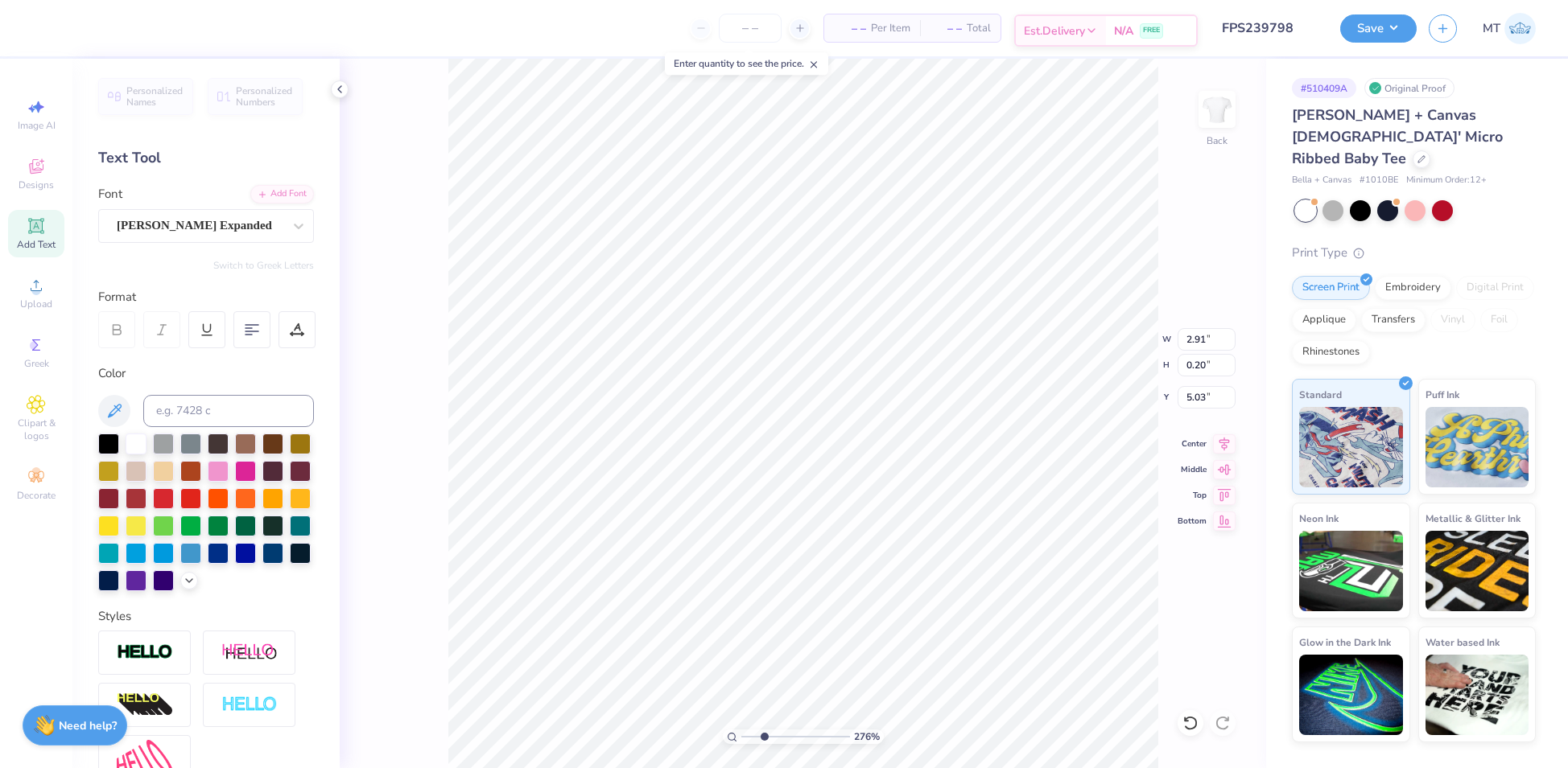
type input "2.75531942918611"
type input "1.87"
type input "2.39"
type input "3.90"
type input "2.75531942918611"
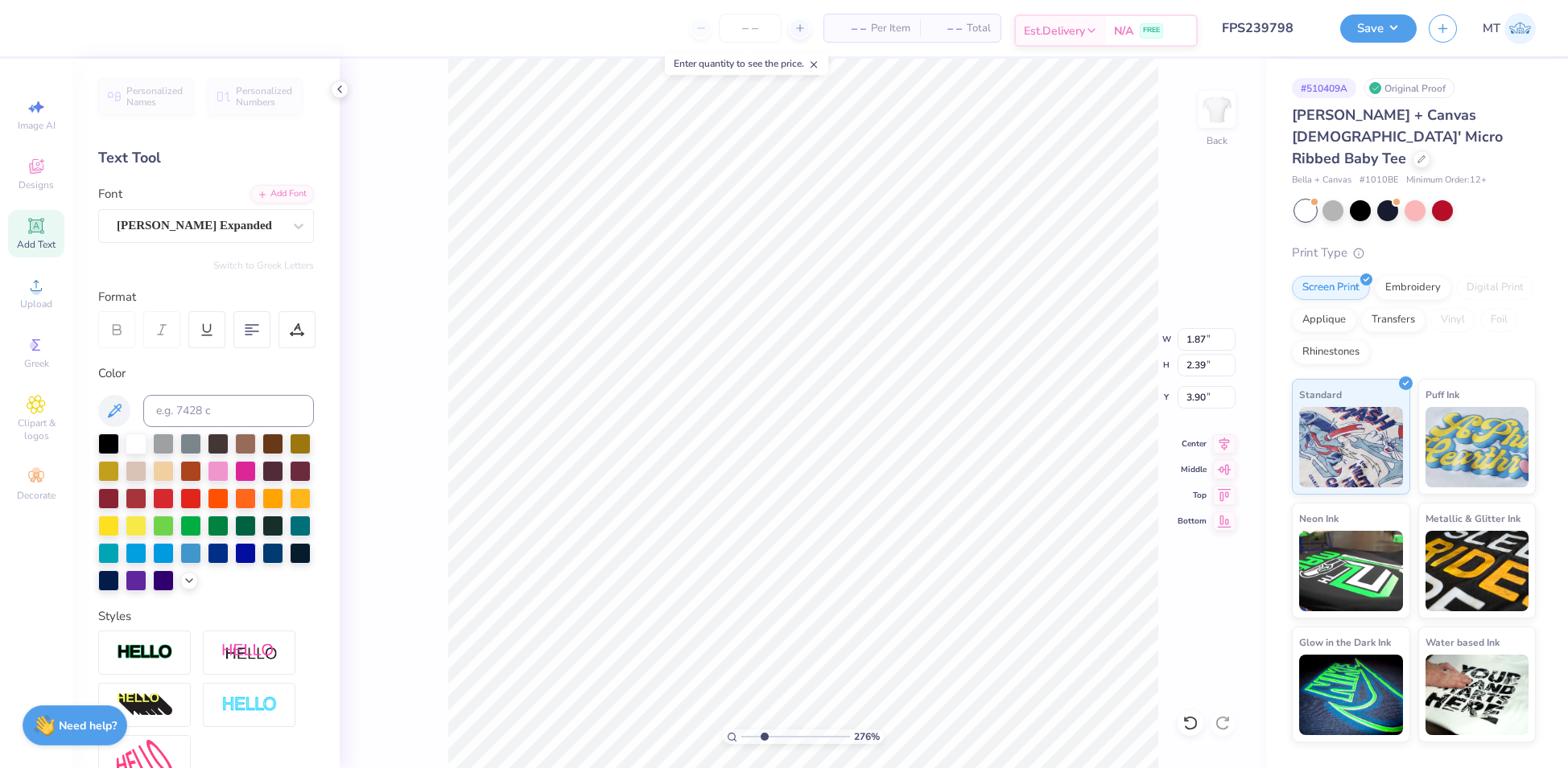
type input "3.00"
type input "2.75531942918611"
type input "3.90"
type input "2.75531942918611"
type input "2.91"
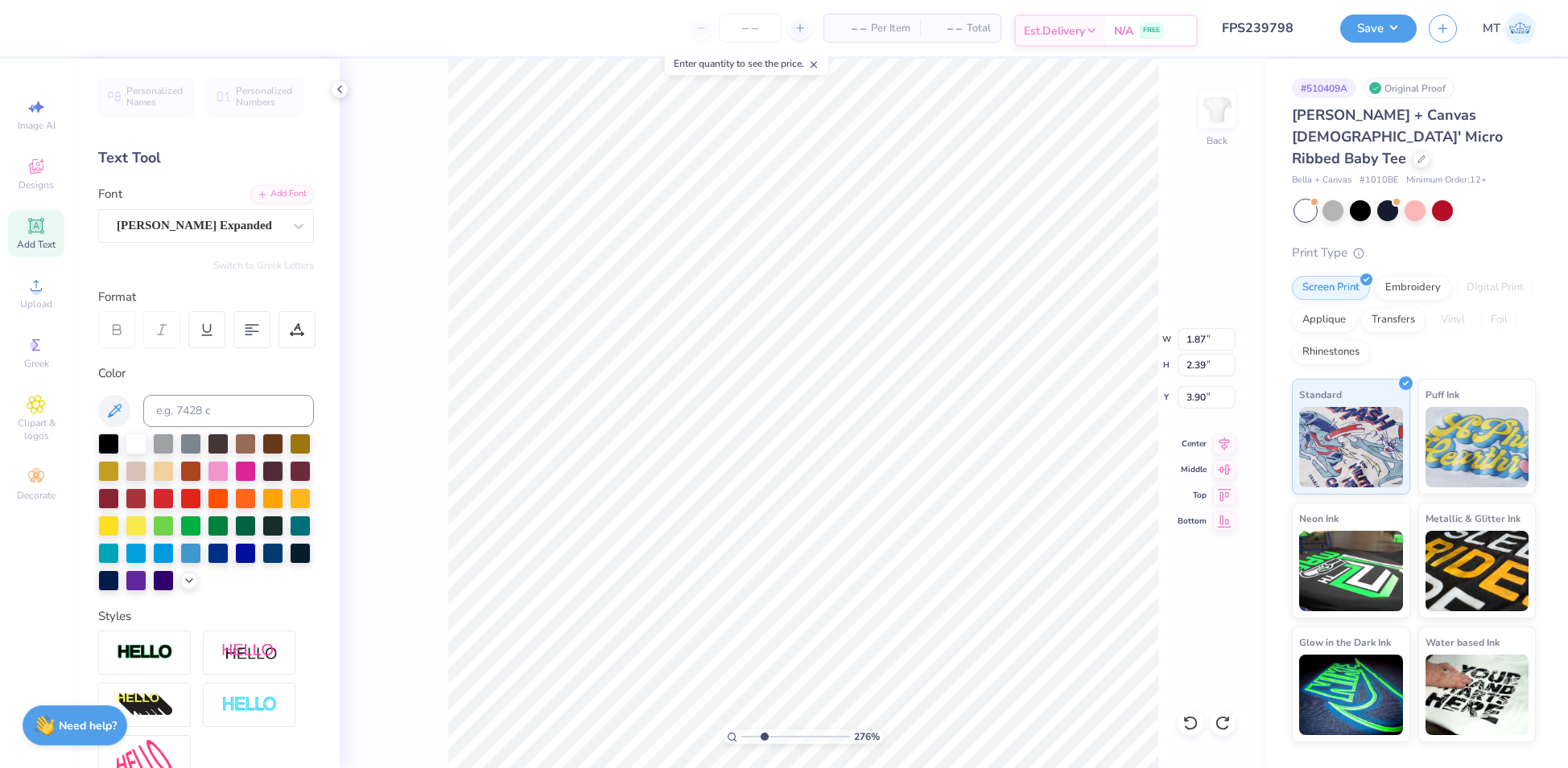
type input "0.20"
type input "5.03"
type input "2.75531942918611"
type input "6.70"
type input "2.00272242587807"
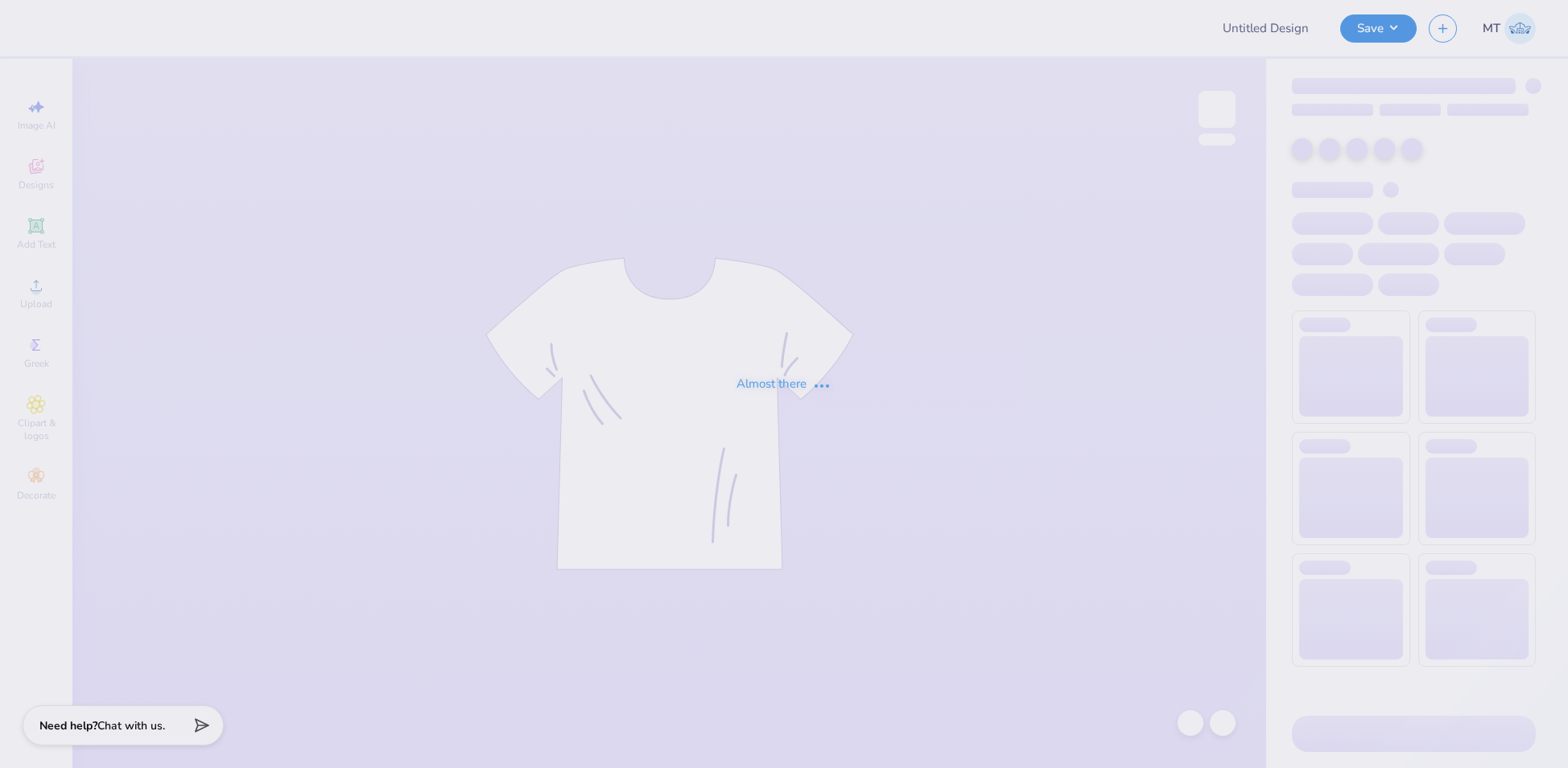
type input "FPS239799"
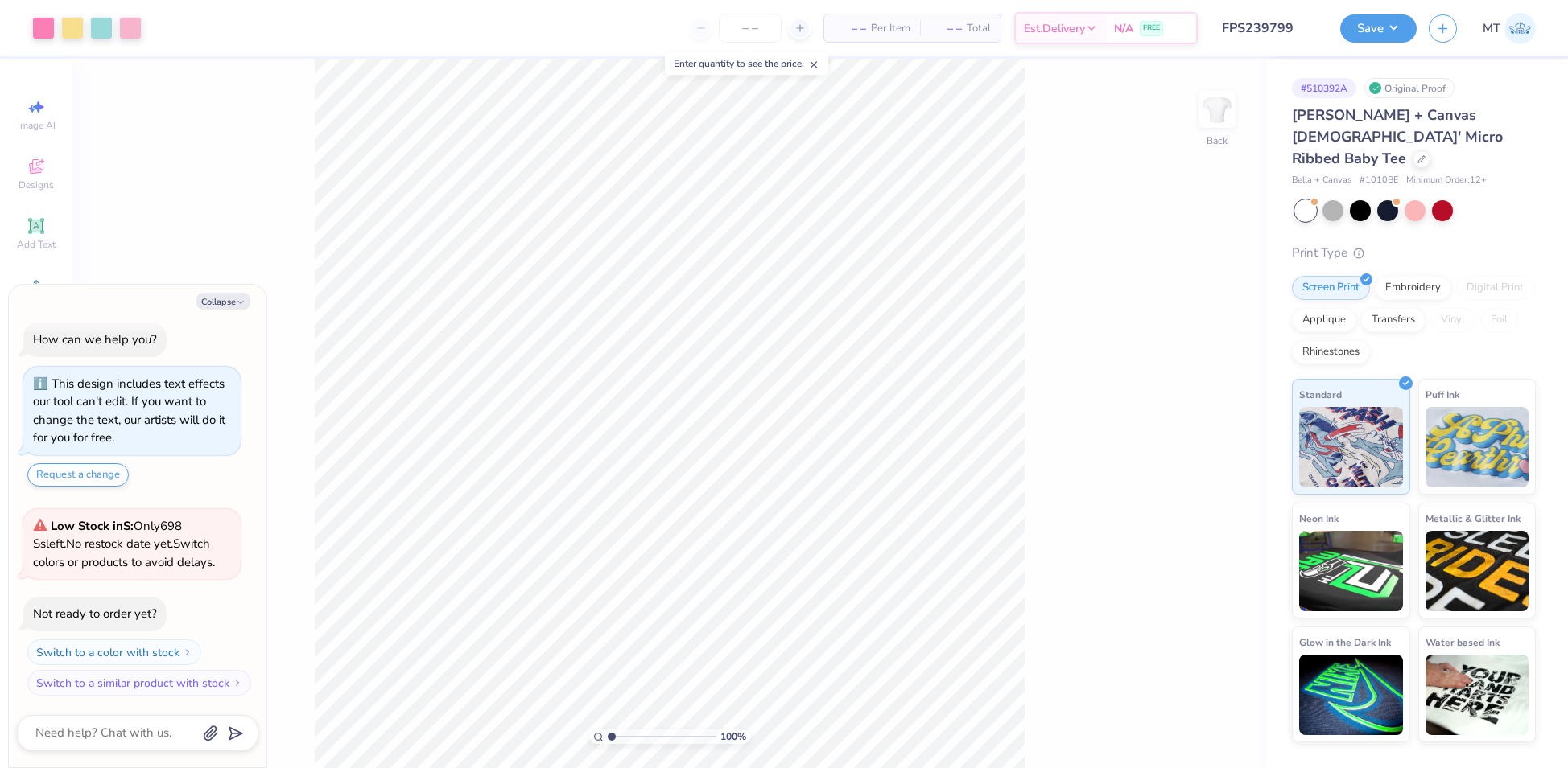
type textarea "x"
type input "2.2885809171435"
type textarea "x"
type input "3.86701539943236"
type textarea "x"
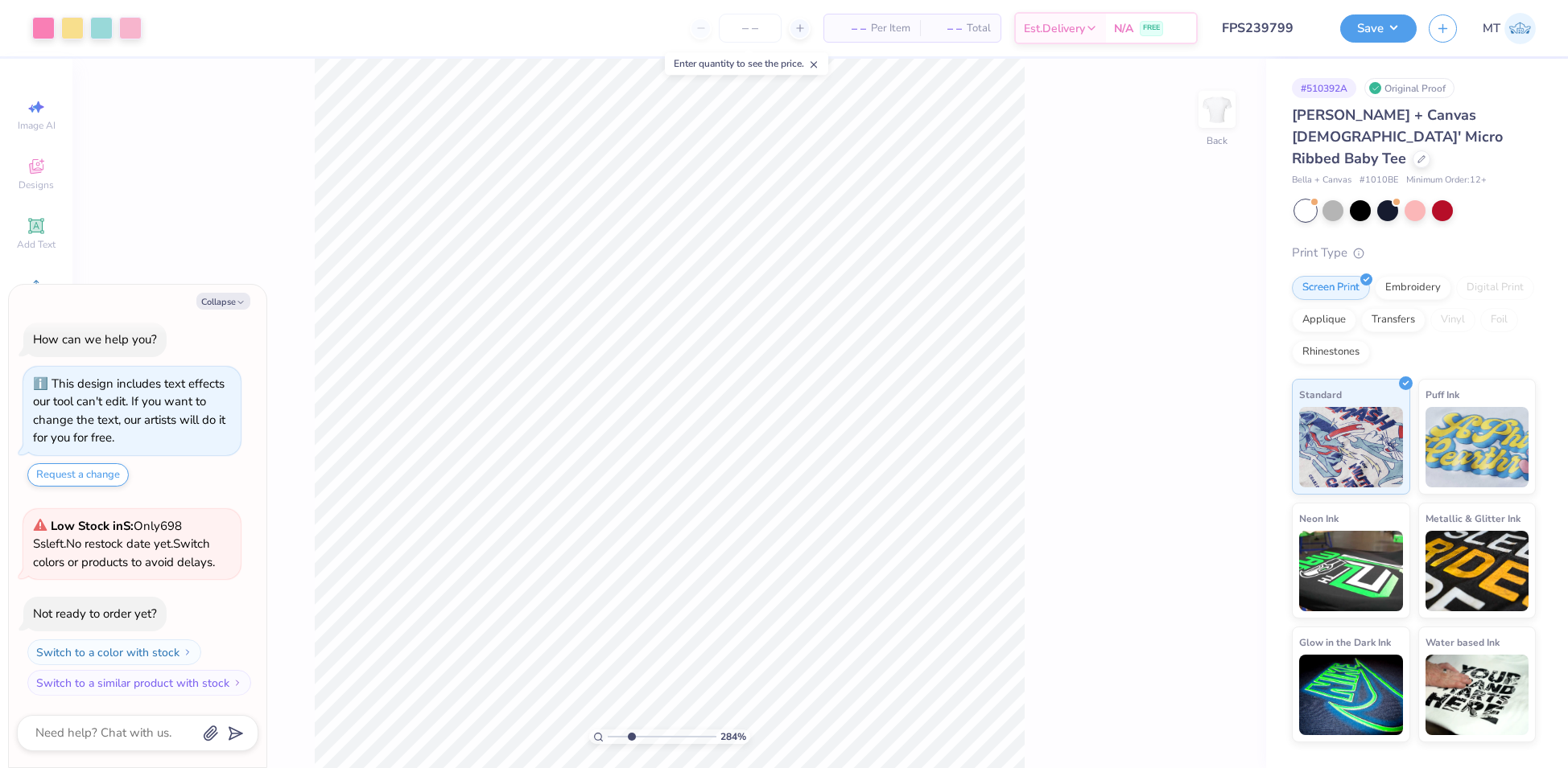
type input "2.97915729929702"
click at [222, 301] on button "Collapse" at bounding box center [224, 302] width 54 height 17
type textarea "x"
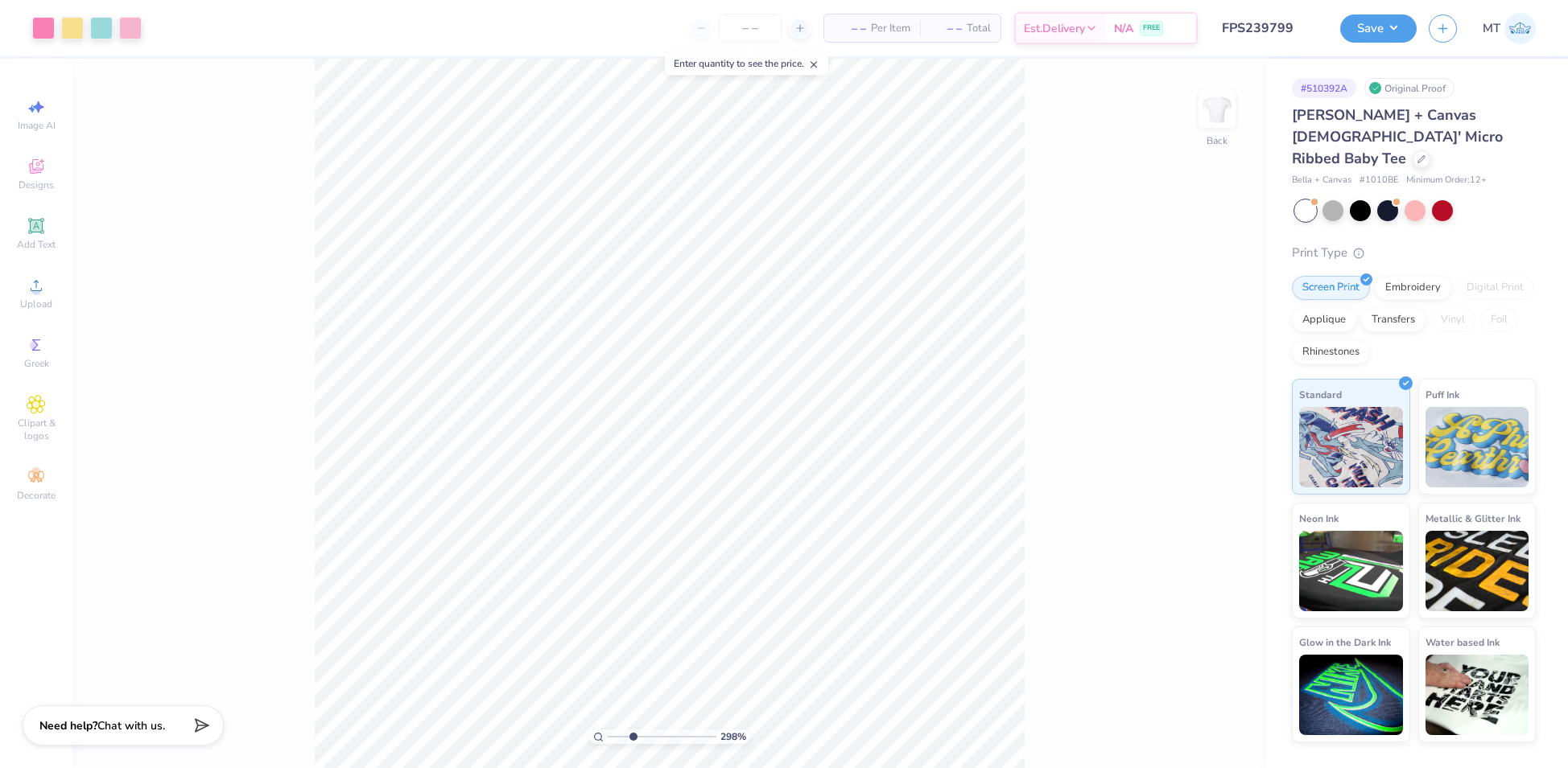
type input "3.09608095264507"
click at [45, 29] on div at bounding box center [42, 26] width 22 height 22
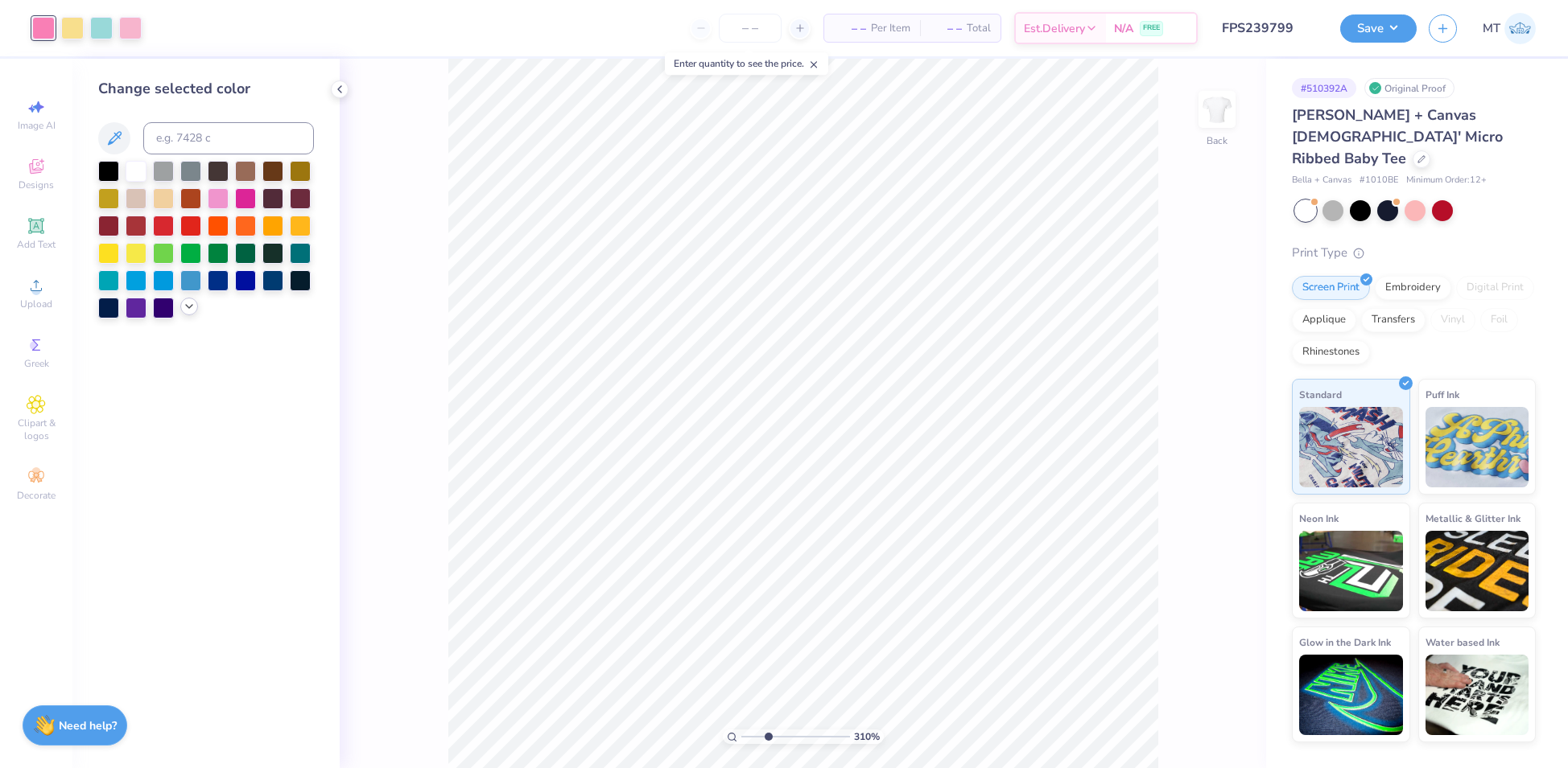
click at [183, 307] on icon at bounding box center [189, 305] width 13 height 13
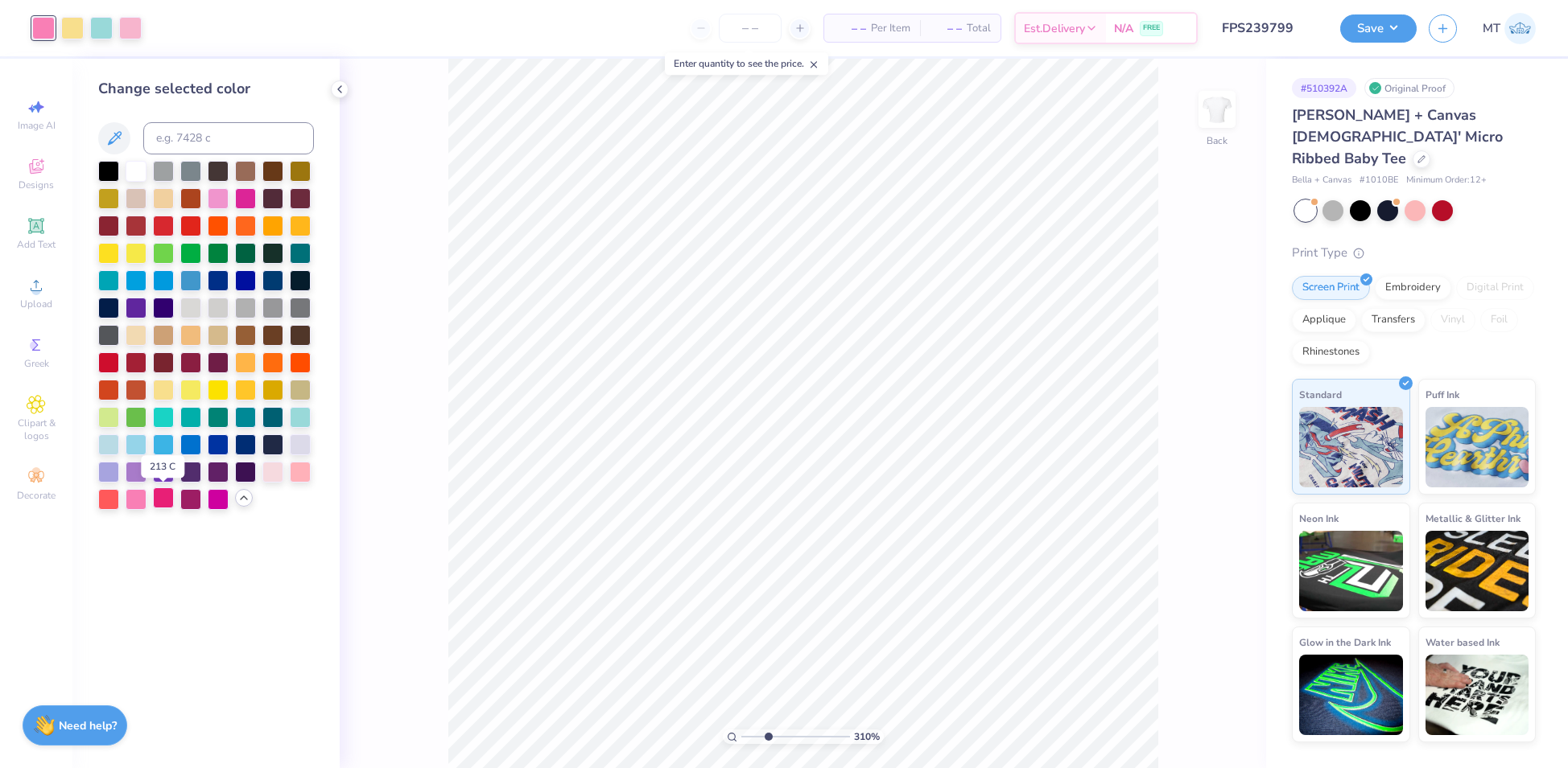
click at [164, 507] on div at bounding box center [164, 498] width 21 height 21
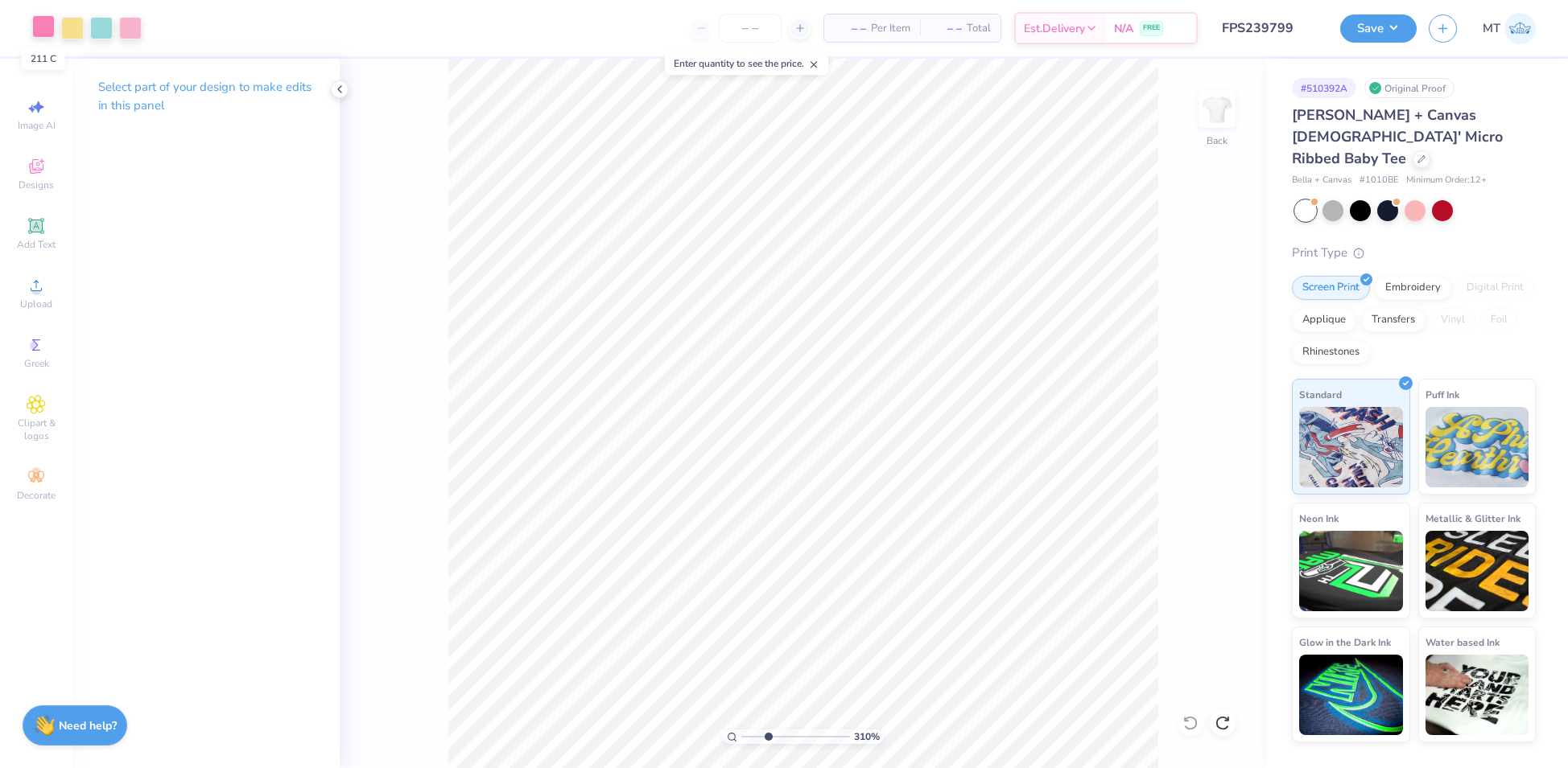
click at [45, 28] on div at bounding box center [42, 26] width 22 height 22
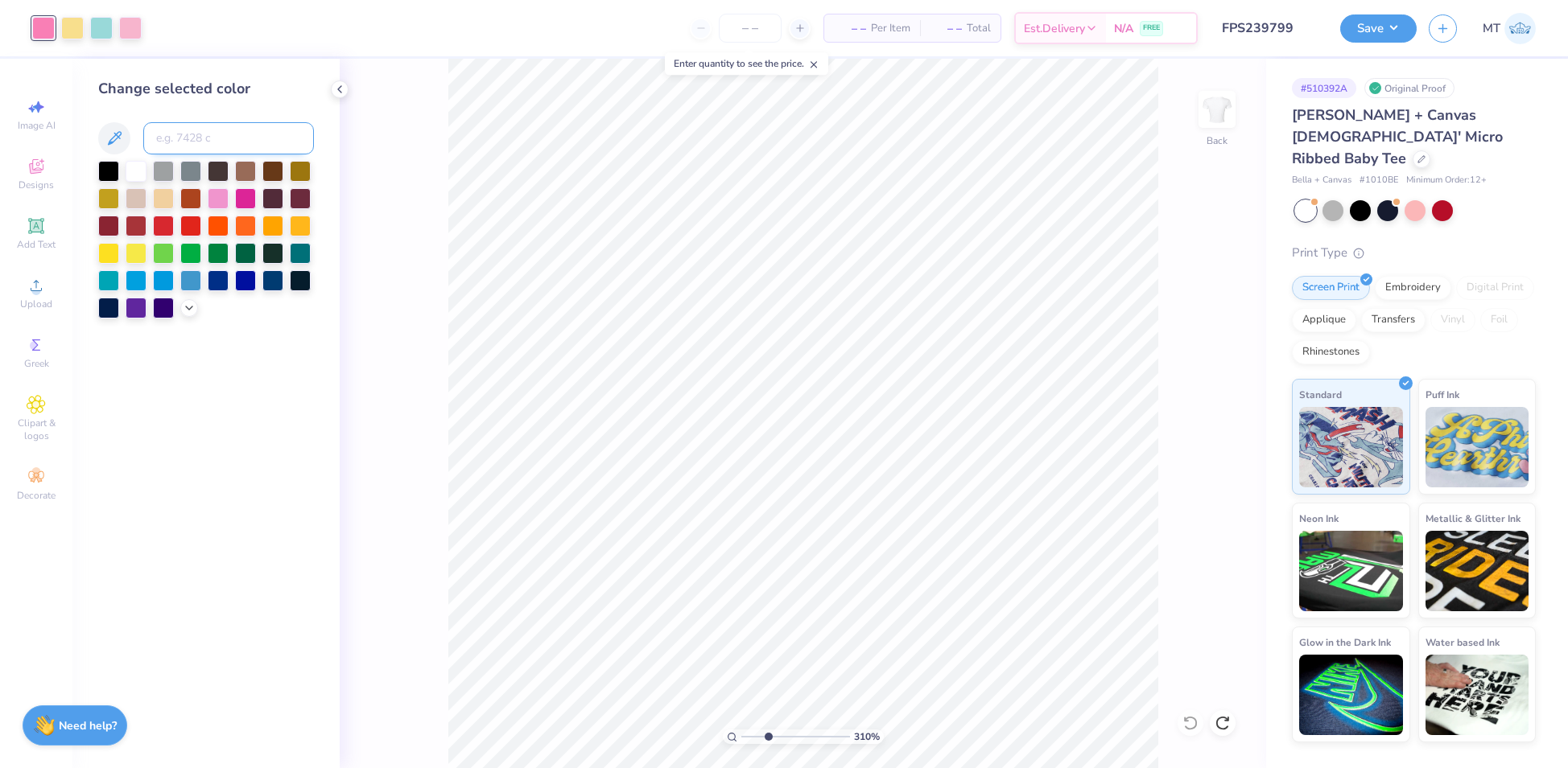
click at [229, 124] on input at bounding box center [228, 138] width 171 height 32
type input "7419"
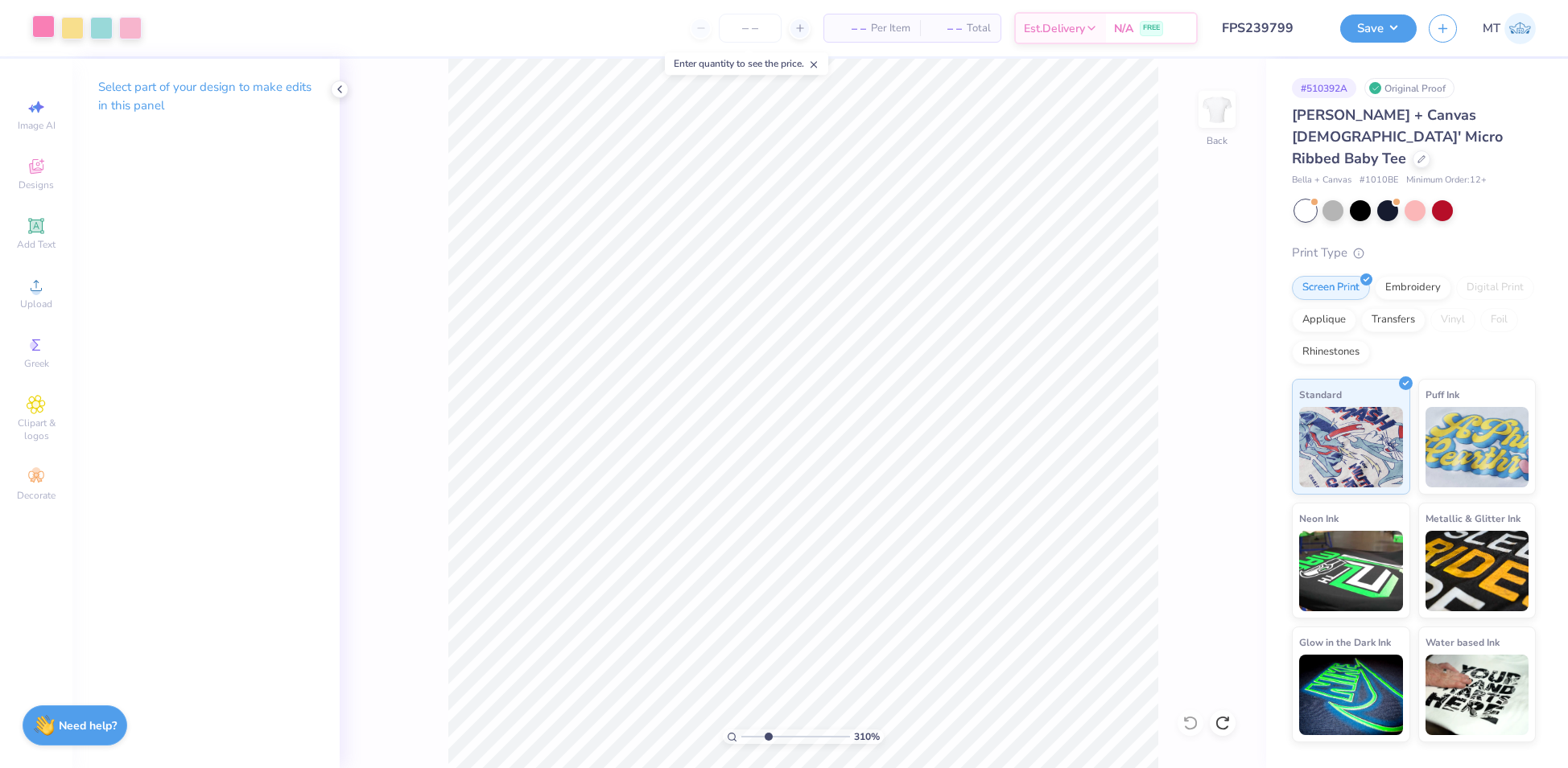
click at [49, 28] on div at bounding box center [42, 26] width 22 height 22
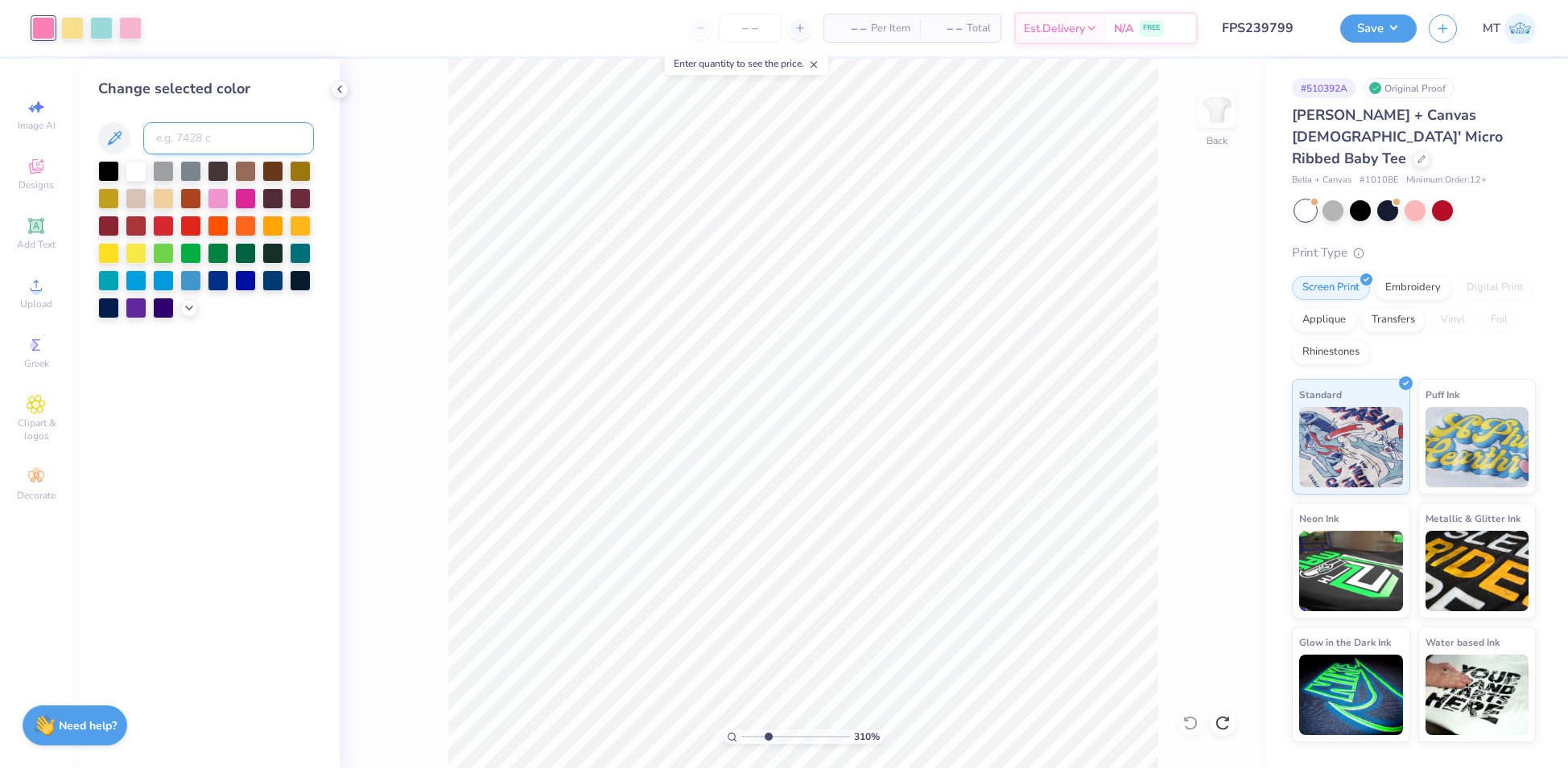
click at [241, 144] on input at bounding box center [228, 138] width 171 height 32
type input "702"
click at [68, 25] on div at bounding box center [71, 26] width 22 height 22
click at [190, 308] on icon at bounding box center [189, 305] width 13 height 13
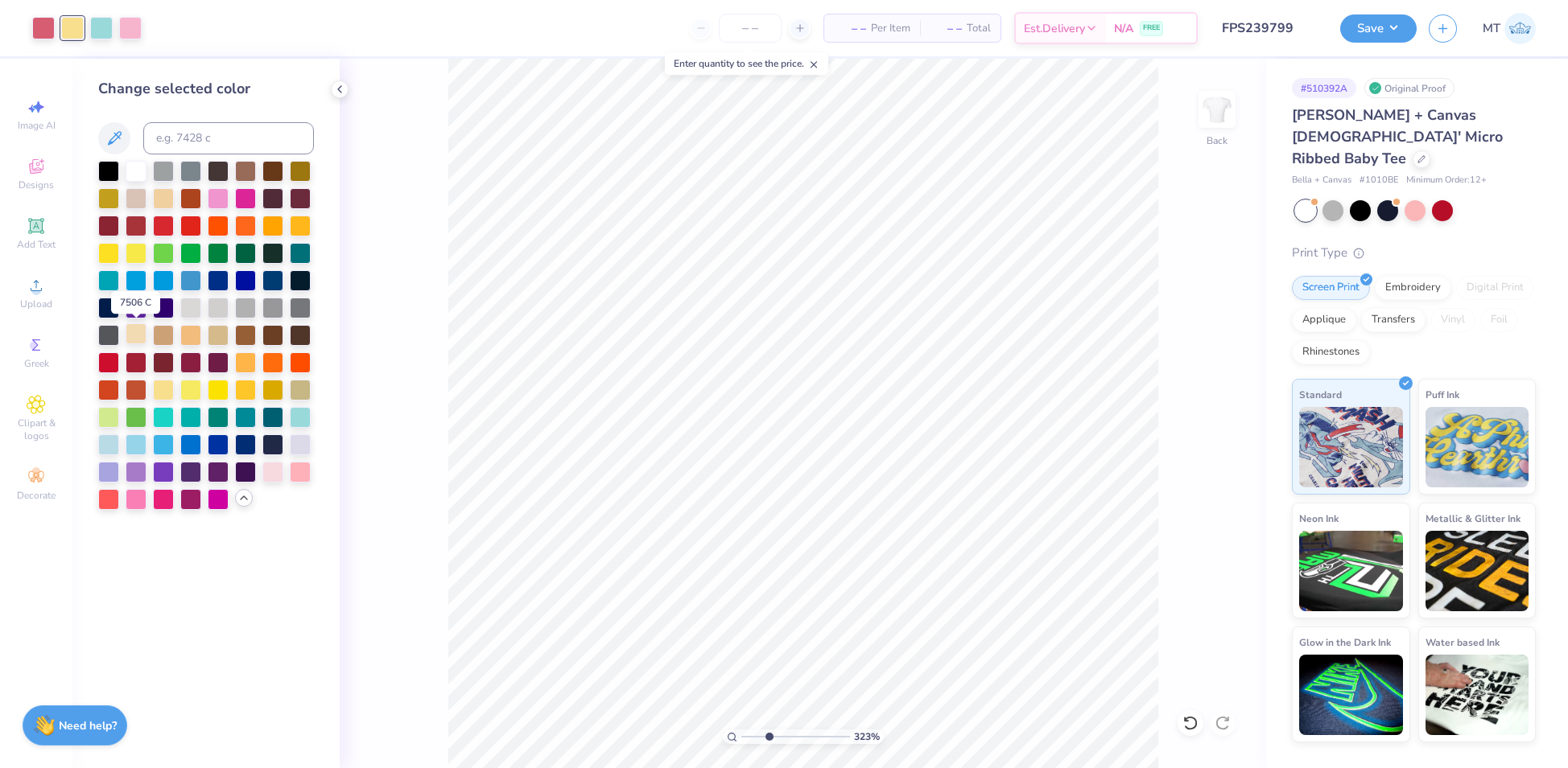
click at [134, 335] on div at bounding box center [136, 334] width 21 height 21
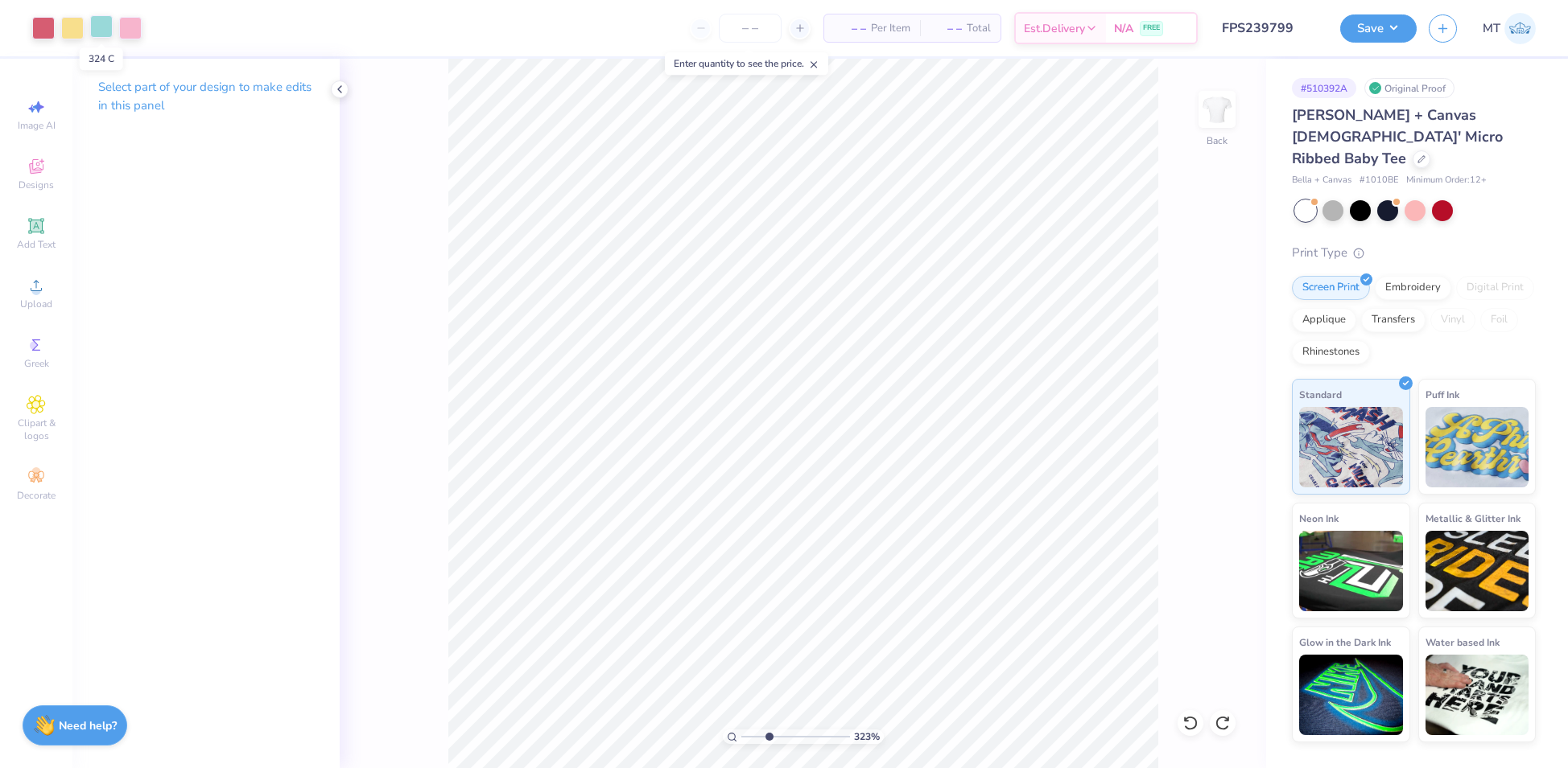
click at [96, 27] on div at bounding box center [101, 26] width 22 height 22
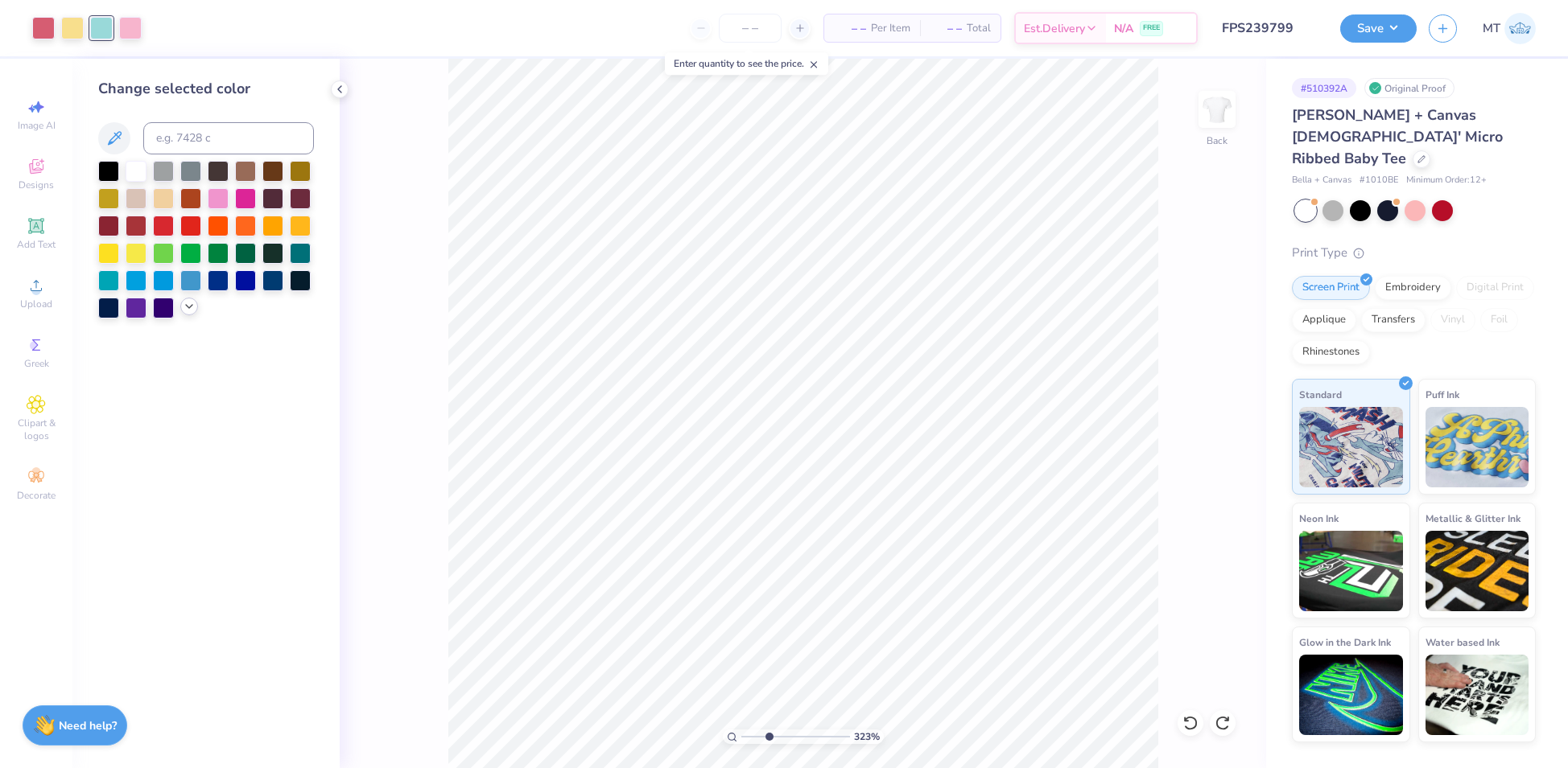
click at [191, 313] on div at bounding box center [189, 306] width 17 height 17
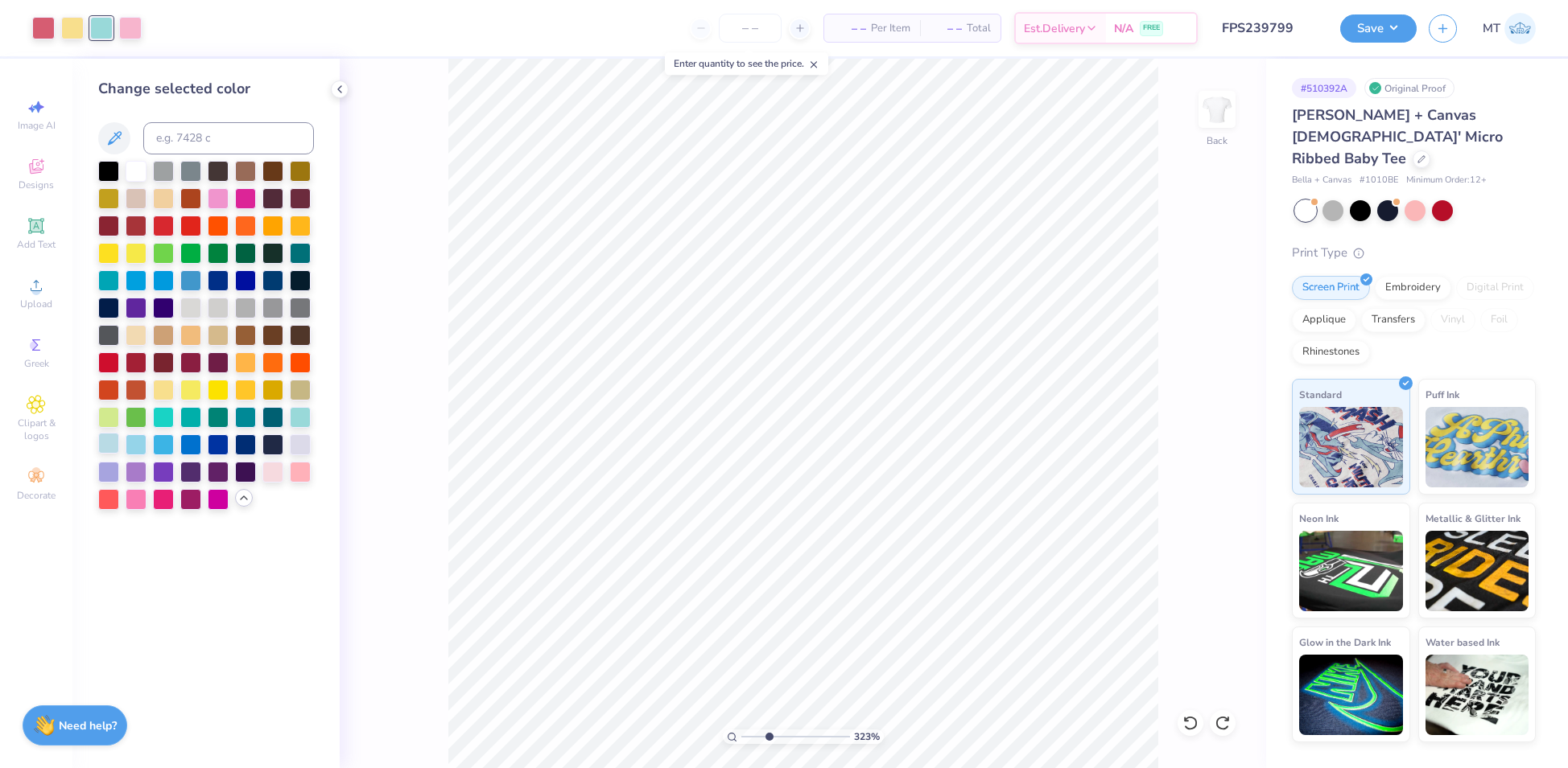
click at [107, 444] on div at bounding box center [109, 443] width 21 height 21
click at [127, 29] on div at bounding box center [130, 26] width 22 height 22
click at [276, 478] on div at bounding box center [273, 471] width 21 height 21
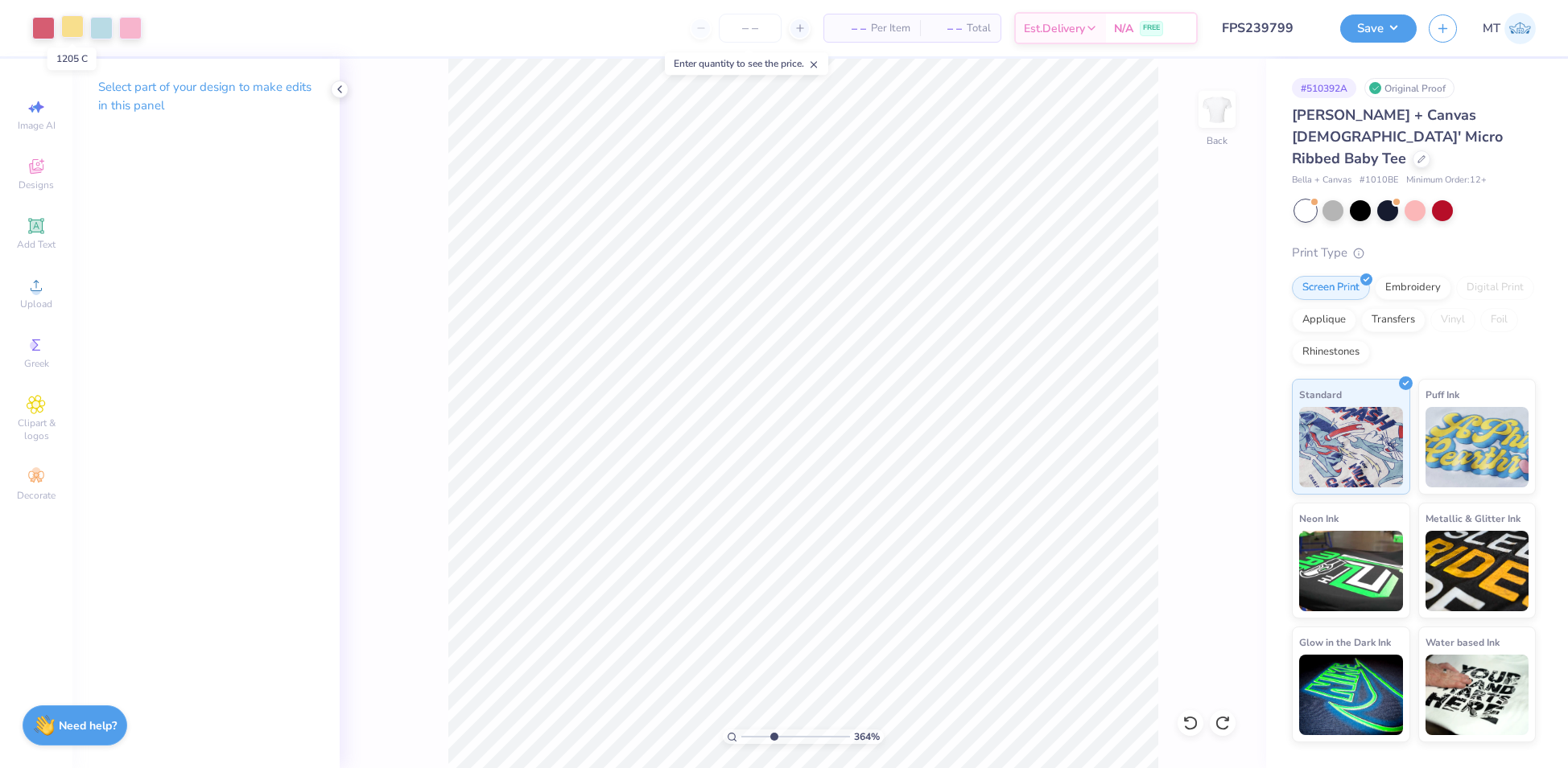
click at [78, 30] on div at bounding box center [71, 26] width 22 height 22
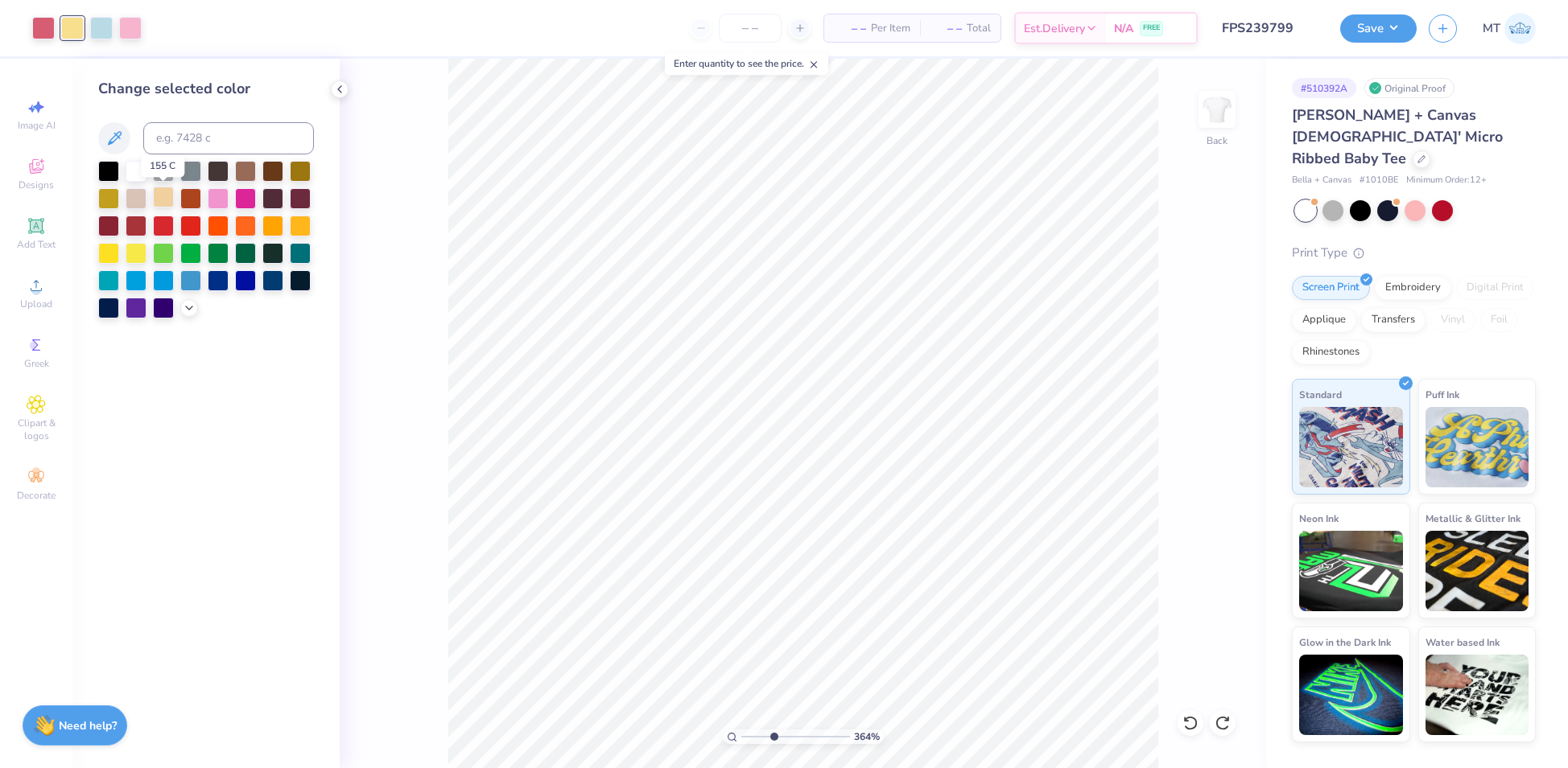
click at [160, 198] on div at bounding box center [164, 198] width 21 height 21
type input "3.10168231772451"
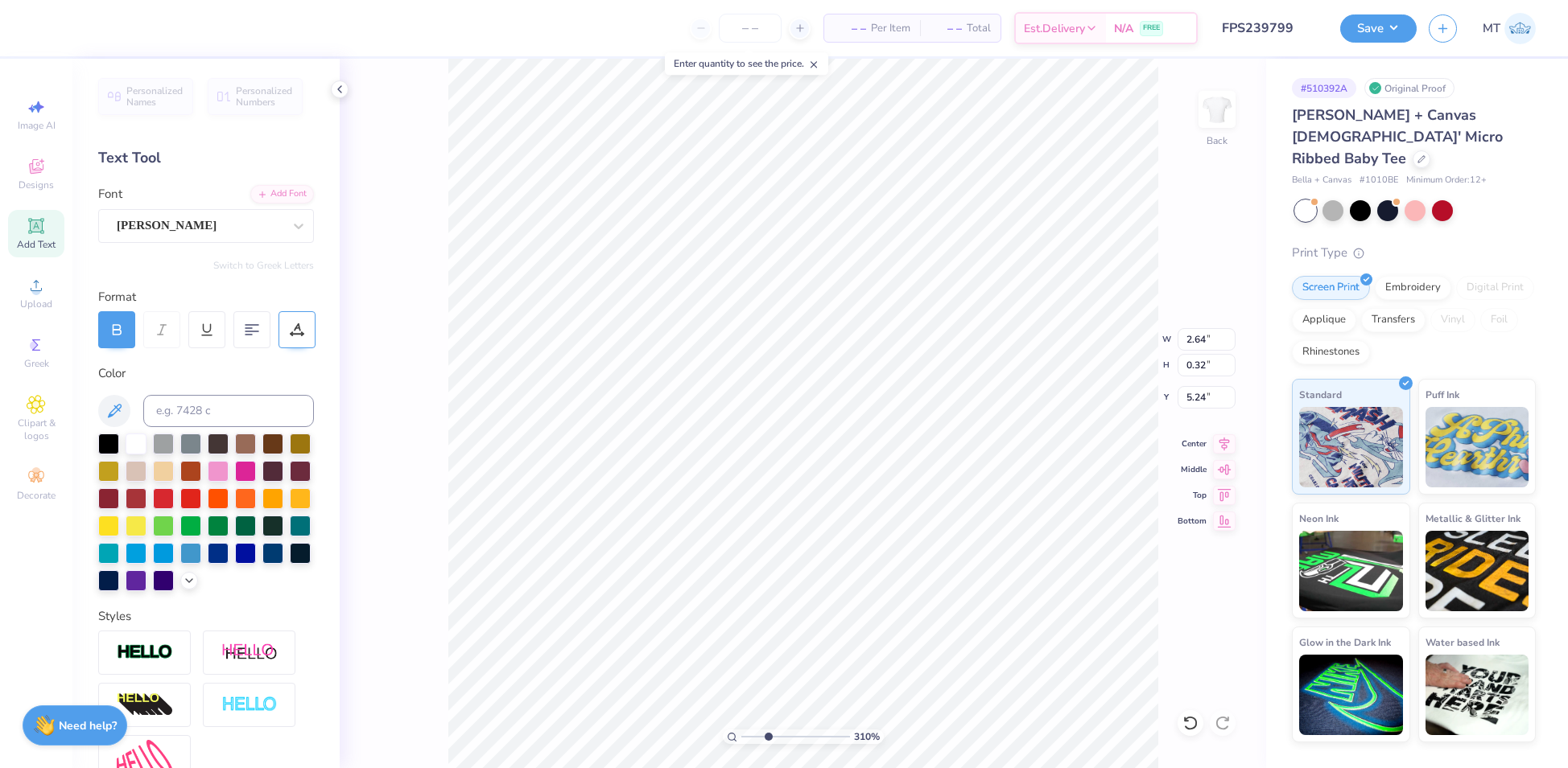
click at [296, 334] on icon at bounding box center [296, 334] width 13 height 0
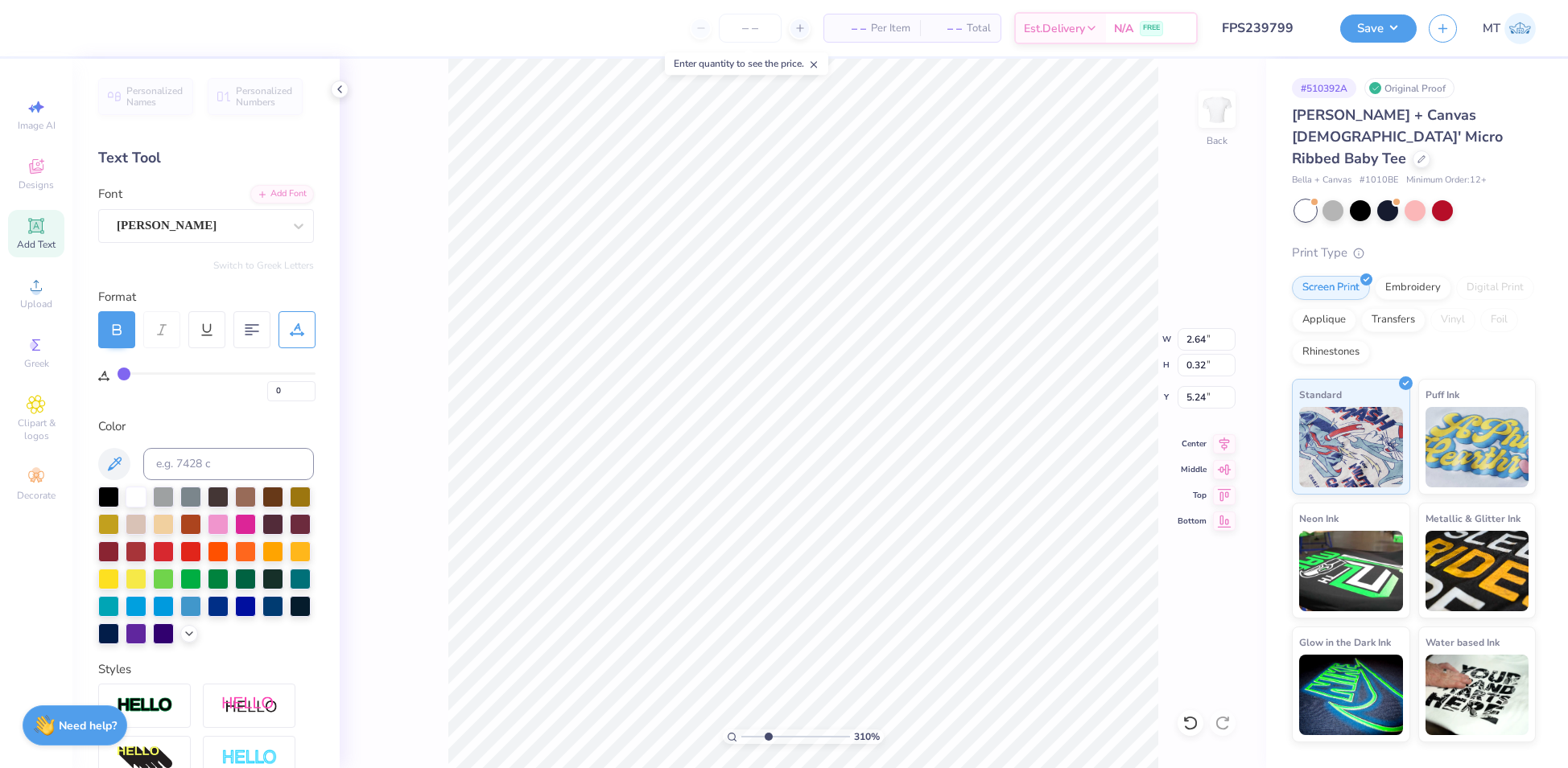
type input "1"
type input "2"
type input "3"
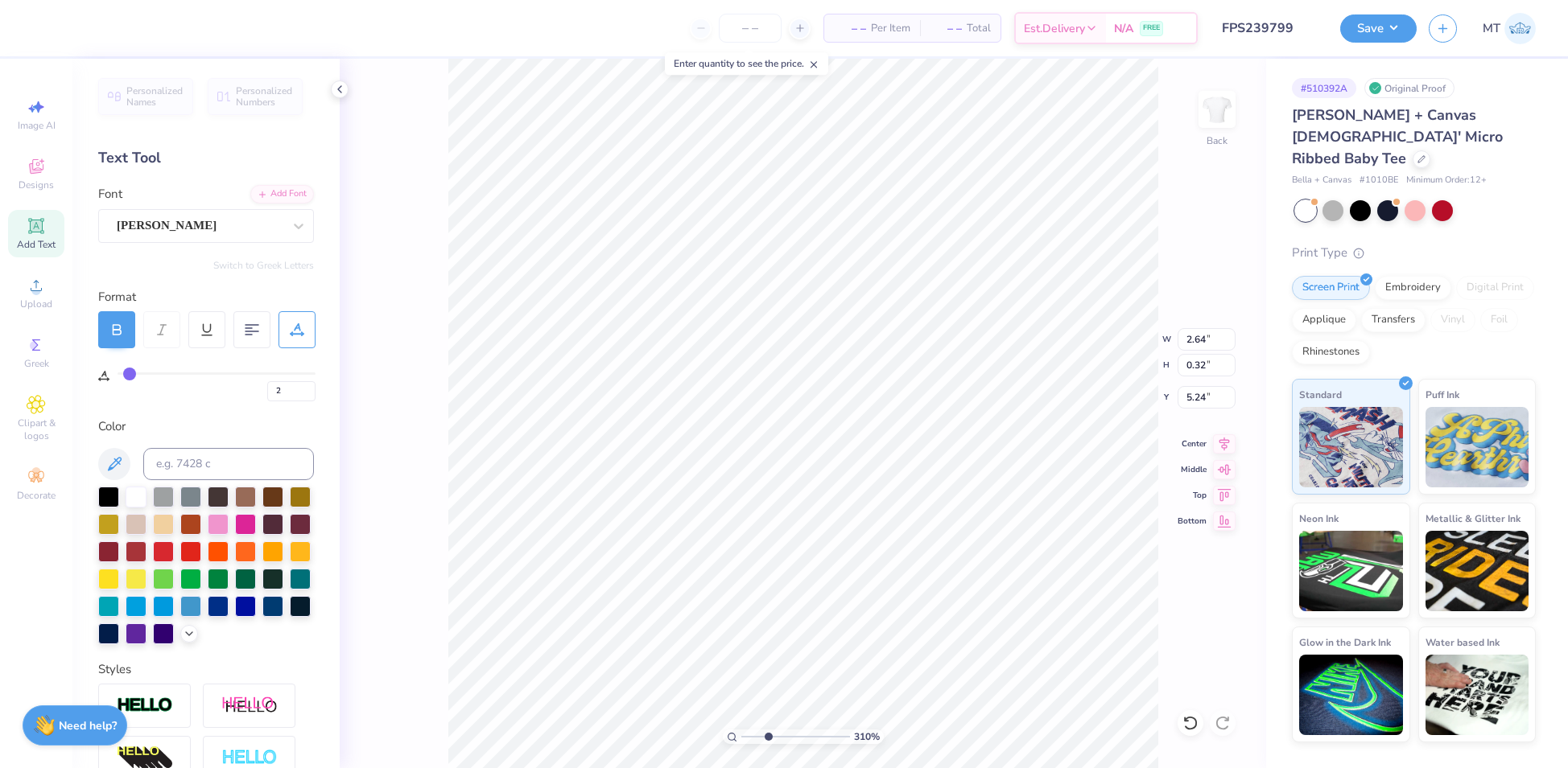
type input "3"
type input "4"
click at [130, 375] on input "range" at bounding box center [216, 374] width 198 height 3
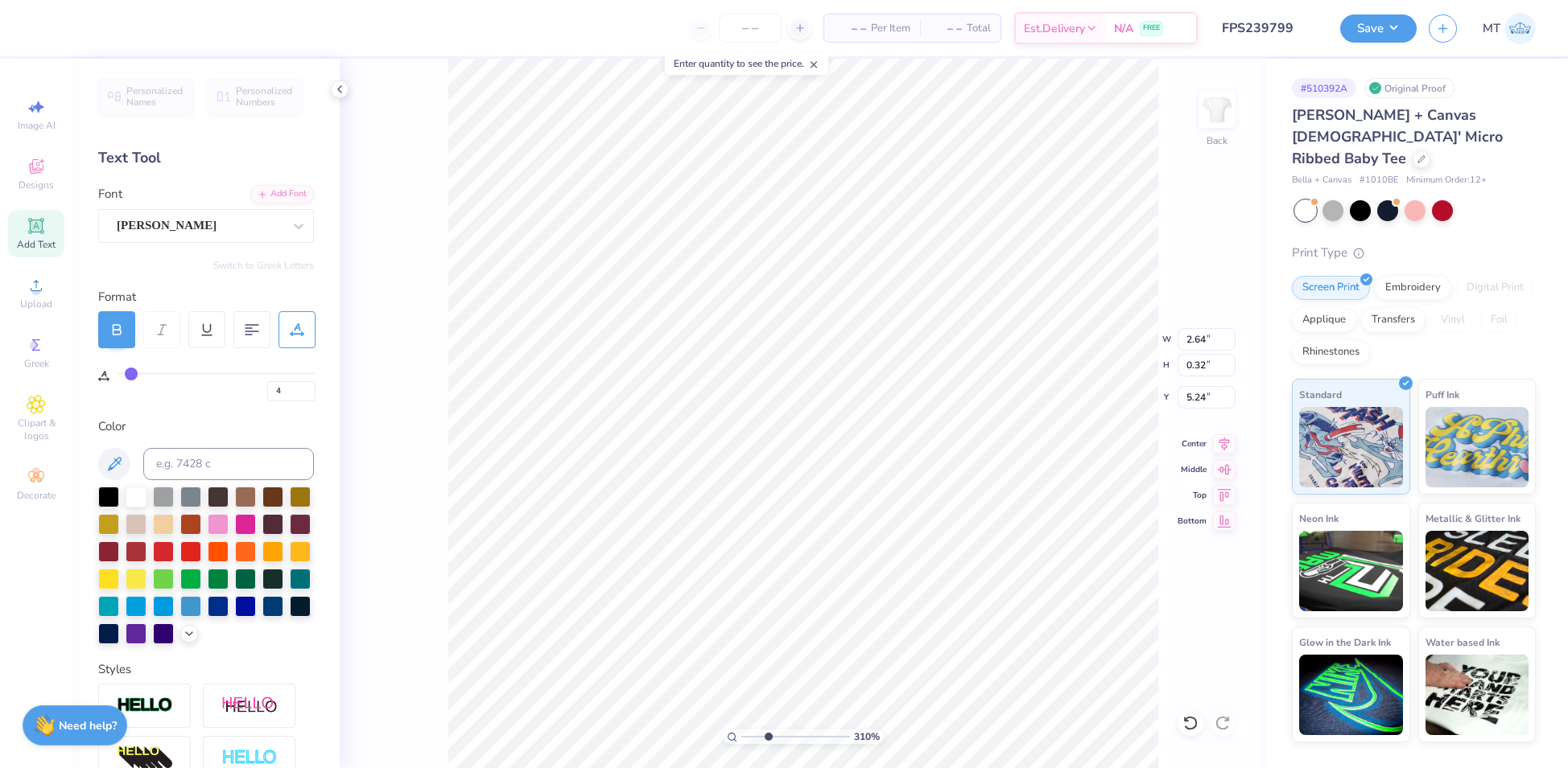
type input "3.10168231772451"
type input "2.79"
type input "2"
type input "3"
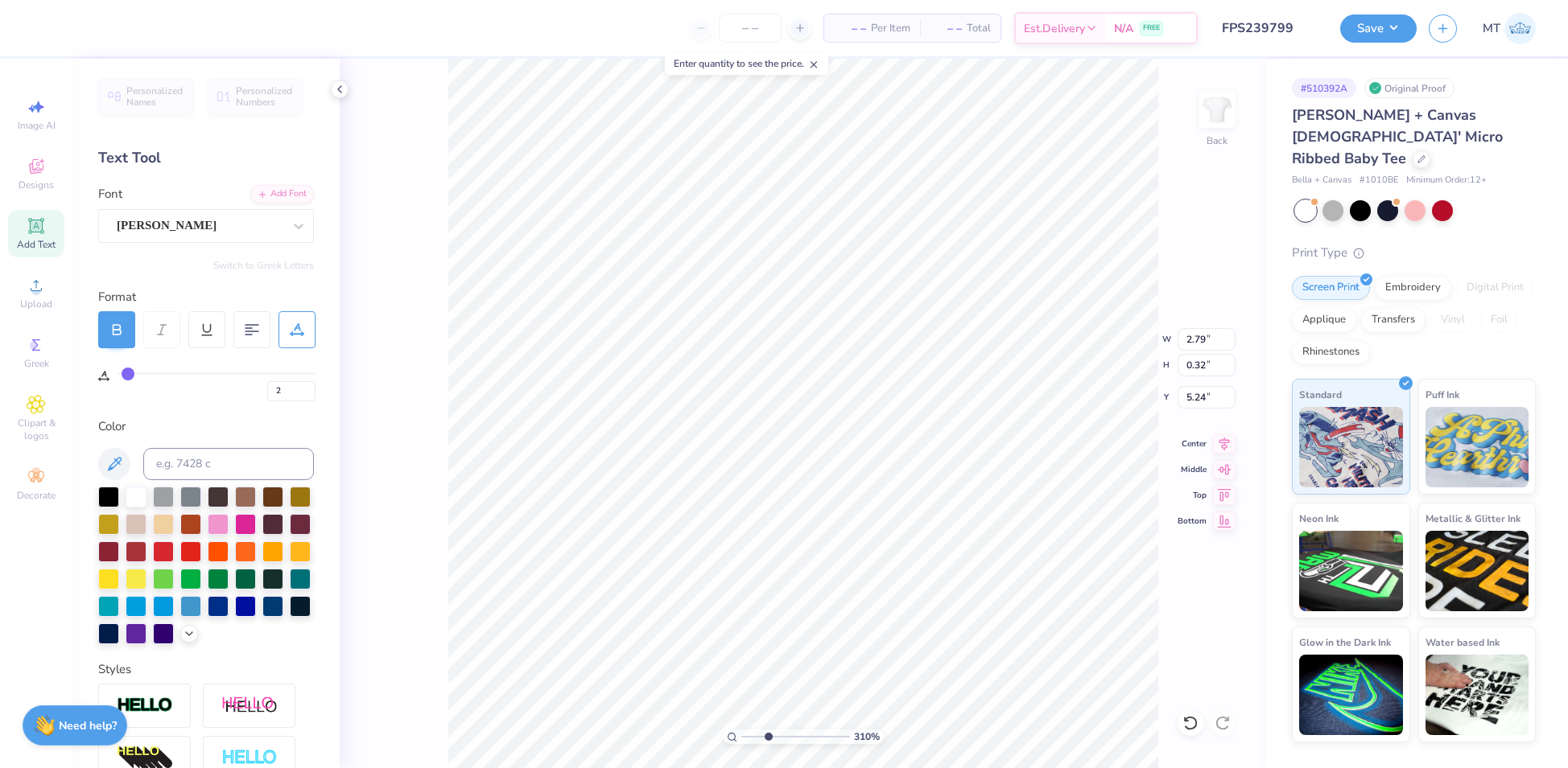
type input "3"
type input "4"
type input "5"
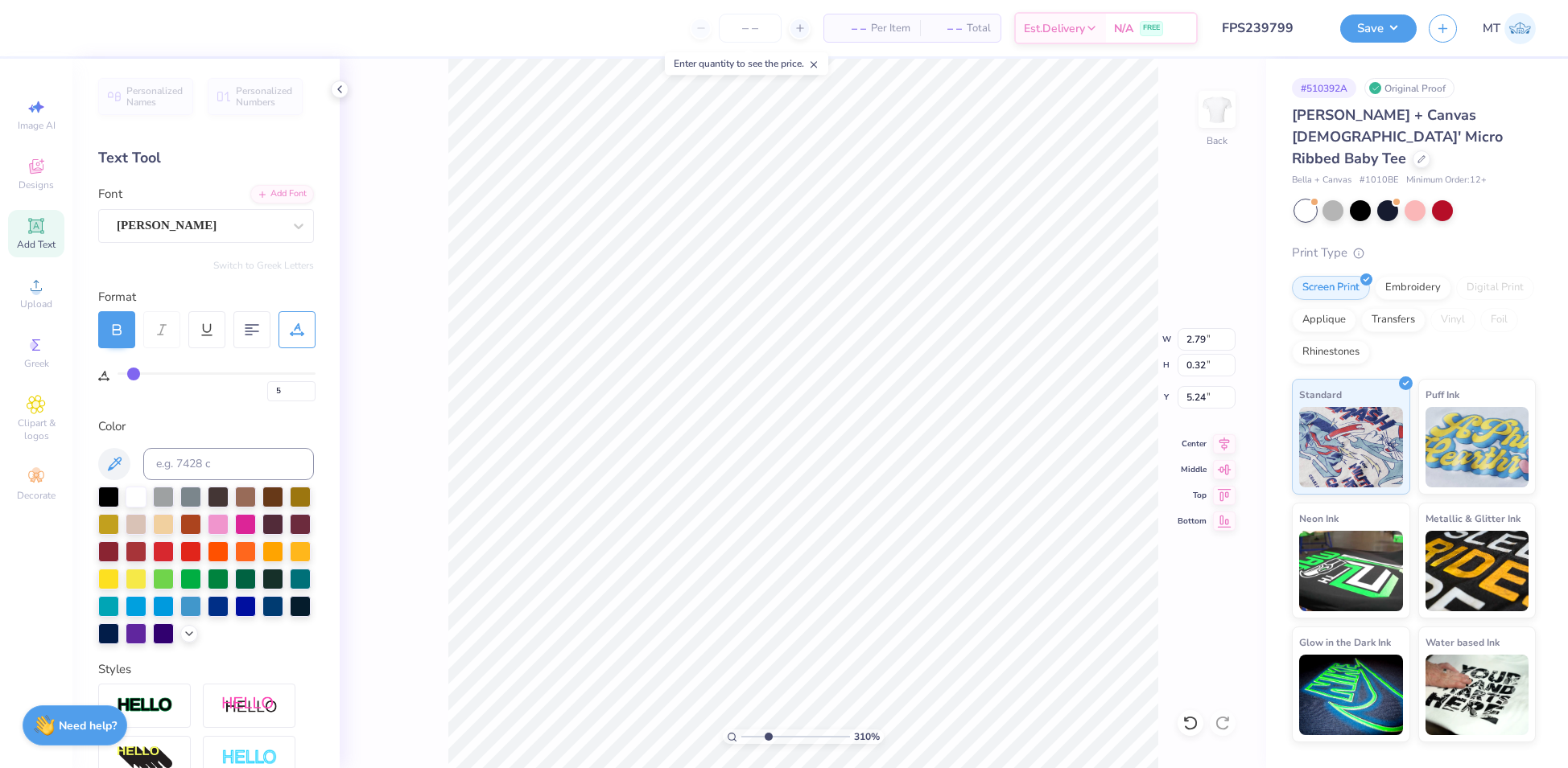
type input "6"
type input "7"
type input "8"
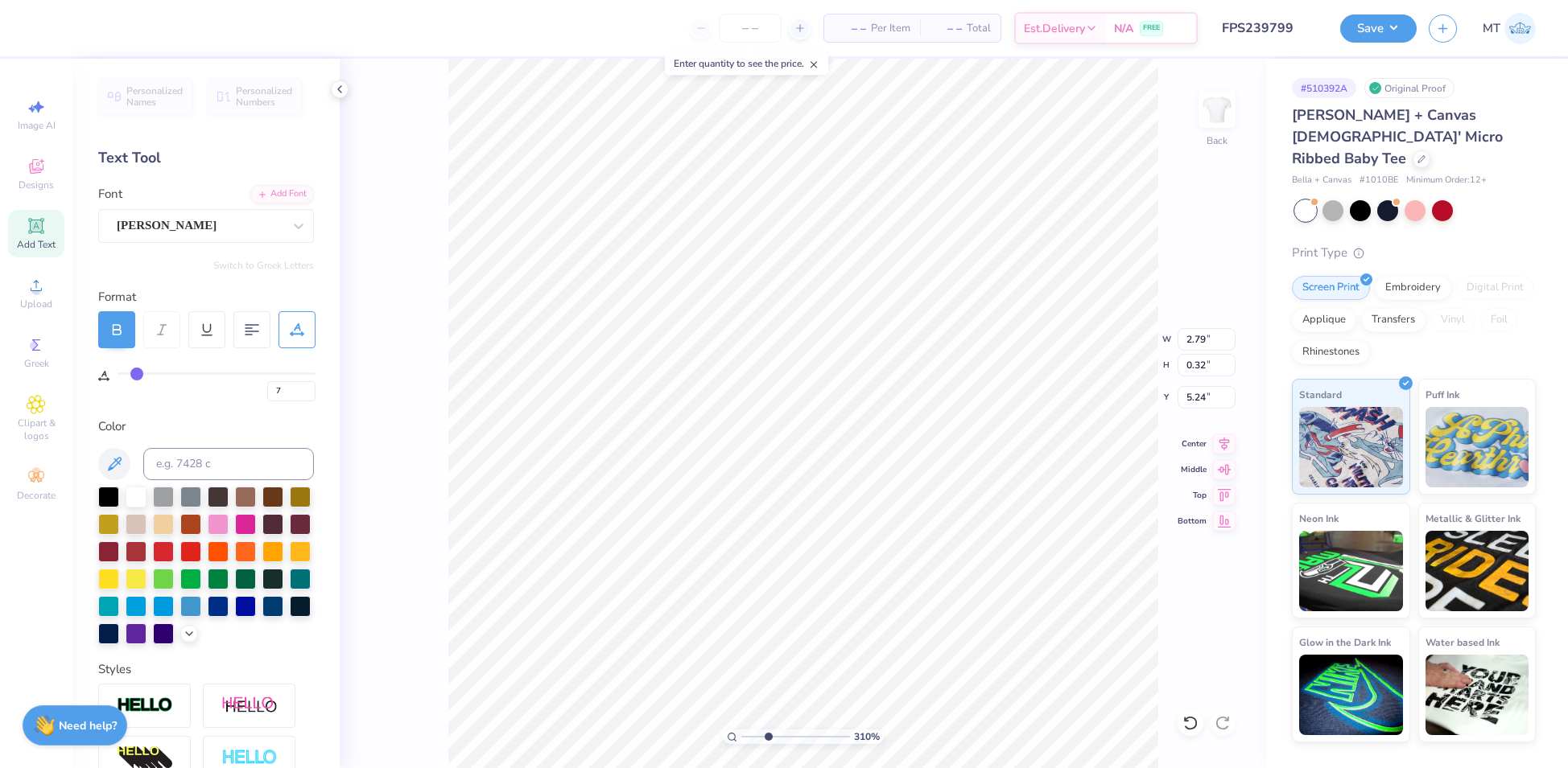
type input "8"
type input "9"
type input "10"
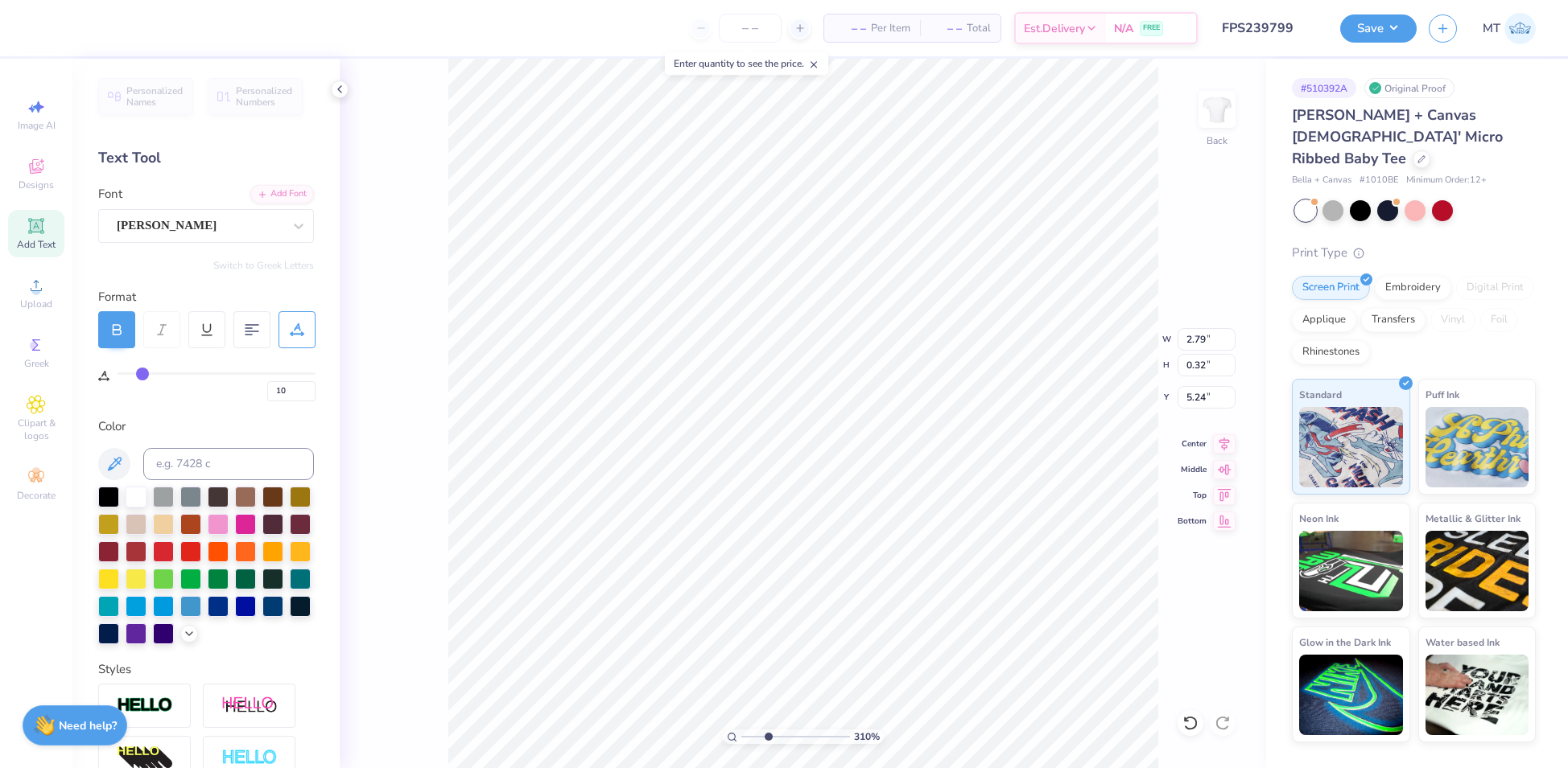
type input "11"
drag, startPoint x: 127, startPoint y: 373, endPoint x: 144, endPoint y: 376, distance: 17.3
type input "11"
click at [144, 375] on input "range" at bounding box center [216, 374] width 198 height 3
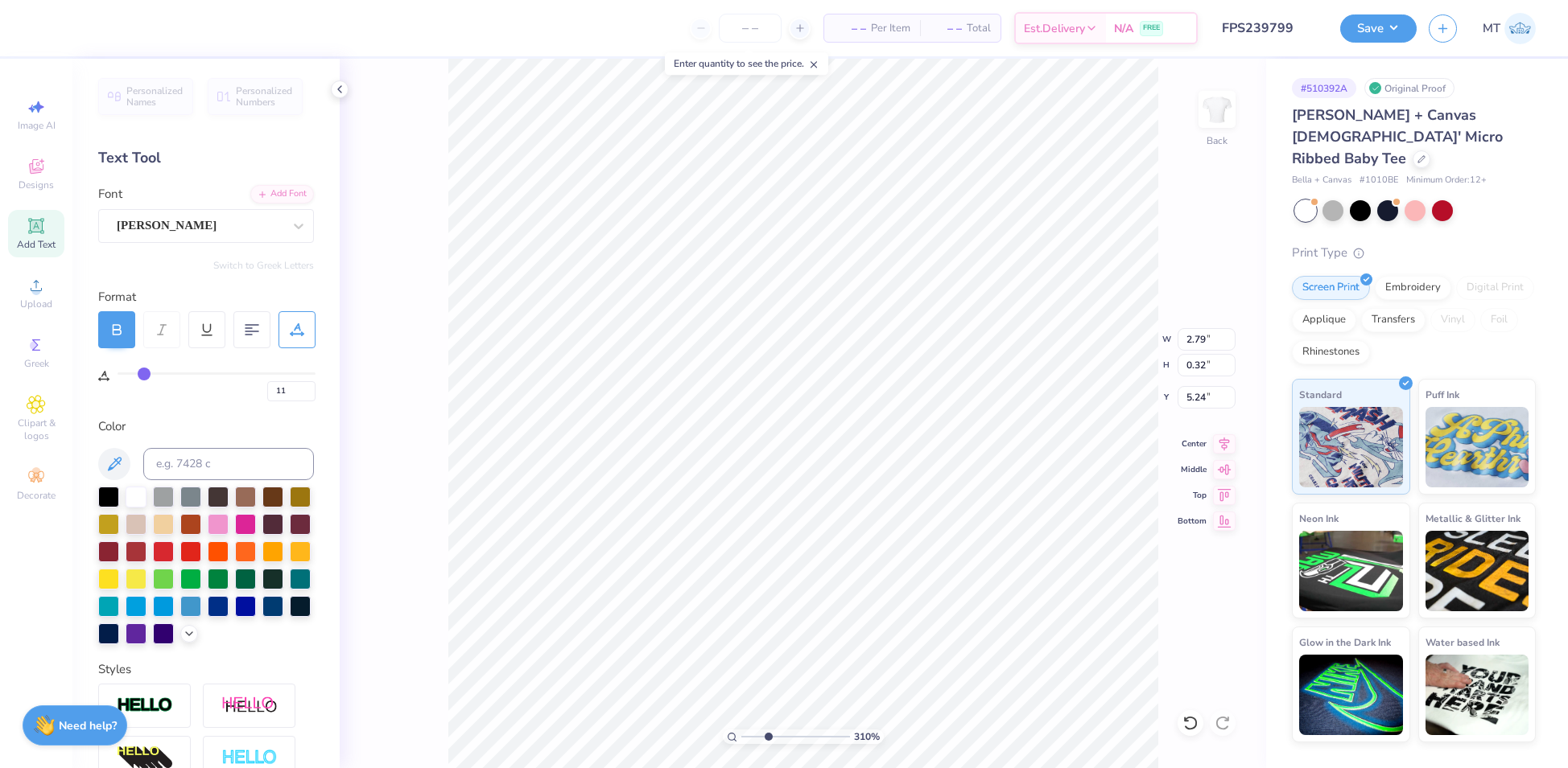
type input "3.10168231772451"
type input "3.04"
type input "10"
click at [307, 393] on input "10" at bounding box center [291, 391] width 48 height 20
type input "3.10168231772451"
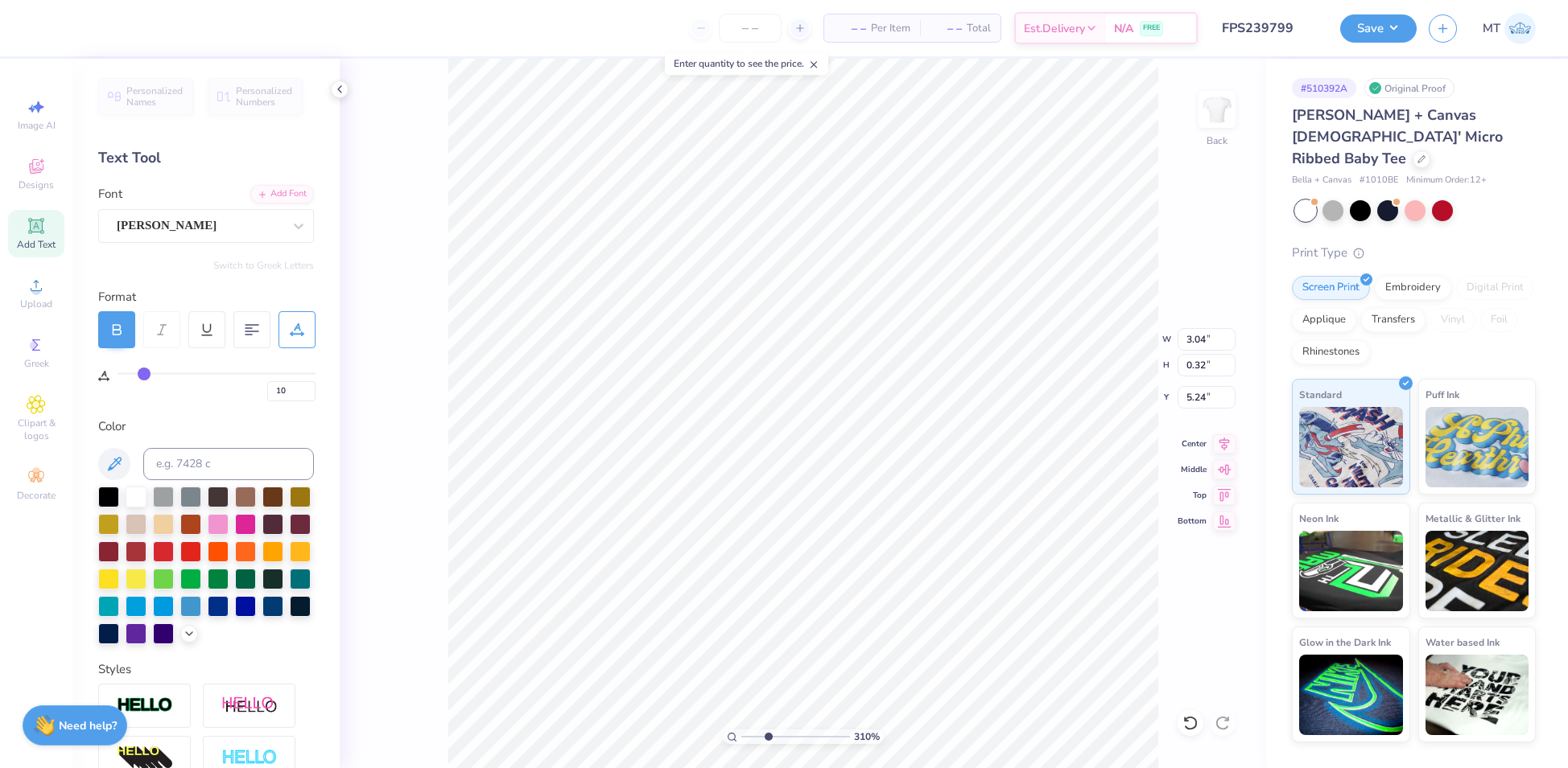
type input "10"
type input "8.05959992710968"
type input "5.23"
type input "1"
click at [1378, 32] on button "Save" at bounding box center [1377, 26] width 76 height 28
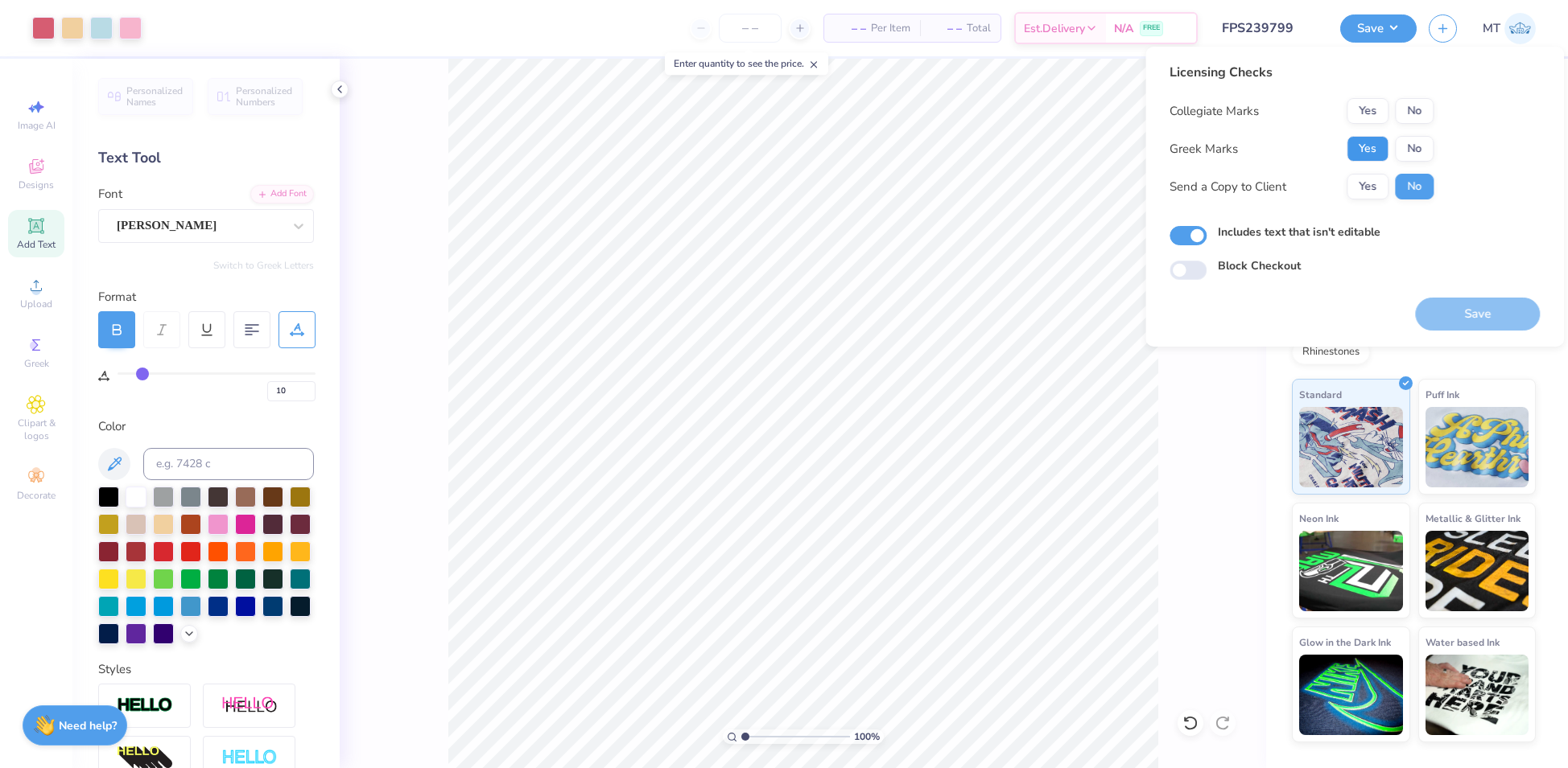
click at [1373, 150] on button "Yes" at bounding box center [1367, 148] width 41 height 26
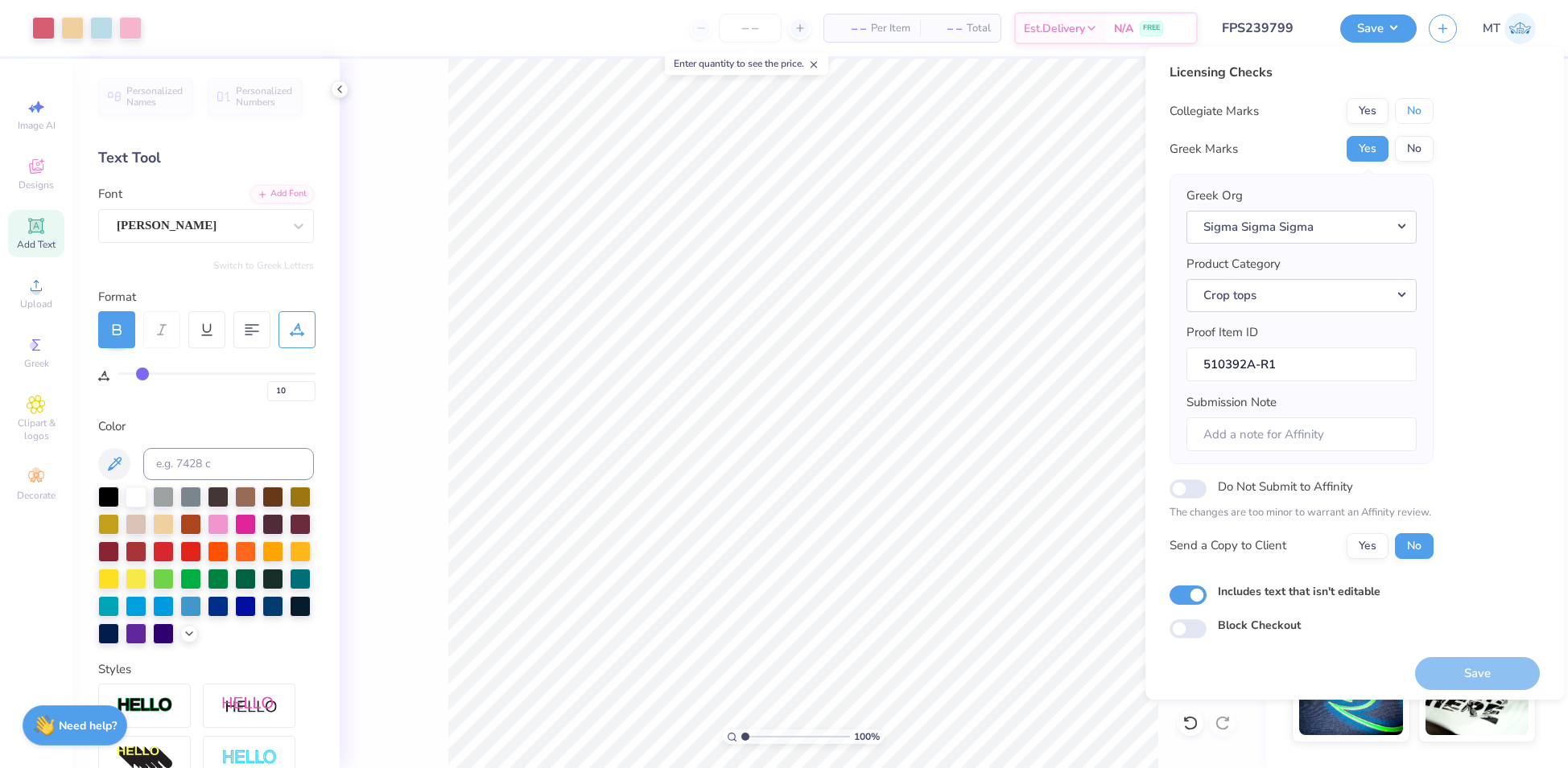
click at [1417, 110] on button "No" at bounding box center [1414, 111] width 39 height 26
click at [1485, 670] on button "Save" at bounding box center [1476, 674] width 124 height 33
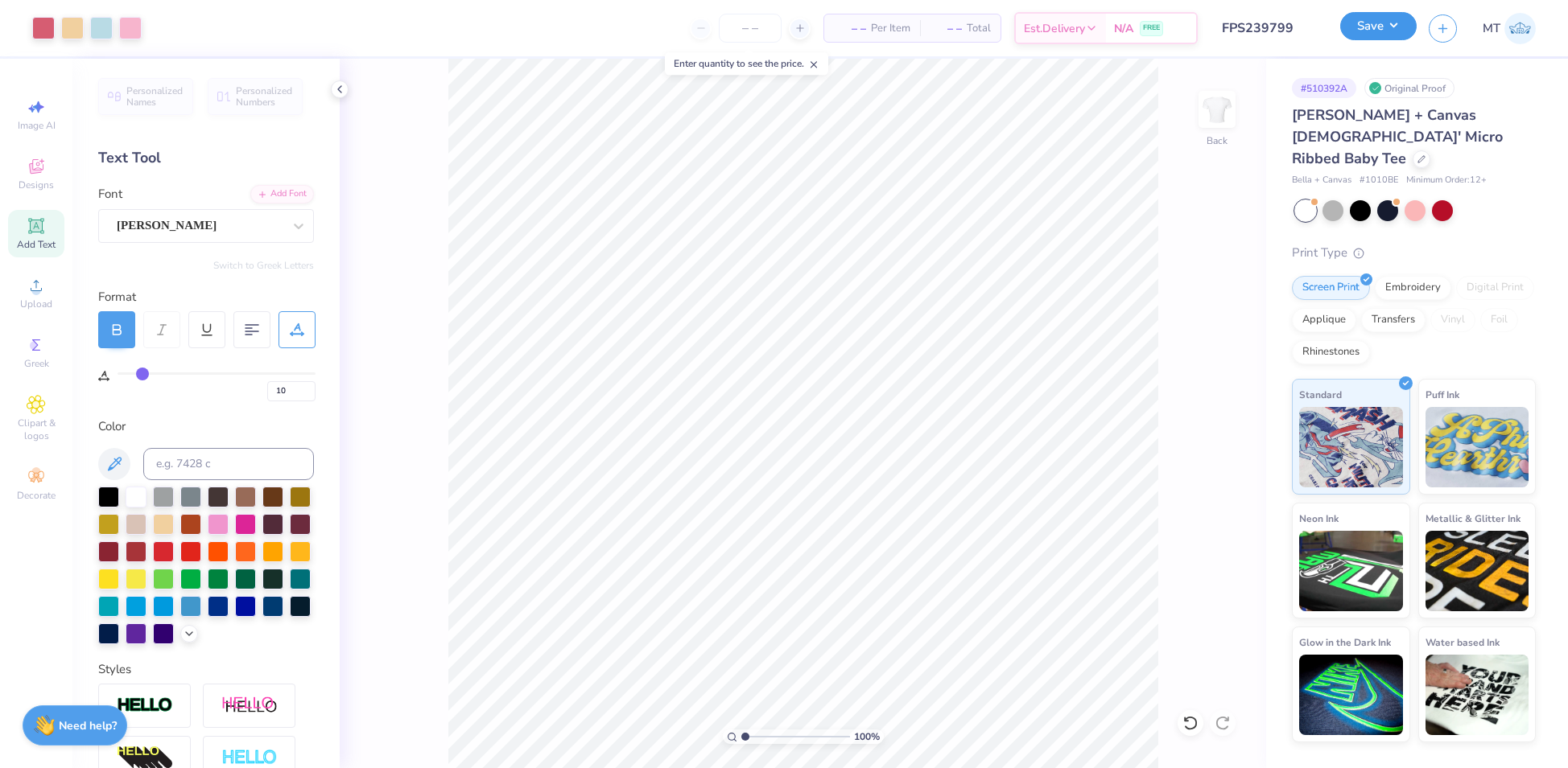
click at [1379, 28] on button "Save" at bounding box center [1377, 26] width 76 height 28
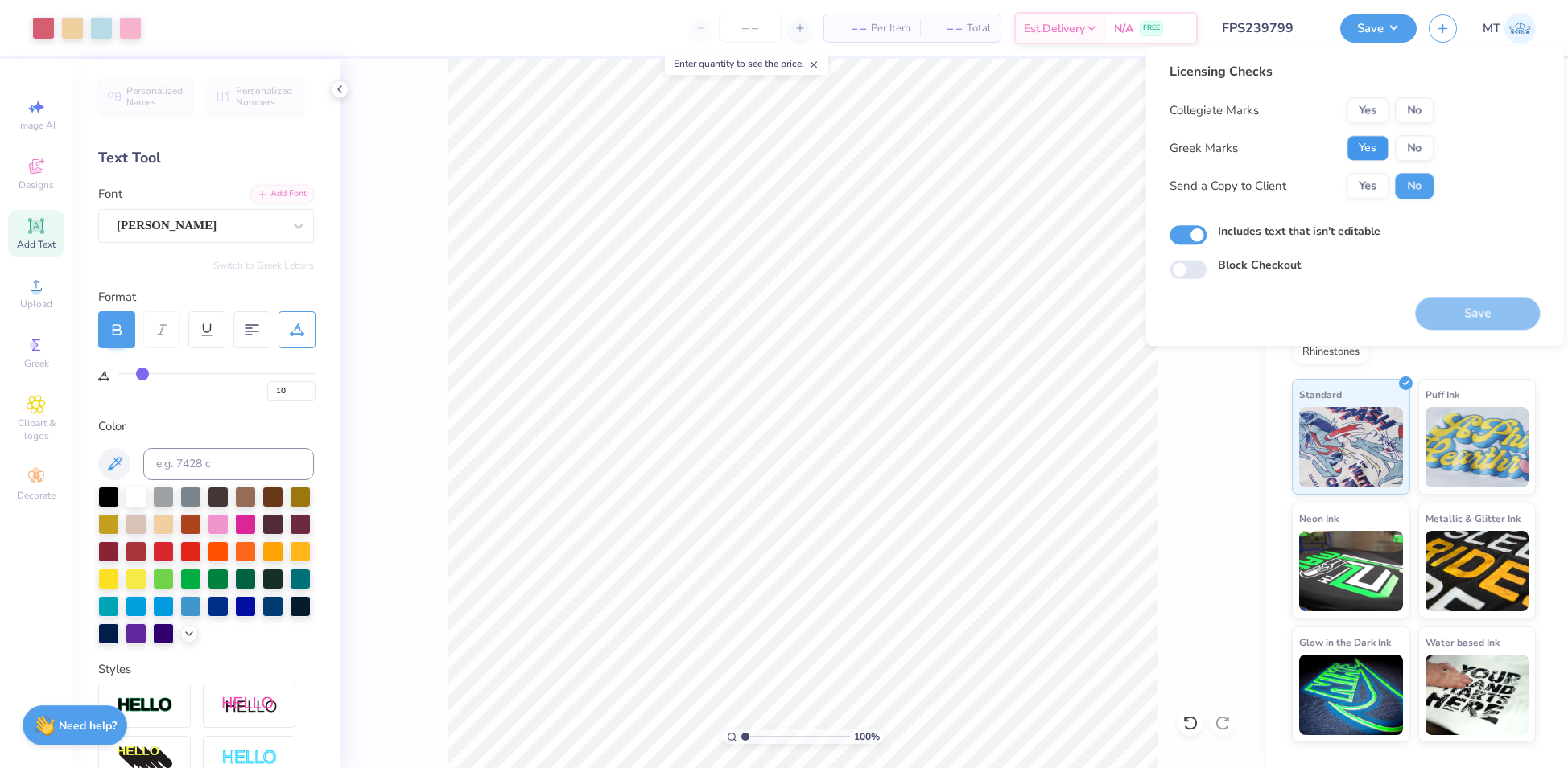
click at [1373, 145] on button "Yes" at bounding box center [1367, 147] width 41 height 26
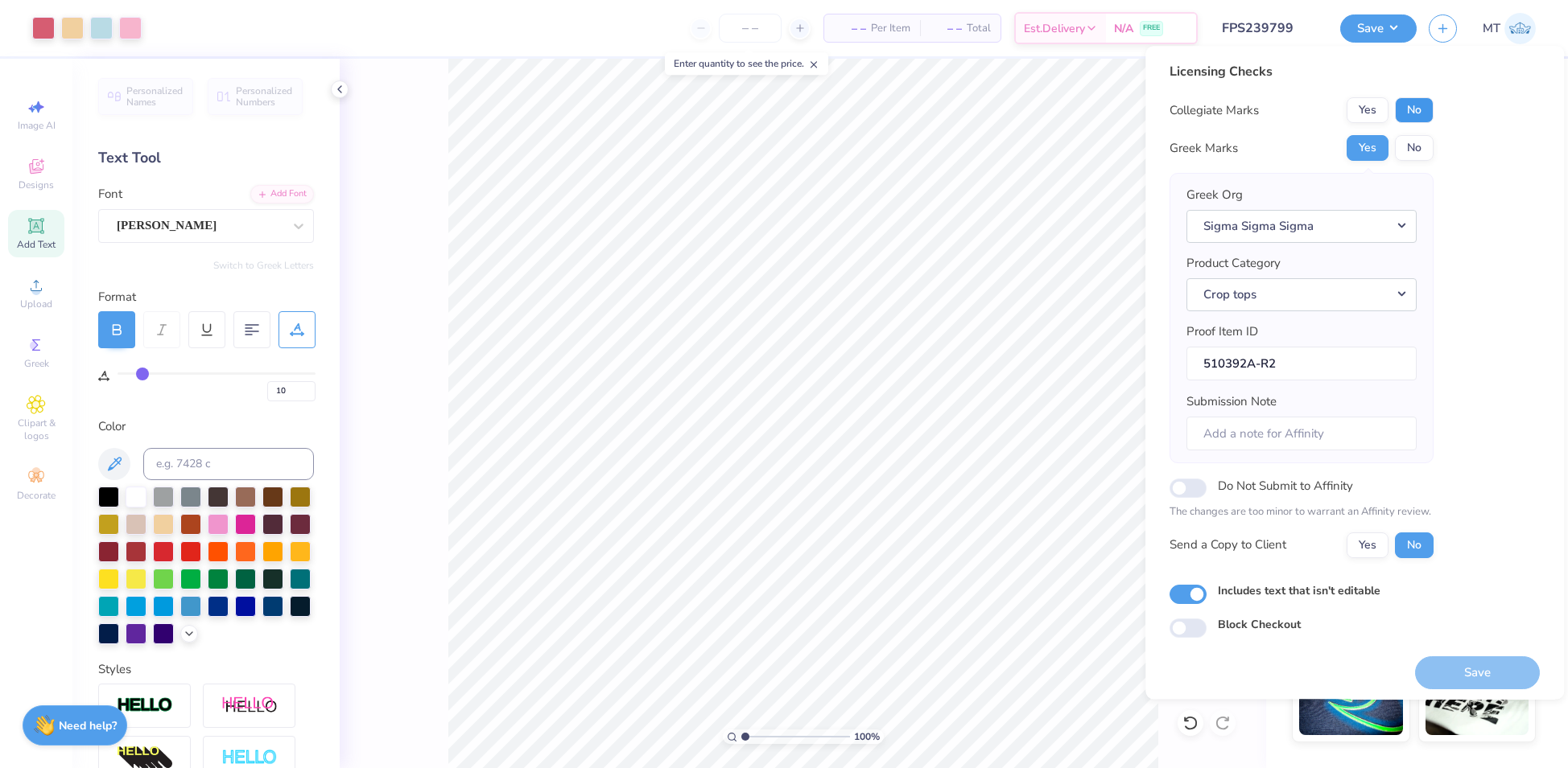
click at [1407, 116] on button "No" at bounding box center [1414, 110] width 39 height 26
click at [1468, 679] on button "Save" at bounding box center [1476, 673] width 124 height 33
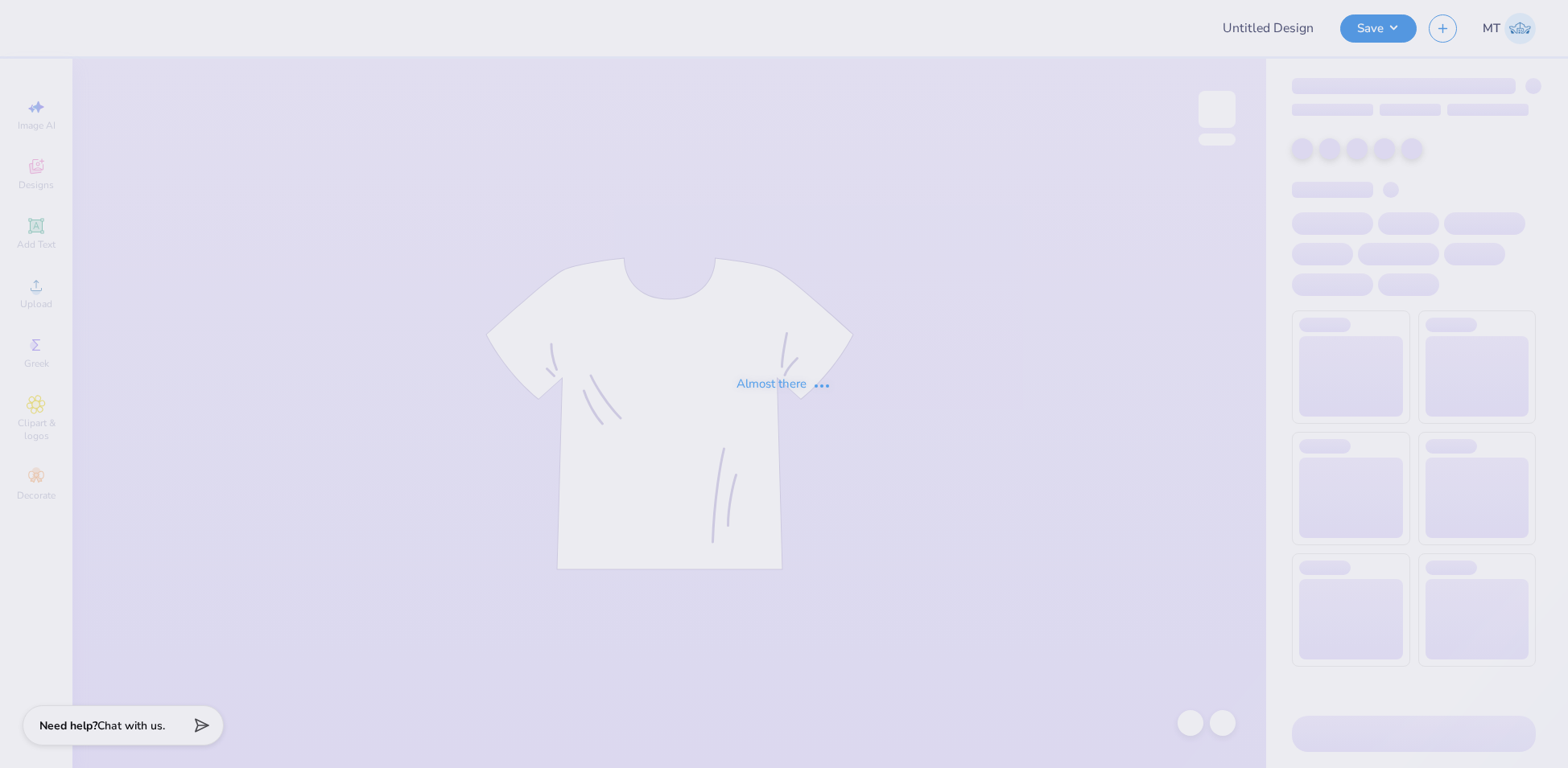
type input "FPS239800"
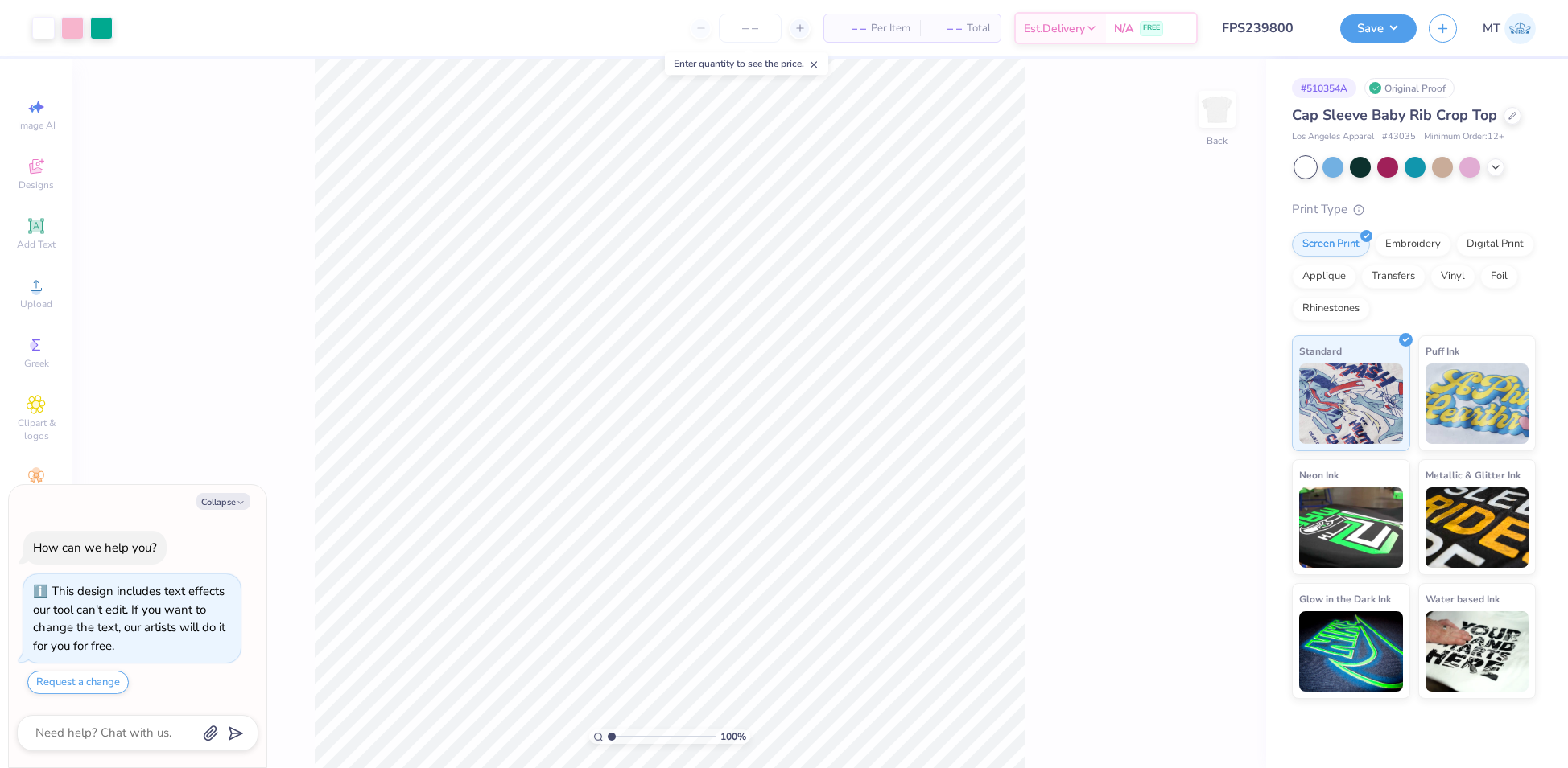
type textarea "x"
type input "2.36783410142911"
type textarea "x"
type input "2.05246440758023"
type textarea "x"
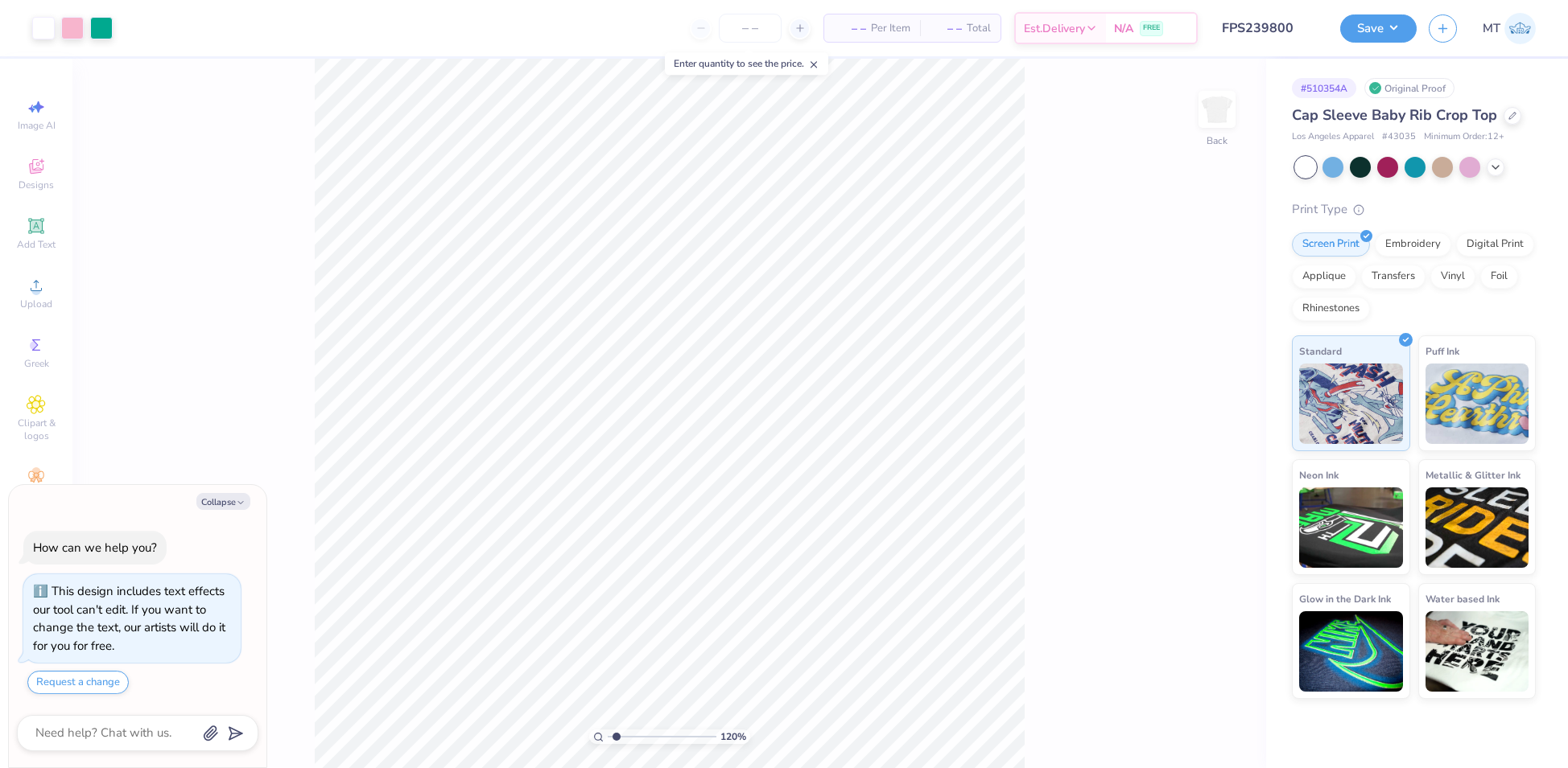
type input "1.82916860869763"
type textarea "x"
type input "2.56194904407305"
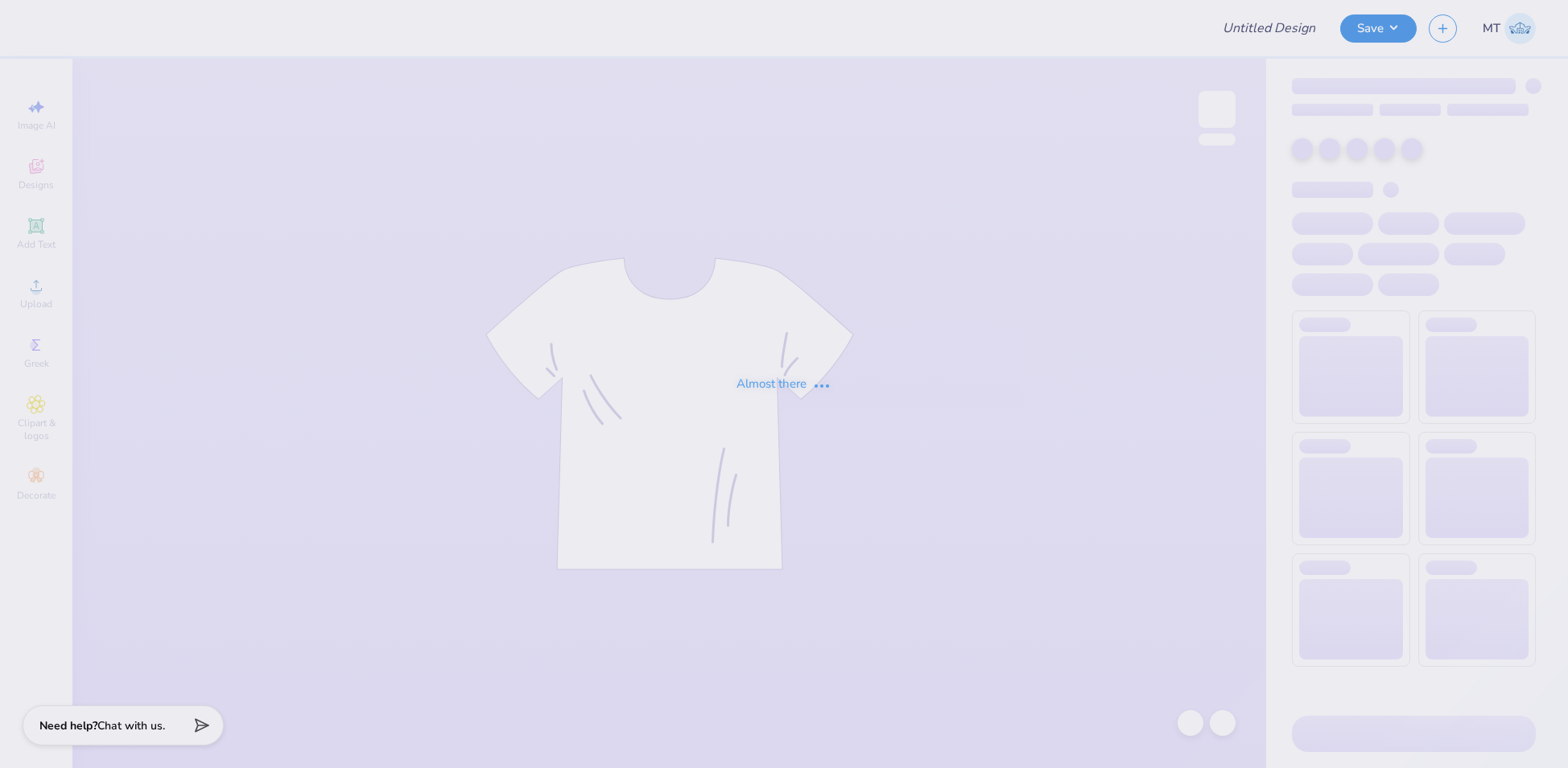
type input "FPS239801"
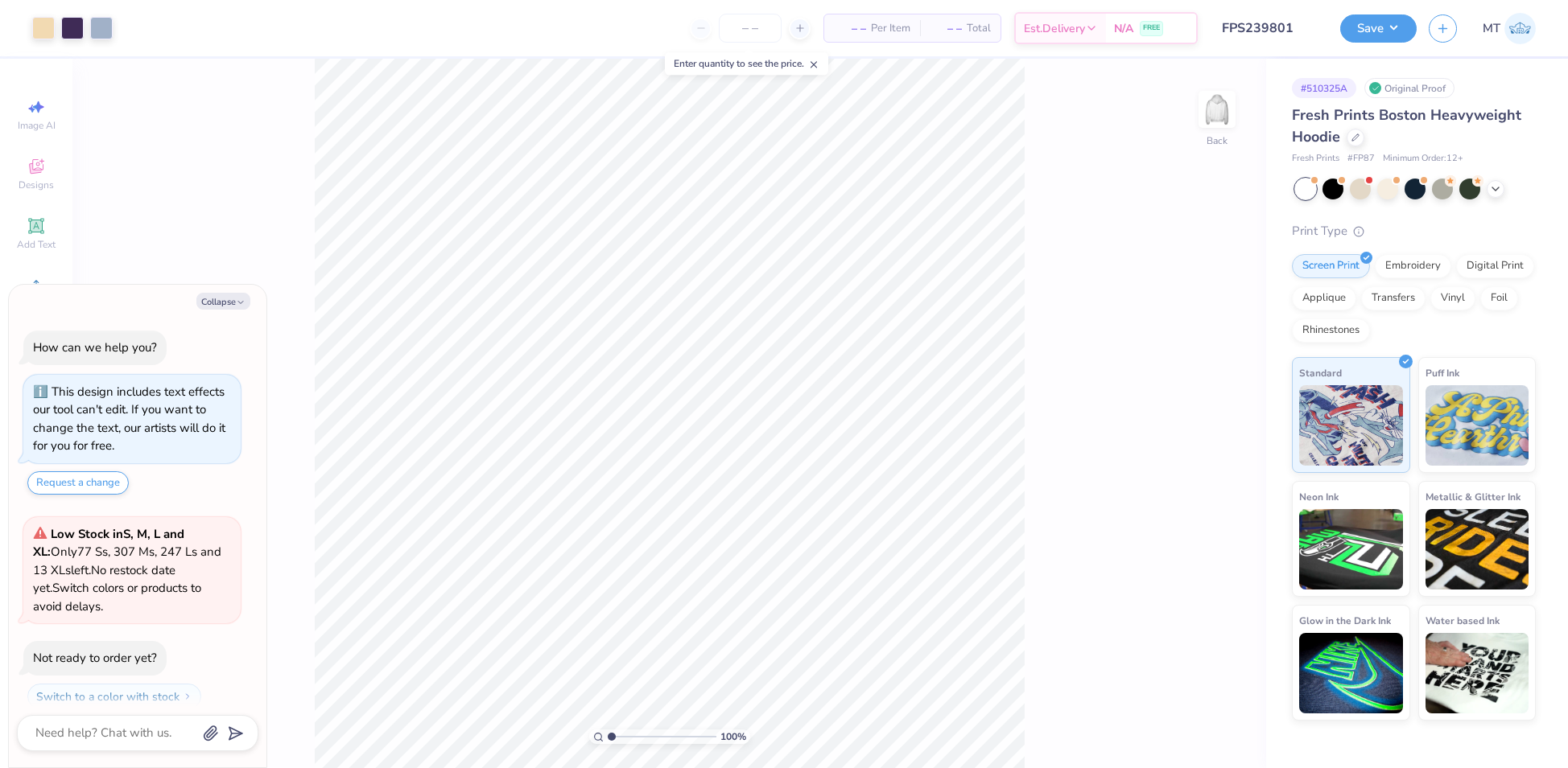
scroll to position [44, 0]
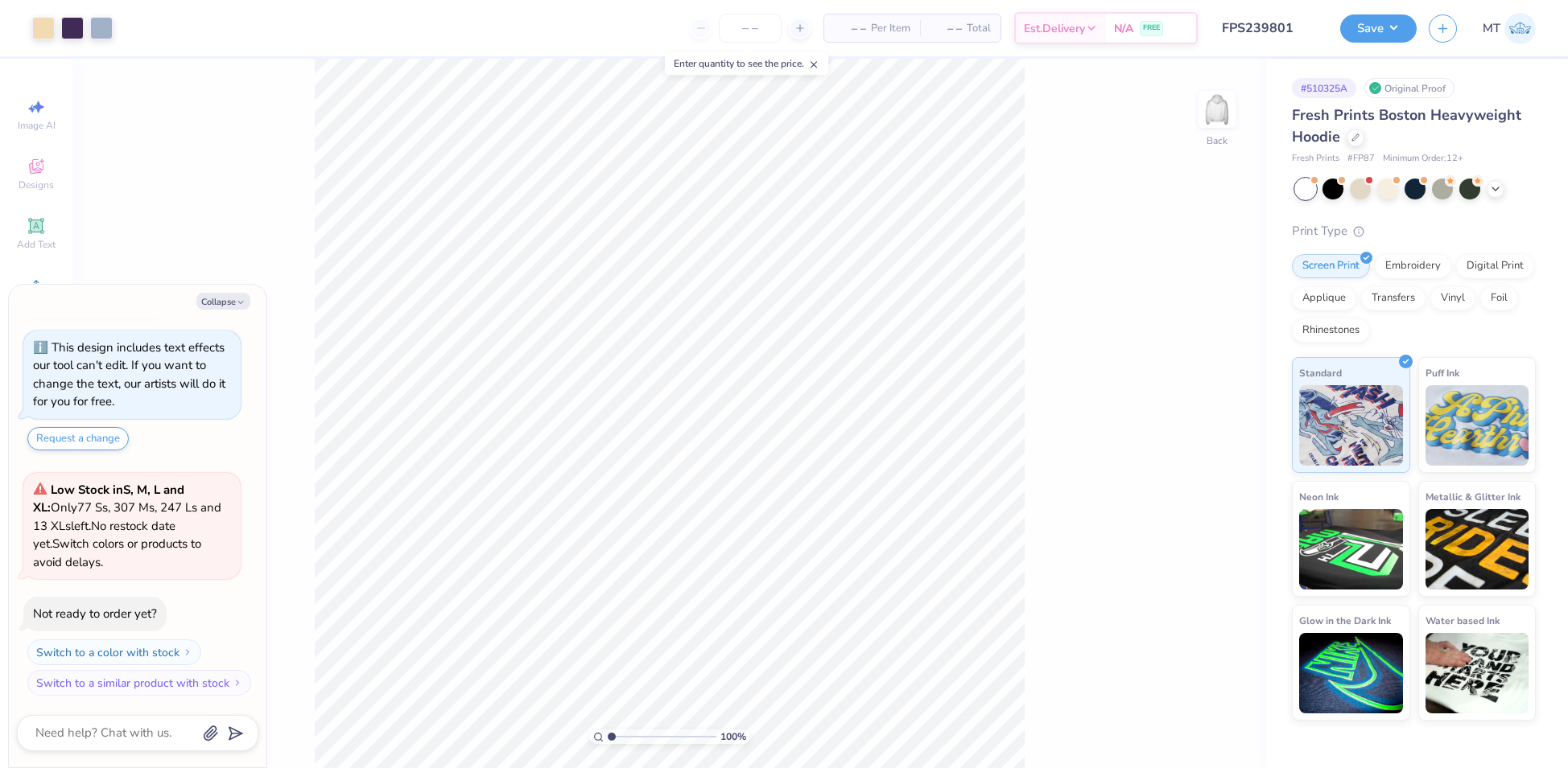
type textarea "x"
drag, startPoint x: 624, startPoint y: 737, endPoint x: 607, endPoint y: 734, distance: 17.3
click at [607, 734] on input "range" at bounding box center [661, 736] width 109 height 14
type input "2.2286137615824"
type textarea "x"
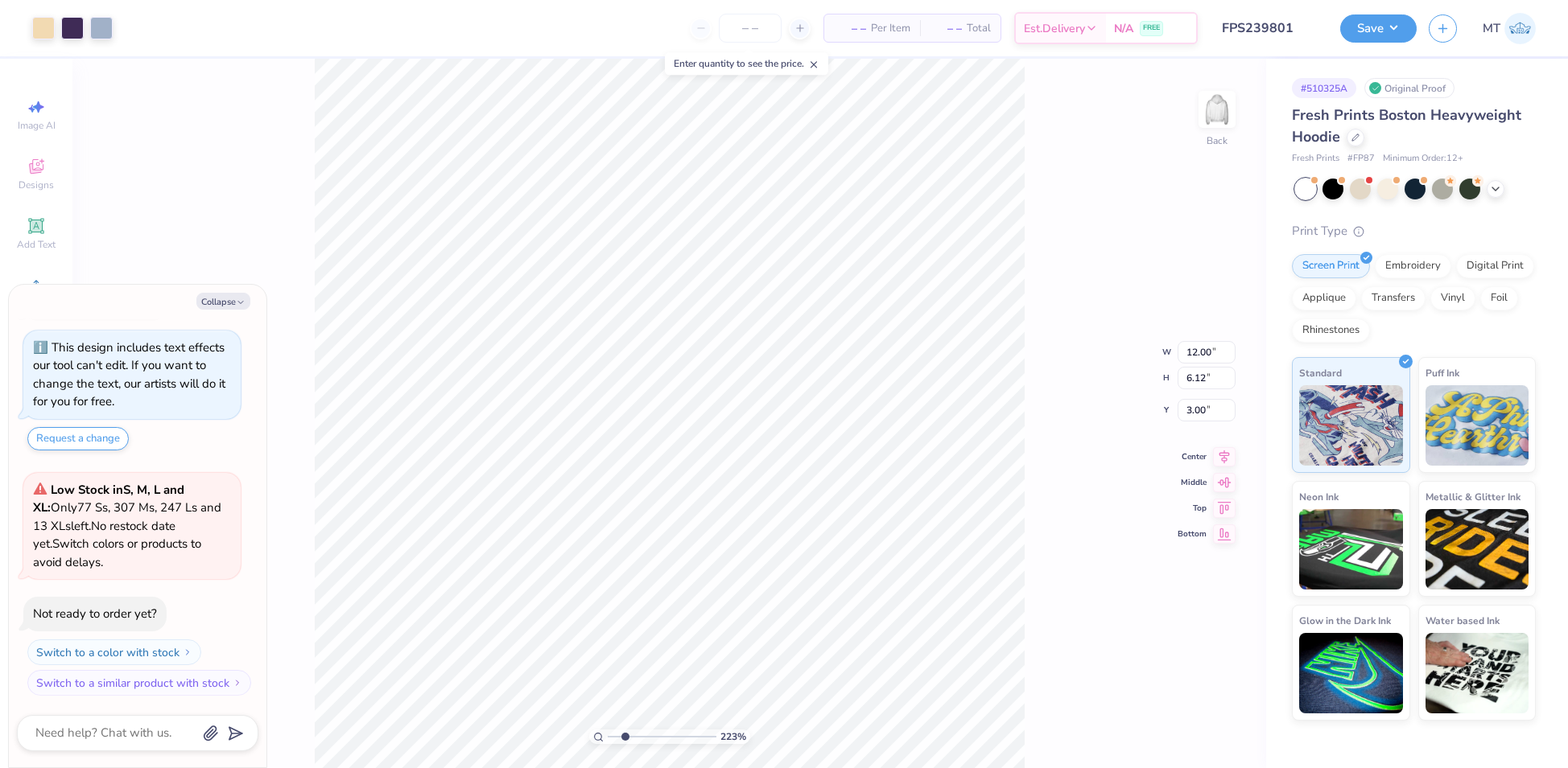
type input "2.2286137615824"
click at [680, 597] on li "Ungroup" at bounding box center [664, 603] width 126 height 32
type textarea "x"
type input "2.2286137615824"
type textarea "x"
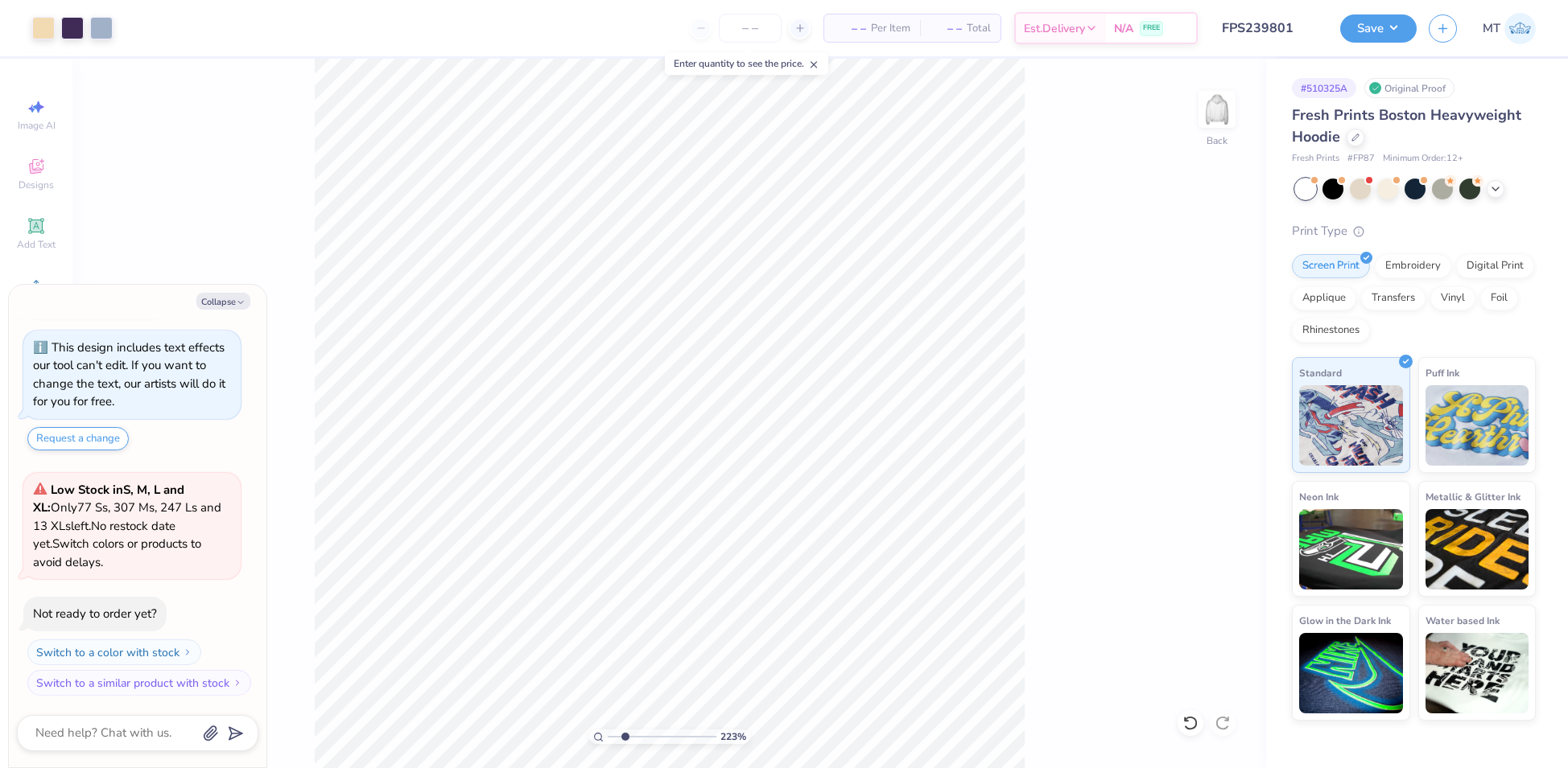
type input "2.2286137615824"
type textarea "x"
type input "2.2286137615824"
type textarea "x"
type input "2.2286137615824"
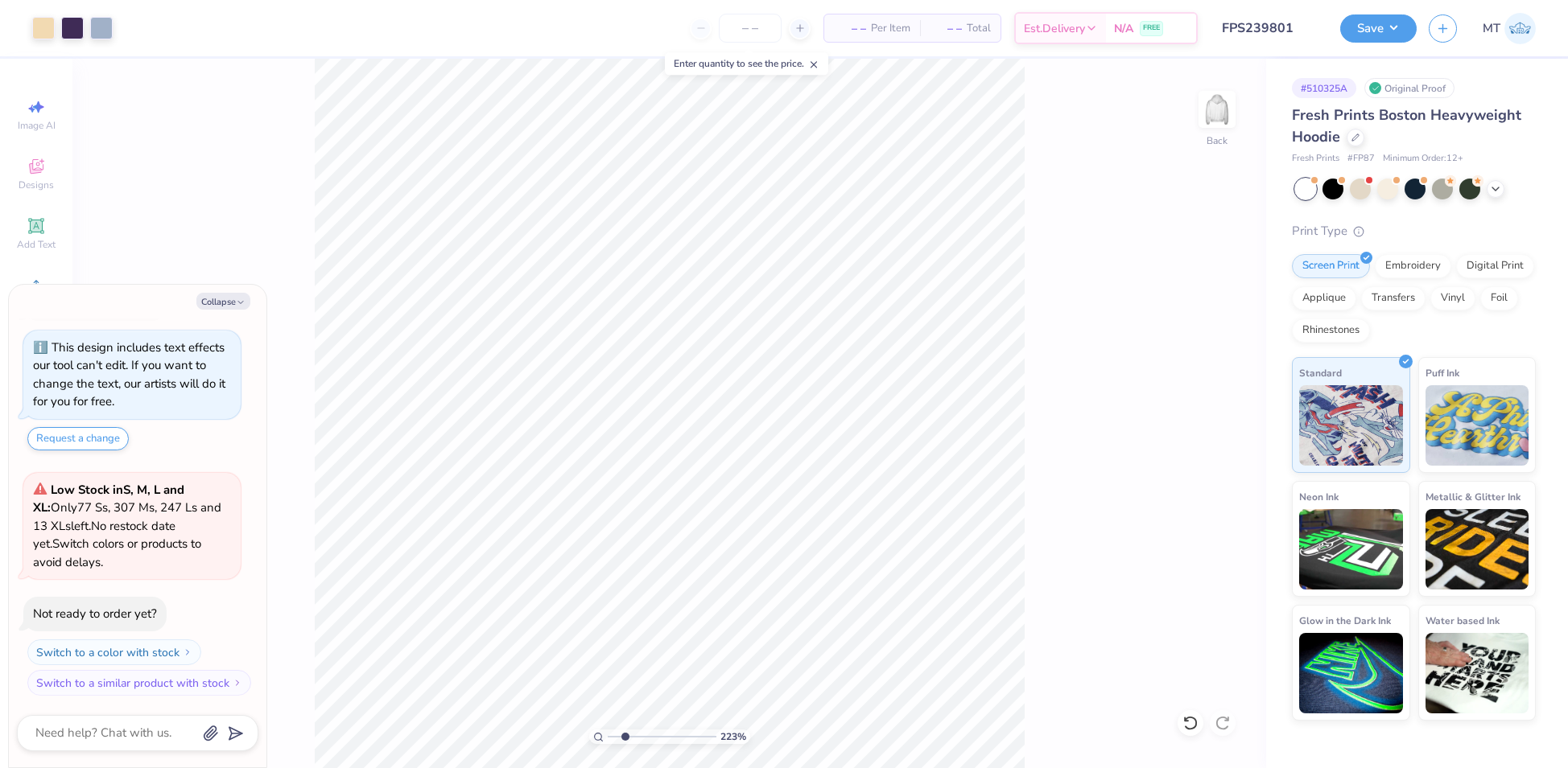
type textarea "x"
type input "2.2286137615824"
type textarea "x"
type input "2.2286137615824"
type textarea "x"
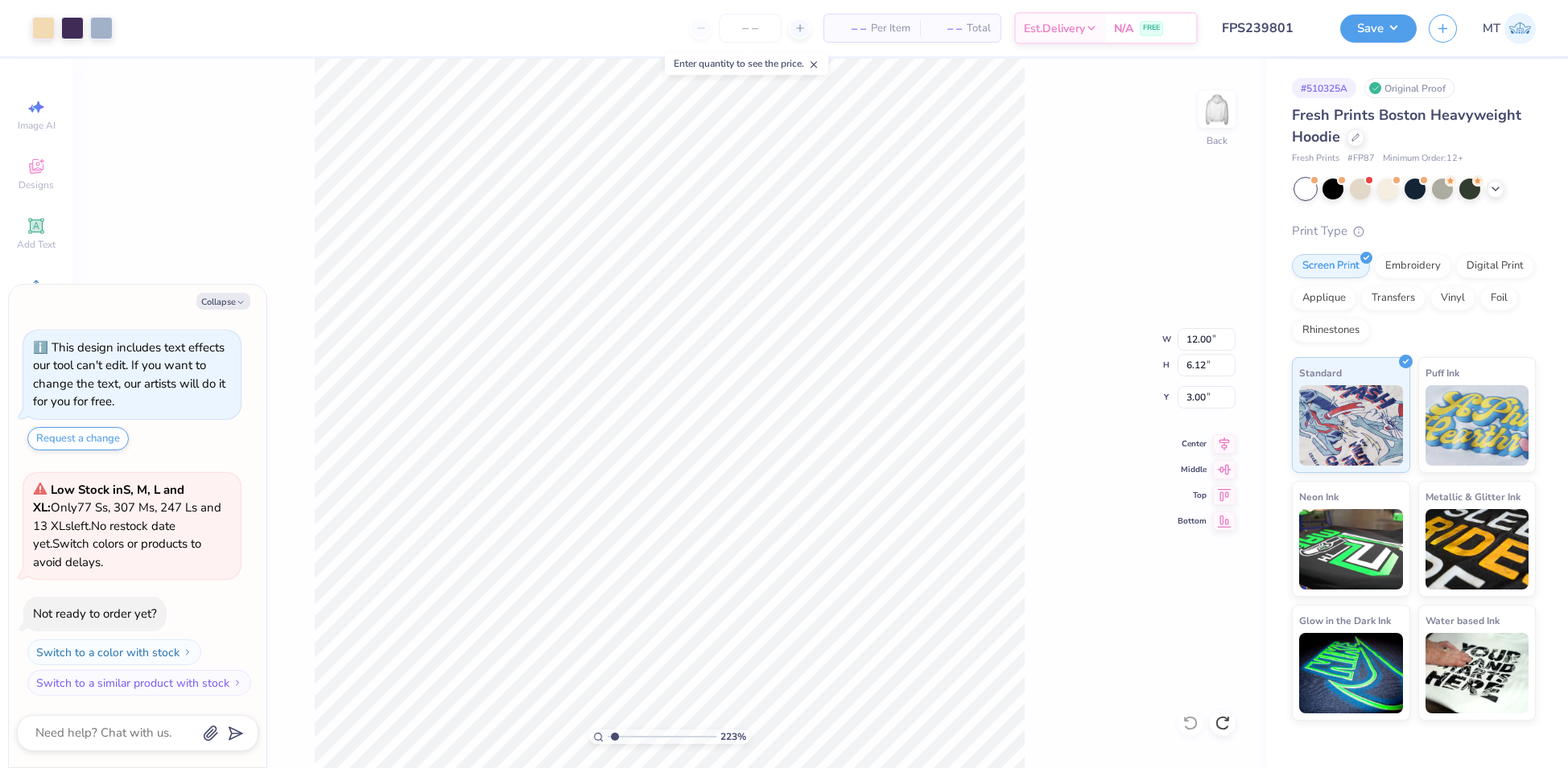
type input "1"
type textarea "x"
type input "1.22939145201032"
type textarea "x"
type input "1.22939145201032"
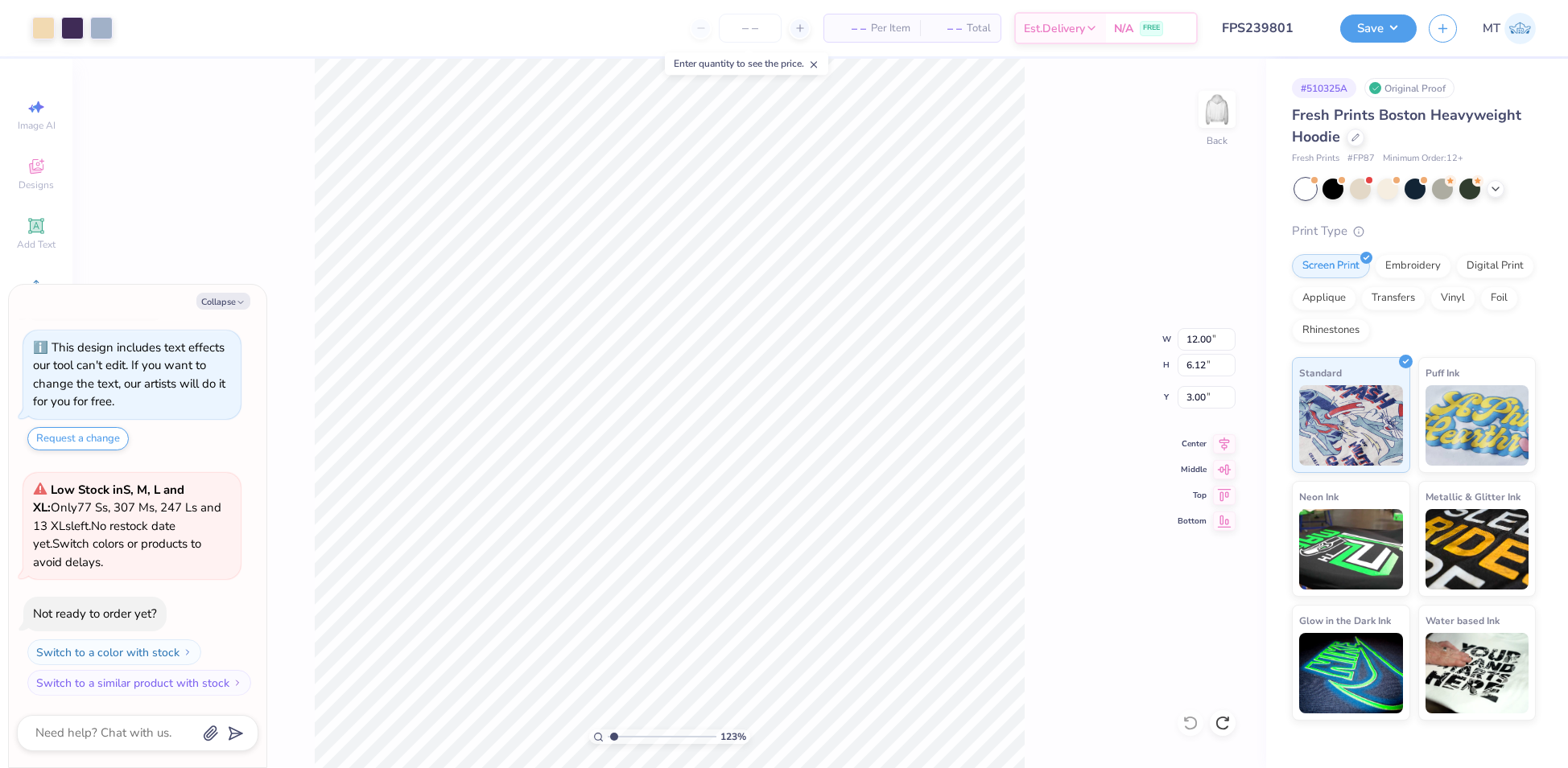
type textarea "x"
type input "1.22939145201032"
type textarea "x"
type input "1.22939145201032"
type textarea "x"
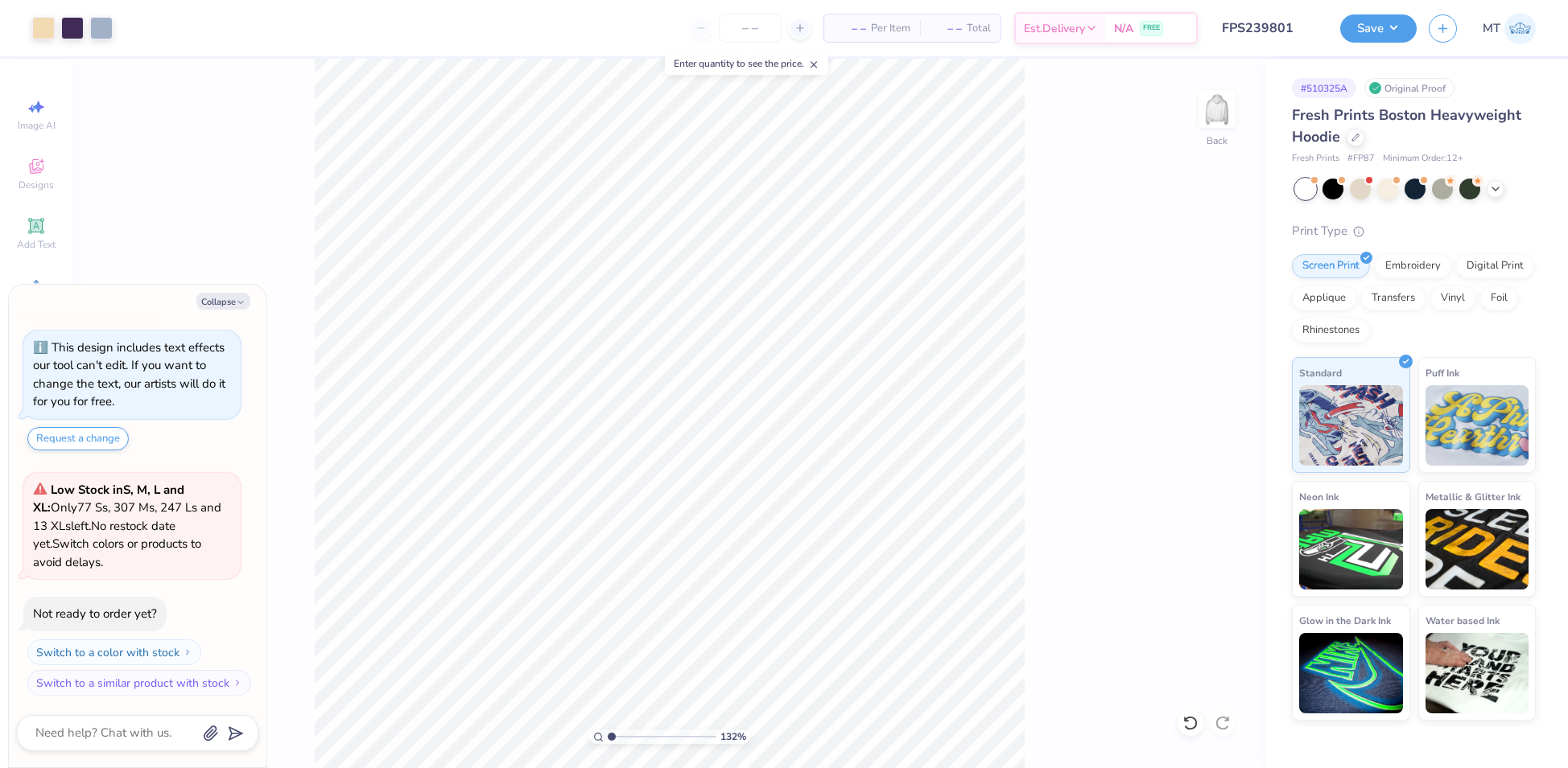
type input "1"
type textarea "x"
type input "1.11516759914882"
type textarea "x"
type input "3.43539243750325"
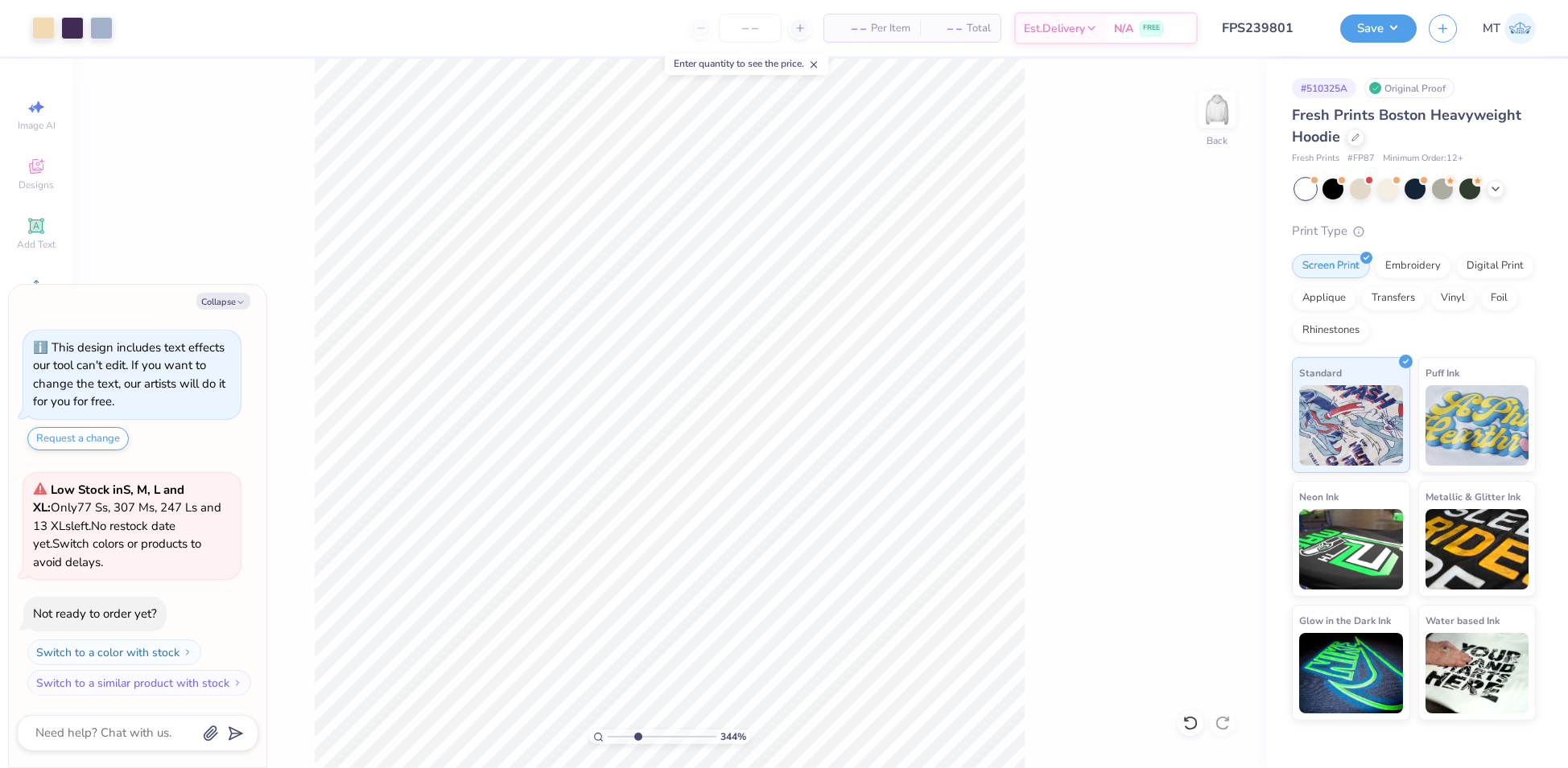
type textarea "x"
type input "6.05091401076952"
click at [227, 302] on button "Collapse" at bounding box center [224, 302] width 54 height 17
type textarea "x"
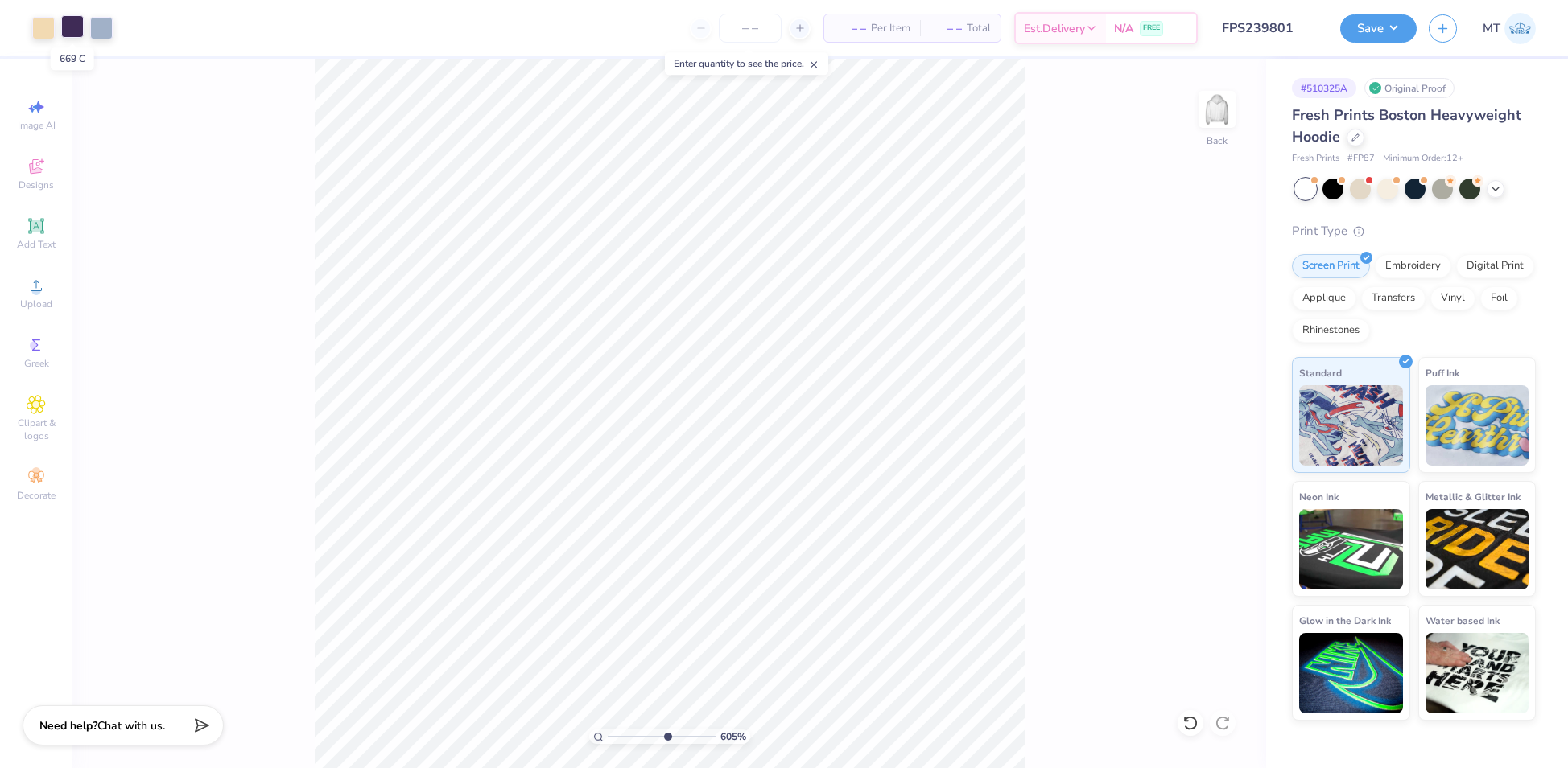
click at [68, 32] on div at bounding box center [71, 26] width 22 height 22
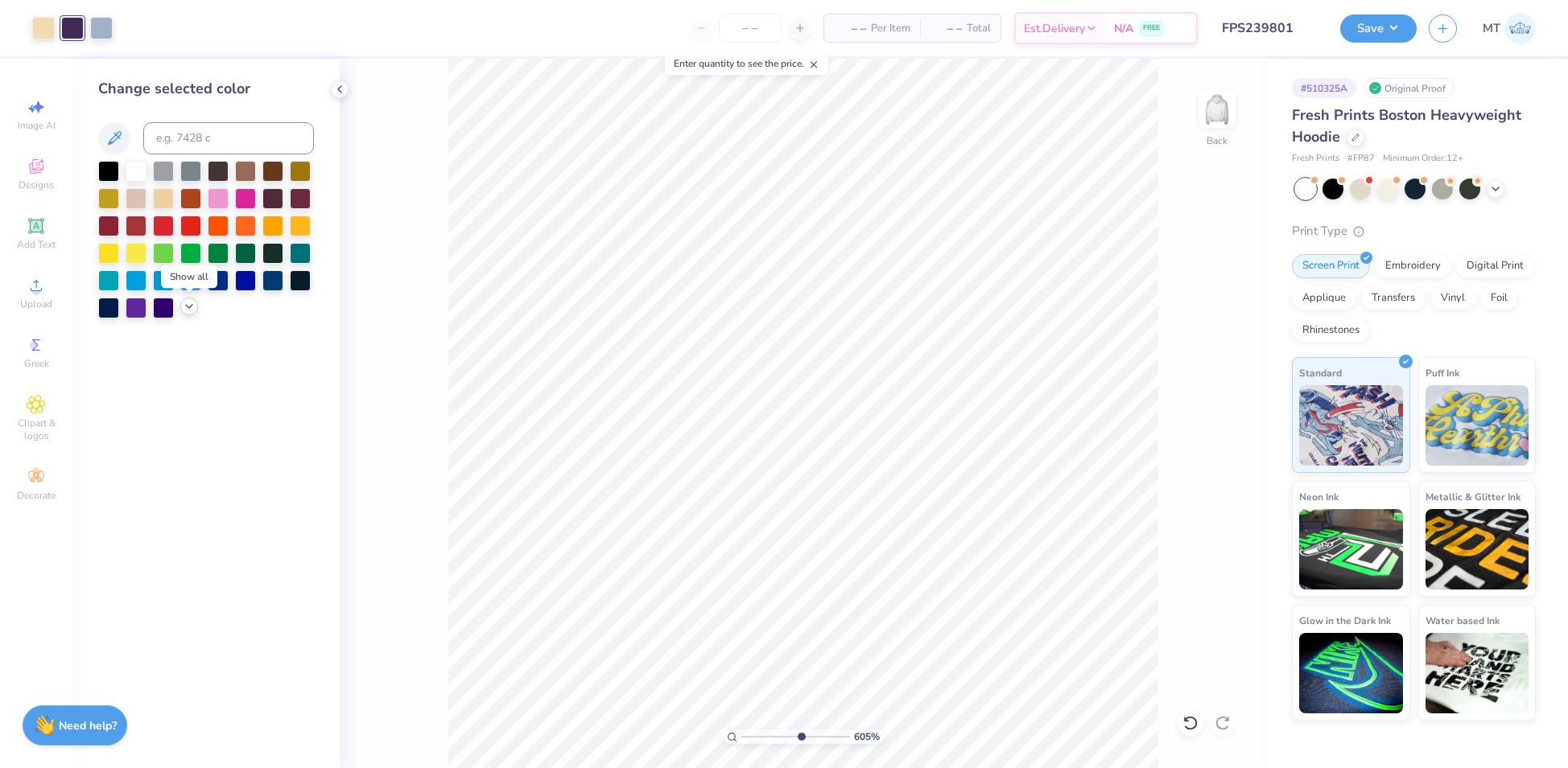
click at [190, 305] on polyline at bounding box center [189, 305] width 7 height 3
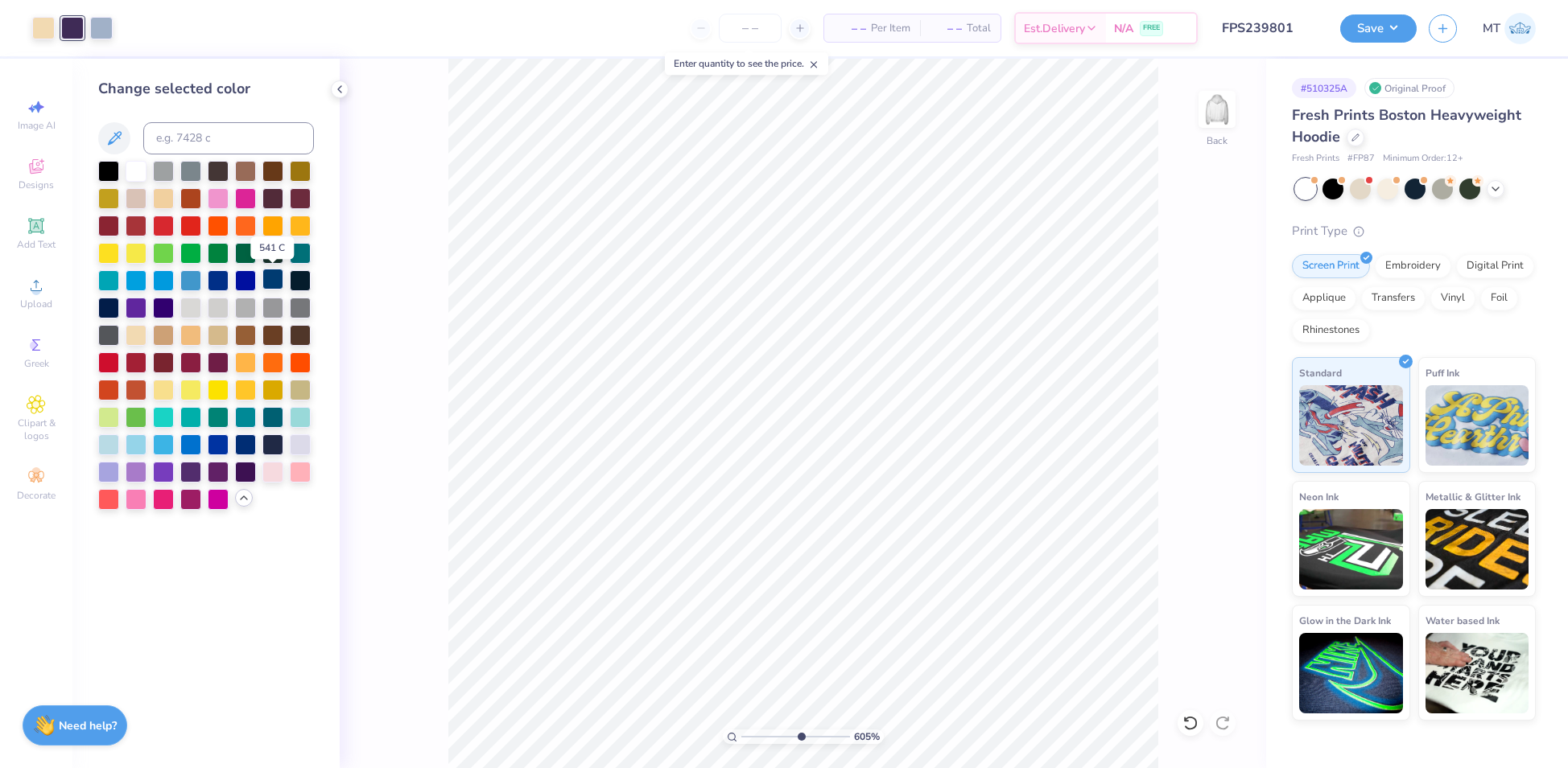
click at [279, 275] on div at bounding box center [273, 279] width 21 height 21
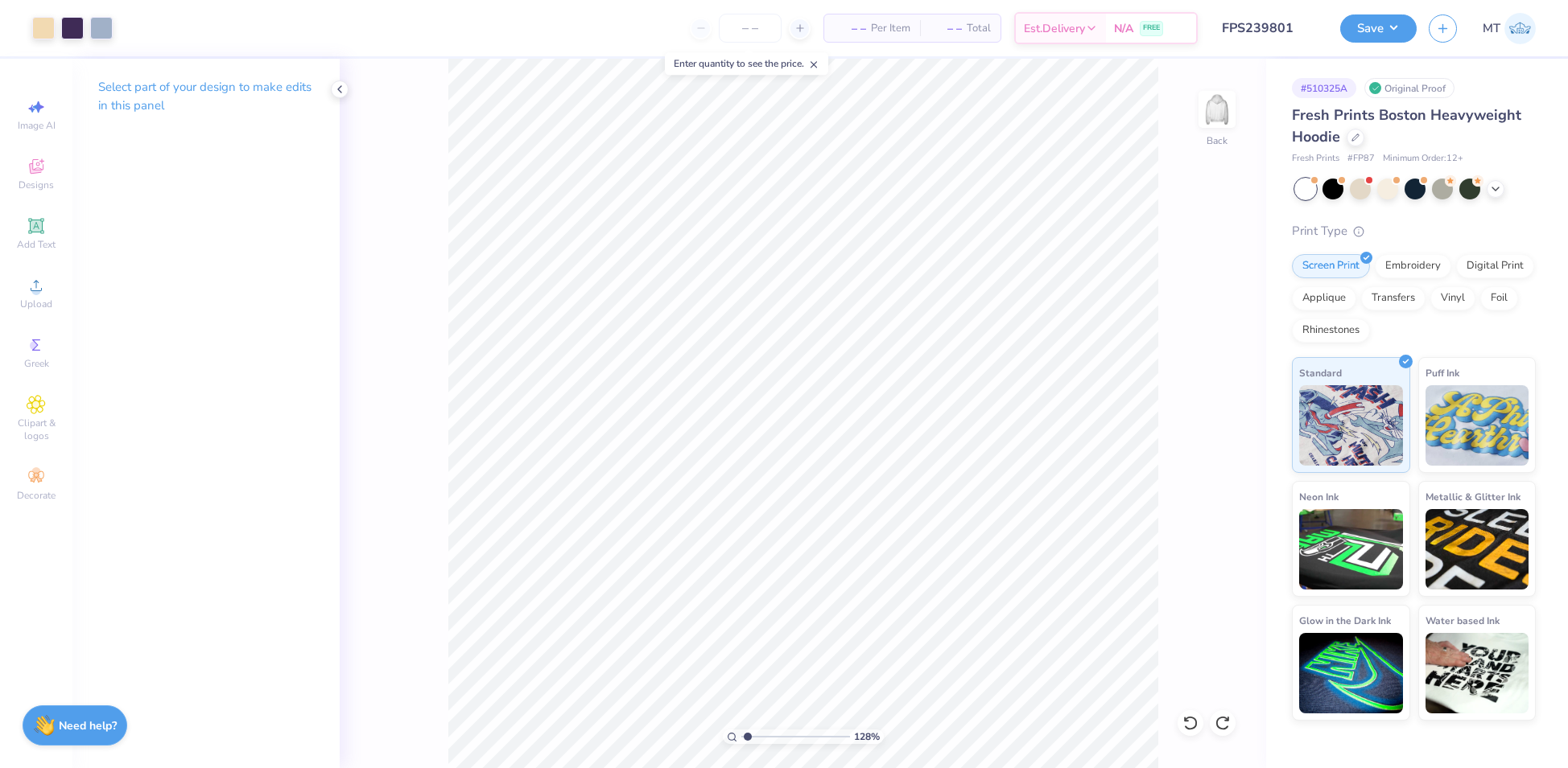
type input "1.27516509902505"
click at [1197, 337] on input "12.00" at bounding box center [1207, 339] width 58 height 22
type input "10"
type input "1.27516509902505"
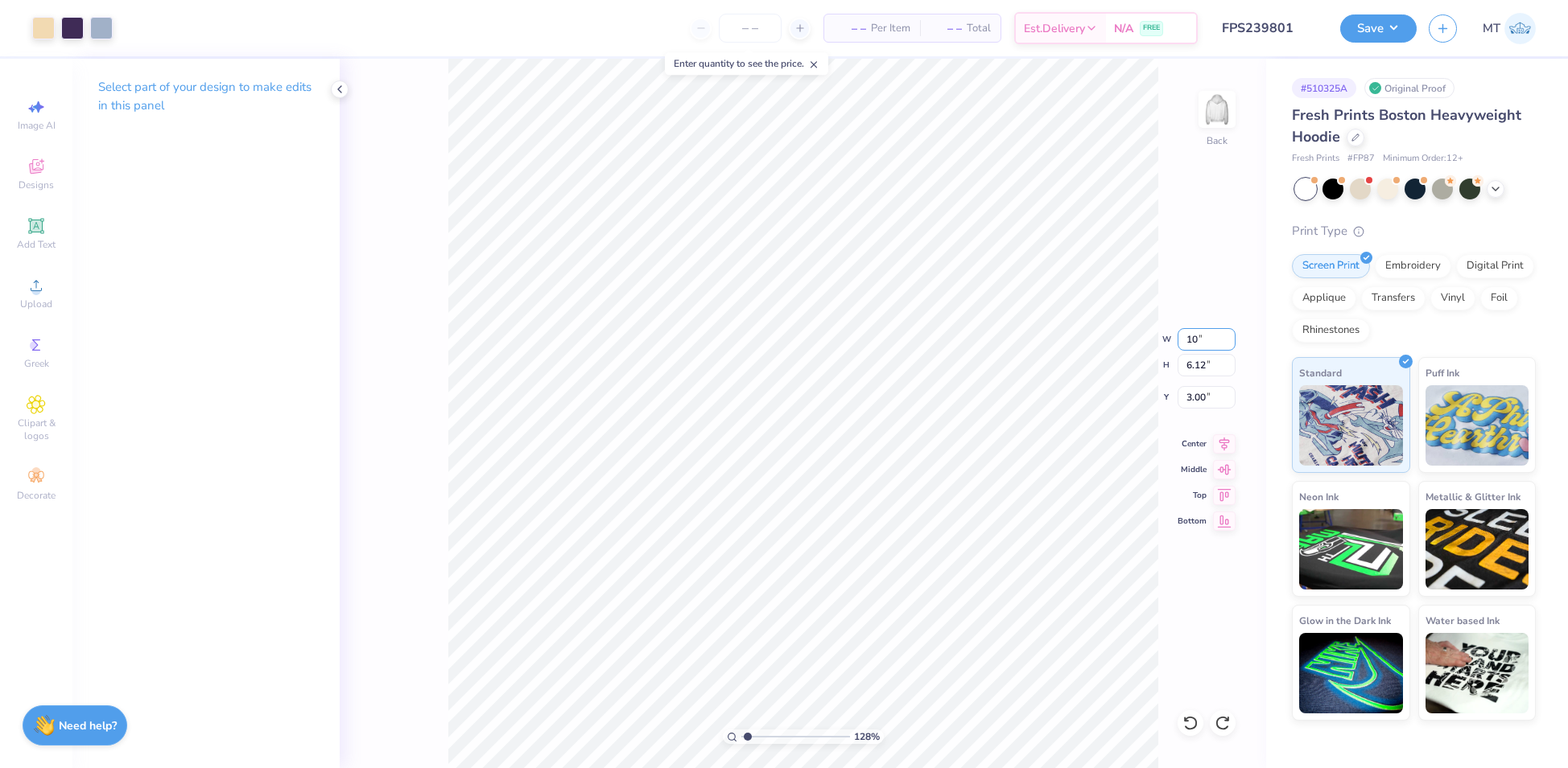
type input "10.00"
type input "5.10"
click at [1197, 391] on input "3.51" at bounding box center [1207, 397] width 58 height 22
type input "3"
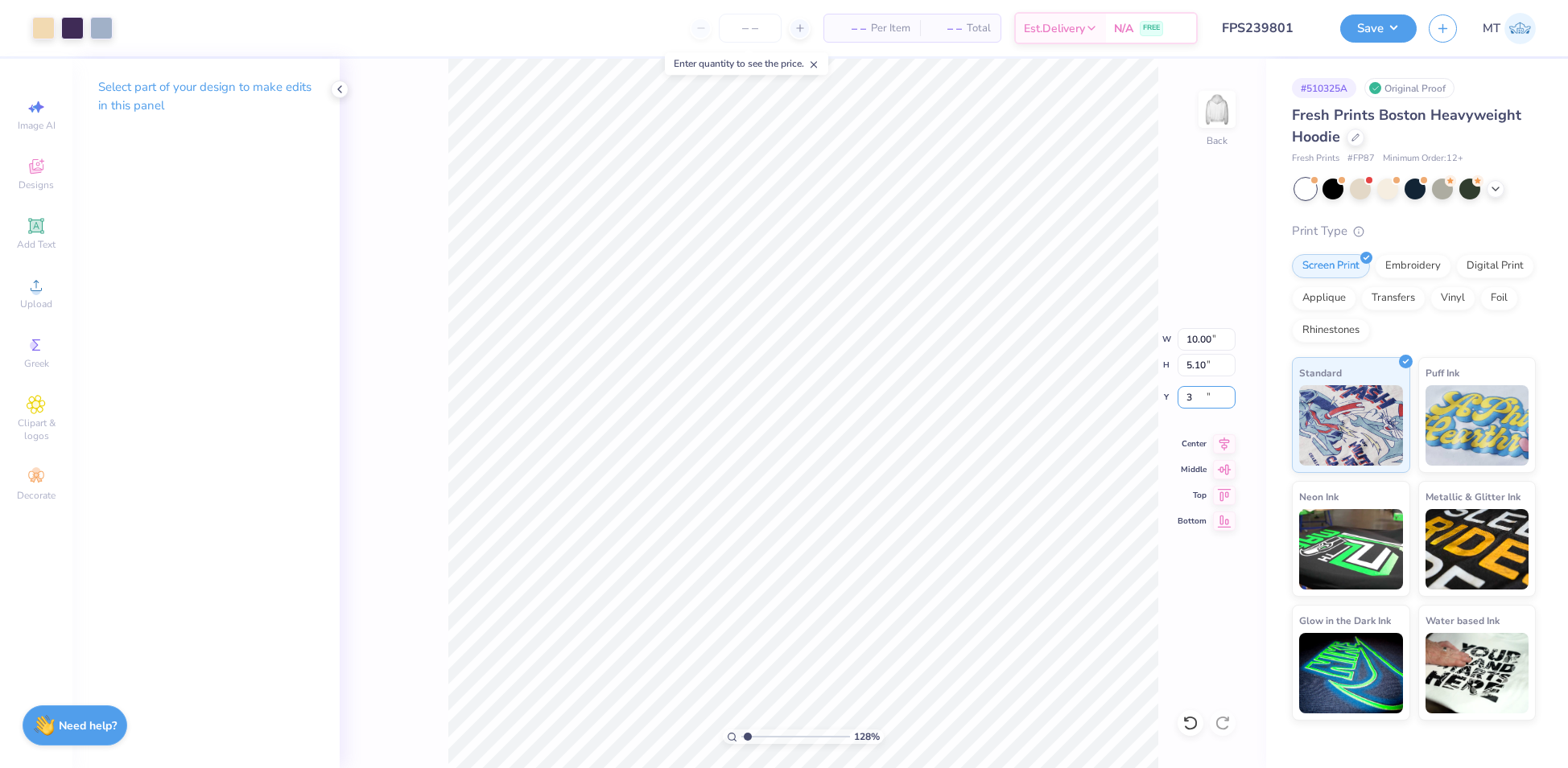
type input "1.27516509902505"
type input "3.00"
type input "1"
click at [1408, 33] on button "Save" at bounding box center [1377, 26] width 76 height 28
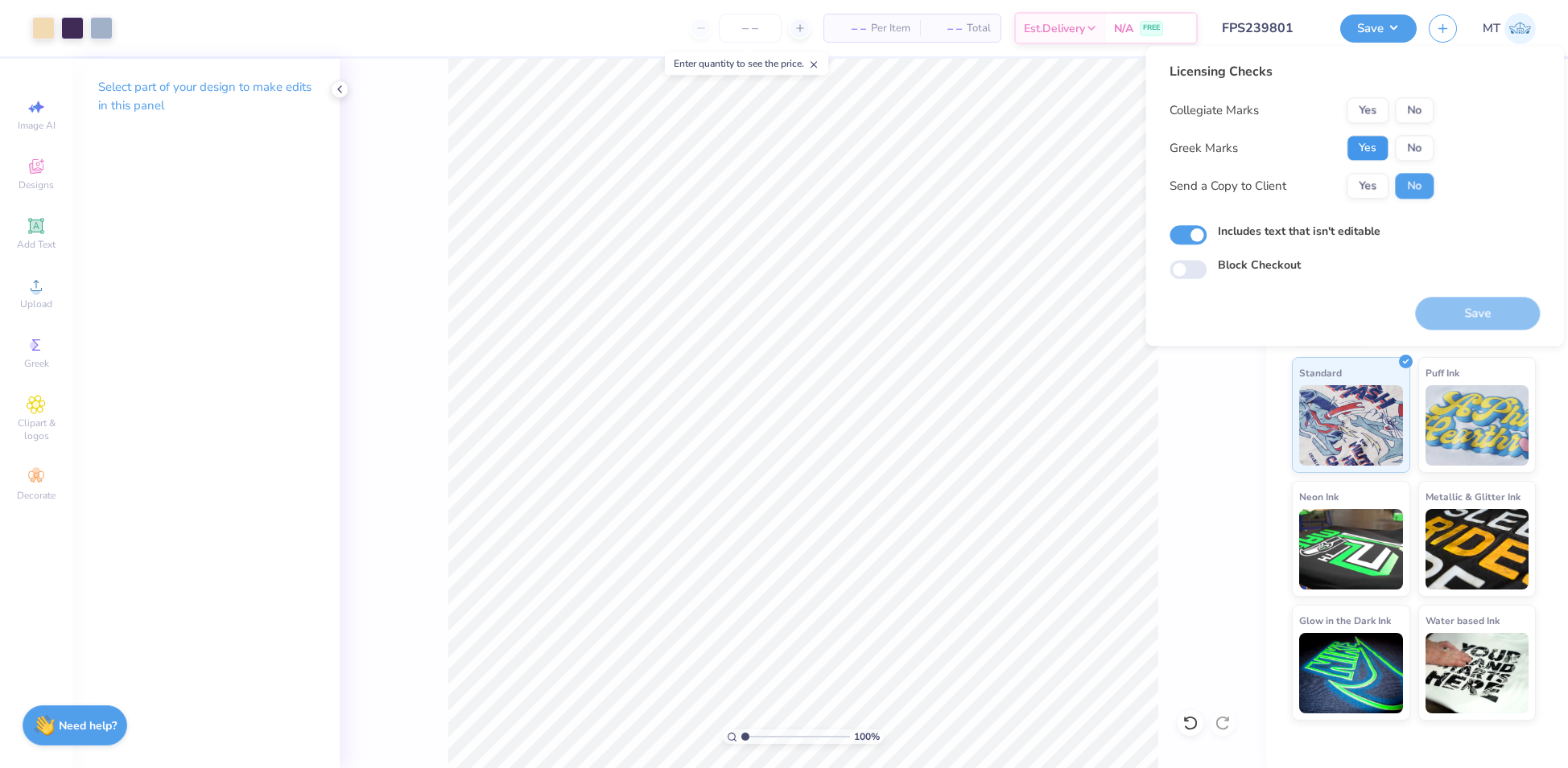
click at [1376, 142] on button "Yes" at bounding box center [1367, 147] width 41 height 26
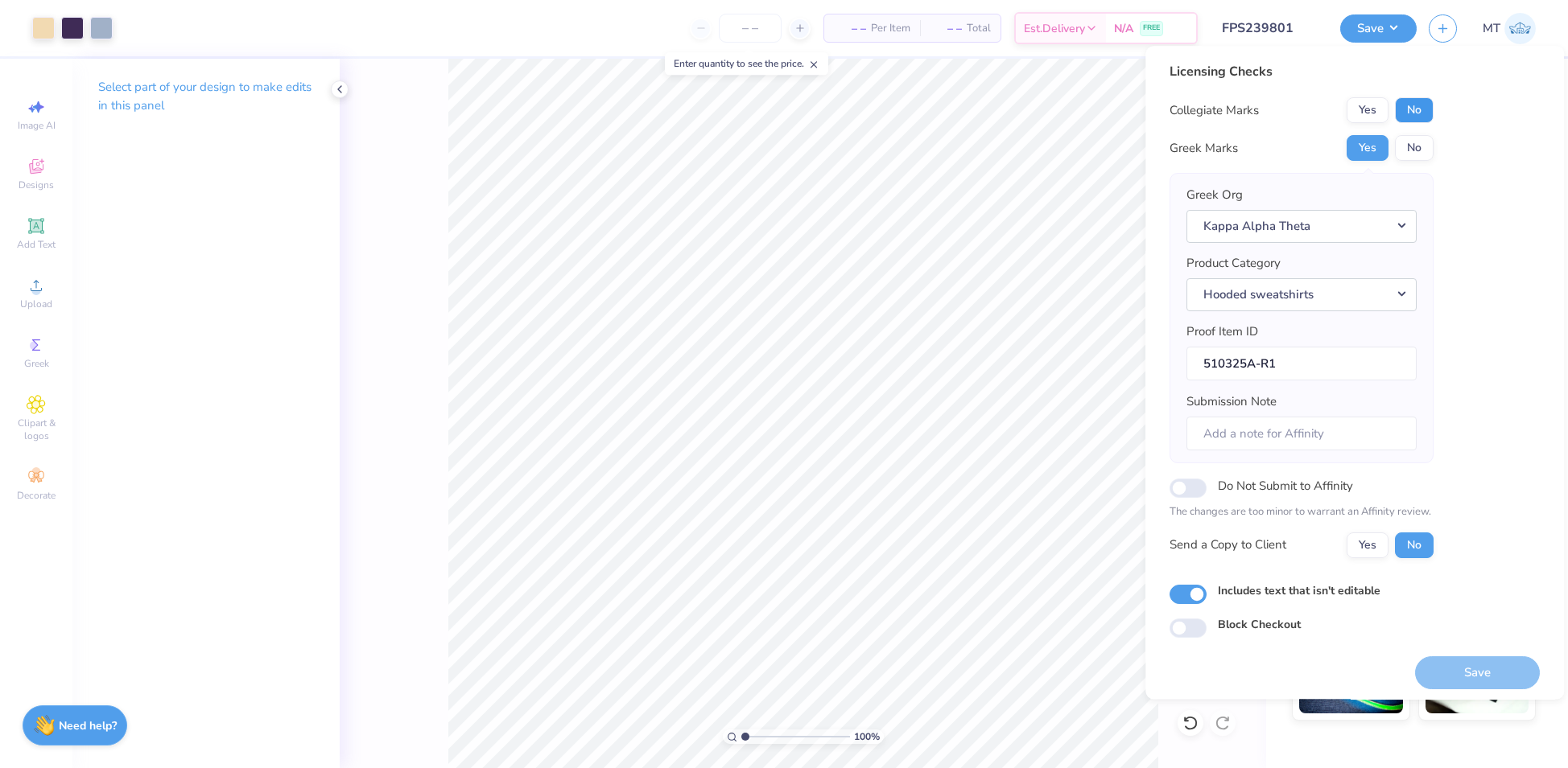
click at [1418, 109] on button "No" at bounding box center [1414, 110] width 39 height 26
click at [1467, 680] on button "Save" at bounding box center [1476, 673] width 124 height 33
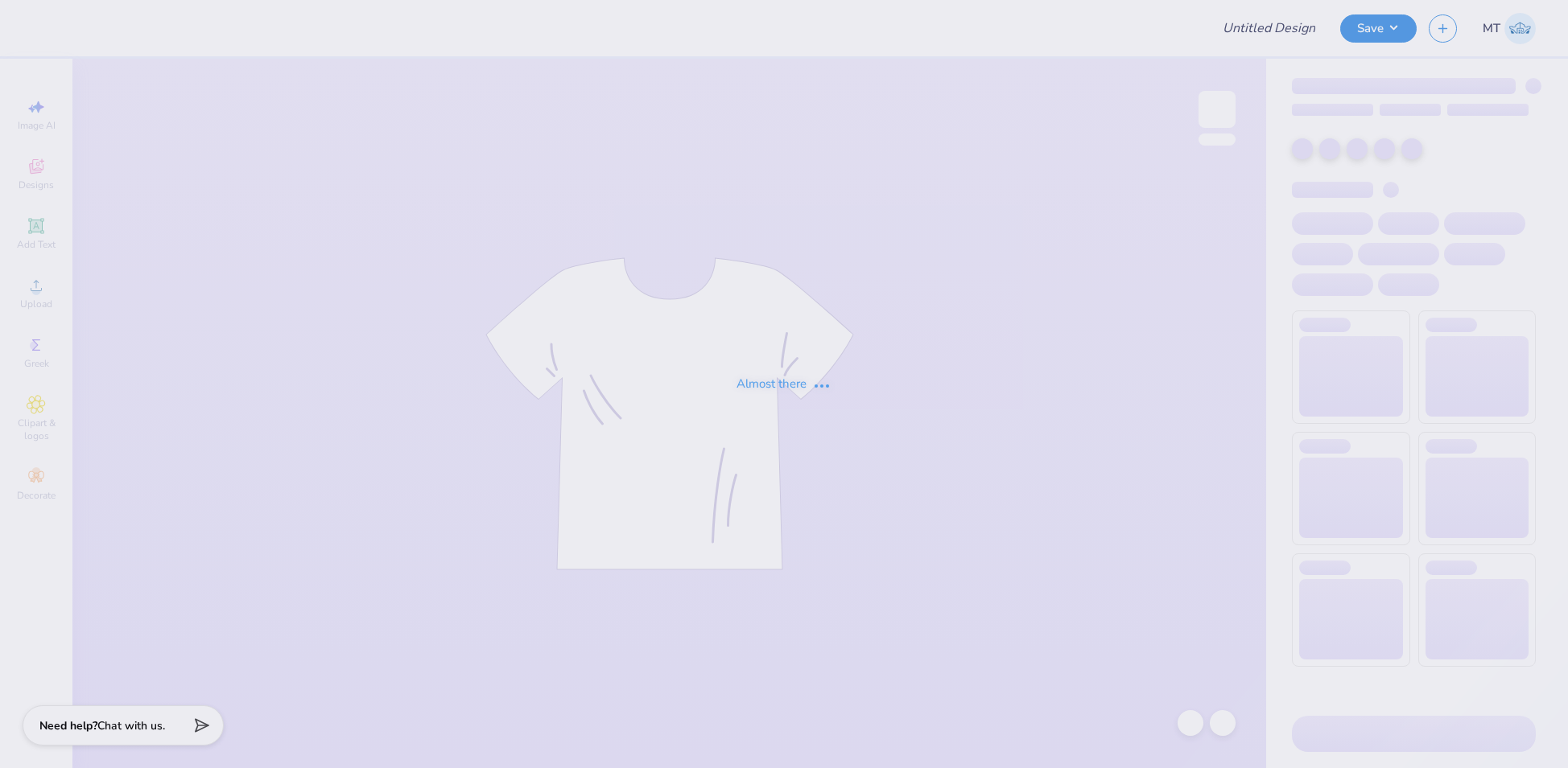
type input "FPS239767"
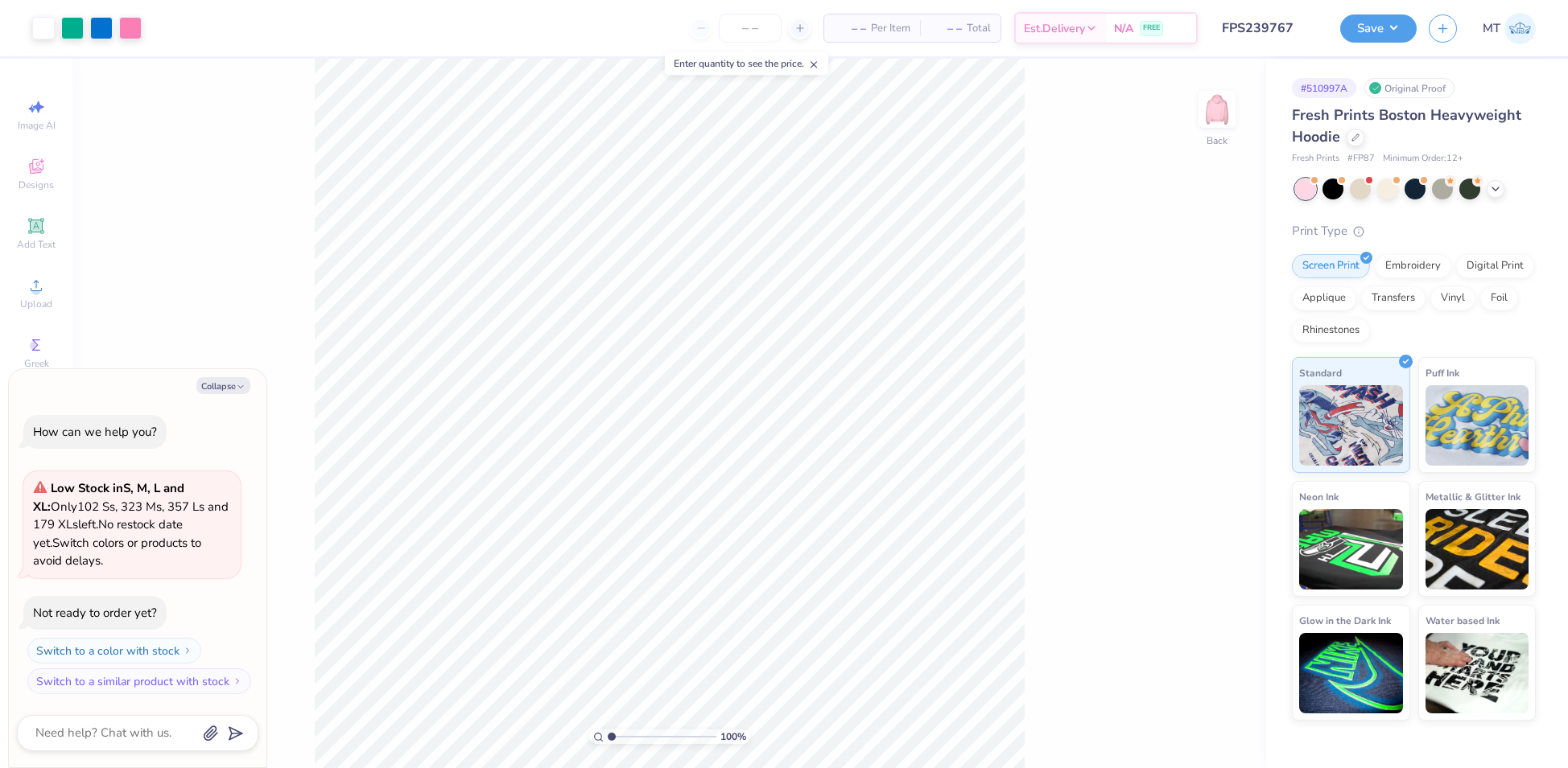
type textarea "x"
type input "2.22433551652748"
type textarea "x"
type input "2.0518562043834"
type textarea "x"
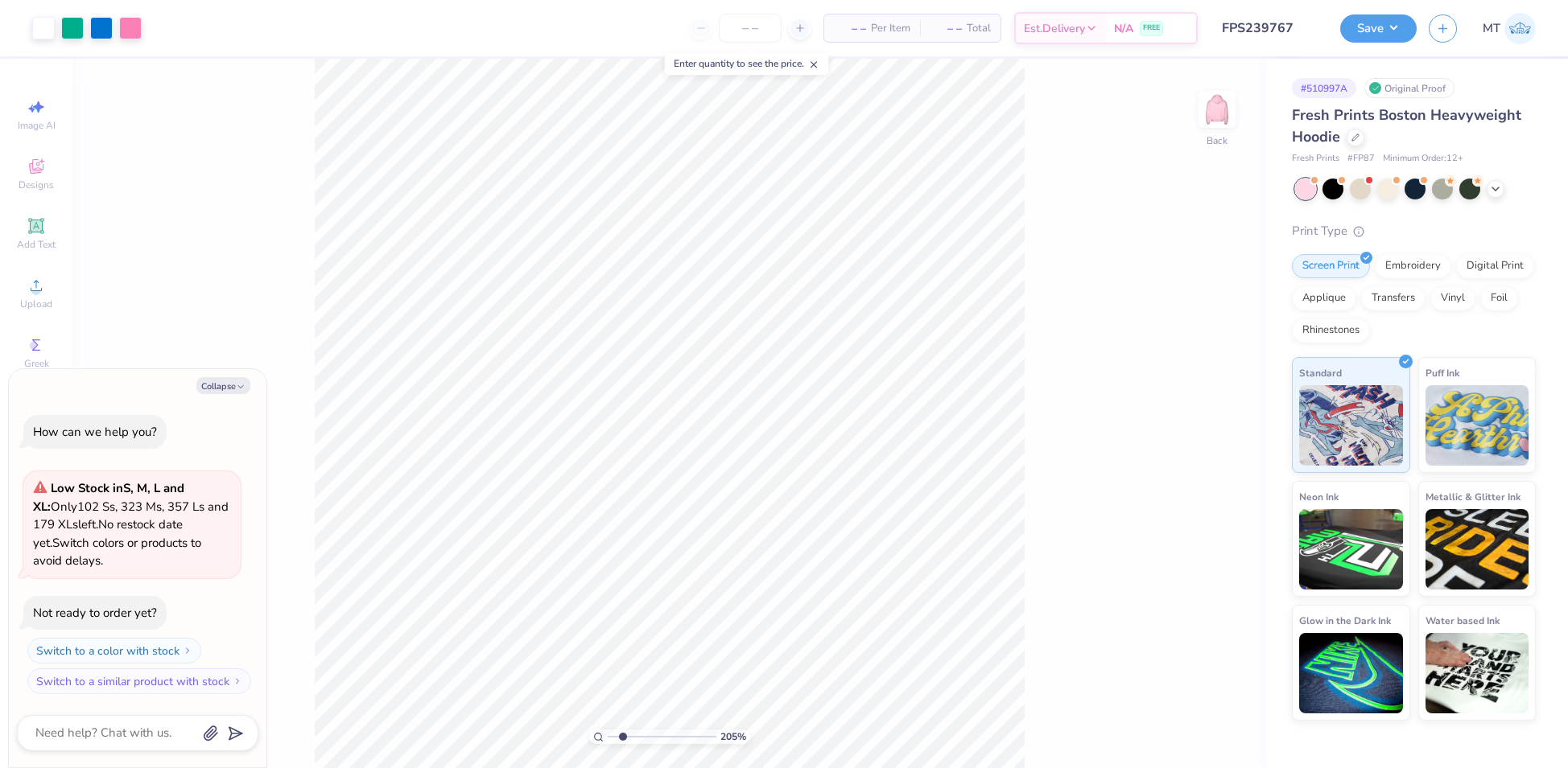
type input "2.0518562043834"
type textarea "x"
type input "2.0518562043834"
type textarea "x"
type input "2.0518562043834"
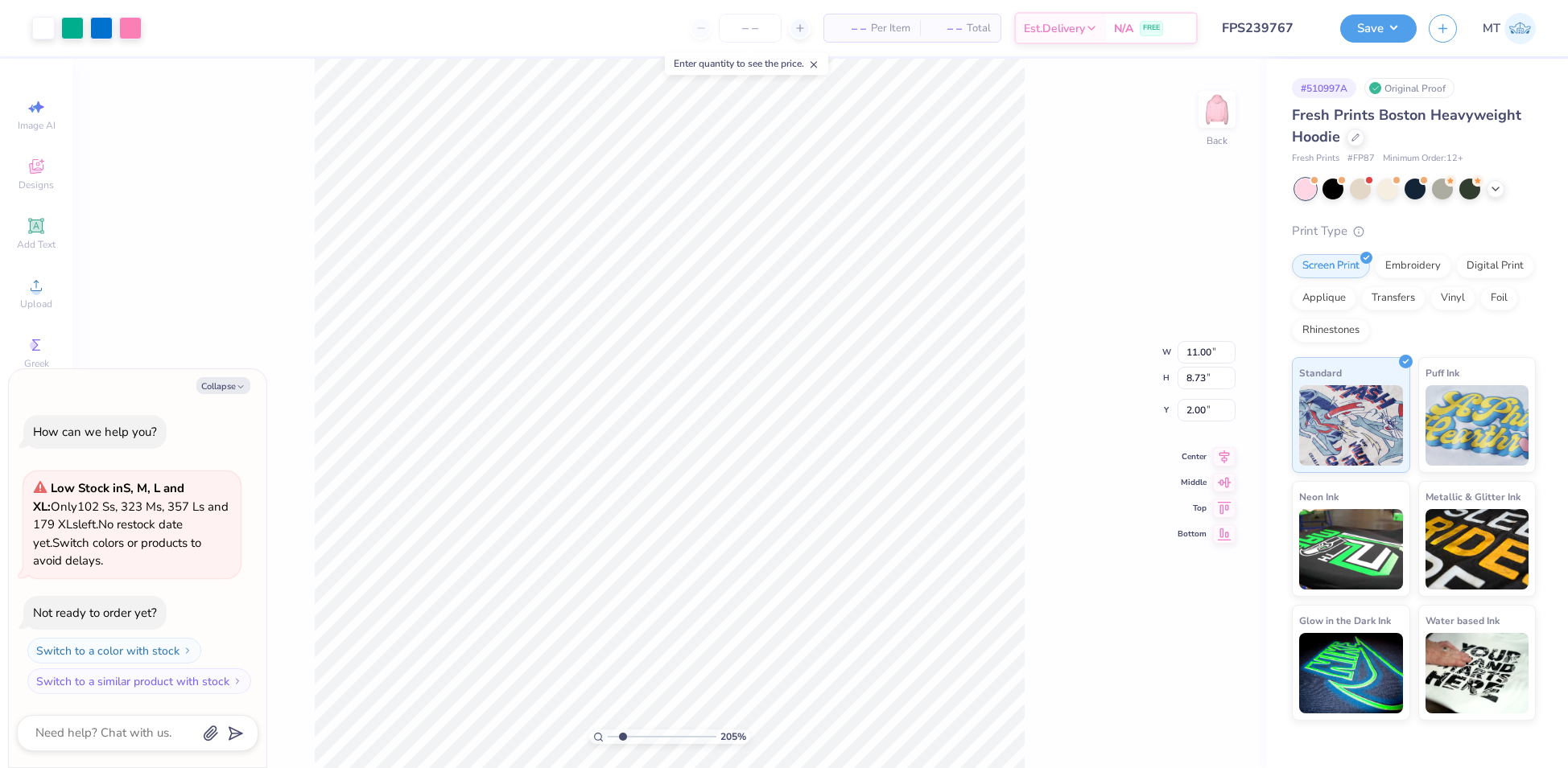
type input "1.81"
type textarea "x"
type input "2.0518562043834"
type textarea "x"
type input "2.0518562043834"
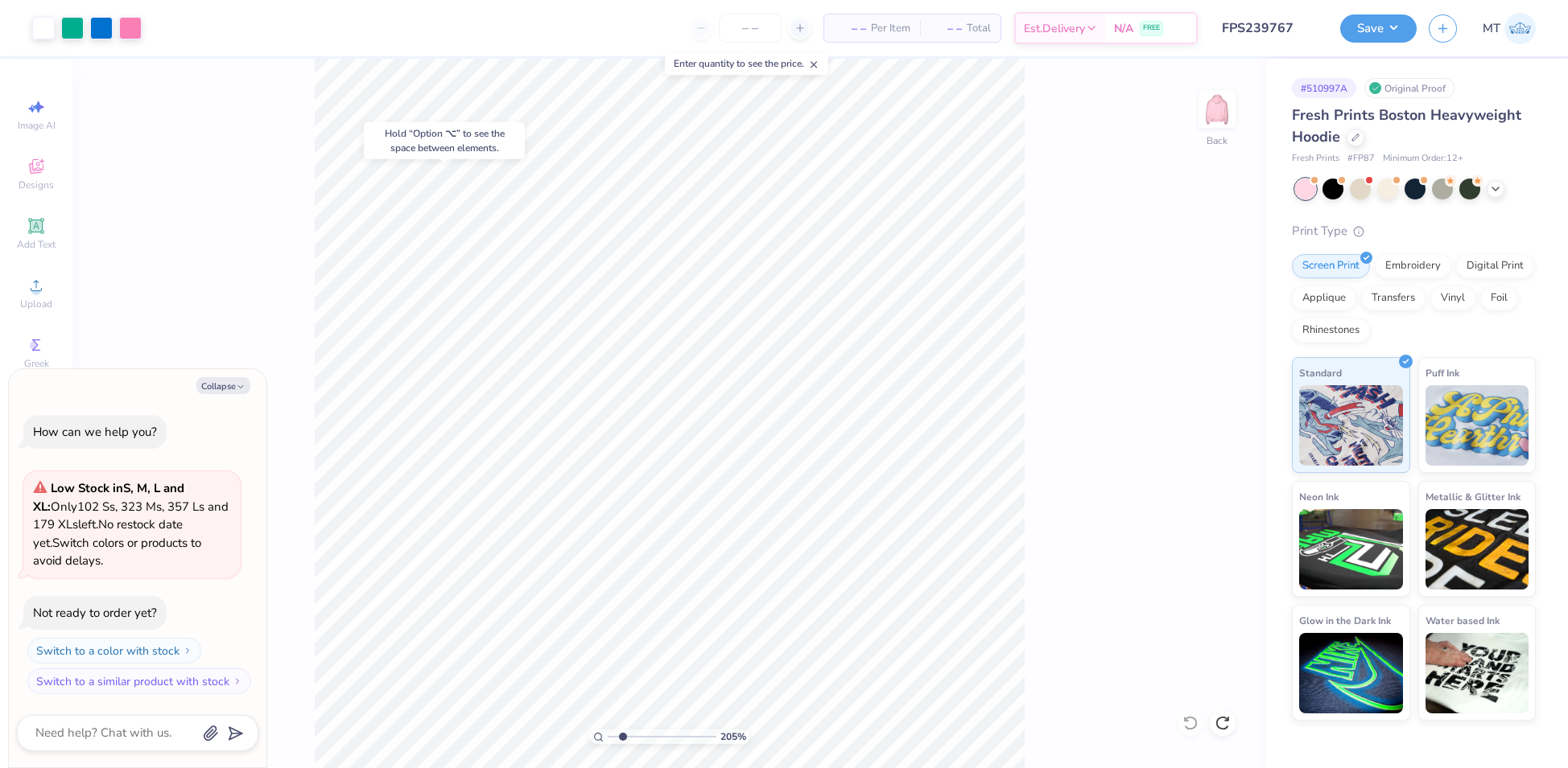
type textarea "x"
type input "2.0518562043834"
type textarea "x"
type input "2.0518562043834"
type textarea "x"
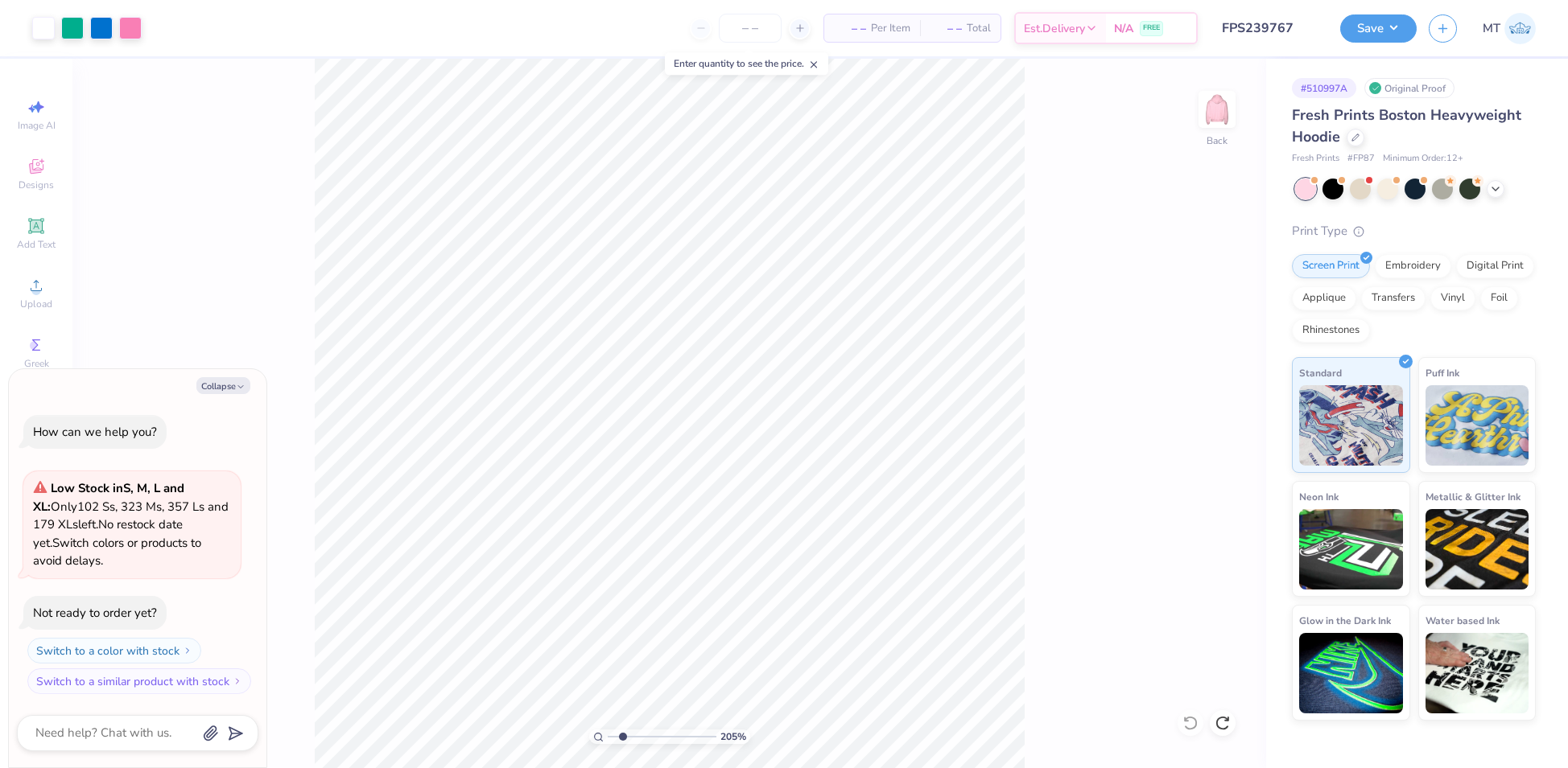
type input "2.0518562043834"
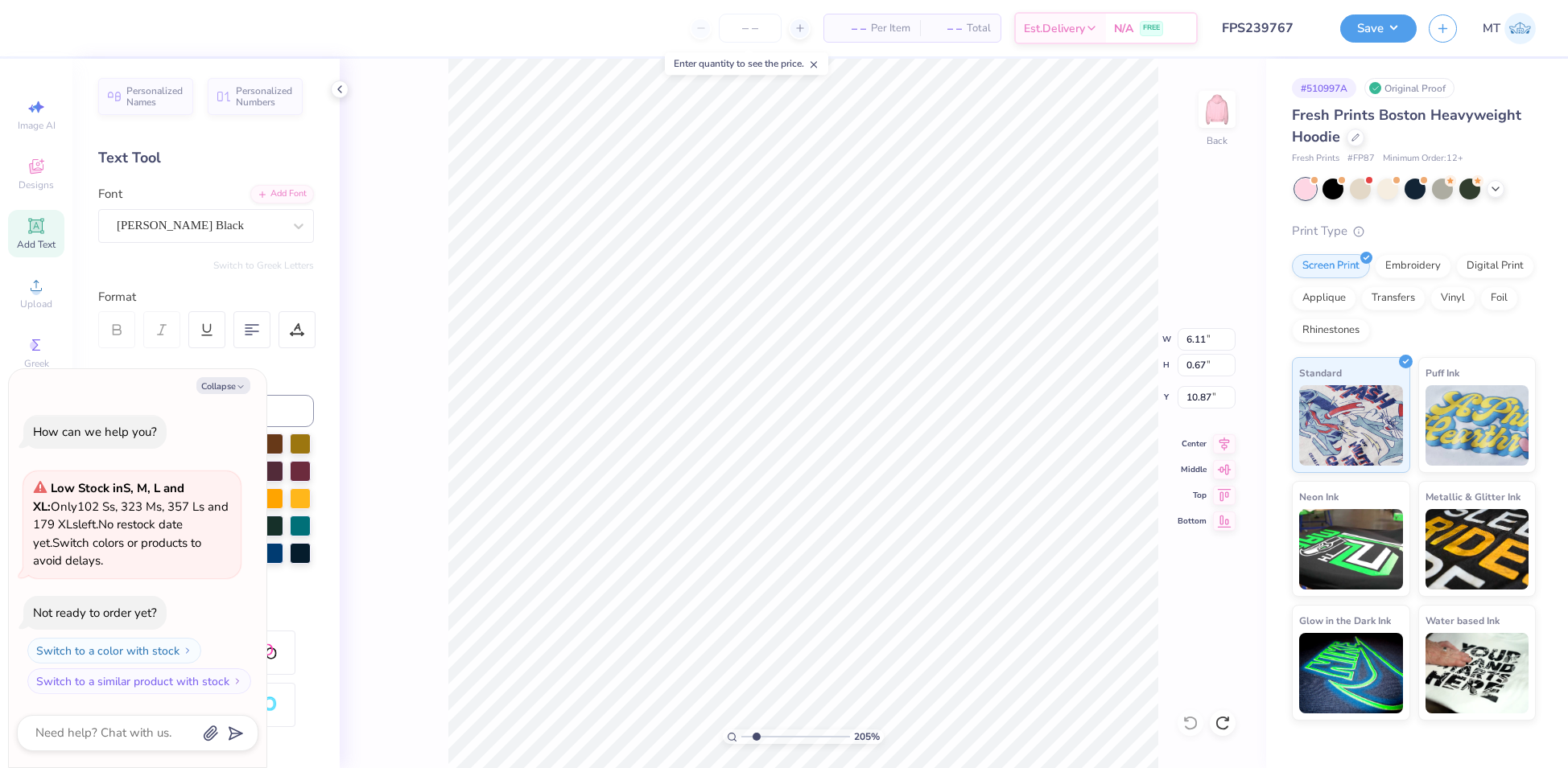
type textarea "x"
type input "2.0518562043834"
type textarea "x"
type input "2.0518562043834"
click at [232, 378] on div "Collapse" at bounding box center [138, 386] width 241 height 17
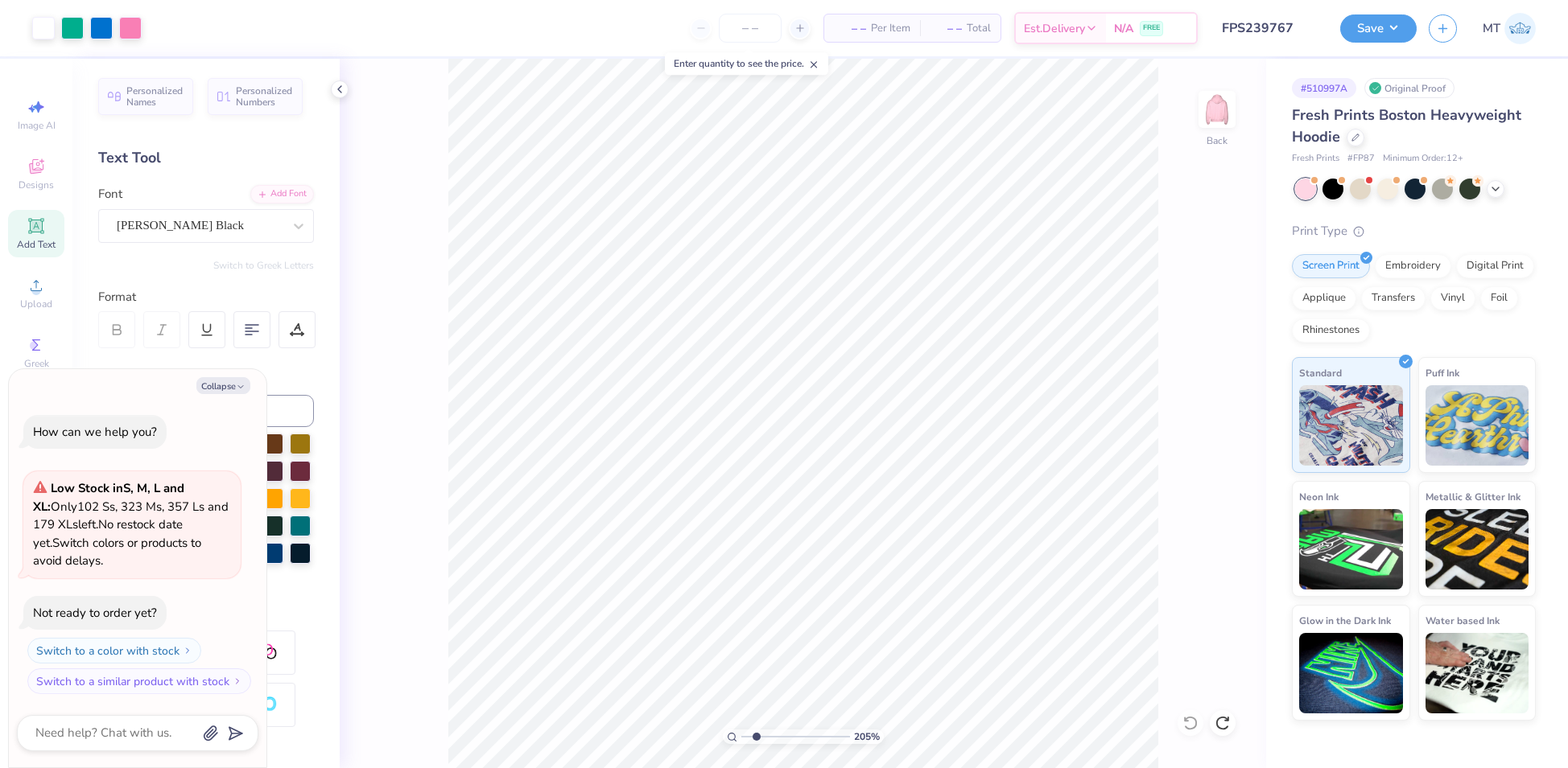
type textarea "x"
type input "2.0518562043834"
click at [214, 391] on button "Collapse" at bounding box center [224, 386] width 54 height 17
type textarea "x"
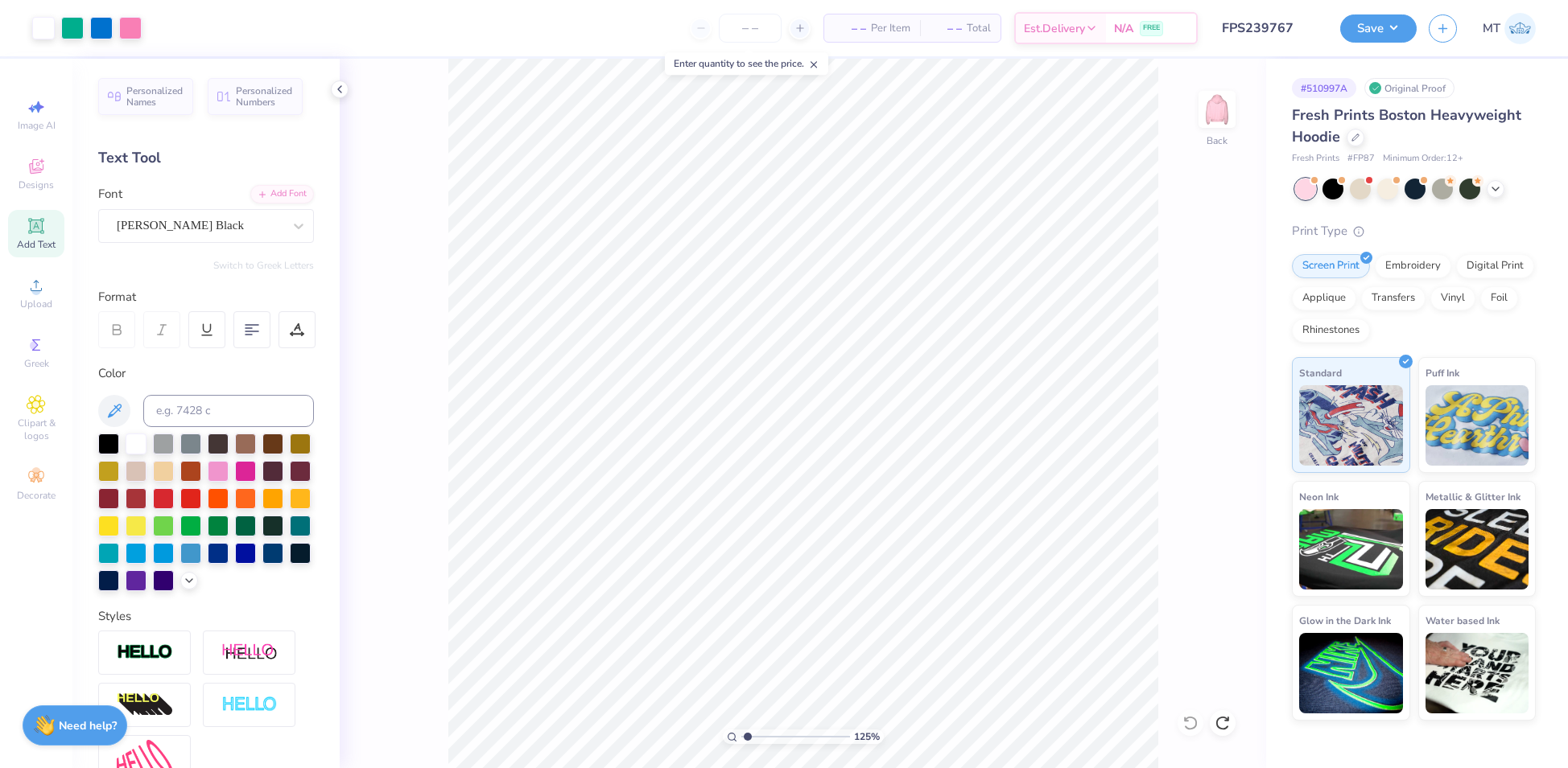
type input "1.24657822098951"
click at [1203, 334] on input "11.00" at bounding box center [1207, 339] width 58 height 22
type input "7"
type input "1.24657822098951"
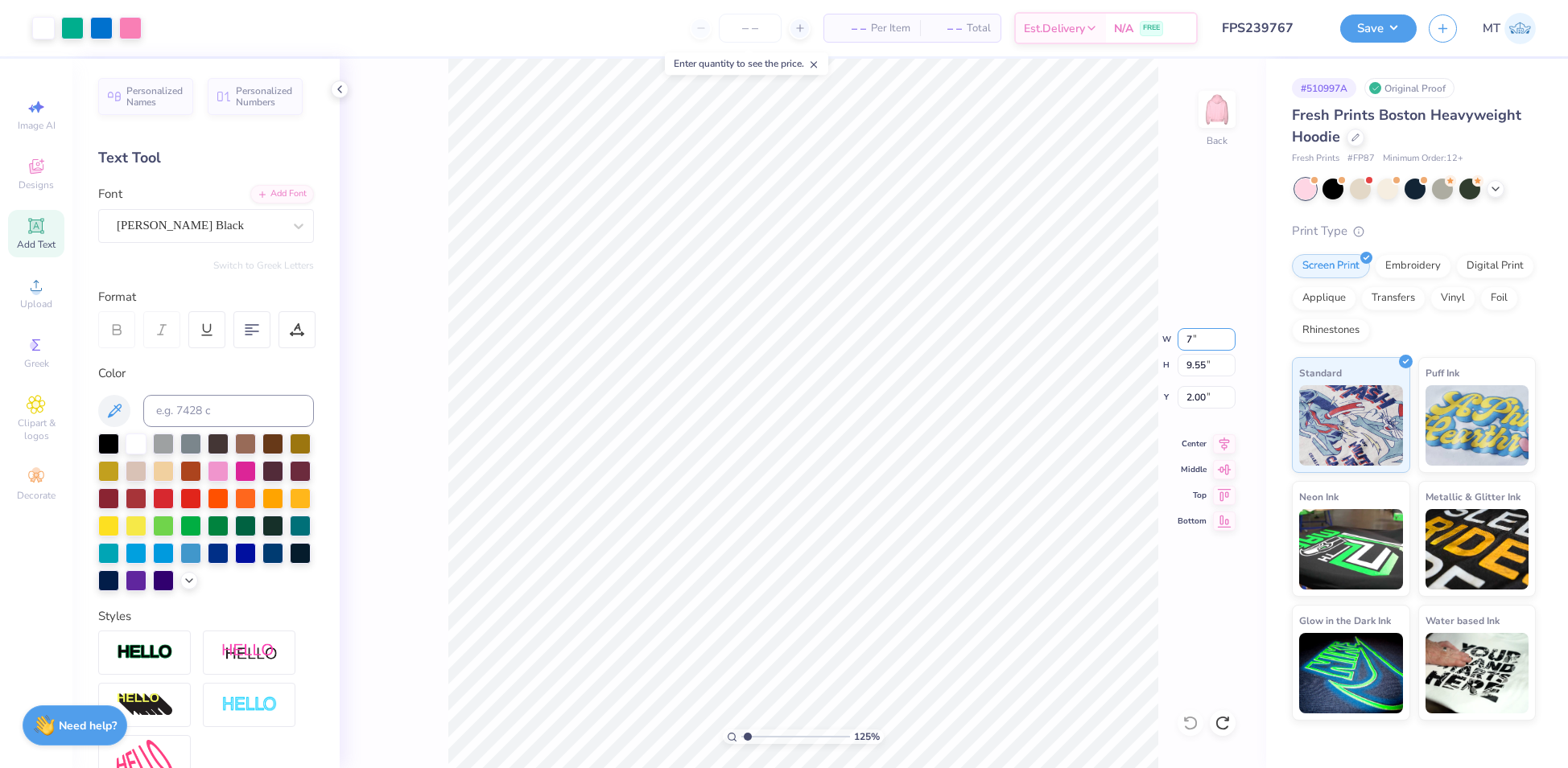
type input "7.00"
type input "6.07"
type input "3.74"
click at [1201, 339] on input "7.00" at bounding box center [1207, 339] width 58 height 22
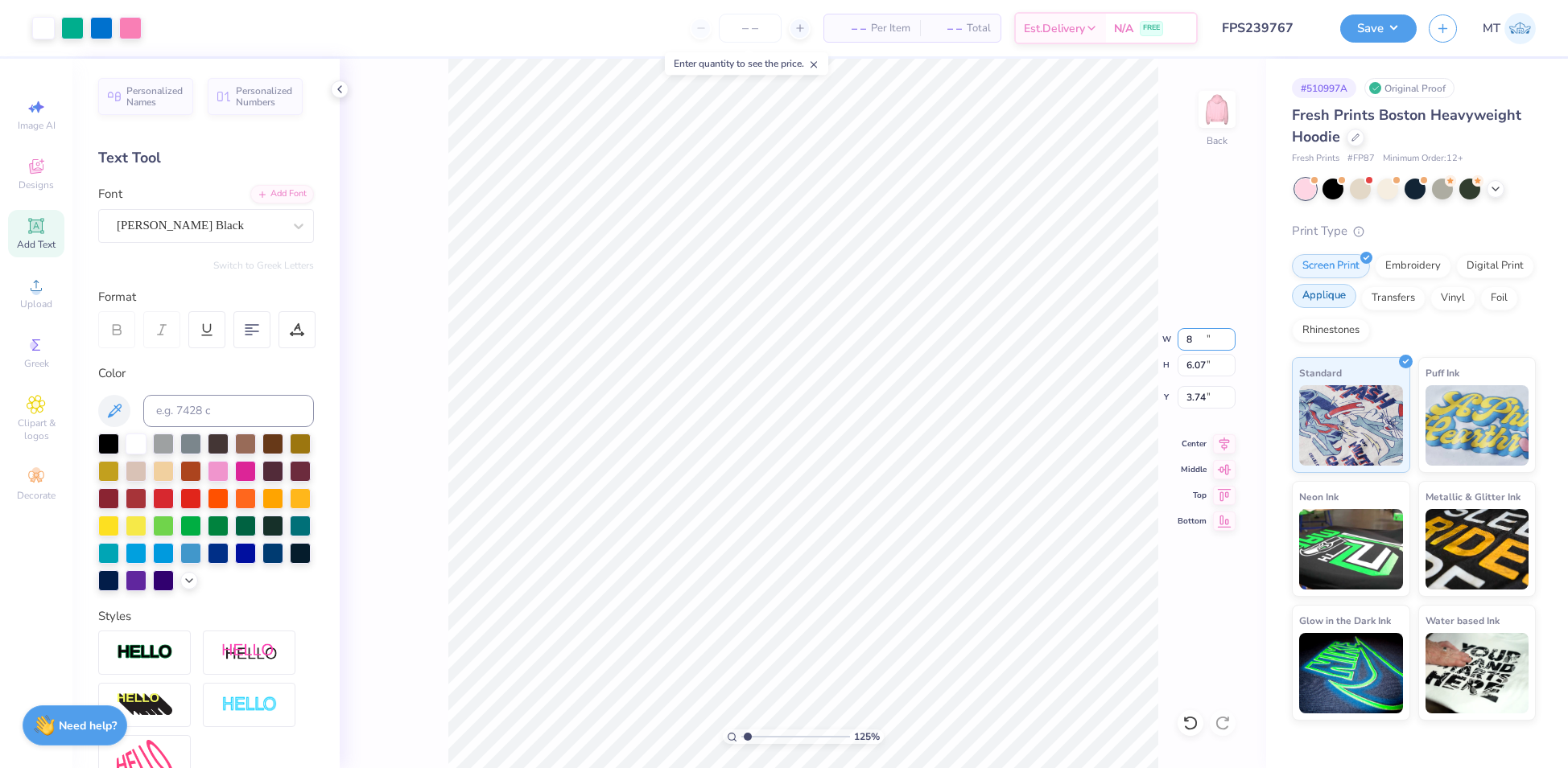
type input "8"
type input "1.24657822098951"
type input "8.00"
type input "6.94"
click at [1189, 395] on input "3.30" at bounding box center [1207, 397] width 58 height 22
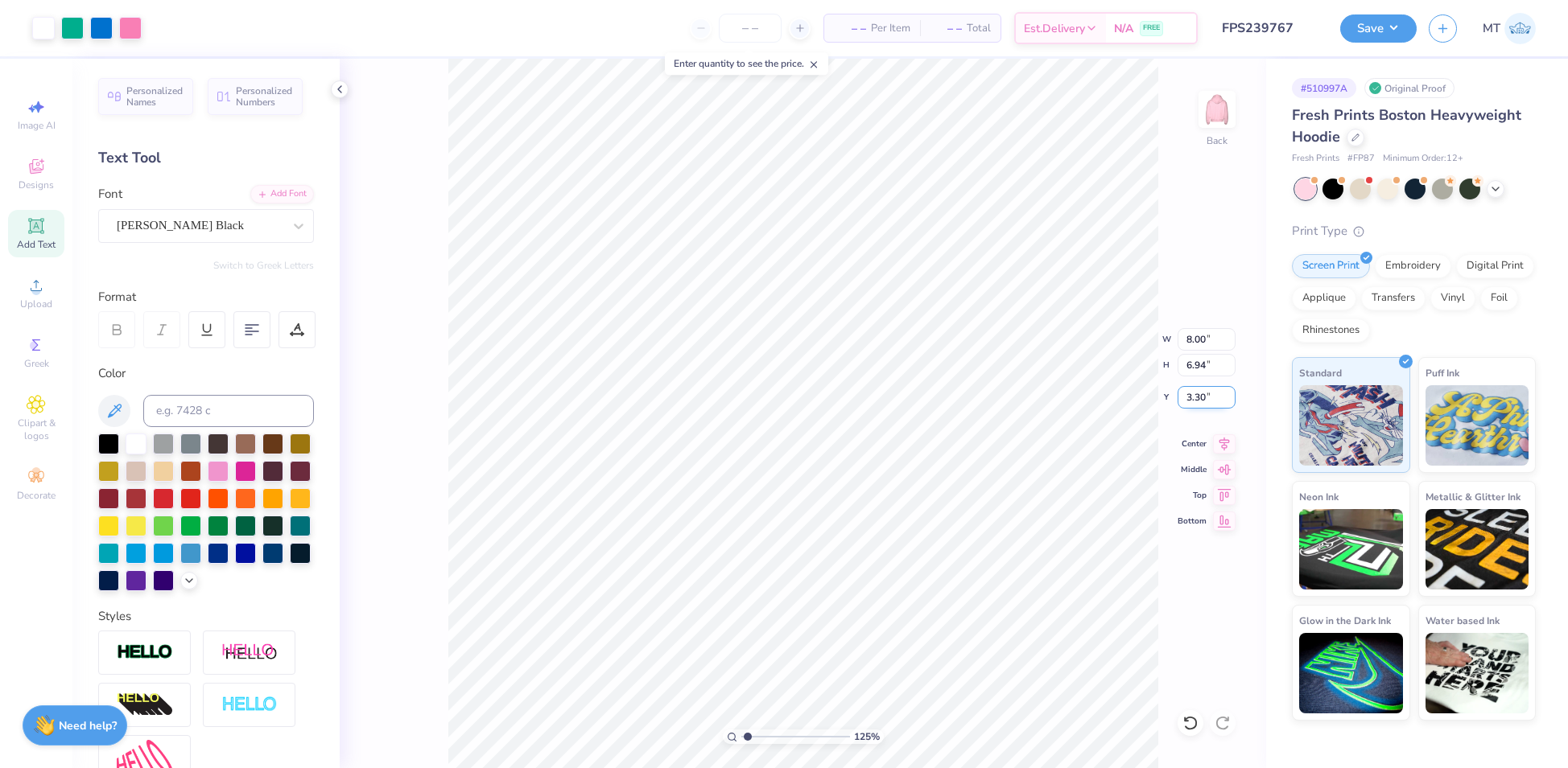
click at [1189, 395] on input "3.30" at bounding box center [1207, 397] width 58 height 22
type input "3"
type input "1.24657822098951"
type input "3.00"
click at [105, 28] on div at bounding box center [101, 26] width 22 height 22
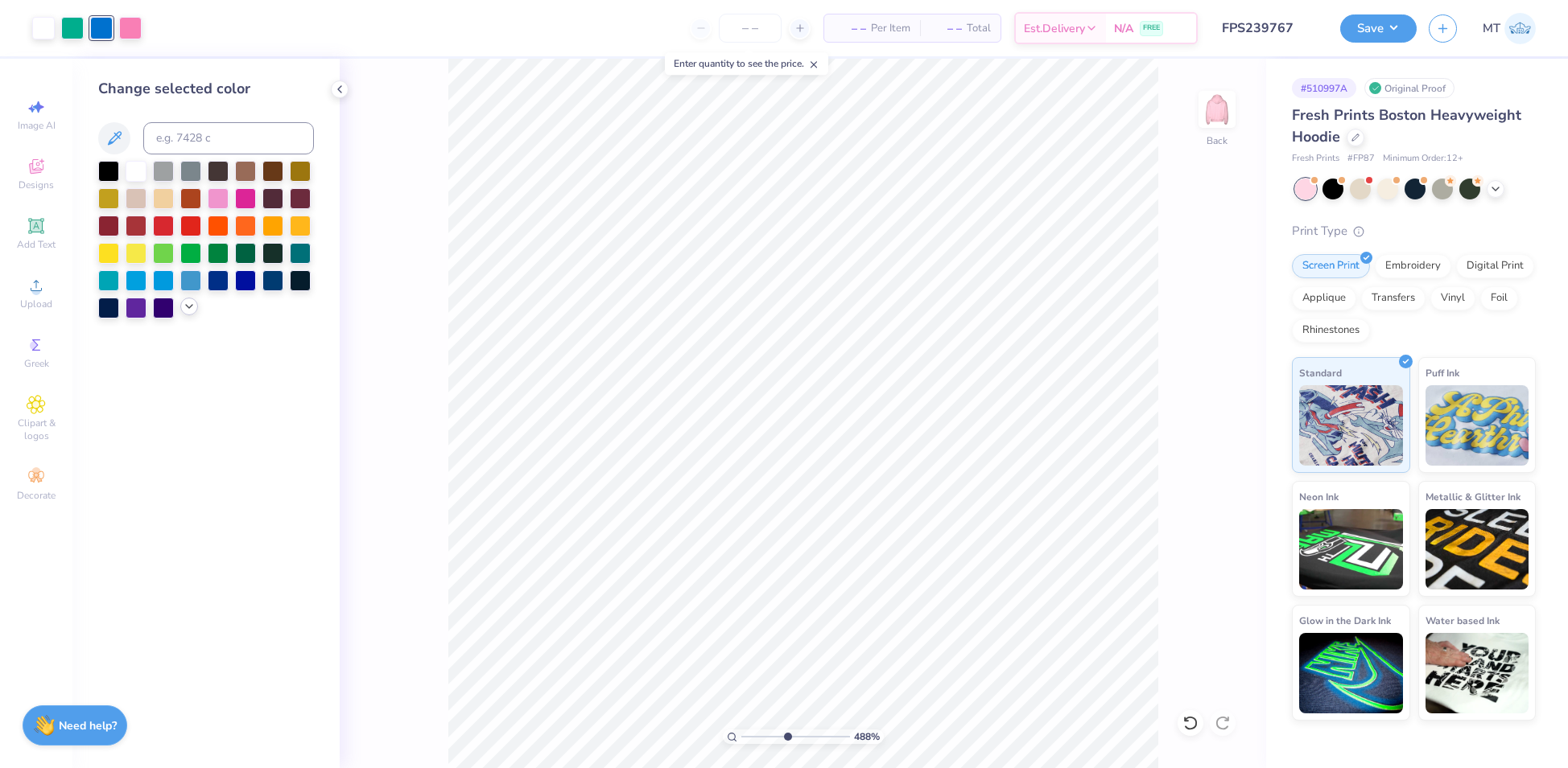
click at [181, 305] on div at bounding box center [189, 306] width 17 height 17
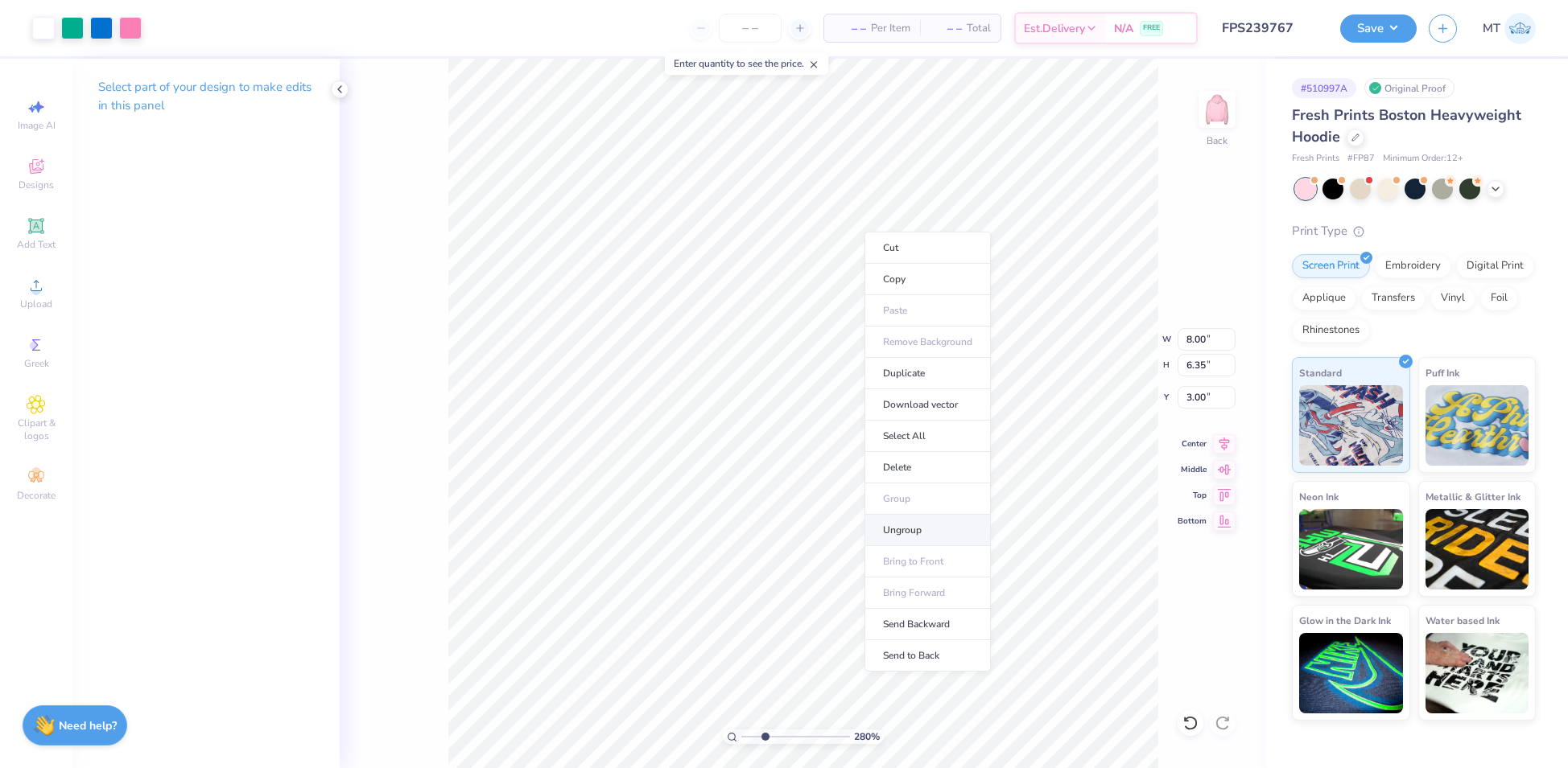
click at [939, 529] on li "Ungroup" at bounding box center [927, 530] width 126 height 32
type input "2.80169294217863"
type input "8.58"
type input "2.15"
type input "2.86"
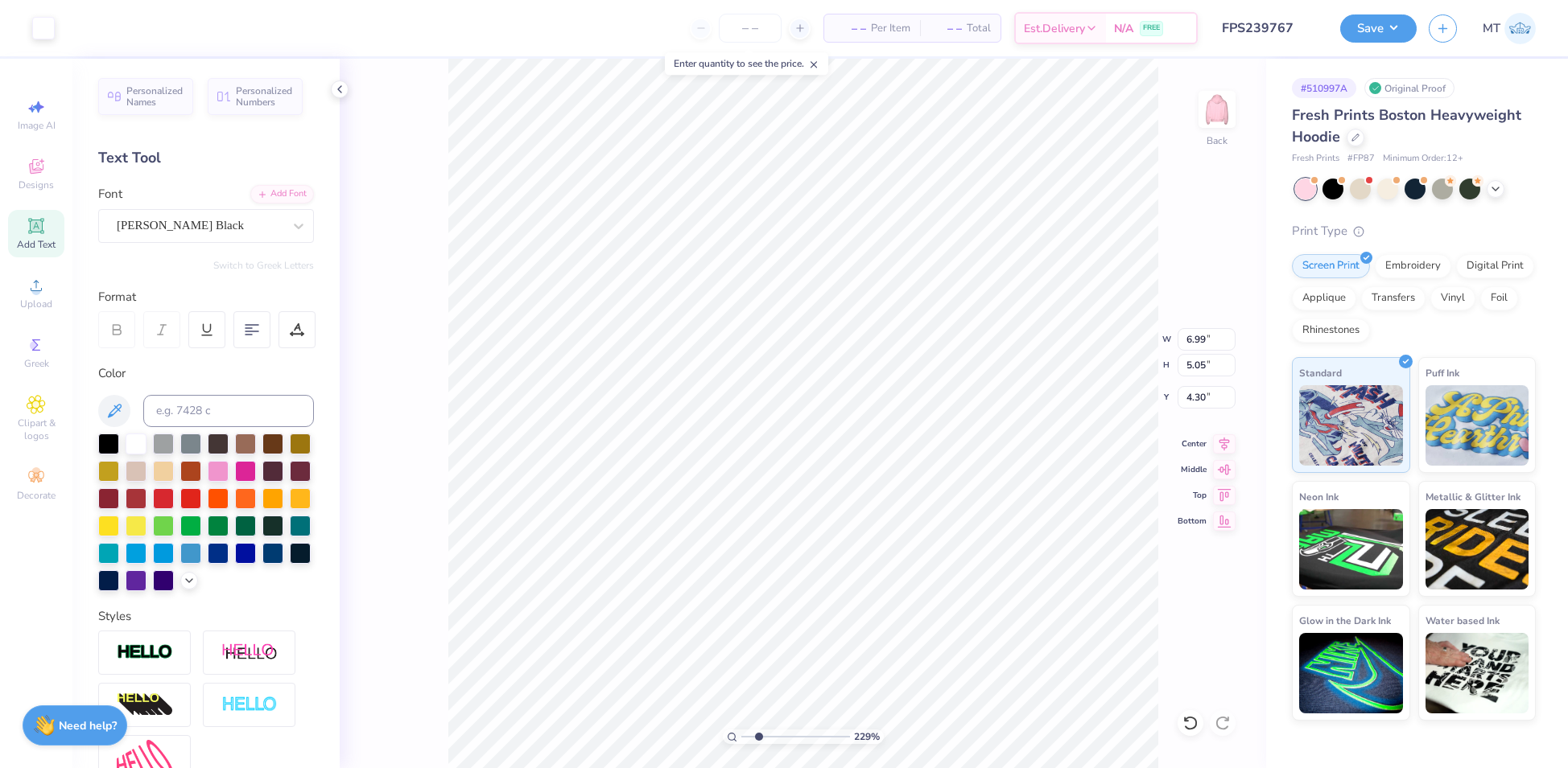
type input "2.29453844224922"
type input "6.85"
type input "4.90"
type input "4.38"
type input "2.29453844224922"
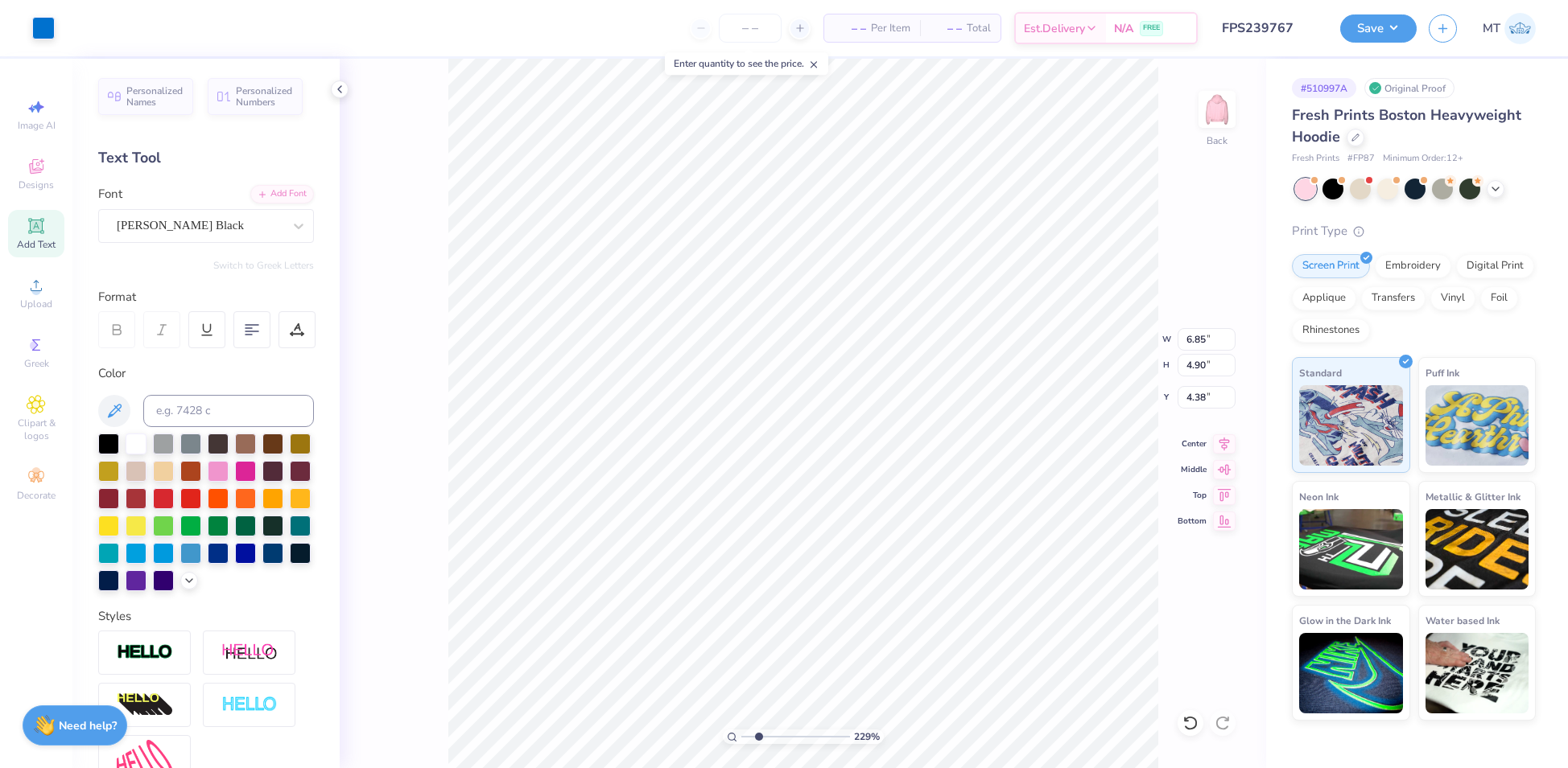
type input "4.47"
type input "2.29453844224922"
type input "4.38"
click at [96, 24] on div at bounding box center [101, 26] width 22 height 22
type input "2.07926068128833"
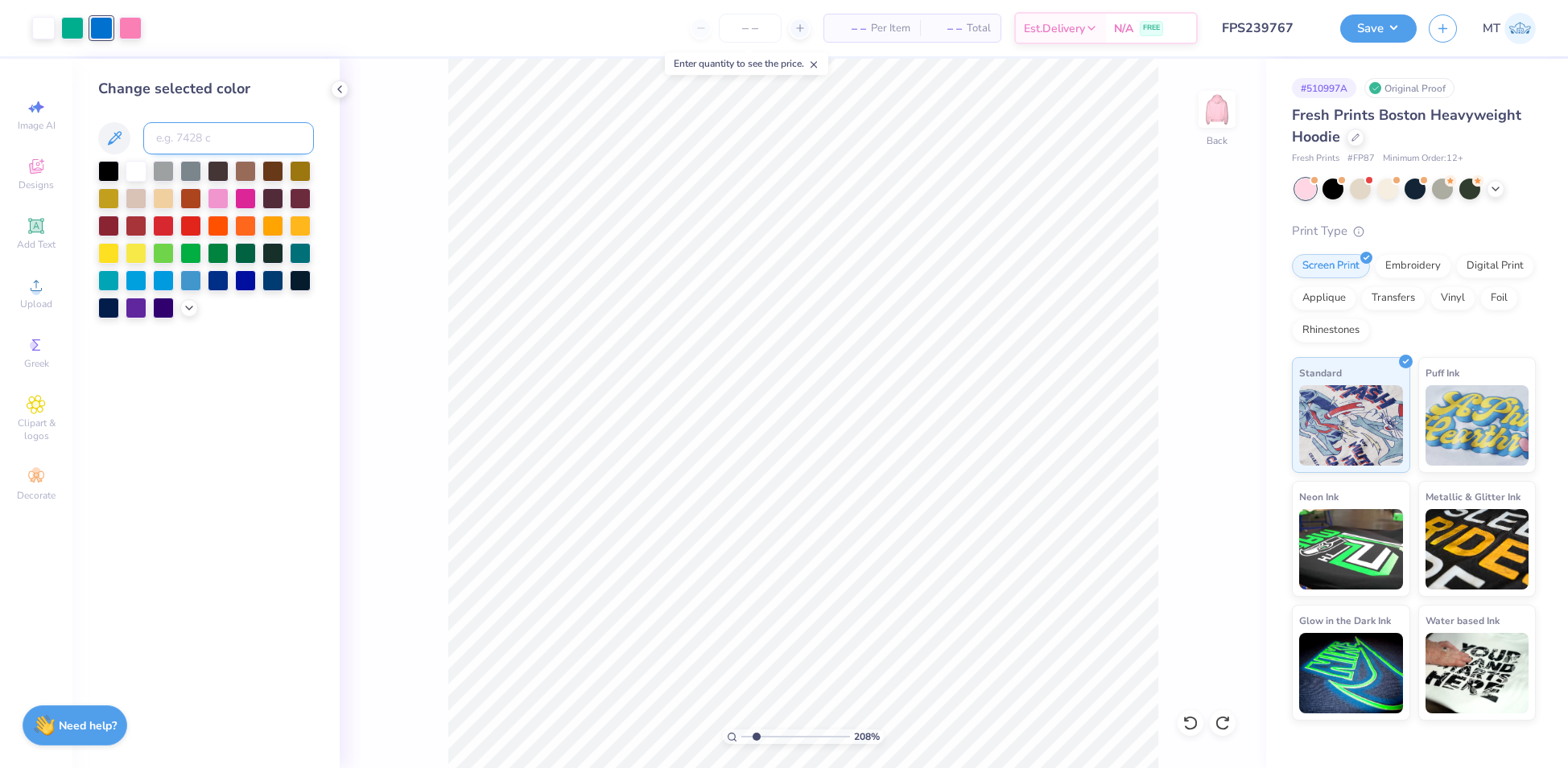
click at [196, 142] on input at bounding box center [228, 138] width 171 height 32
type input "647"
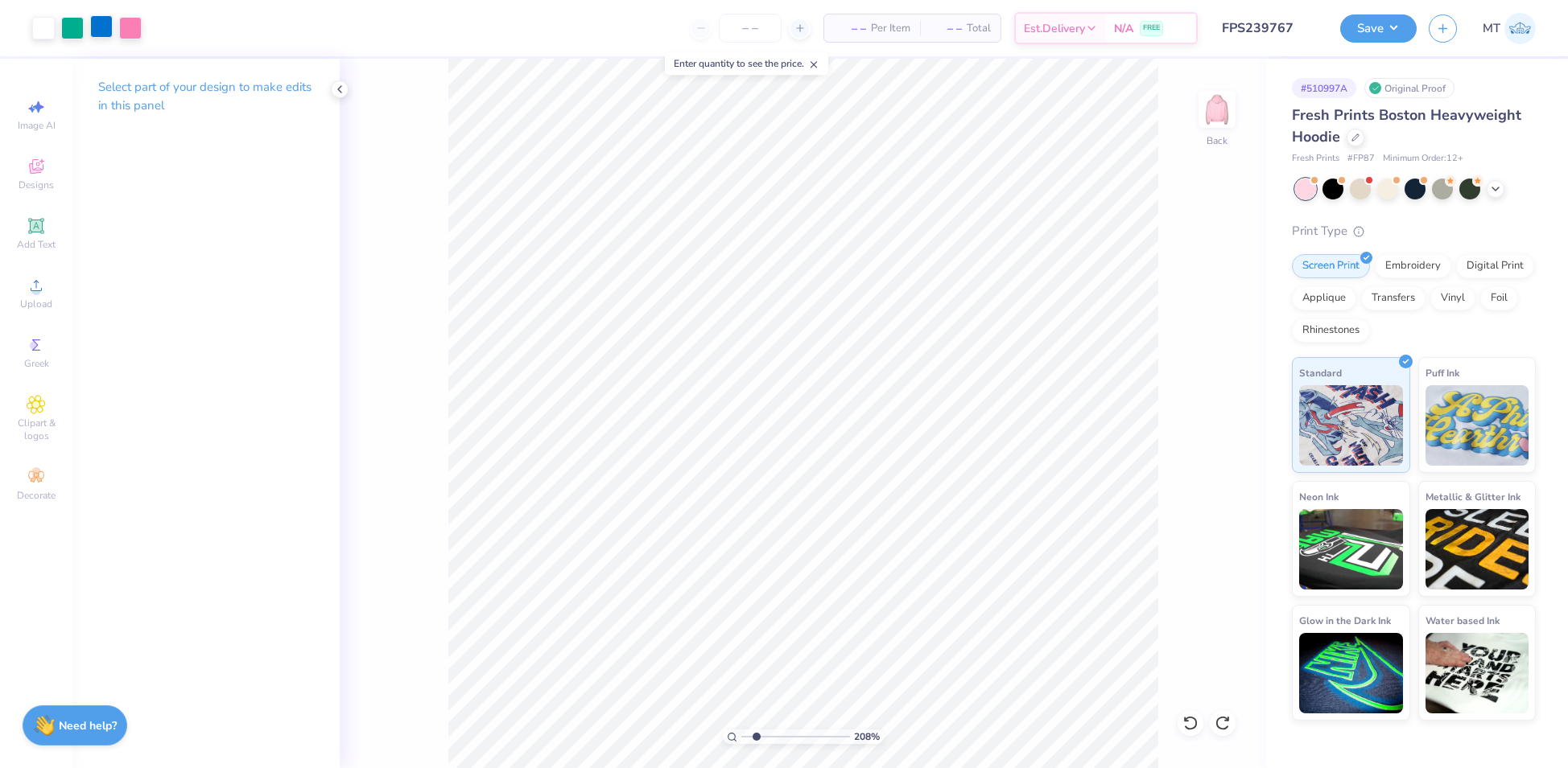
click at [98, 36] on div at bounding box center [101, 26] width 22 height 22
type input "2.07926068128833"
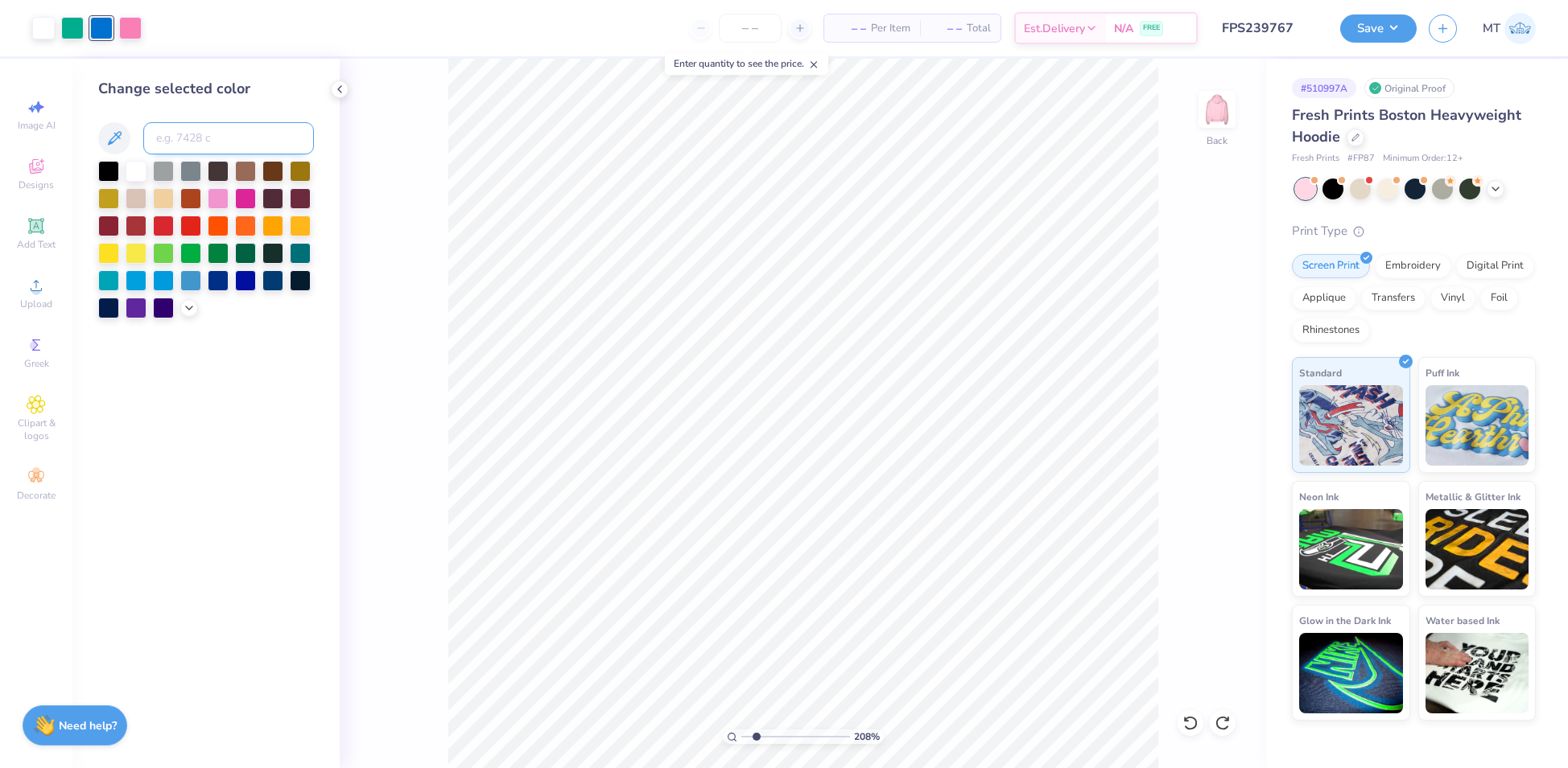
click at [229, 147] on input at bounding box center [228, 138] width 171 height 32
type input "646"
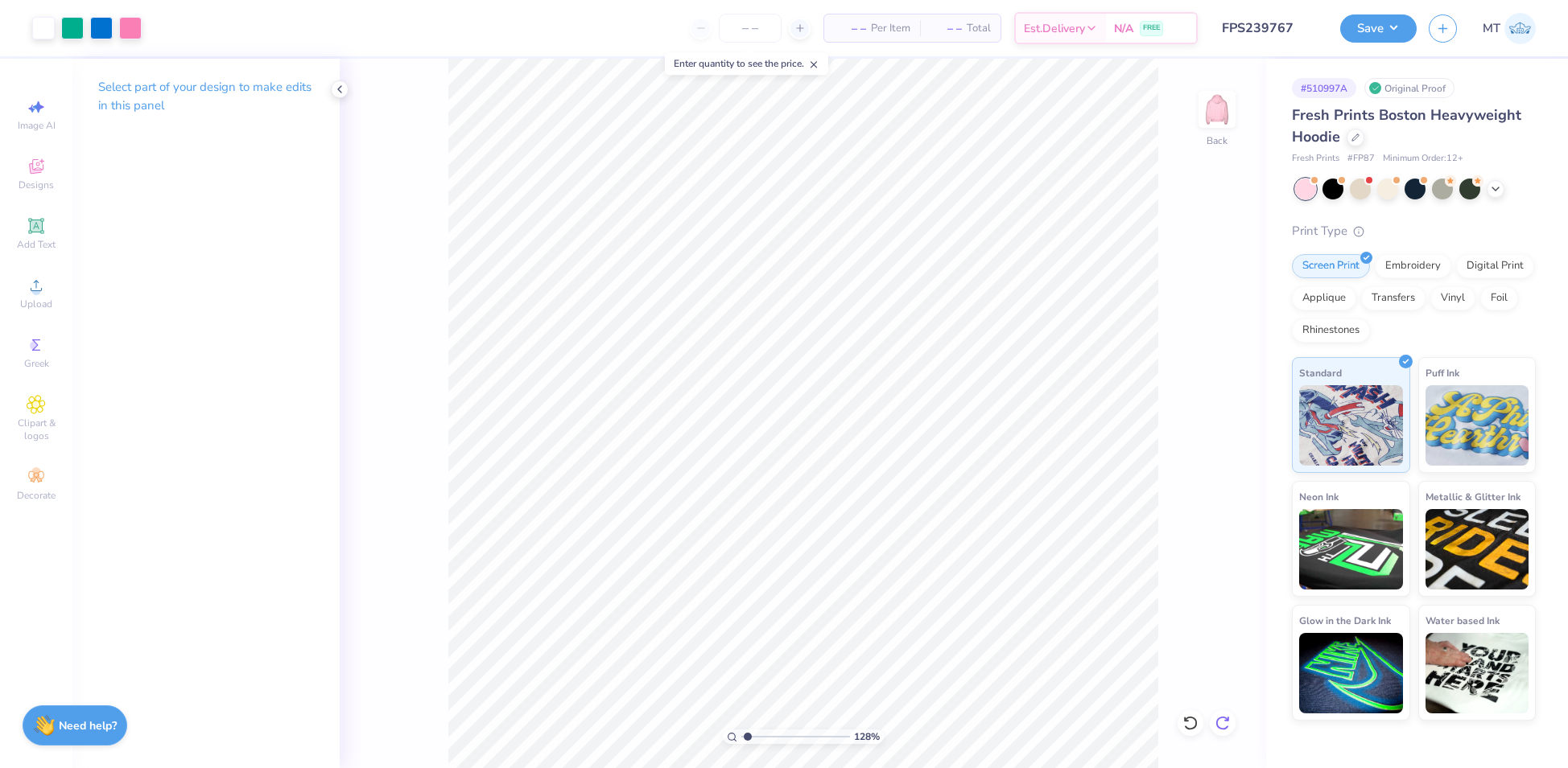
click at [1232, 722] on div at bounding box center [1222, 723] width 26 height 26
click at [66, 24] on div at bounding box center [71, 26] width 22 height 22
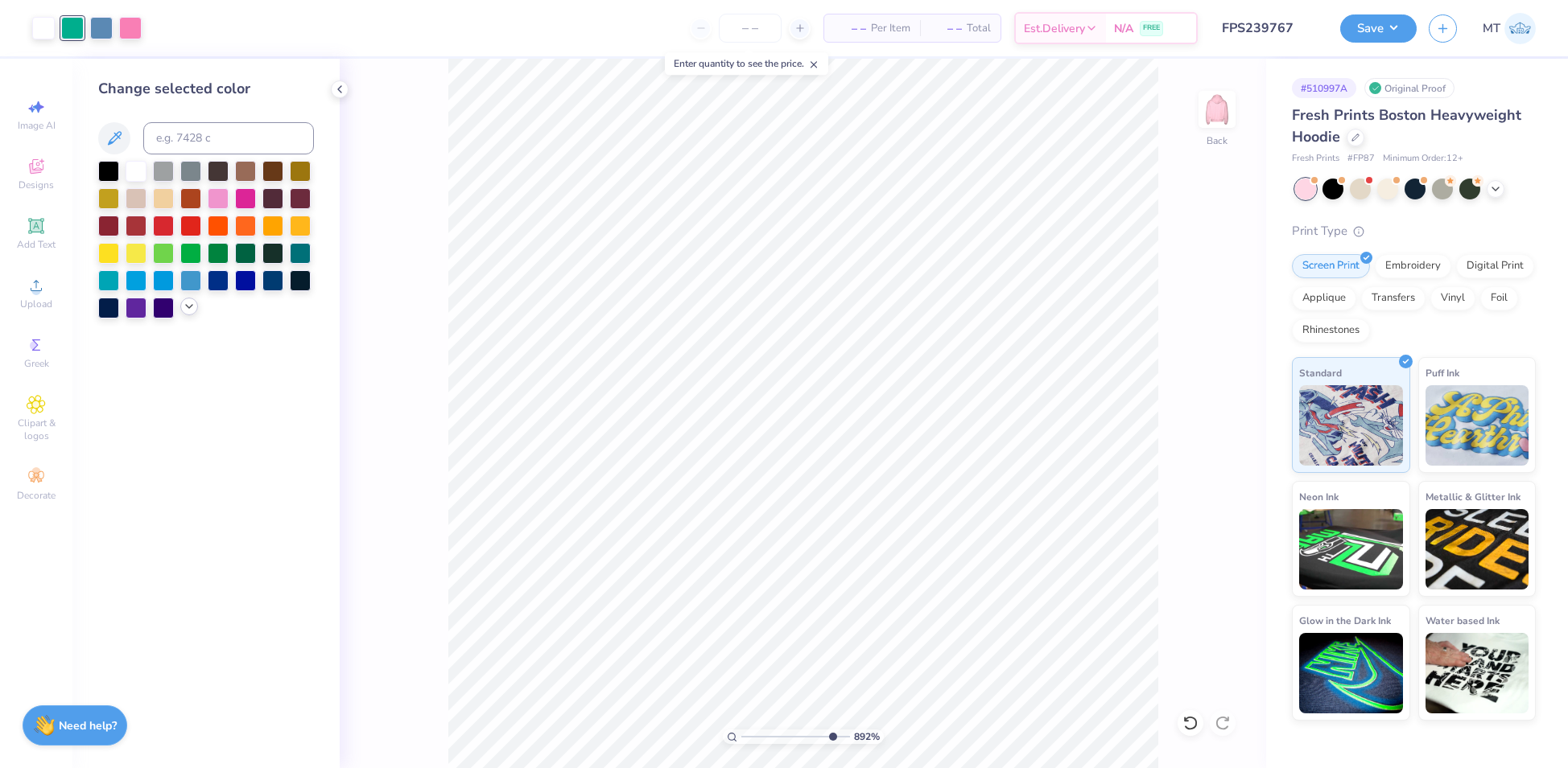
click at [185, 303] on icon at bounding box center [189, 305] width 13 height 13
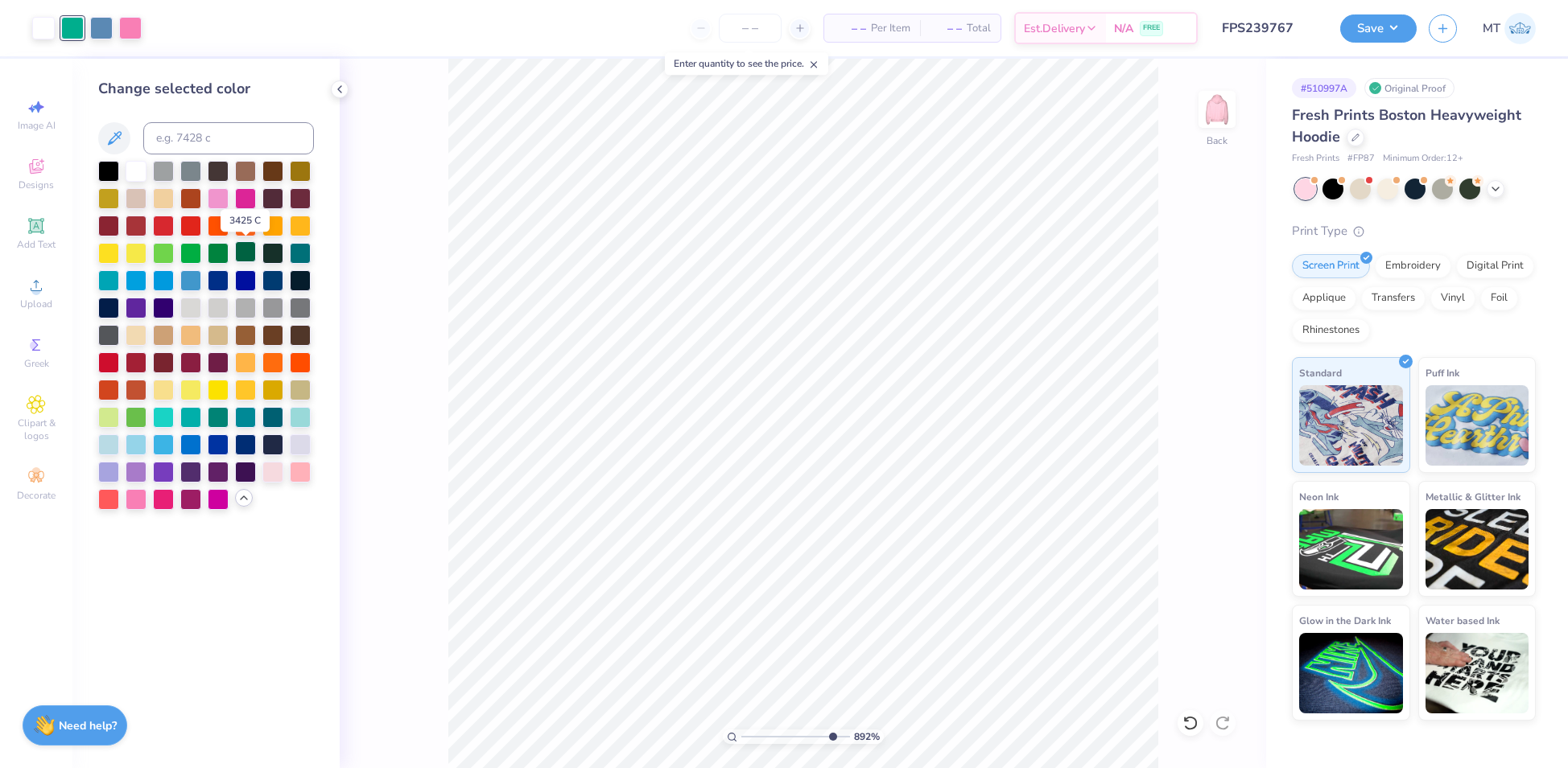
click at [242, 247] on div at bounding box center [246, 252] width 21 height 21
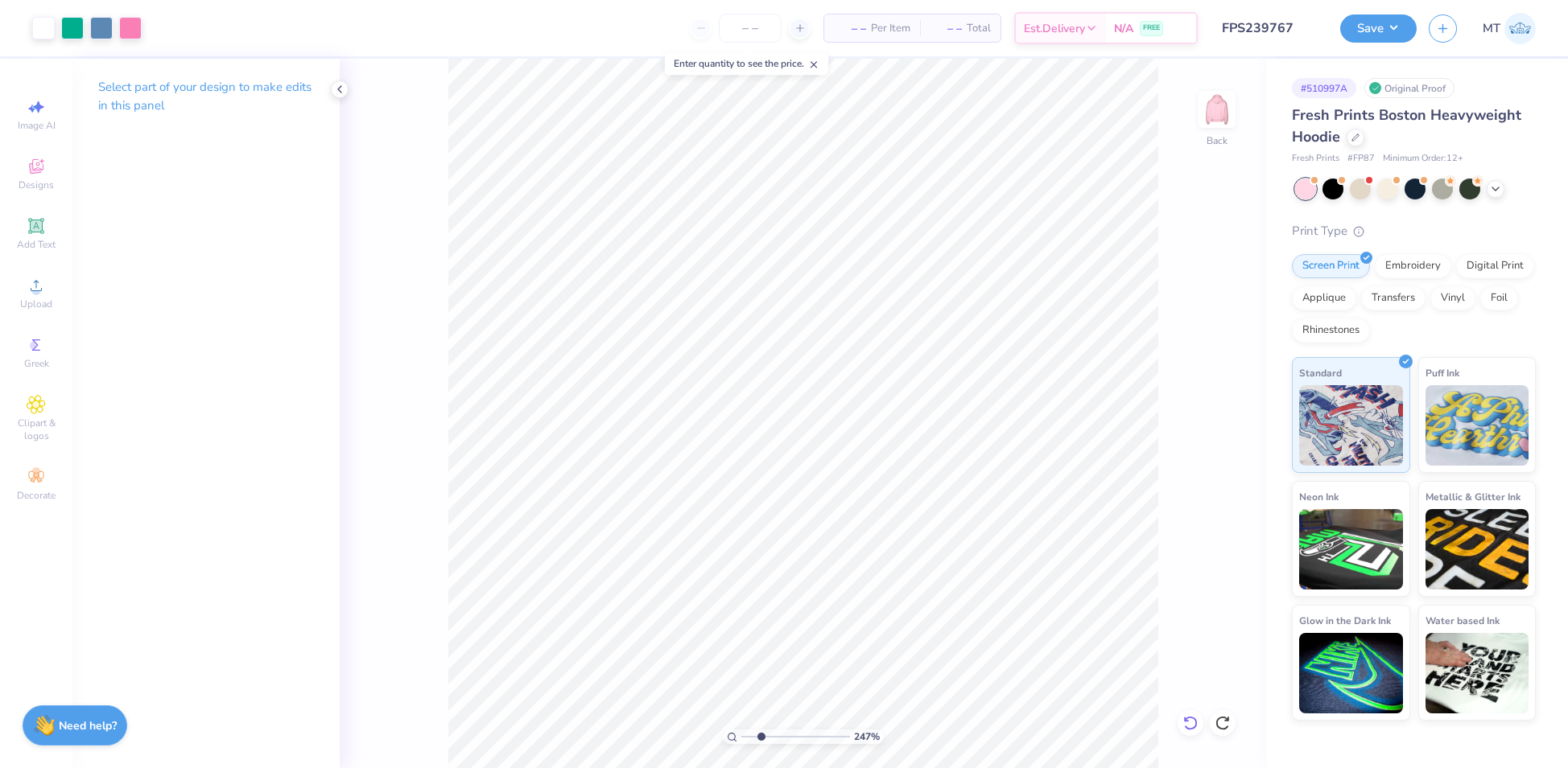
click at [1192, 722] on icon at bounding box center [1190, 723] width 16 height 16
click at [1227, 722] on icon at bounding box center [1222, 723] width 16 height 16
type input "1.31602802231683"
click at [1195, 330] on input "8.58" at bounding box center [1207, 339] width 58 height 22
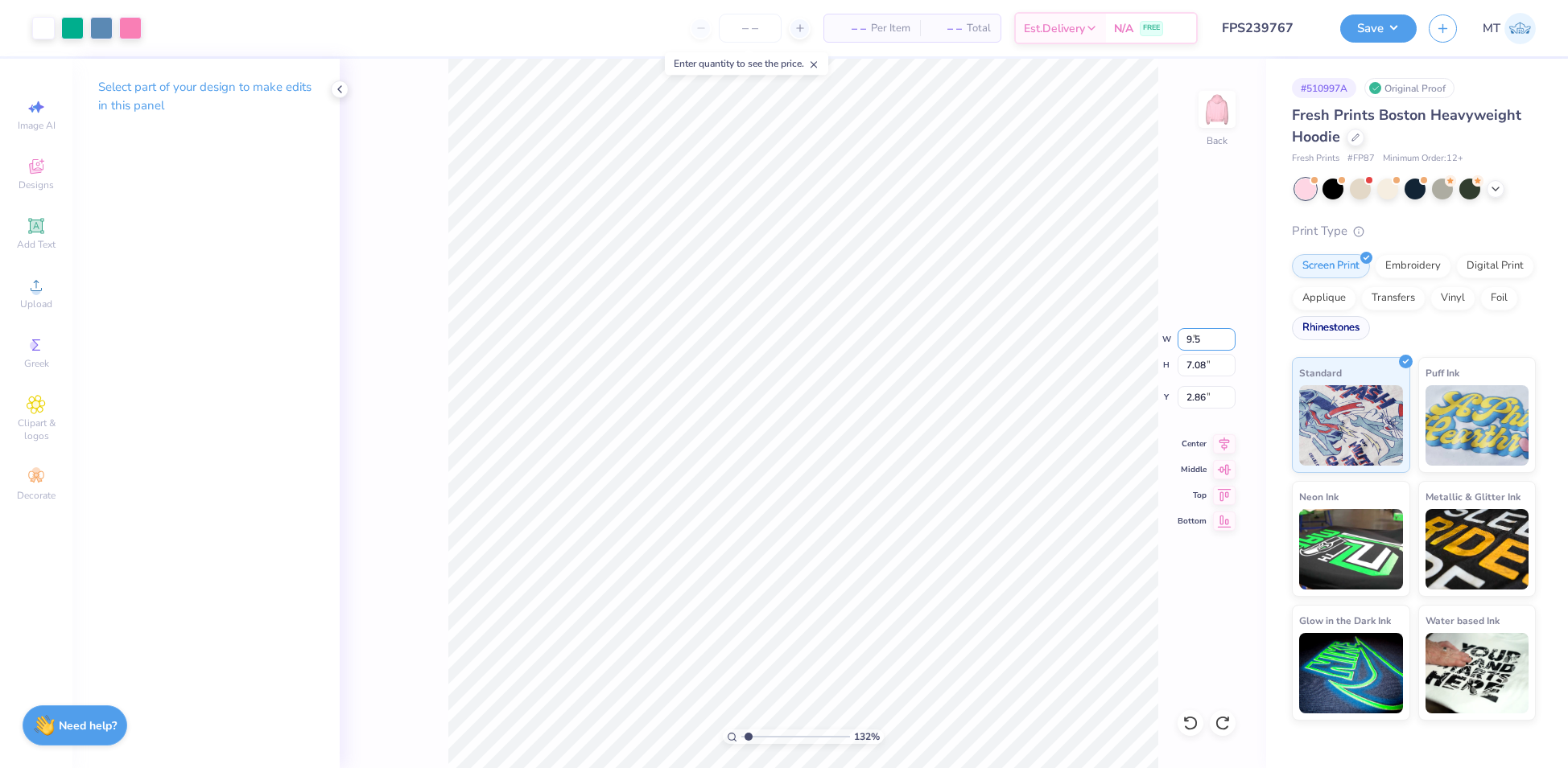
type input "9.5"
type input "1.31602802231683"
type input "9.50"
type input "7.84"
click at [1202, 397] on input "2.48" at bounding box center [1207, 397] width 58 height 22
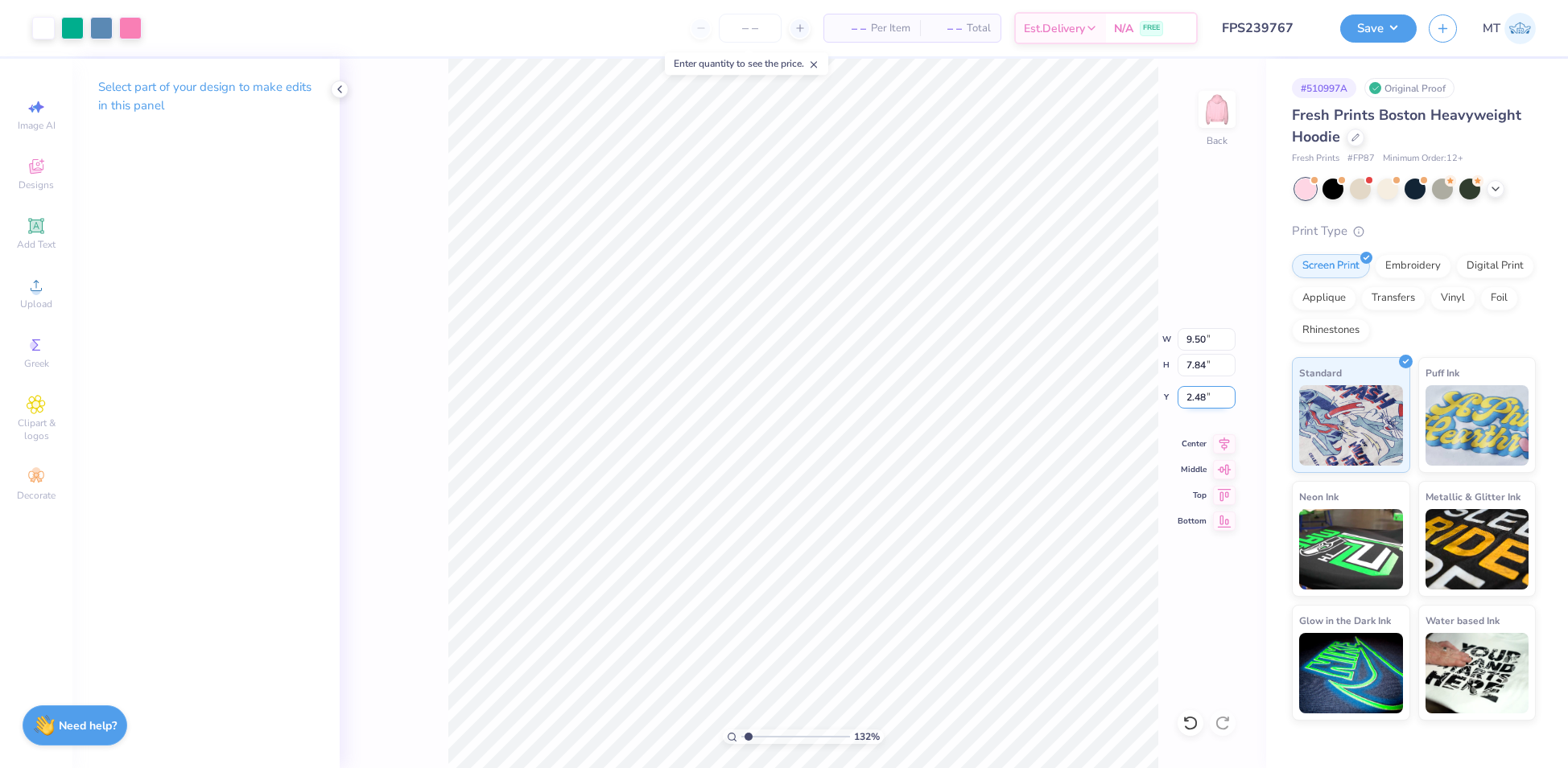
click at [1202, 397] on input "2.48" at bounding box center [1207, 397] width 58 height 22
type input "3"
type input "1.31602802231683"
type input "3.00"
type input "1.21575717052767"
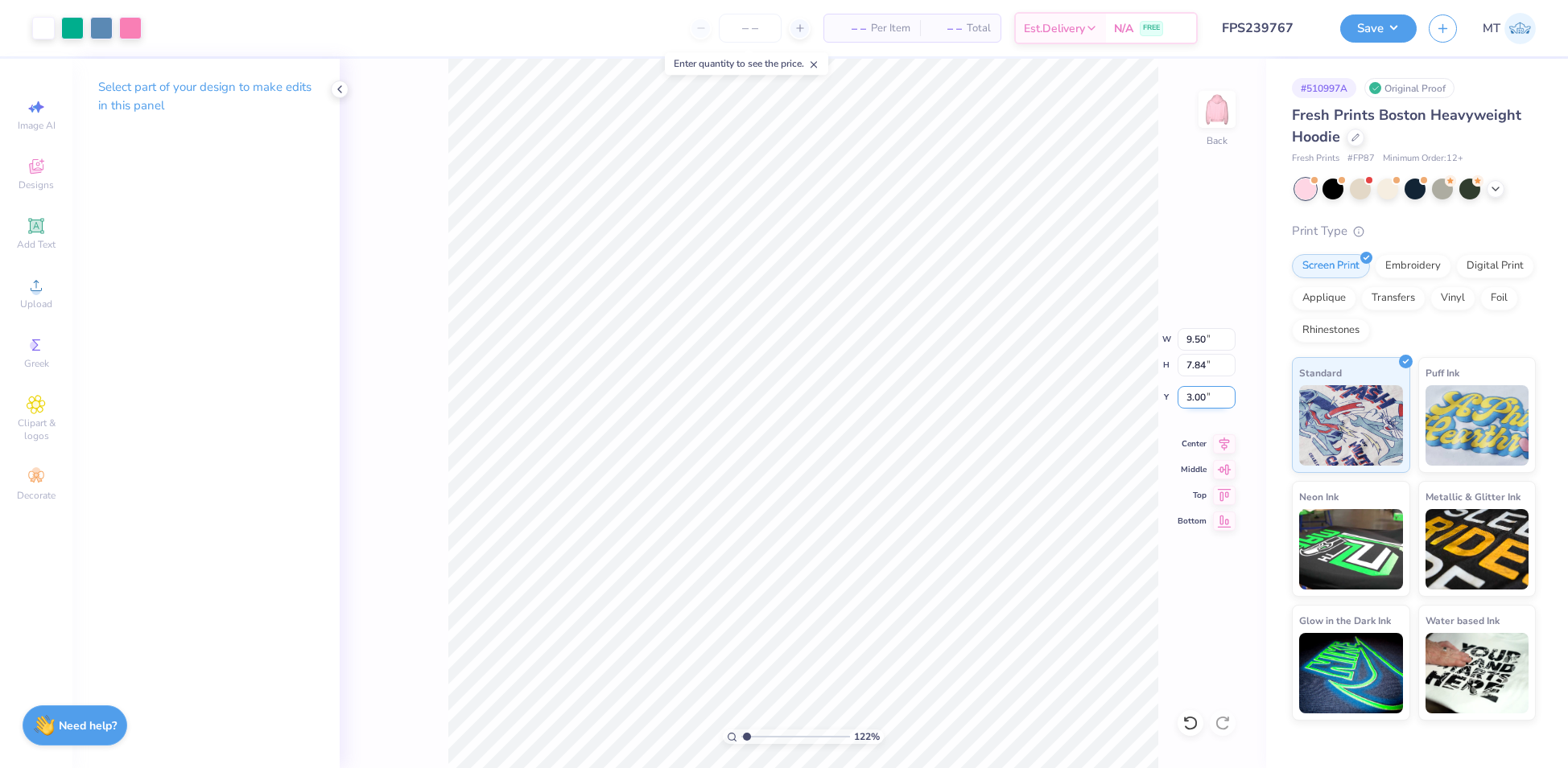
click at [1196, 397] on input "3.00" at bounding box center [1207, 397] width 58 height 22
click at [1196, 396] on input "3.00" at bounding box center [1207, 397] width 58 height 22
type input "2.5"
type input "1.21575717052767"
type input "2.50"
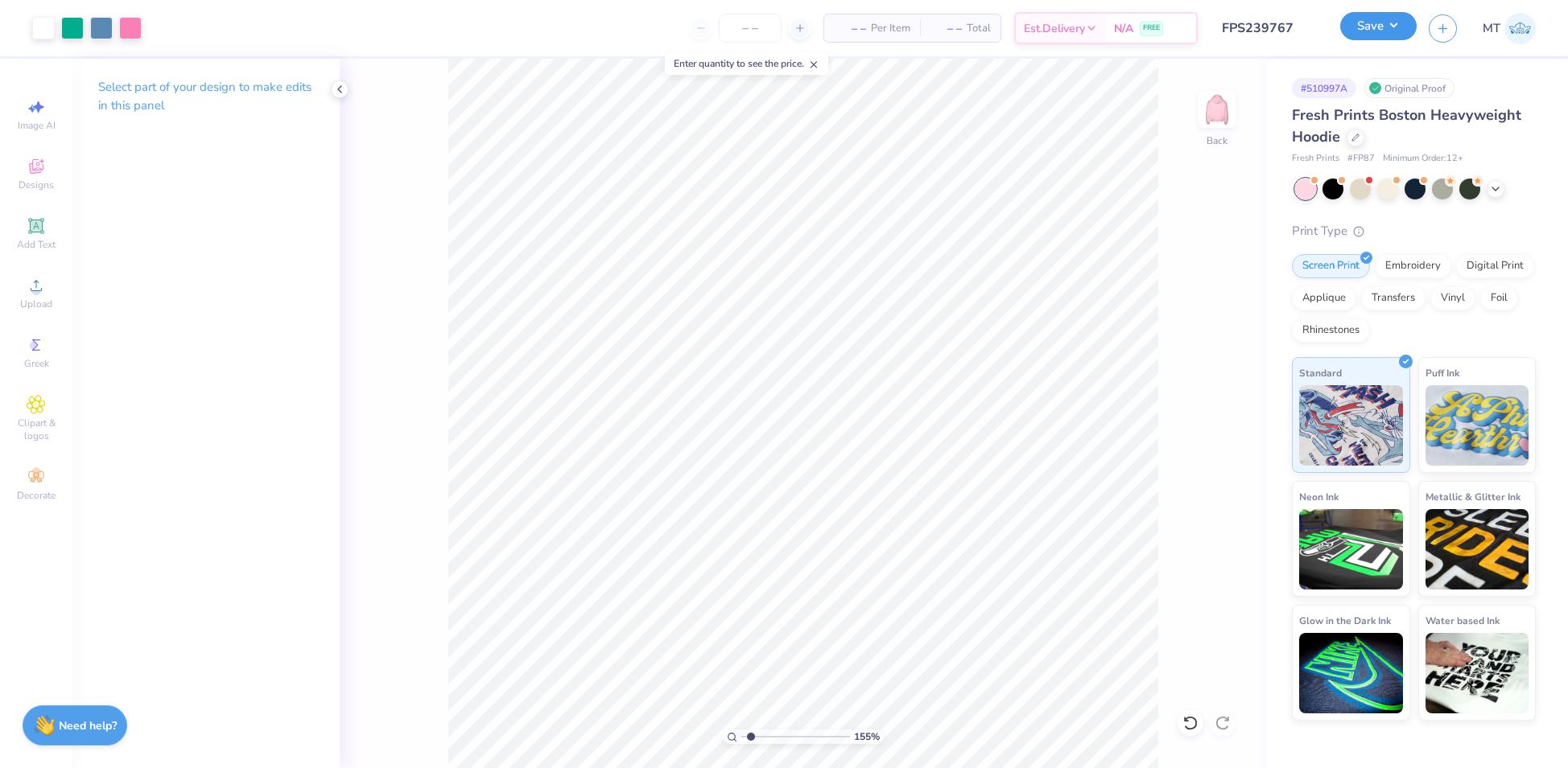
click at [1372, 34] on button "Save" at bounding box center [1377, 26] width 76 height 28
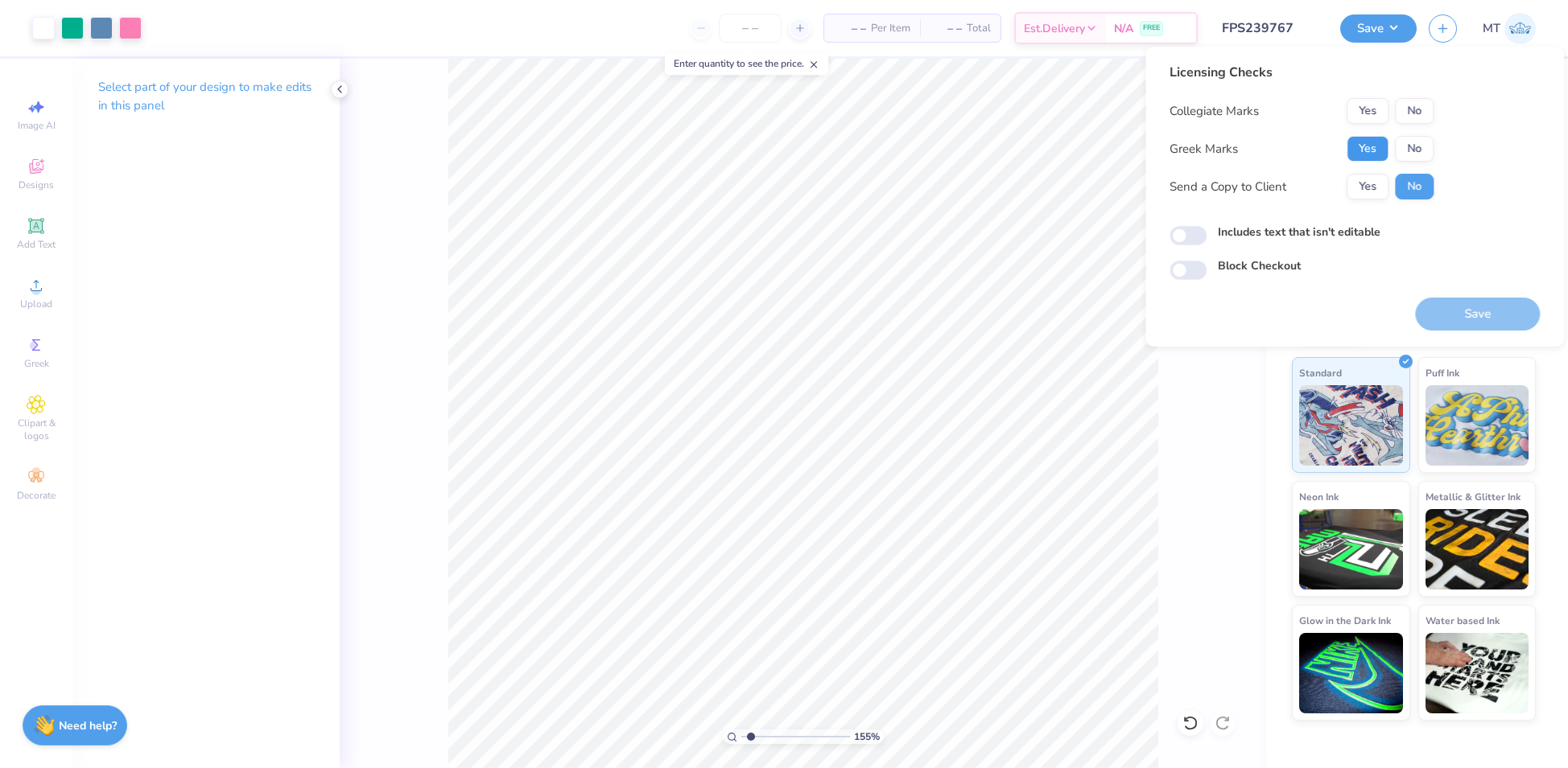
click at [1376, 139] on button "Yes" at bounding box center [1367, 148] width 41 height 26
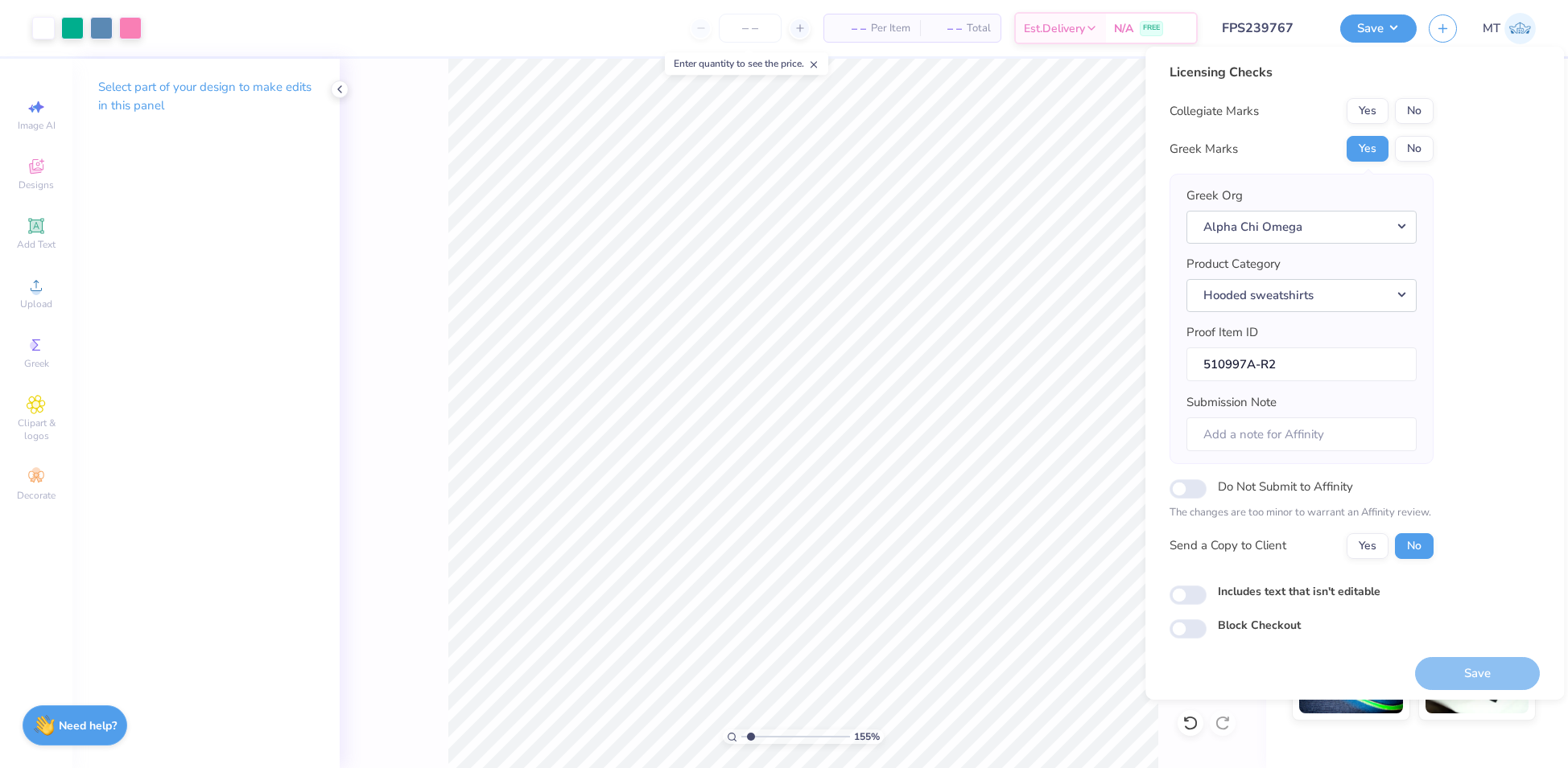
click at [1402, 108] on button "No" at bounding box center [1414, 111] width 39 height 26
click at [1416, 676] on button "Save" at bounding box center [1476, 674] width 124 height 33
type input "1.55174339313405"
